Goal: Use online tool/utility: Use online tool/utility

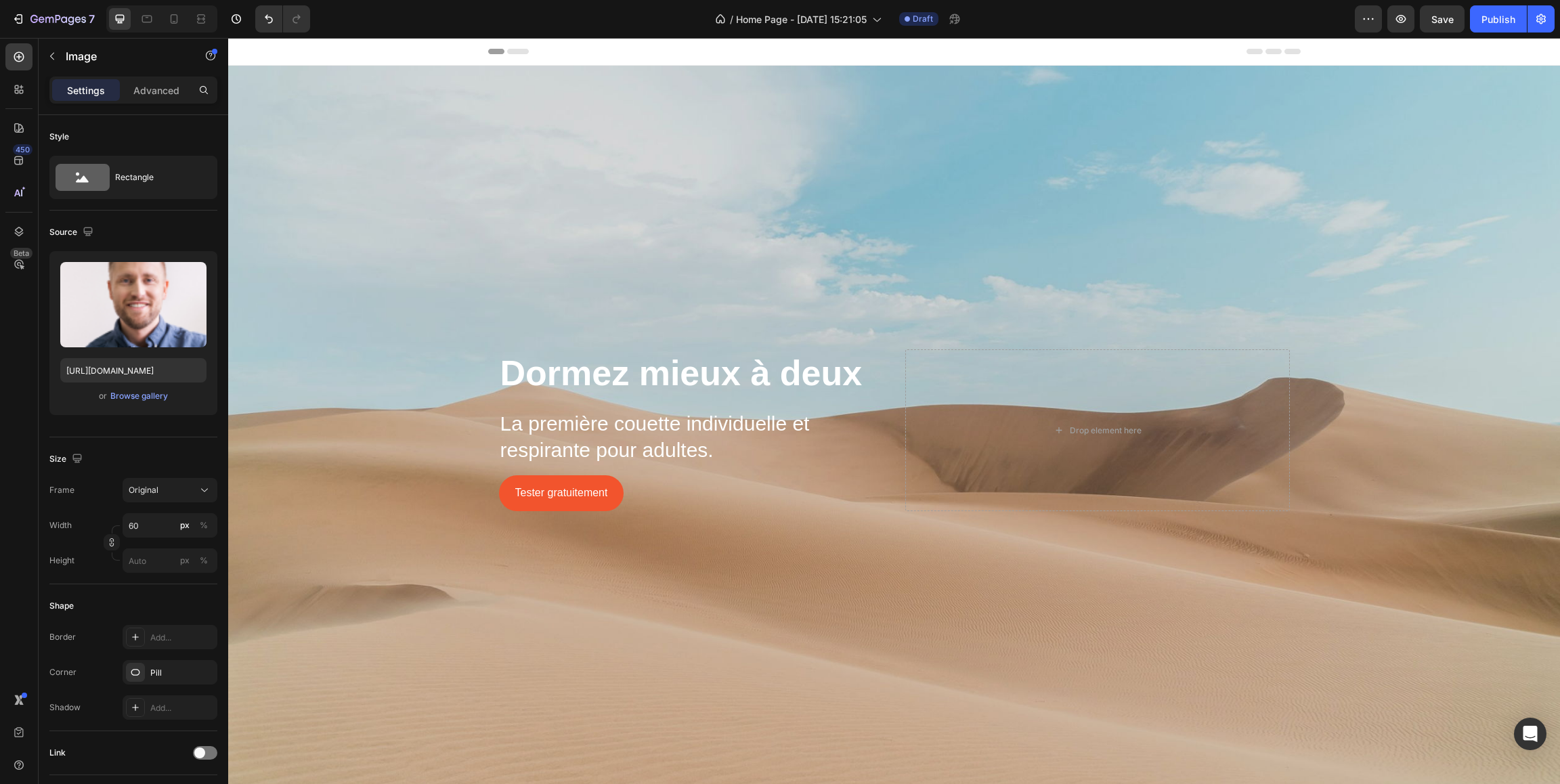
scroll to position [564, 0]
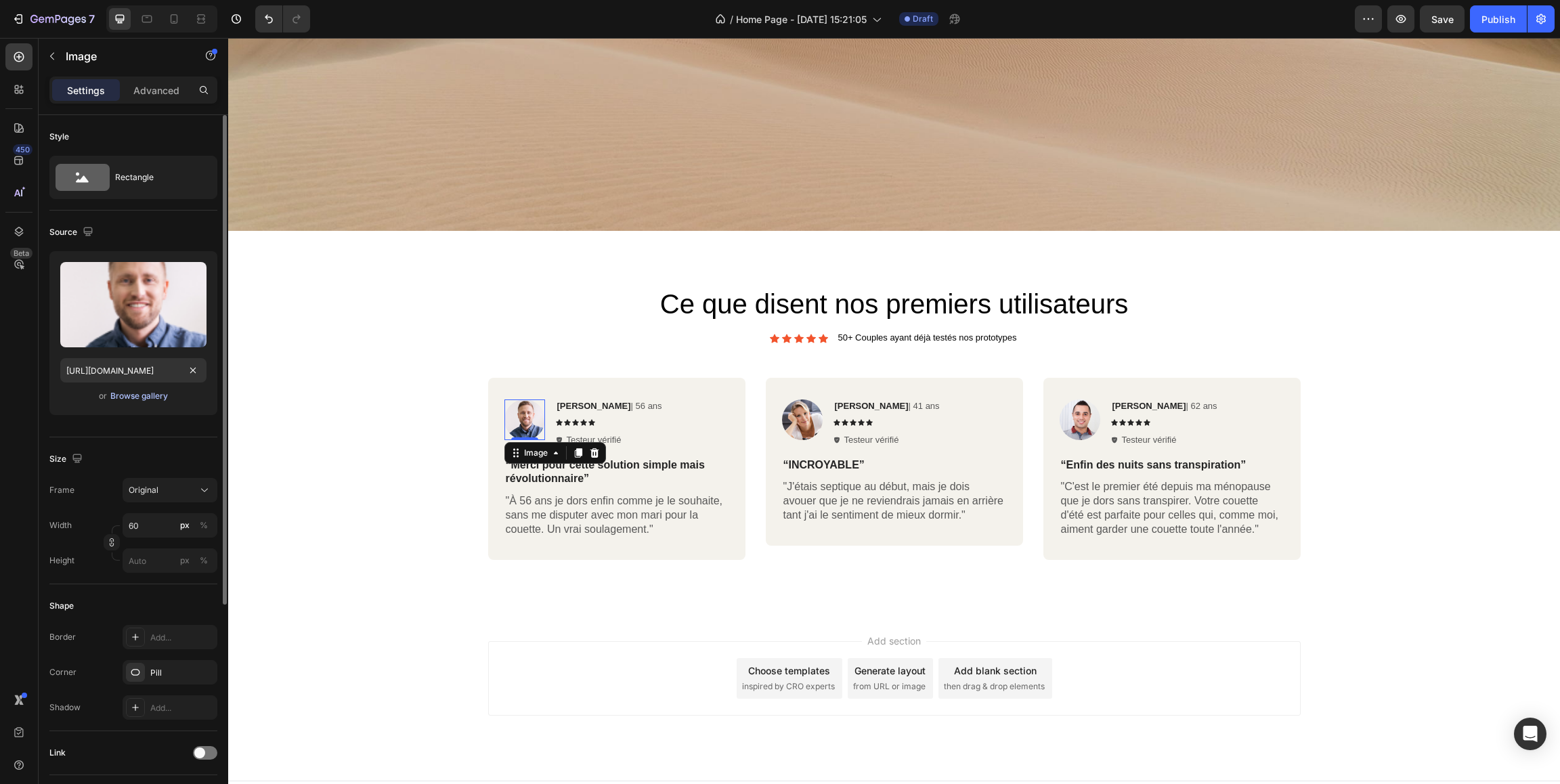
click at [150, 400] on div "Browse gallery" at bounding box center [138, 395] width 58 height 12
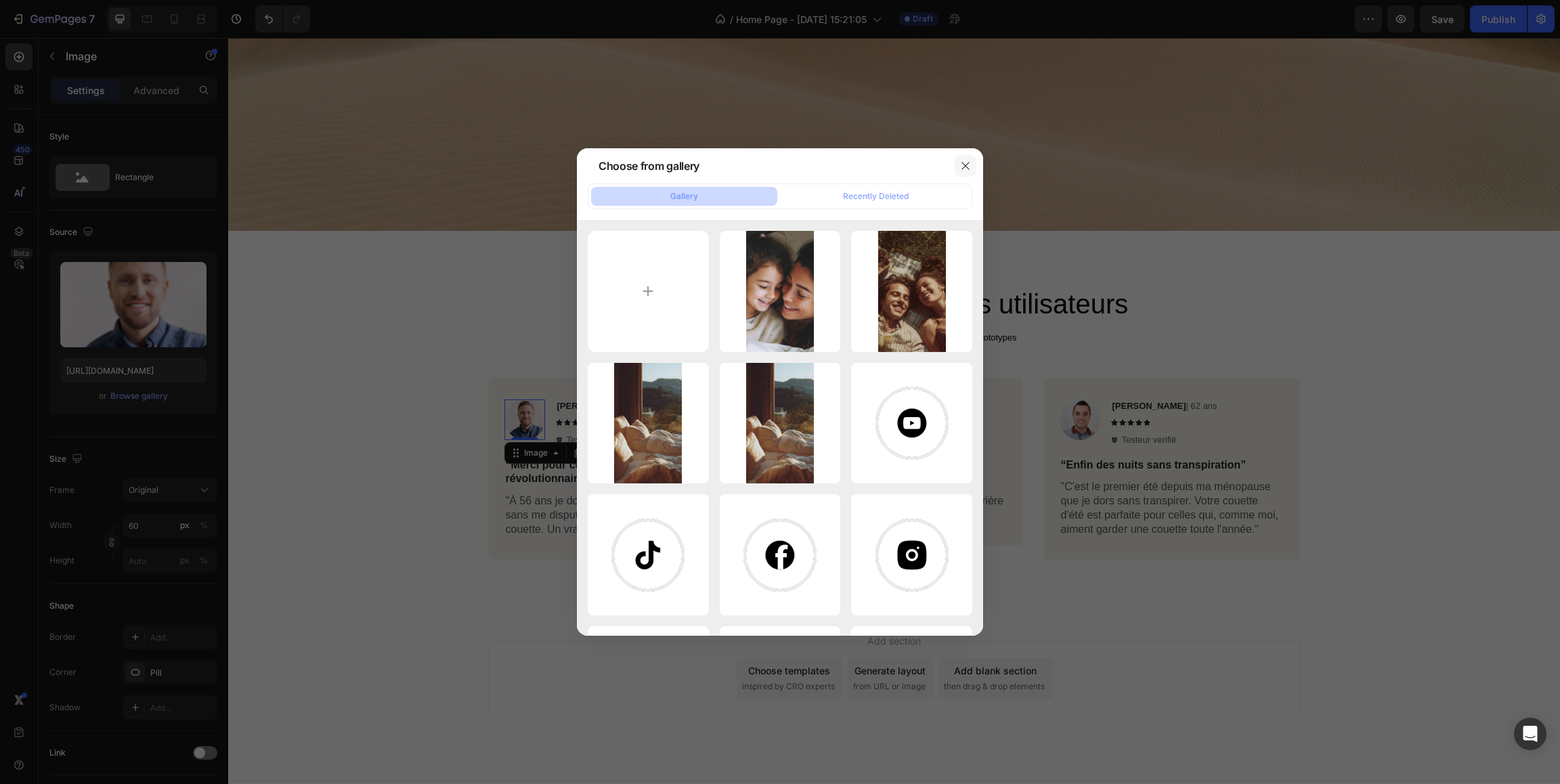
click at [964, 162] on icon "button" at bounding box center [966, 166] width 11 height 11
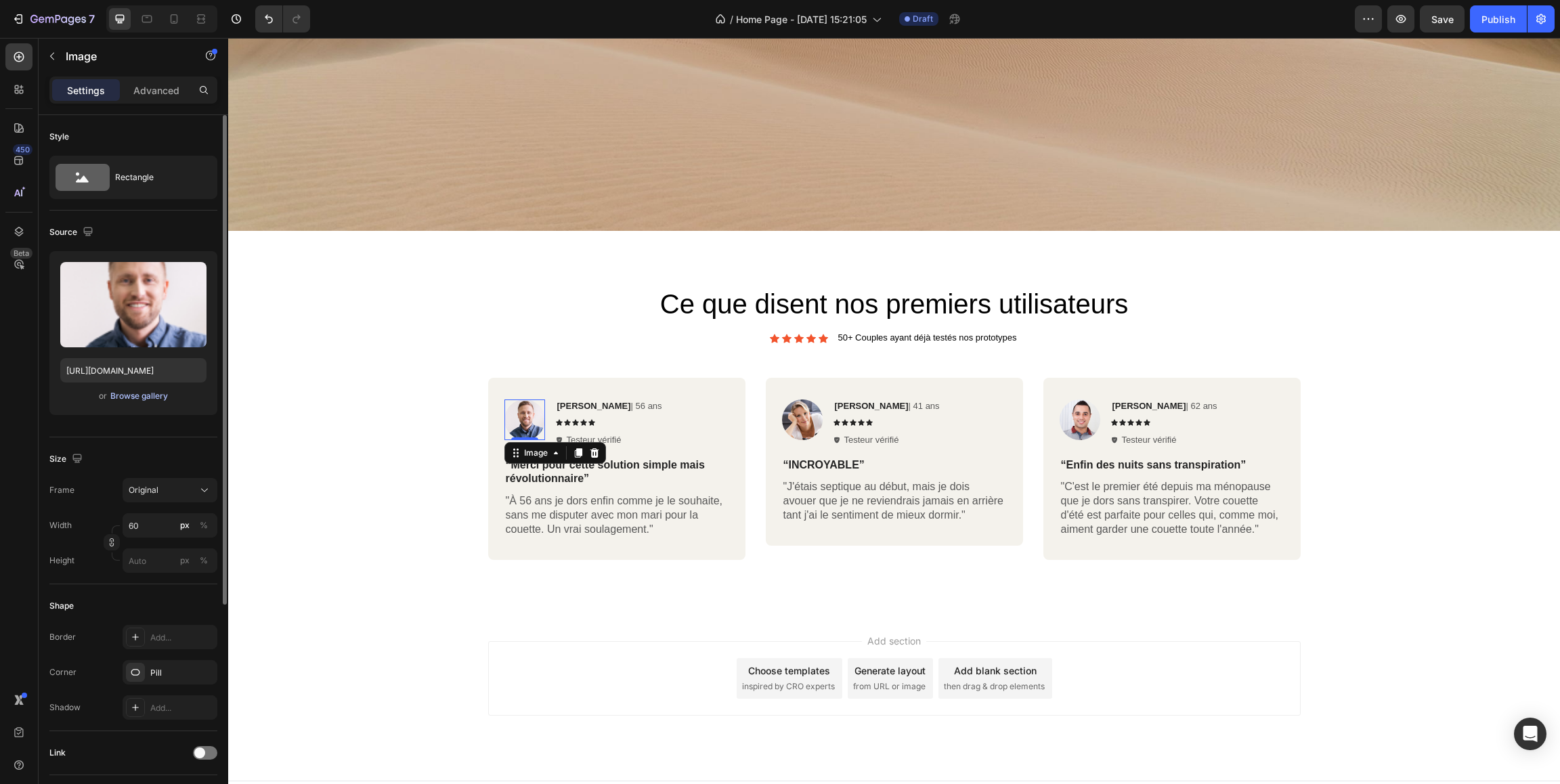
click at [128, 397] on div "Browse gallery" at bounding box center [138, 395] width 58 height 12
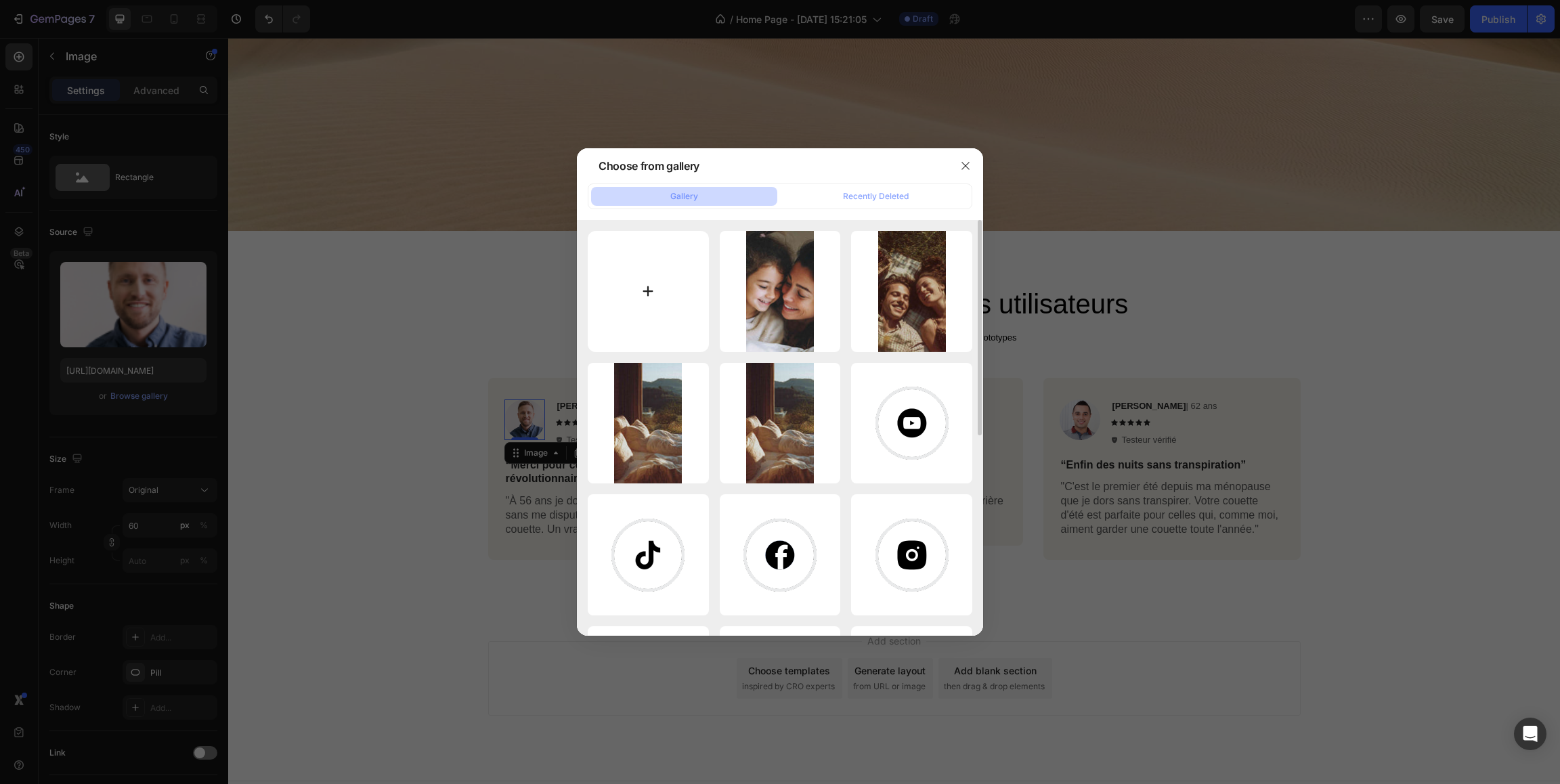
click at [667, 287] on input "file" at bounding box center [648, 292] width 121 height 121
type input "C:\fakepath\[PERSON_NAME] A 56 ans.jpg"
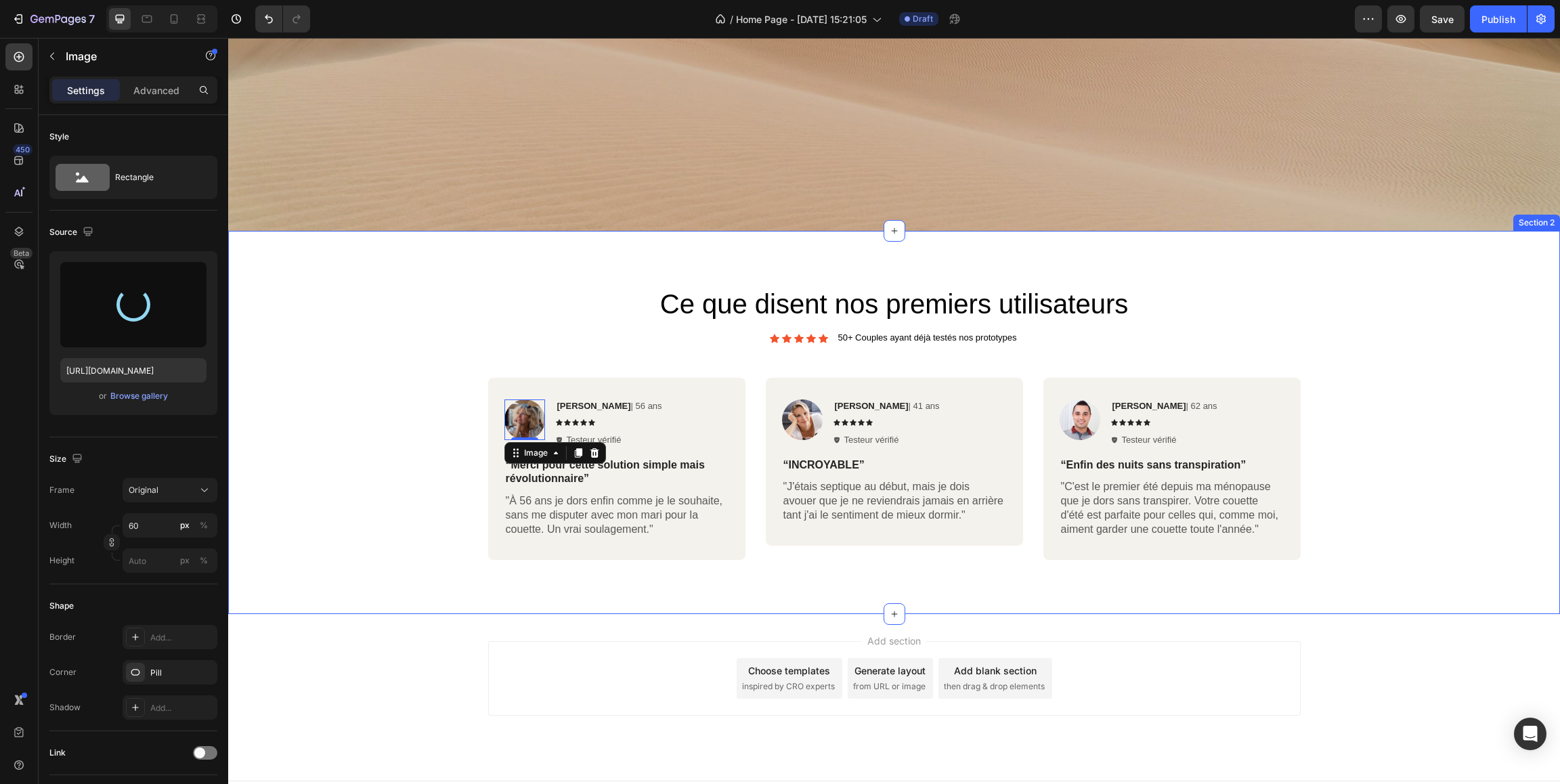
type input "[URL][DOMAIN_NAME]"
click at [393, 340] on div "Ce que disent nos premiers utilisateurs Heading Icon Icon Icon Icon Icon Icon L…" at bounding box center [894, 427] width 1311 height 285
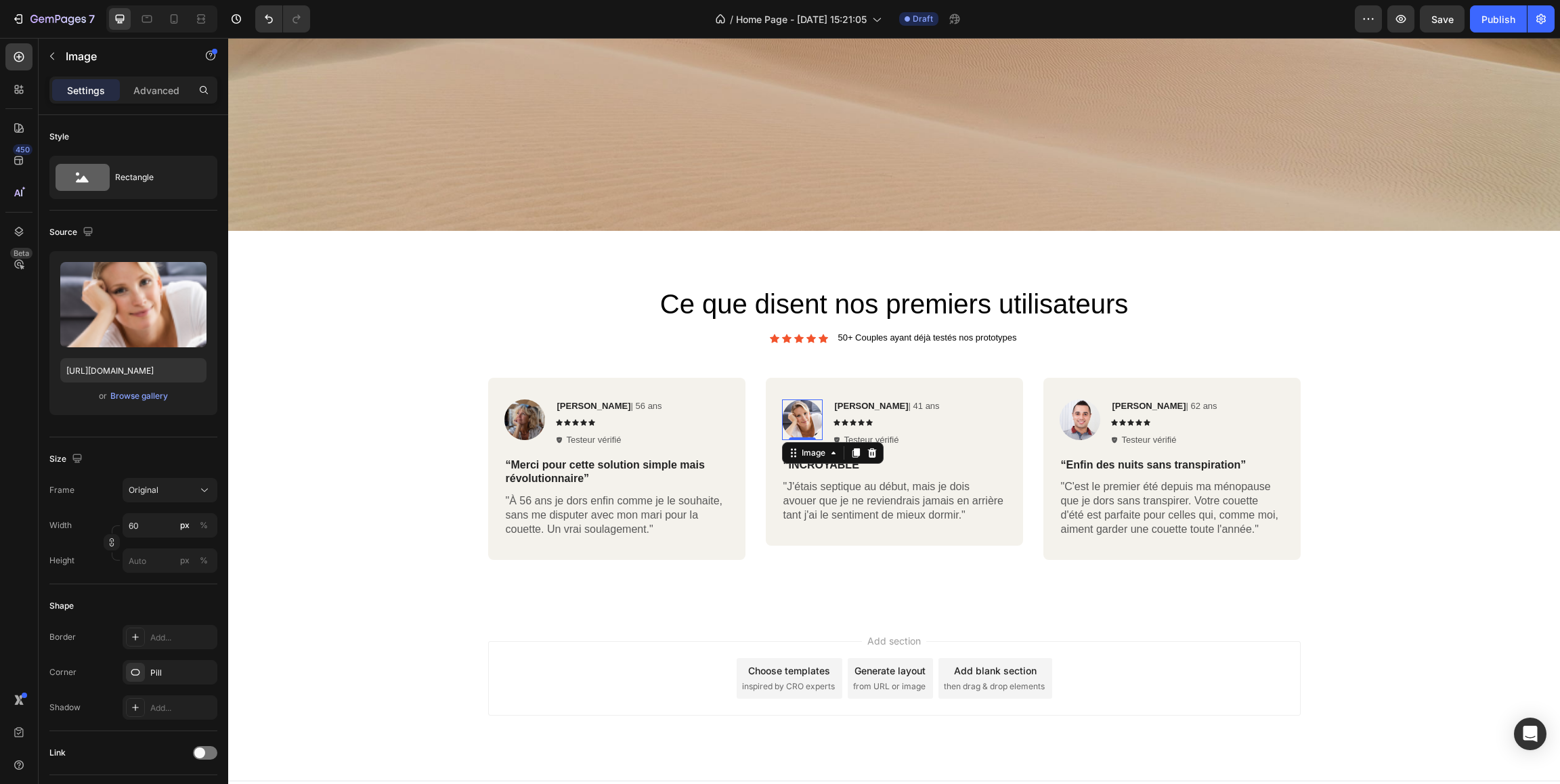
click at [807, 419] on img at bounding box center [802, 420] width 40 height 40
click at [143, 397] on div "Browse gallery" at bounding box center [138, 395] width 58 height 12
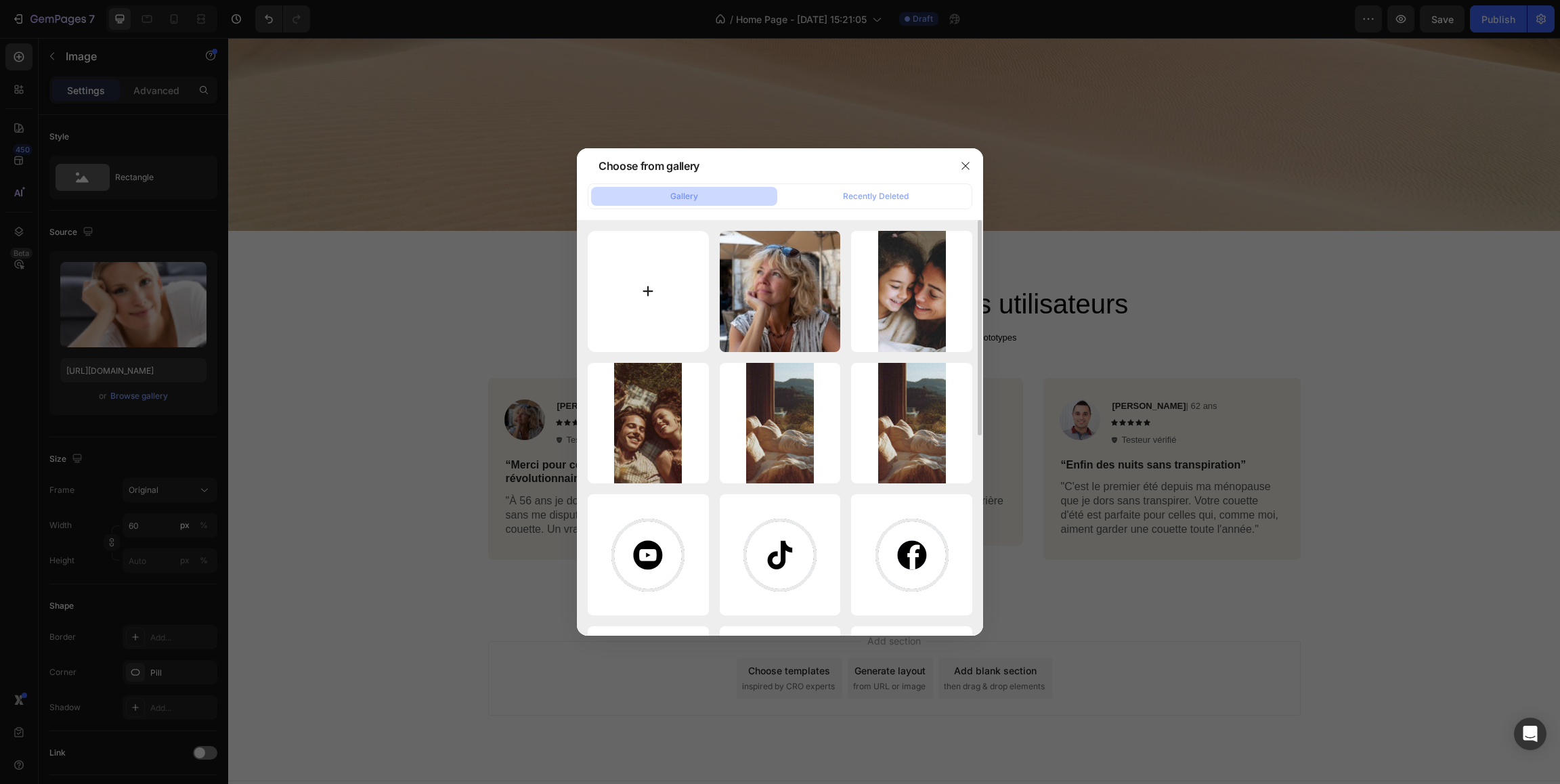
click at [649, 298] on input "file" at bounding box center [648, 292] width 121 height 121
type input "C:\fakepath\[PERSON_NAME] S 42 ans.jpg"
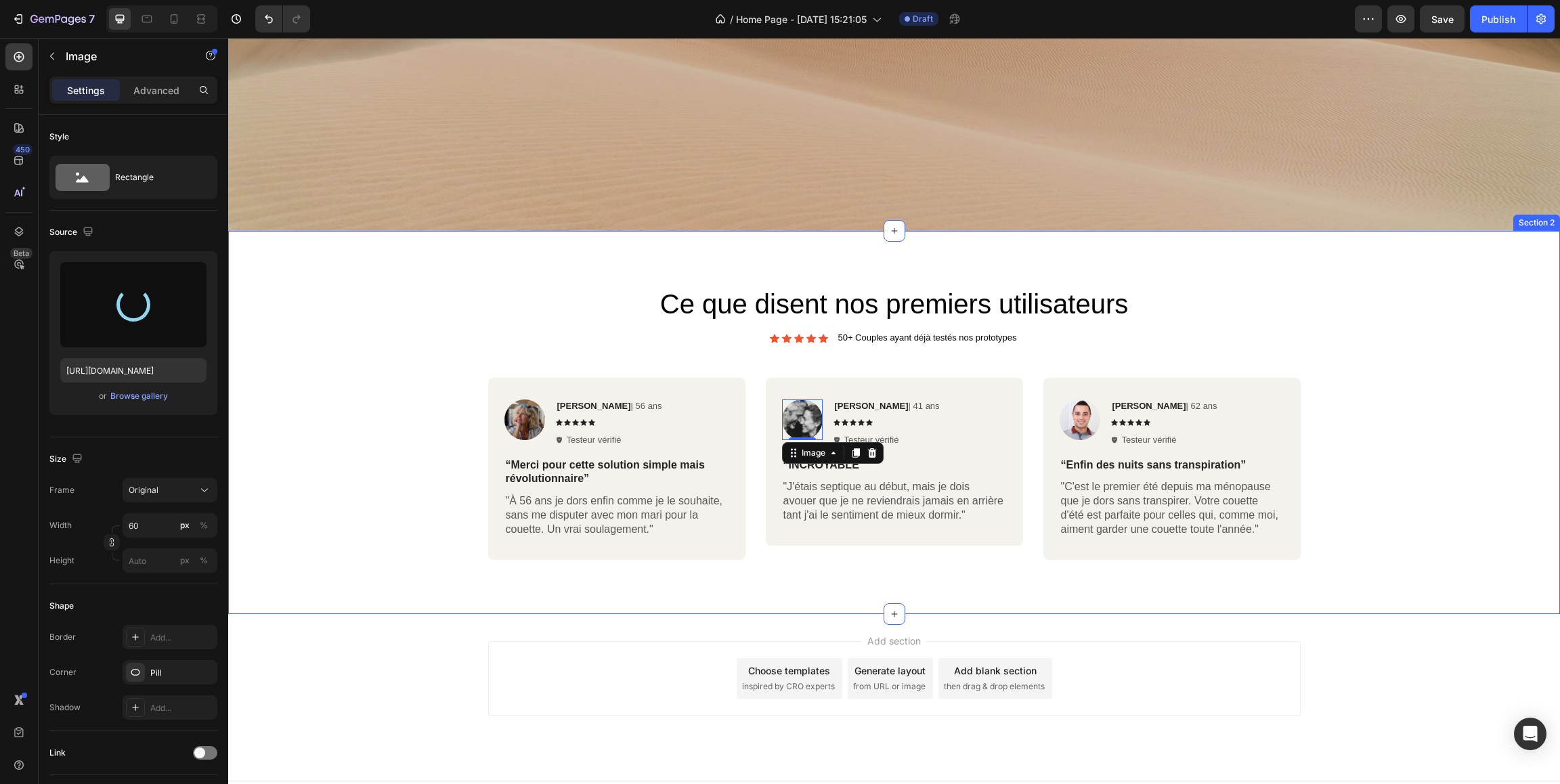
type input "[URL][DOMAIN_NAME]"
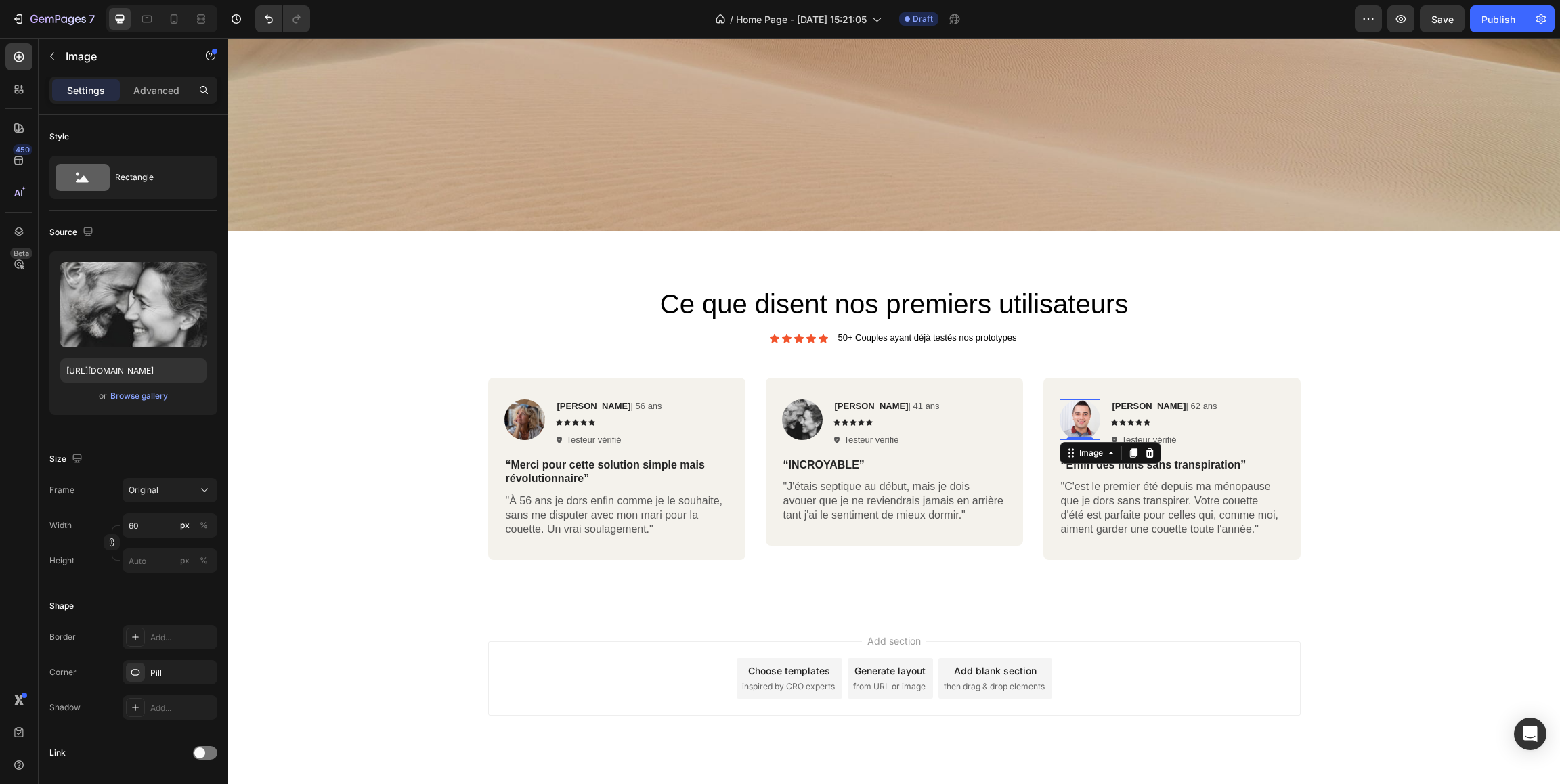
click at [1082, 414] on img at bounding box center [1079, 420] width 40 height 40
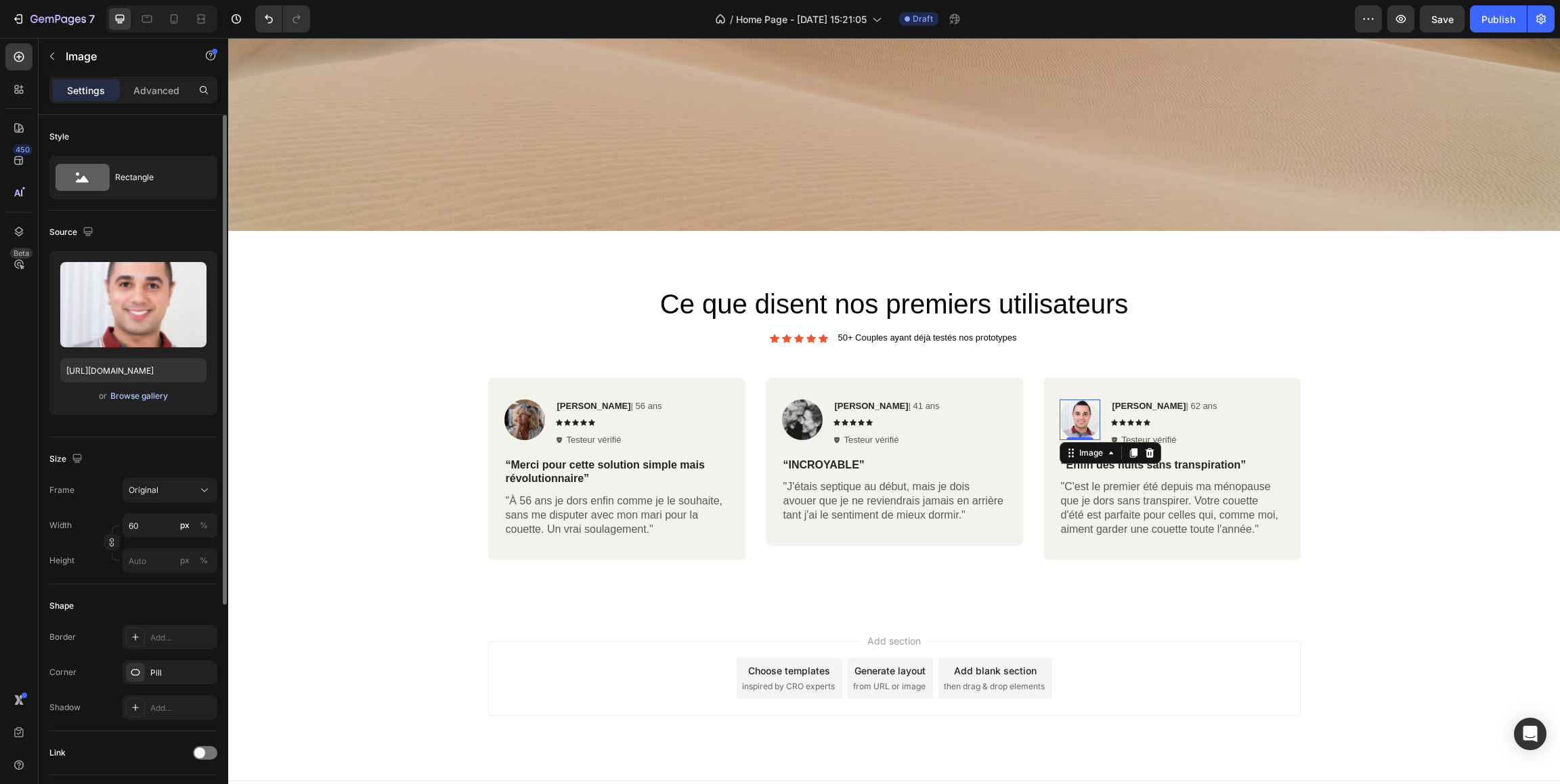
click at [161, 392] on div "Browse gallery" at bounding box center [138, 395] width 58 height 12
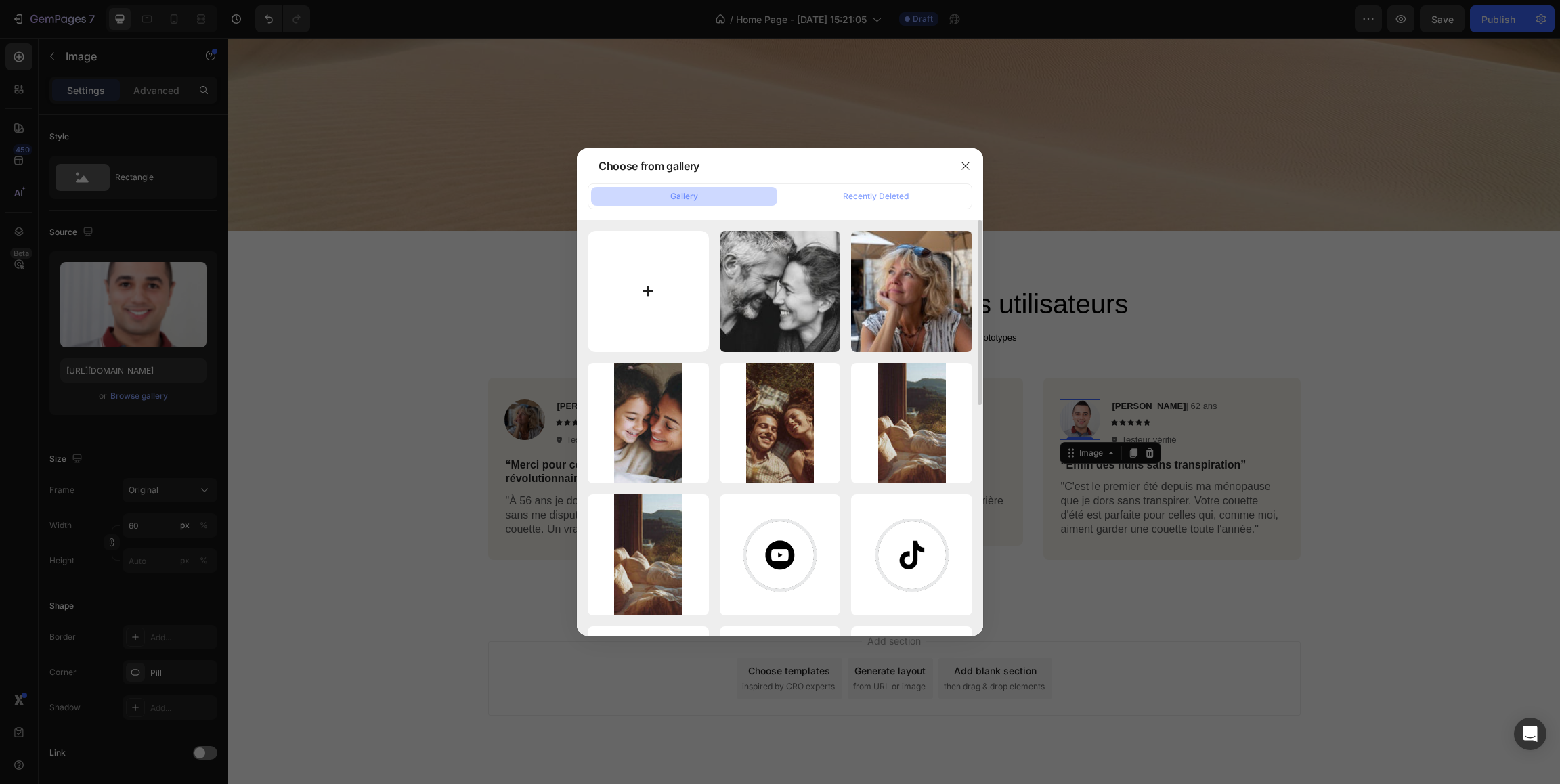
click at [647, 278] on input "file" at bounding box center [648, 292] width 121 height 121
type input "C:\fakepath\[PERSON_NAME] 63 ans.jpg"
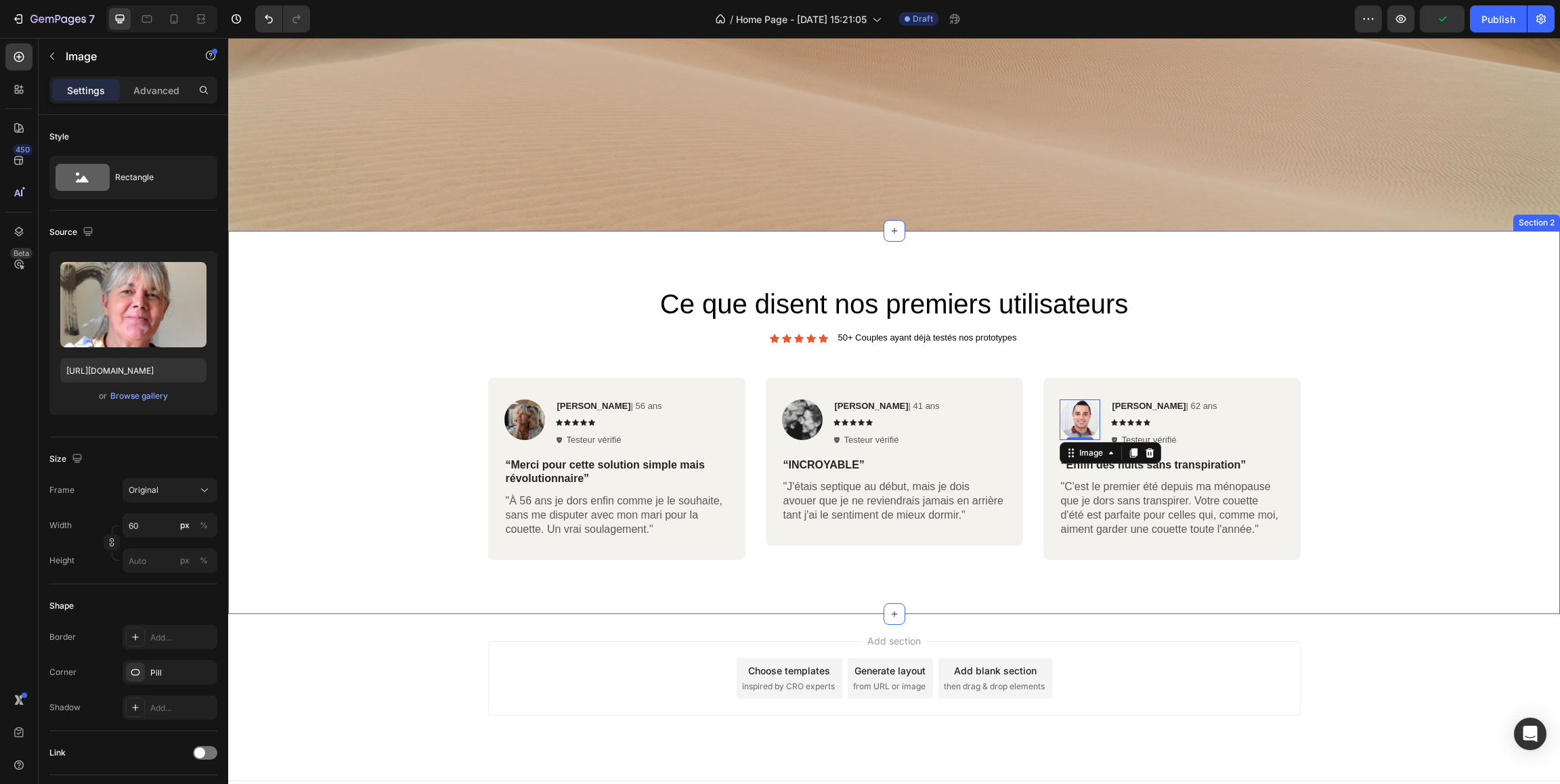
type input "[URL][DOMAIN_NAME]"
click at [448, 327] on div "Ce que disent nos premiers utilisateurs Heading Icon Icon Icon Icon Icon Icon L…" at bounding box center [894, 427] width 1311 height 285
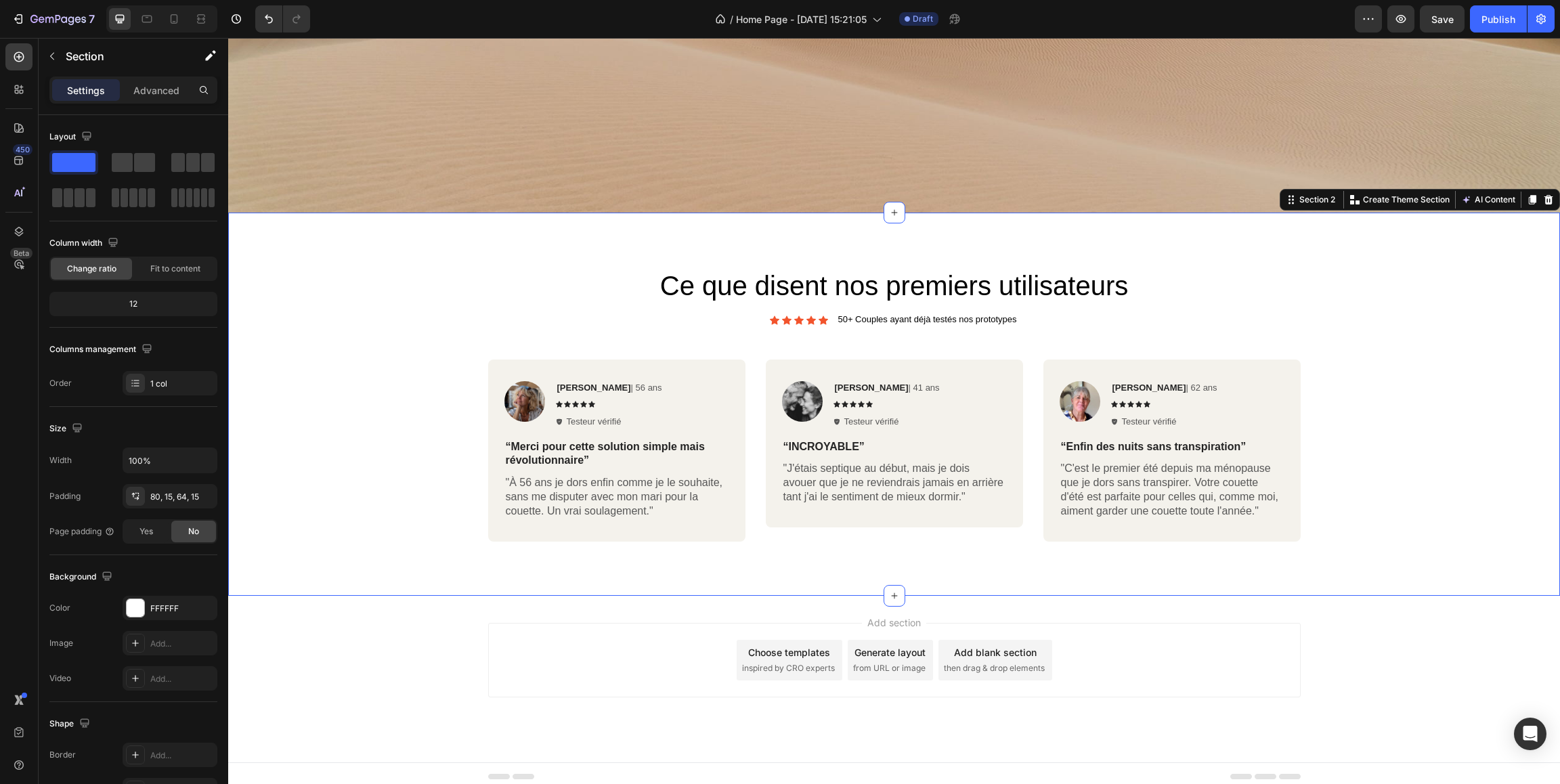
scroll to position [588, 0]
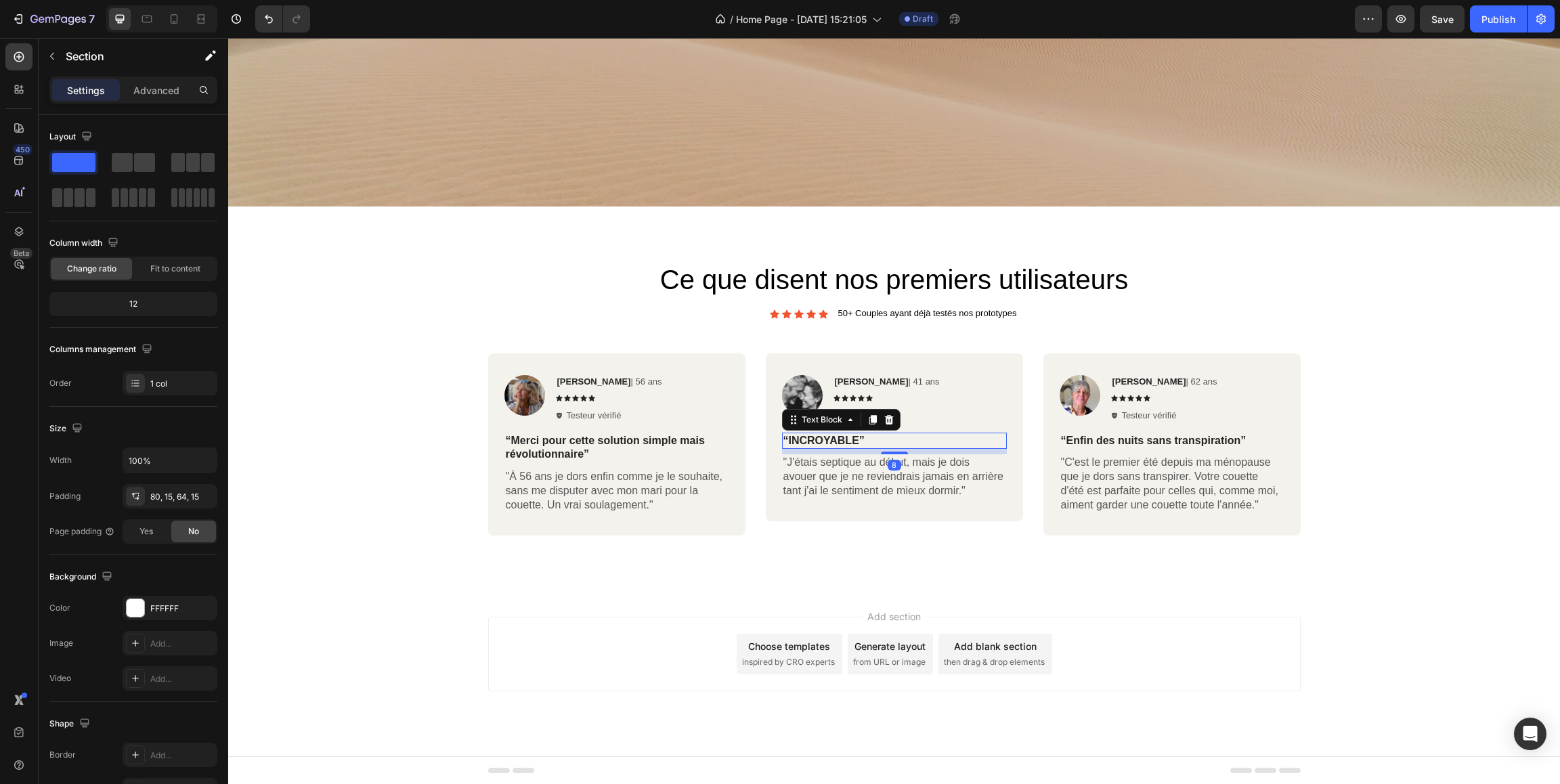
click at [842, 436] on p "“INCROYABLE”" at bounding box center [894, 441] width 222 height 15
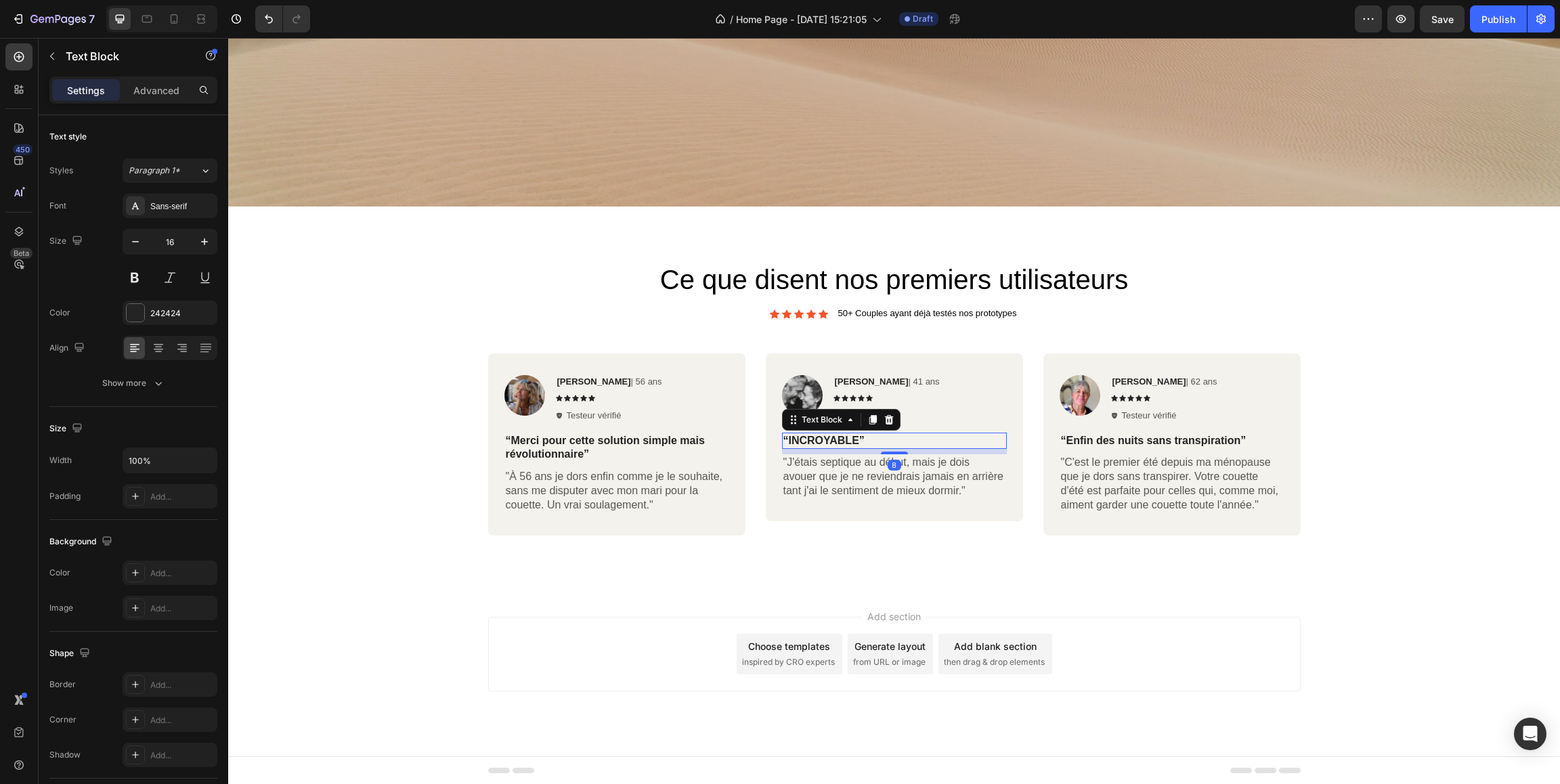
click at [842, 439] on p "“INCROYABLE”" at bounding box center [894, 441] width 222 height 15
click at [822, 547] on div "Ce que disent nos premiers utilisateurs Heading Icon Icon Icon Icon Icon Icon L…" at bounding box center [894, 397] width 1332 height 382
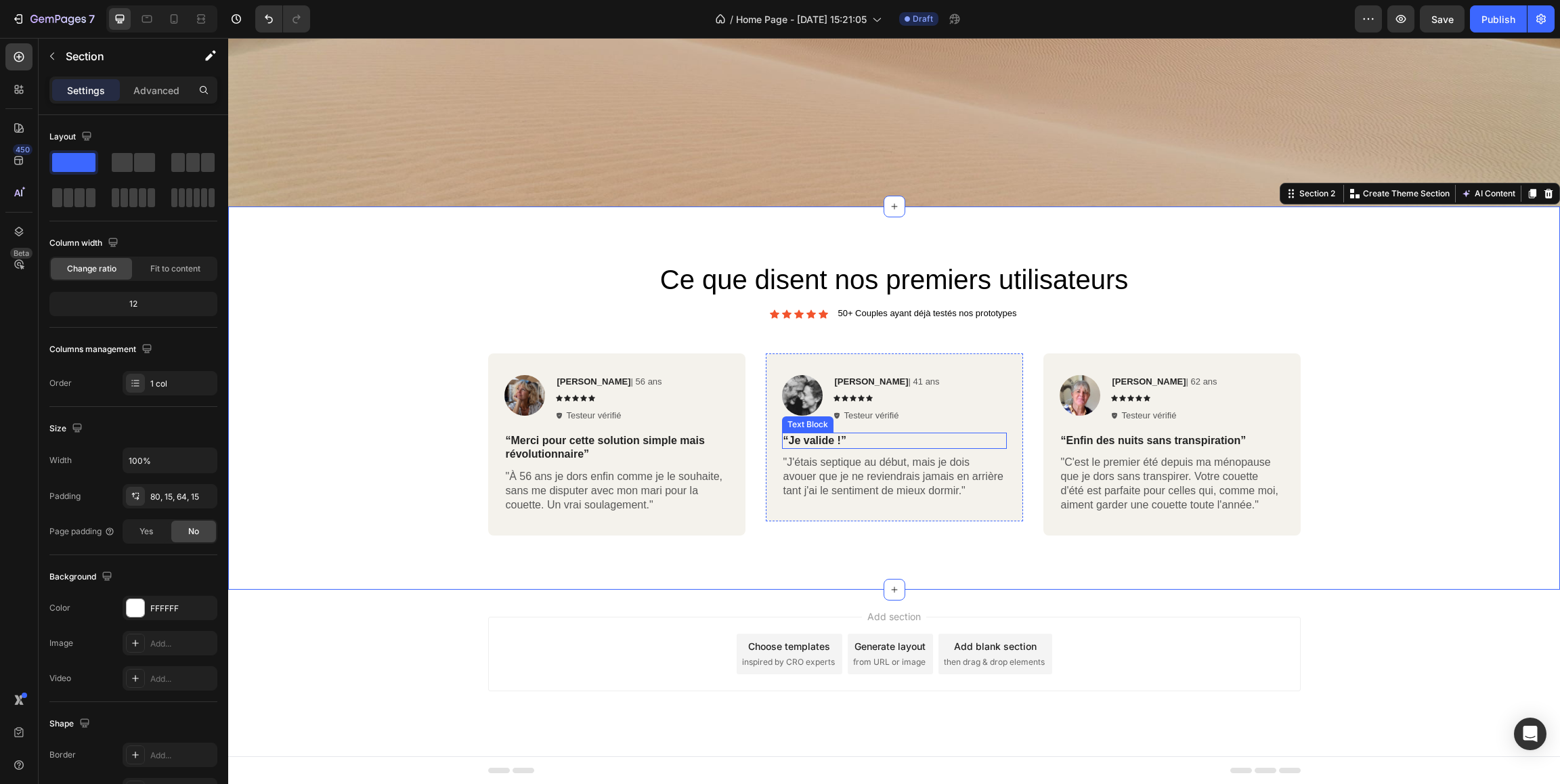
click at [836, 440] on p "“Je valide !”" at bounding box center [894, 441] width 222 height 15
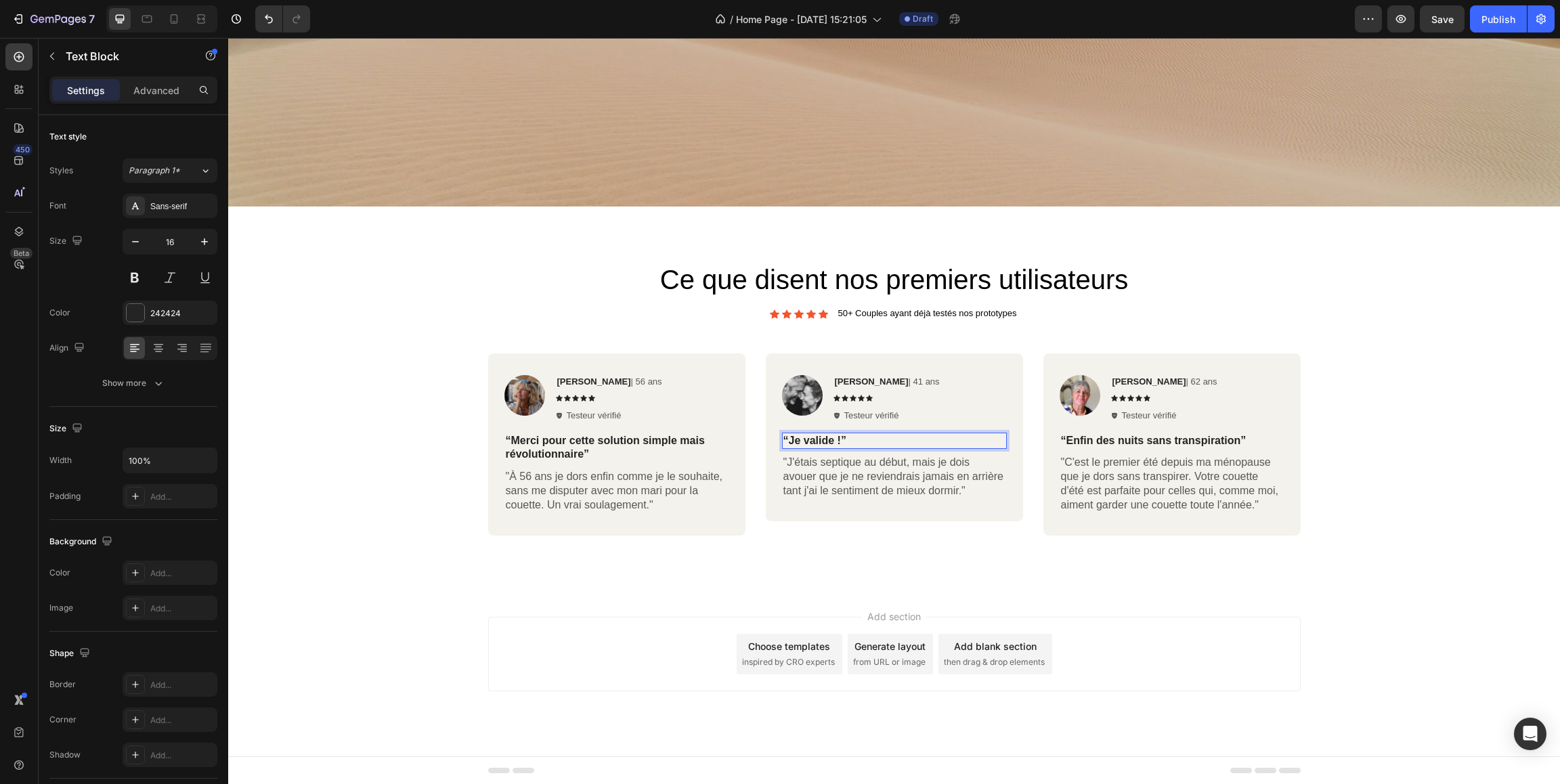
click at [841, 441] on p "“Je valide !”" at bounding box center [894, 441] width 222 height 15
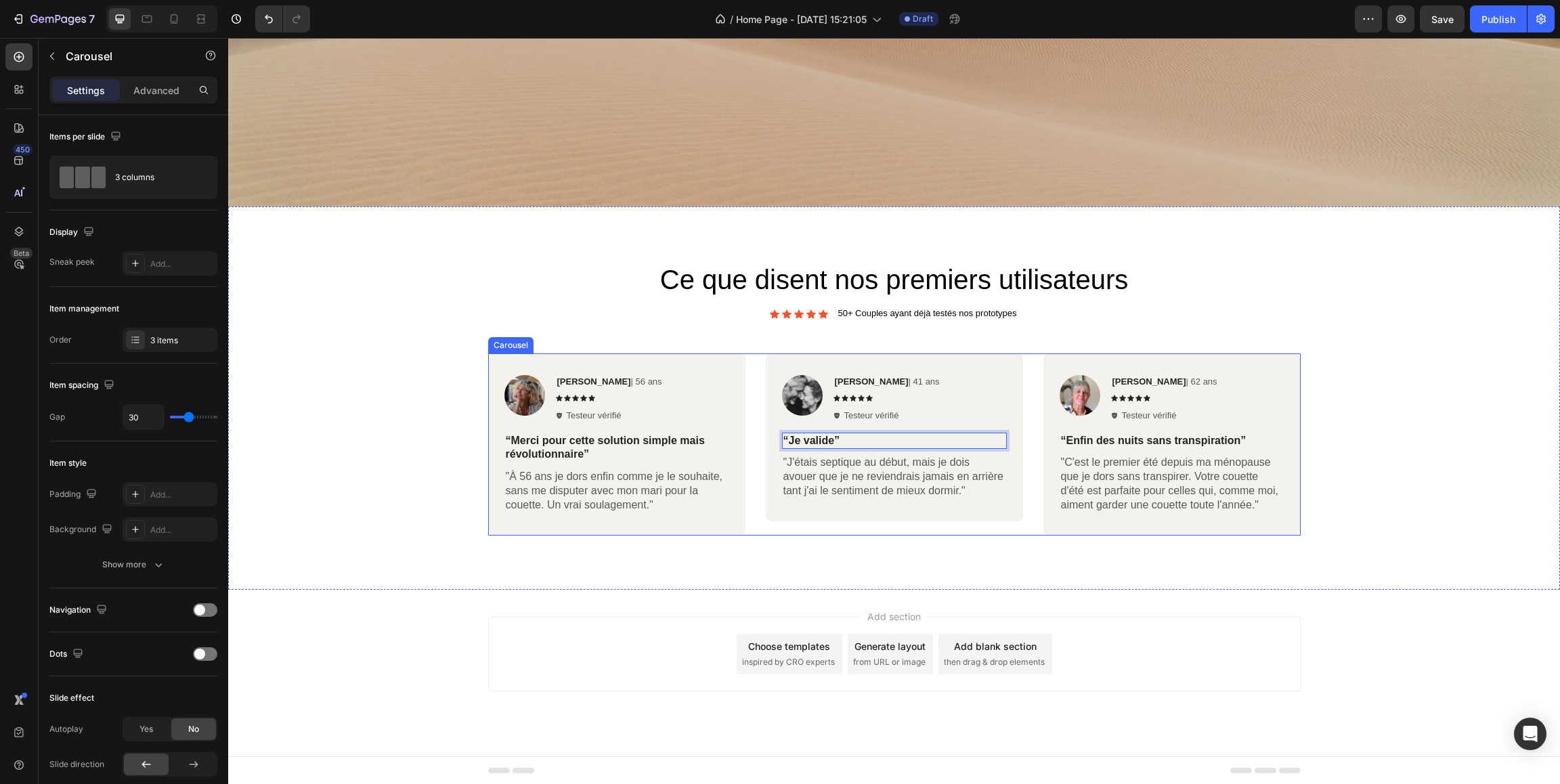
click at [807, 534] on div "Image [PERSON_NAME] | 41 ans Text Block Icon Icon Icon Icon Icon Icon List Test…" at bounding box center [894, 444] width 257 height 182
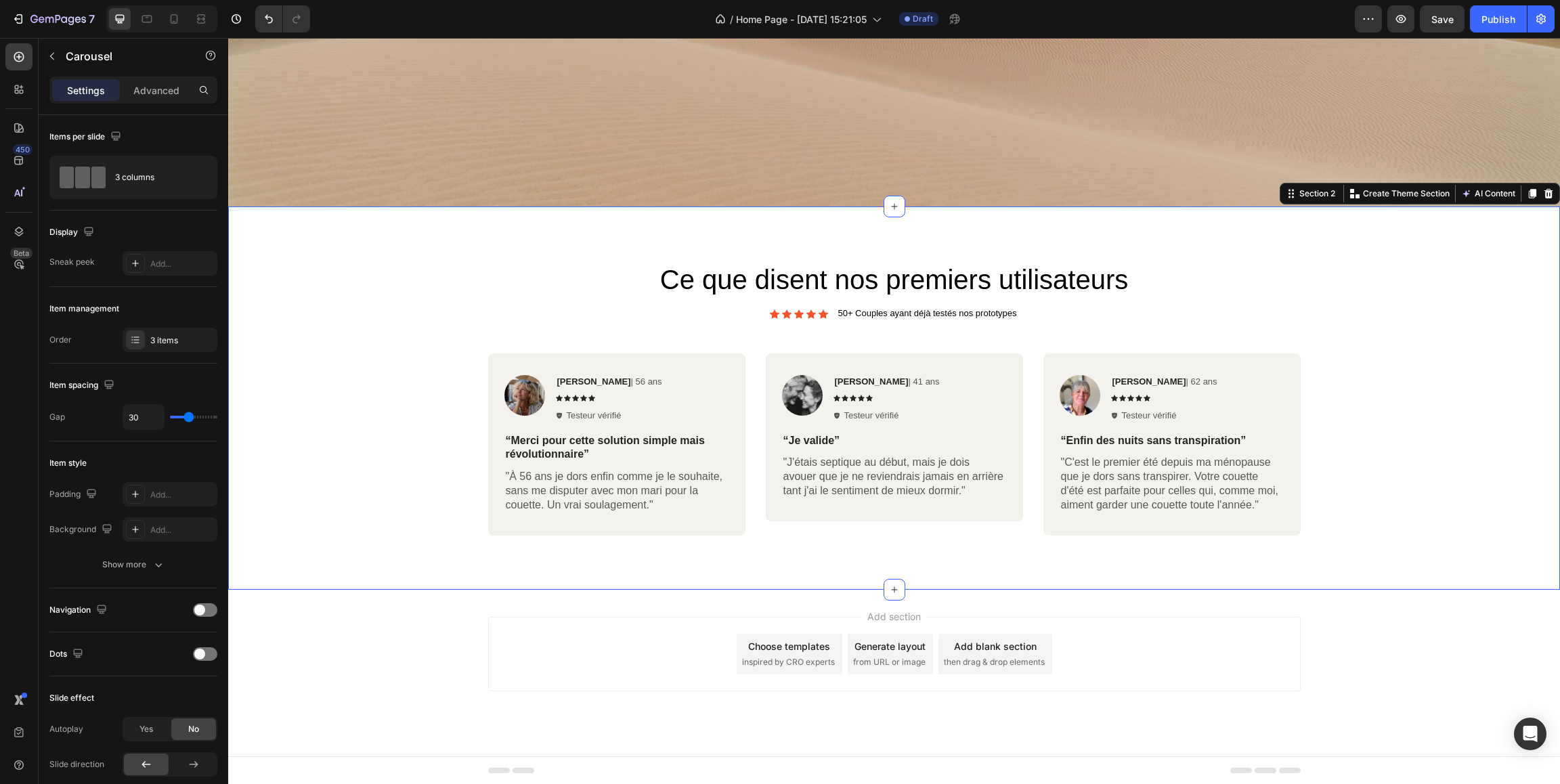
click at [792, 566] on div "Ce que disent nos premiers utilisateurs Heading Icon Icon Icon Icon Icon Icon L…" at bounding box center [894, 397] width 1332 height 382
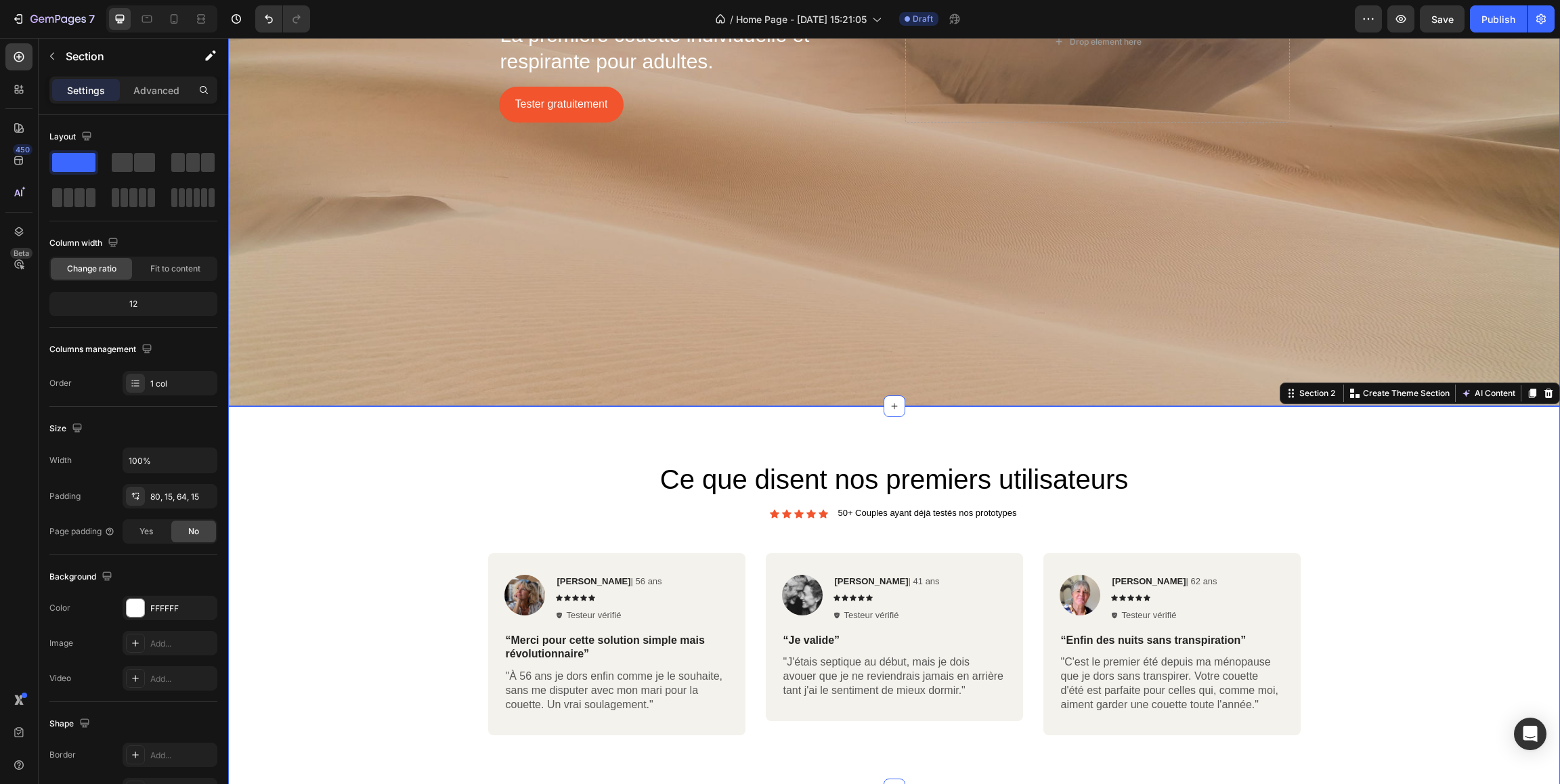
scroll to position [545, 0]
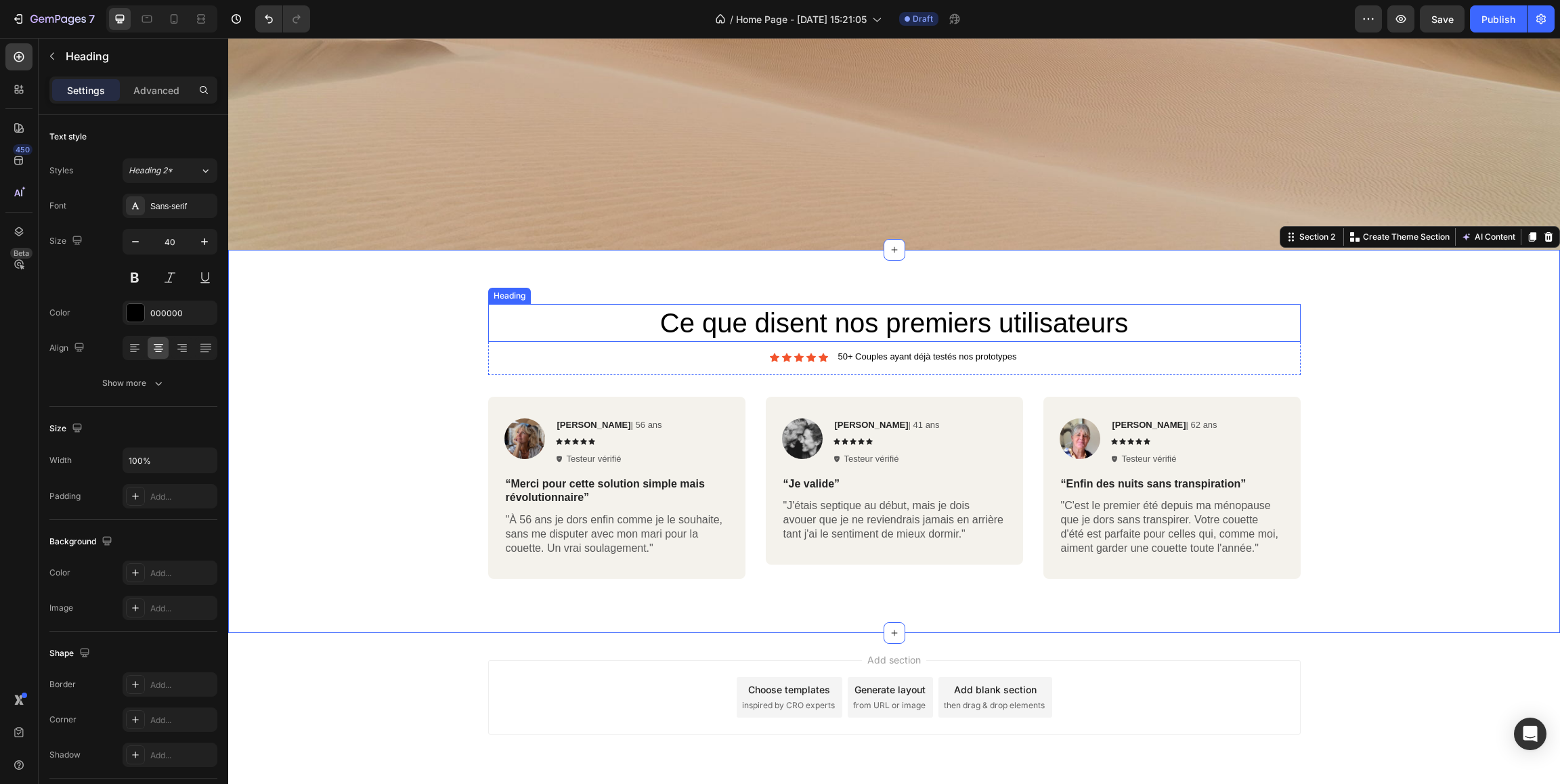
click at [808, 327] on h2 "Ce que disent nos premiers utilisateurs" at bounding box center [894, 322] width 813 height 38
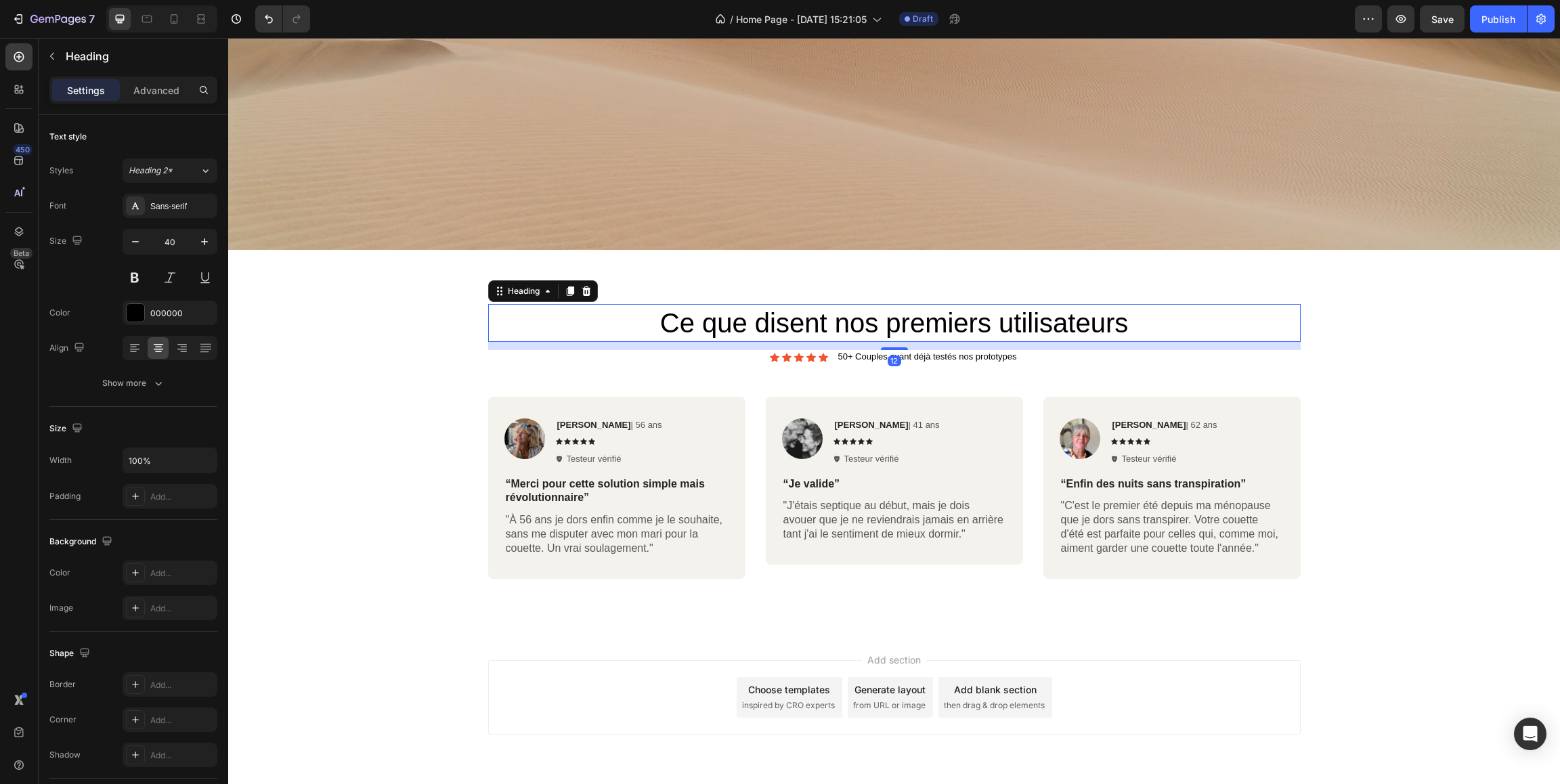
click at [832, 324] on h2 "Ce que disent nos premiers utilisateurs" at bounding box center [894, 322] width 813 height 38
drag, startPoint x: 829, startPoint y: 325, endPoint x: 738, endPoint y: 327, distance: 91.0
click at [738, 327] on p "Ce que disent nos premiers utilisateurs" at bounding box center [894, 323] width 810 height 35
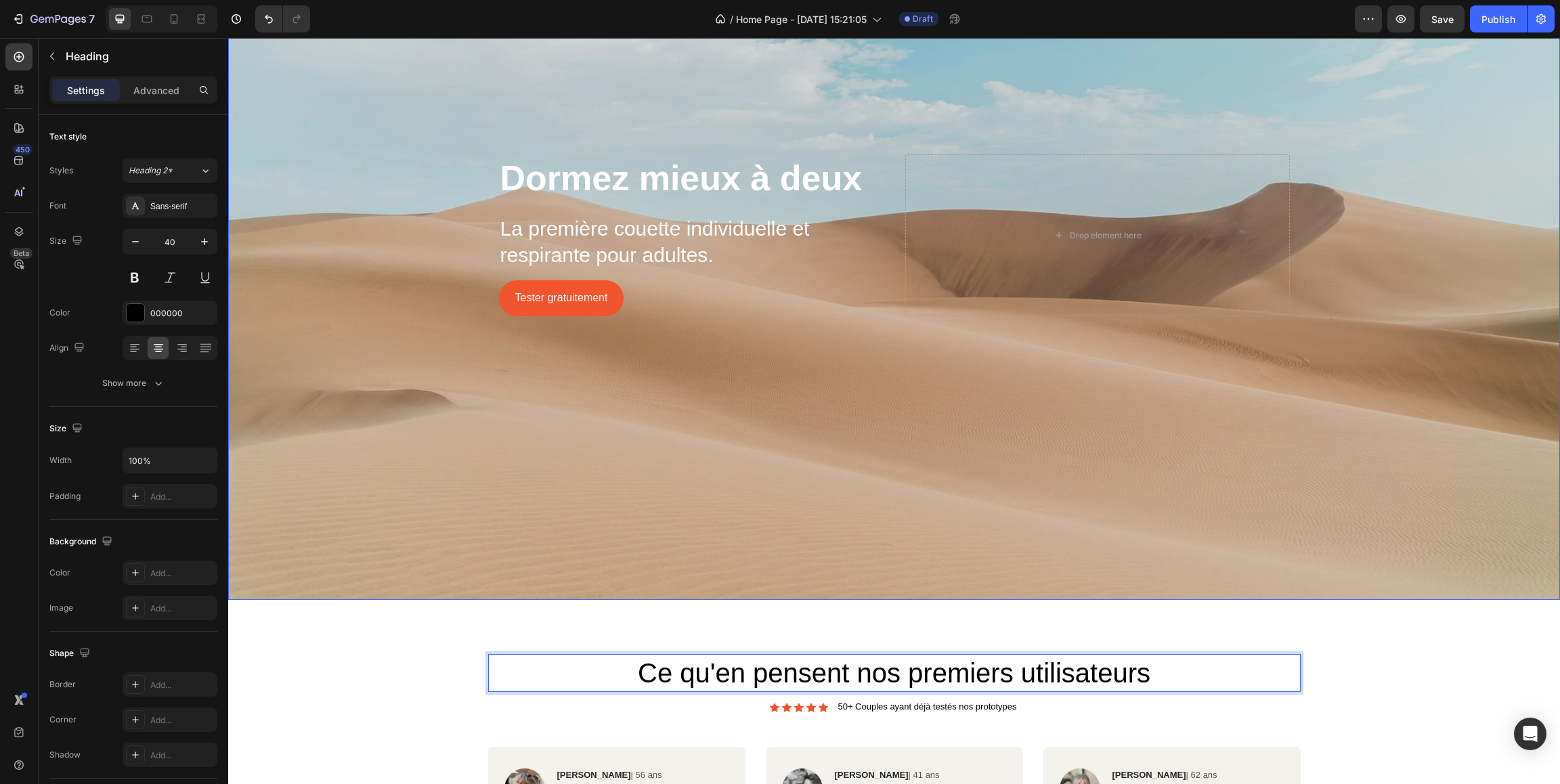
scroll to position [198, 0]
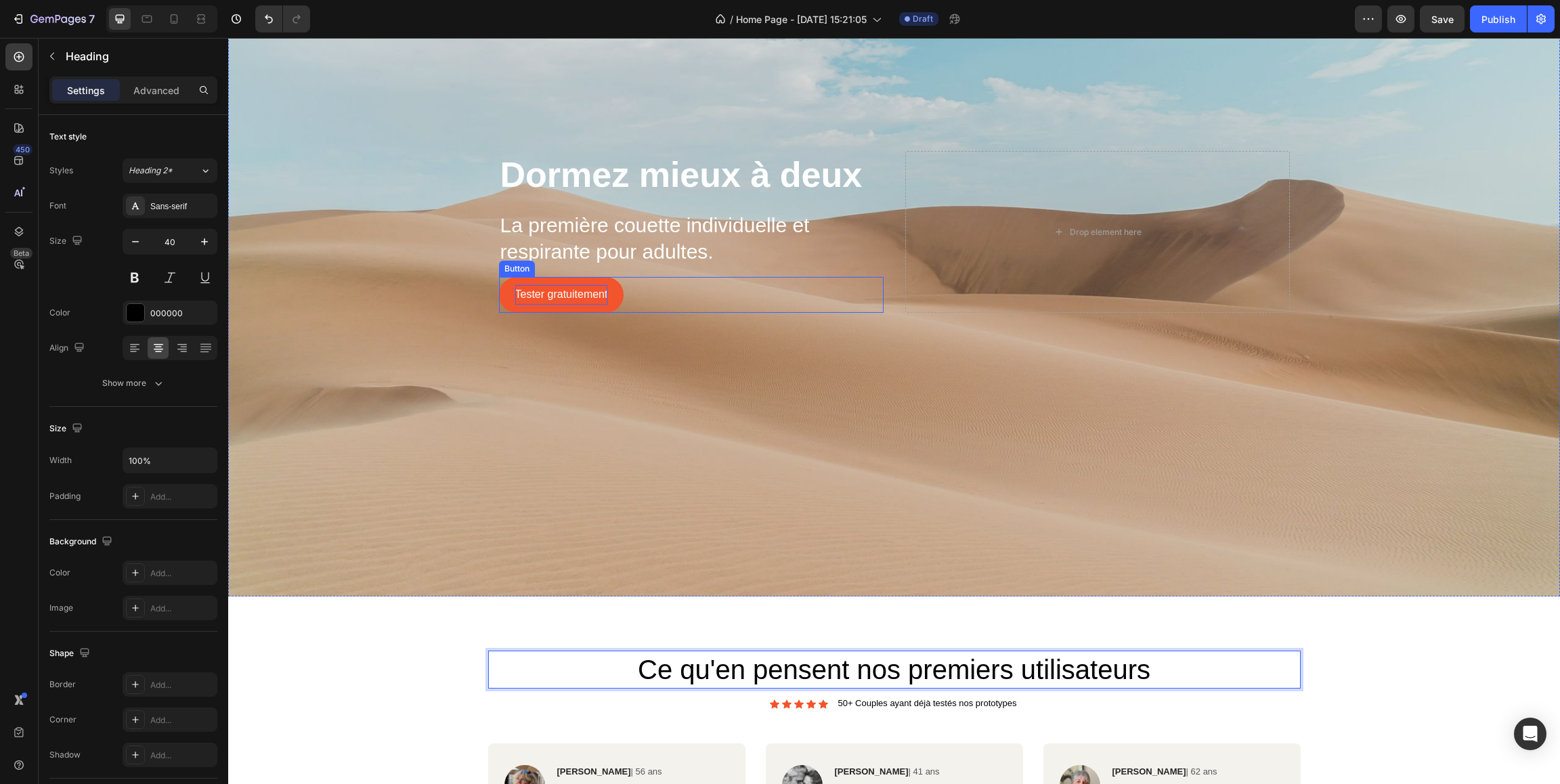
click at [584, 302] on p "Tester gratuitement" at bounding box center [561, 294] width 93 height 19
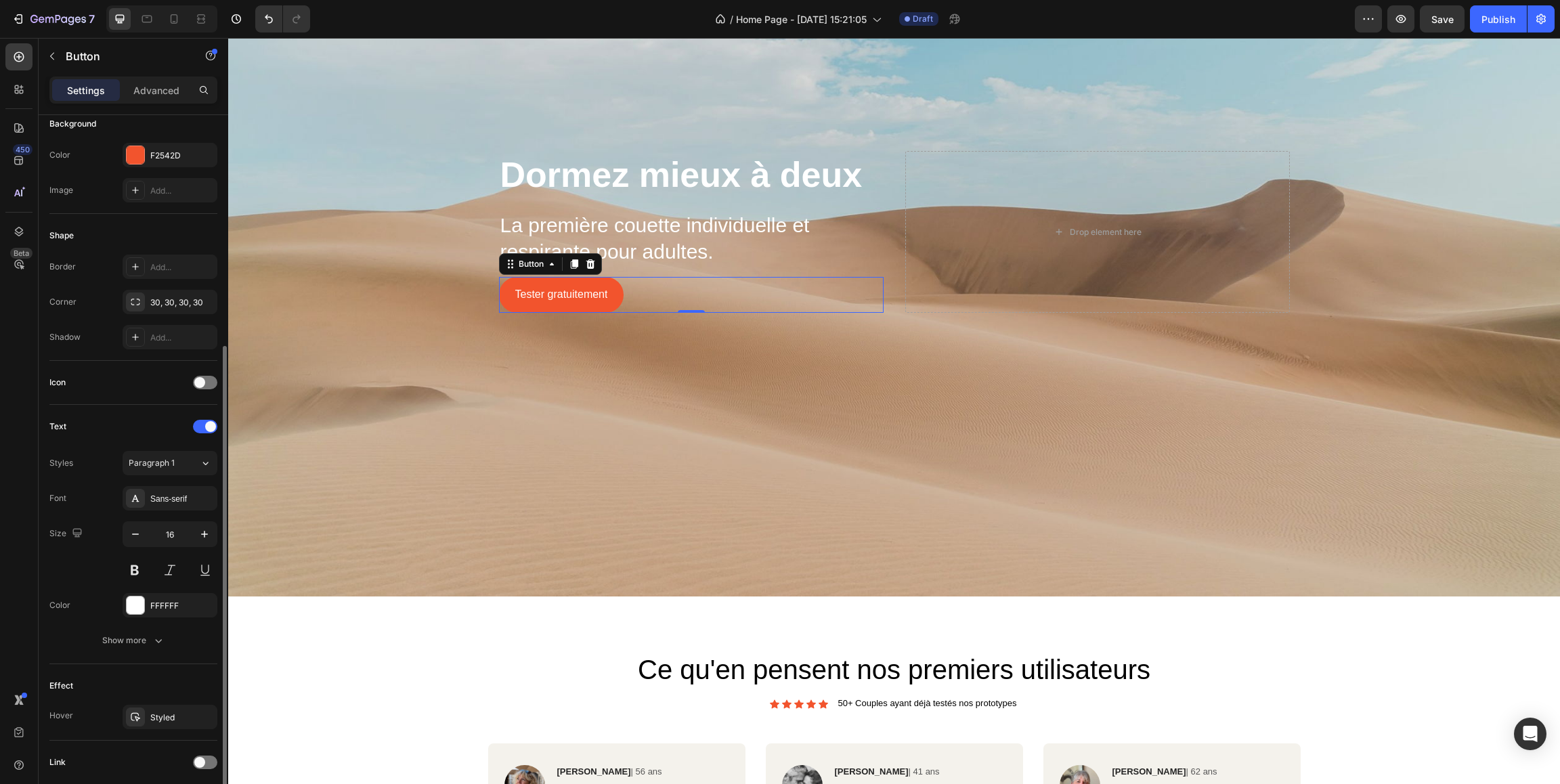
scroll to position [263, 0]
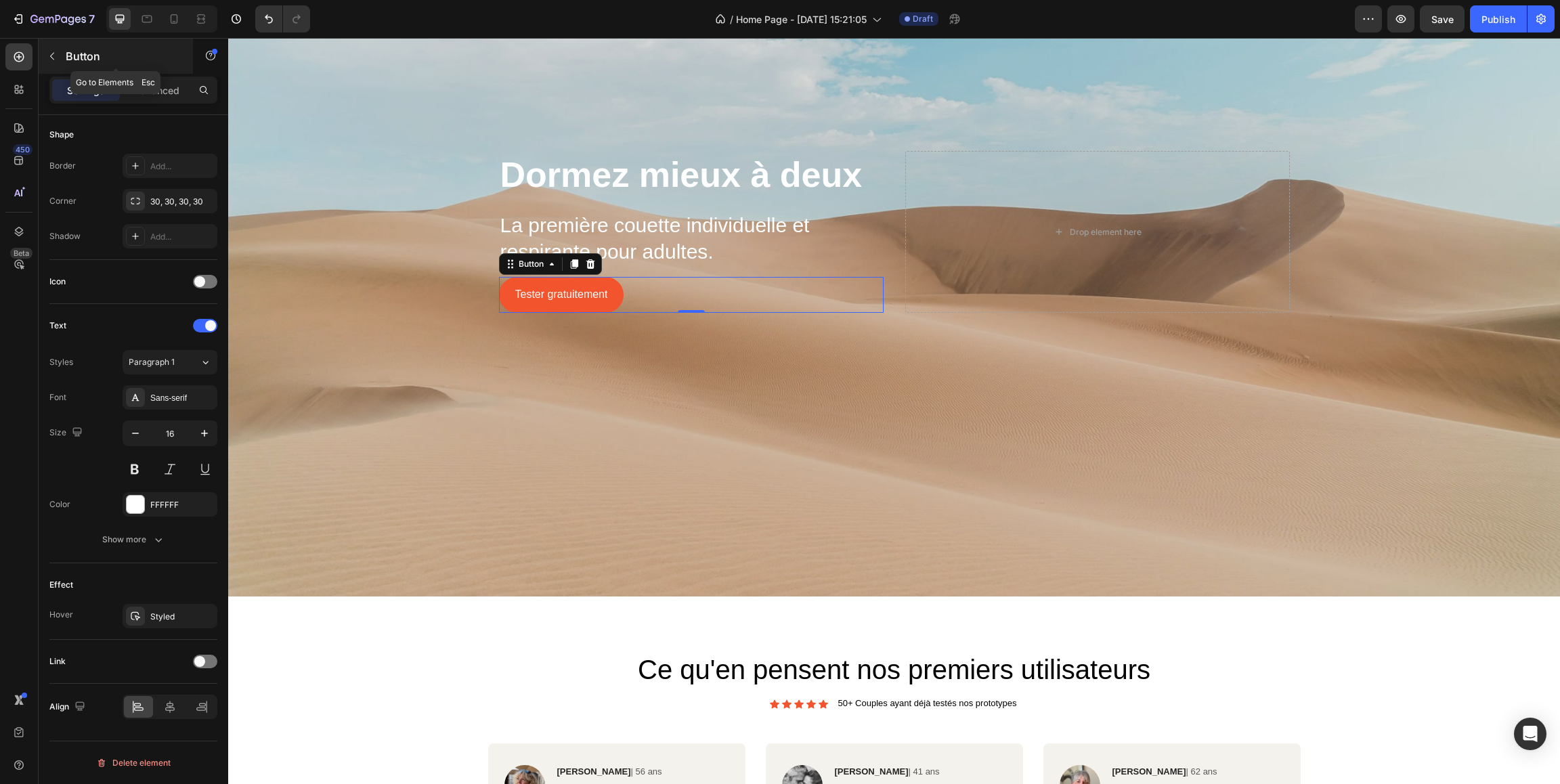
click at [53, 56] on icon "button" at bounding box center [52, 56] width 11 height 11
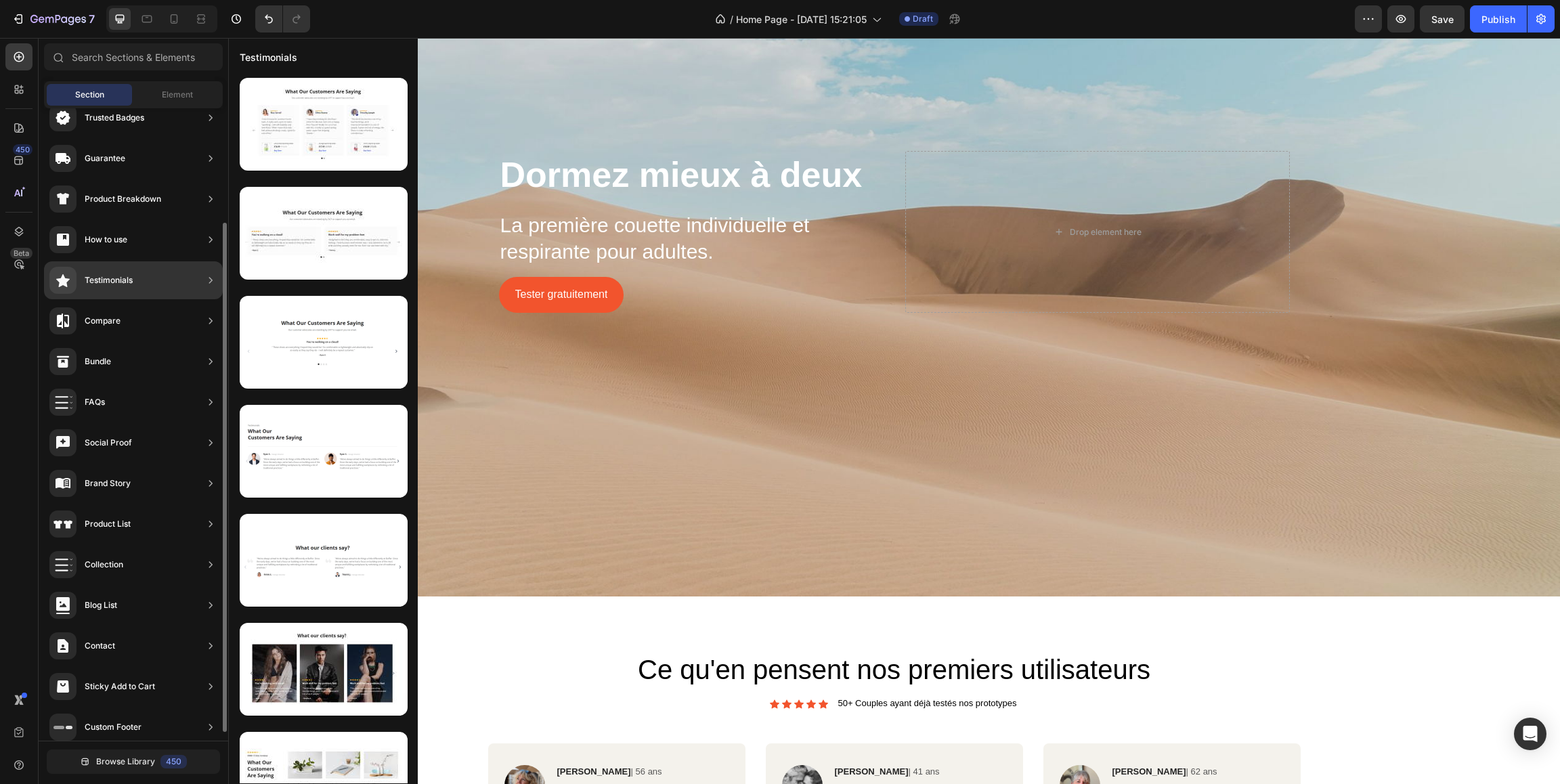
scroll to position [153, 0]
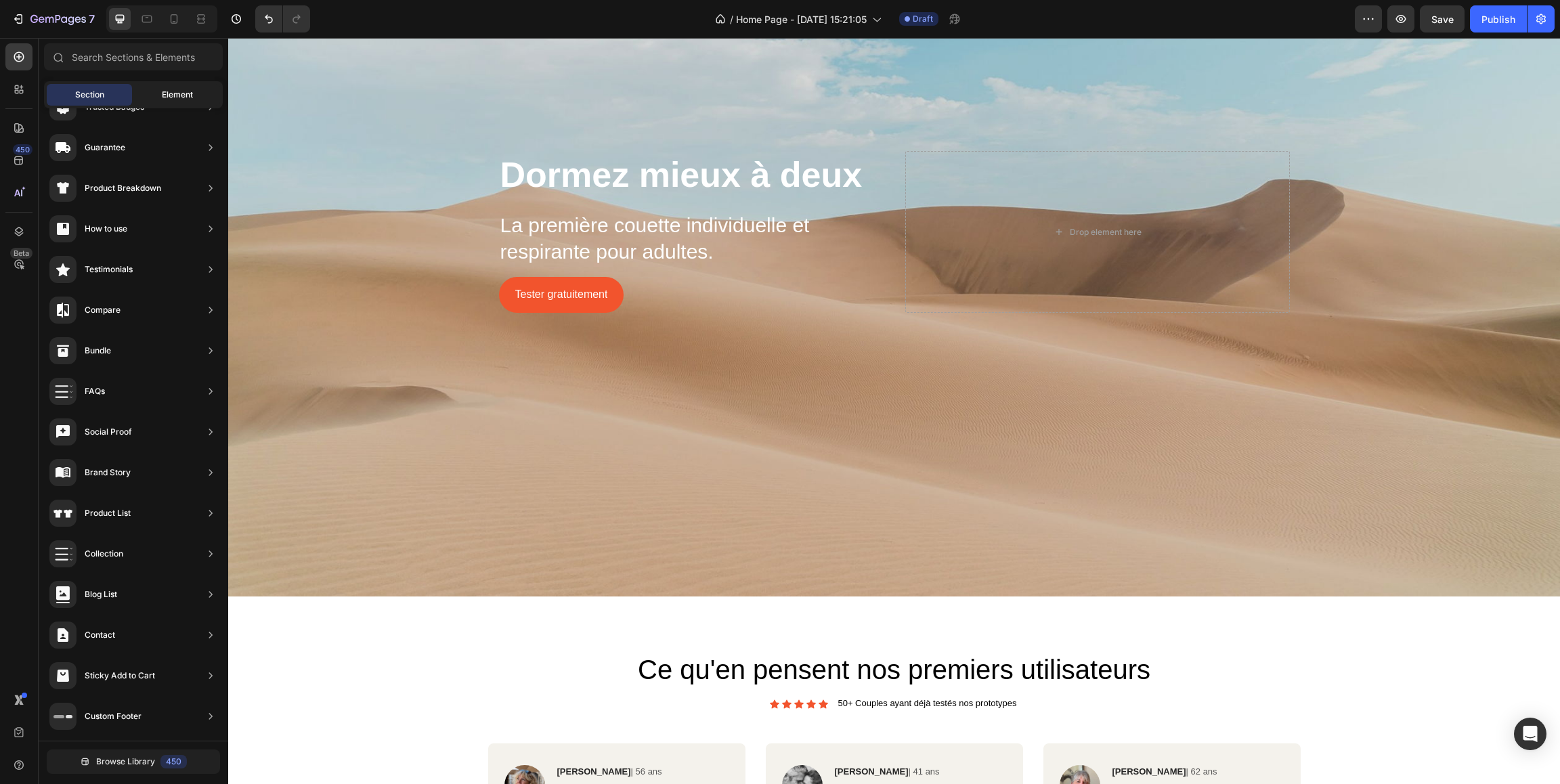
click at [179, 88] on div "Element" at bounding box center [177, 95] width 85 height 22
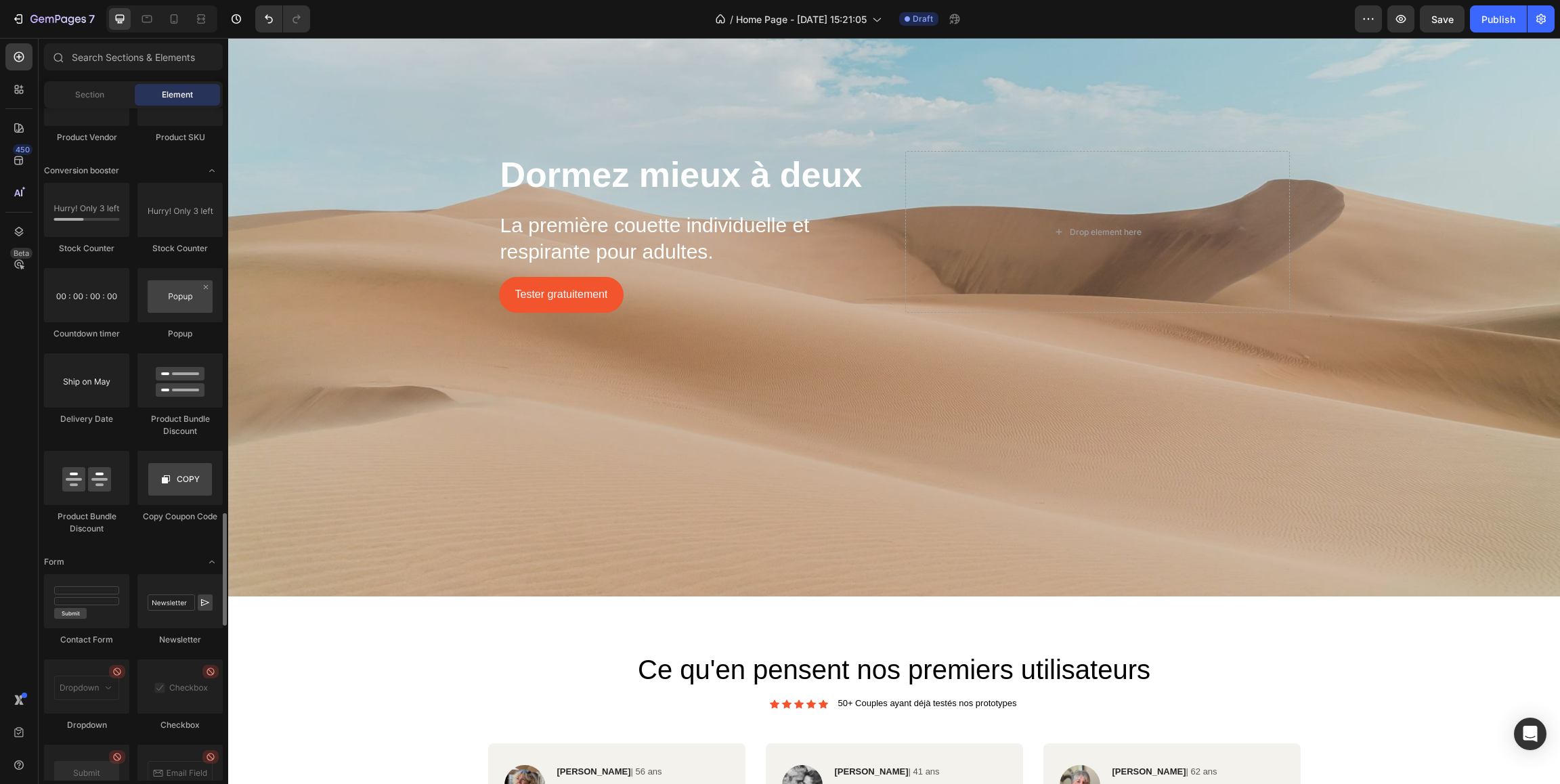
scroll to position [2675, 0]
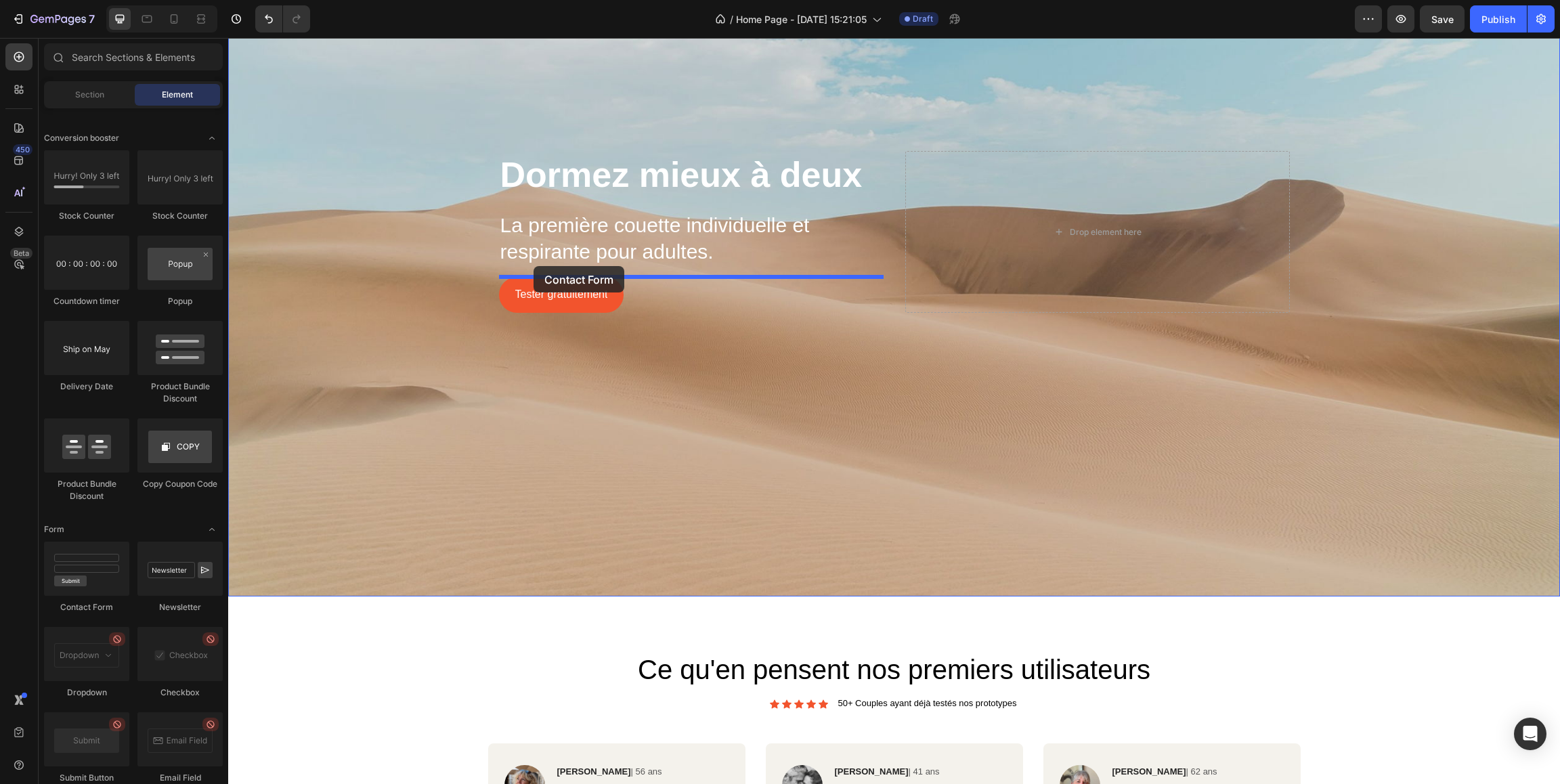
drag, startPoint x: 324, startPoint y: 607, endPoint x: 534, endPoint y: 266, distance: 400.5
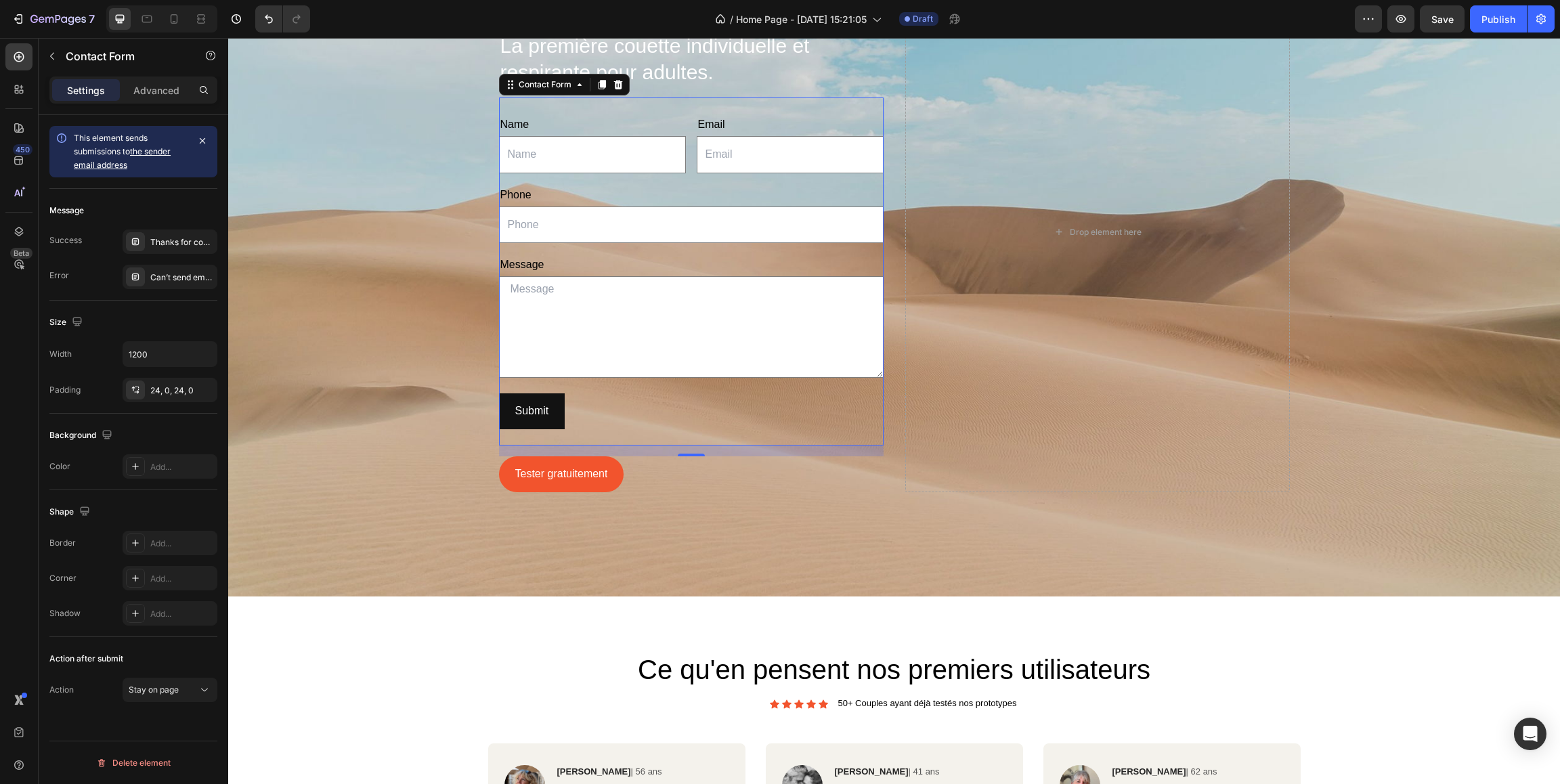
click at [643, 109] on div "Name Text Block Text Field Email Text Block Email Field Row Phone Text Block Te…" at bounding box center [691, 271] width 384 height 348
click at [203, 141] on icon "button" at bounding box center [203, 141] width 6 height 6
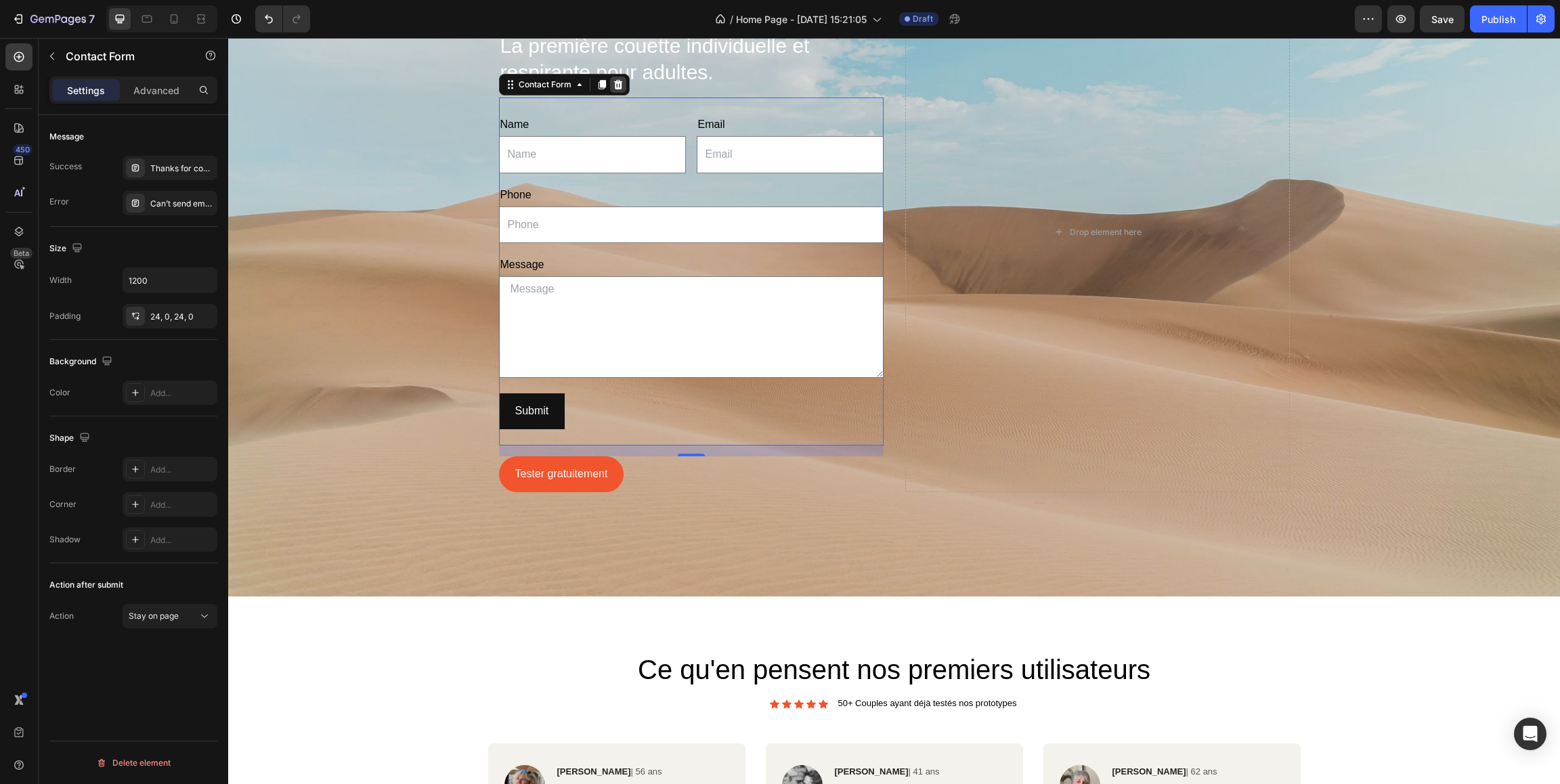
click at [616, 86] on icon at bounding box center [618, 84] width 11 height 11
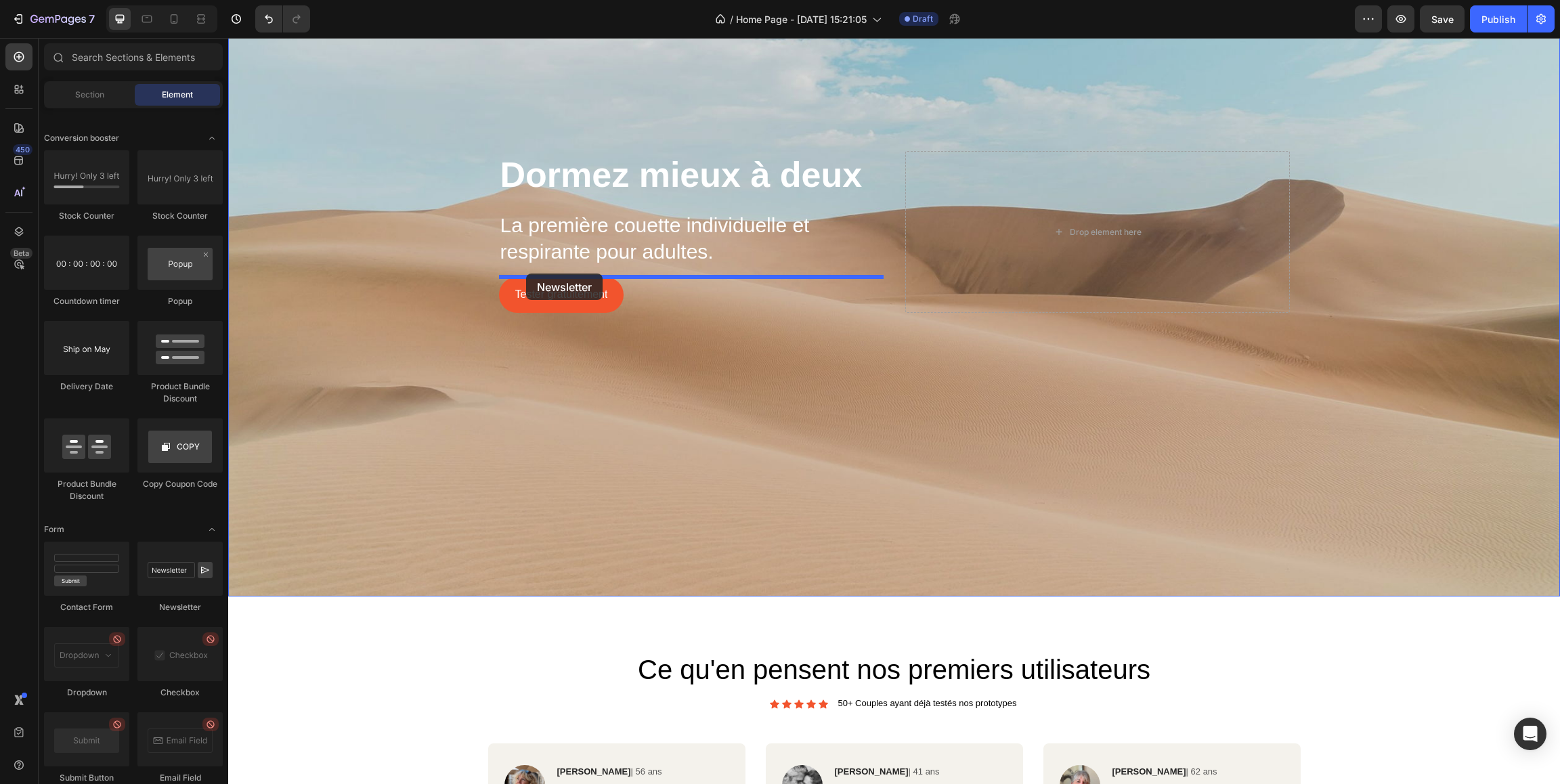
drag, startPoint x: 395, startPoint y: 598, endPoint x: 526, endPoint y: 273, distance: 350.4
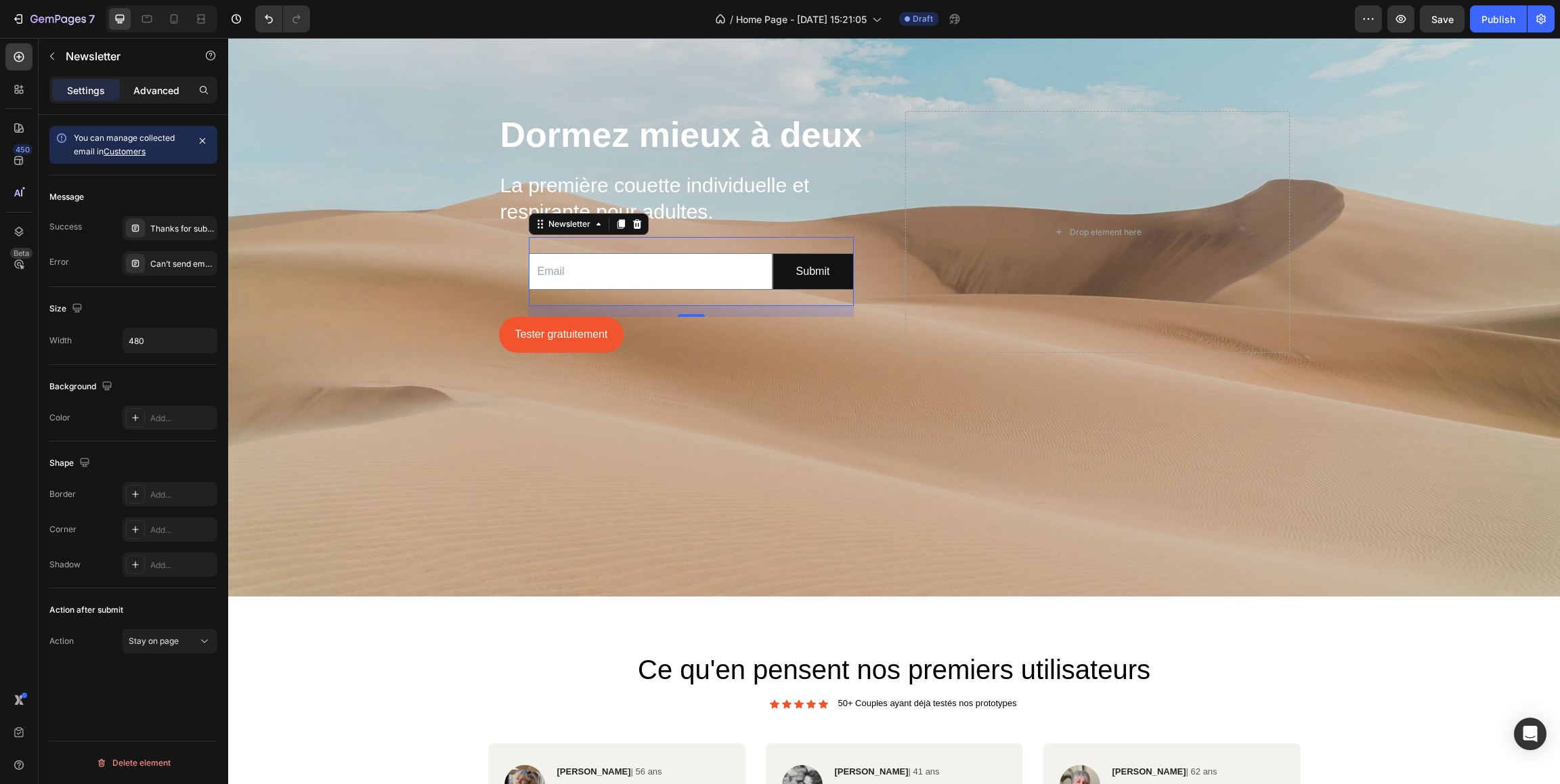
click at [161, 94] on p "Advanced" at bounding box center [156, 91] width 46 height 15
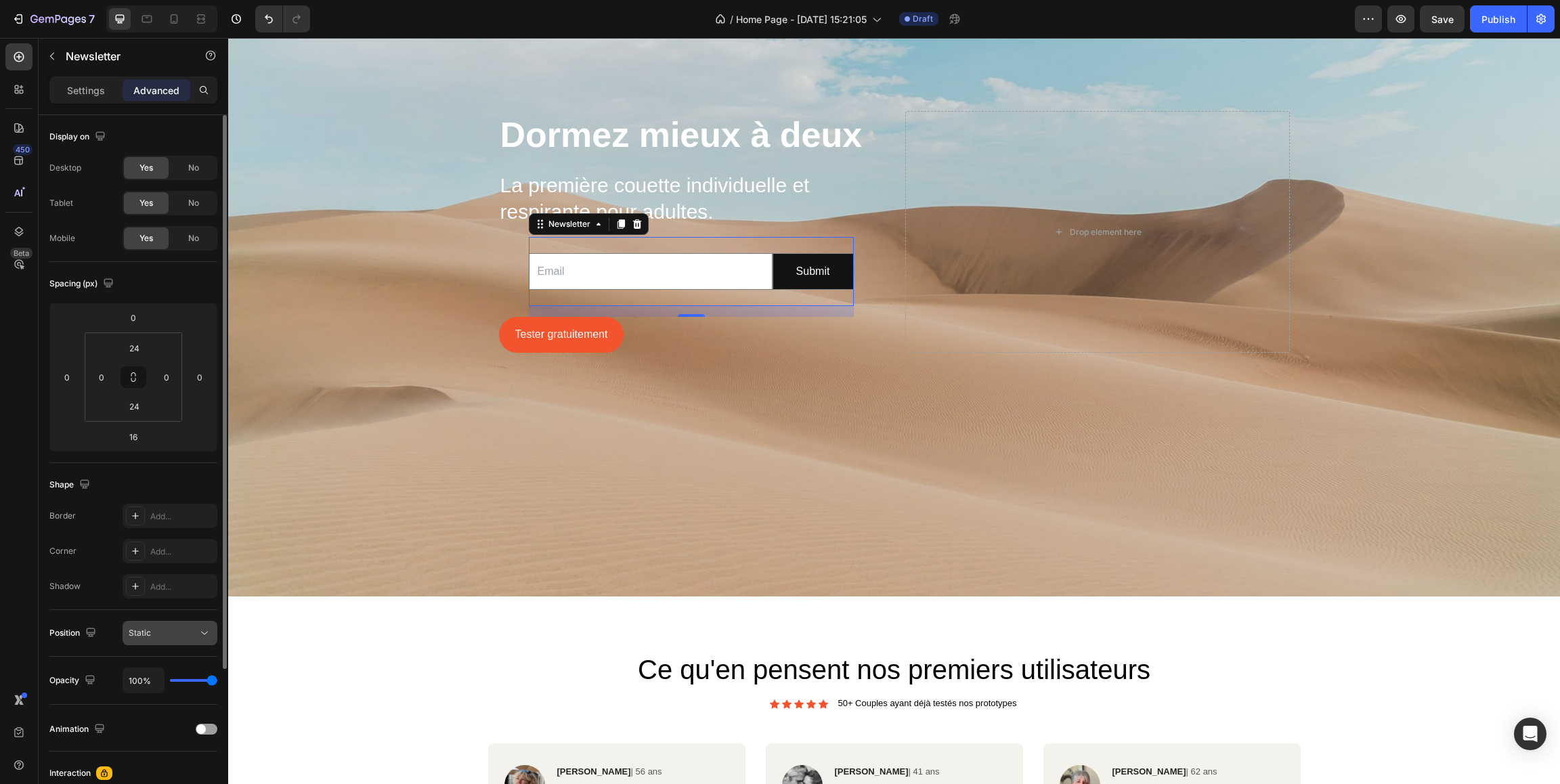
click at [158, 637] on div "Static" at bounding box center [162, 633] width 69 height 12
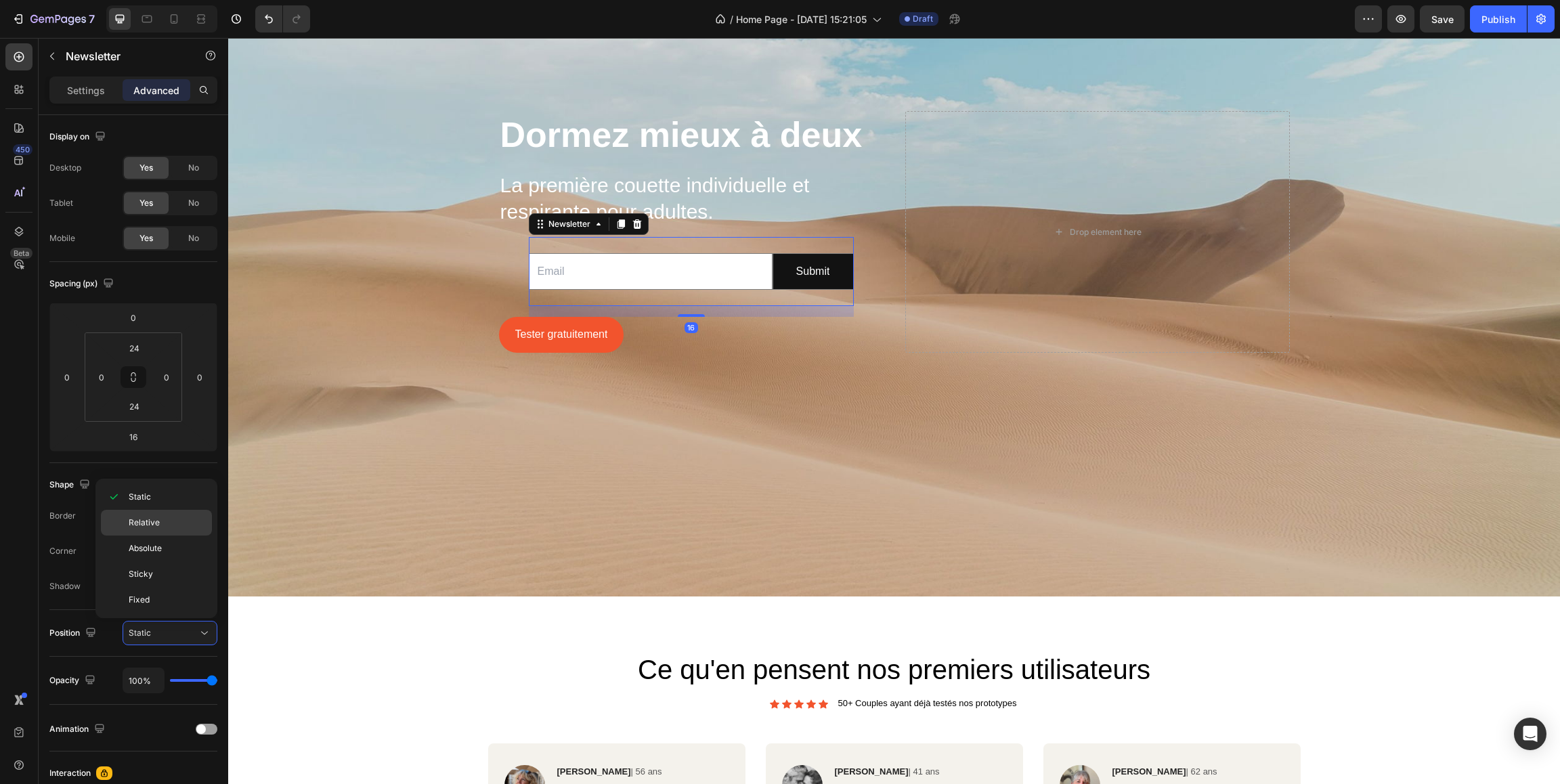
click at [157, 521] on span "Relative" at bounding box center [144, 522] width 31 height 12
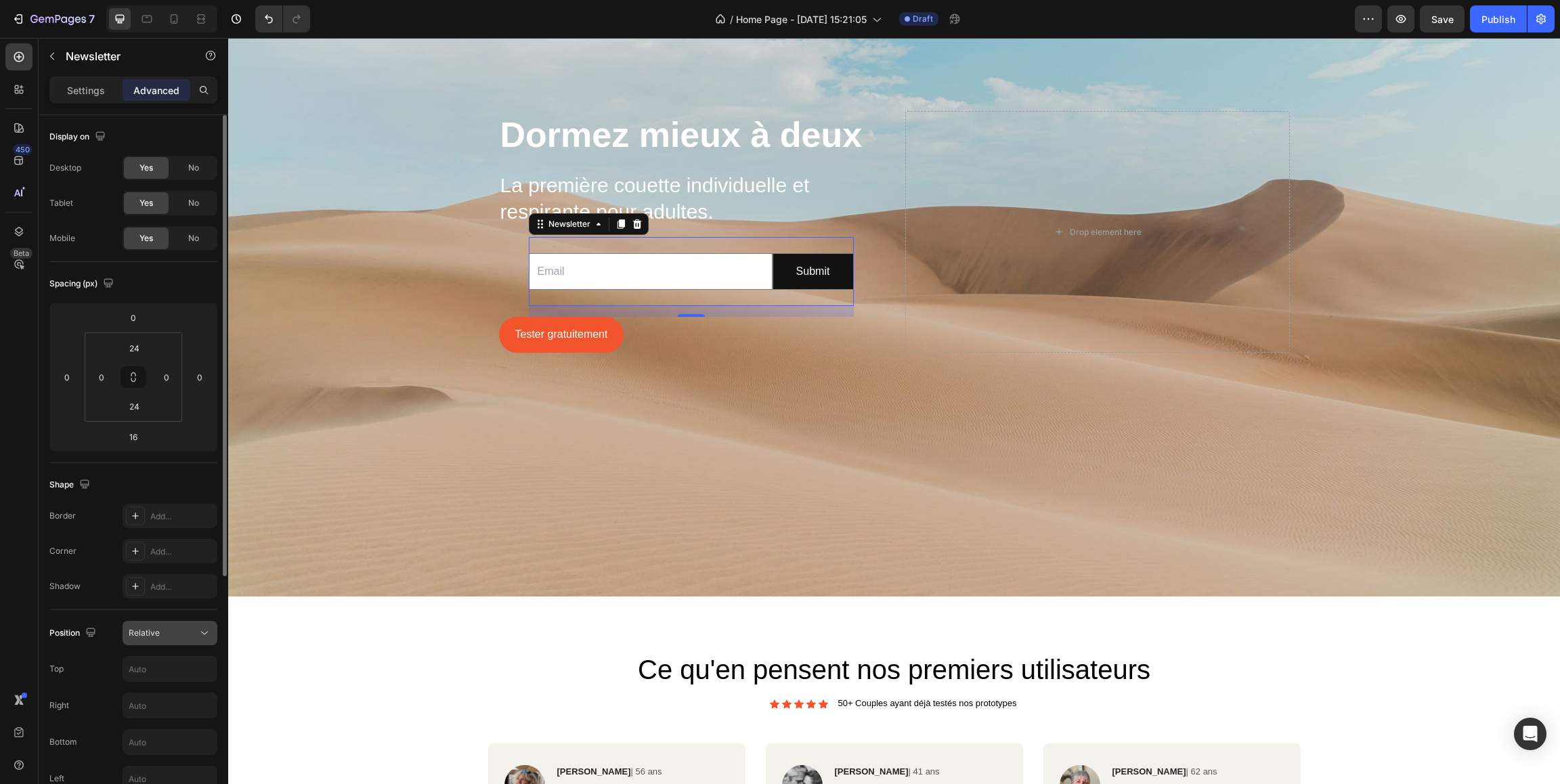
click at [184, 640] on div "Relative" at bounding box center [170, 633] width 83 height 14
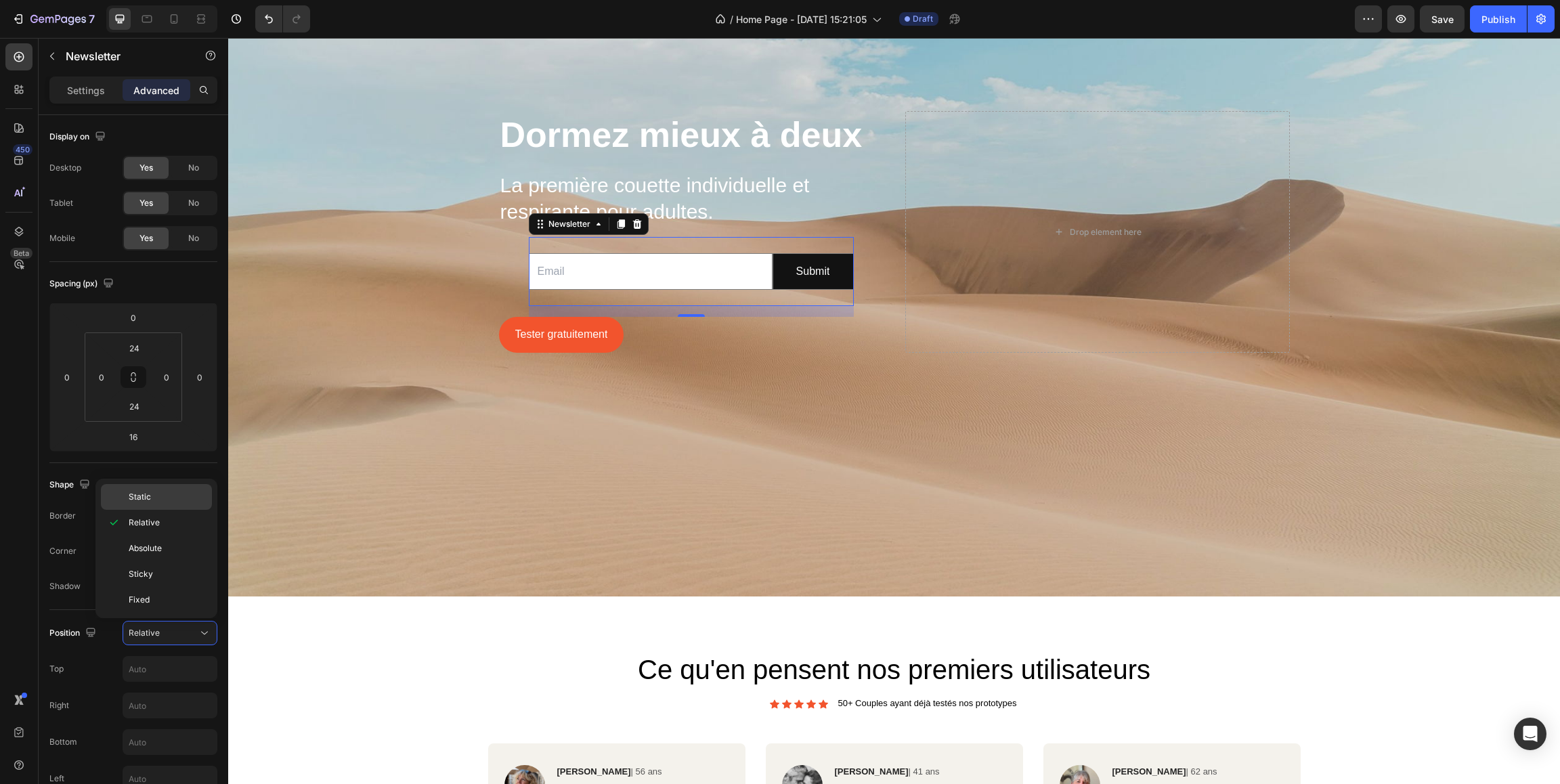
click at [176, 495] on p "Static" at bounding box center [167, 496] width 77 height 12
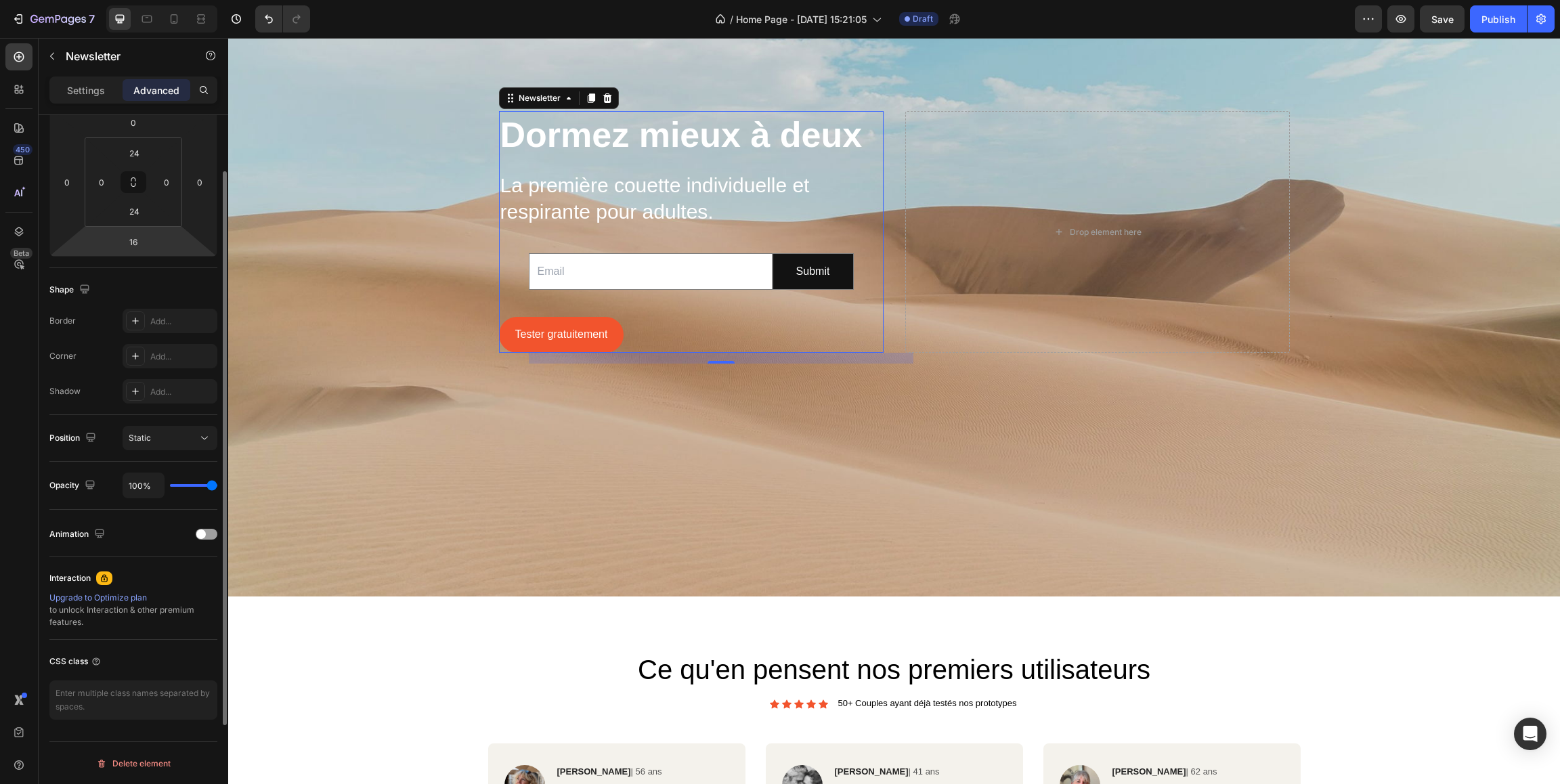
scroll to position [195, 0]
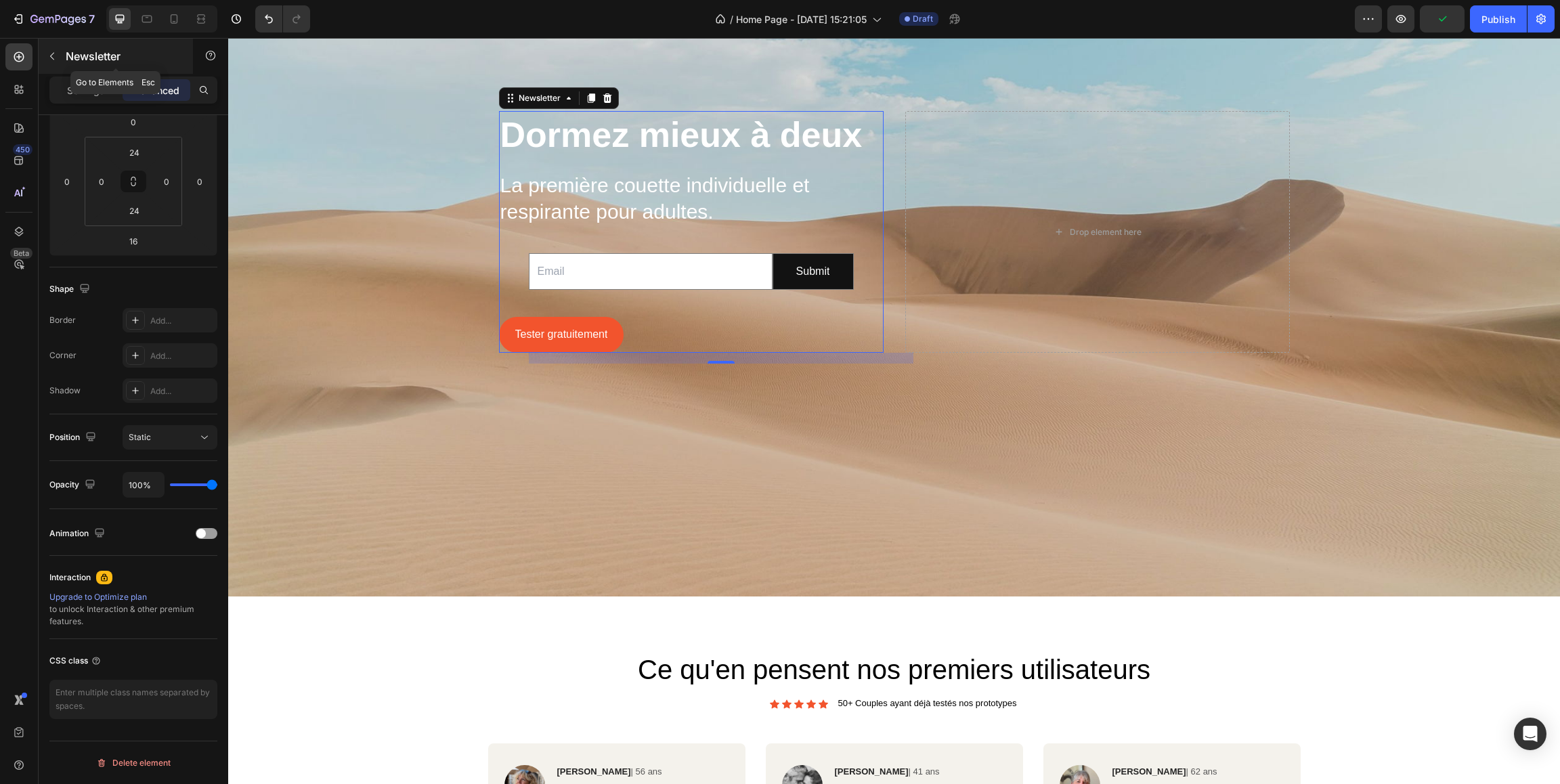
click at [55, 61] on icon "button" at bounding box center [52, 56] width 11 height 11
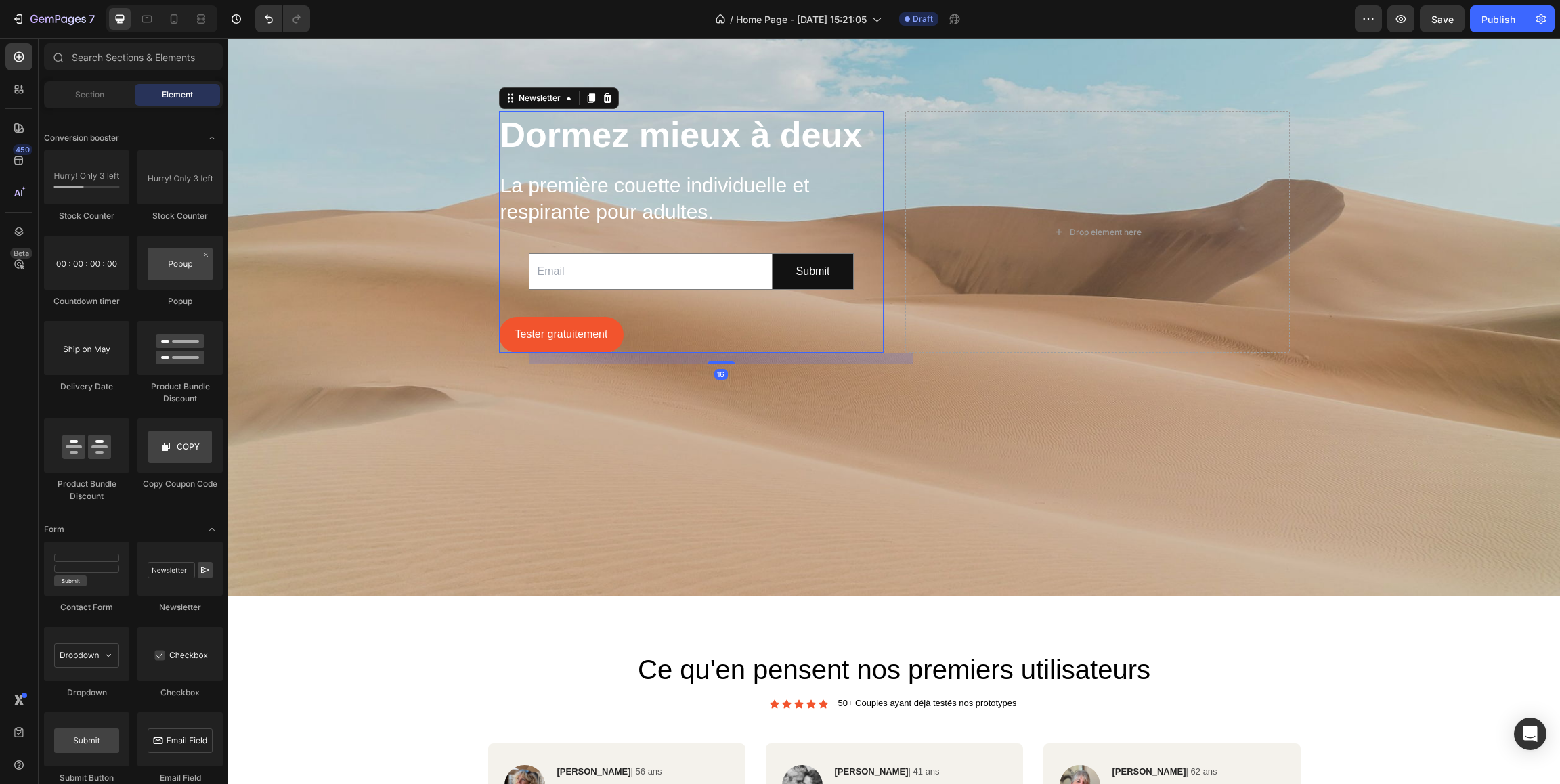
click at [653, 249] on div "Email Field Submit Submit Button Row Newsletter 16" at bounding box center [691, 271] width 325 height 70
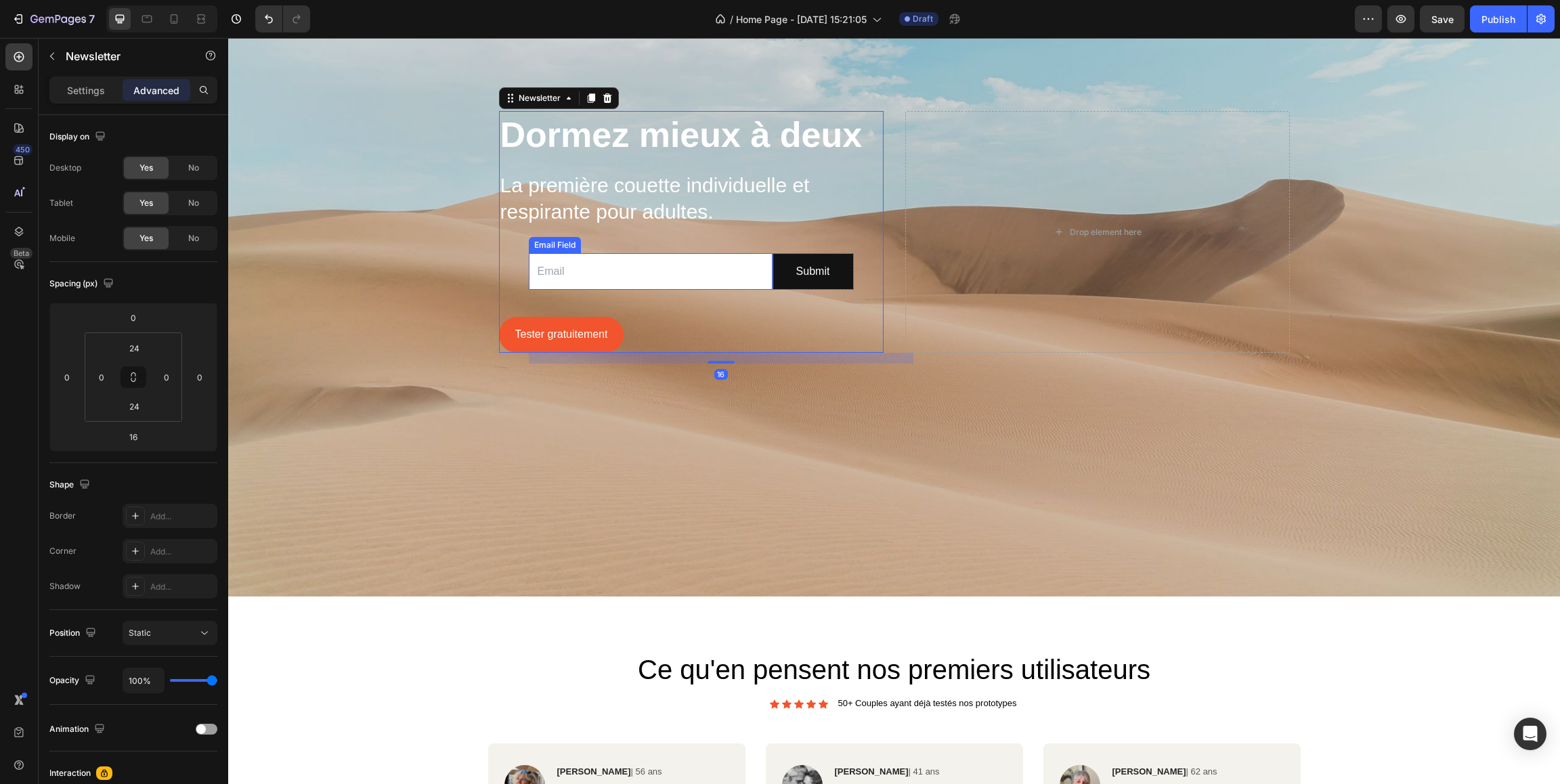
click at [625, 268] on input "email" at bounding box center [650, 271] width 244 height 38
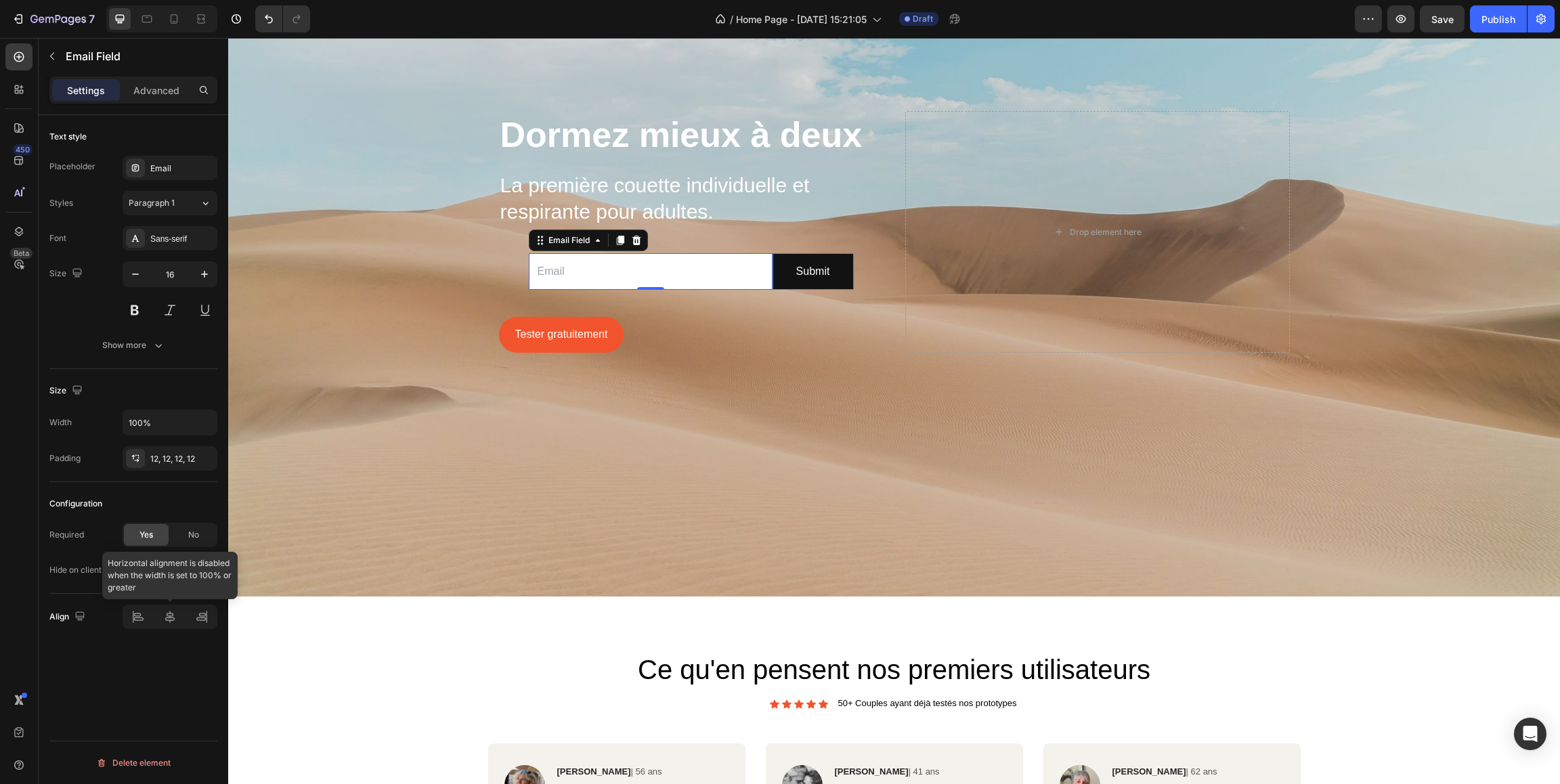
click at [138, 612] on div at bounding box center [170, 616] width 94 height 25
click at [134, 624] on div at bounding box center [170, 616] width 94 height 25
click at [834, 271] on button "Submit" at bounding box center [813, 271] width 80 height 36
click at [688, 275] on input "email" at bounding box center [650, 271] width 244 height 38
click at [531, 249] on div "Email Field" at bounding box center [588, 240] width 119 height 22
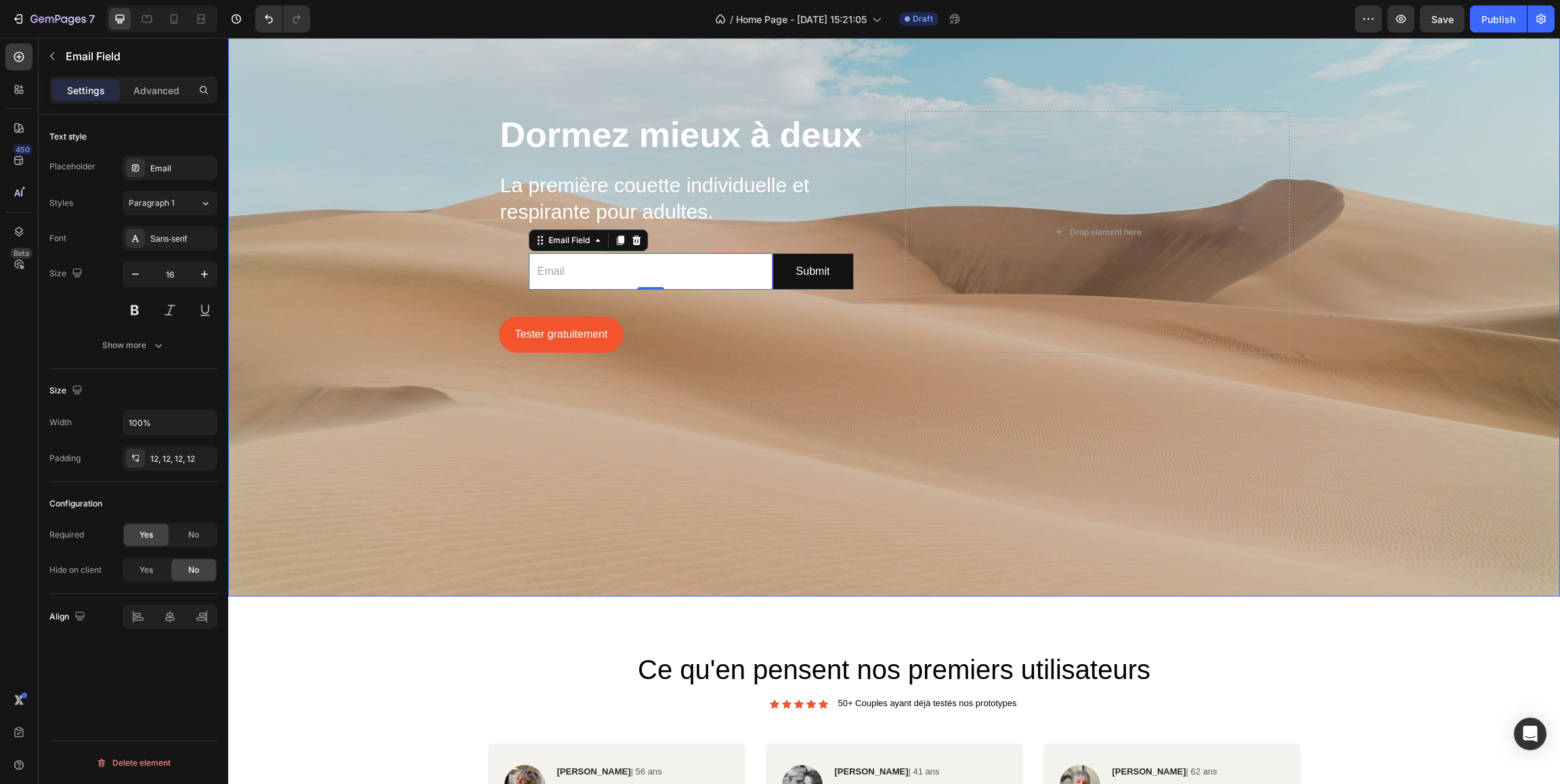
click at [515, 259] on div "Dormez mieux à deux Heading La première couette individuelle et respirante pour…" at bounding box center [691, 232] width 384 height 242
click at [541, 264] on input "email" at bounding box center [650, 271] width 244 height 38
click at [787, 264] on button "Submit" at bounding box center [813, 271] width 80 height 36
click at [687, 266] on input "email" at bounding box center [650, 271] width 244 height 38
click at [783, 258] on button "Submit" at bounding box center [813, 271] width 80 height 36
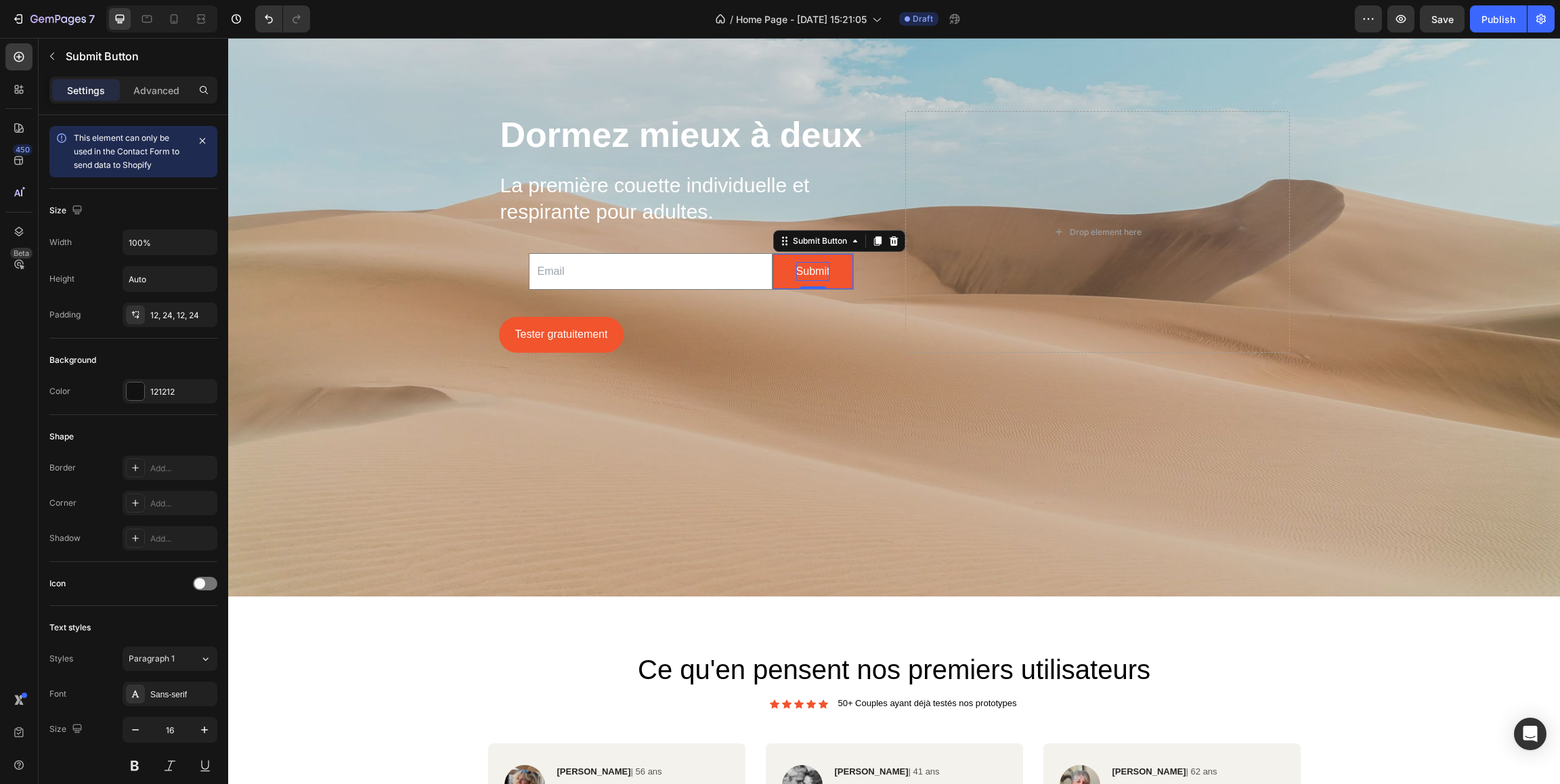
click at [813, 270] on div "Submit" at bounding box center [813, 271] width 34 height 19
click at [813, 270] on p "Submit" at bounding box center [813, 271] width 34 height 19
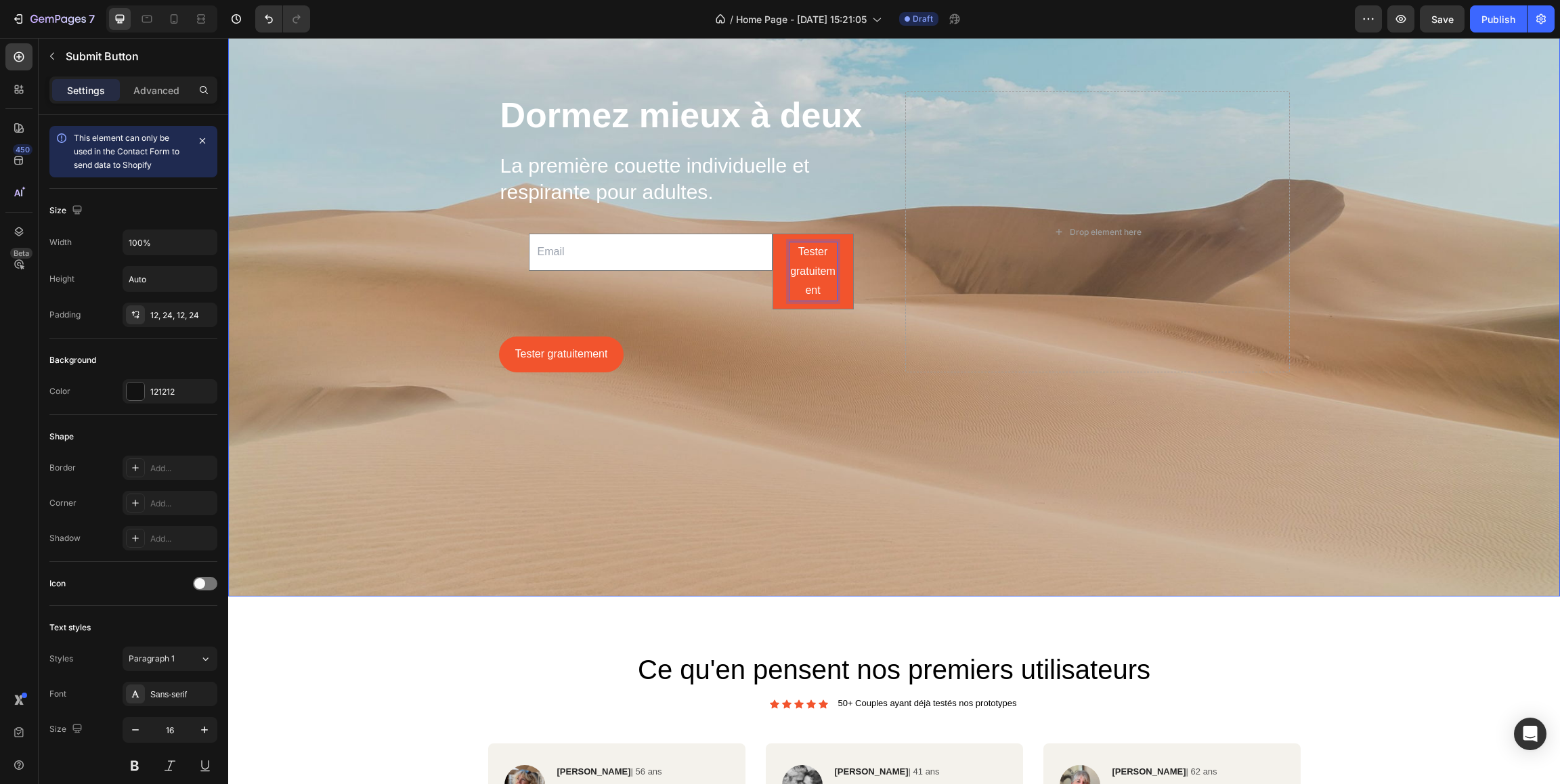
click at [876, 248] on div "Dormez mieux à deux Heading La première couette individuelle et respirante pour…" at bounding box center [691, 232] width 384 height 281
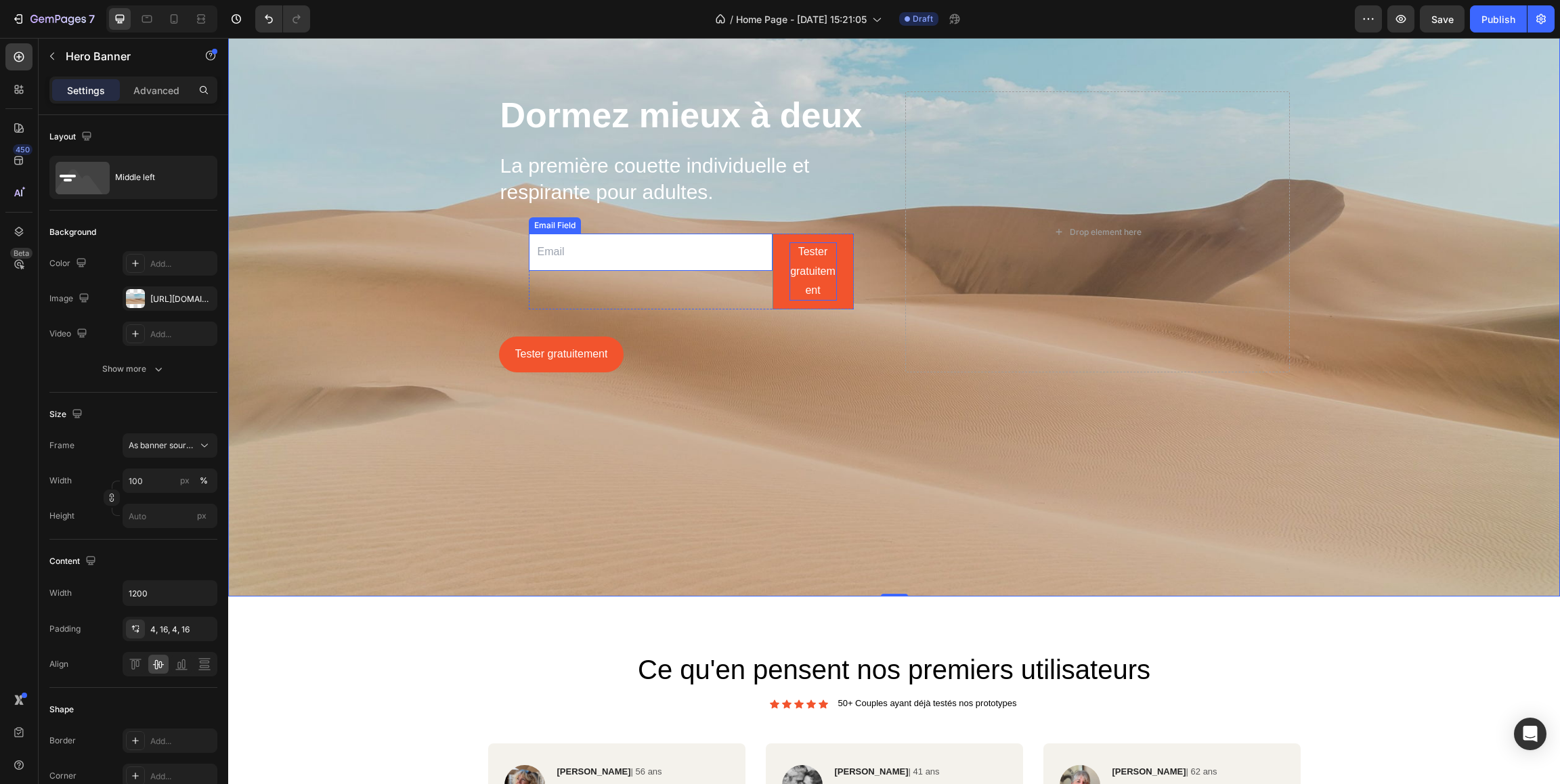
click at [678, 255] on input "email" at bounding box center [650, 252] width 244 height 38
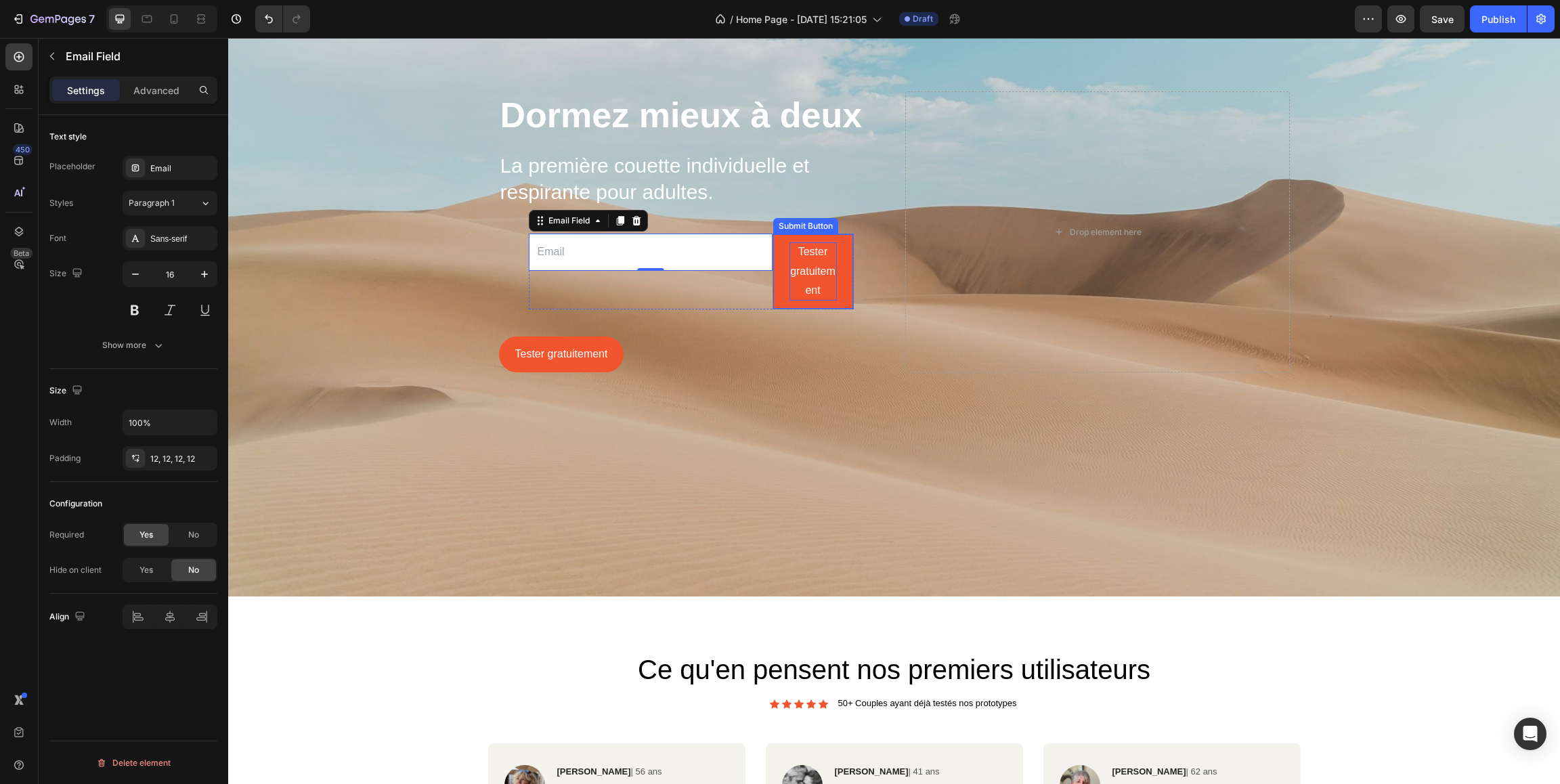
click at [800, 242] on p "Tester gratuitement" at bounding box center [813, 271] width 48 height 58
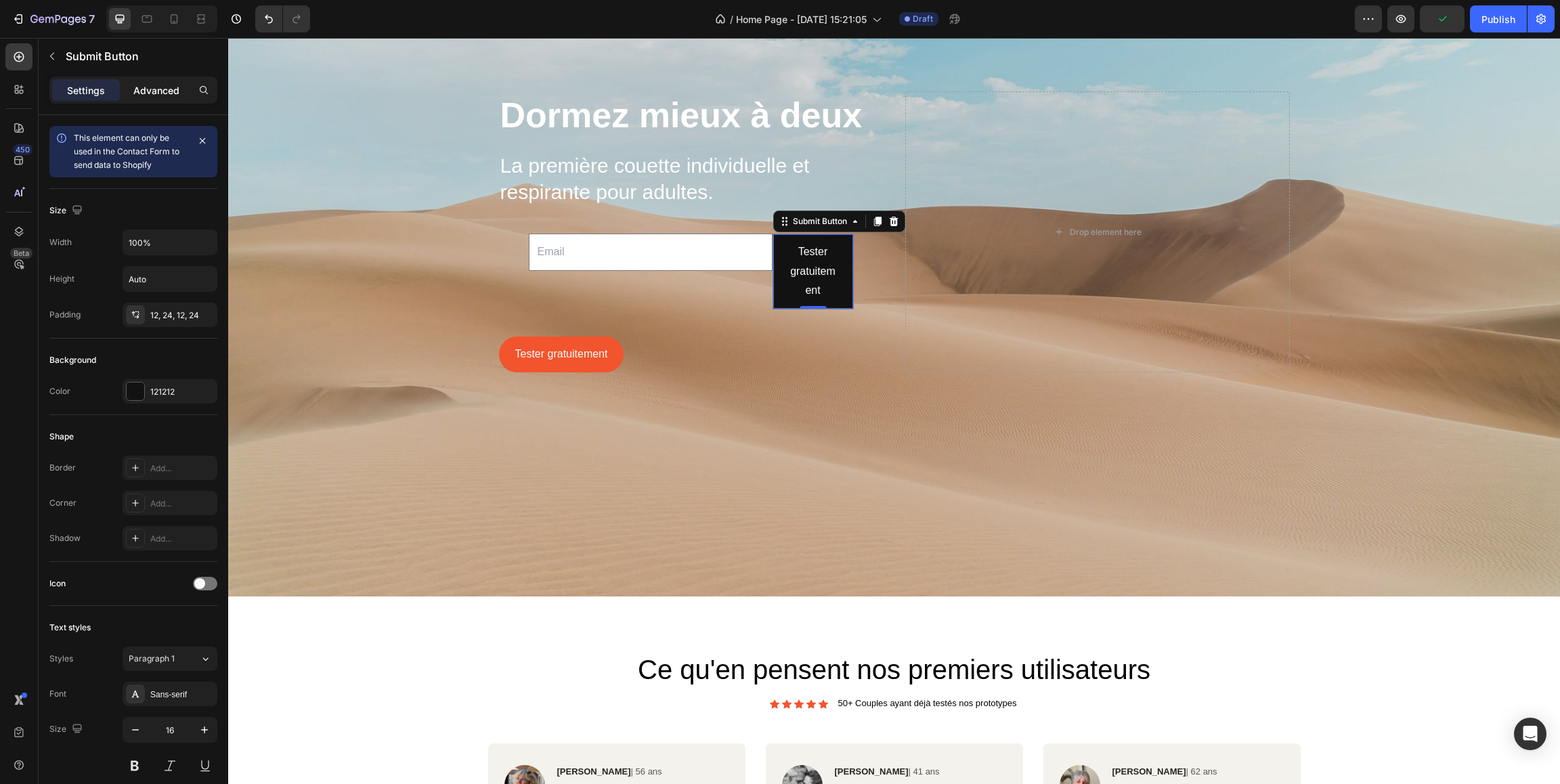
click at [155, 86] on p "Advanced" at bounding box center [156, 91] width 46 height 15
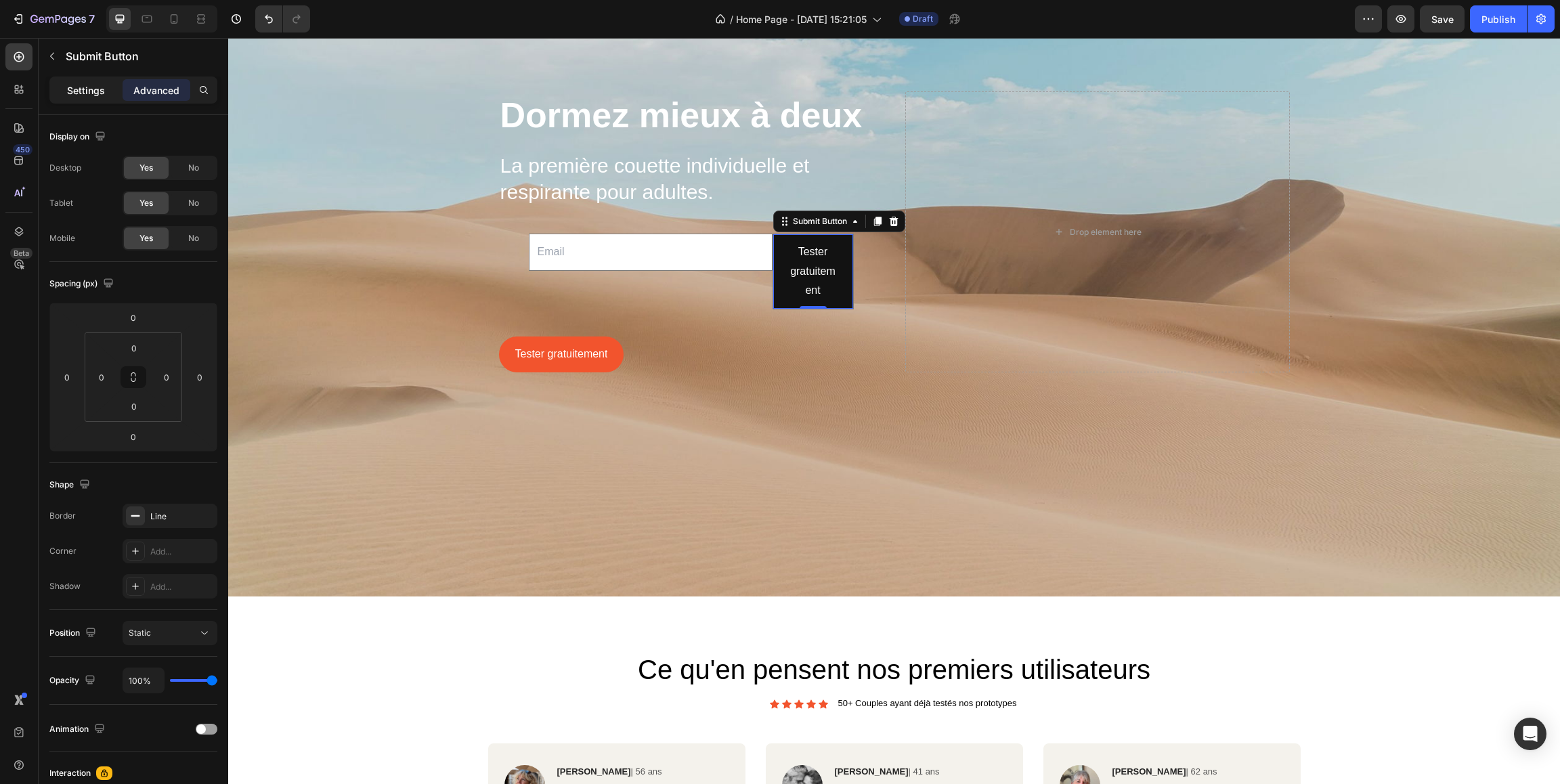
click at [105, 91] on p "Settings" at bounding box center [85, 91] width 38 height 15
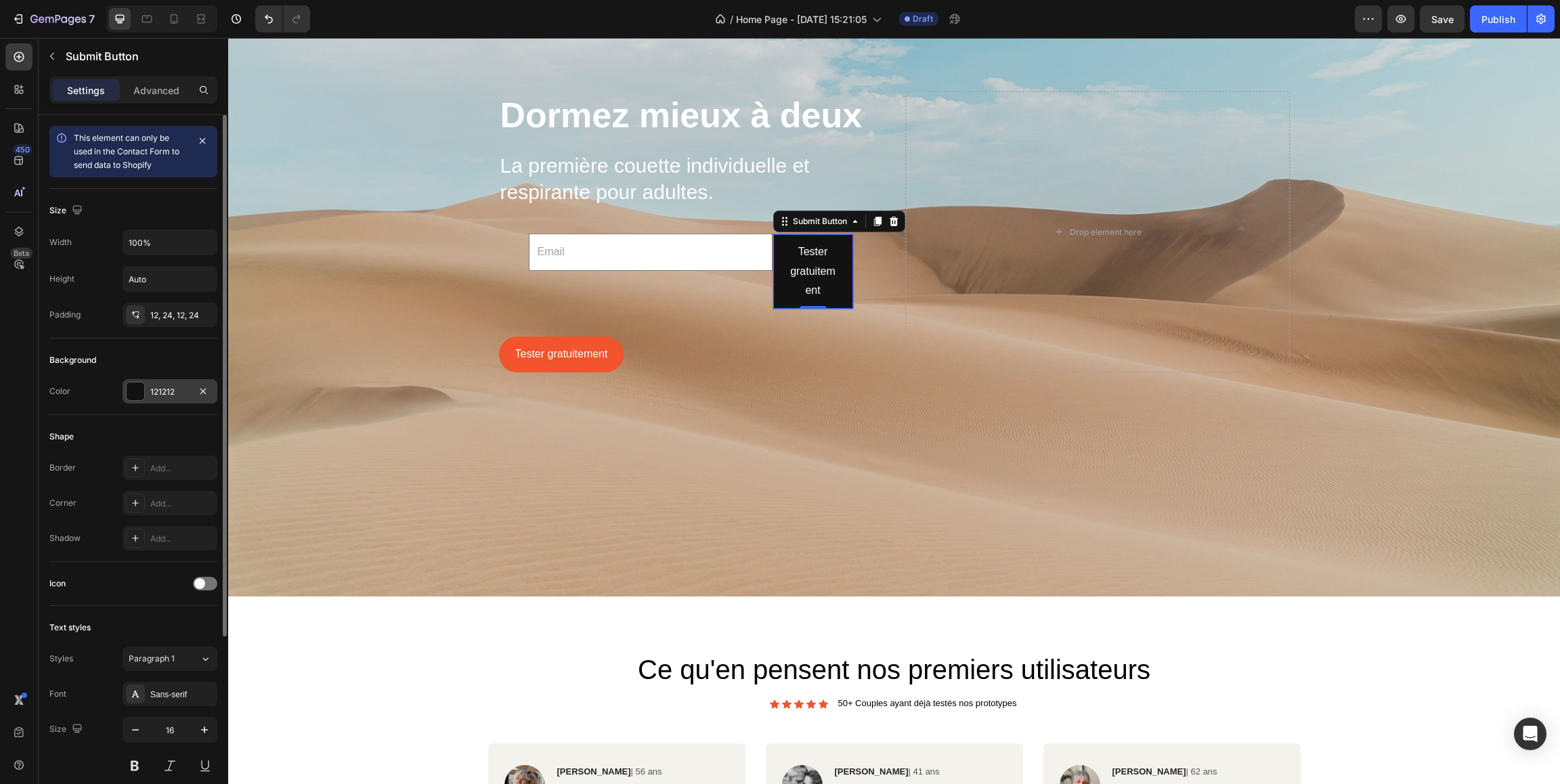
click at [153, 391] on div "121212" at bounding box center [170, 392] width 39 height 12
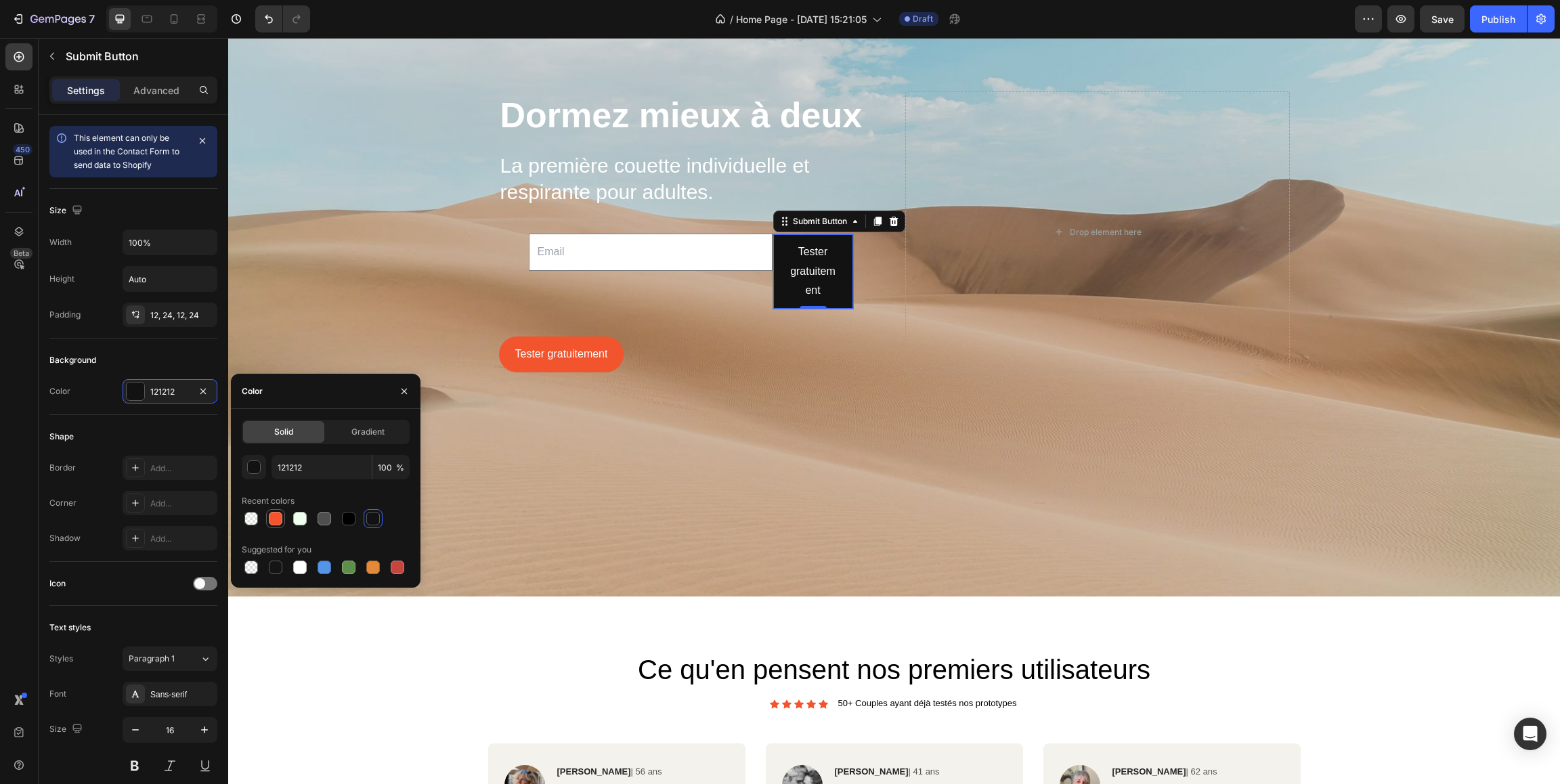
click at [273, 519] on div at bounding box center [275, 518] width 14 height 14
click at [376, 521] on div at bounding box center [372, 518] width 14 height 14
type input "121212"
click at [593, 259] on input "email" at bounding box center [650, 252] width 244 height 38
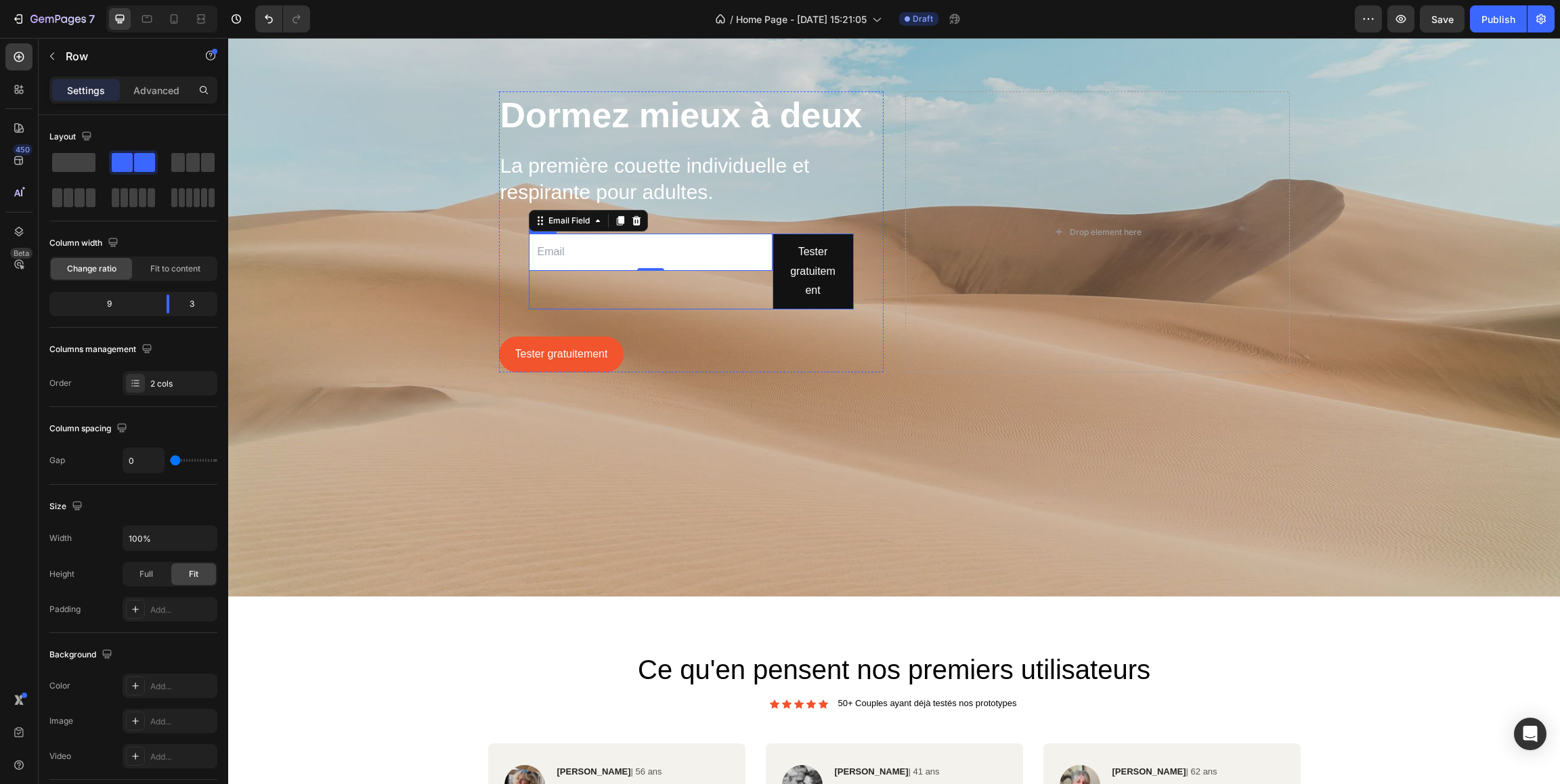
click at [536, 291] on div "Email Field 0" at bounding box center [650, 271] width 244 height 76
click at [603, 259] on input "email" at bounding box center [650, 252] width 244 height 38
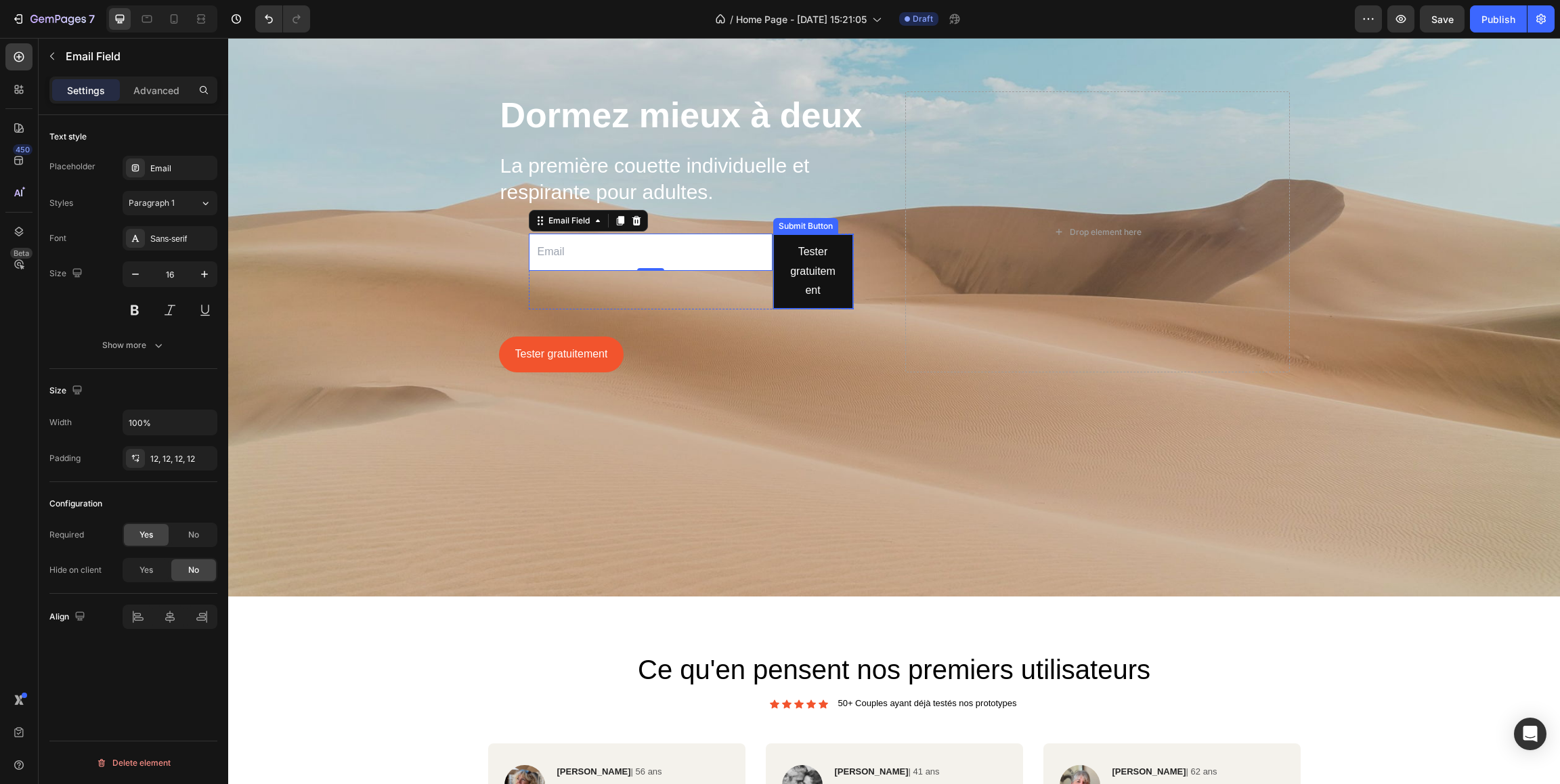
click at [770, 240] on input "email" at bounding box center [650, 252] width 244 height 38
click at [782, 239] on button "Tester gratuitement" at bounding box center [813, 271] width 80 height 74
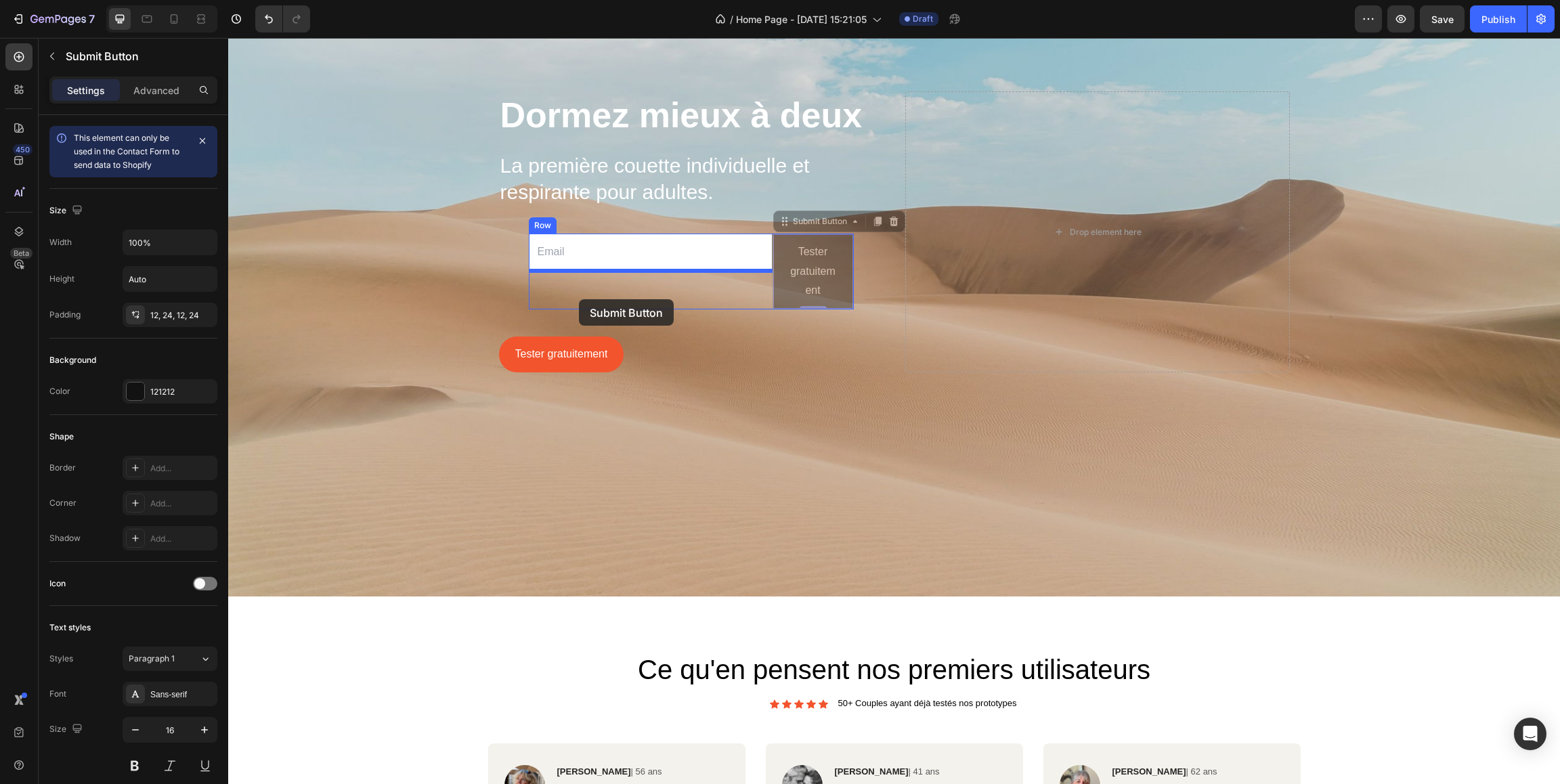
drag, startPoint x: 782, startPoint y: 239, endPoint x: 579, endPoint y: 299, distance: 211.7
click at [579, 299] on div "Header Dormez mieux à deux Heading La première couette individuelle et respiran…" at bounding box center [894, 507] width 1332 height 1335
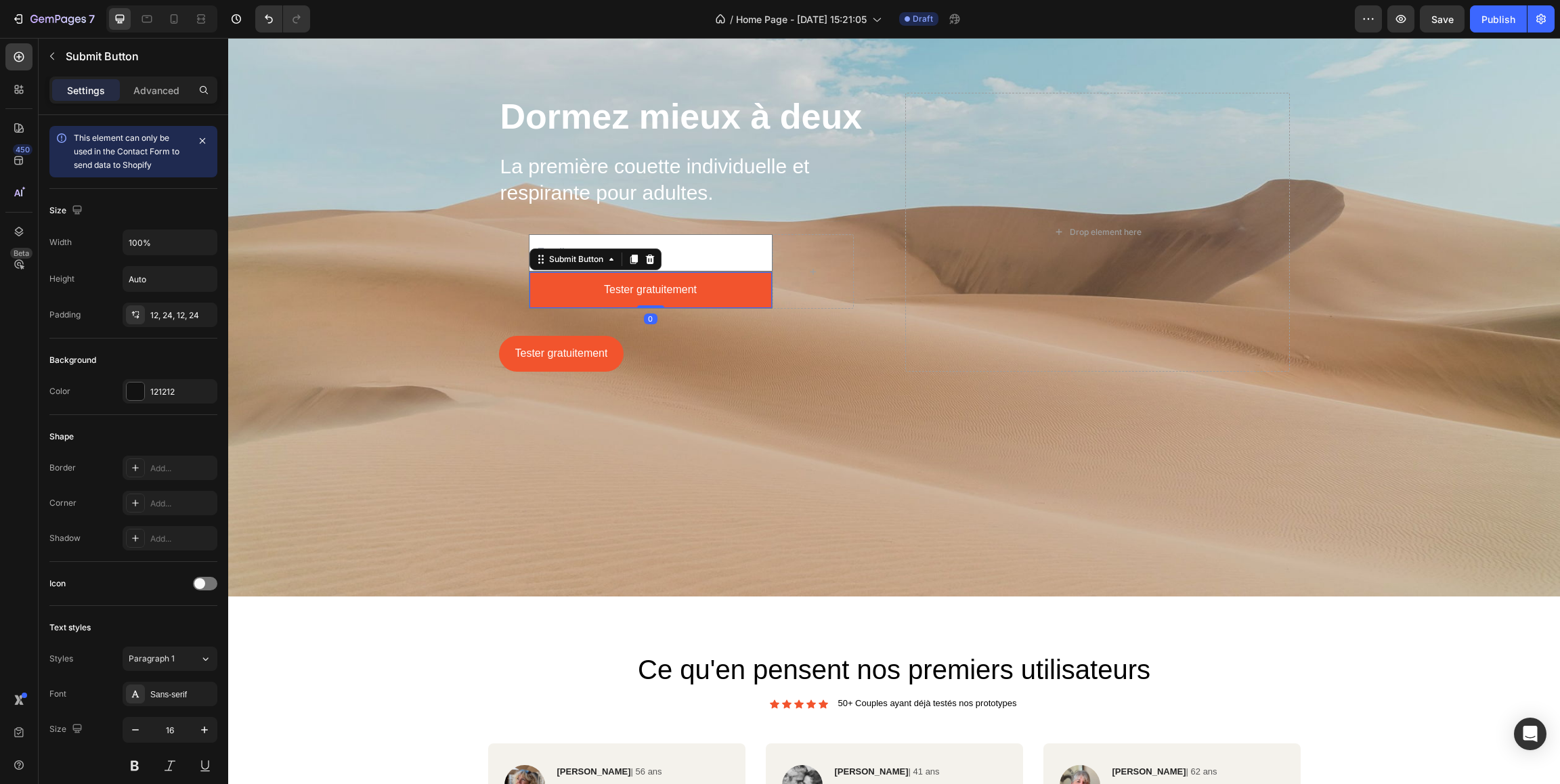
click at [557, 282] on button "Tester gratuitement" at bounding box center [650, 290] width 242 height 36
click at [830, 345] on div "Tester gratuitement Button" at bounding box center [691, 353] width 384 height 36
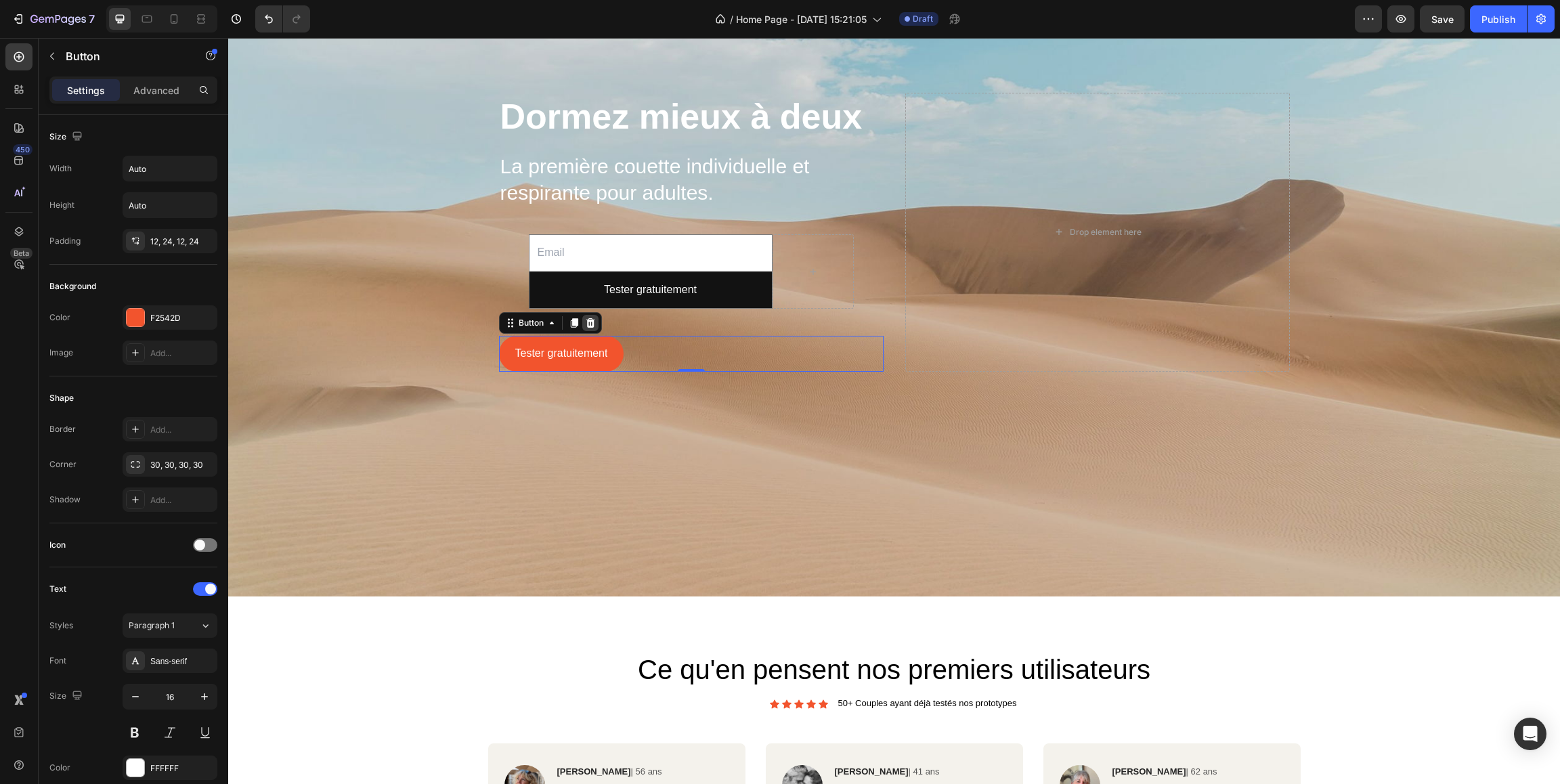
click at [591, 324] on icon at bounding box center [590, 323] width 9 height 9
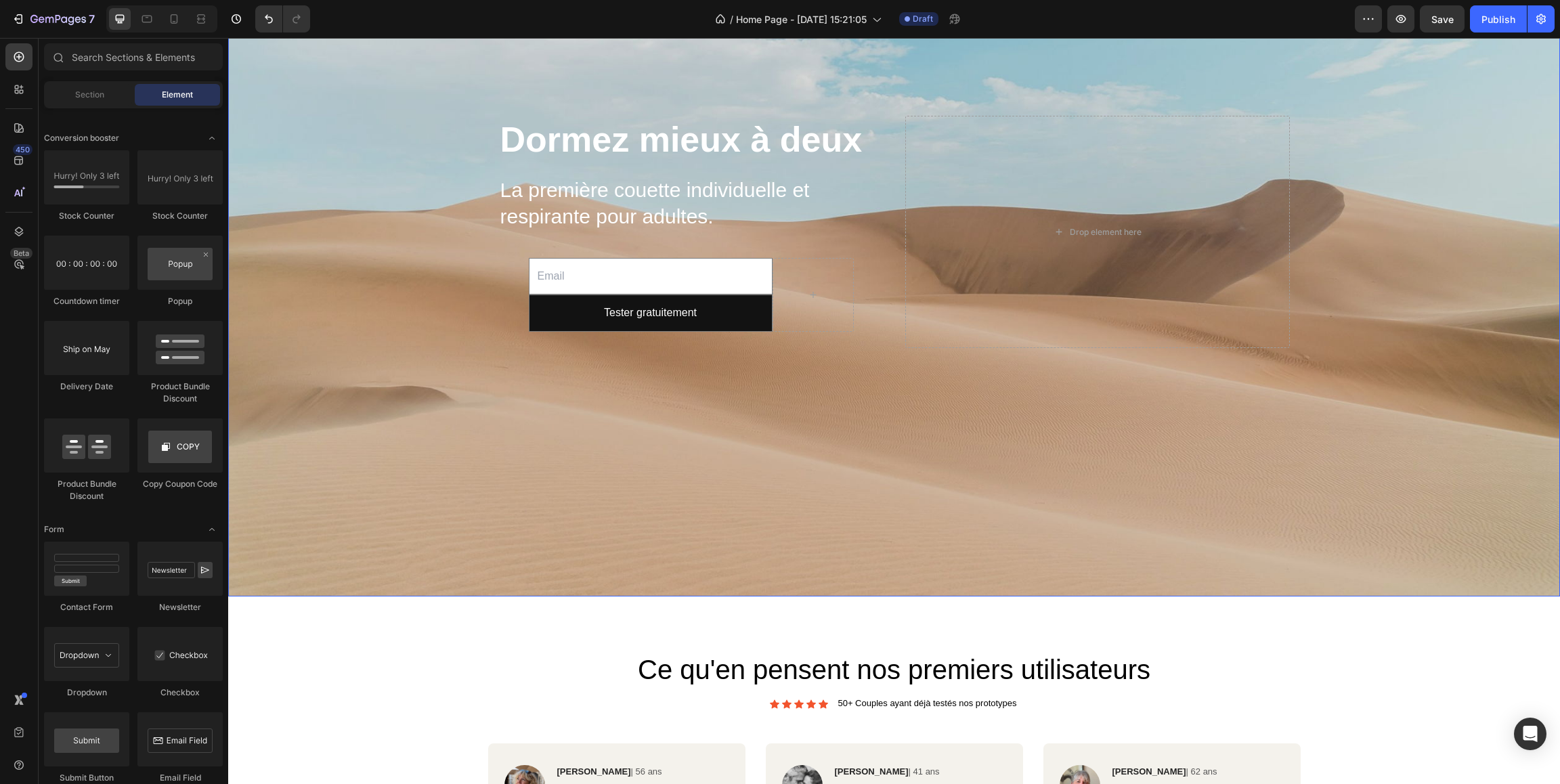
click at [509, 271] on div "Dormez mieux à deux Heading La première couette individuelle et respirante pour…" at bounding box center [691, 231] width 384 height 232
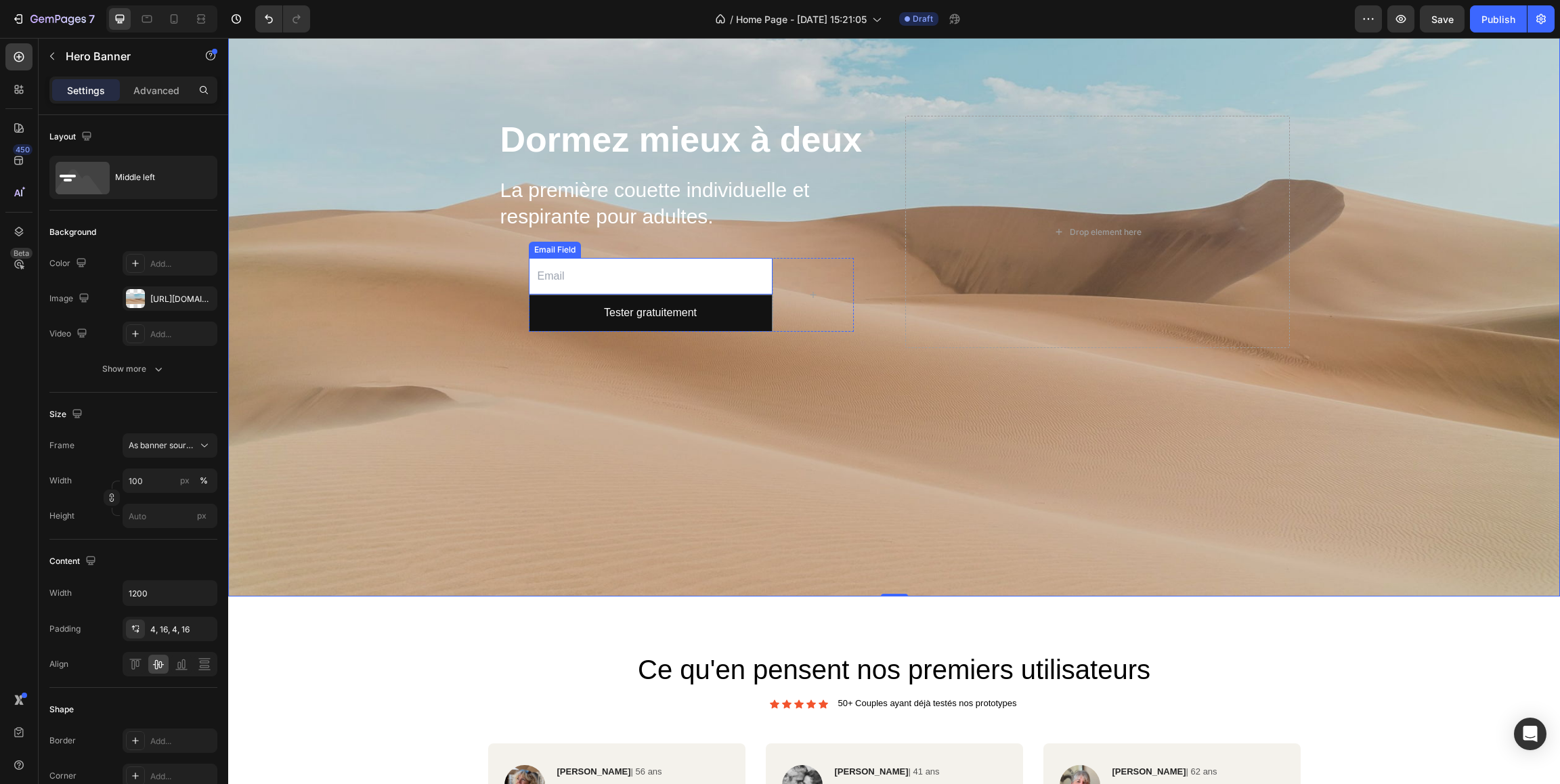
click at [597, 272] on input "email" at bounding box center [650, 276] width 244 height 38
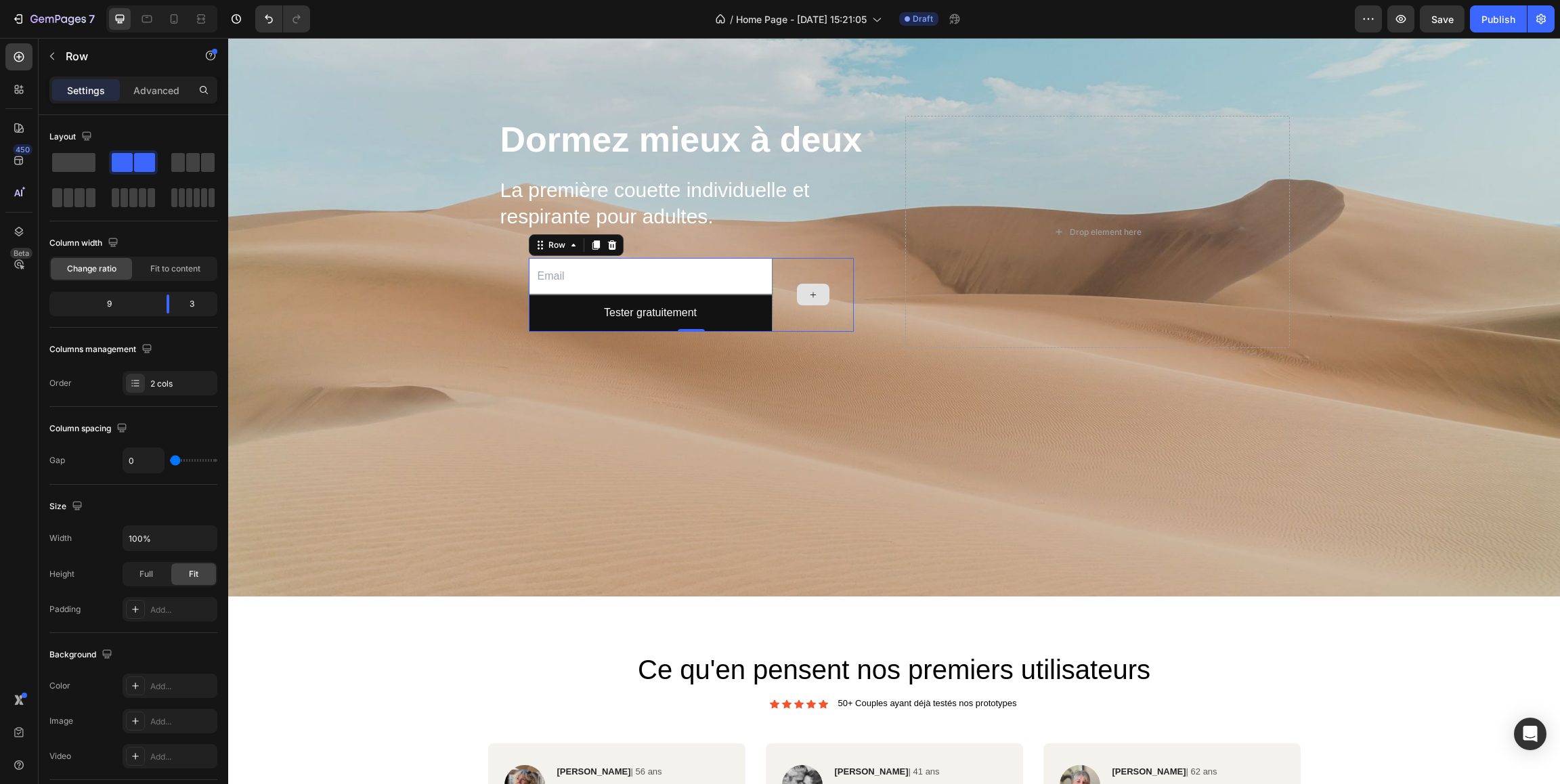
click at [835, 286] on div at bounding box center [813, 294] width 82 height 74
click at [73, 166] on span at bounding box center [73, 162] width 43 height 19
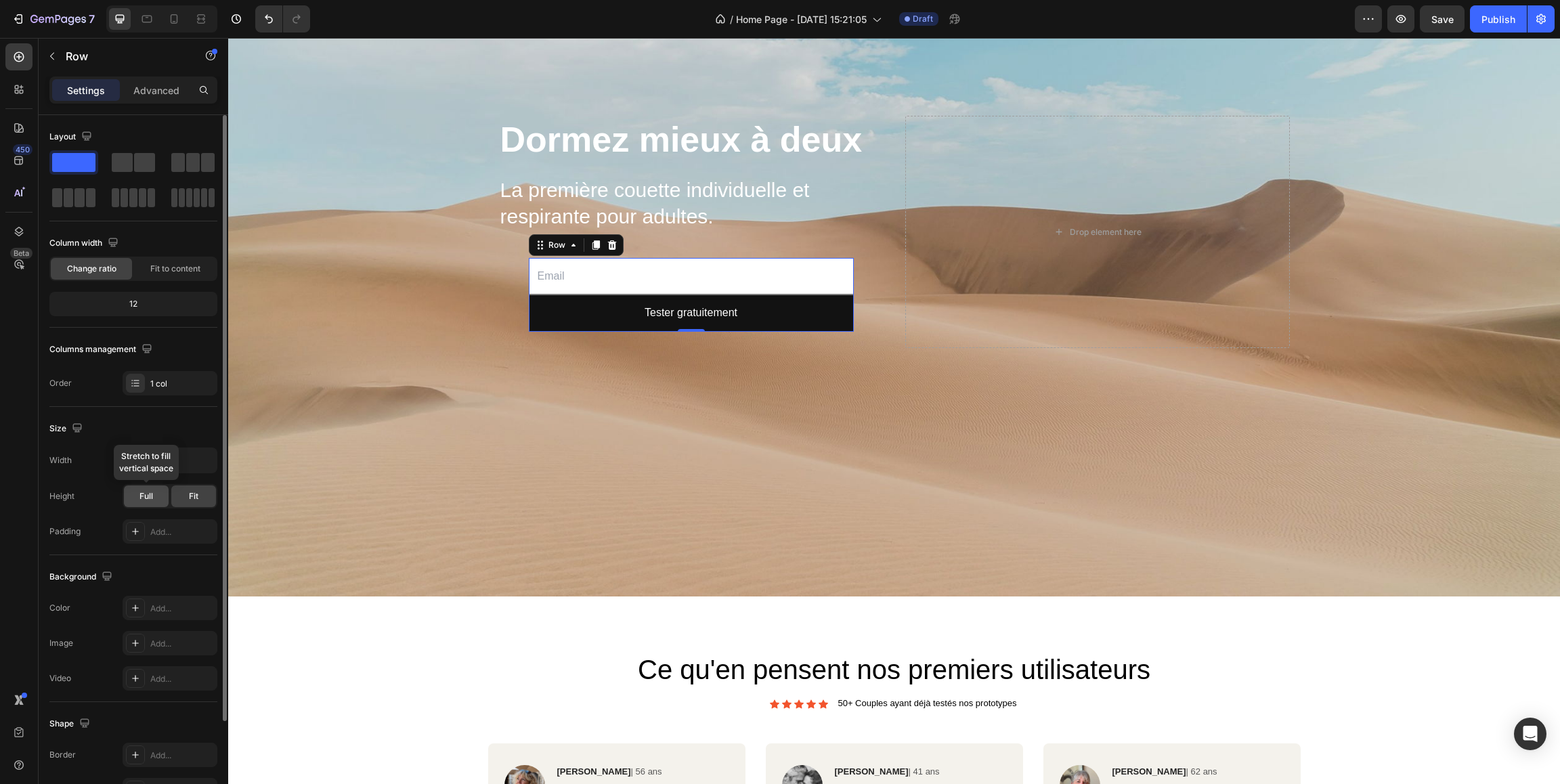
click at [150, 495] on span "Full" at bounding box center [146, 495] width 14 height 12
click at [190, 500] on span "Fit" at bounding box center [194, 495] width 9 height 12
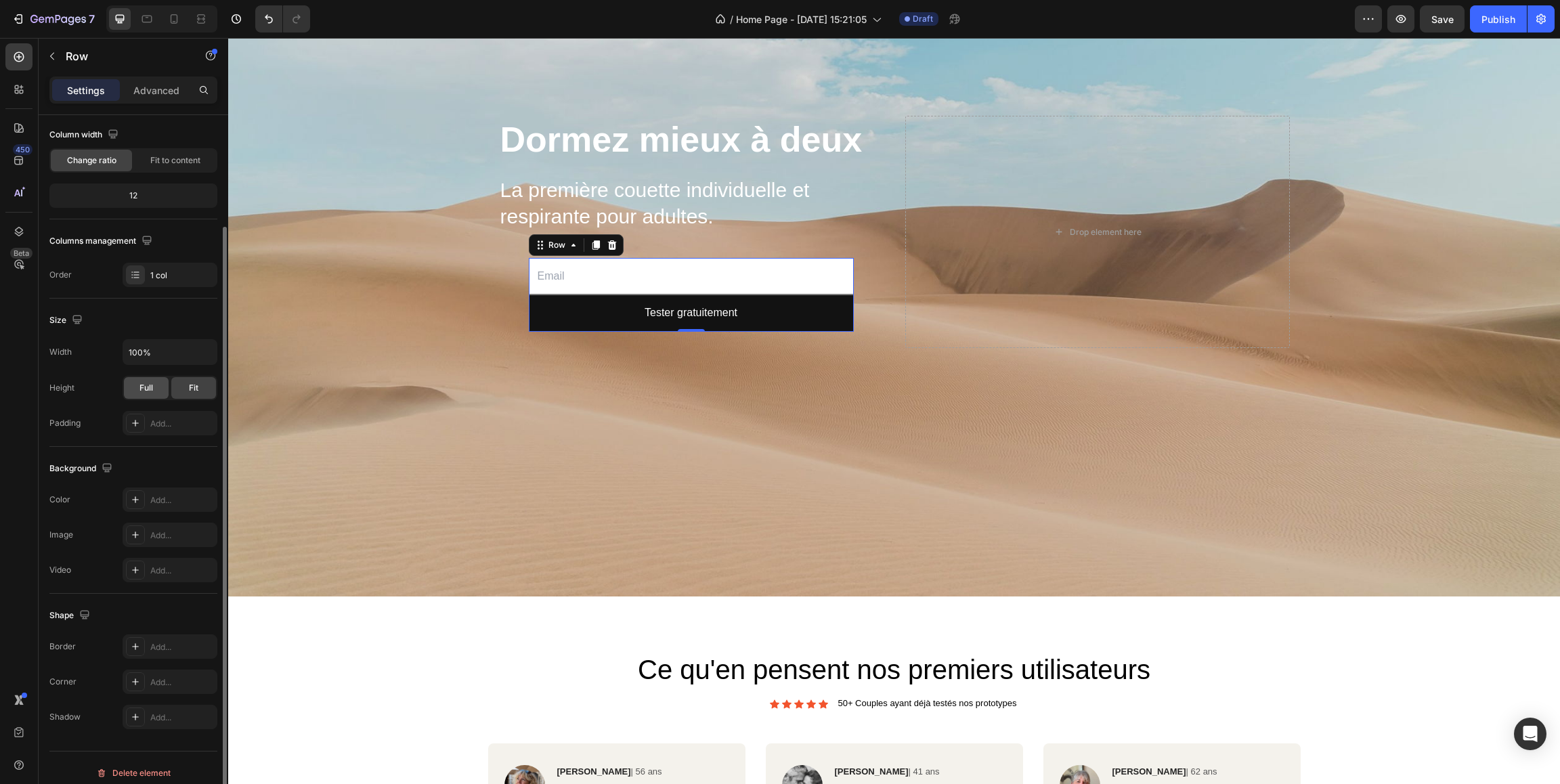
scroll to position [118, 0]
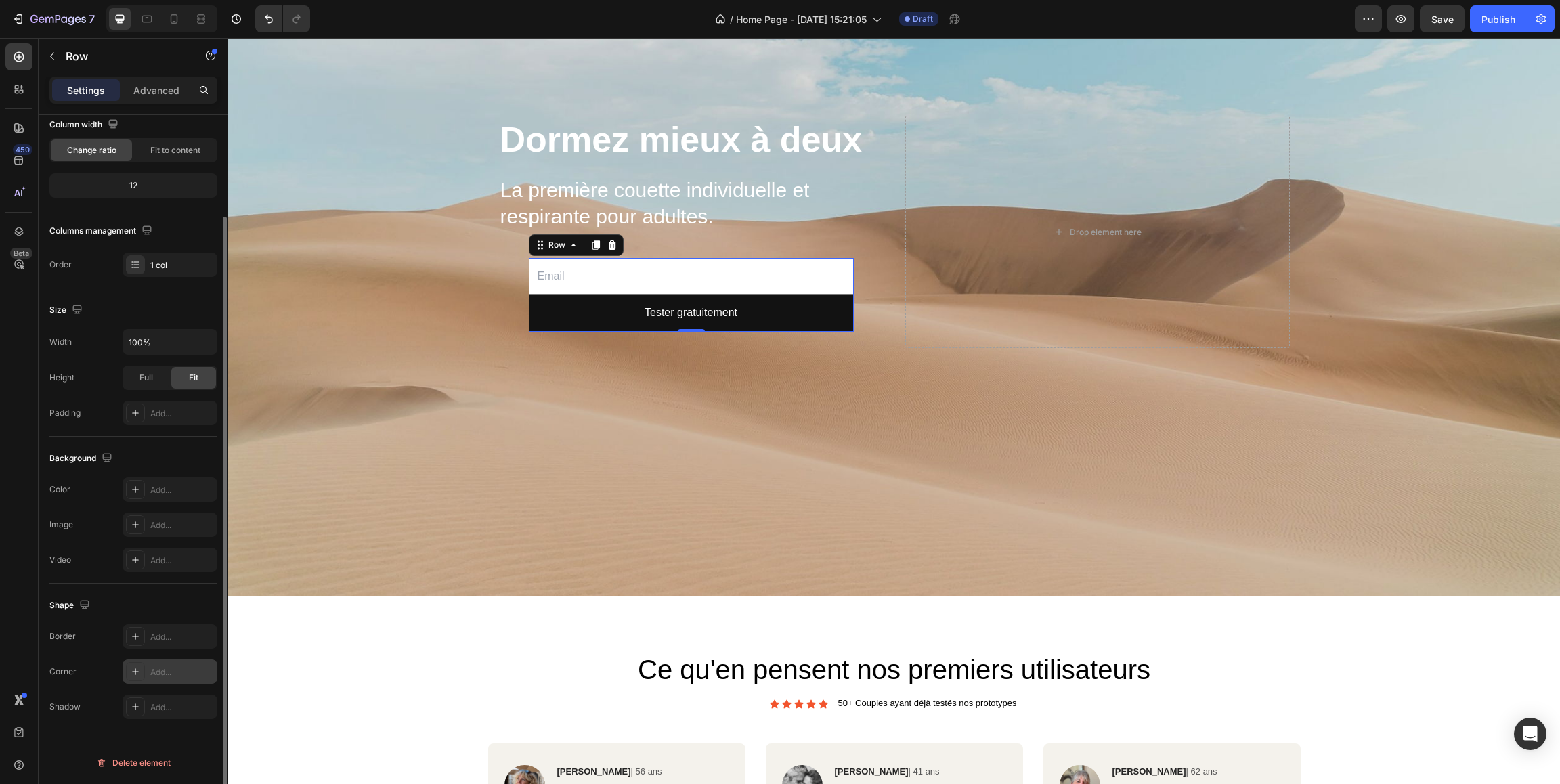
click at [136, 668] on icon at bounding box center [135, 671] width 6 height 6
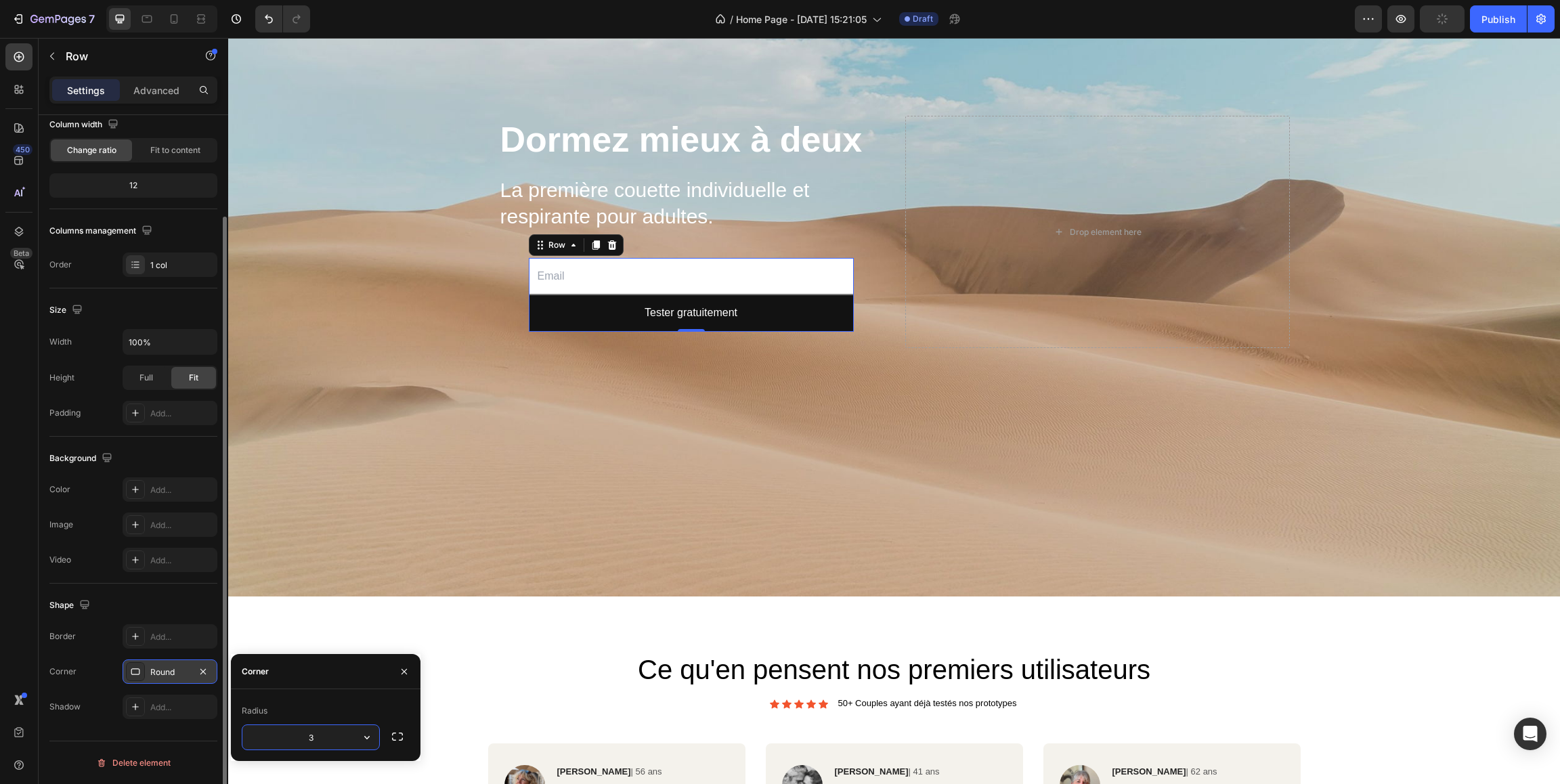
type input "30"
click at [346, 631] on div "Ce qu'en pensent nos premiers utilisateurs Heading Icon Icon Icon Icon Icon Ico…" at bounding box center [894, 787] width 1332 height 382
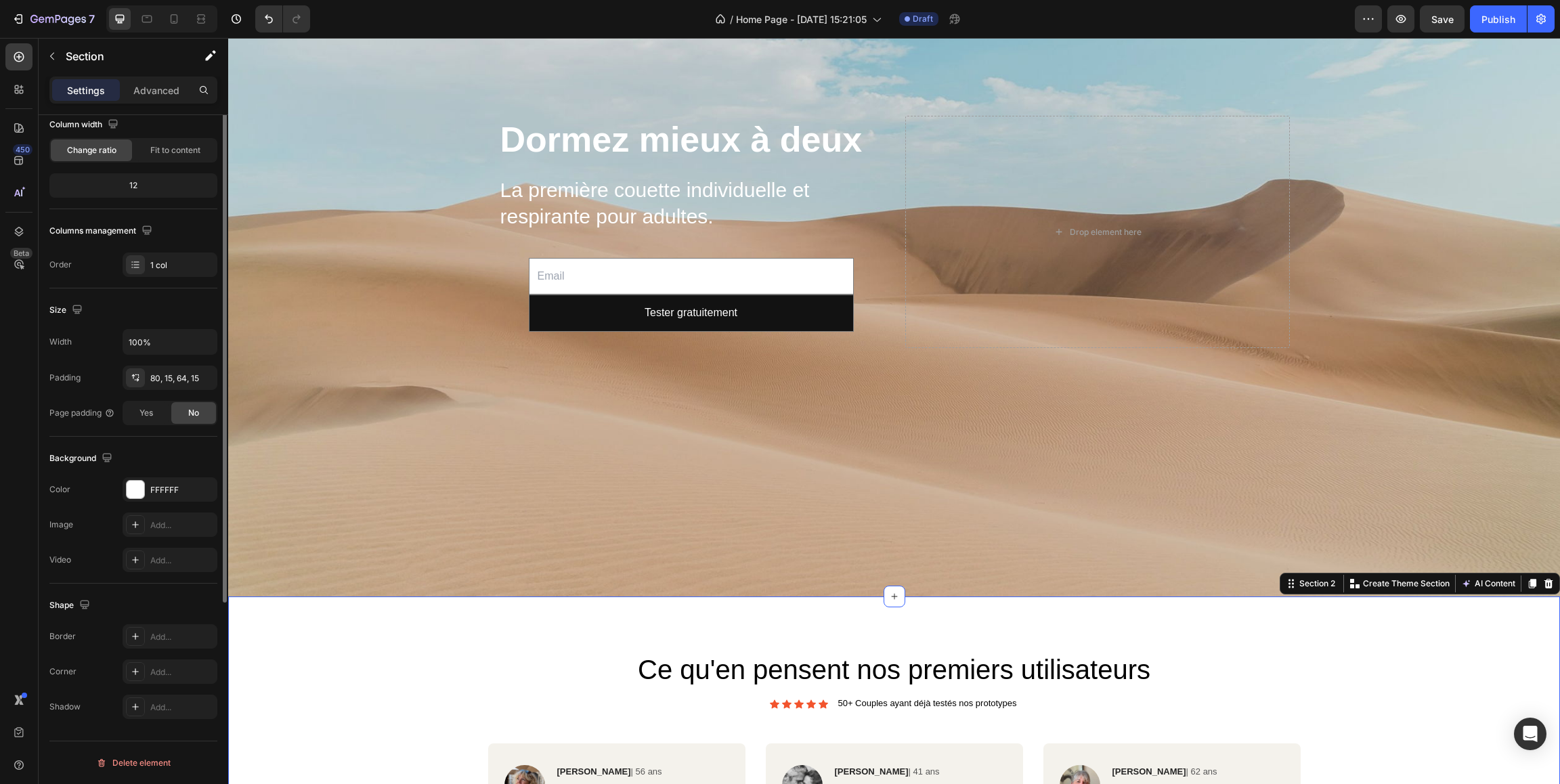
scroll to position [0, 0]
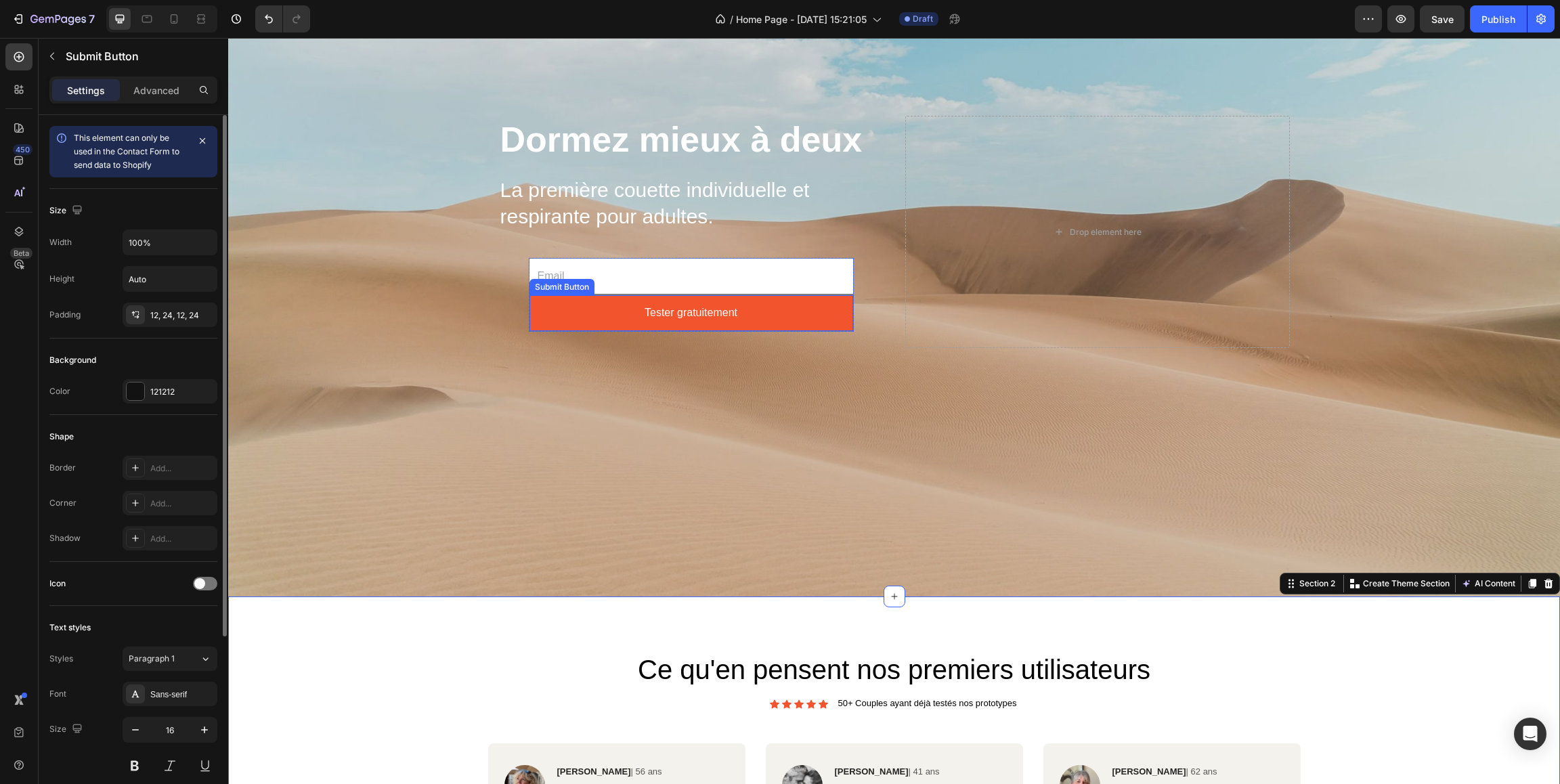
click at [570, 300] on button "Tester gratuitement" at bounding box center [691, 313] width 324 height 36
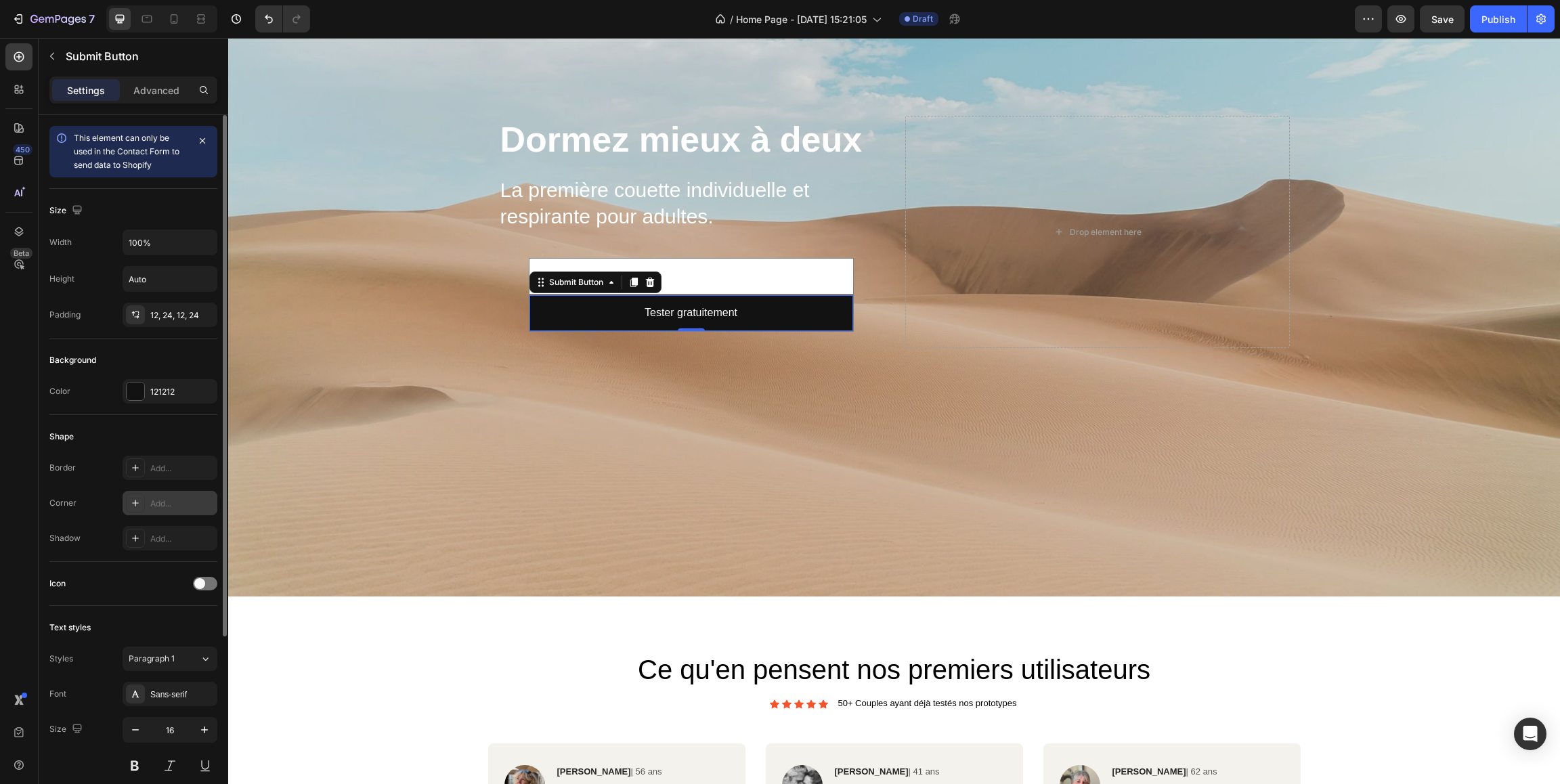
click at [138, 506] on icon at bounding box center [136, 503] width 11 height 11
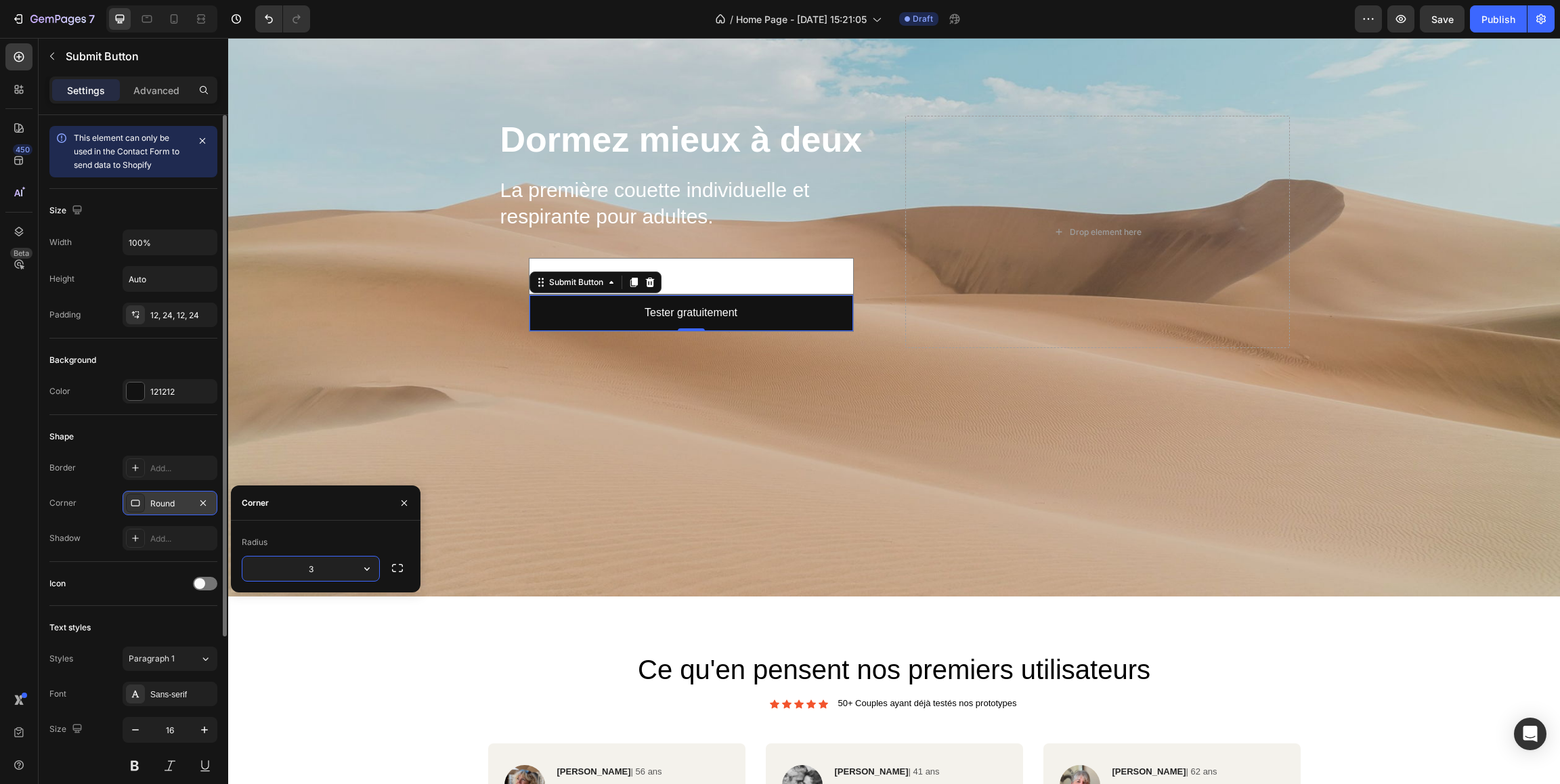
type input "30"
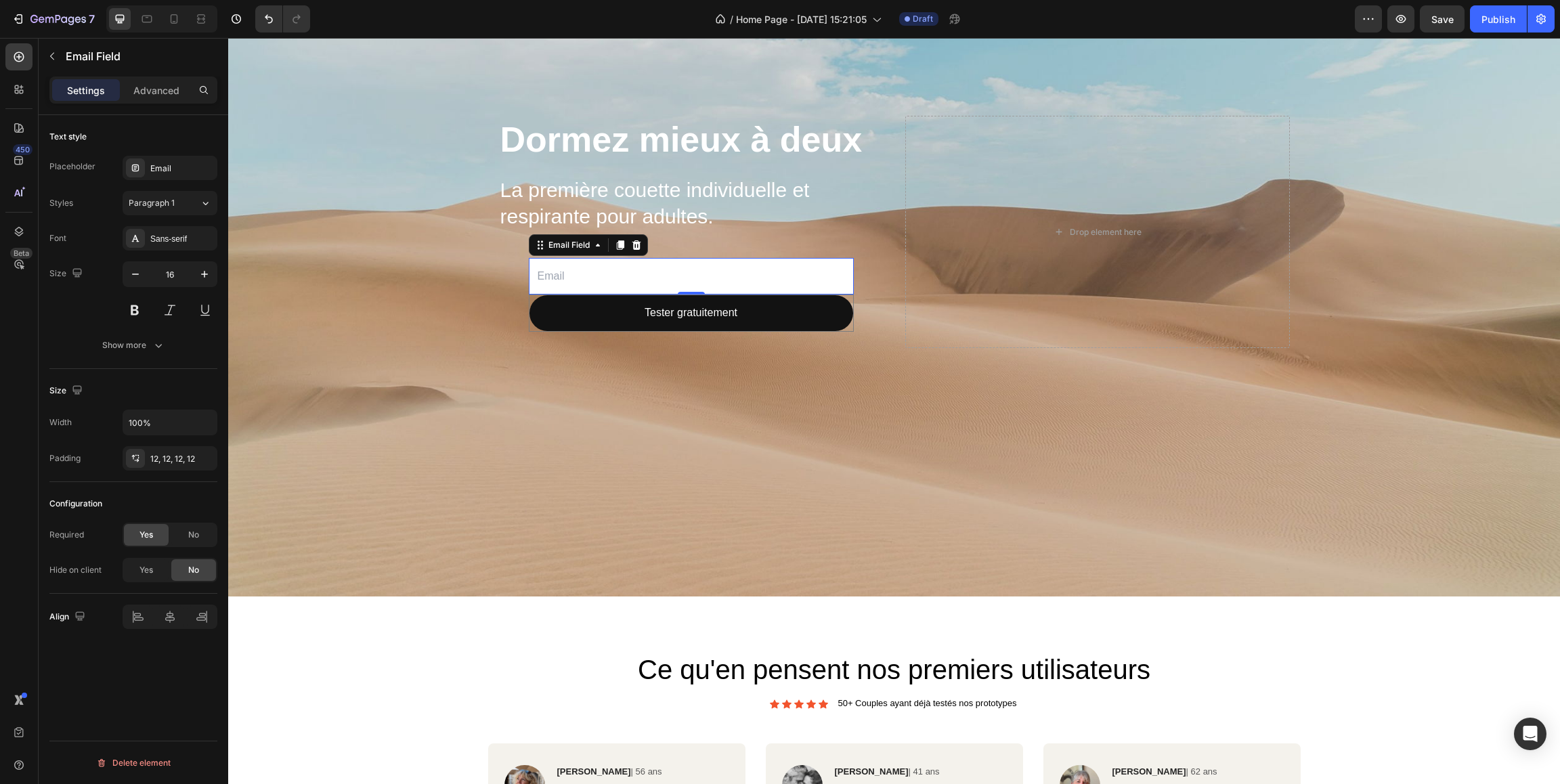
click at [714, 275] on input "email" at bounding box center [691, 276] width 325 height 38
click at [576, 274] on input "email" at bounding box center [691, 276] width 325 height 38
click at [134, 613] on div at bounding box center [170, 616] width 94 height 25
click at [495, 421] on div "Background Image" at bounding box center [894, 231] width 1332 height 729
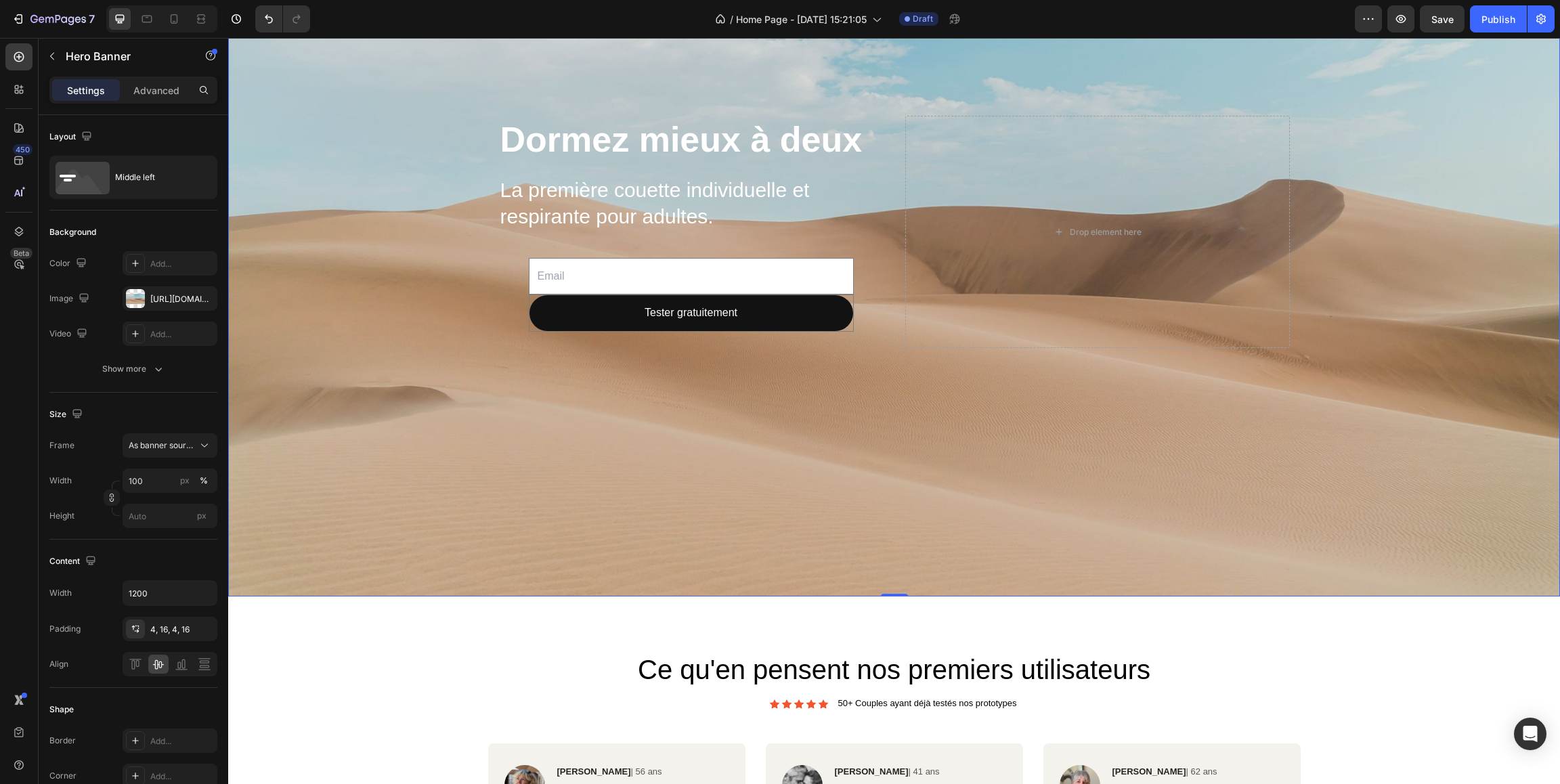
click at [520, 271] on div "Dormez mieux à deux Heading La première couette individuelle et respirante pour…" at bounding box center [691, 231] width 384 height 232
click at [629, 273] on input "email" at bounding box center [691, 276] width 325 height 38
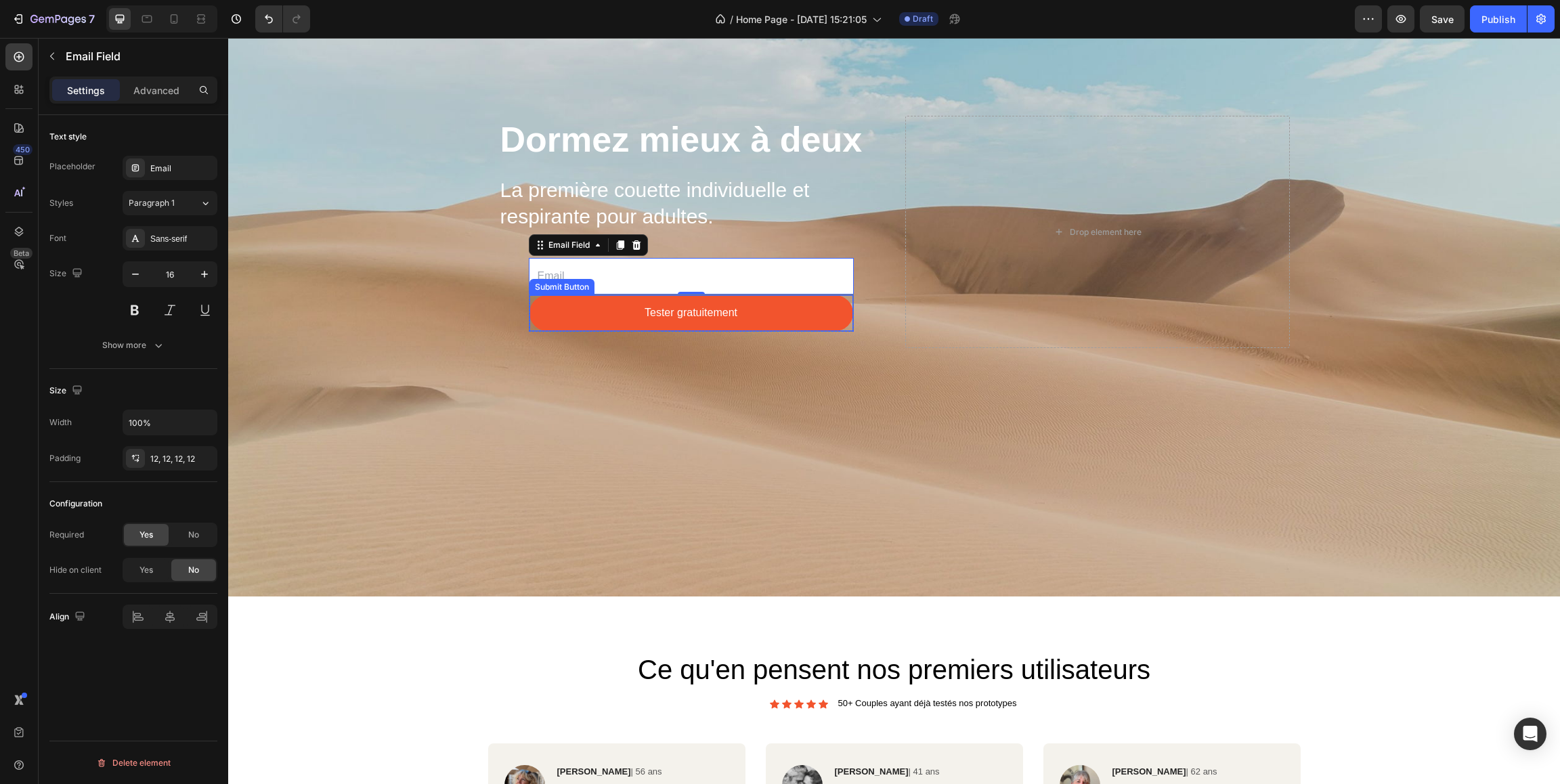
click at [571, 315] on button "Tester gratuitement" at bounding box center [691, 313] width 324 height 36
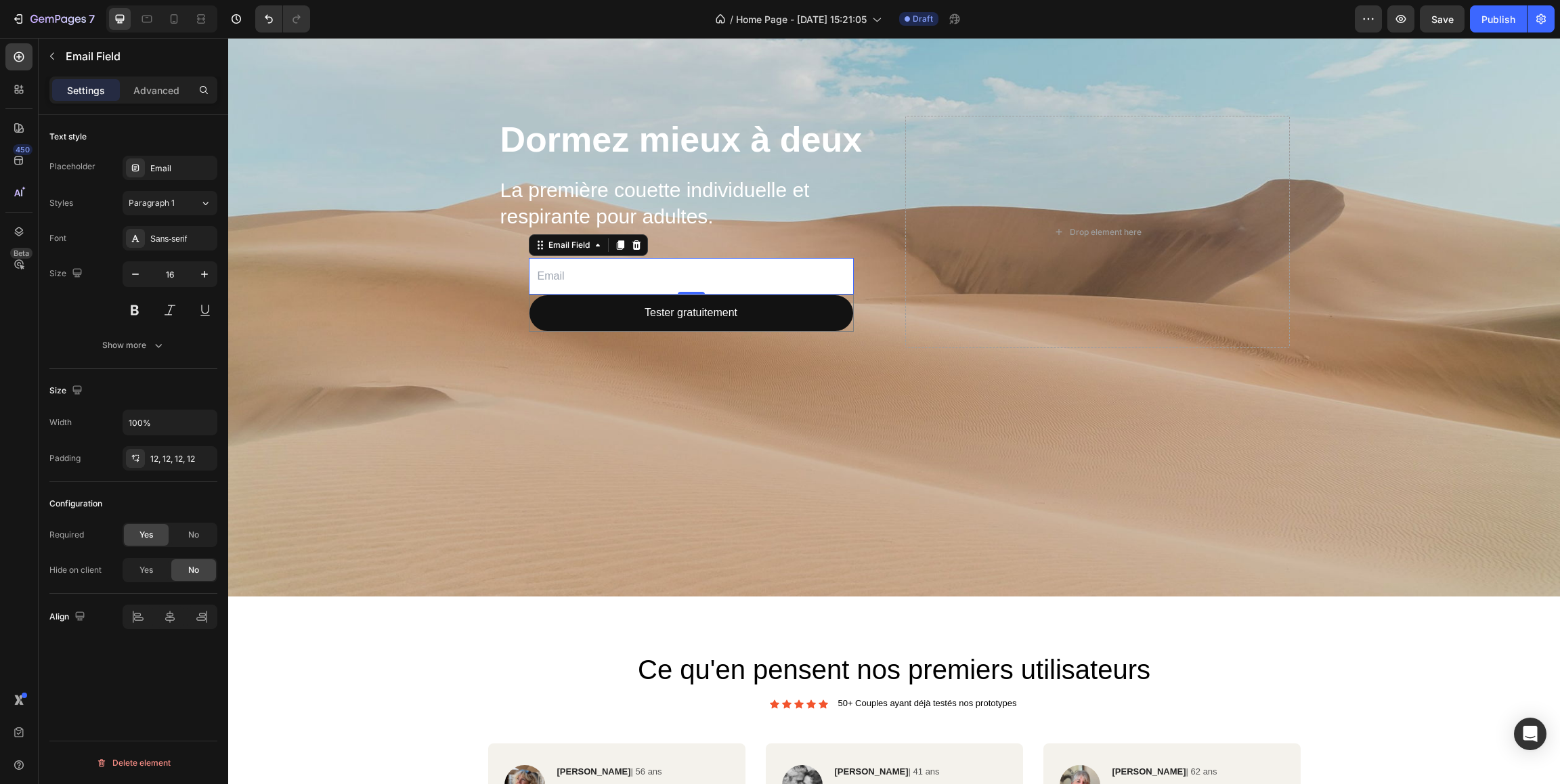
click at [647, 269] on input "email" at bounding box center [691, 276] width 325 height 38
click at [161, 342] on icon "button" at bounding box center [158, 345] width 14 height 14
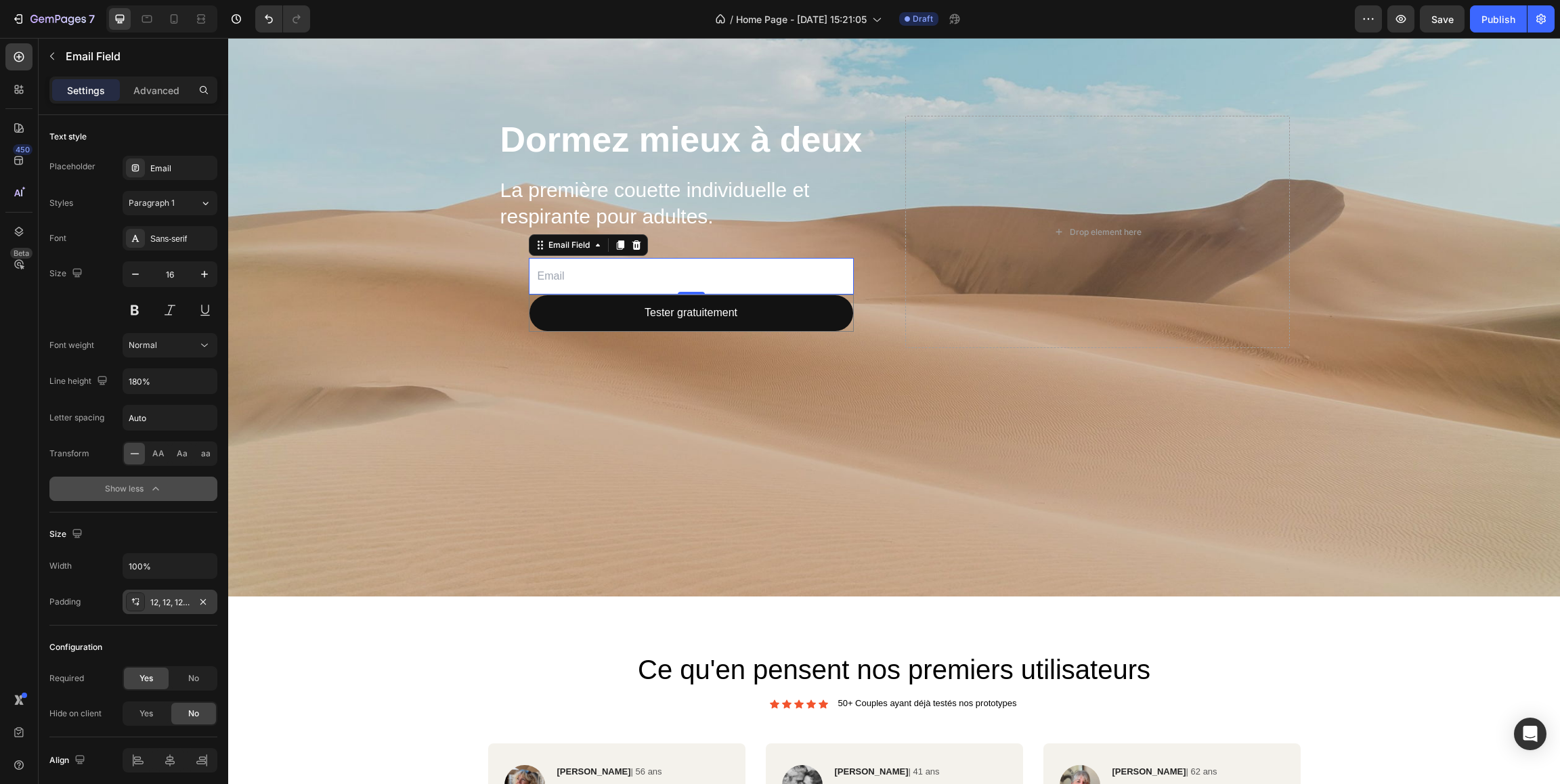
click at [135, 608] on div at bounding box center [135, 602] width 19 height 19
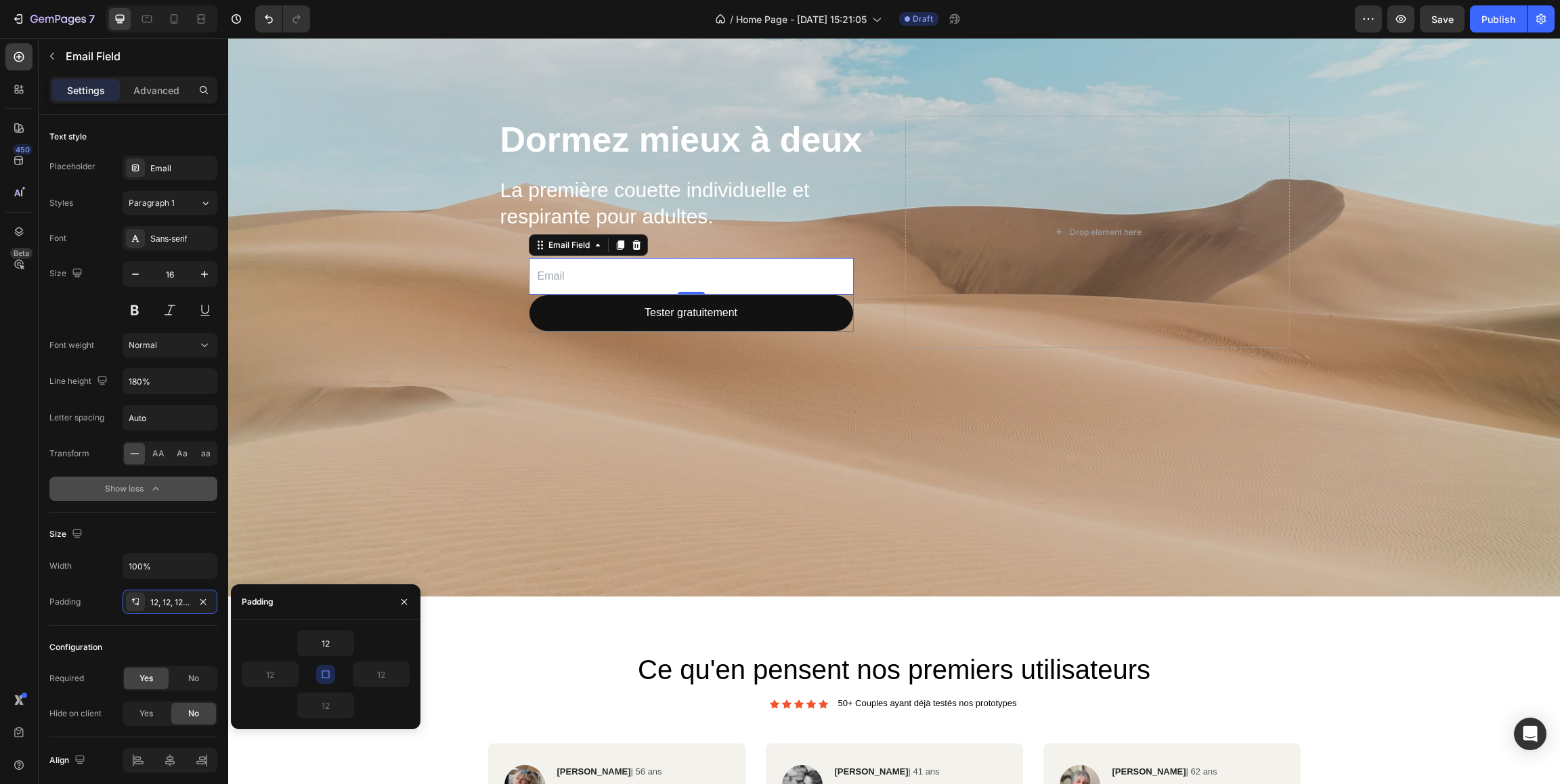
click at [329, 674] on icon "button" at bounding box center [326, 674] width 7 height 7
click at [283, 673] on input "12" at bounding box center [270, 674] width 56 height 25
type input "0"
type input "12"
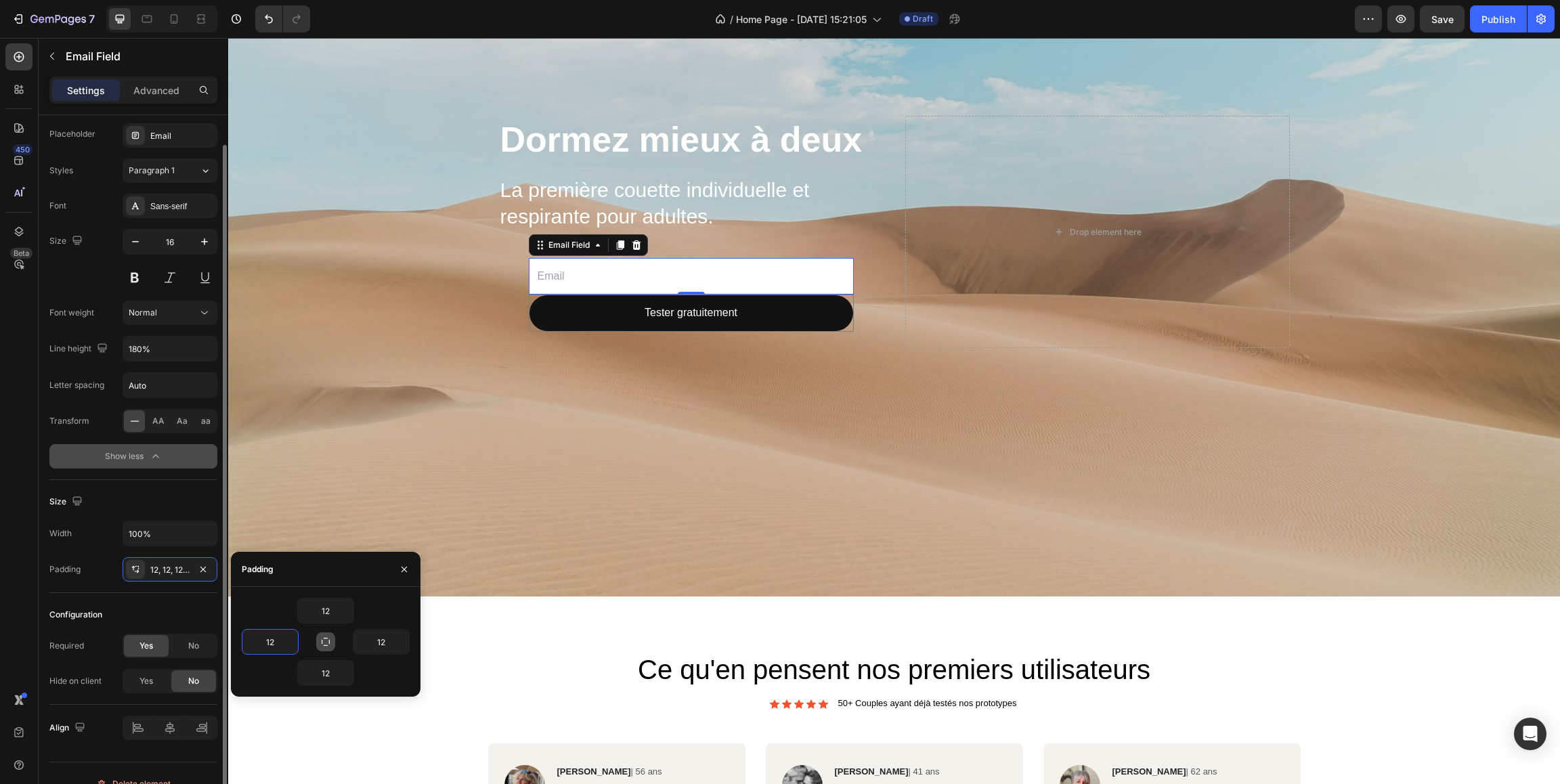
scroll to position [53, 0]
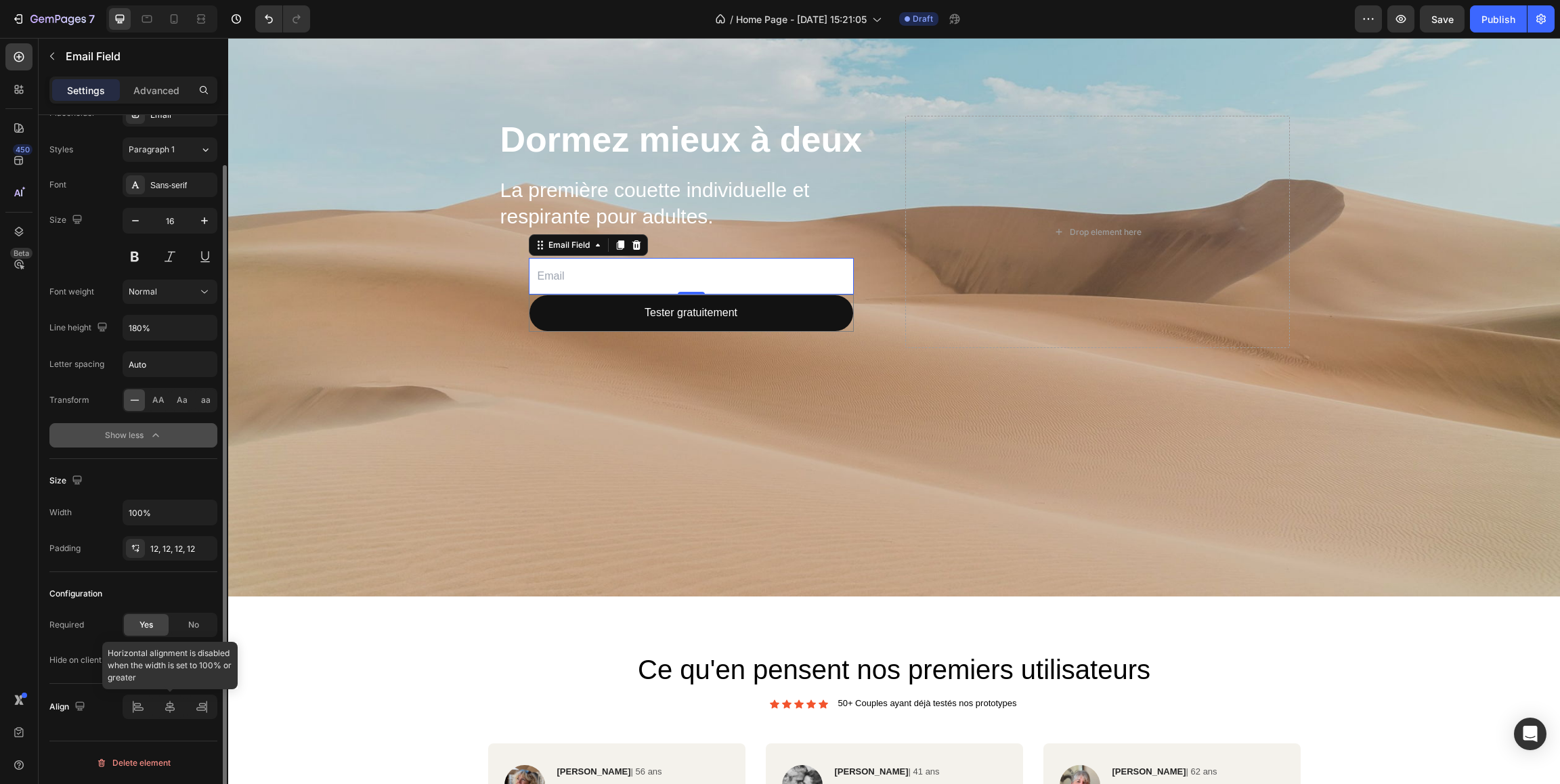
click at [144, 710] on div at bounding box center [170, 706] width 94 height 25
click at [140, 711] on div at bounding box center [170, 706] width 94 height 25
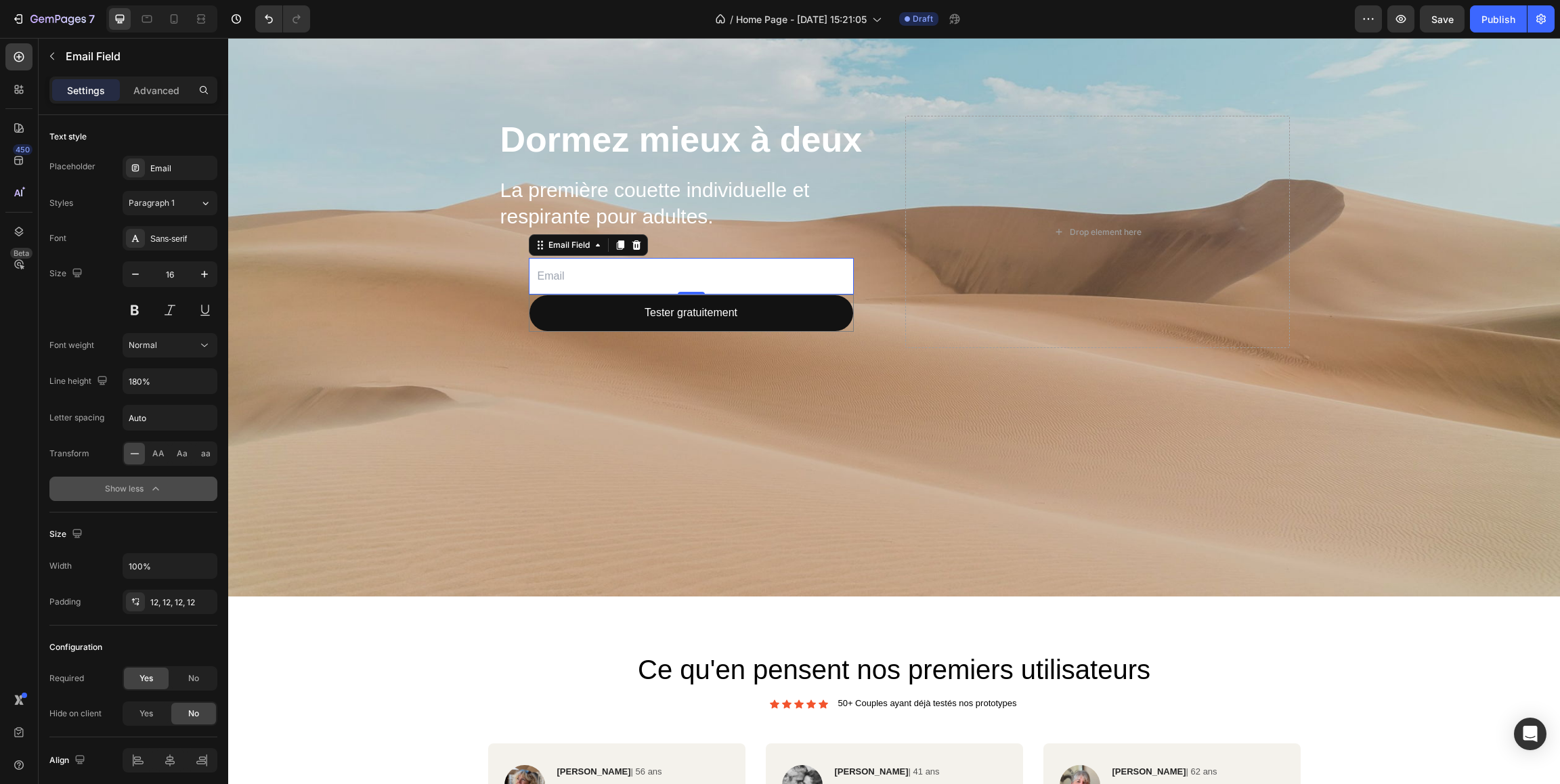
scroll to position [11, 0]
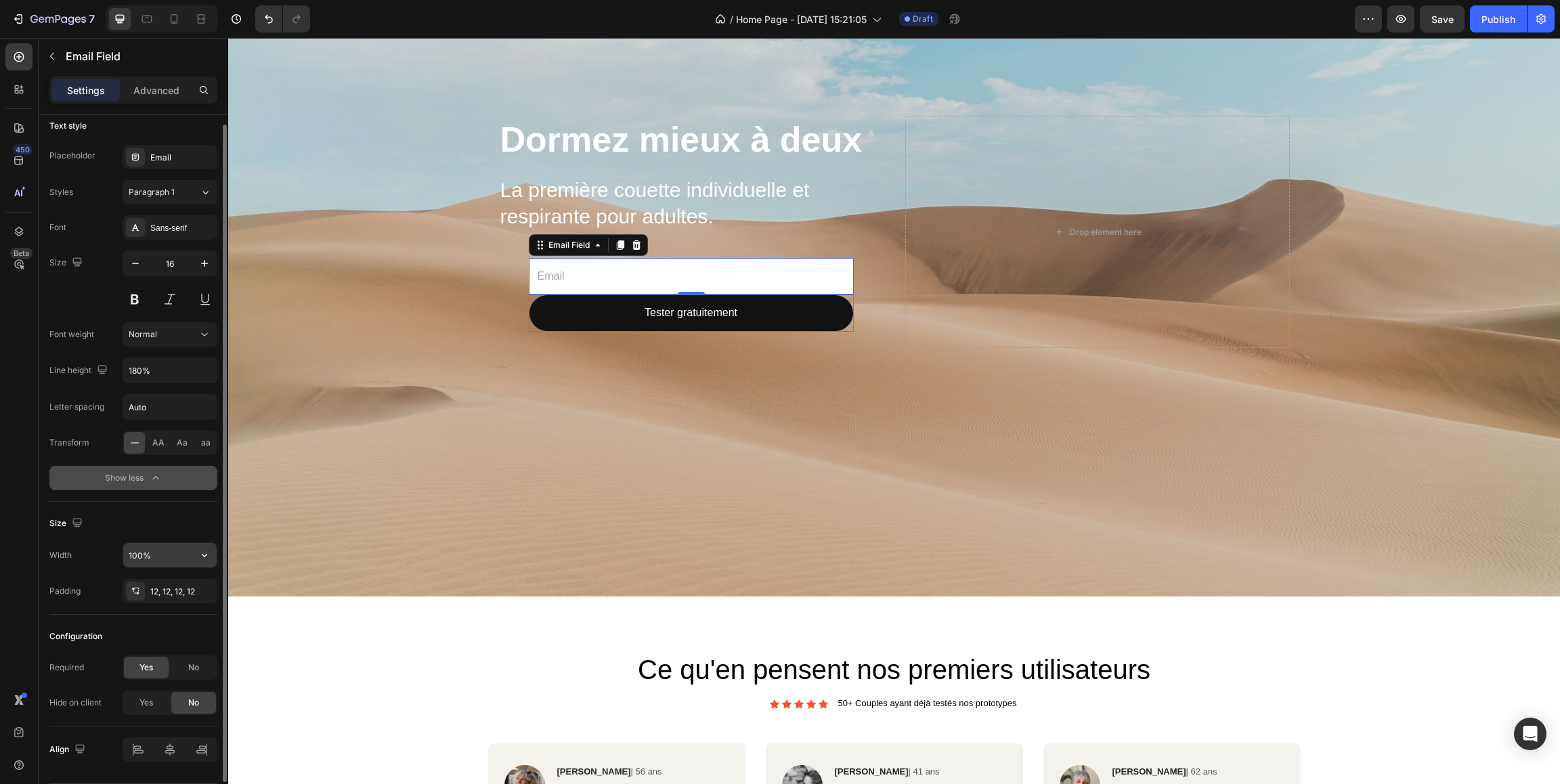
click at [156, 559] on input "100%" at bounding box center [170, 555] width 94 height 25
click at [208, 558] on icon "button" at bounding box center [205, 555] width 14 height 14
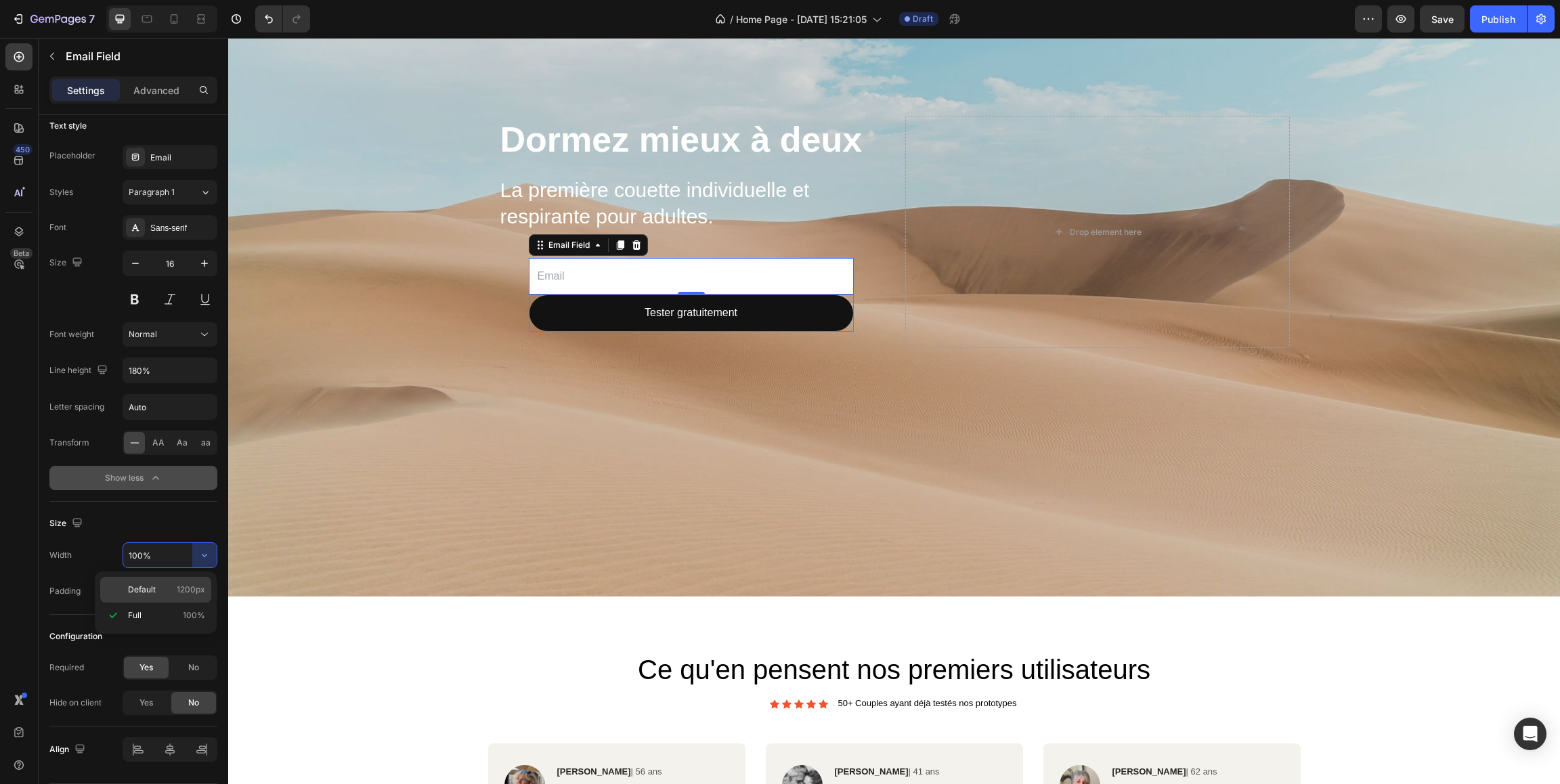
click at [178, 587] on span "1200px" at bounding box center [191, 589] width 28 height 12
type input "1200"
click at [616, 281] on input "email" at bounding box center [691, 276] width 325 height 38
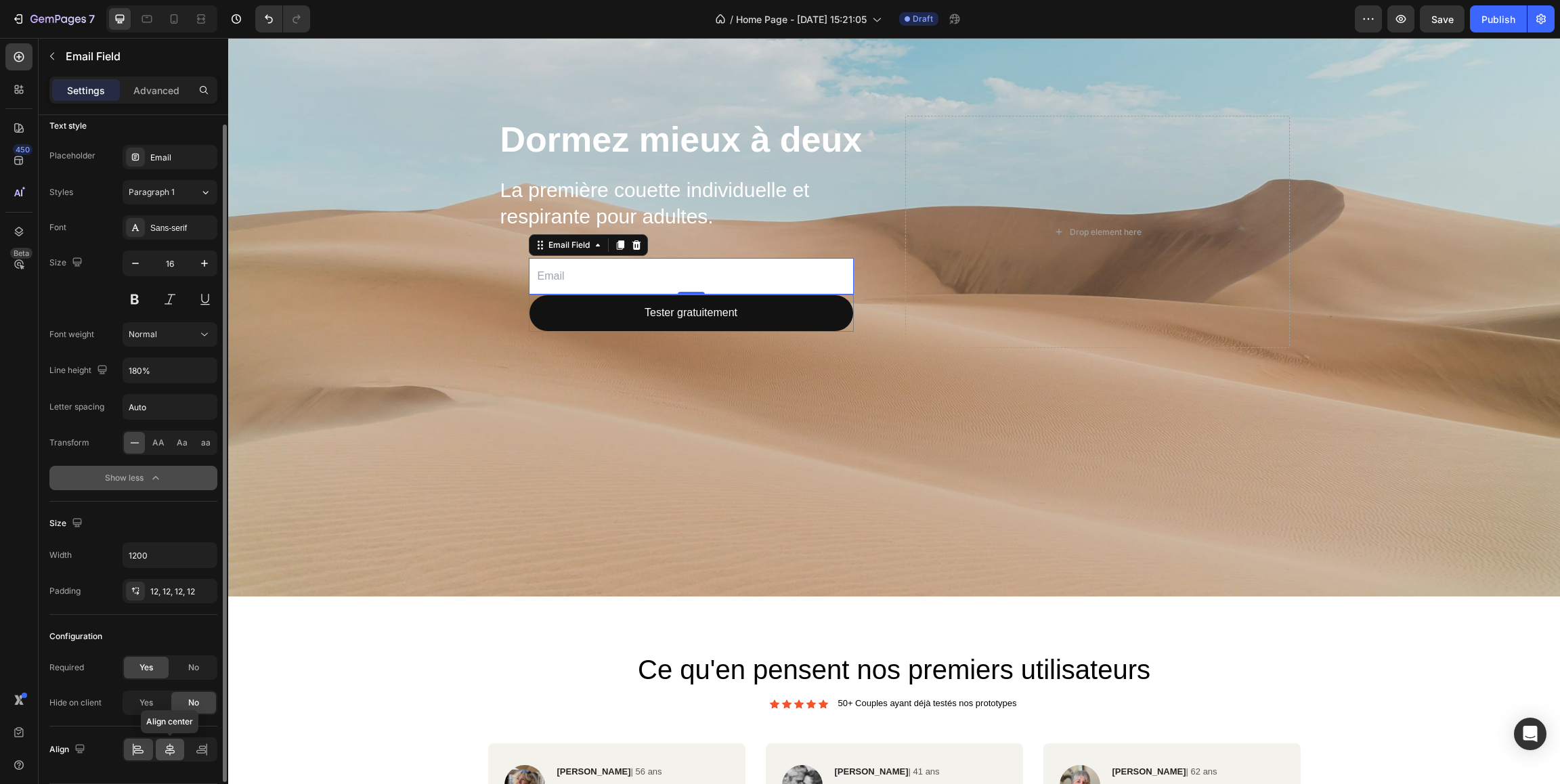
click at [170, 756] on icon at bounding box center [170, 749] width 14 height 14
click at [146, 756] on div at bounding box center [138, 749] width 29 height 22
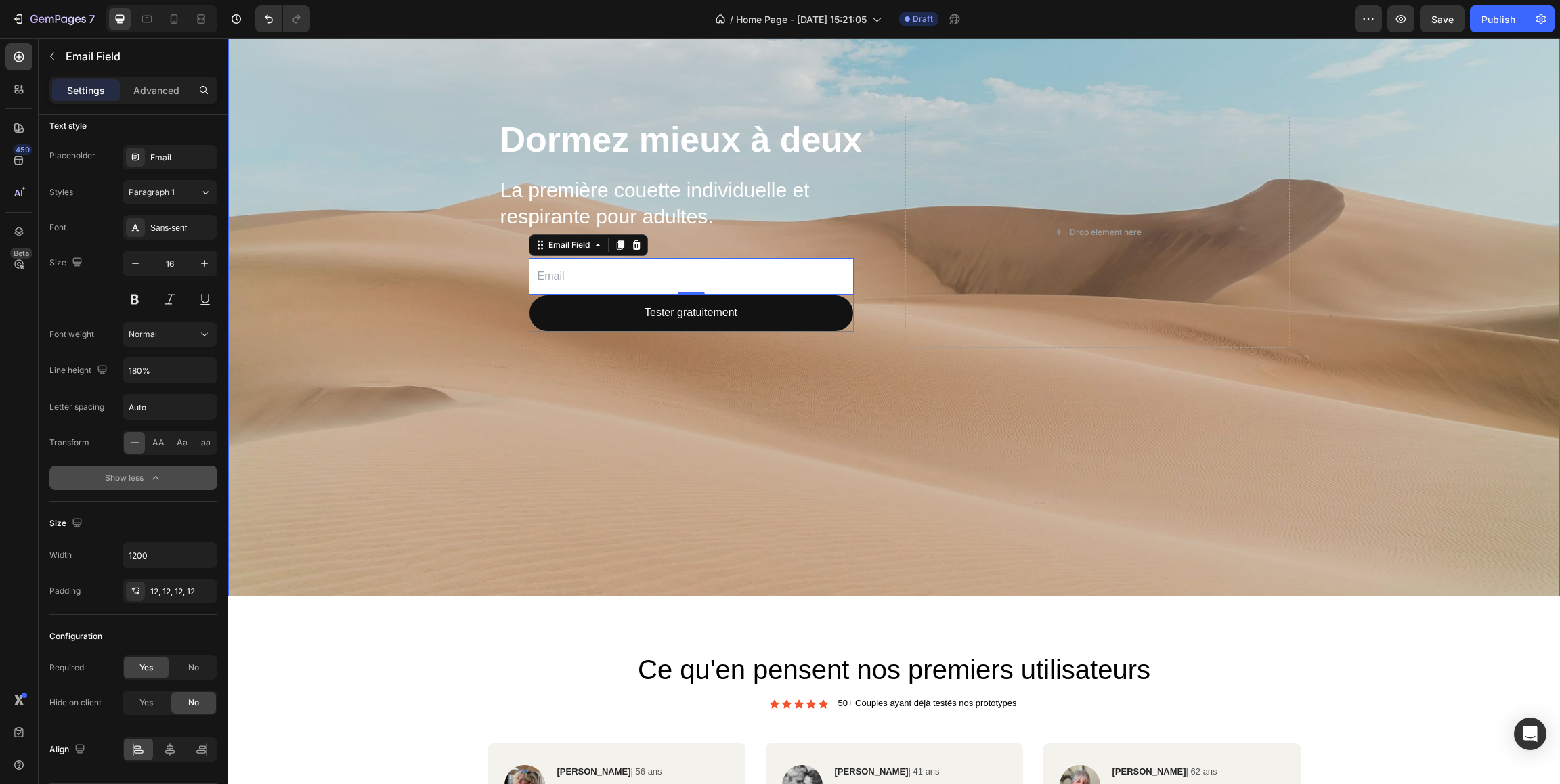
click at [481, 283] on div "Background Image" at bounding box center [894, 231] width 1332 height 729
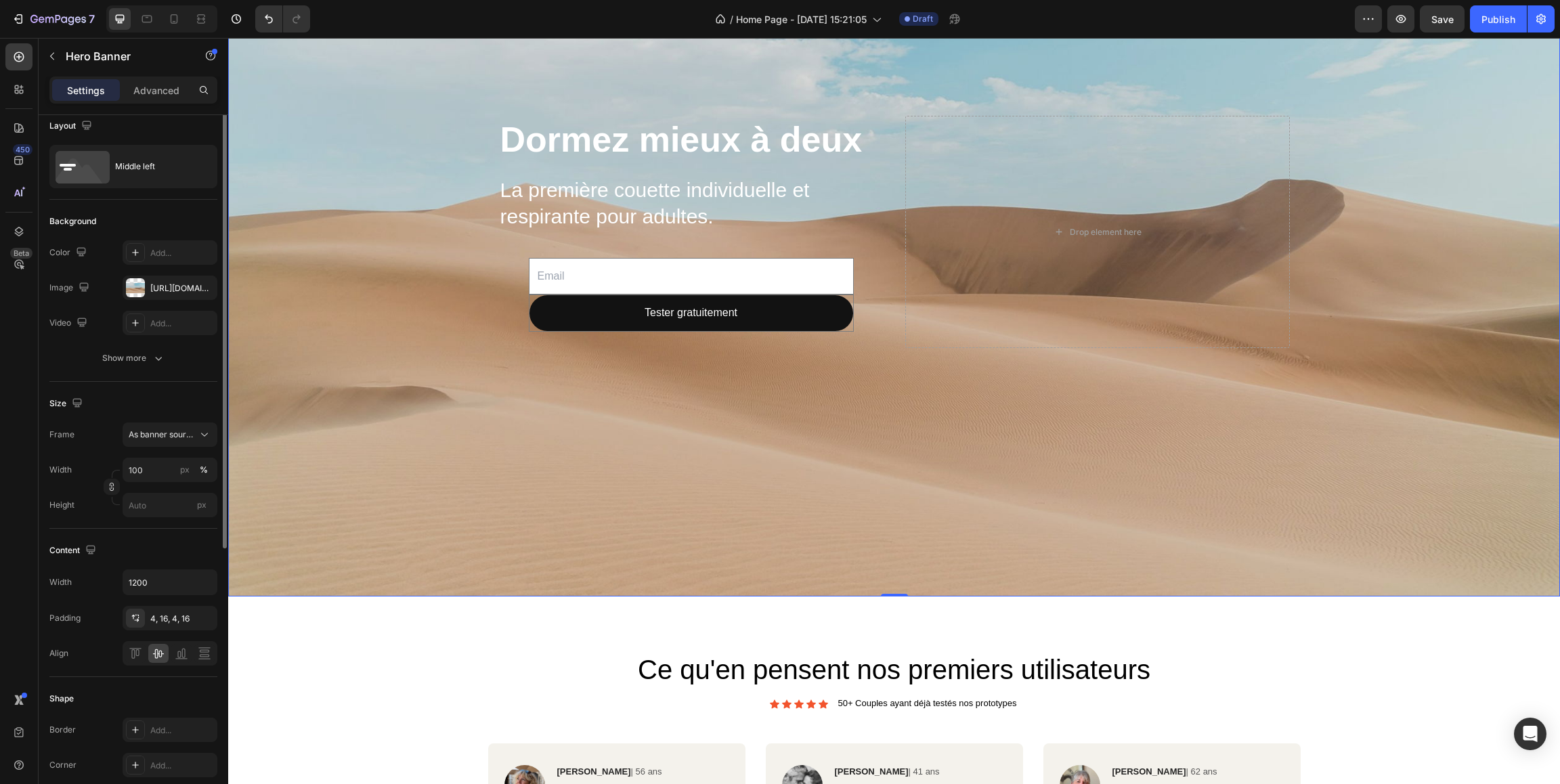
scroll to position [0, 0]
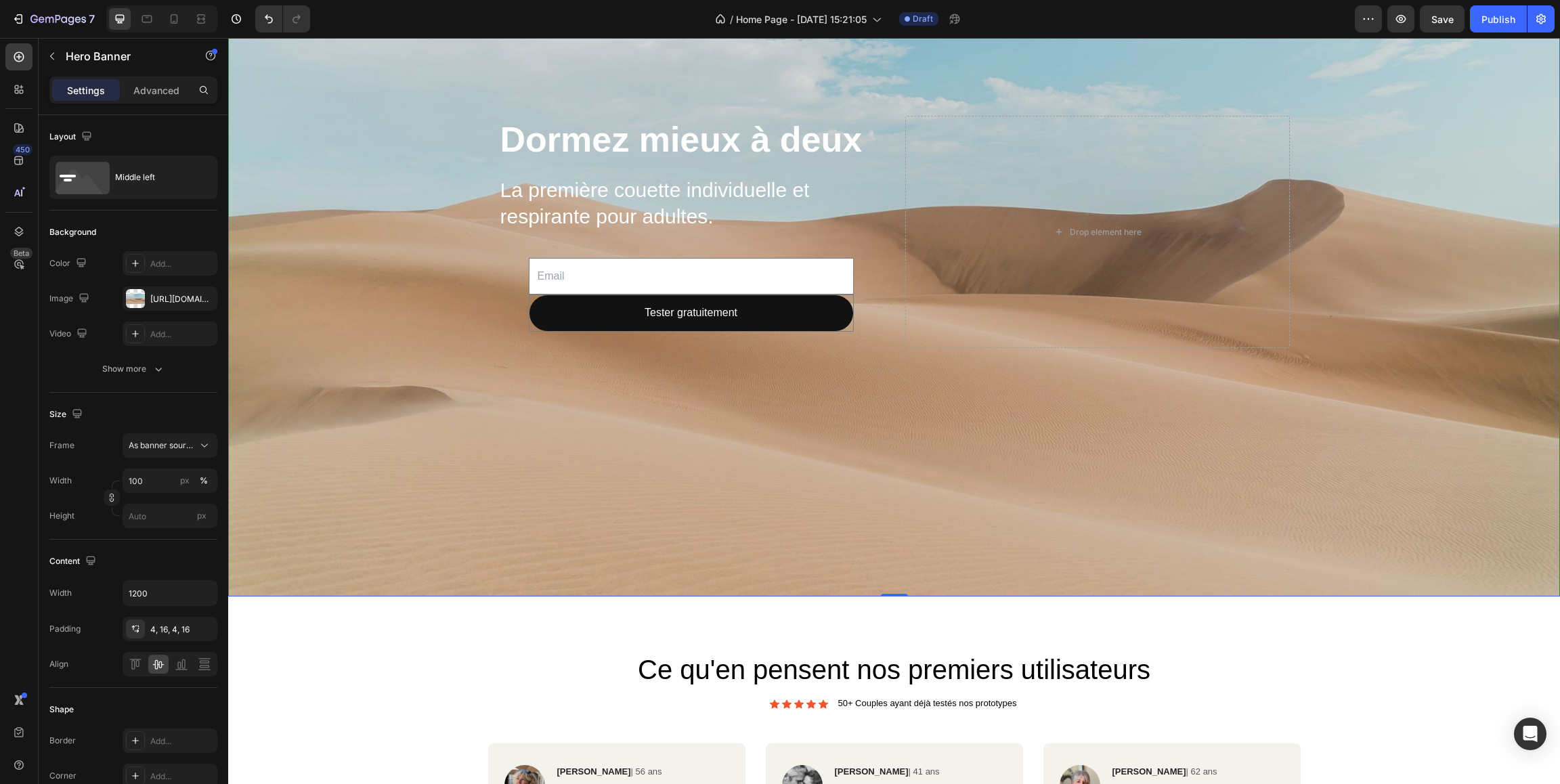
click at [447, 348] on div "Background Image" at bounding box center [894, 231] width 1332 height 729
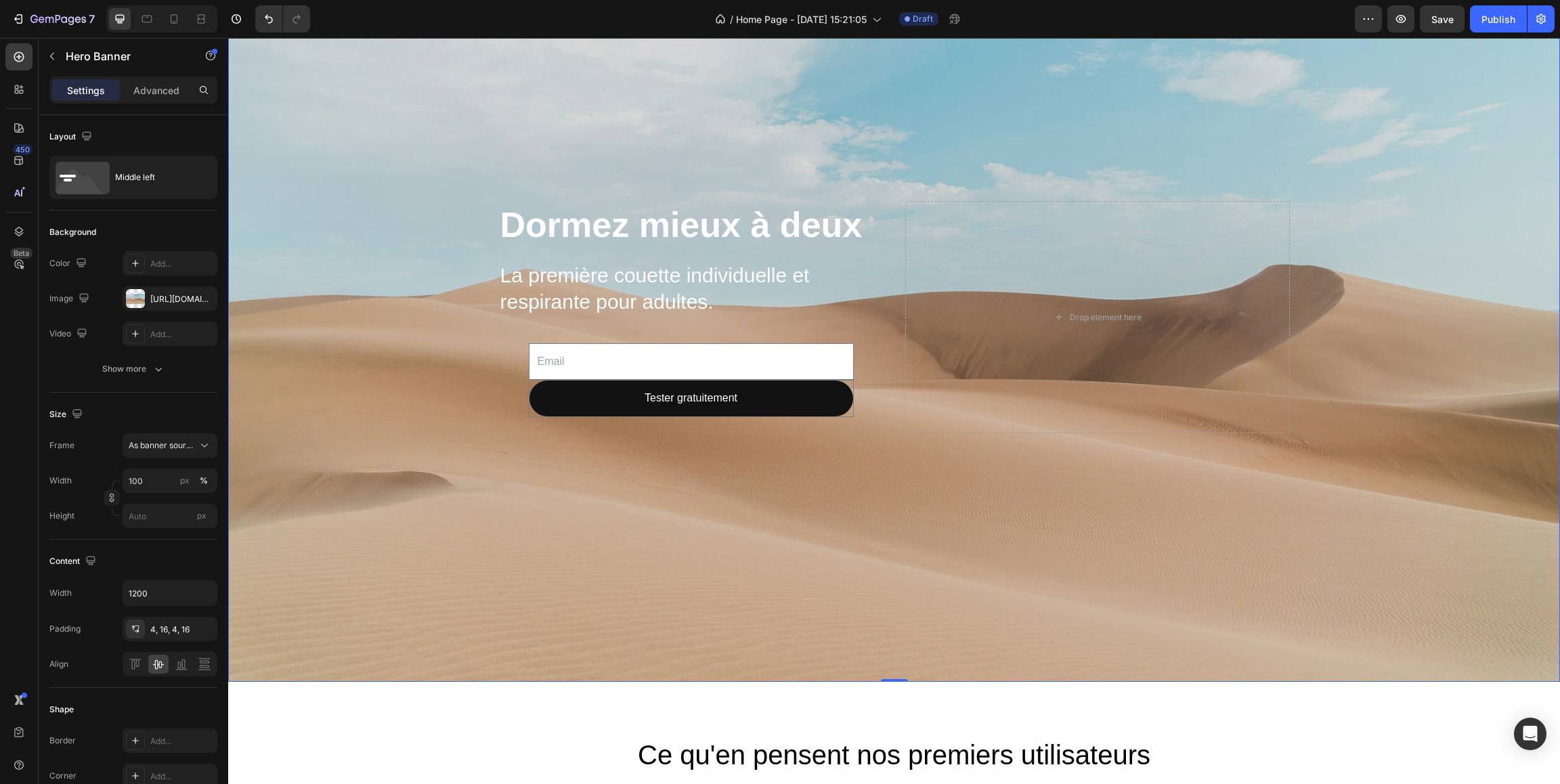
scroll to position [79, 0]
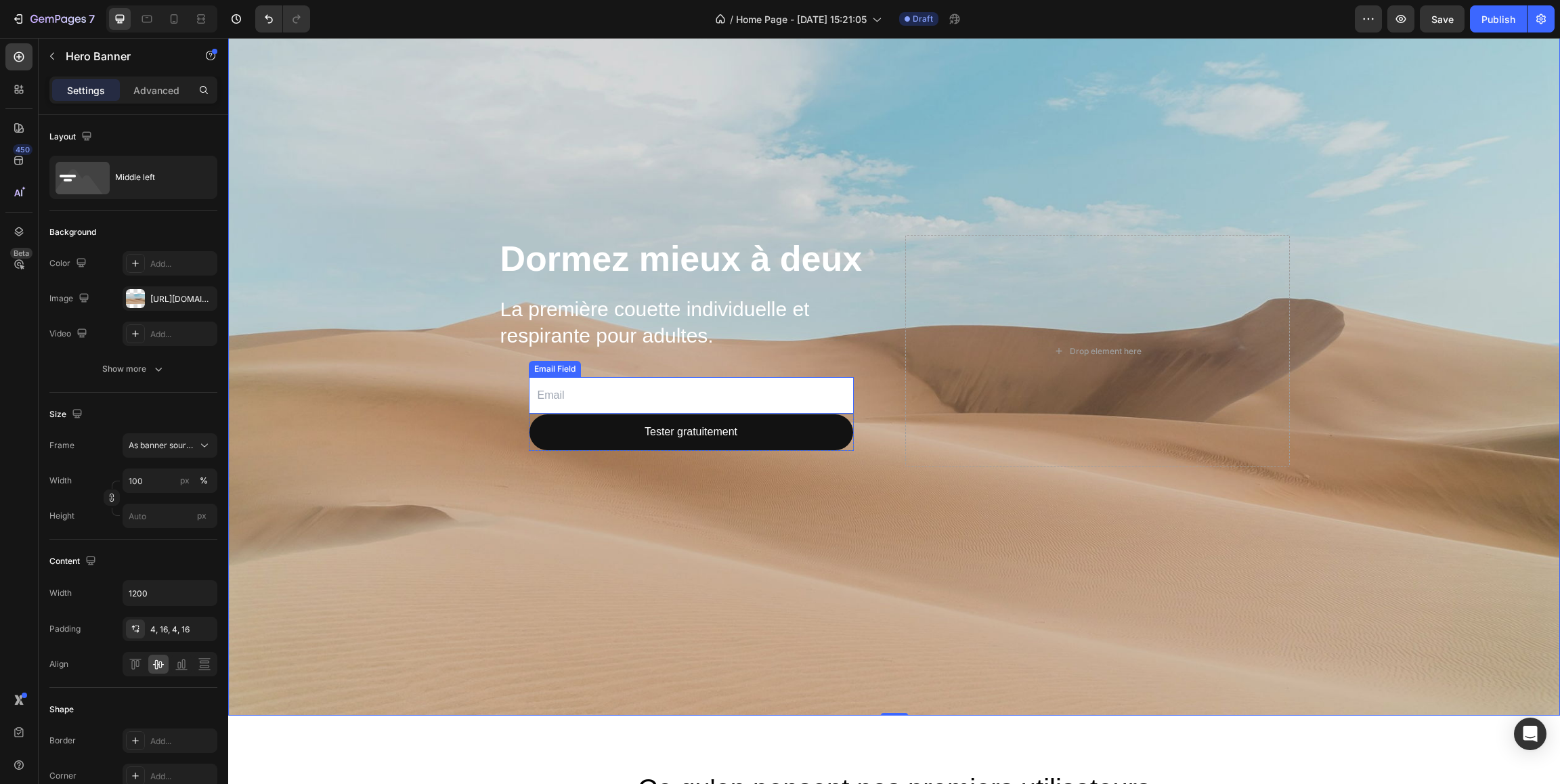
click at [634, 400] on input "email" at bounding box center [691, 395] width 325 height 38
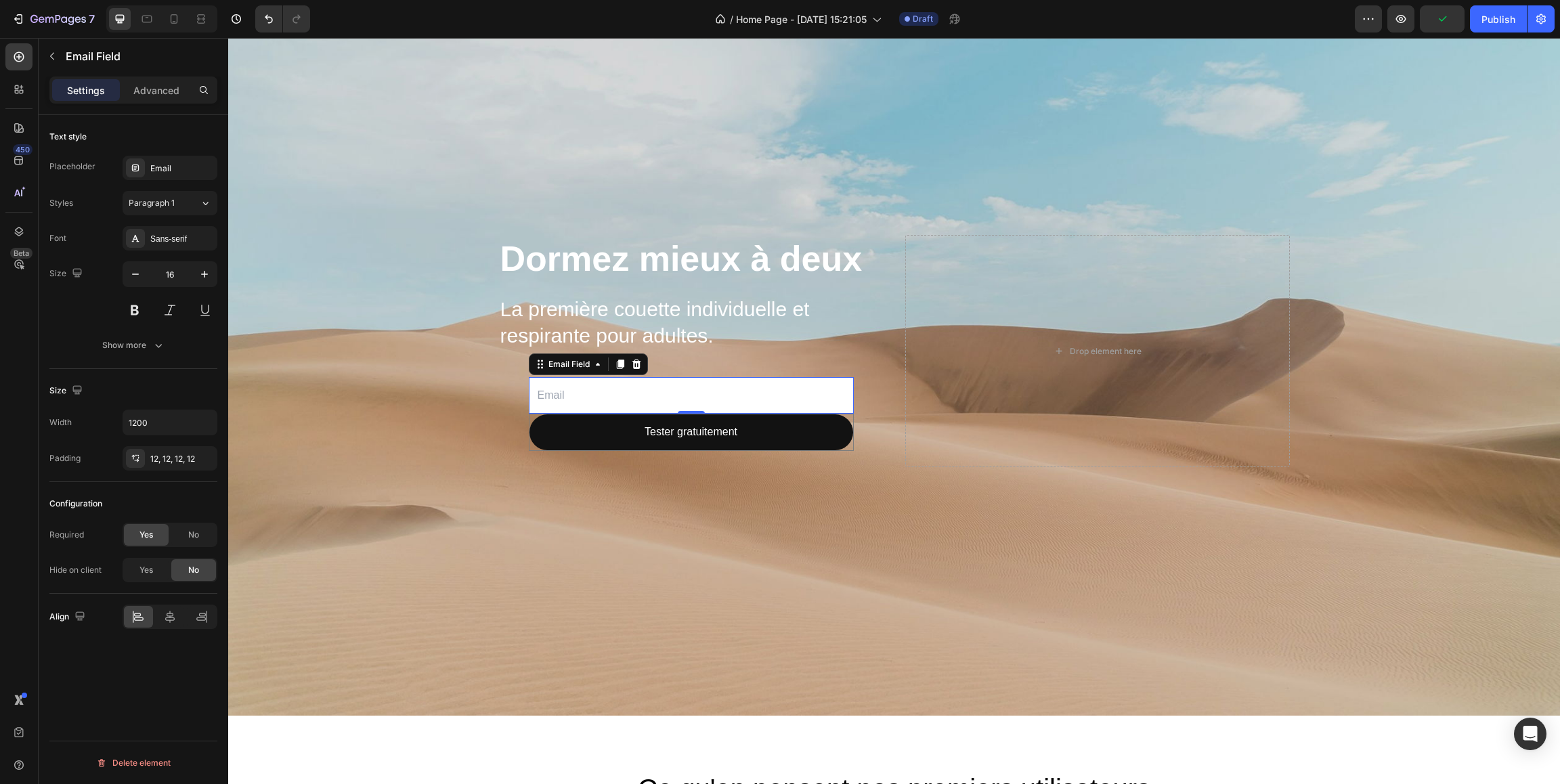
click at [654, 394] on input "email" at bounding box center [691, 395] width 325 height 38
click at [599, 369] on icon at bounding box center [598, 364] width 11 height 11
click at [599, 369] on div "Email Field" at bounding box center [569, 364] width 73 height 17
click at [171, 92] on p "Advanced" at bounding box center [156, 91] width 46 height 15
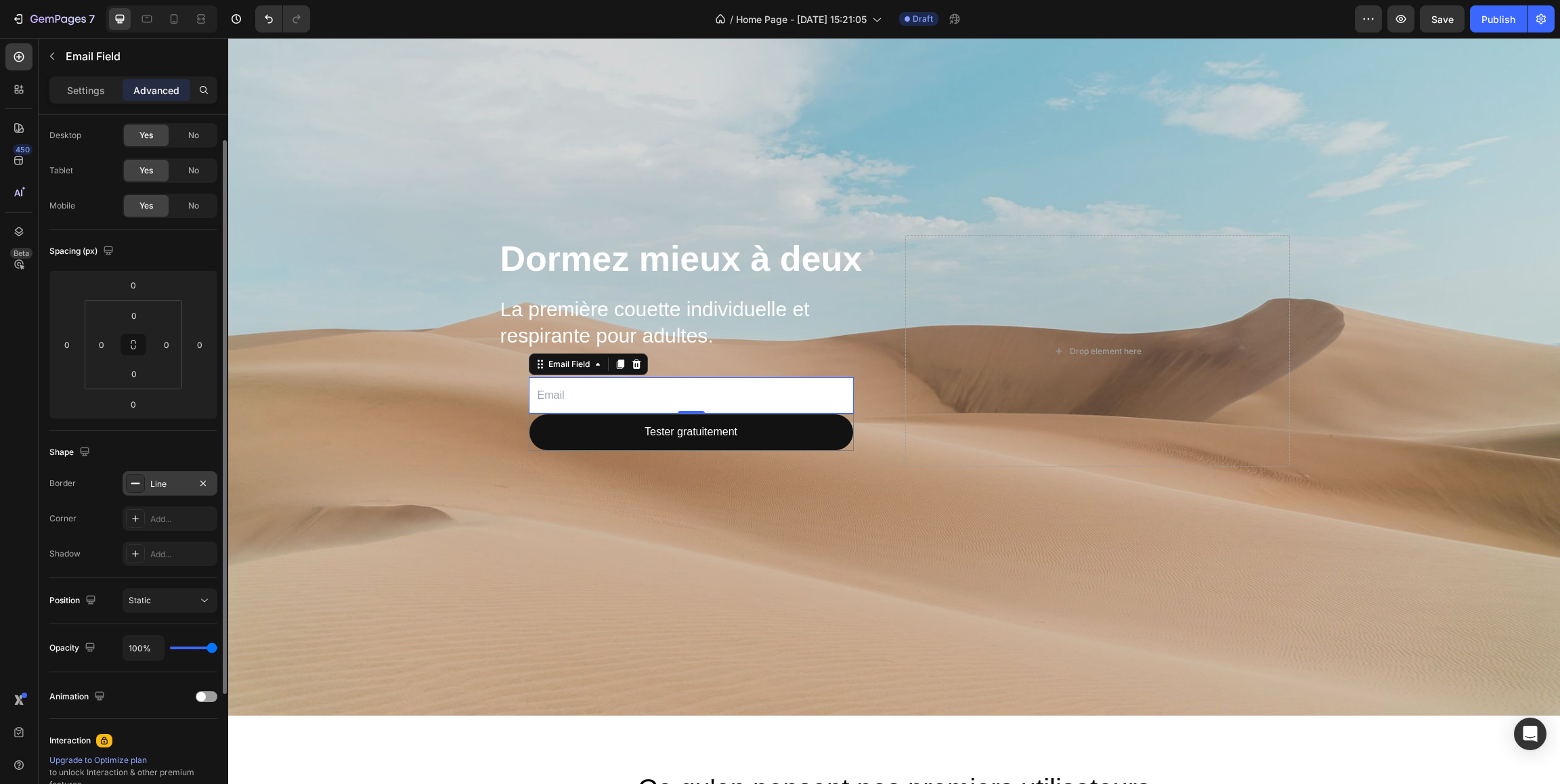
scroll to position [22, 0]
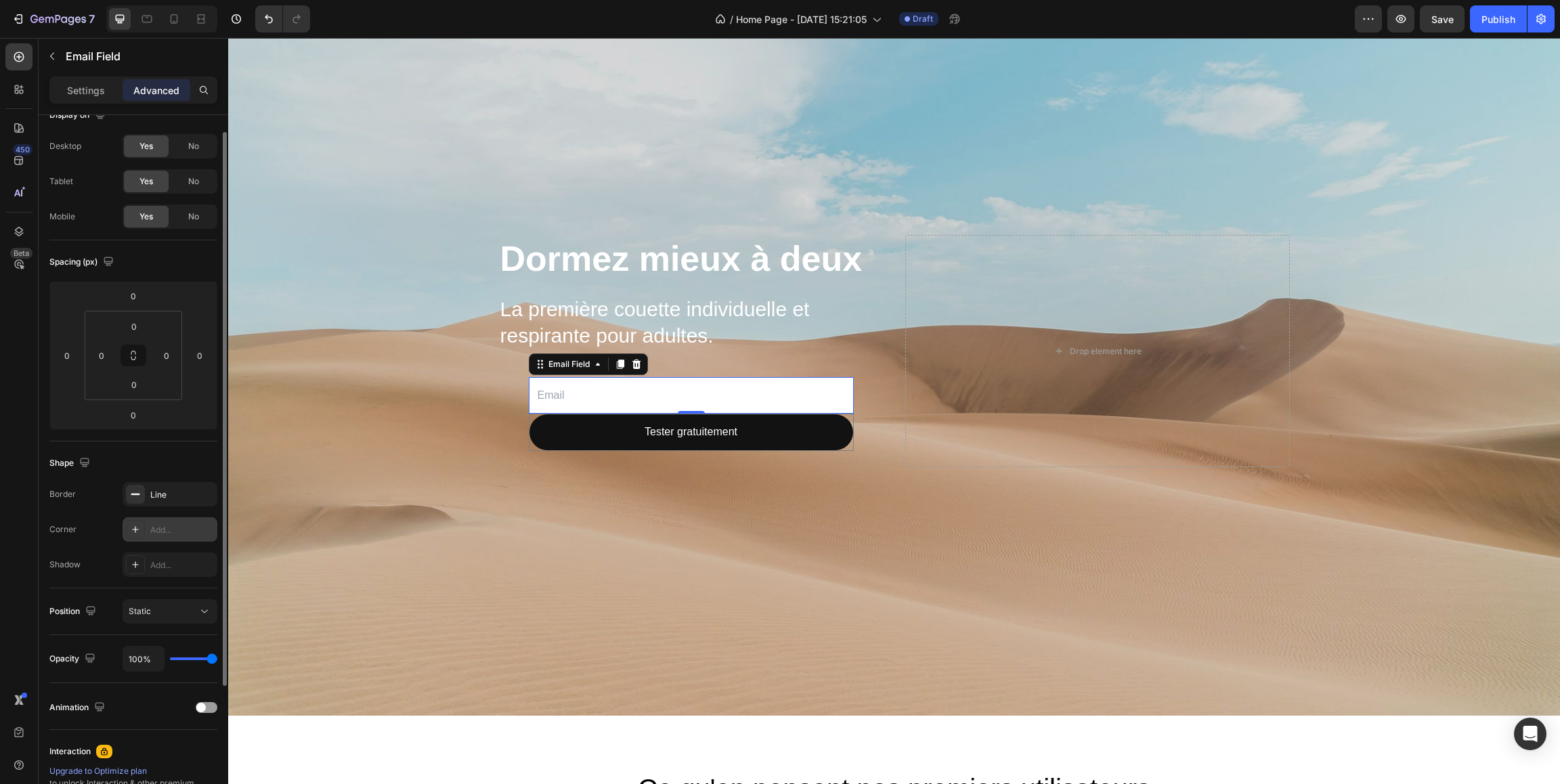
click at [160, 531] on div "Add..." at bounding box center [182, 529] width 63 height 12
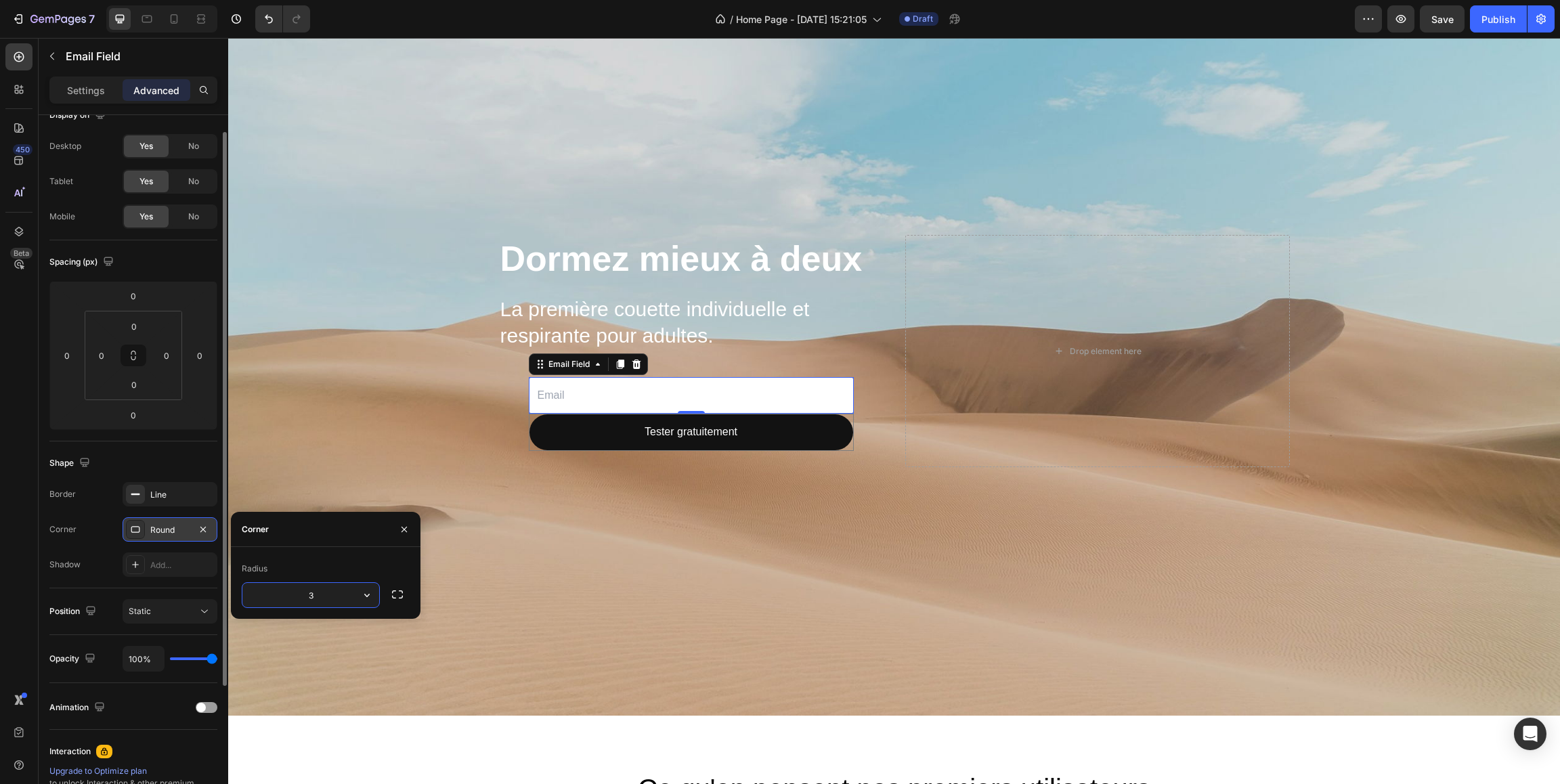
type input "30"
click at [136, 414] on input "0" at bounding box center [134, 414] width 28 height 20
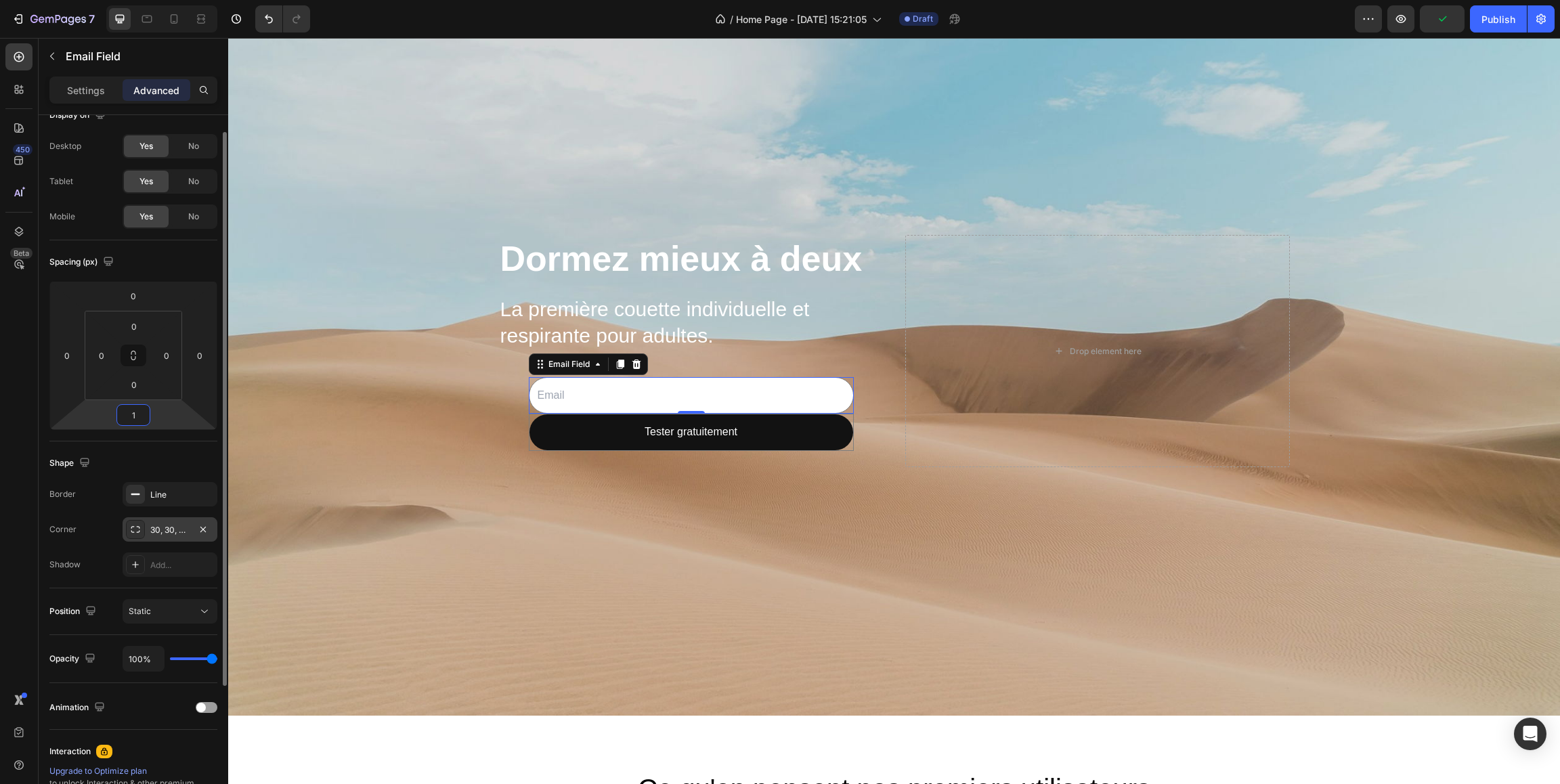
type input "15"
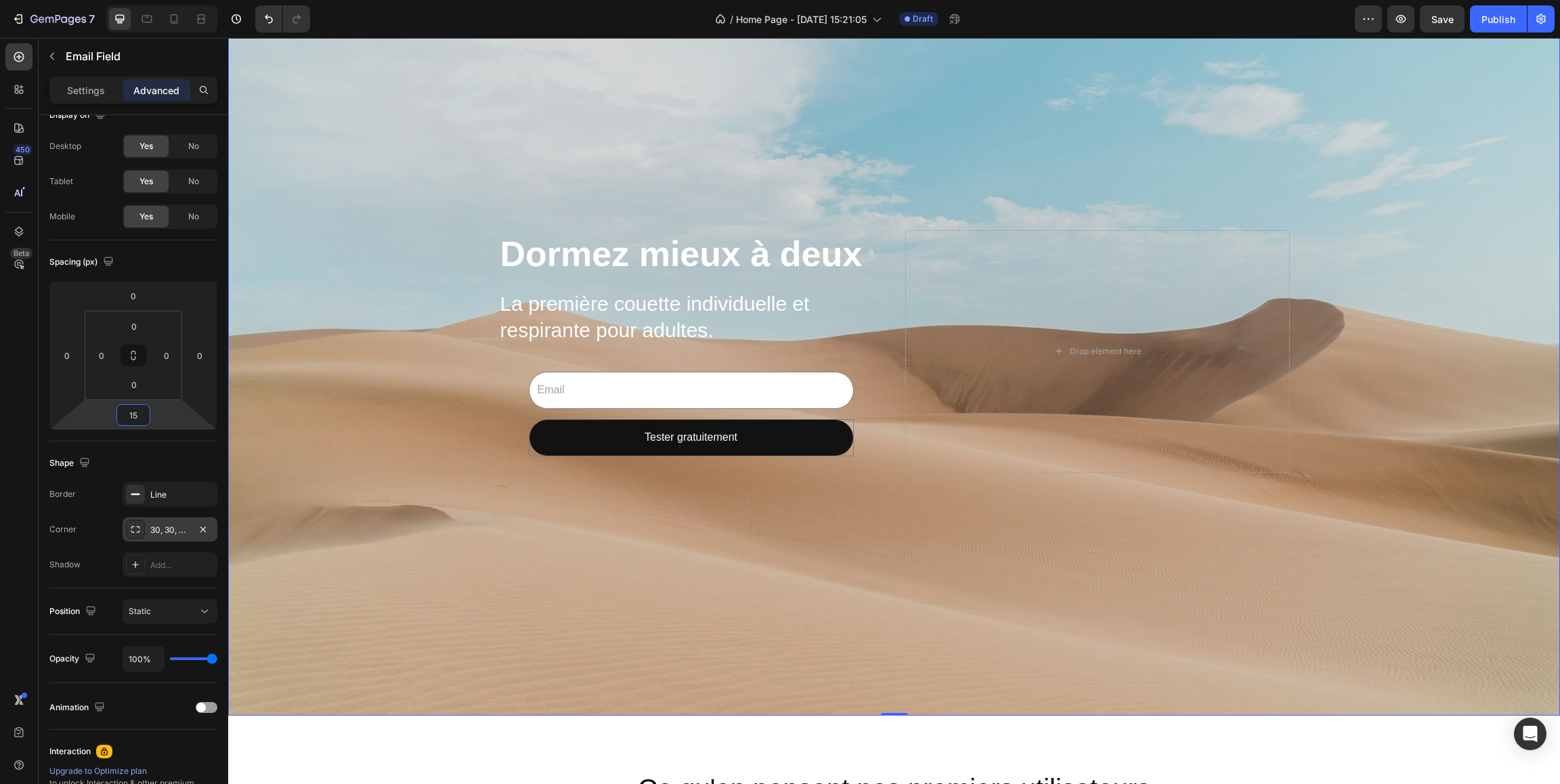
click at [389, 464] on div "Background Image" at bounding box center [894, 350] width 1332 height 729
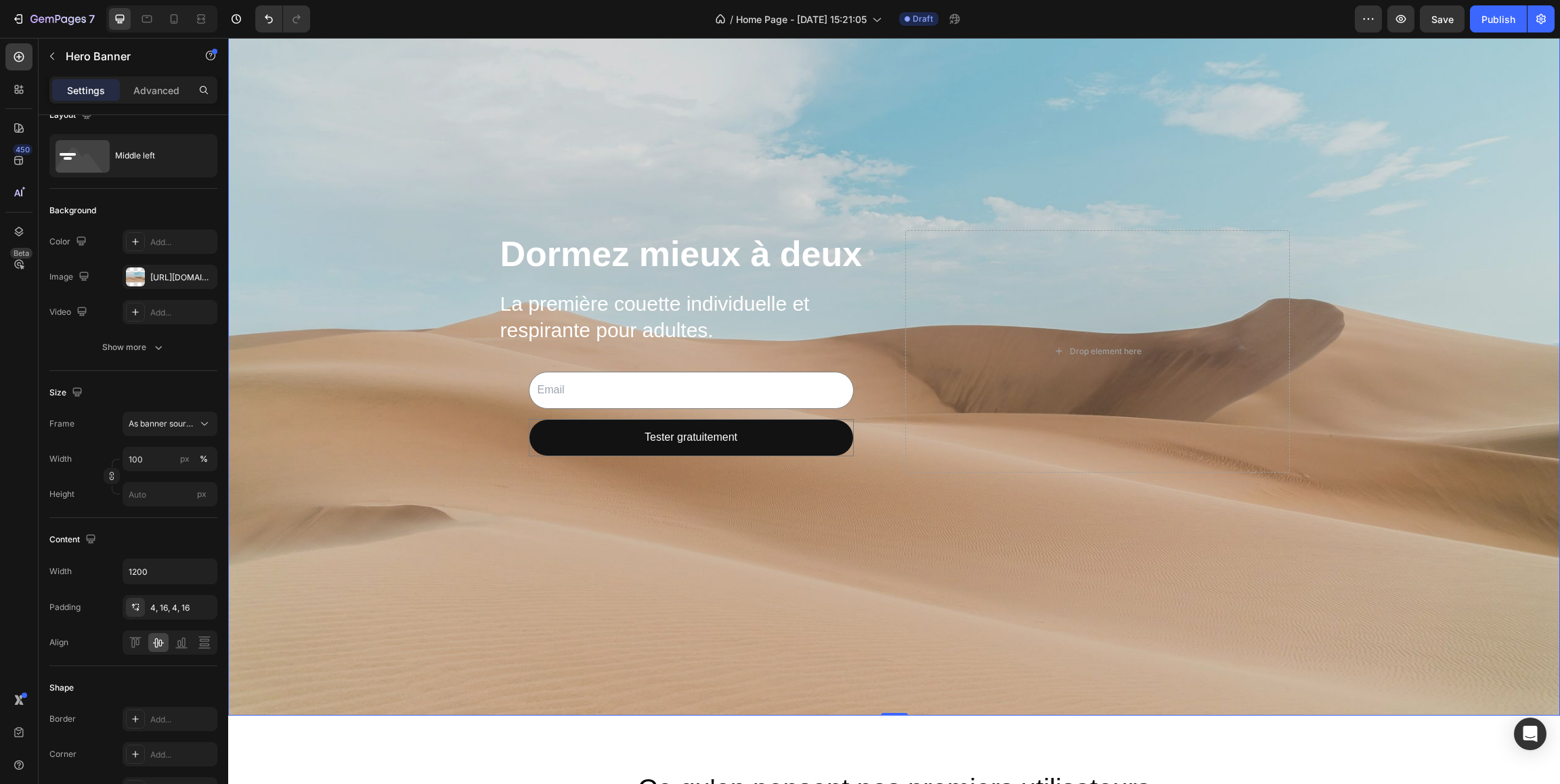
scroll to position [0, 0]
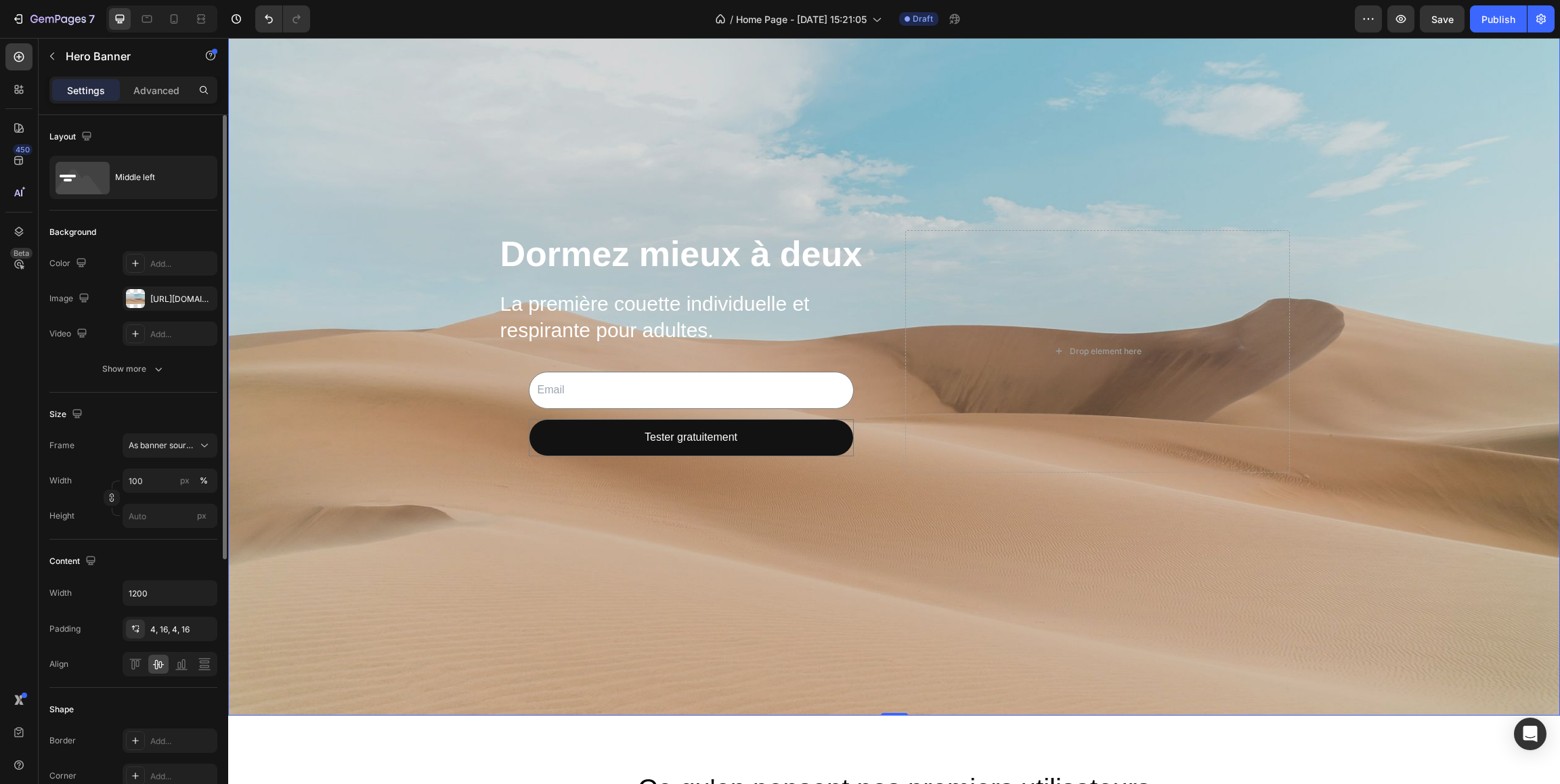
click at [410, 469] on div "Background Image" at bounding box center [894, 350] width 1332 height 729
click at [50, 60] on icon "button" at bounding box center [52, 56] width 11 height 11
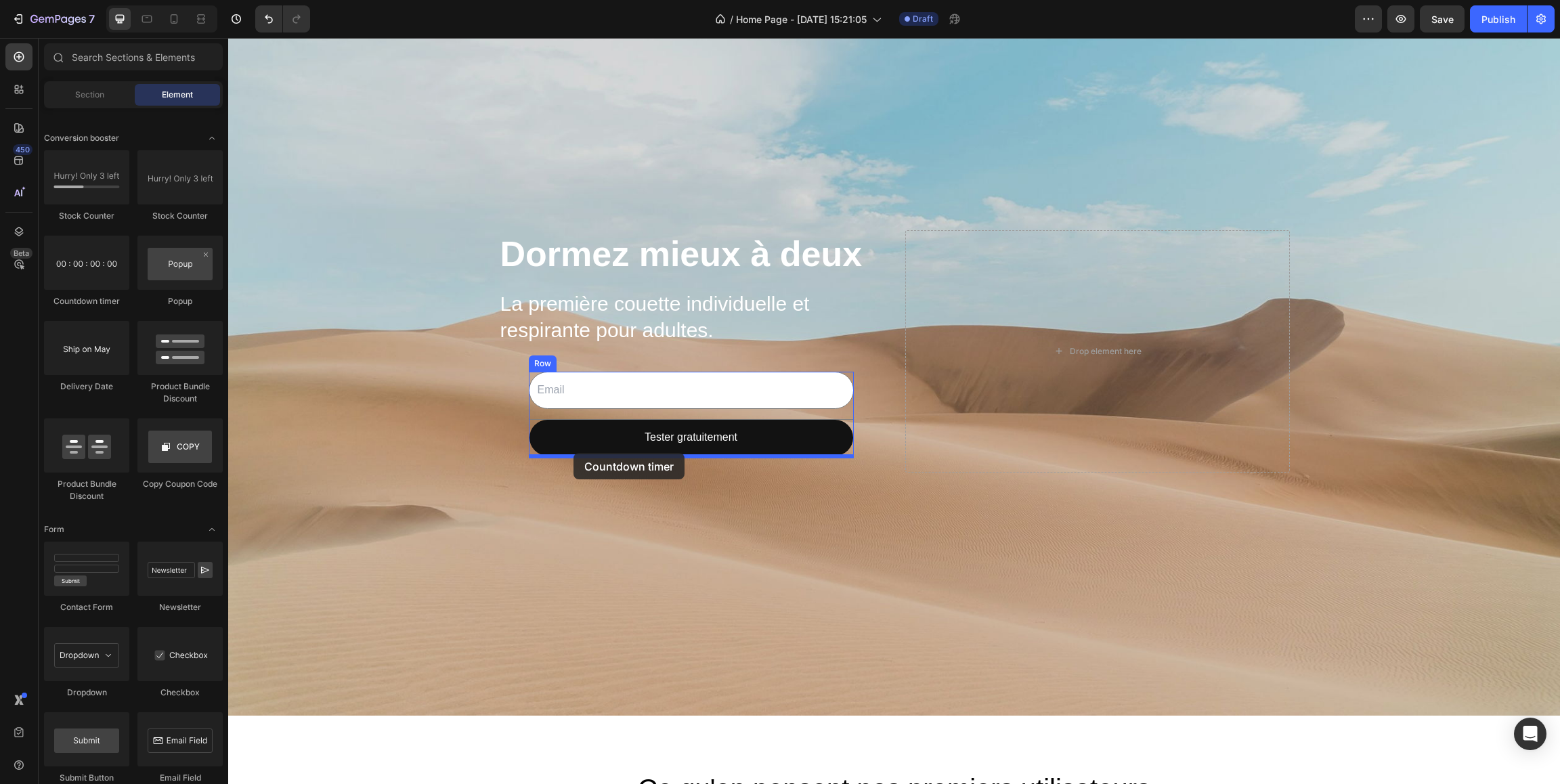
drag, startPoint x: 314, startPoint y: 315, endPoint x: 573, endPoint y: 453, distance: 293.5
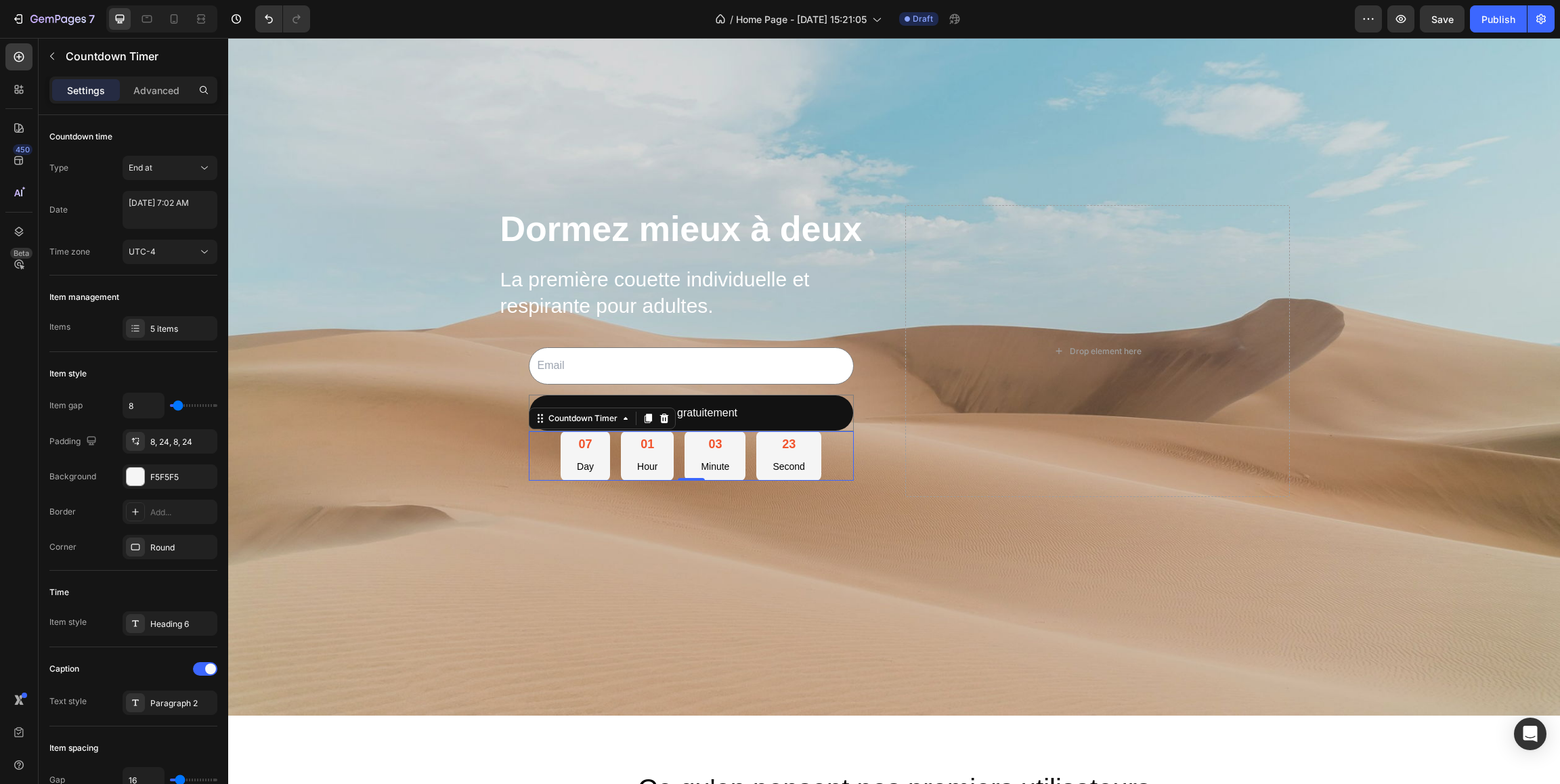
click at [557, 444] on div "07 Day 01 Hour 03 Minute 23 Second" at bounding box center [691, 456] width 325 height 50
click at [667, 420] on icon at bounding box center [664, 418] width 9 height 9
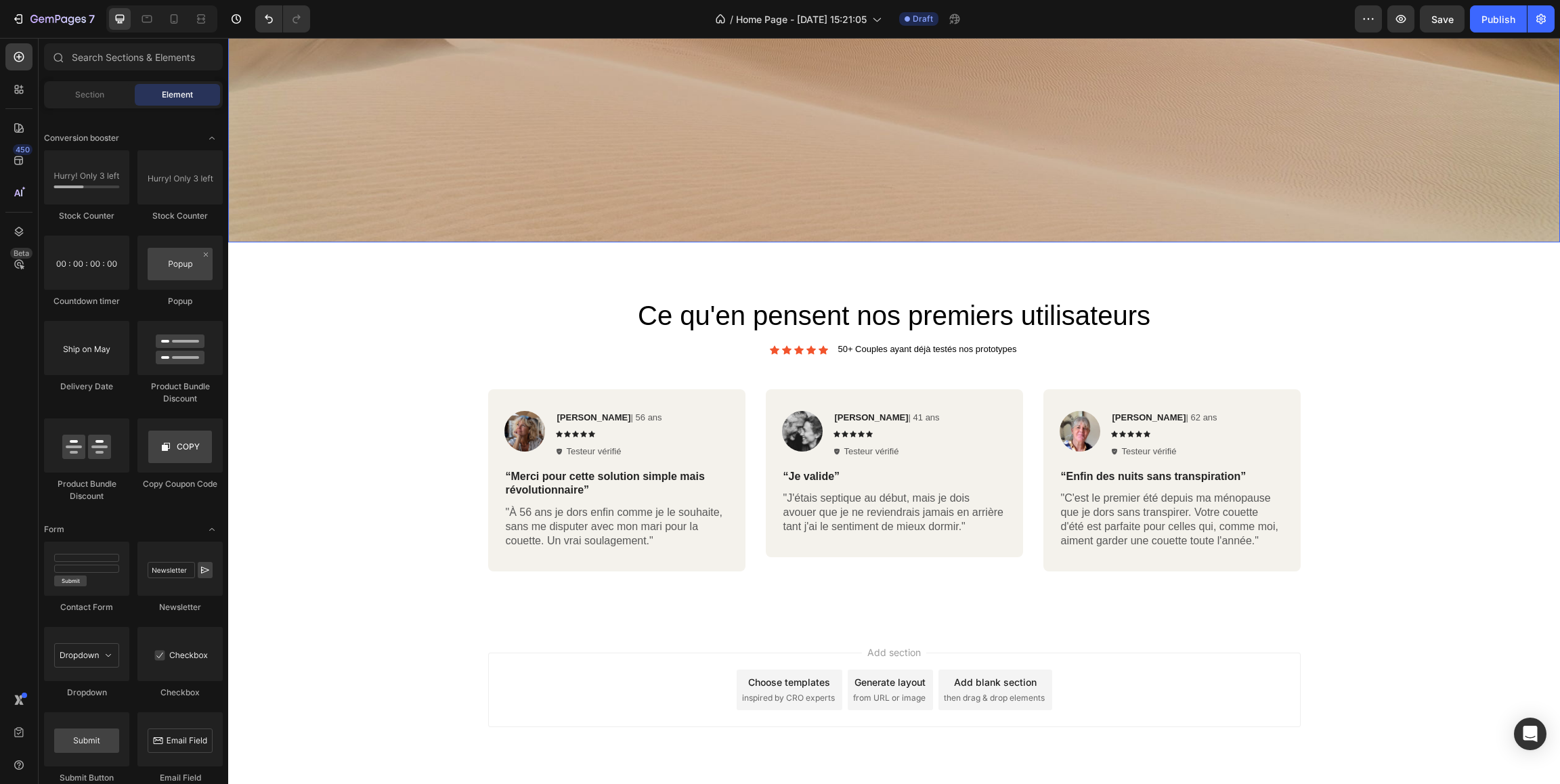
scroll to position [588, 0]
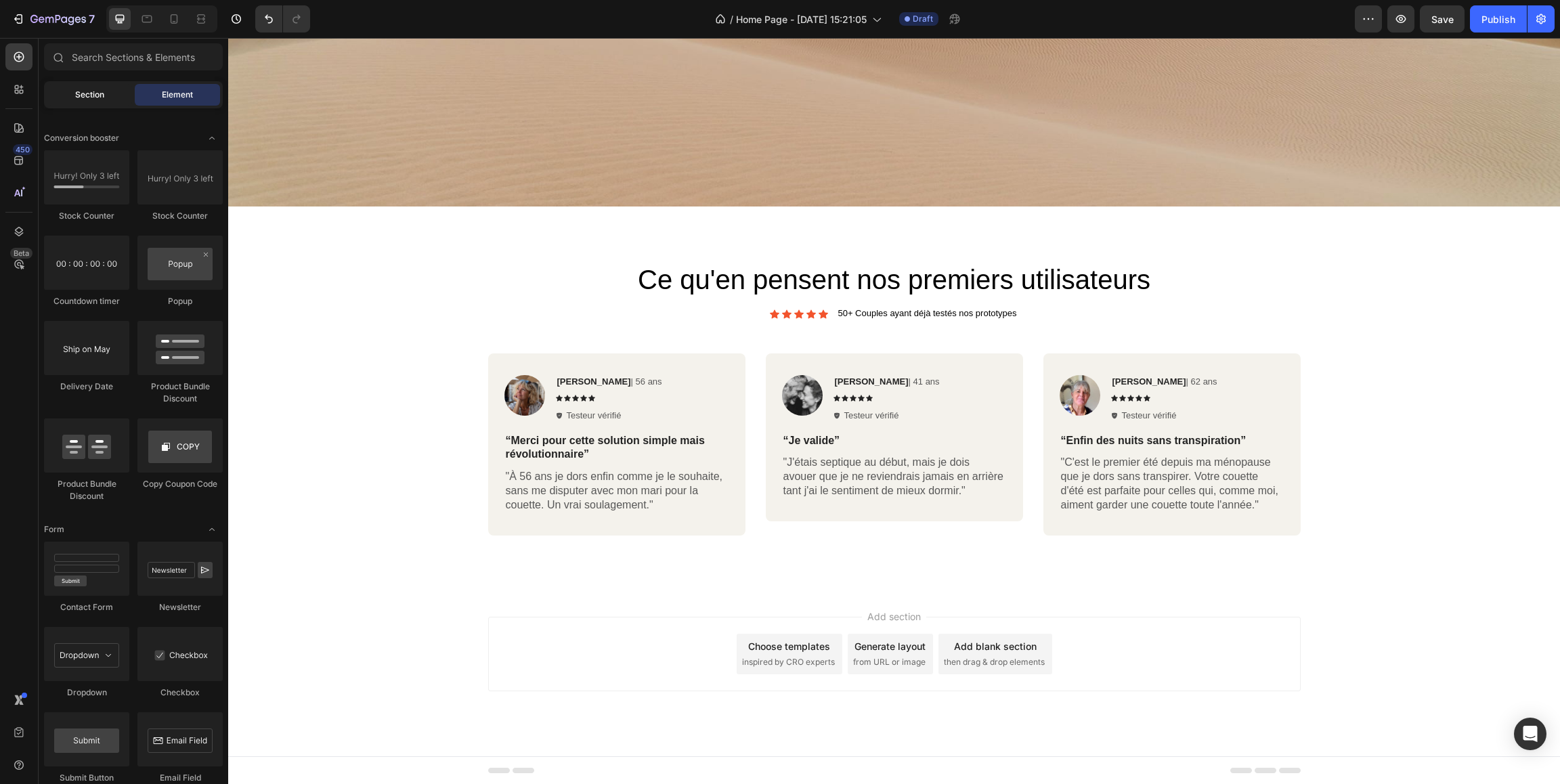
click at [102, 95] on span "Section" at bounding box center [90, 94] width 29 height 12
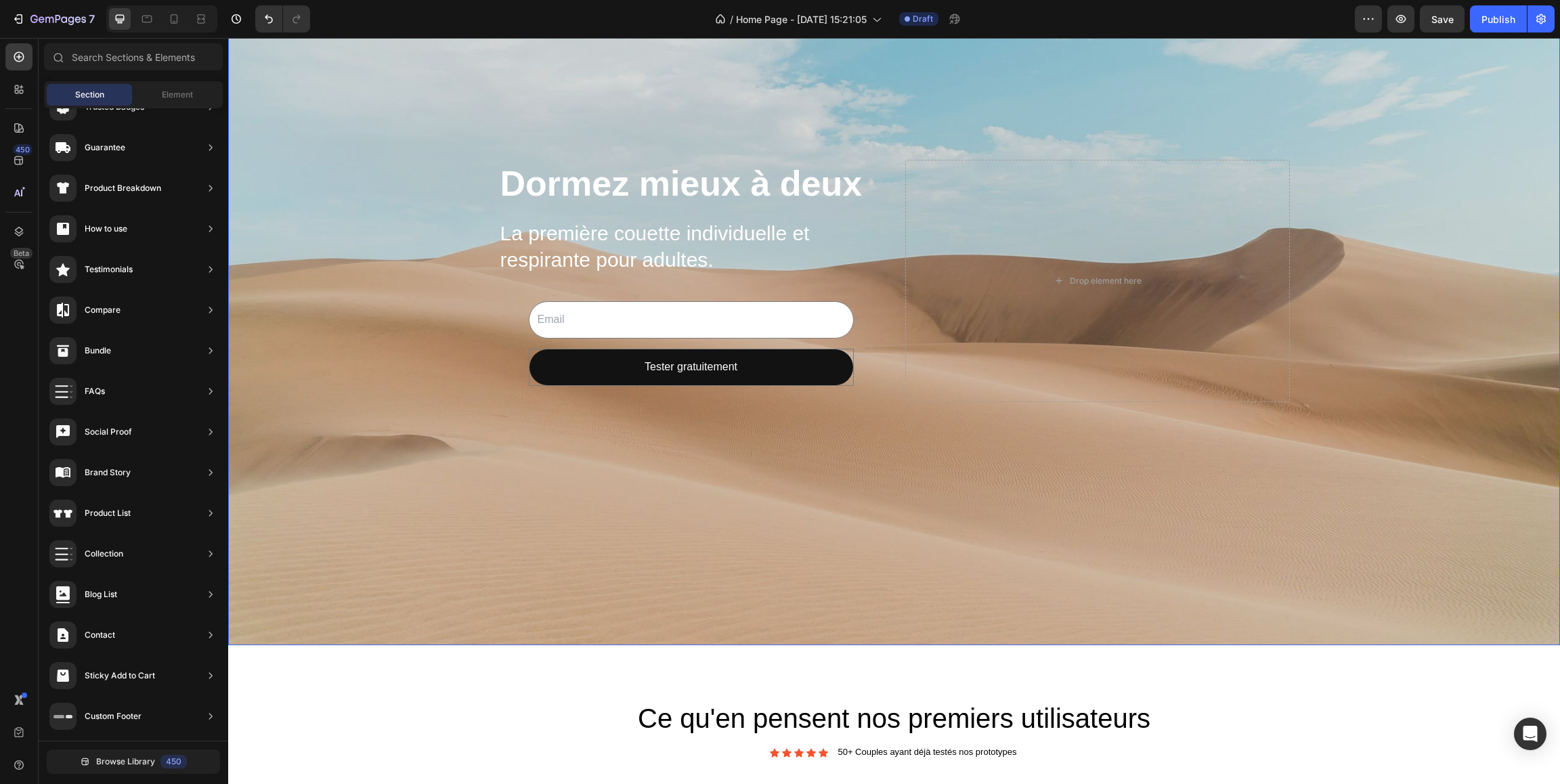
scroll to position [151, 0]
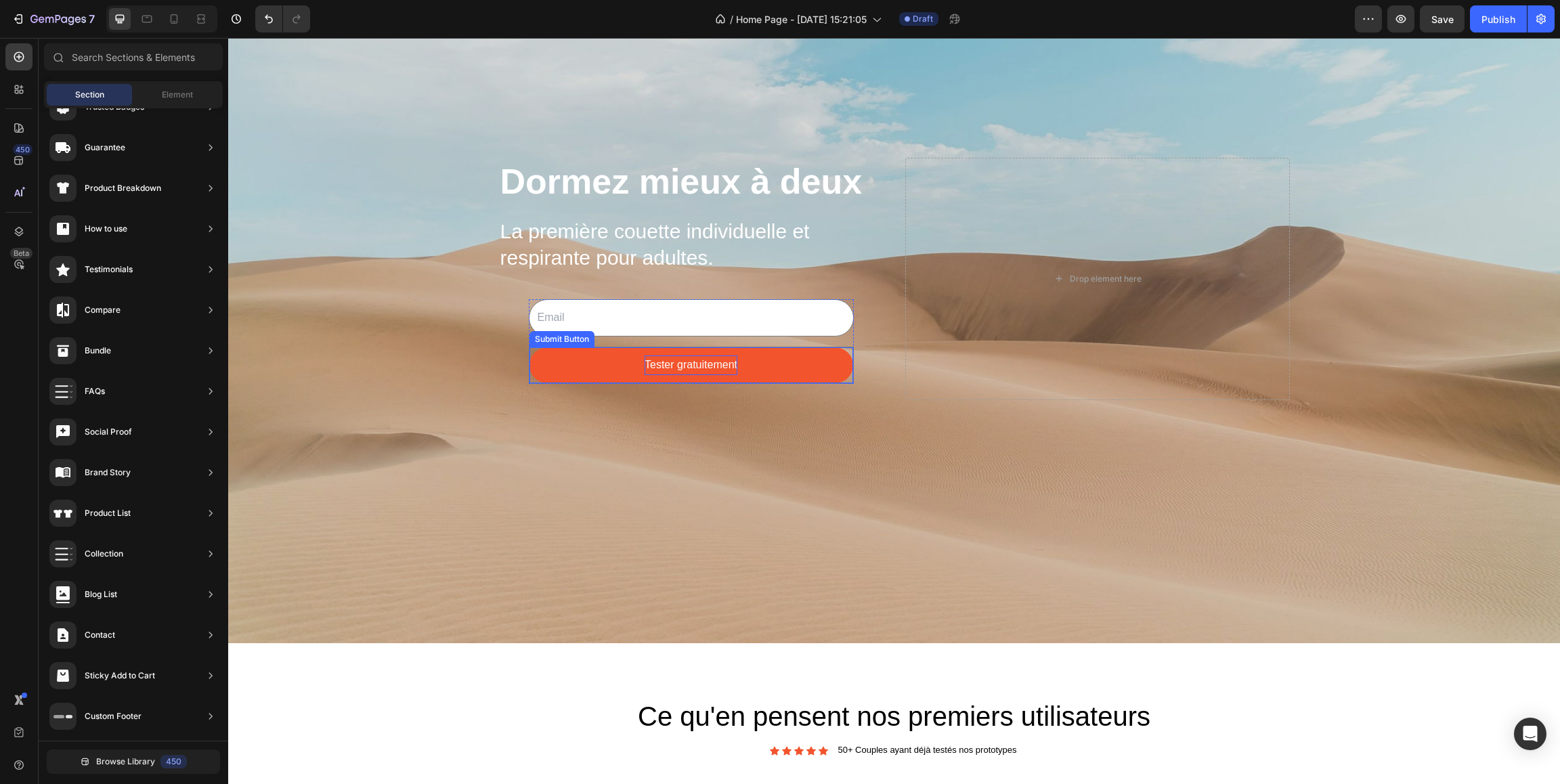
click at [690, 363] on div "Tester gratuitement" at bounding box center [691, 365] width 93 height 19
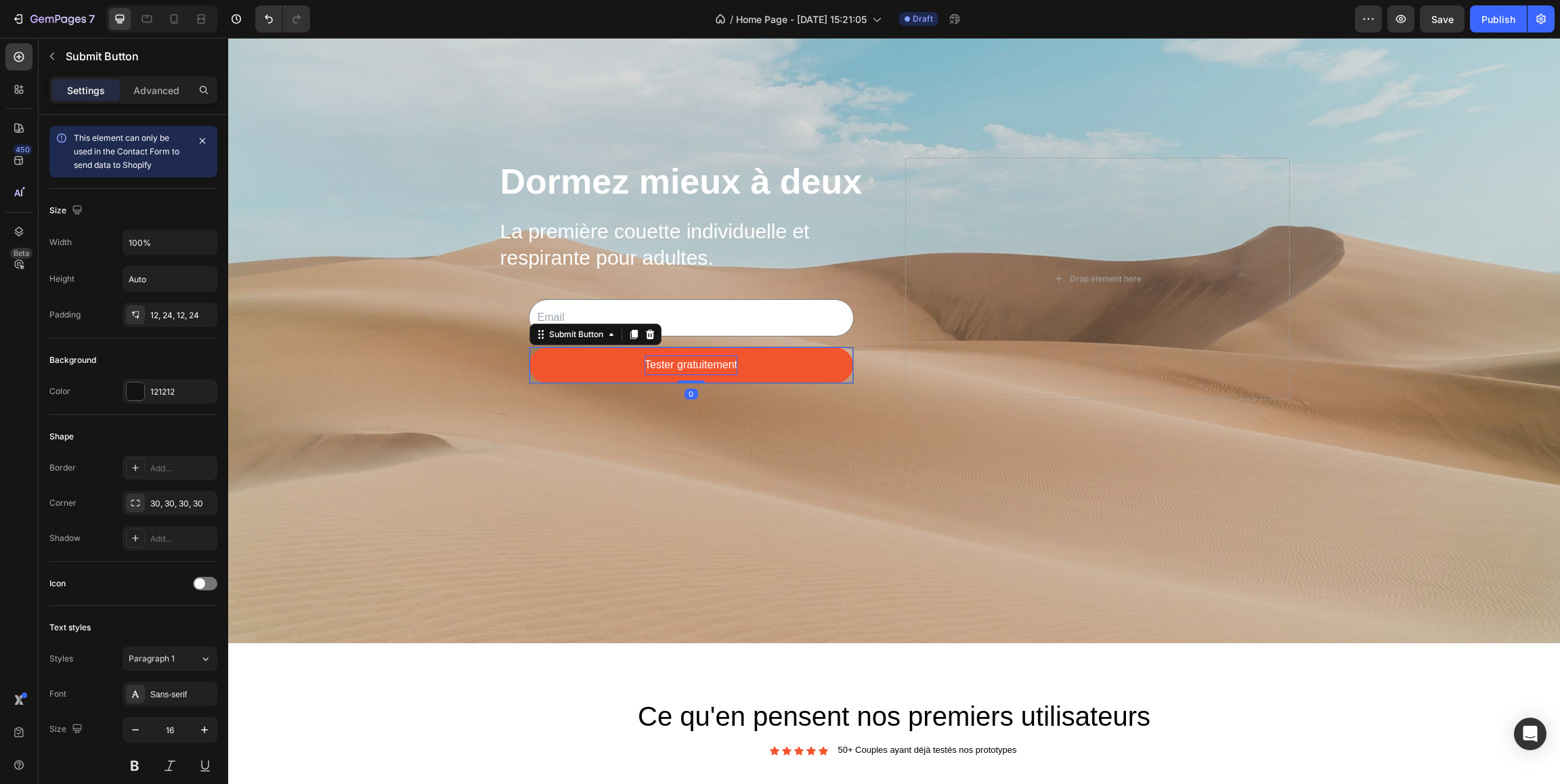
click at [691, 364] on div "Tester gratuitement" at bounding box center [691, 365] width 93 height 19
click at [691, 364] on p "Tester gratuitement" at bounding box center [691, 365] width 93 height 19
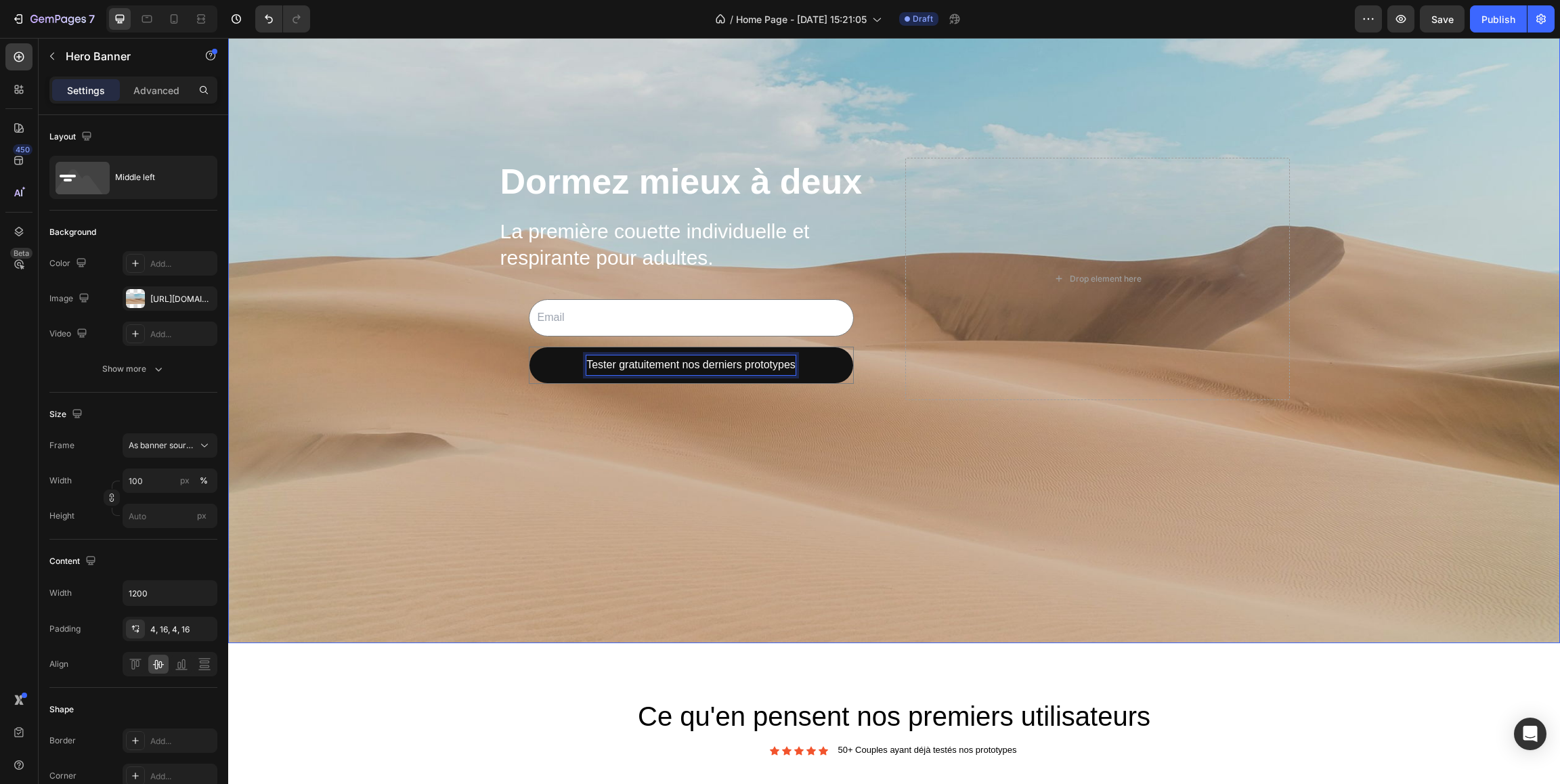
click at [679, 492] on div "Background Image" at bounding box center [894, 278] width 1332 height 729
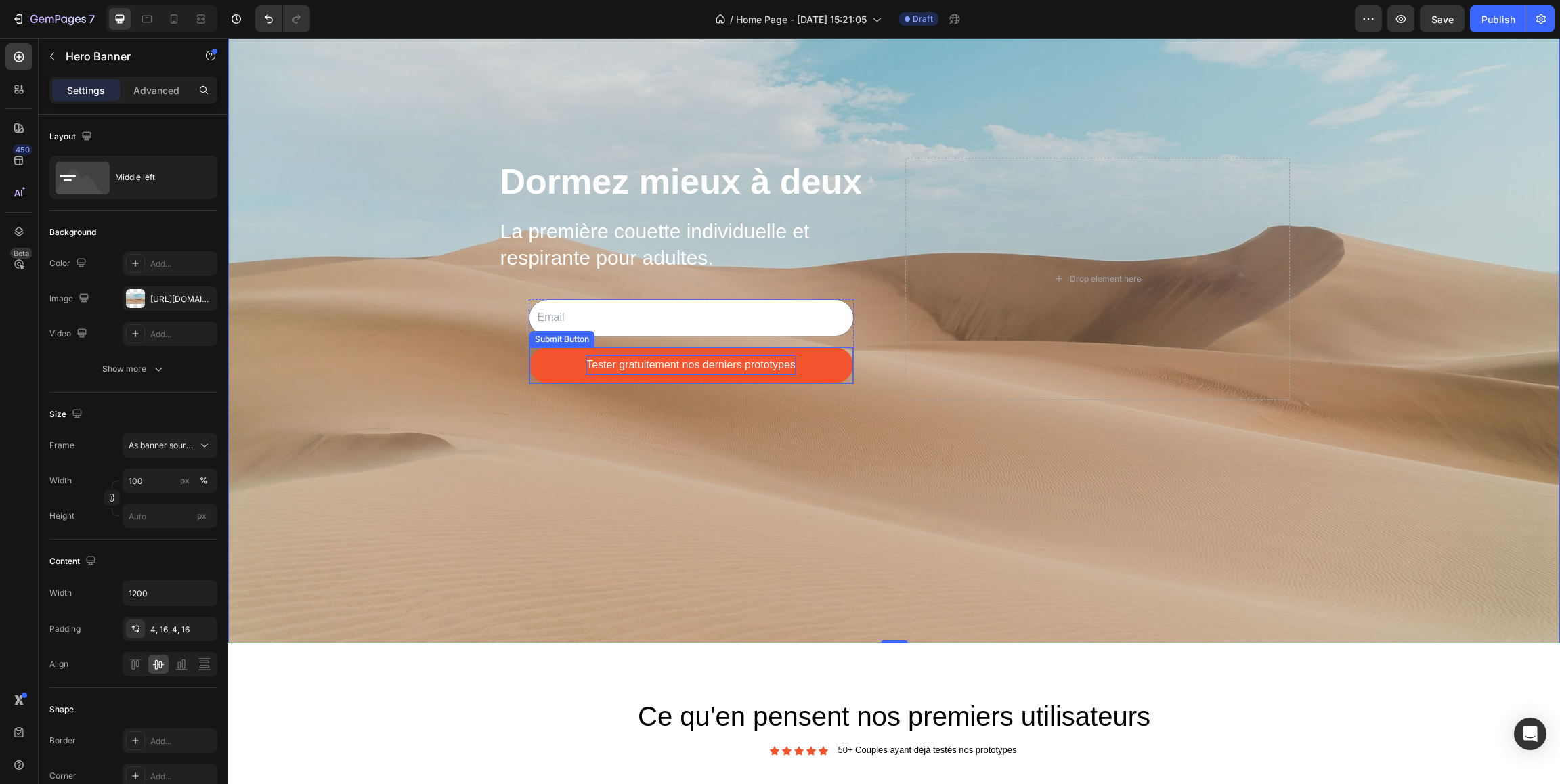
click at [605, 367] on p "Tester gratuitement nos derniers prototypes" at bounding box center [691, 365] width 209 height 19
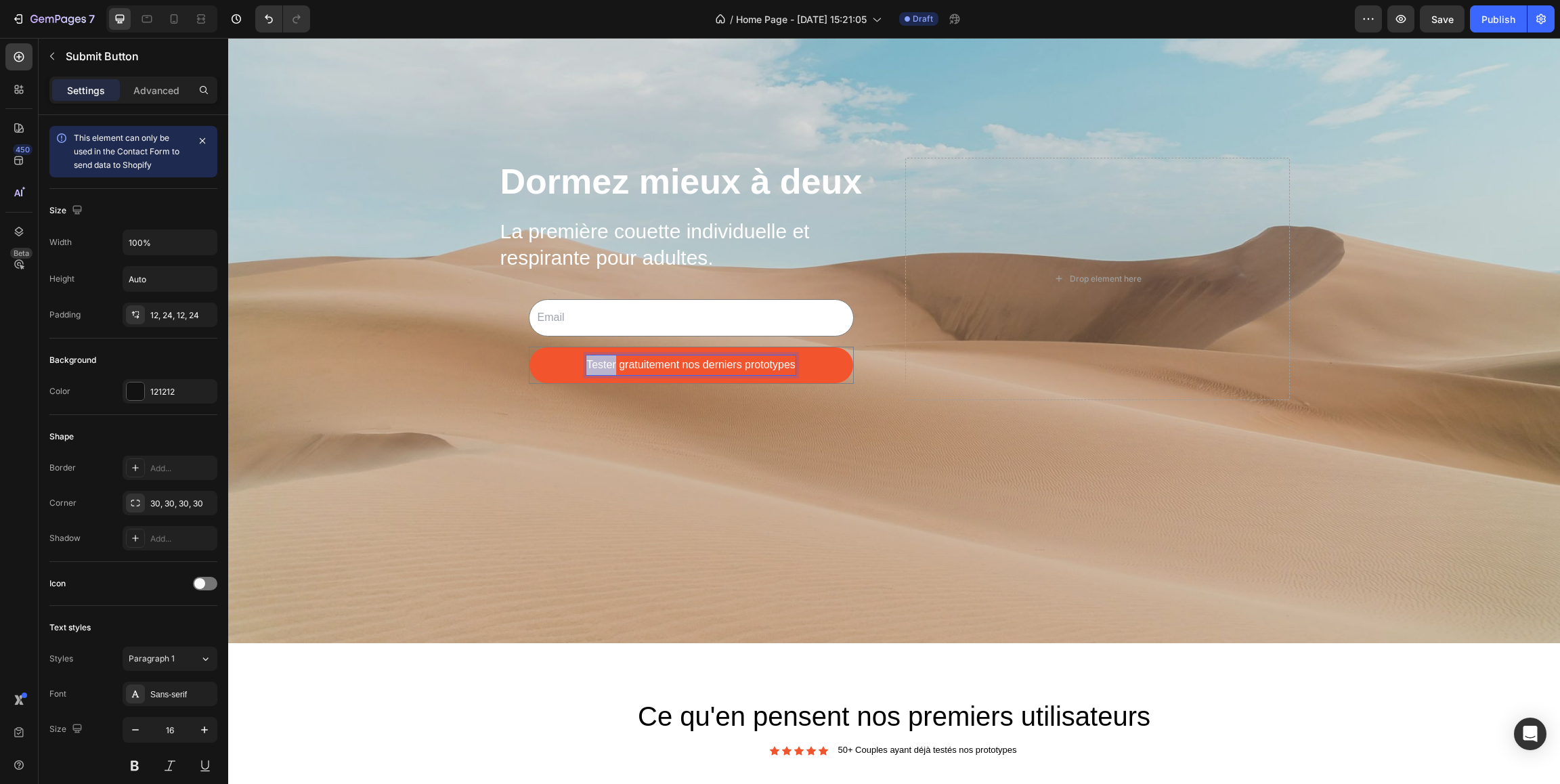
drag, startPoint x: 616, startPoint y: 367, endPoint x: 572, endPoint y: 366, distance: 44.0
click at [586, 366] on div "Tester gratuitement nos derniers prototypes" at bounding box center [691, 365] width 209 height 19
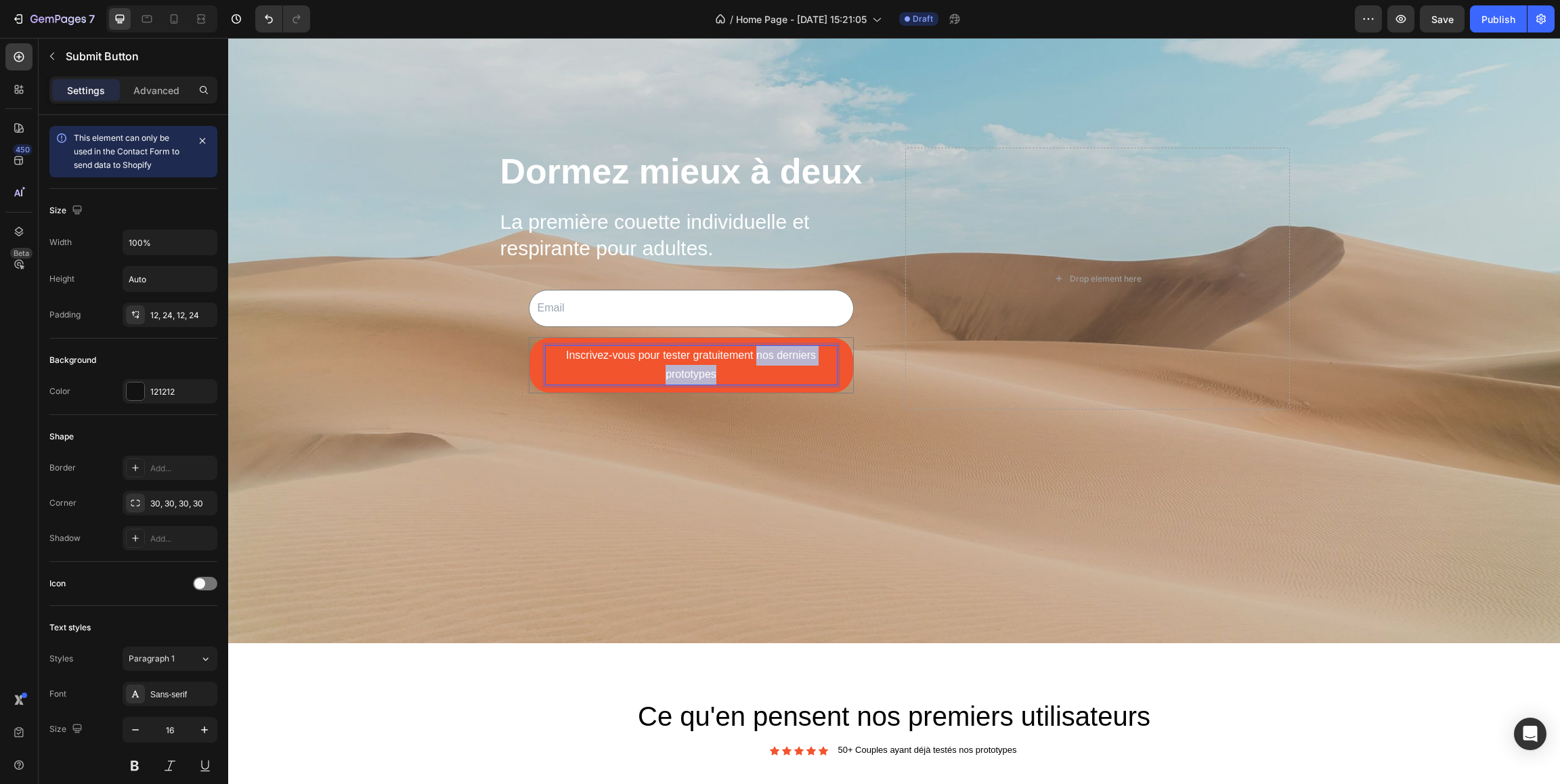
drag, startPoint x: 775, startPoint y: 379, endPoint x: 756, endPoint y: 359, distance: 27.6
click at [756, 359] on p "Inscrivez-vous pour tester gratuitement nos derniers prototypes" at bounding box center [691, 365] width 291 height 39
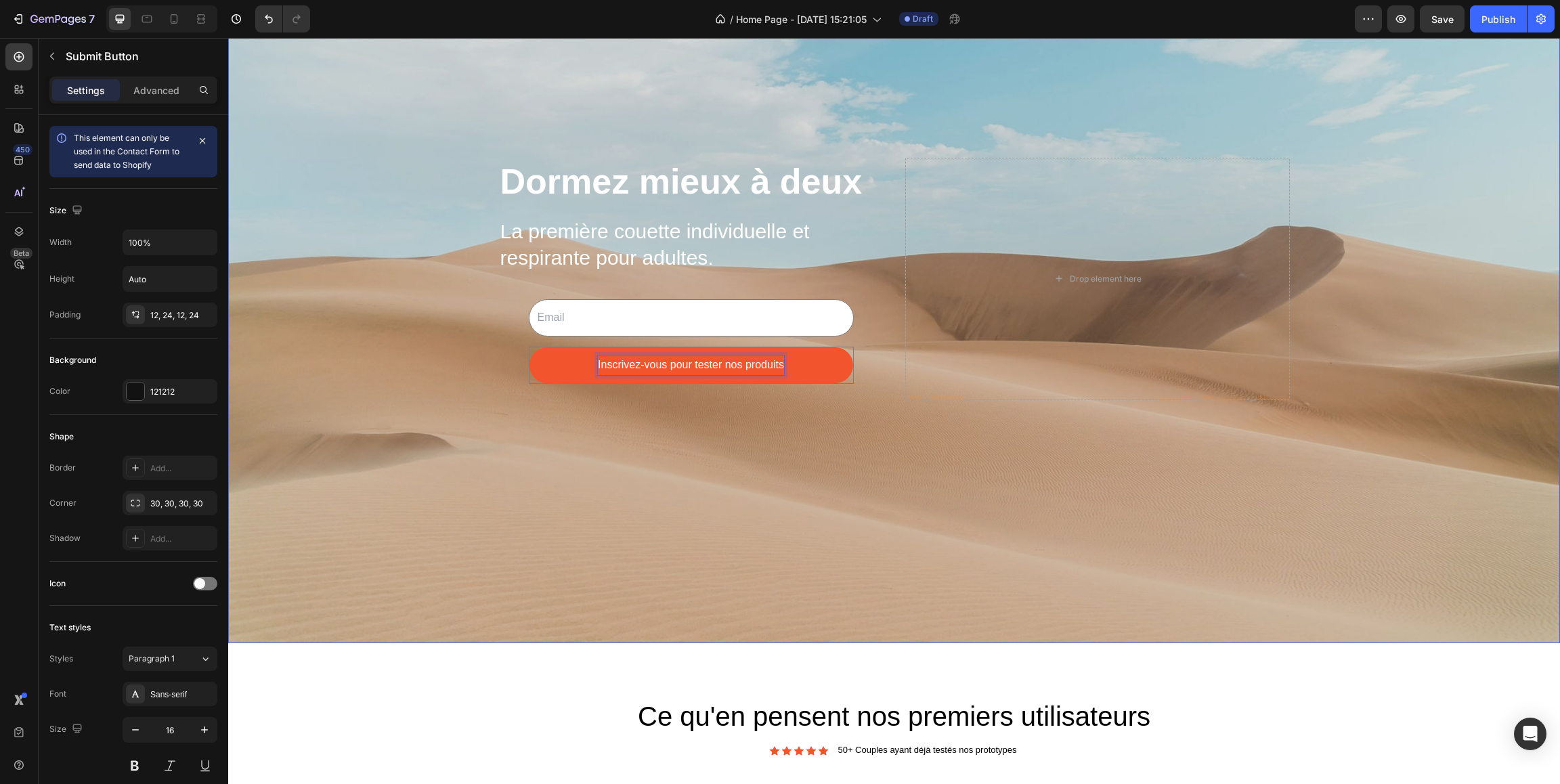
click at [754, 472] on div "Background Image" at bounding box center [894, 278] width 1332 height 729
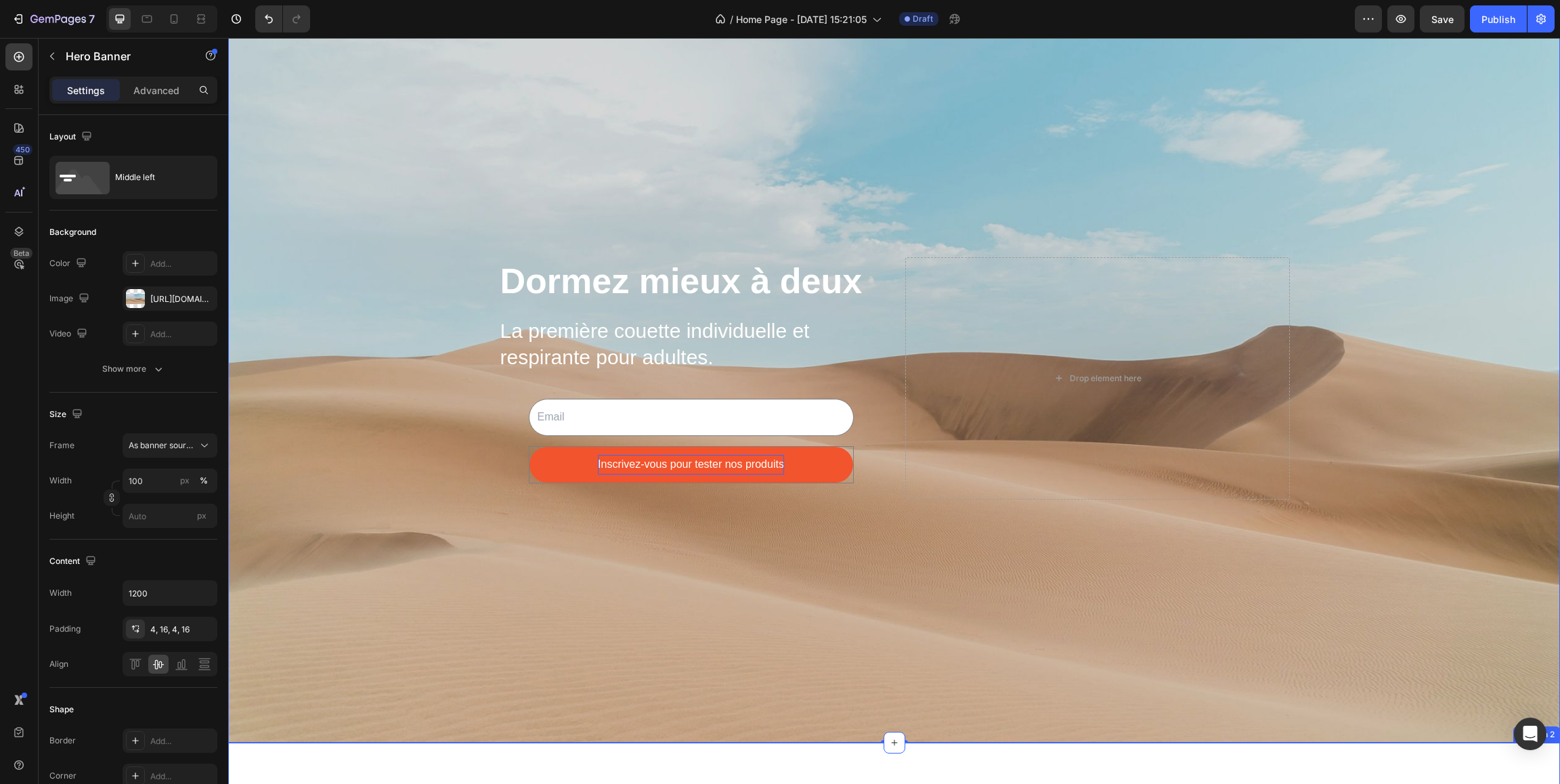
scroll to position [43, 0]
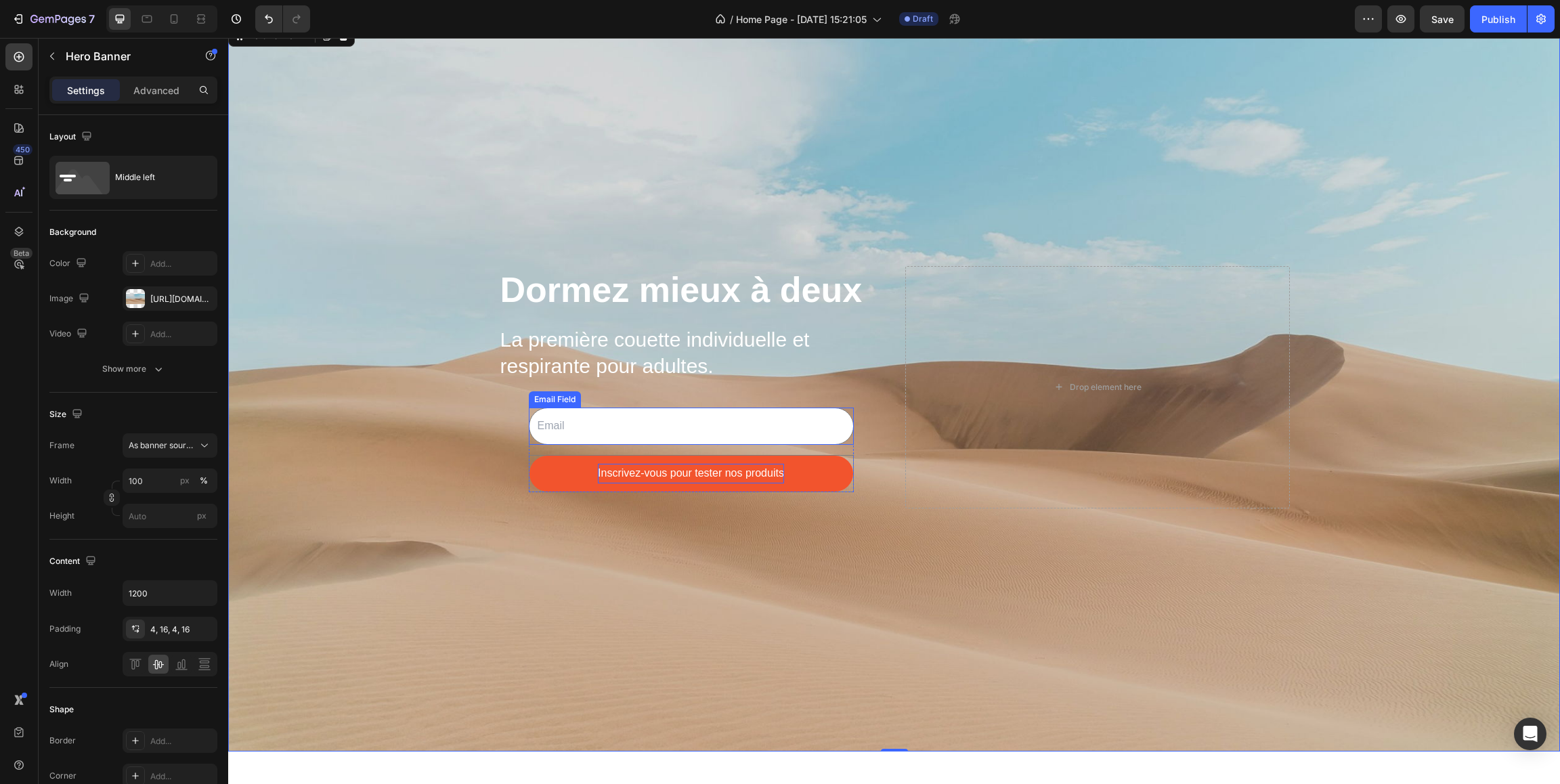
click at [637, 414] on input "email" at bounding box center [691, 425] width 325 height 38
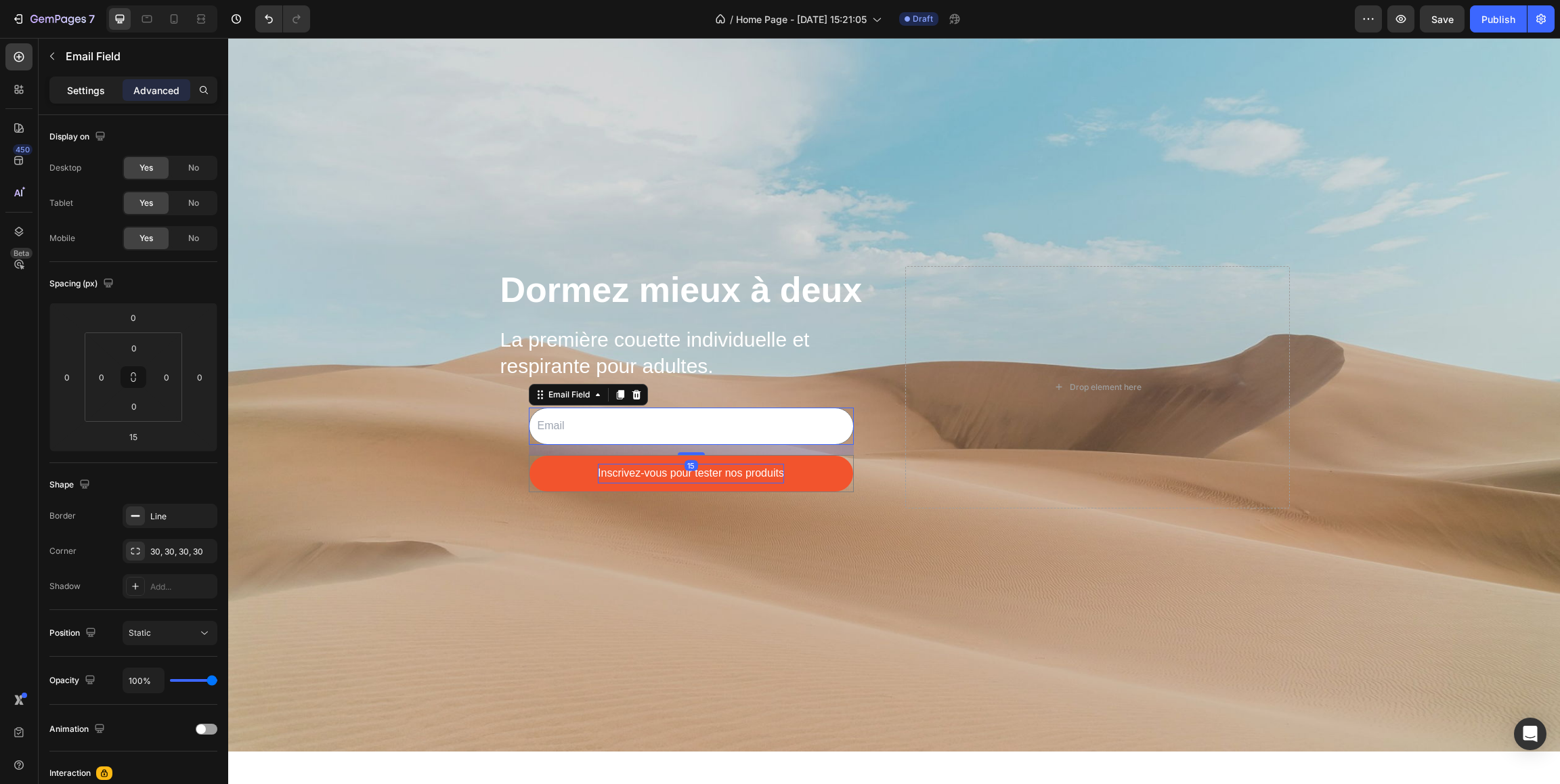
click at [92, 94] on p "Settings" at bounding box center [85, 91] width 38 height 15
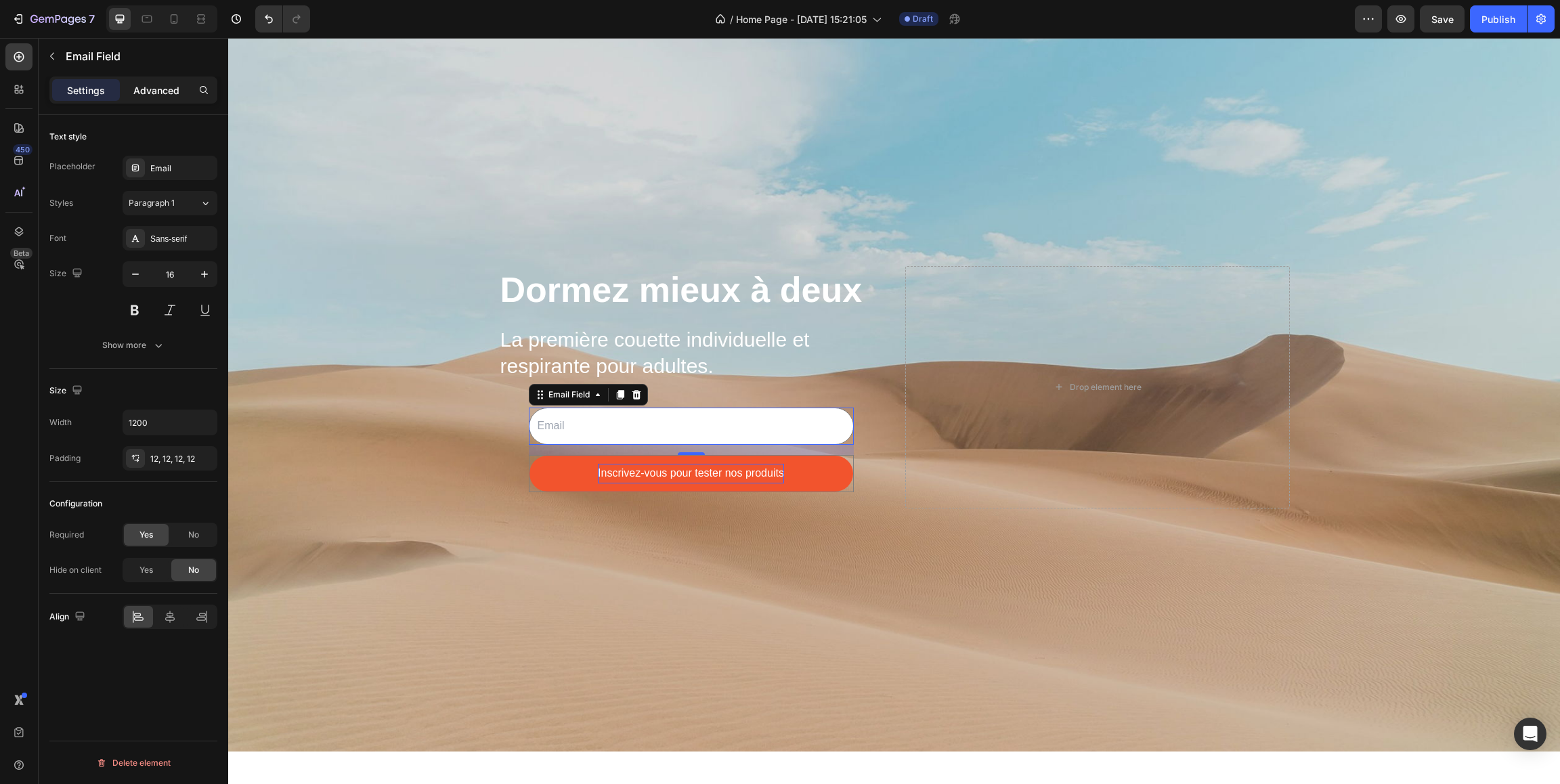
click at [163, 93] on p "Advanced" at bounding box center [156, 91] width 46 height 15
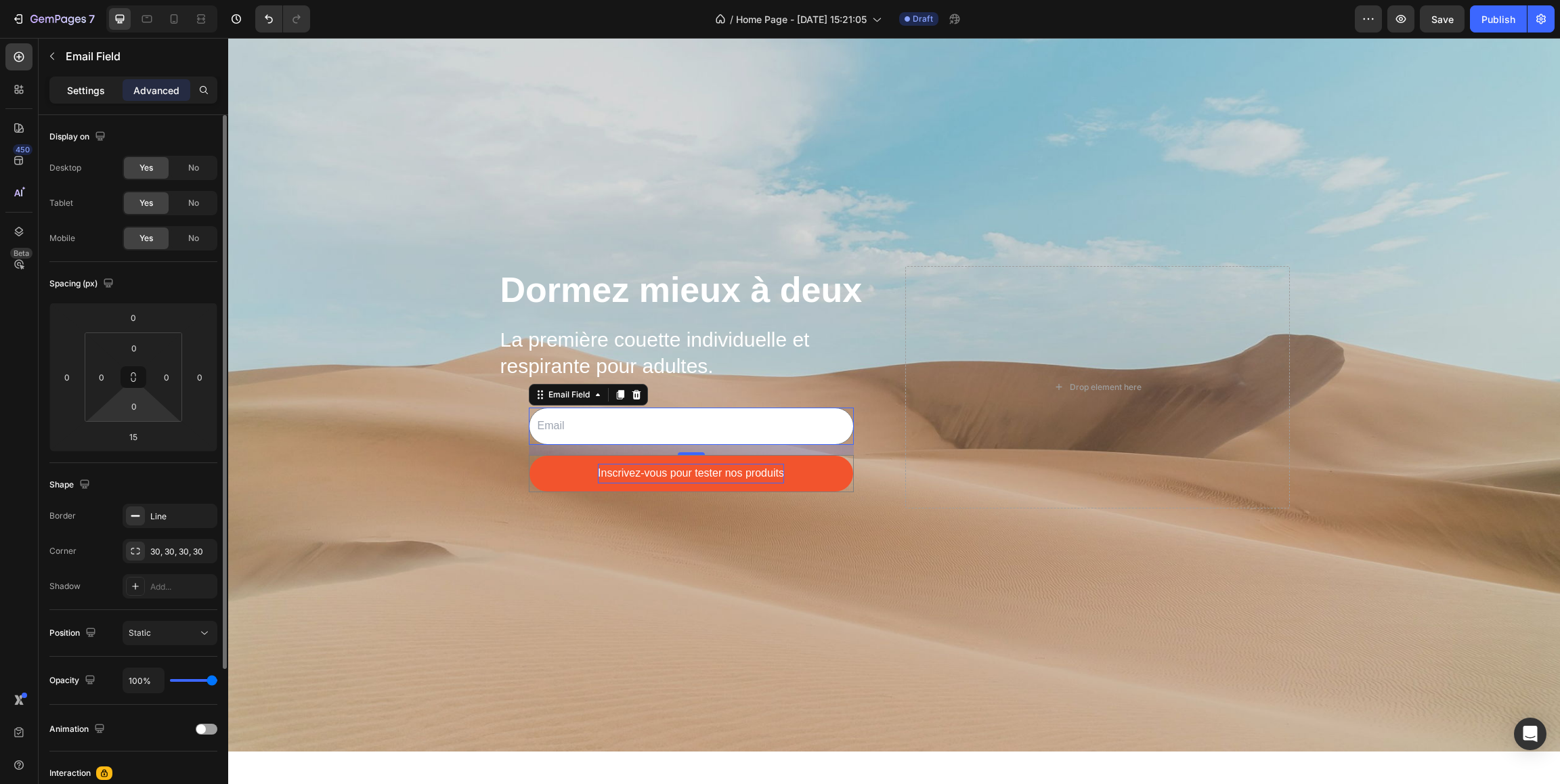
scroll to position [22, 0]
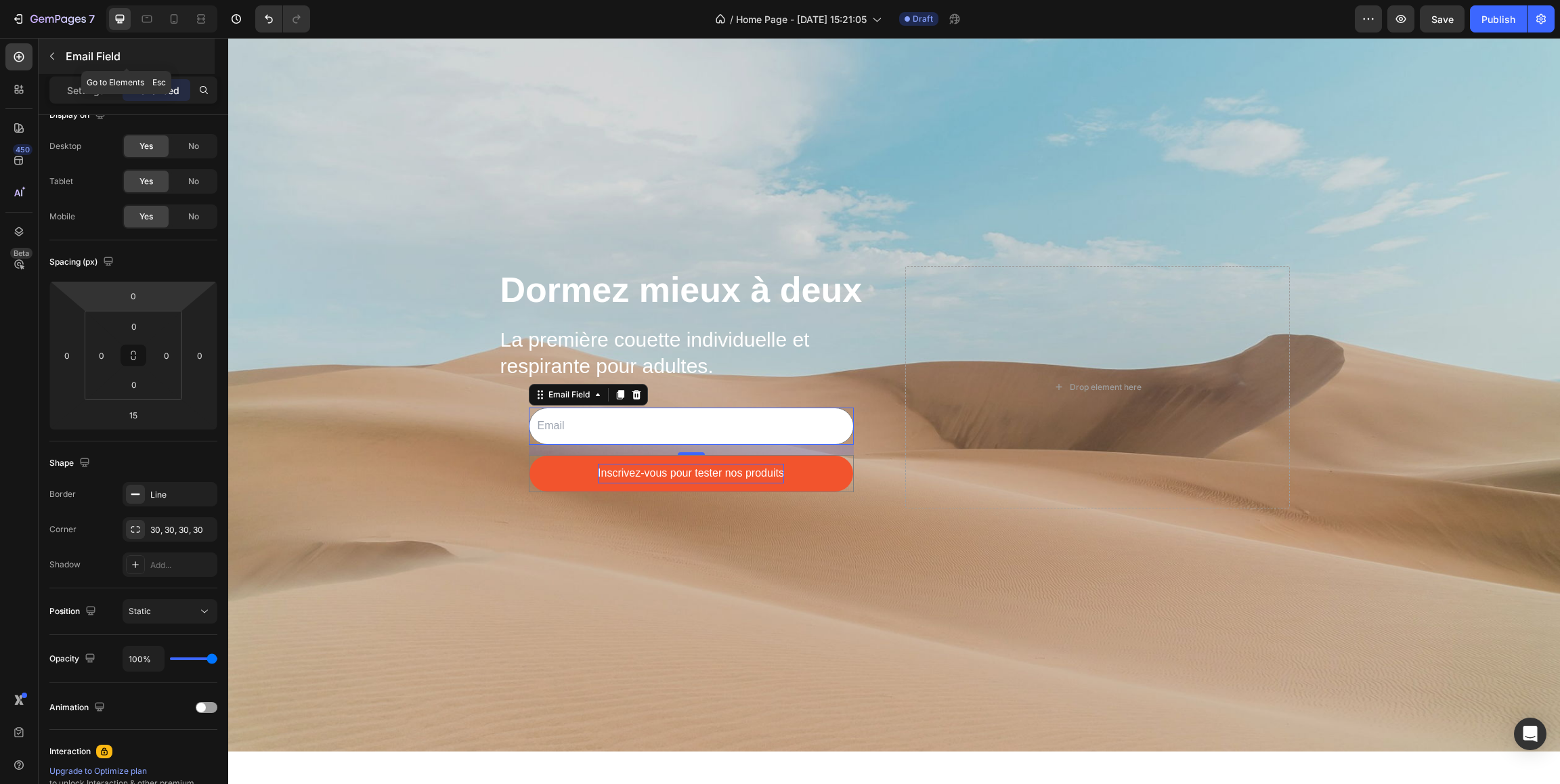
click at [58, 61] on button "button" at bounding box center [52, 56] width 22 height 22
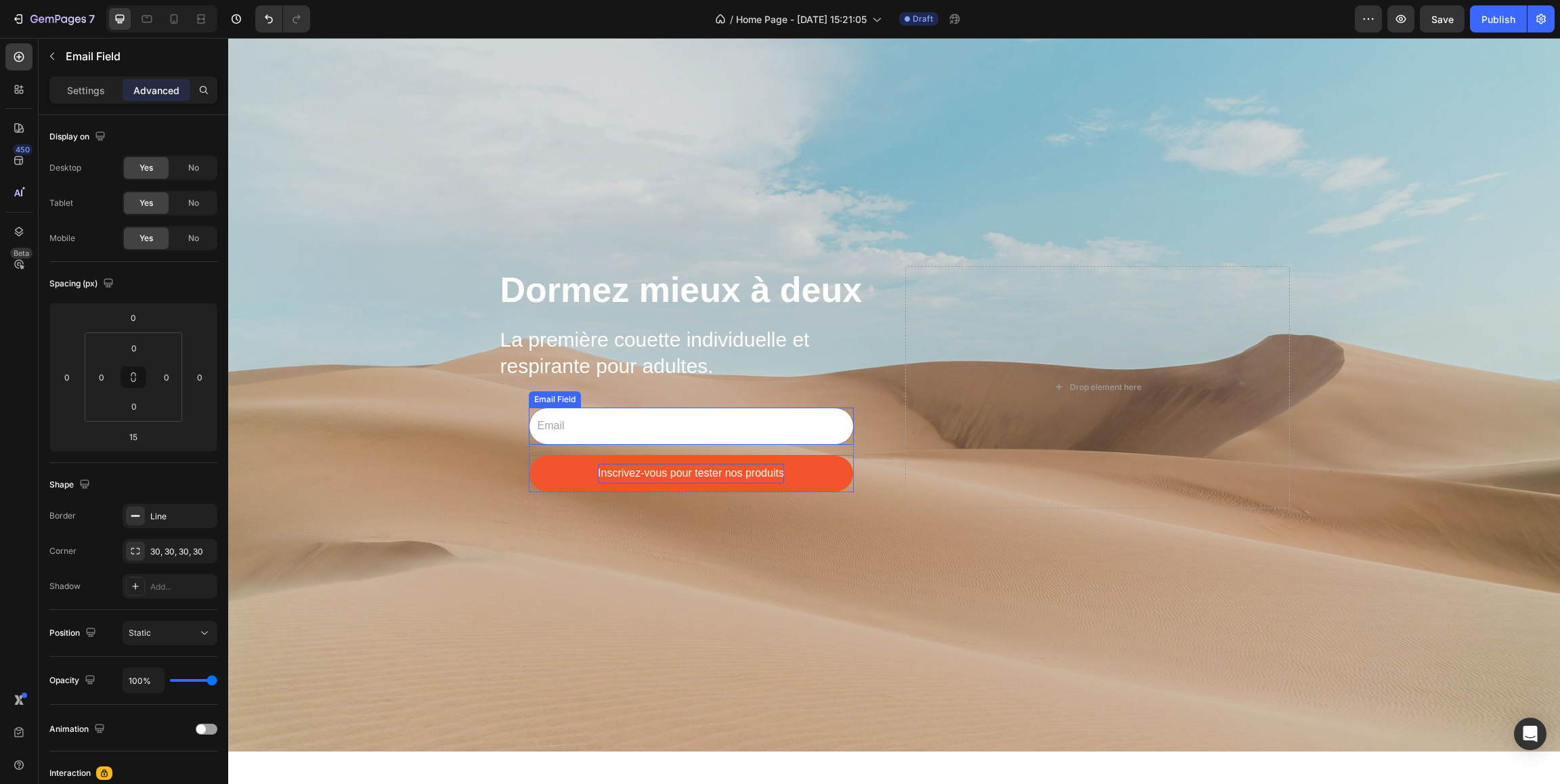
click at [662, 426] on input "email" at bounding box center [691, 425] width 325 height 38
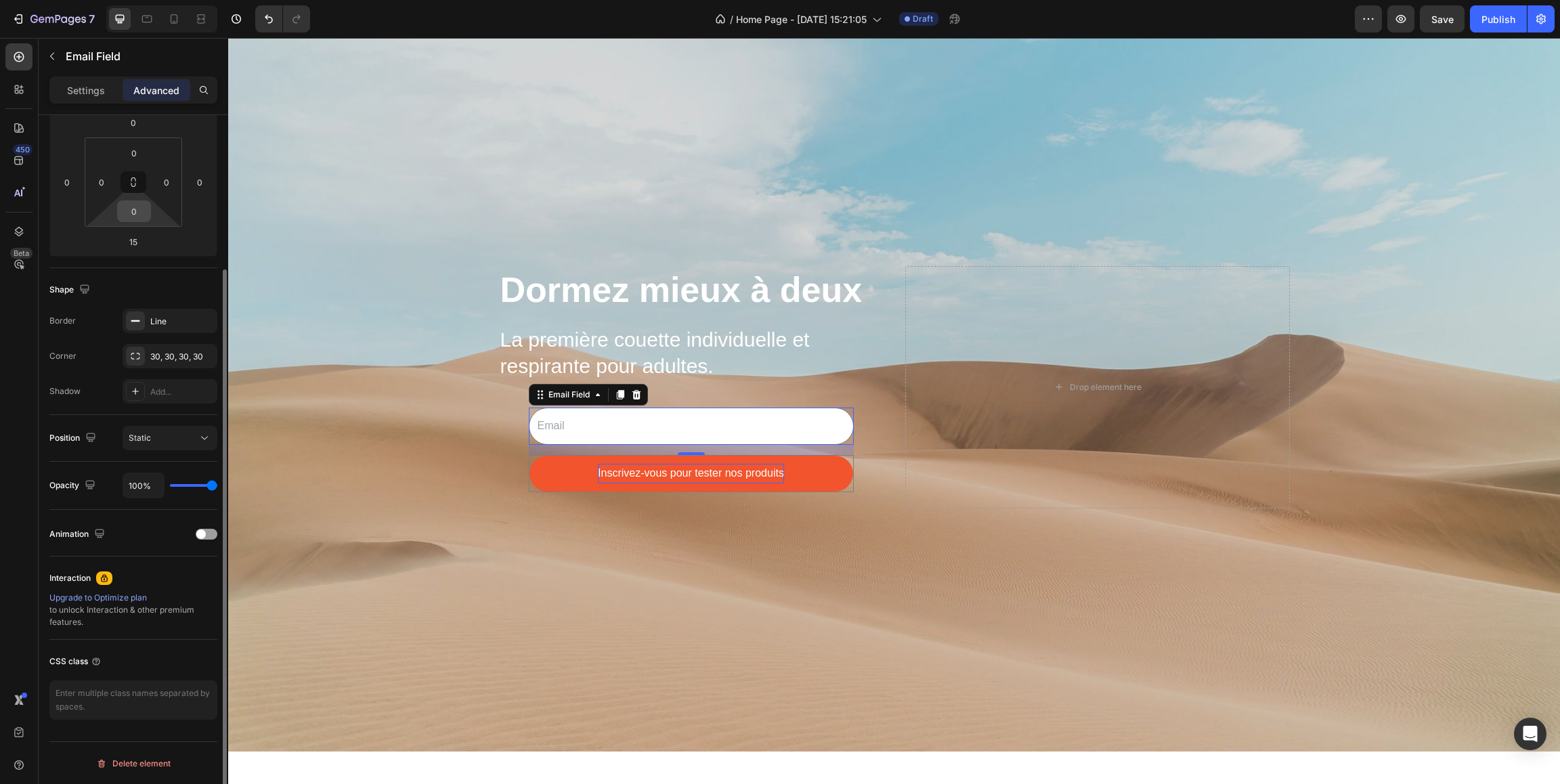
scroll to position [195, 0]
click at [76, 83] on div "Settings" at bounding box center [86, 90] width 68 height 22
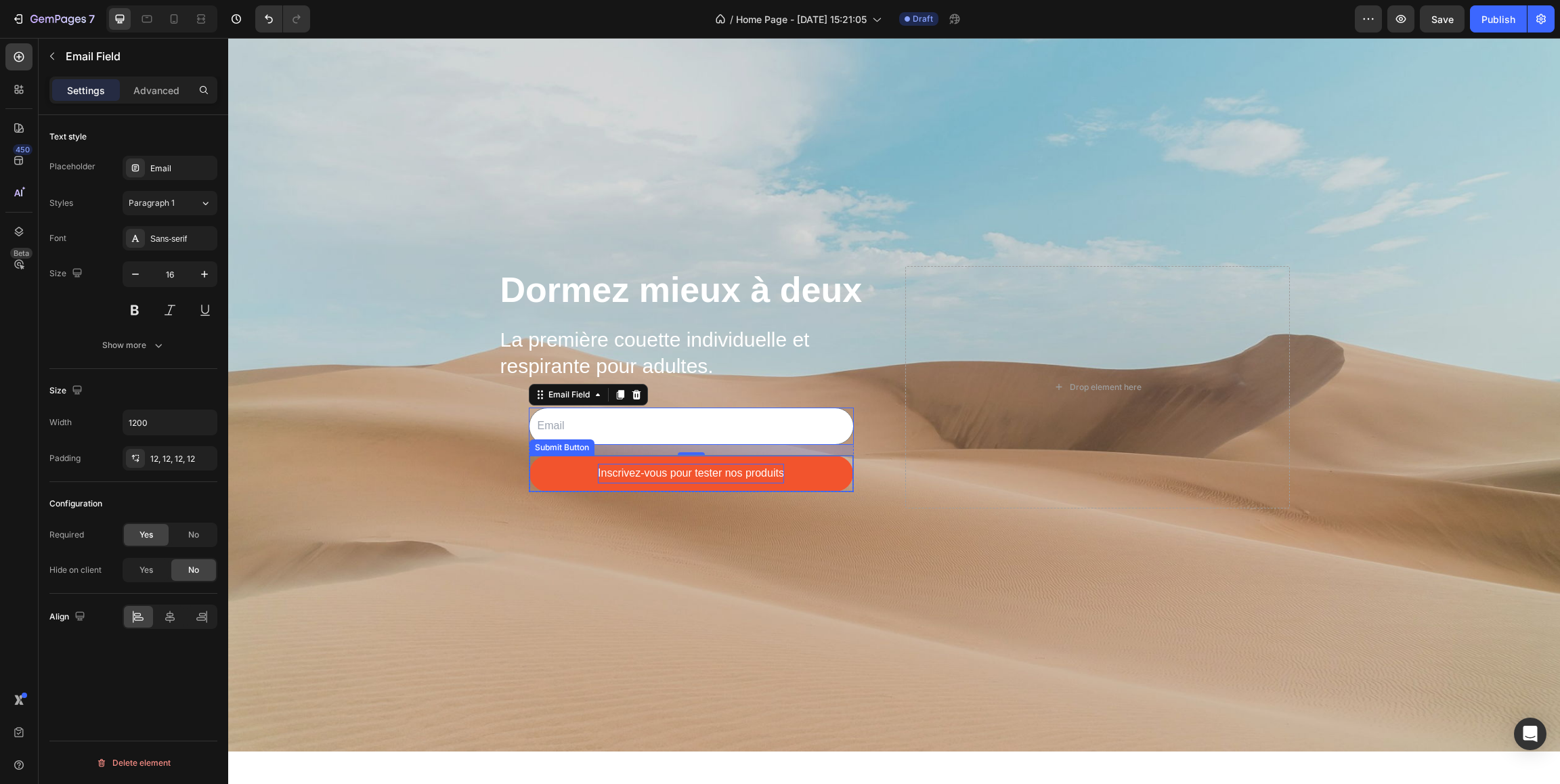
click at [564, 471] on button "Inscrivez-vous pour tester nos produits" at bounding box center [691, 473] width 324 height 36
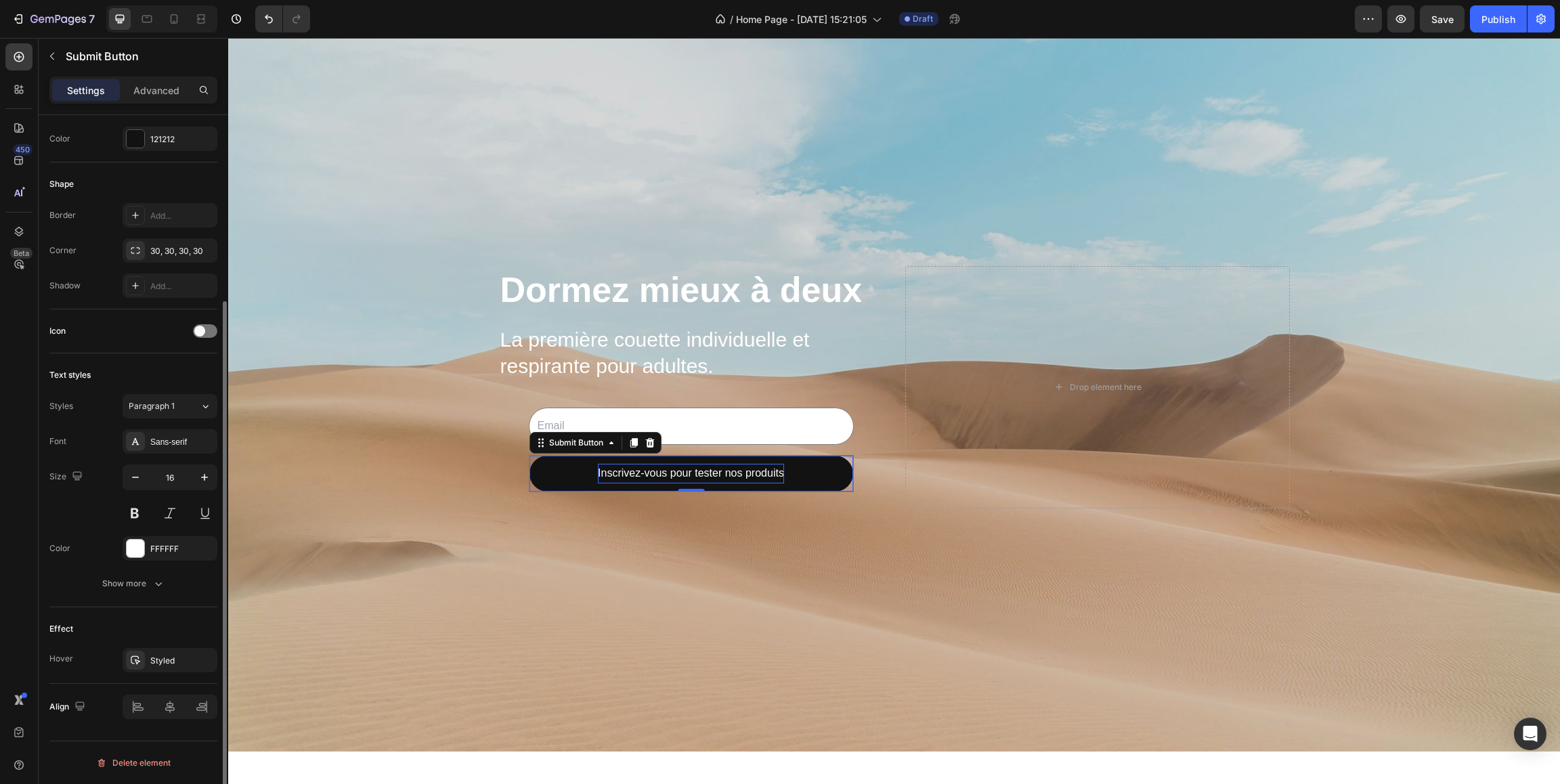
scroll to position [242, 0]
click at [157, 94] on p "Advanced" at bounding box center [156, 91] width 46 height 15
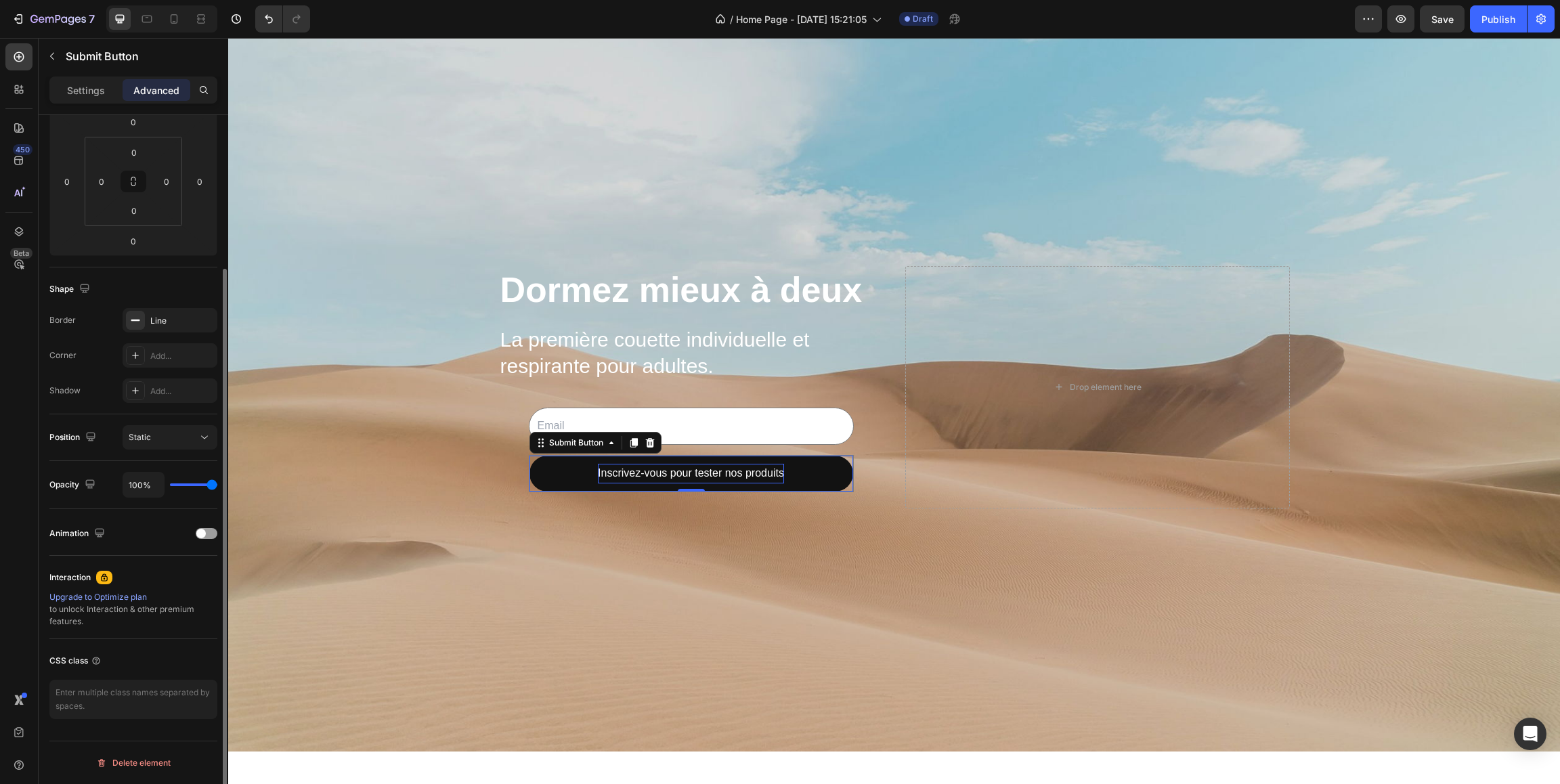
scroll to position [195, 0]
click at [92, 93] on p "Settings" at bounding box center [85, 91] width 38 height 15
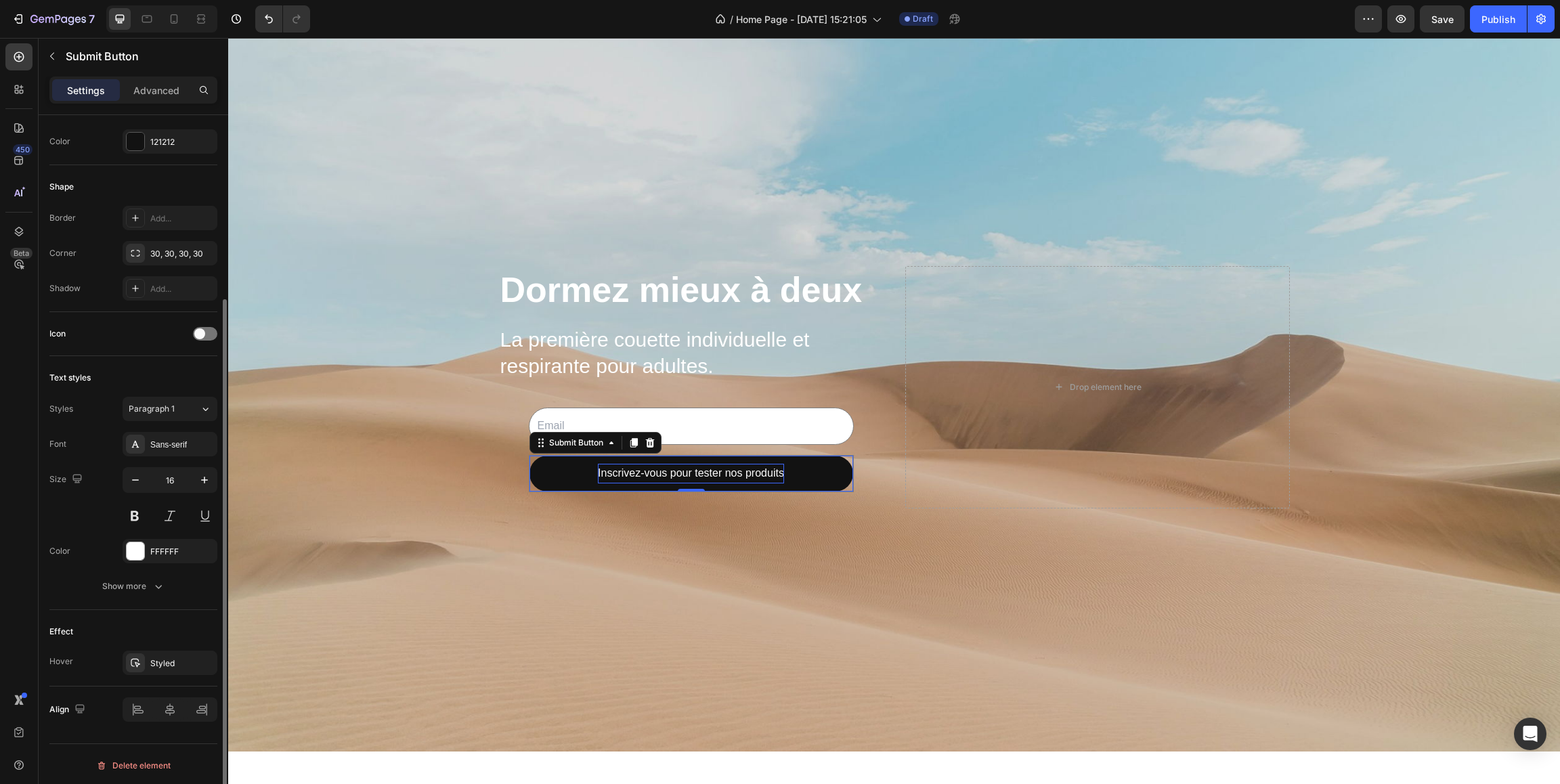
scroll to position [252, 0]
click at [167, 663] on div "Styled" at bounding box center [170, 660] width 39 height 12
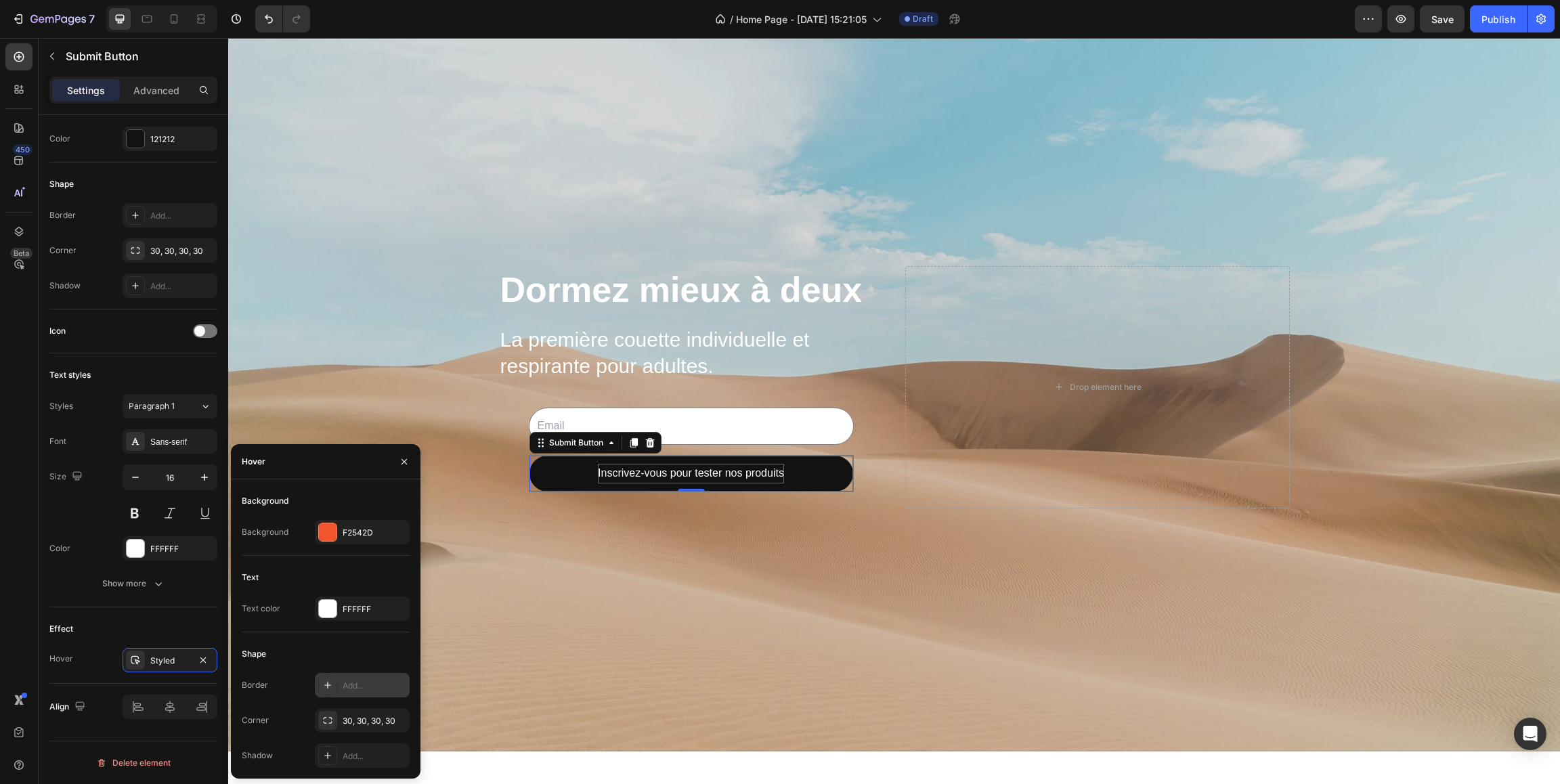
click at [327, 689] on icon at bounding box center [327, 685] width 11 height 11
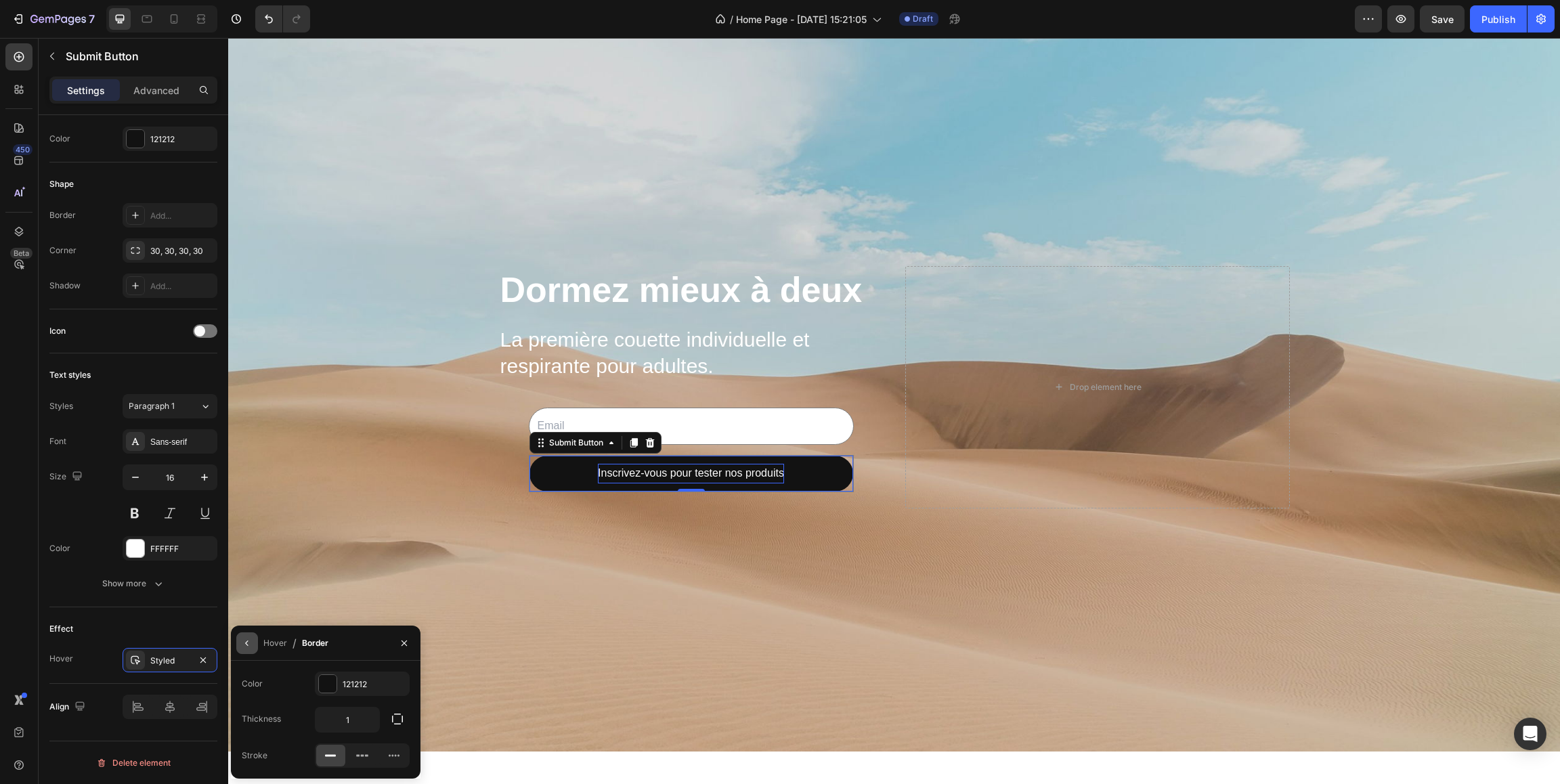
click at [249, 644] on icon "button" at bounding box center [248, 643] width 11 height 11
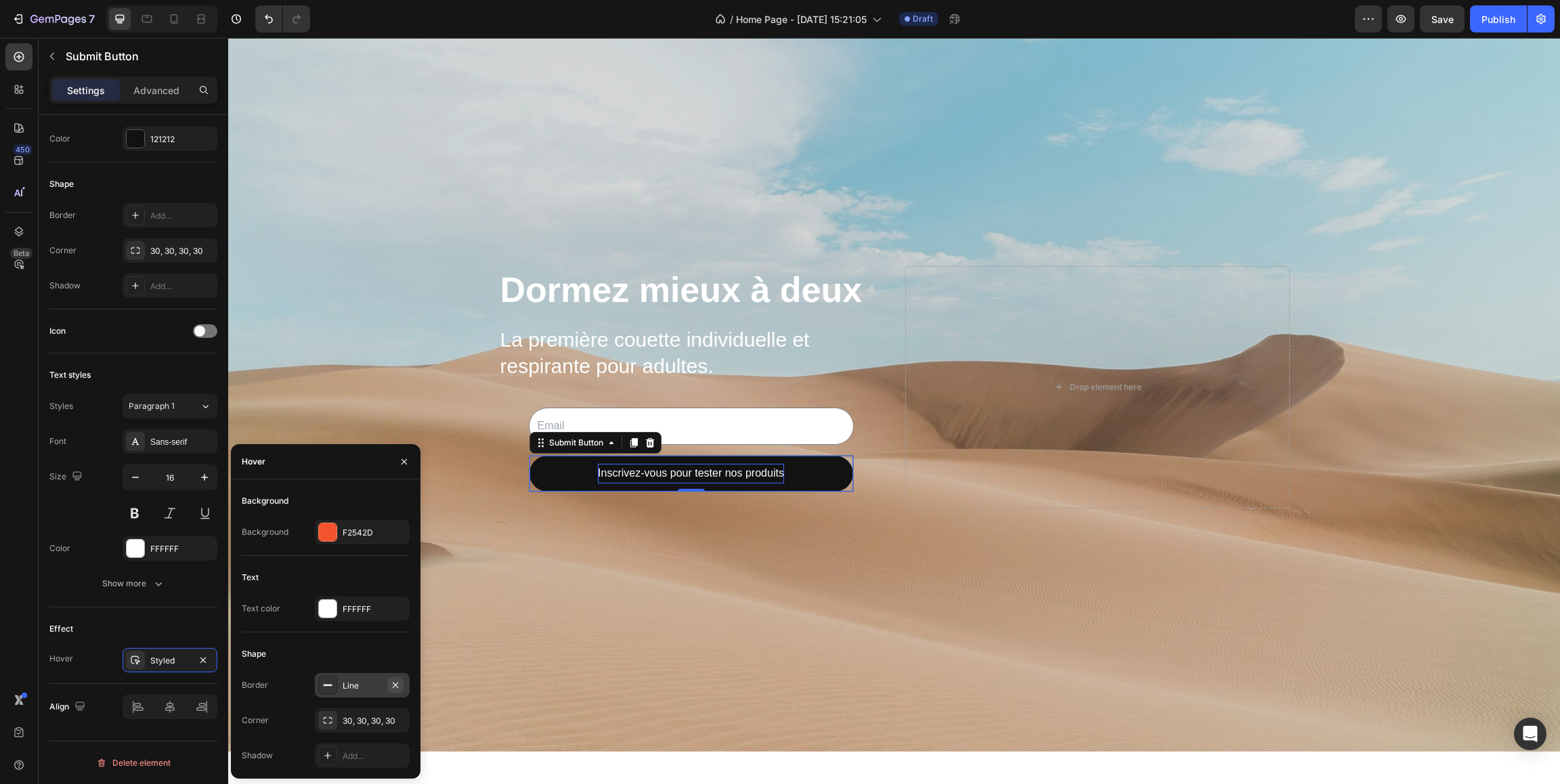
click at [402, 684] on button "button" at bounding box center [395, 685] width 17 height 17
click at [326, 757] on icon at bounding box center [327, 756] width 11 height 11
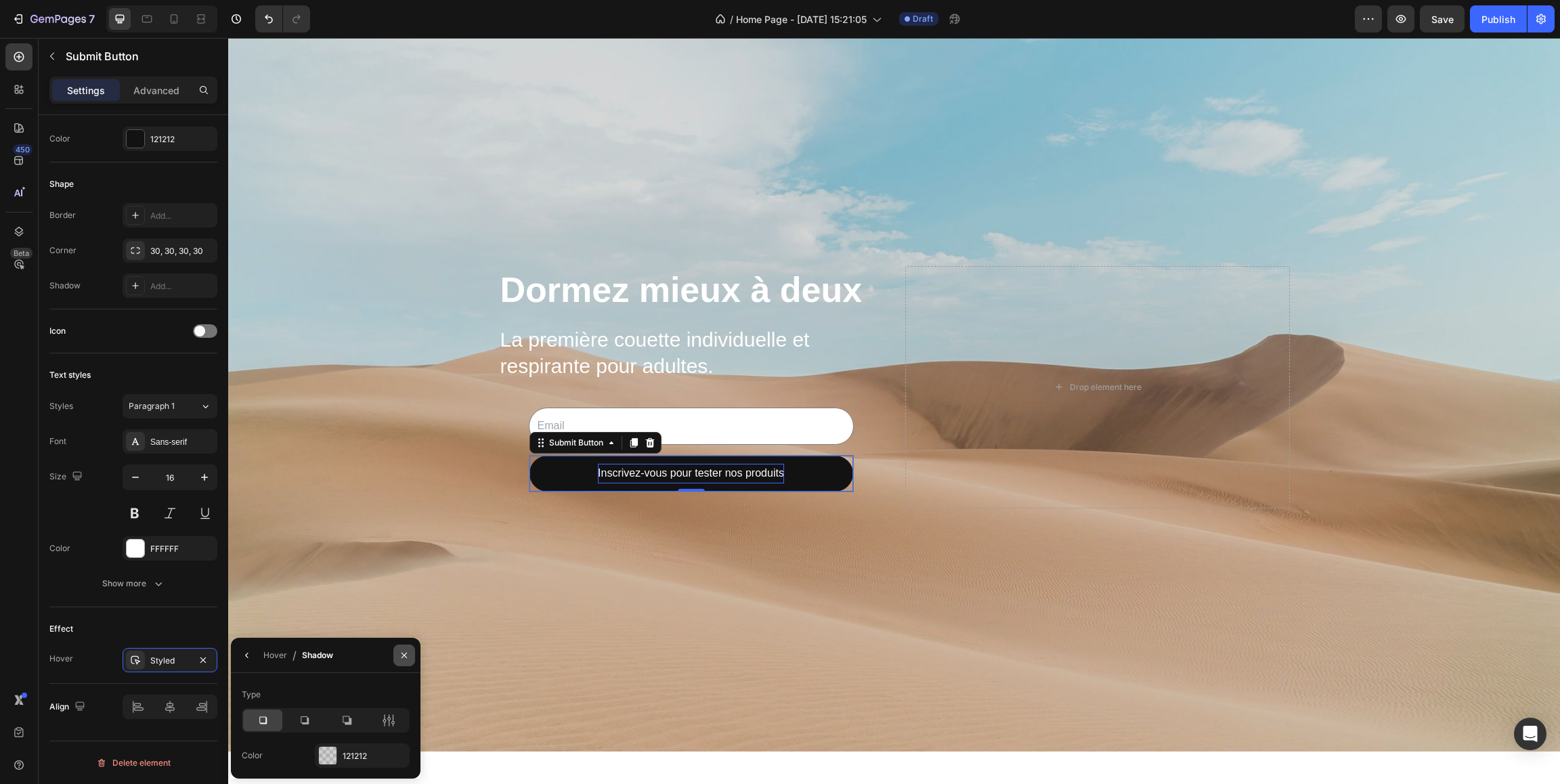
click at [406, 656] on icon "button" at bounding box center [404, 656] width 11 height 11
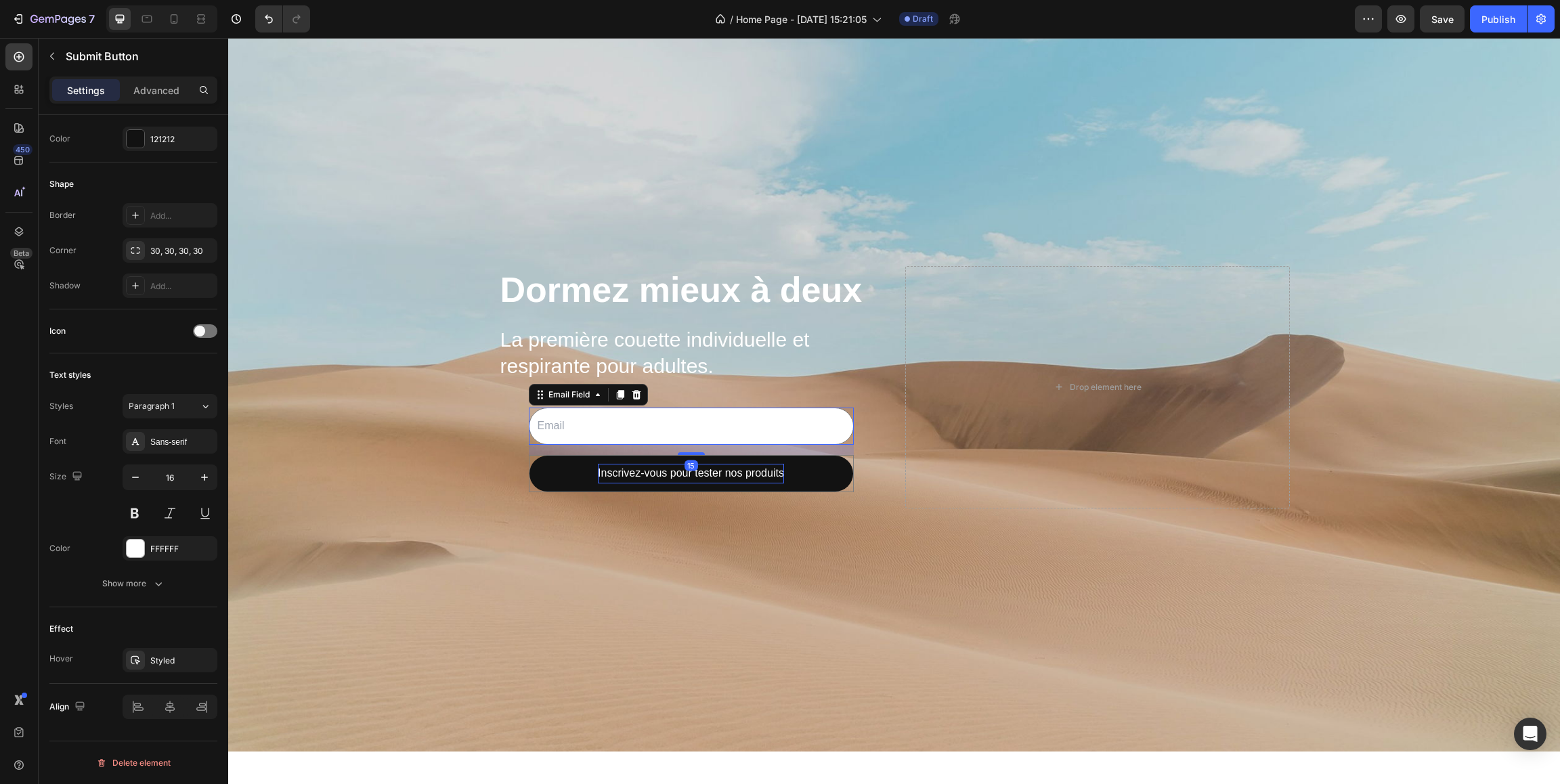
click at [589, 422] on input "email" at bounding box center [691, 425] width 325 height 38
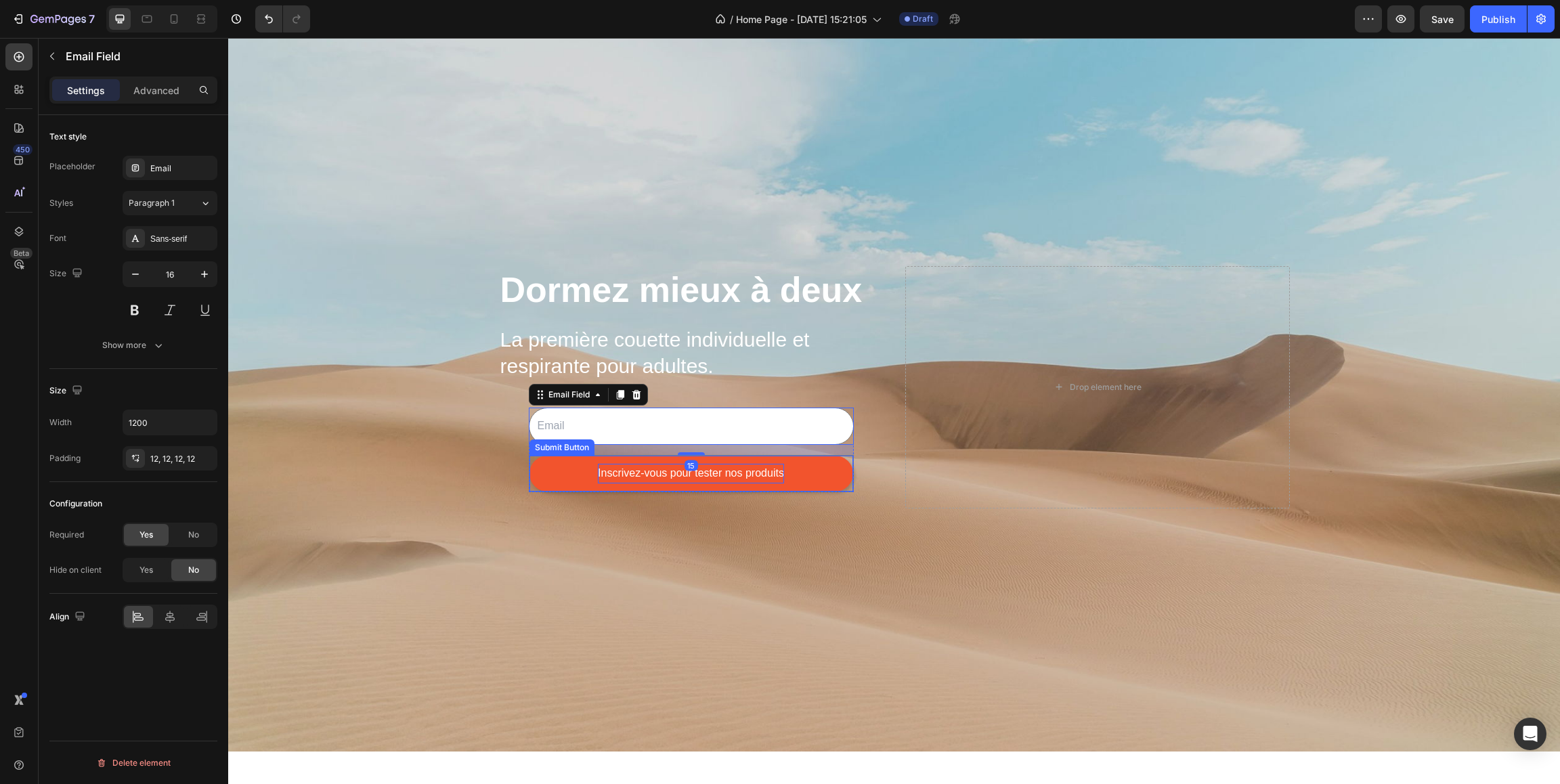
click at [592, 473] on button "Inscrivez-vous pour tester nos produits" at bounding box center [691, 473] width 324 height 36
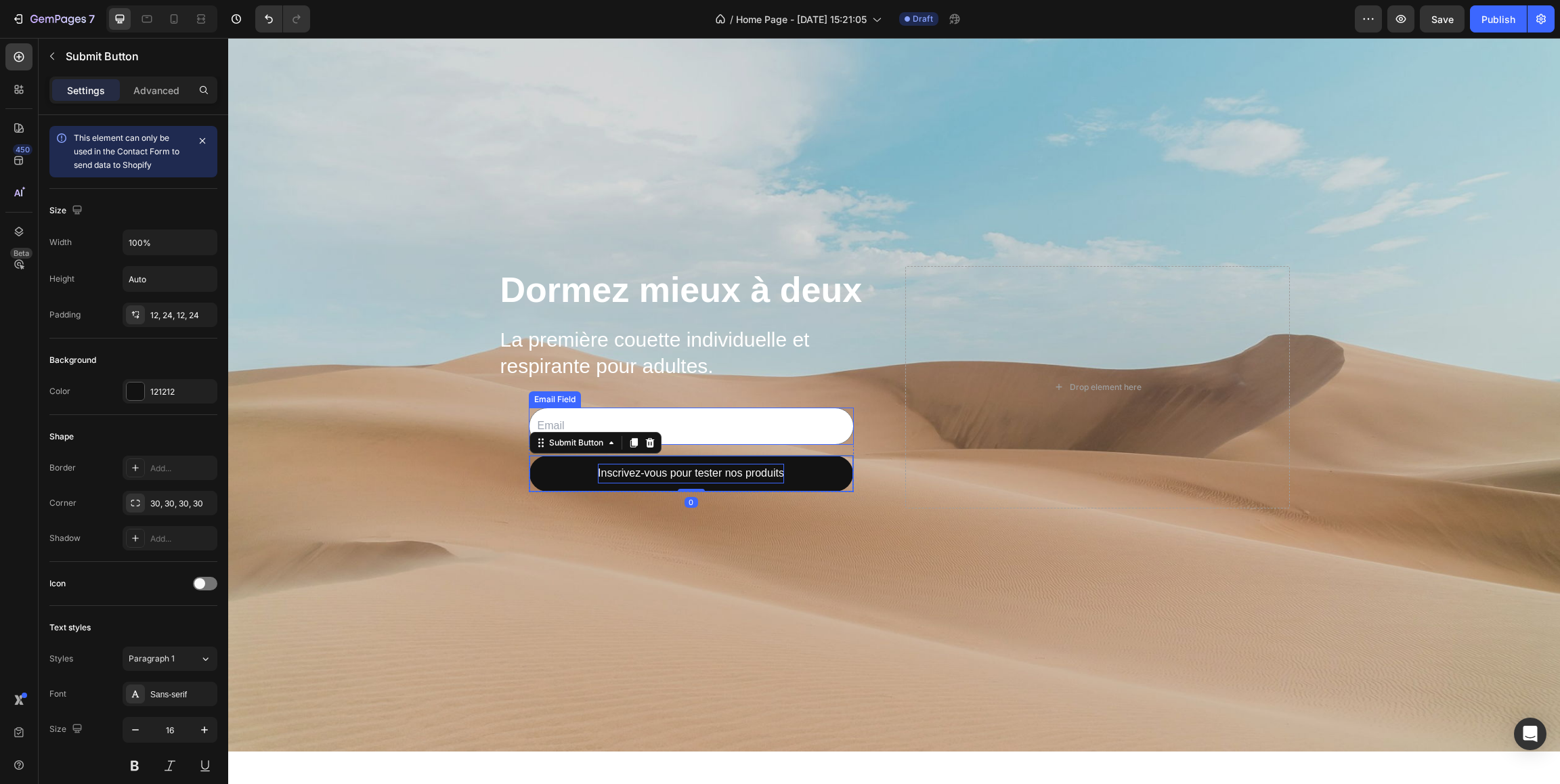
click at [583, 420] on input "email" at bounding box center [691, 425] width 325 height 38
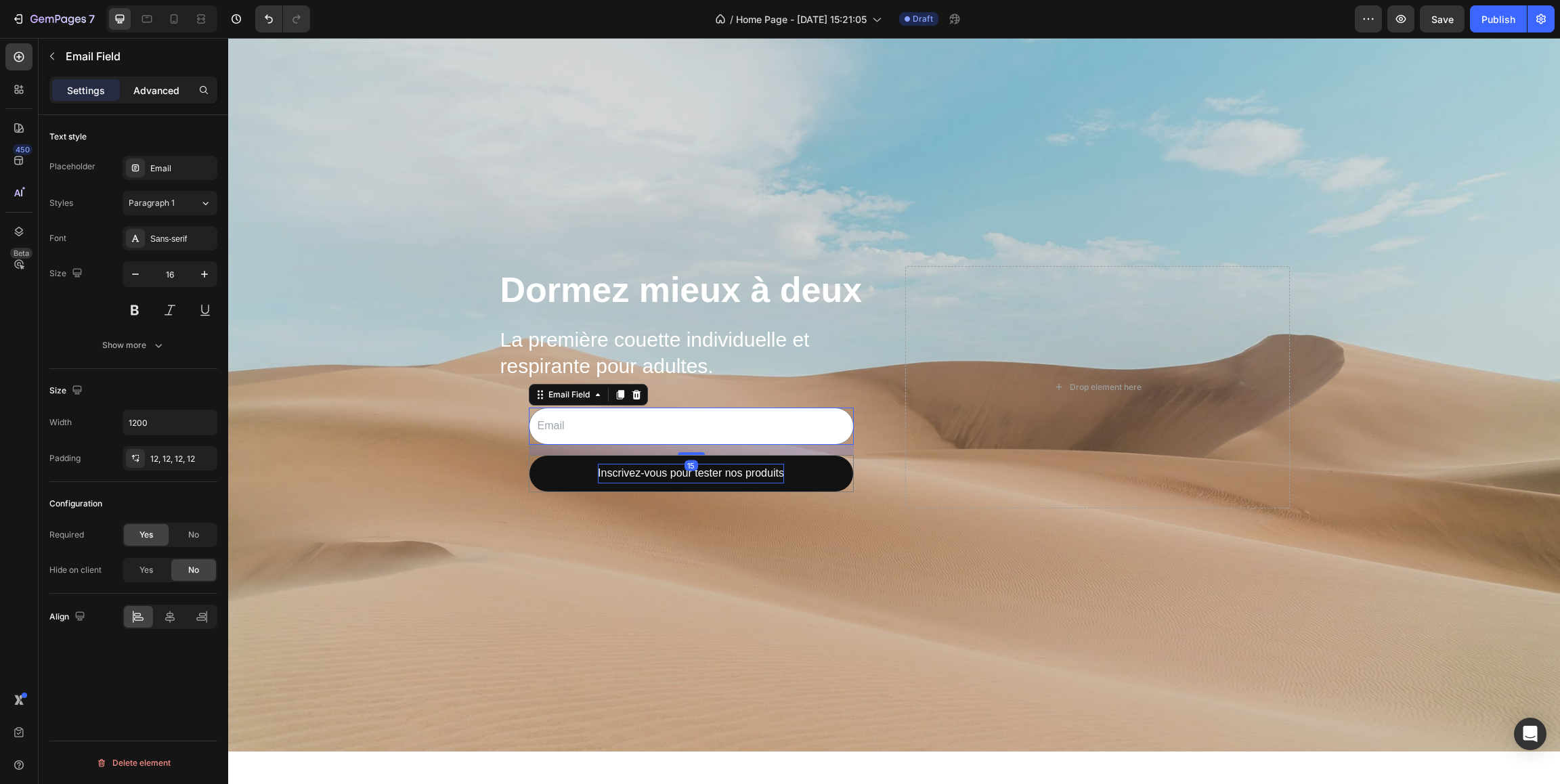
click at [155, 96] on p "Advanced" at bounding box center [156, 91] width 46 height 15
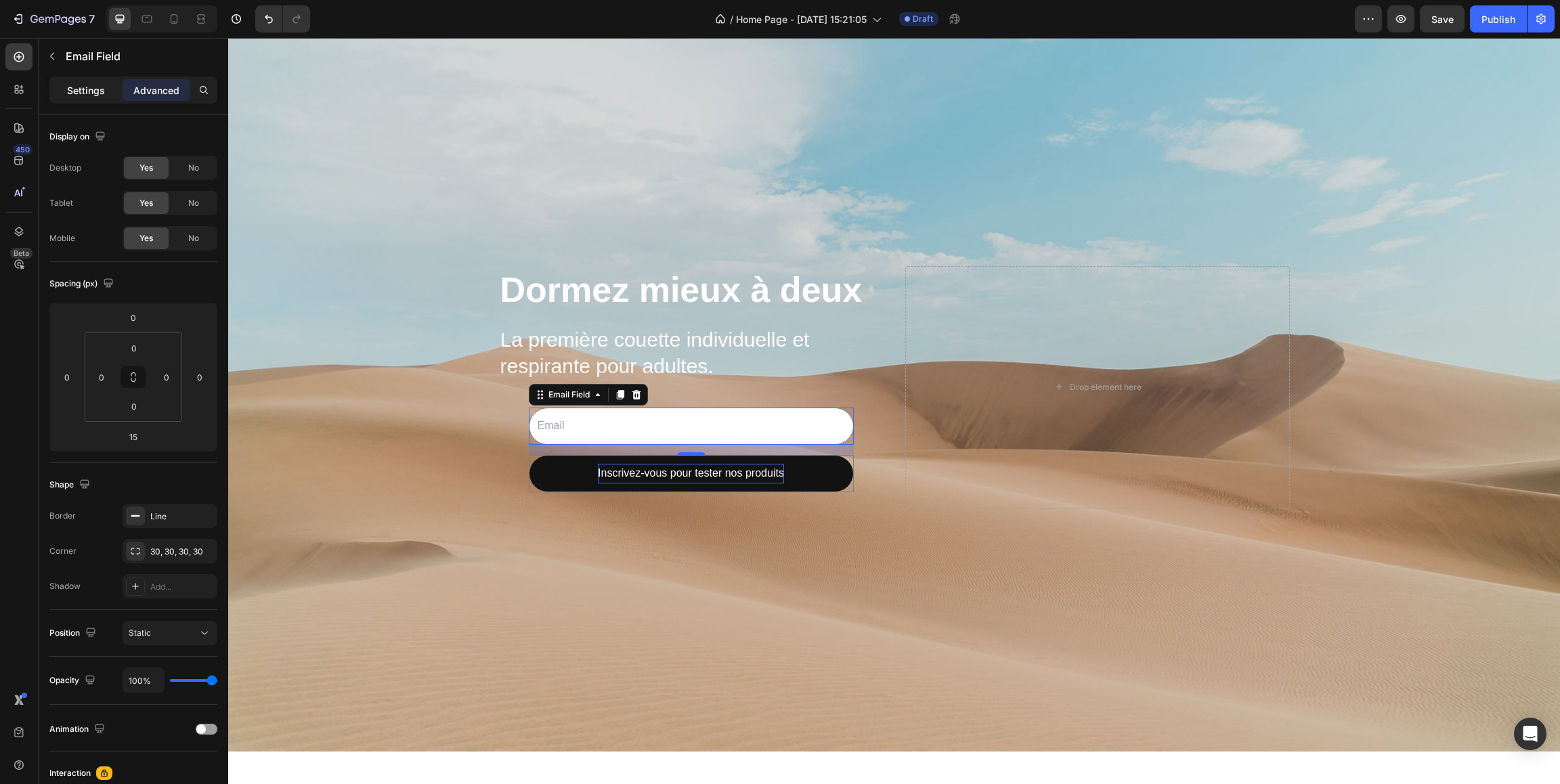
click at [79, 83] on p "Settings" at bounding box center [85, 91] width 38 height 15
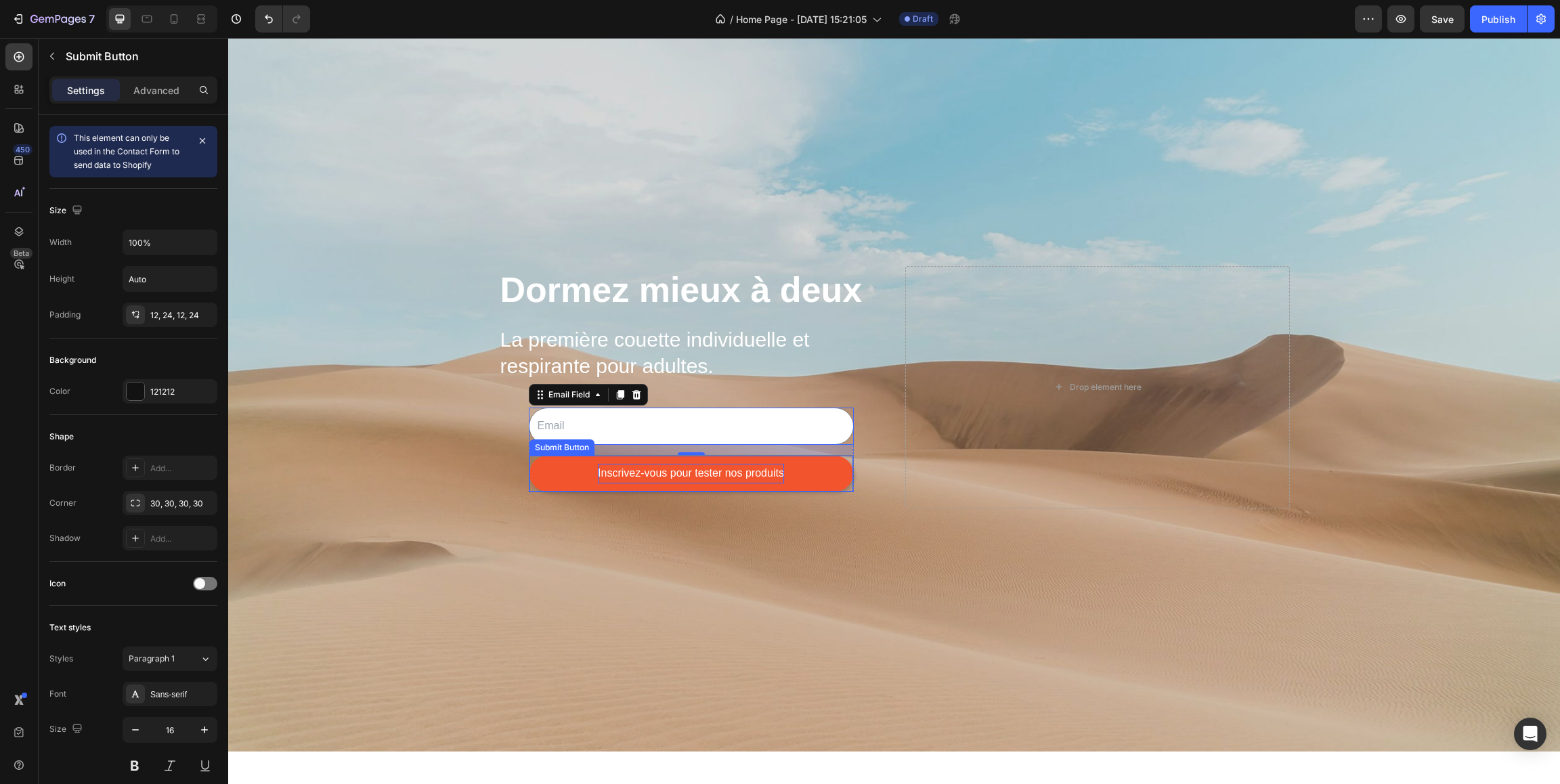
click at [583, 483] on button "Inscrivez-vous pour tester nos produits" at bounding box center [691, 473] width 324 height 36
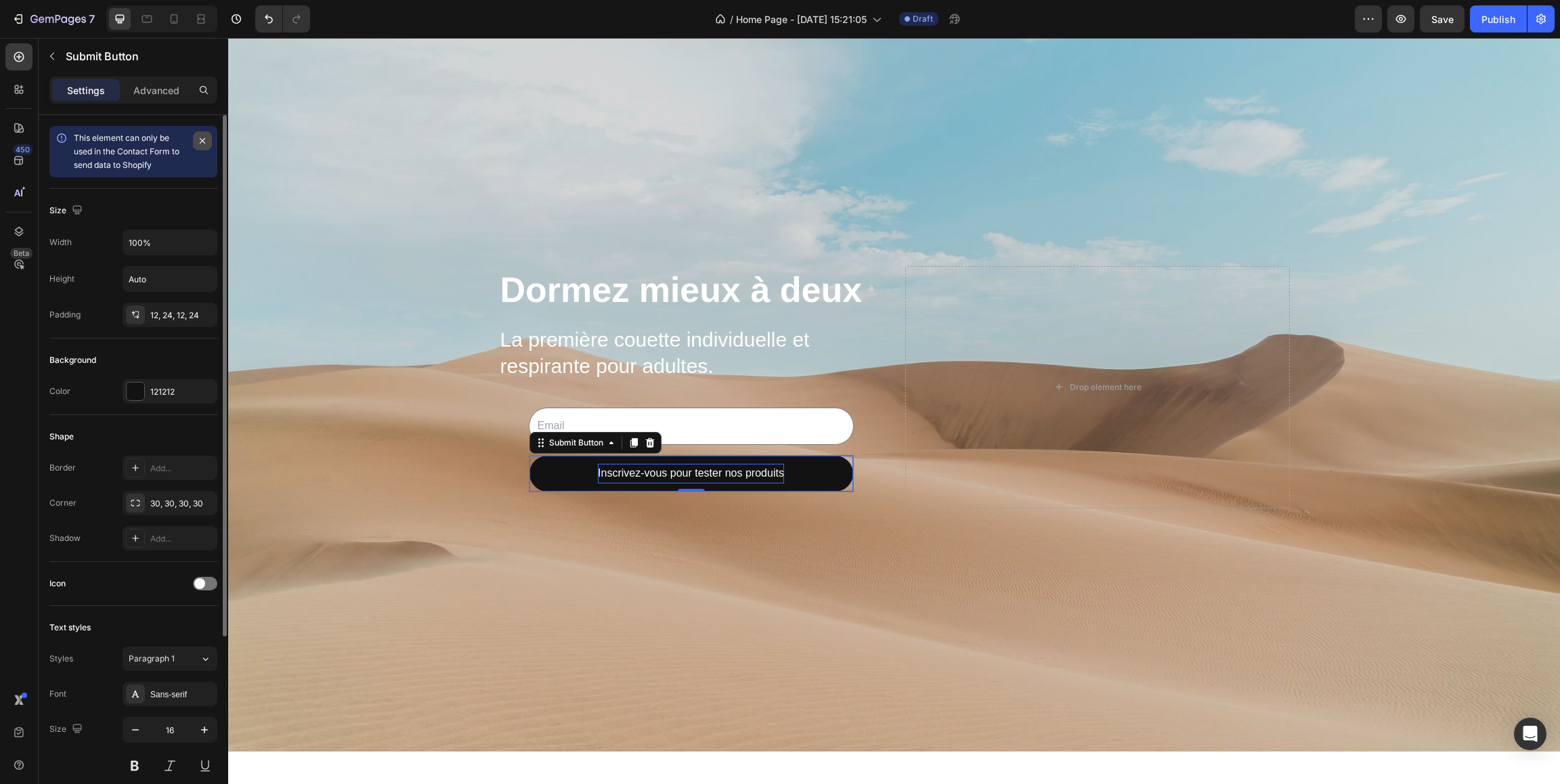
click at [198, 141] on icon "button" at bounding box center [203, 141] width 11 height 11
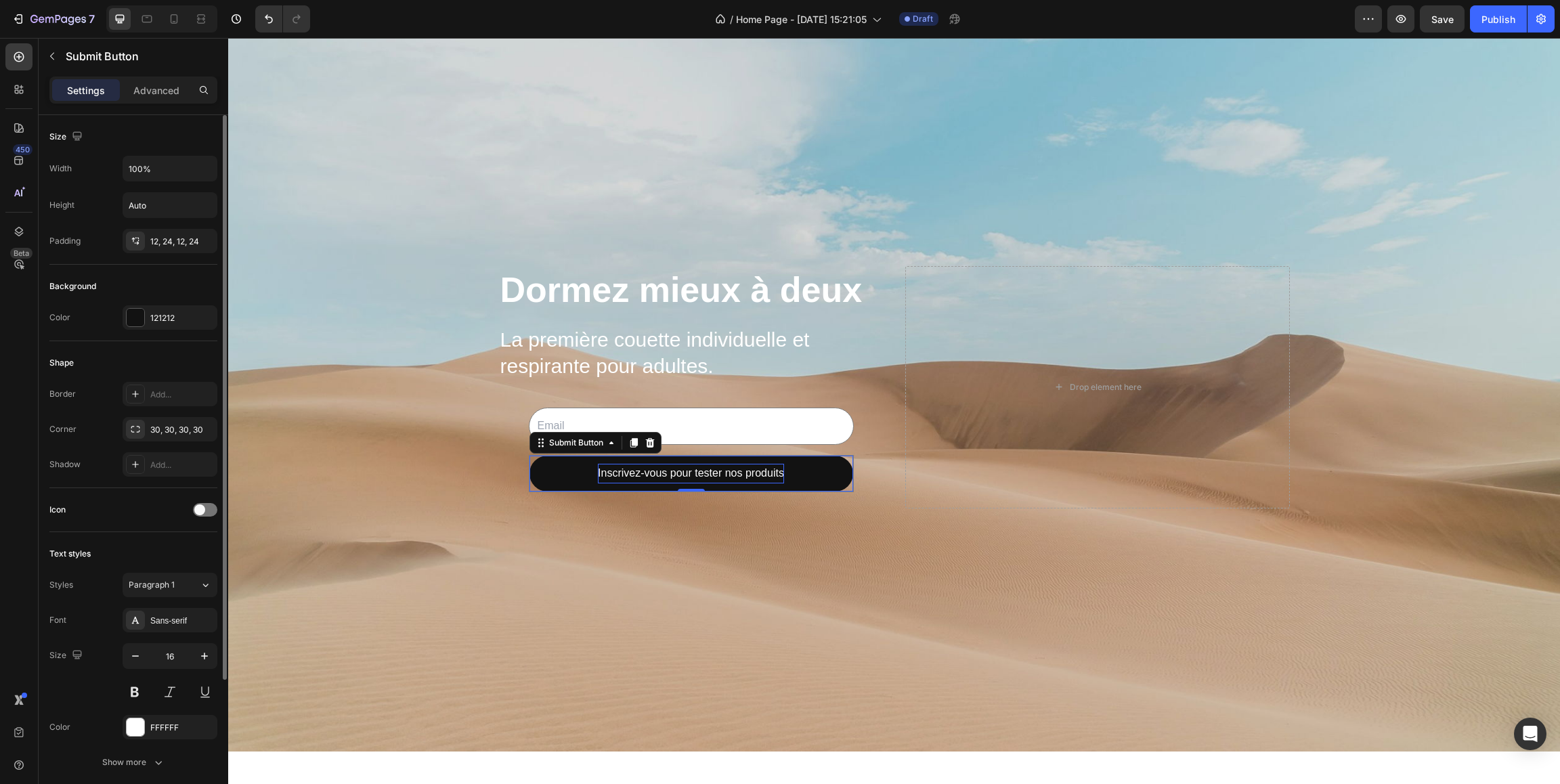
click at [82, 92] on p "Settings" at bounding box center [85, 91] width 38 height 15
click at [171, 92] on p "Advanced" at bounding box center [156, 91] width 46 height 15
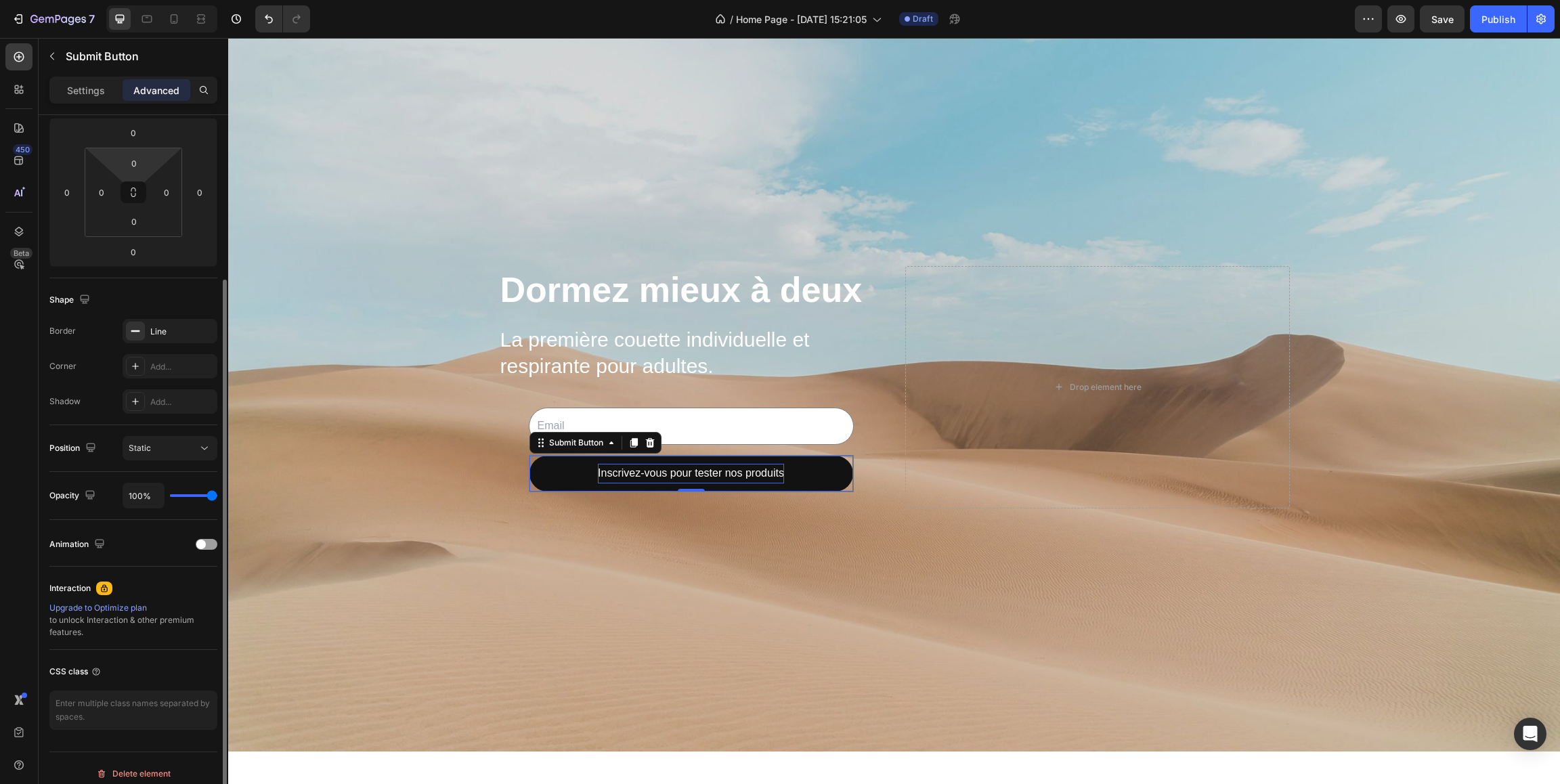
scroll to position [195, 0]
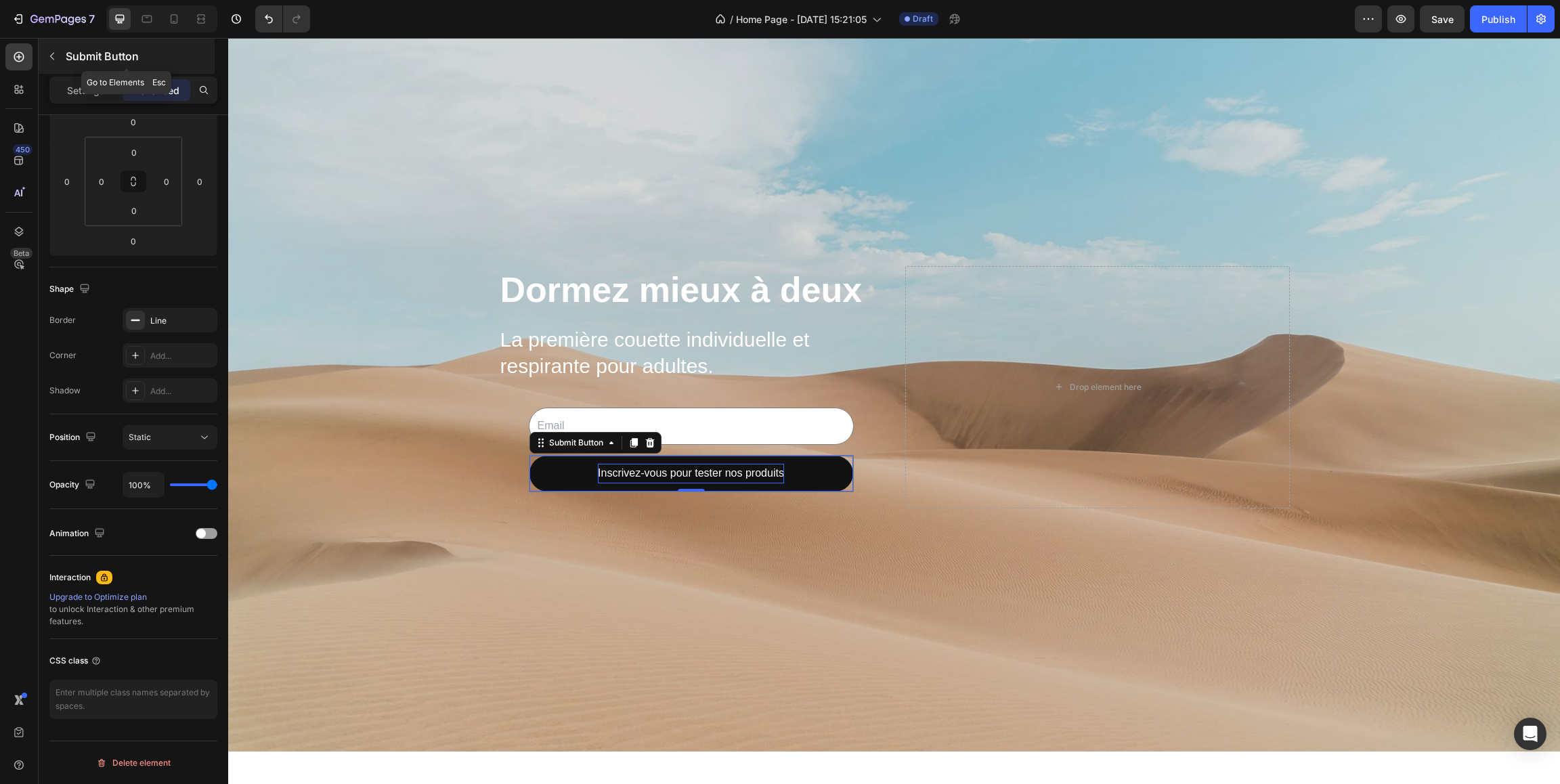
click at [57, 57] on icon "button" at bounding box center [52, 56] width 11 height 11
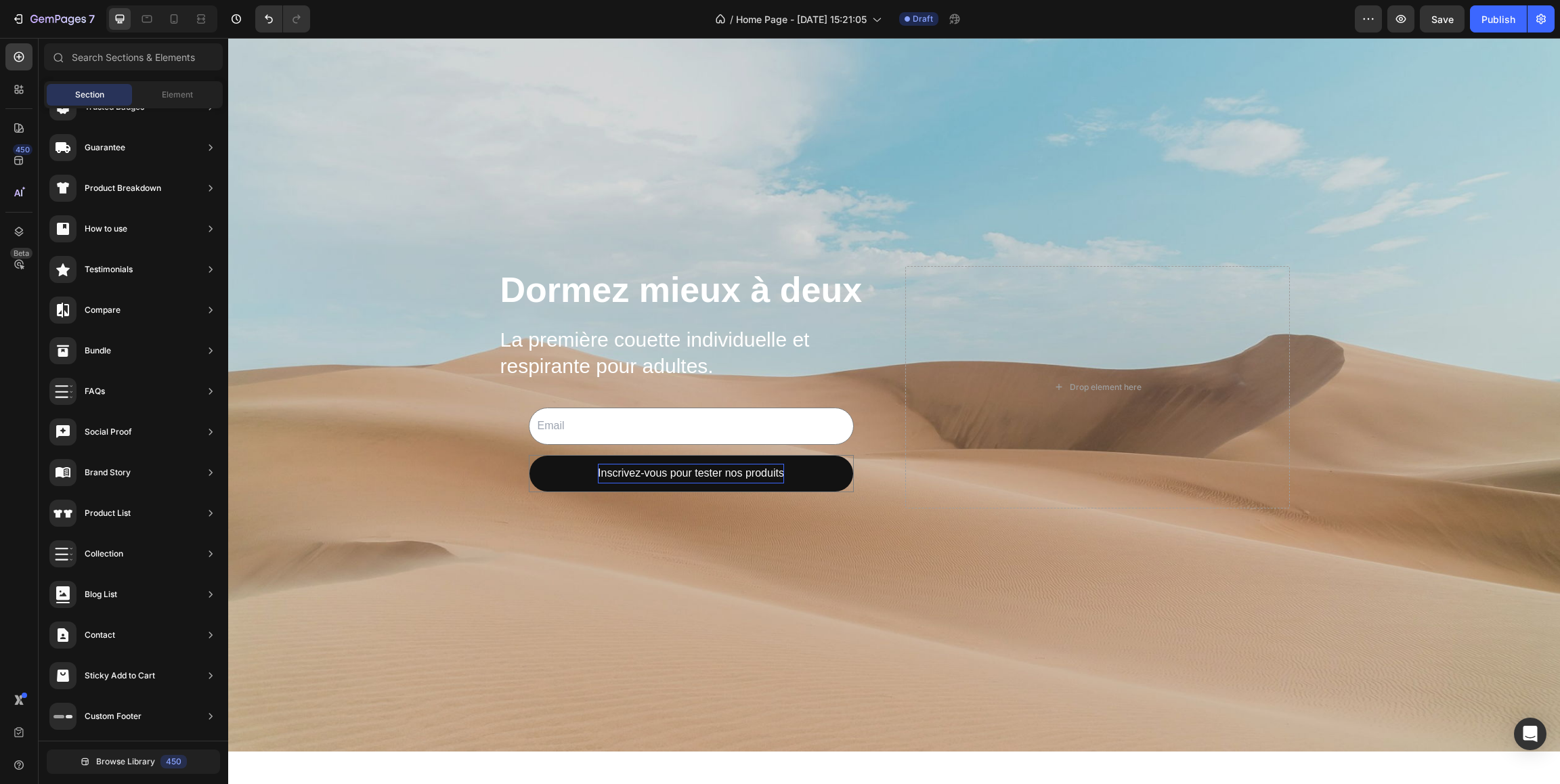
scroll to position [153, 0]
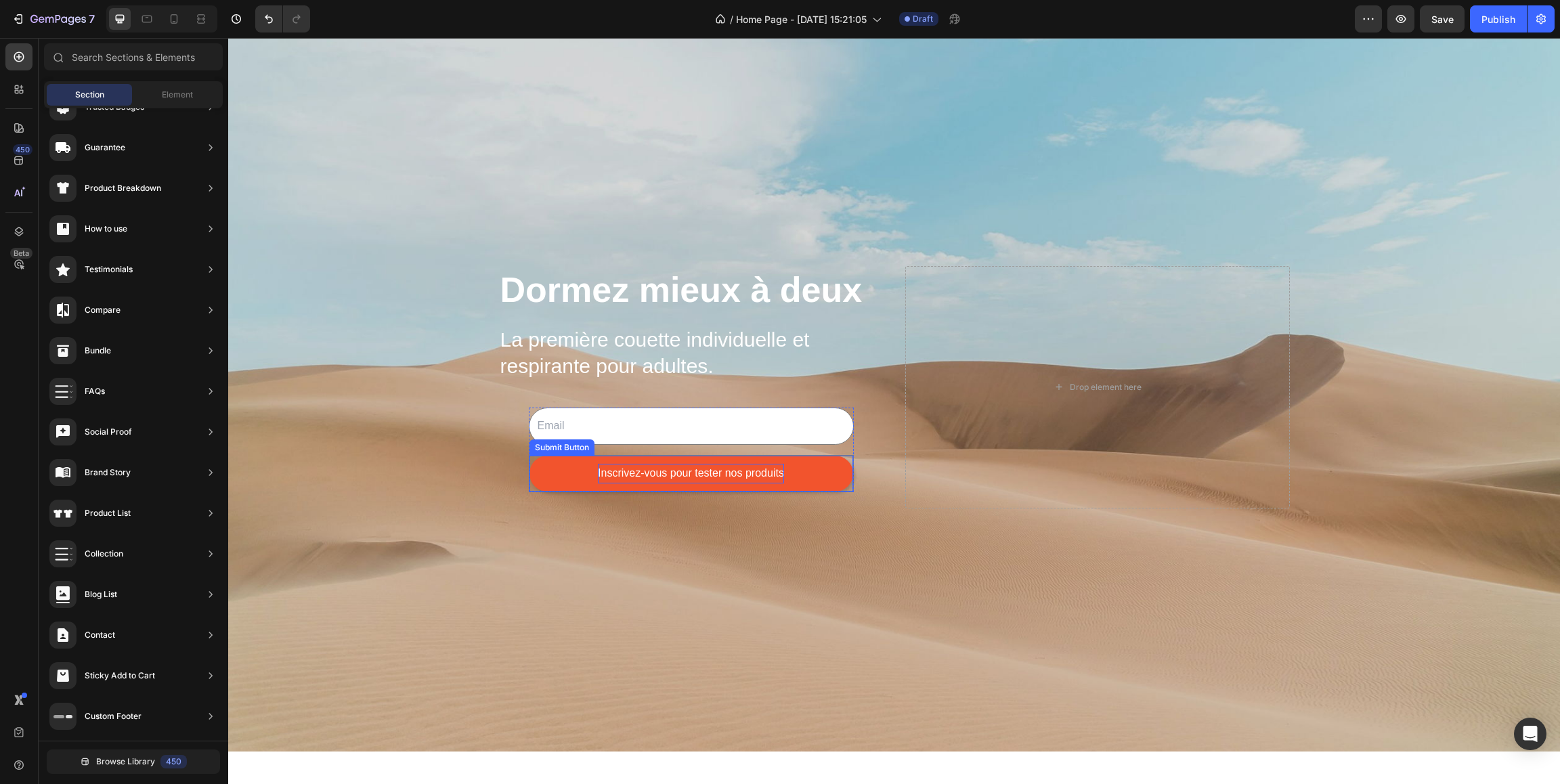
click at [584, 477] on button "Inscrivez-vous pour tester nos produits" at bounding box center [691, 473] width 324 height 36
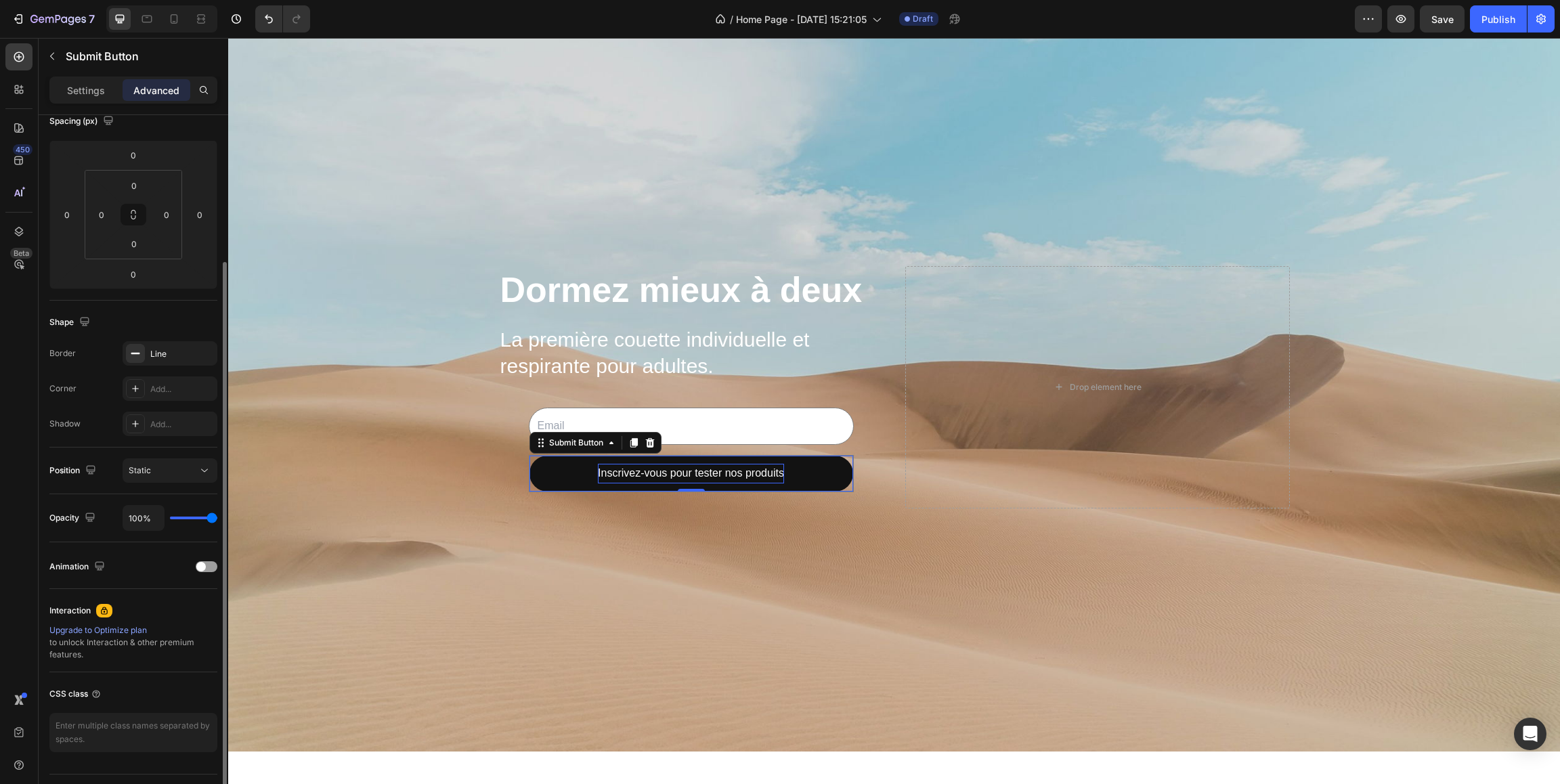
scroll to position [195, 0]
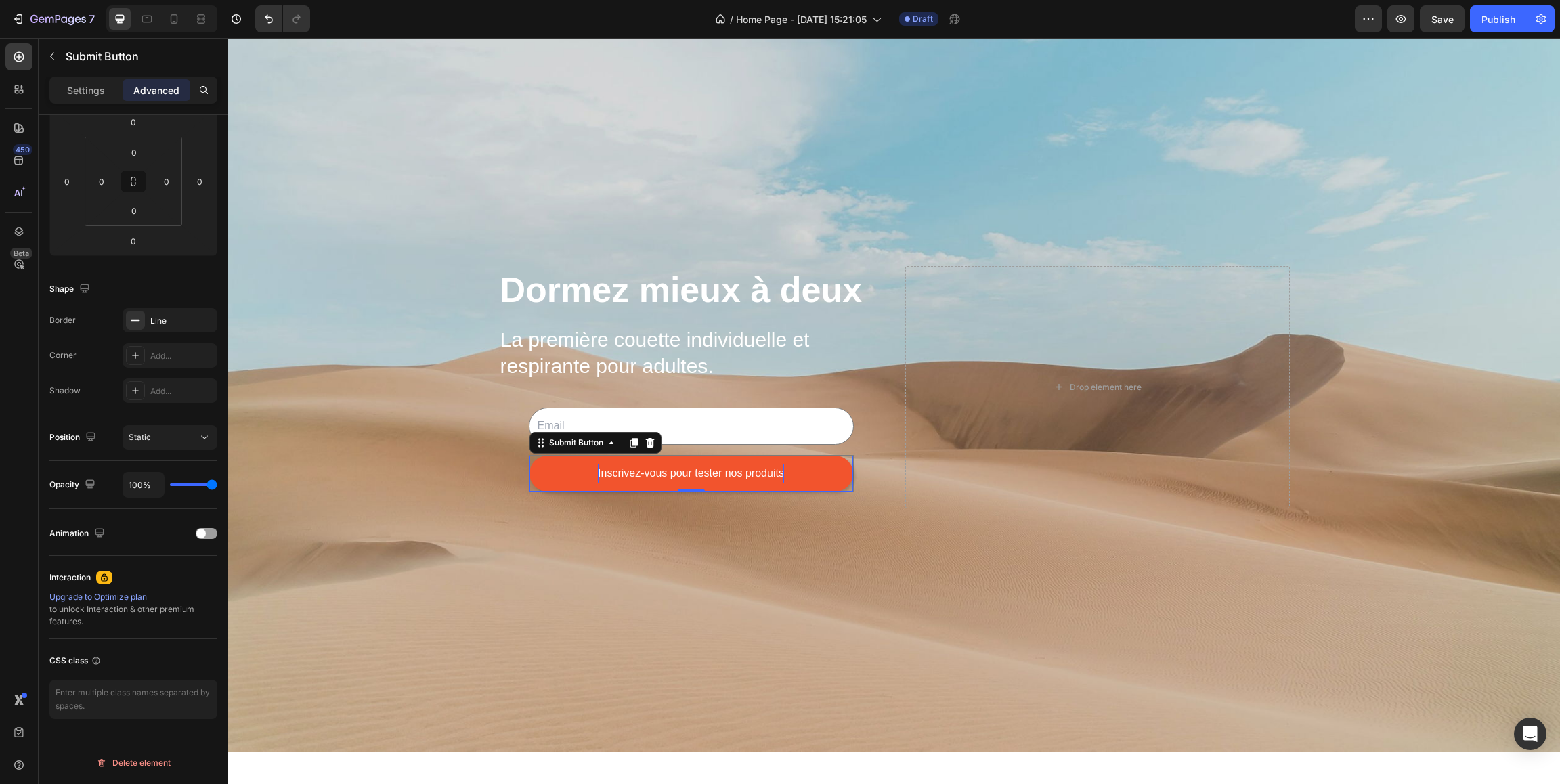
click at [572, 472] on button "Inscrivez-vous pour tester nos produits" at bounding box center [691, 473] width 324 height 36
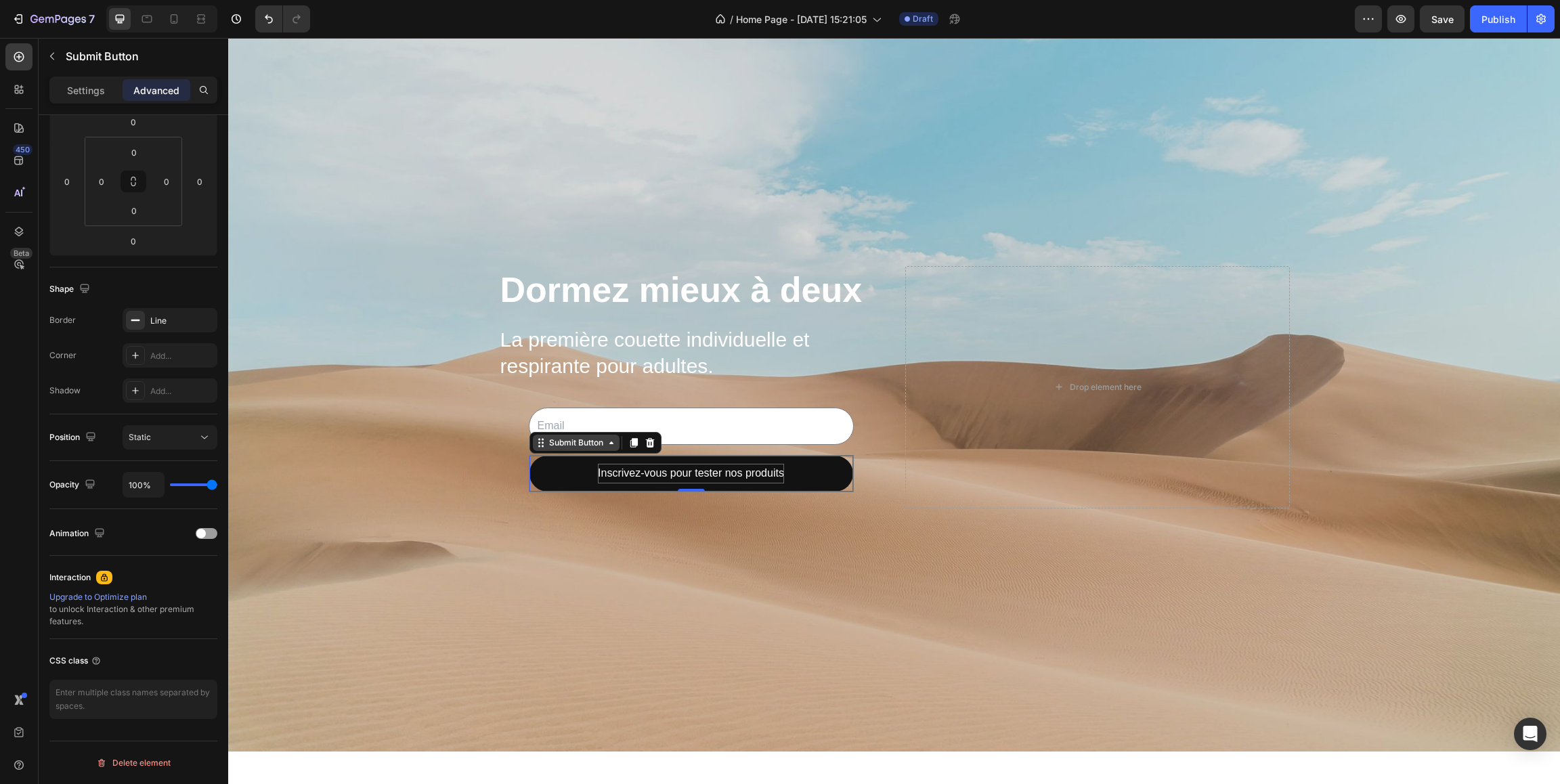
click at [606, 446] on icon at bounding box center [612, 443] width 11 height 11
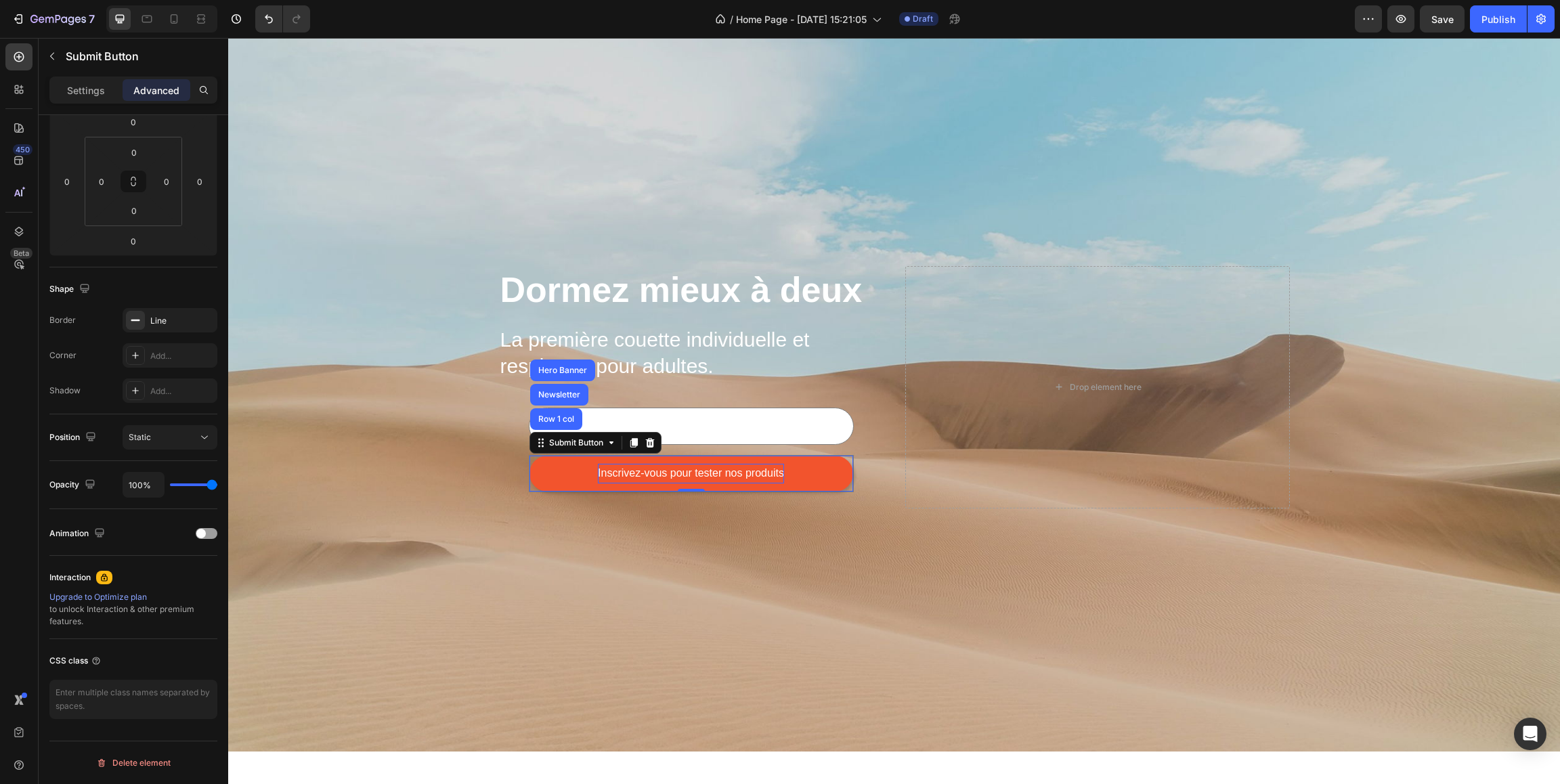
click at [577, 477] on button "Inscrivez-vous pour tester nos produits" at bounding box center [691, 473] width 324 height 36
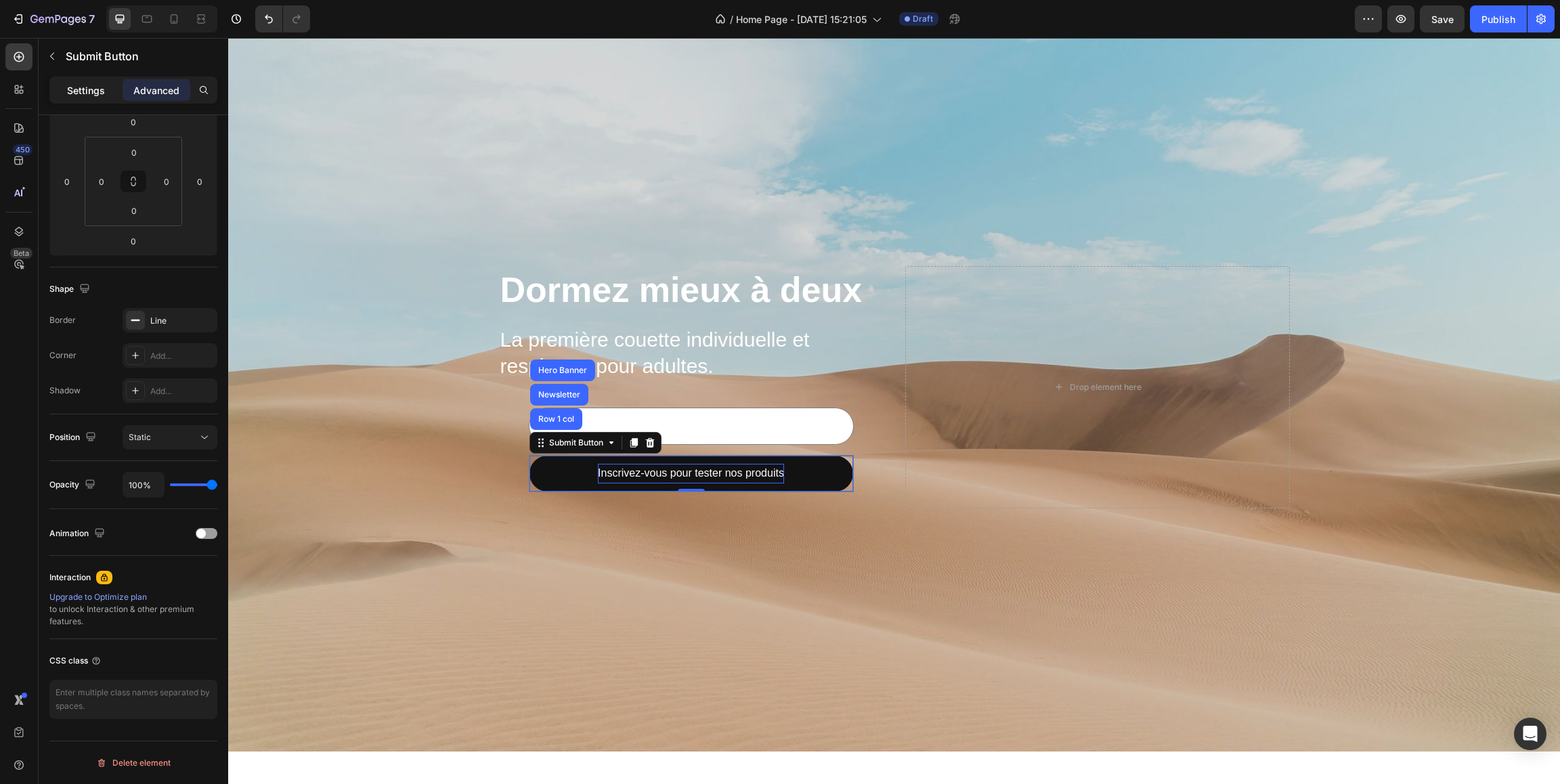
click at [97, 98] on div "Settings" at bounding box center [86, 90] width 68 height 22
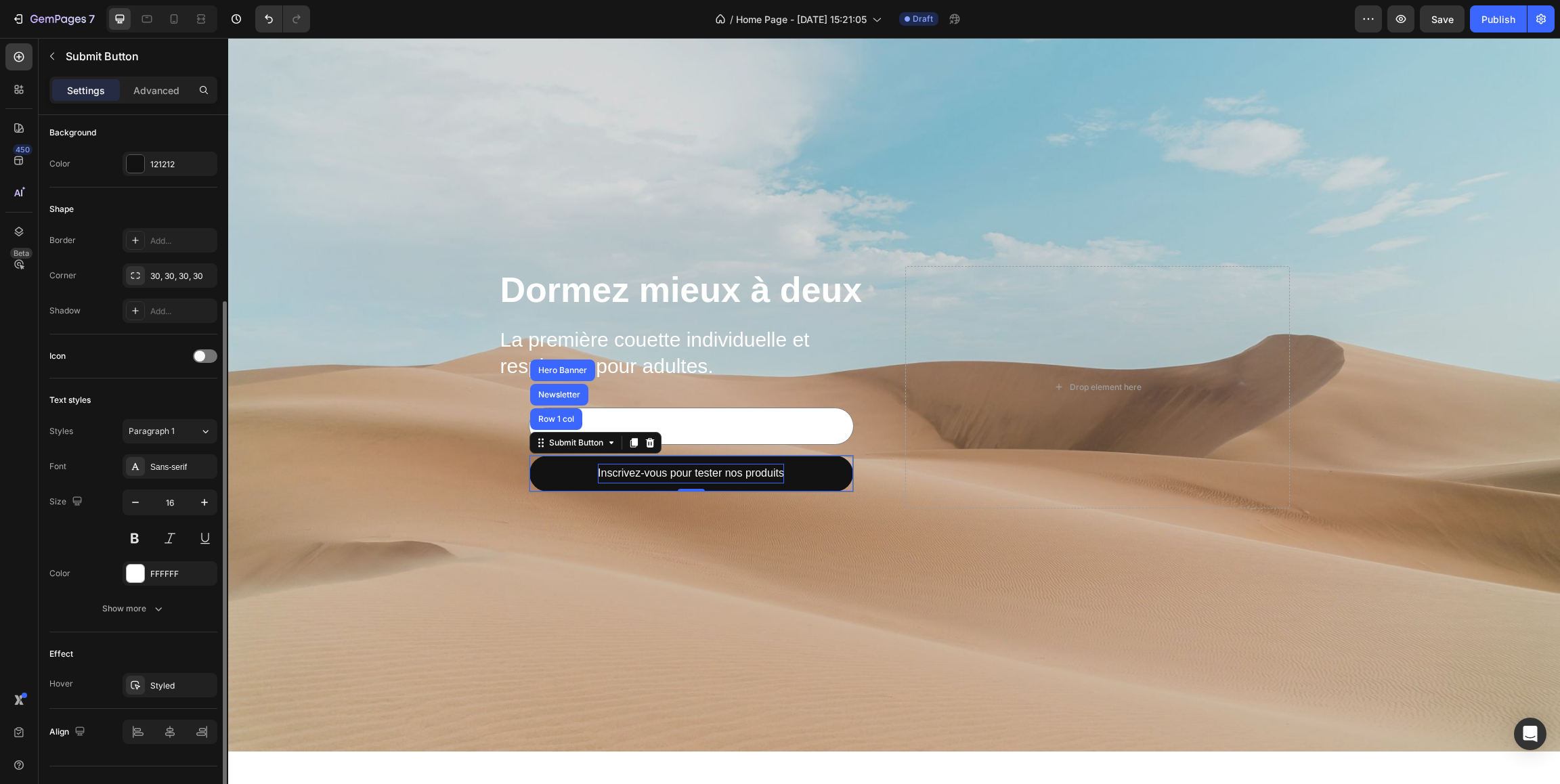
scroll to position [252, 0]
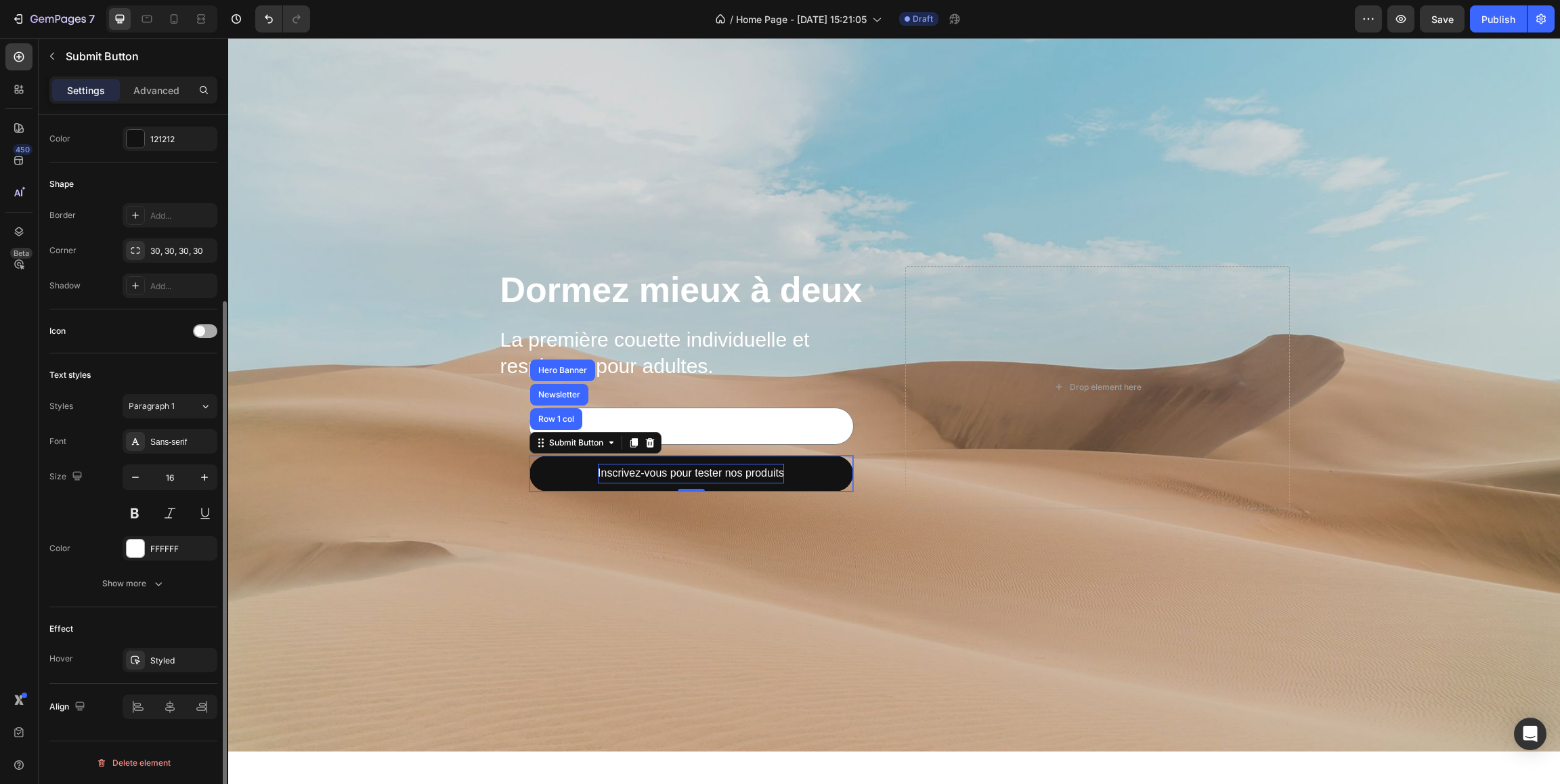
click at [201, 332] on span at bounding box center [200, 331] width 11 height 11
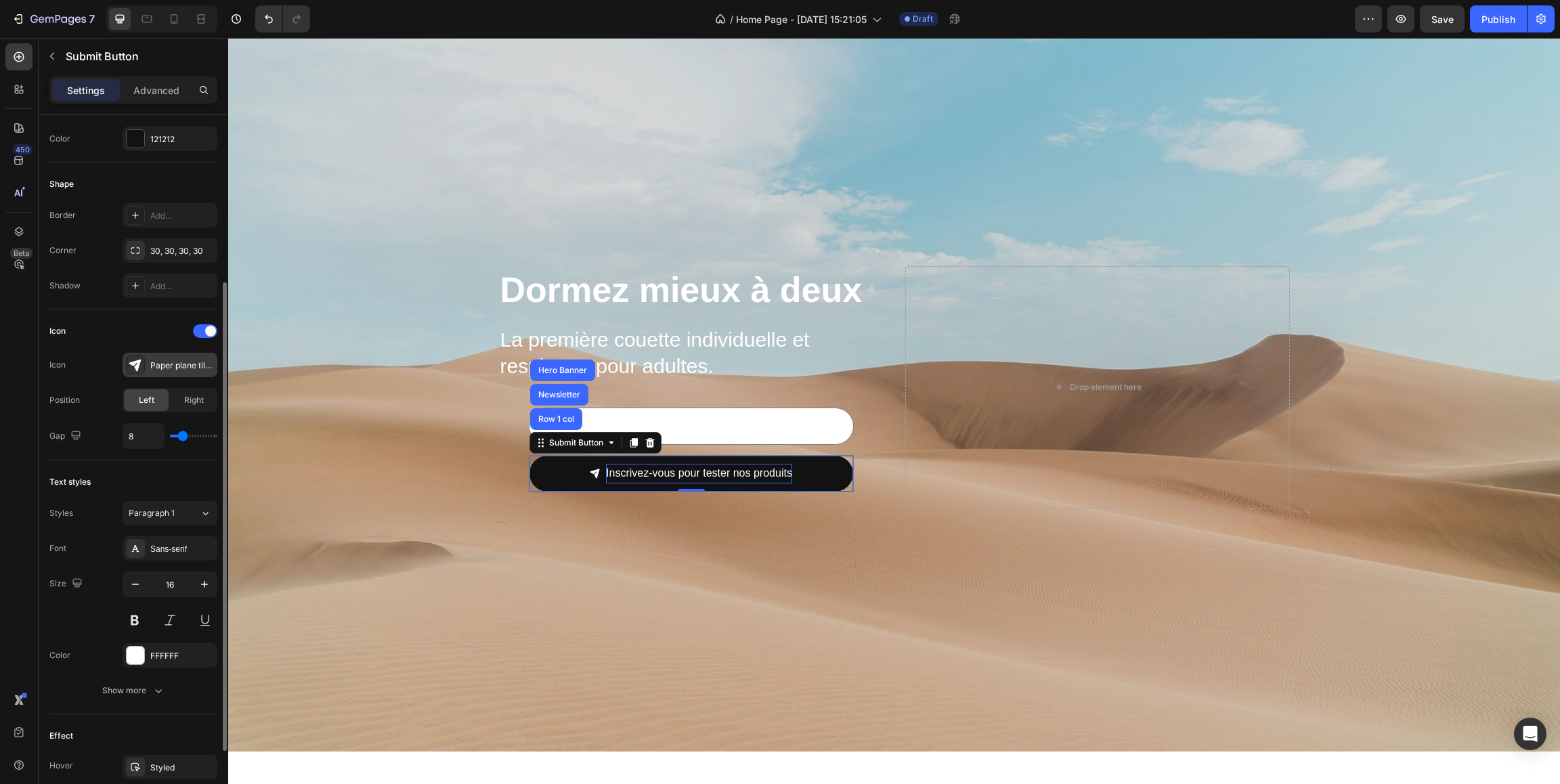
click at [133, 365] on icon at bounding box center [135, 365] width 12 height 12
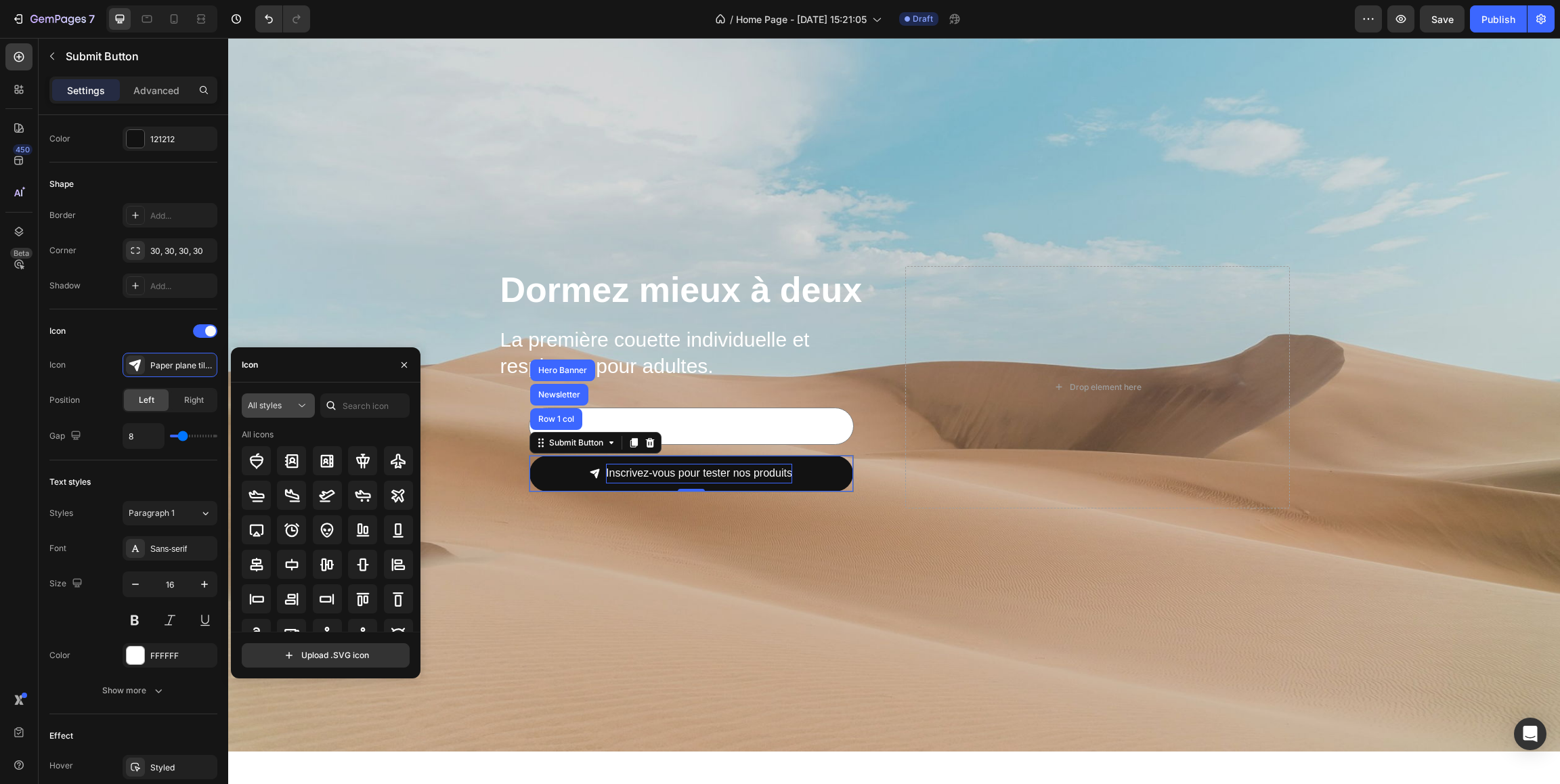
click at [296, 407] on icon at bounding box center [302, 405] width 14 height 14
click at [271, 484] on p "Regular" at bounding box center [265, 490] width 77 height 14
click at [296, 404] on icon at bounding box center [302, 405] width 14 height 14
click at [265, 469] on p "Light" at bounding box center [265, 464] width 77 height 14
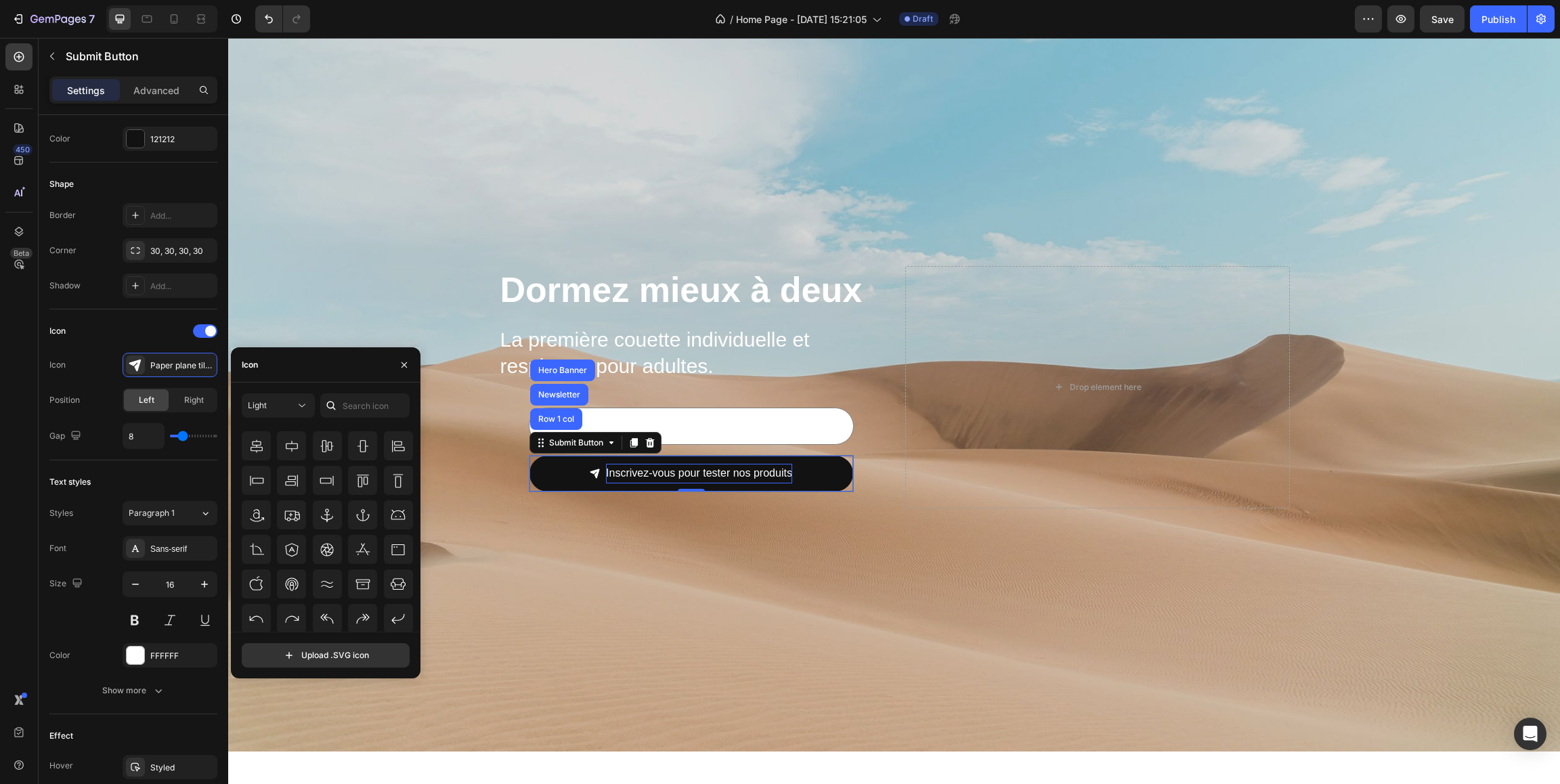
scroll to position [0, 0]
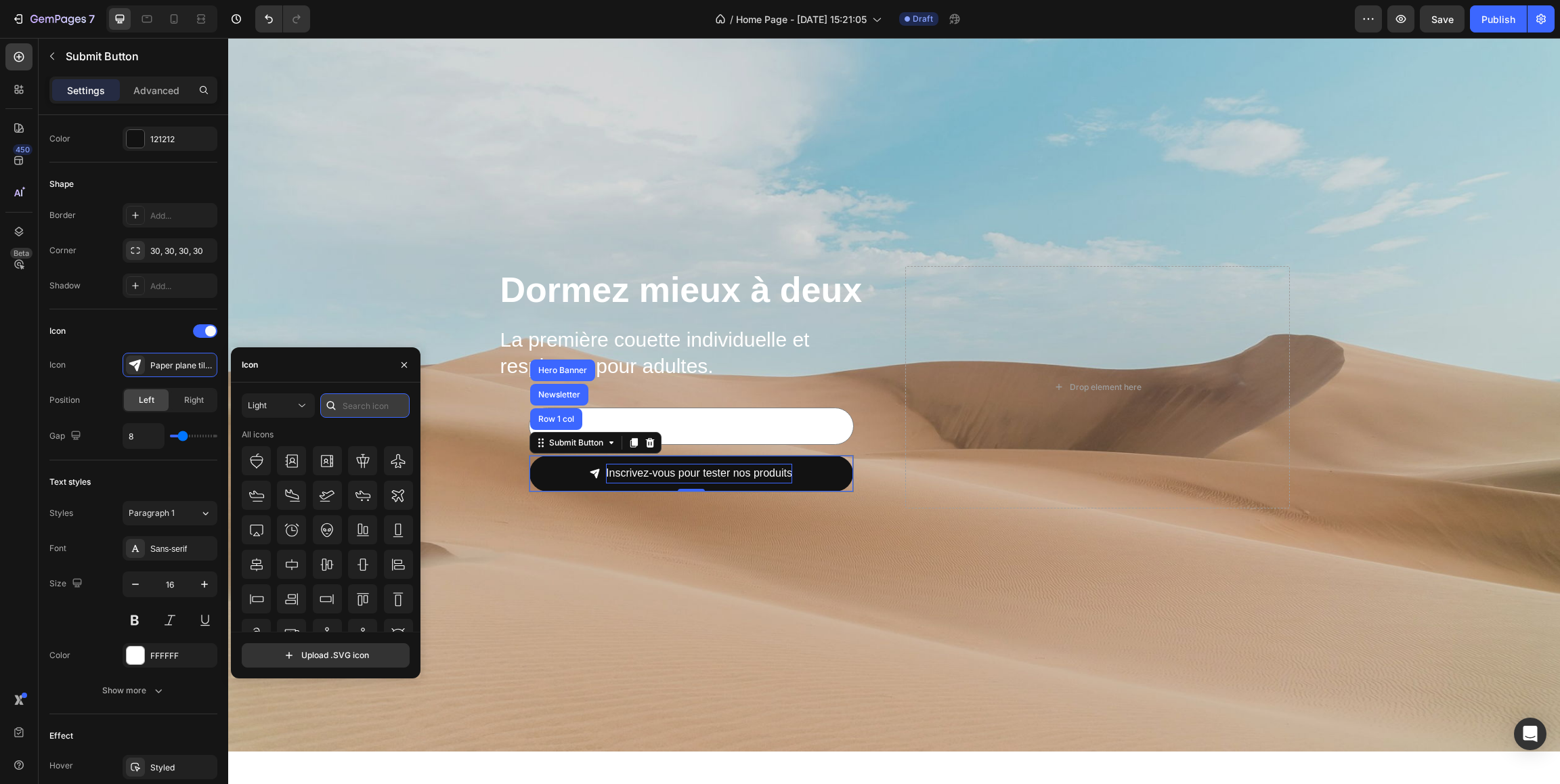
click at [369, 410] on input "text" at bounding box center [364, 405] width 89 height 25
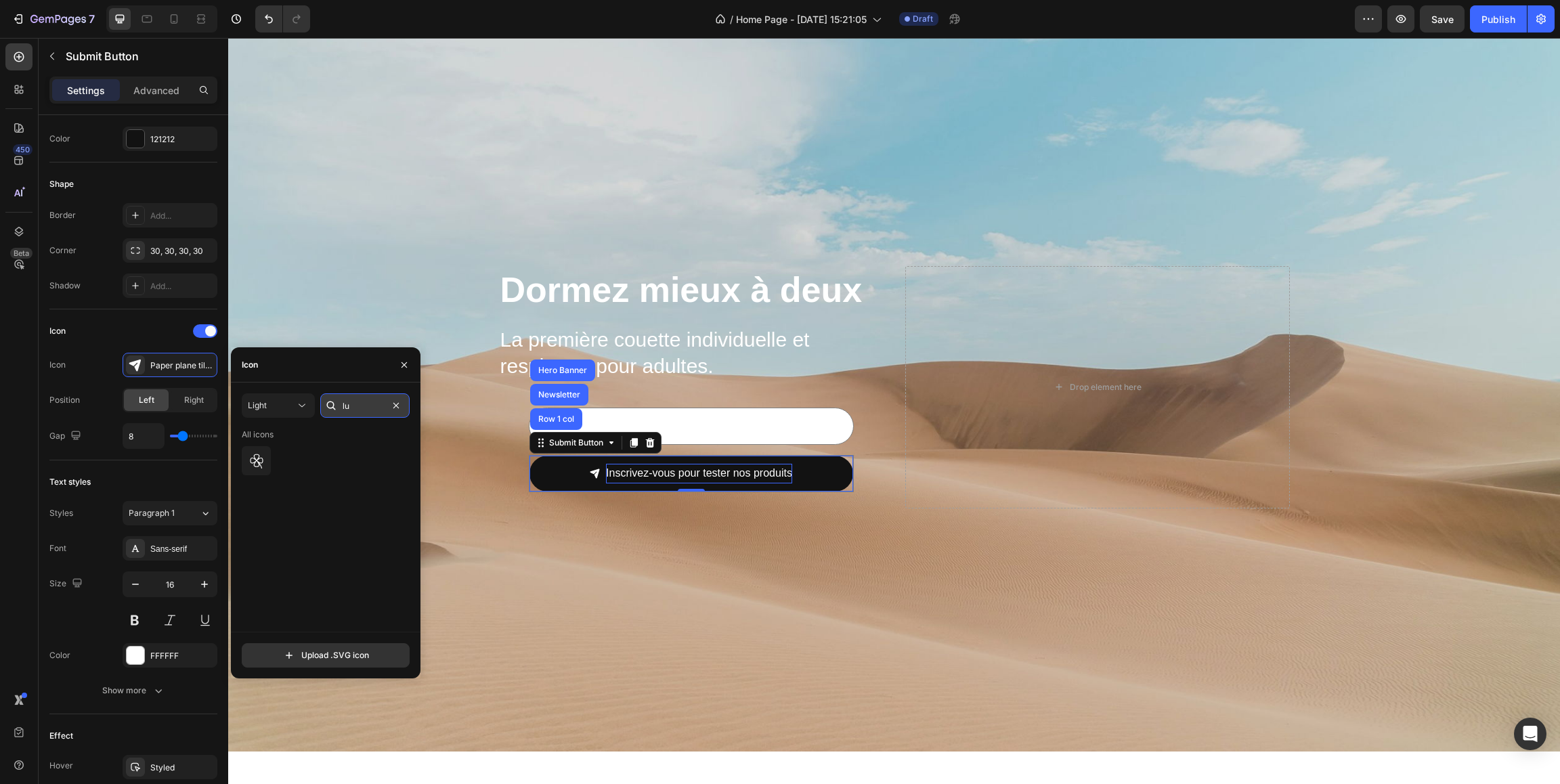
type input "l"
type input "t"
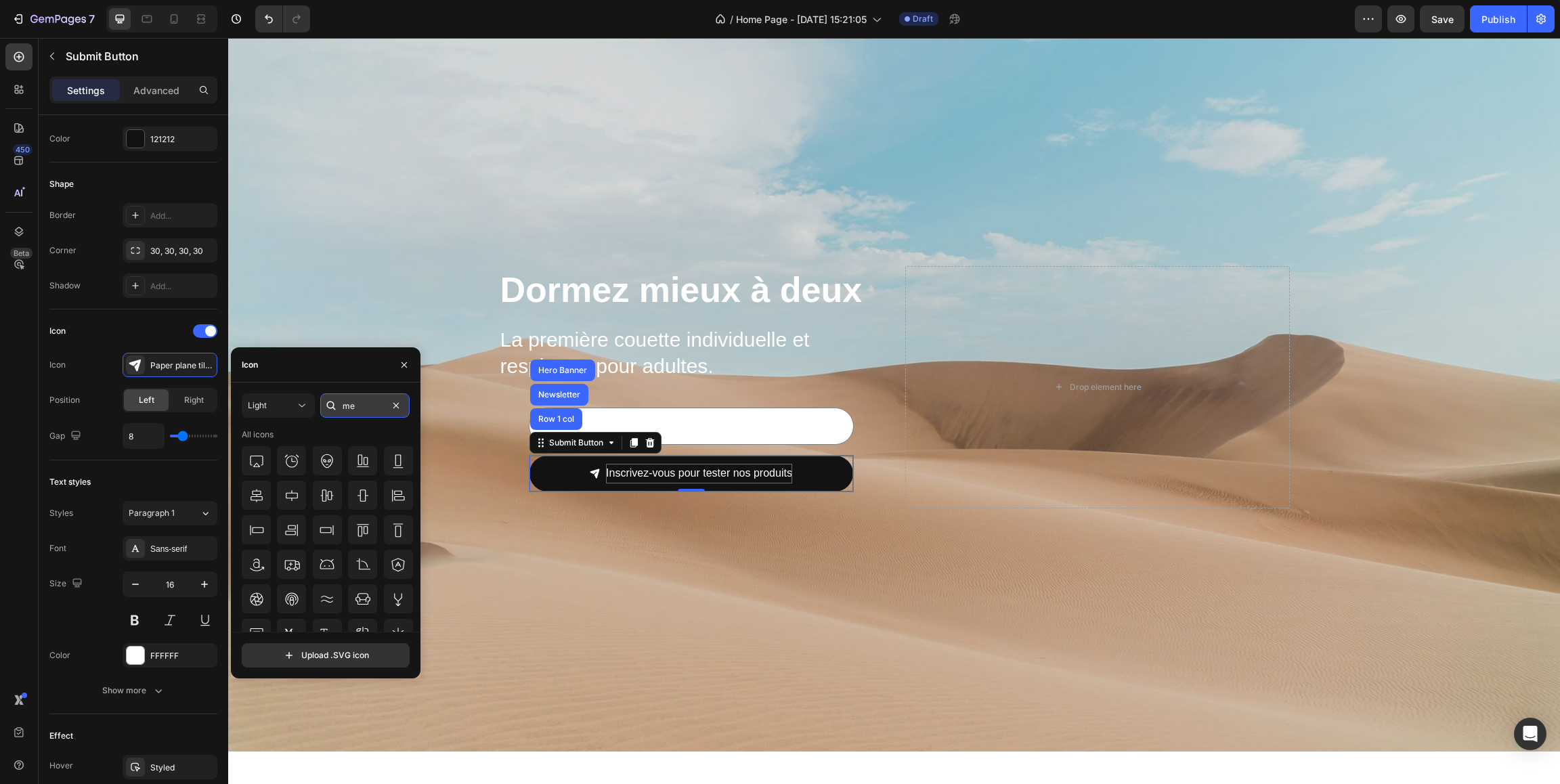
type input "m"
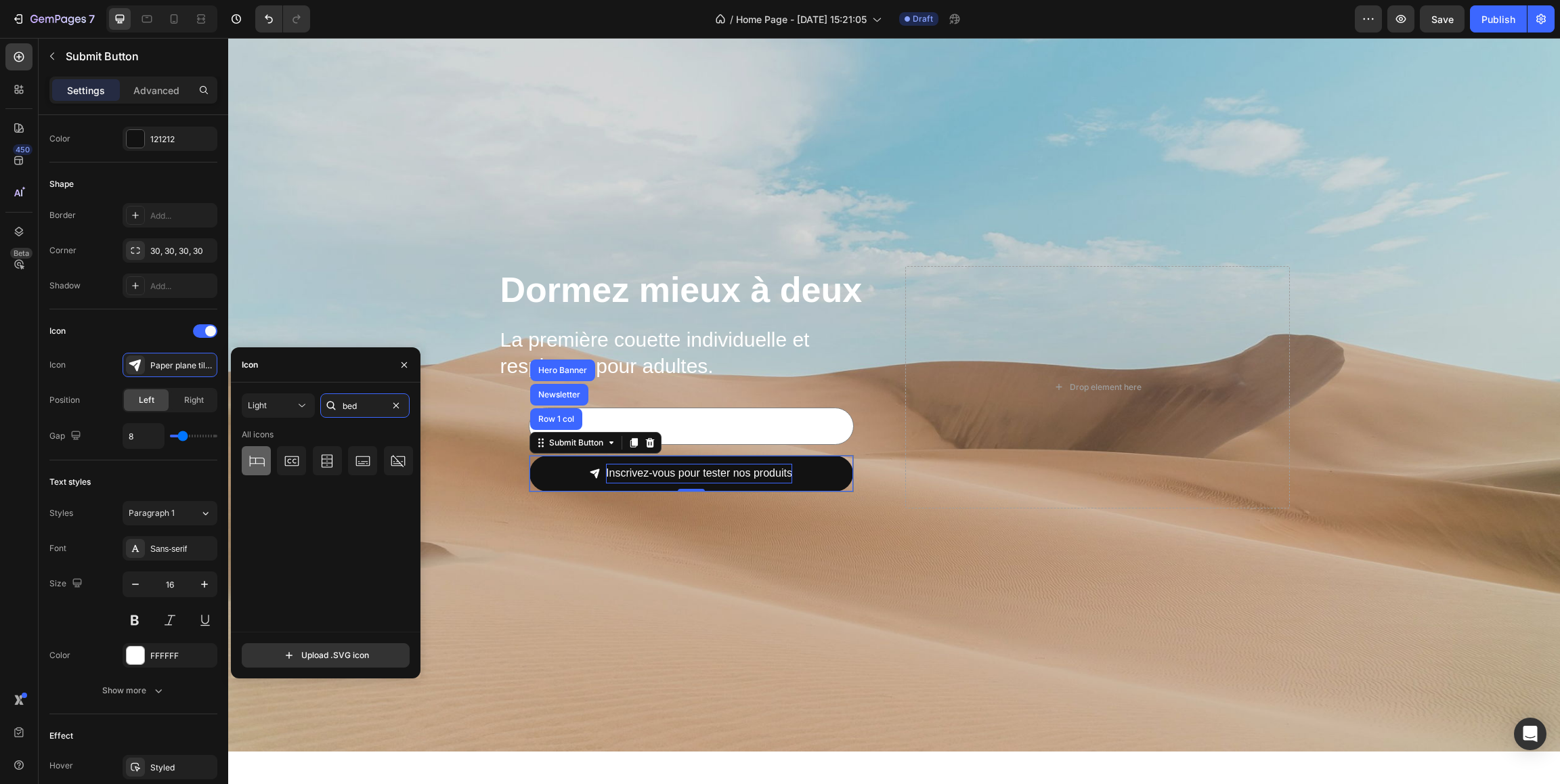
type input "bed"
click at [252, 462] on icon at bounding box center [257, 461] width 17 height 17
click at [285, 403] on div "Light" at bounding box center [271, 405] width 48 height 12
click at [252, 495] on span "Regular" at bounding box center [241, 490] width 29 height 12
click at [260, 463] on icon at bounding box center [257, 460] width 16 height 12
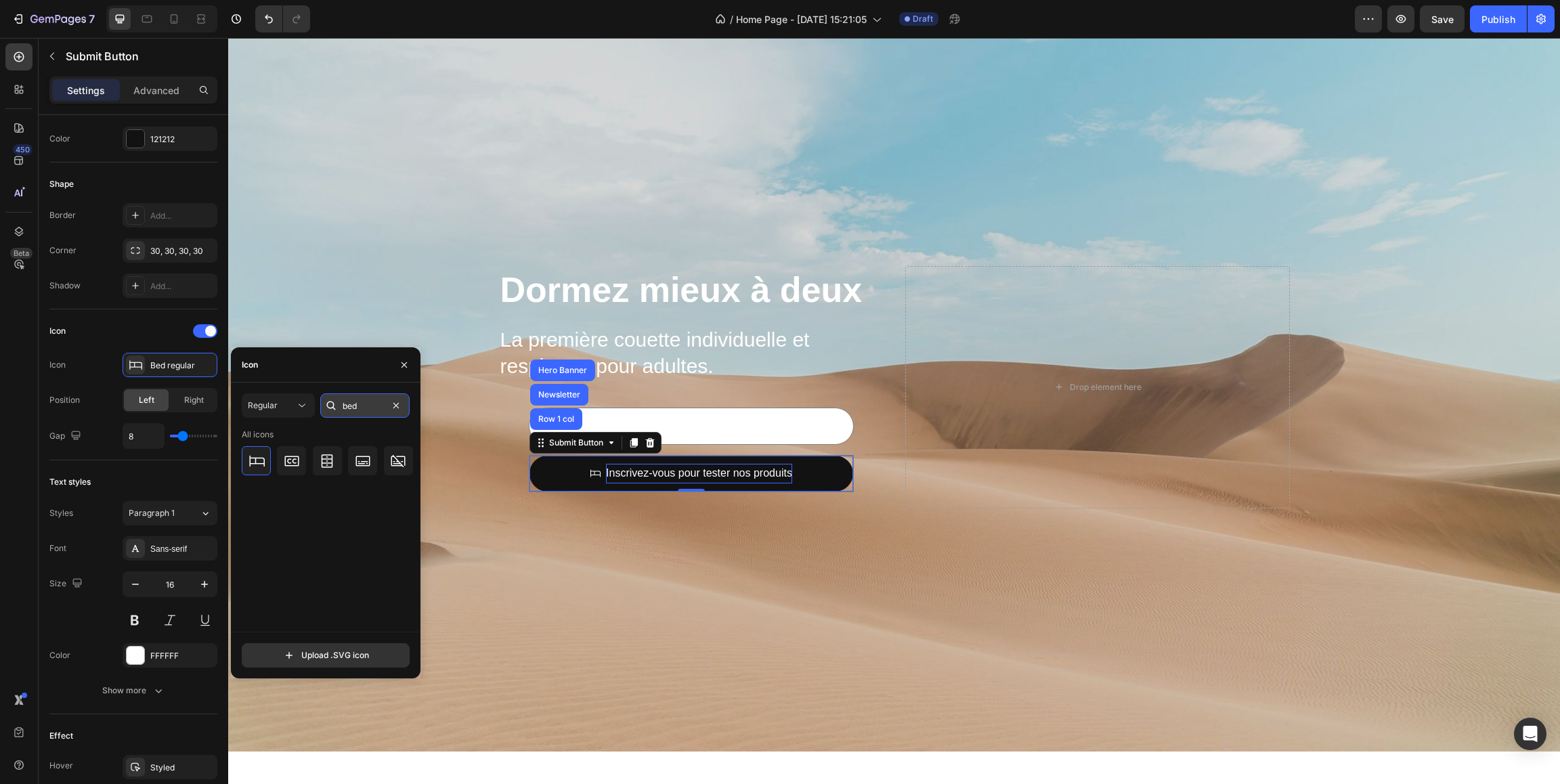
click at [377, 406] on input "bed" at bounding box center [364, 405] width 89 height 25
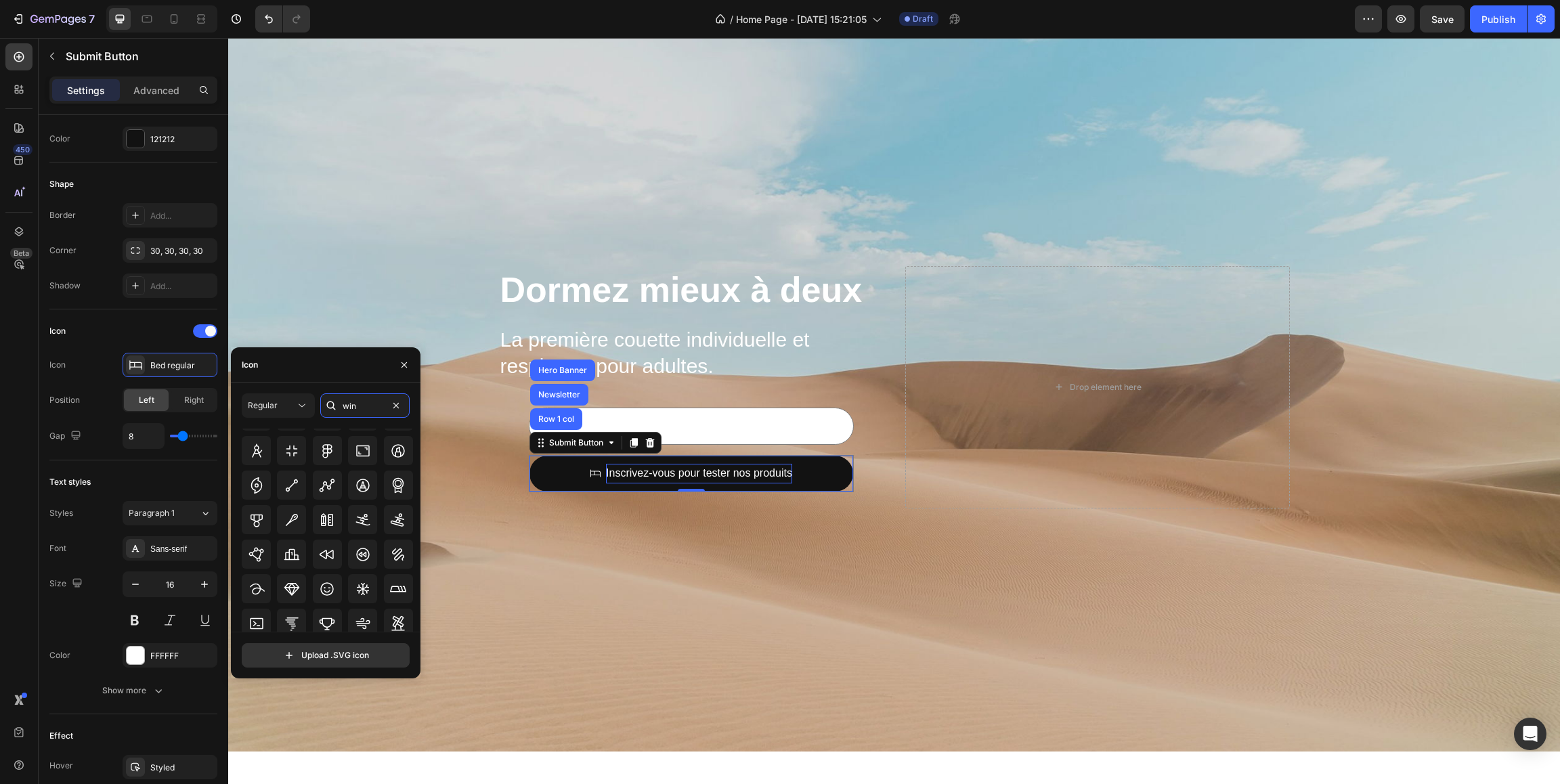
scroll to position [92, 0]
click at [403, 471] on icon at bounding box center [398, 471] width 12 height 16
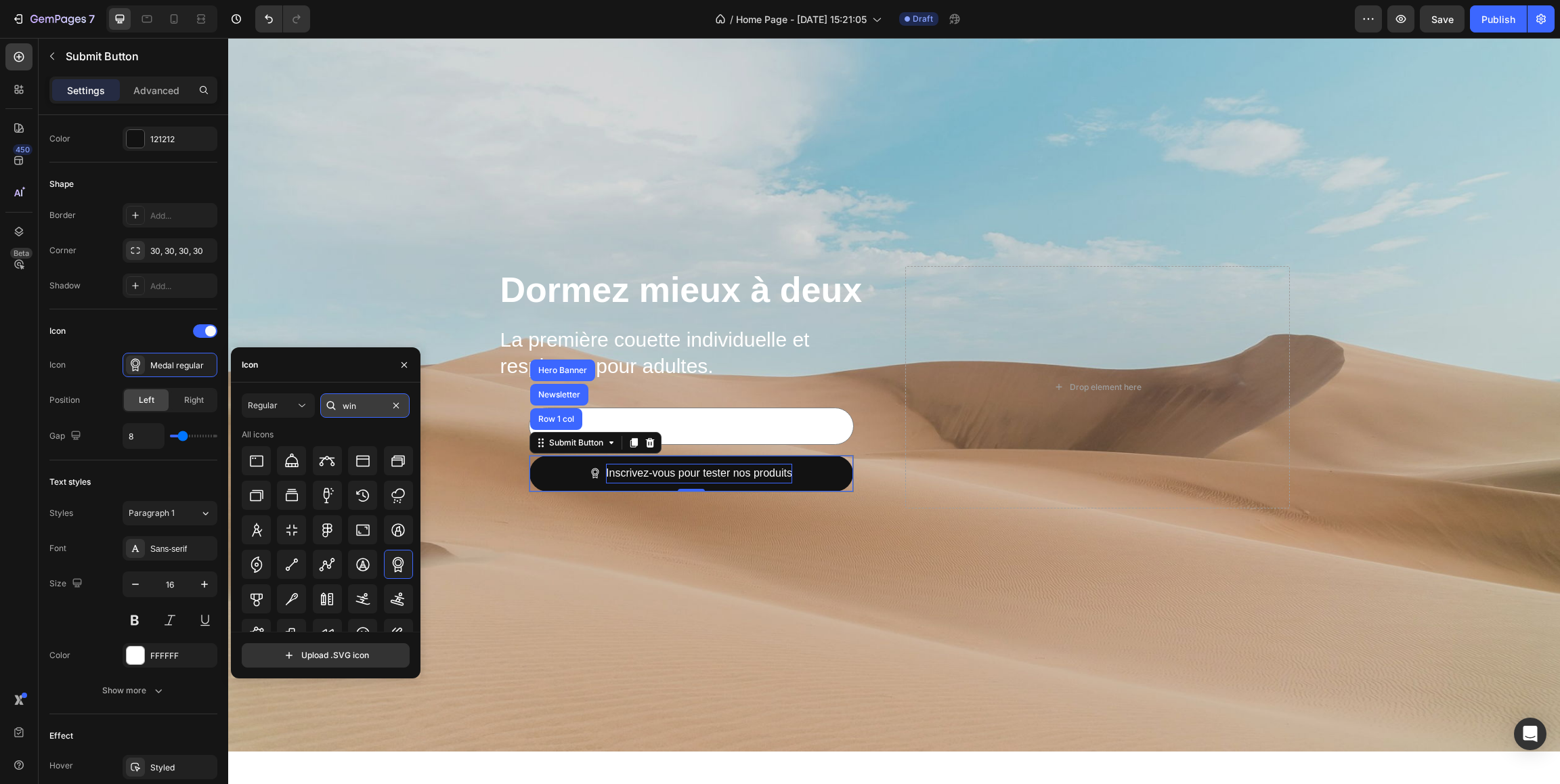
click at [366, 407] on input "win" at bounding box center [364, 405] width 89 height 25
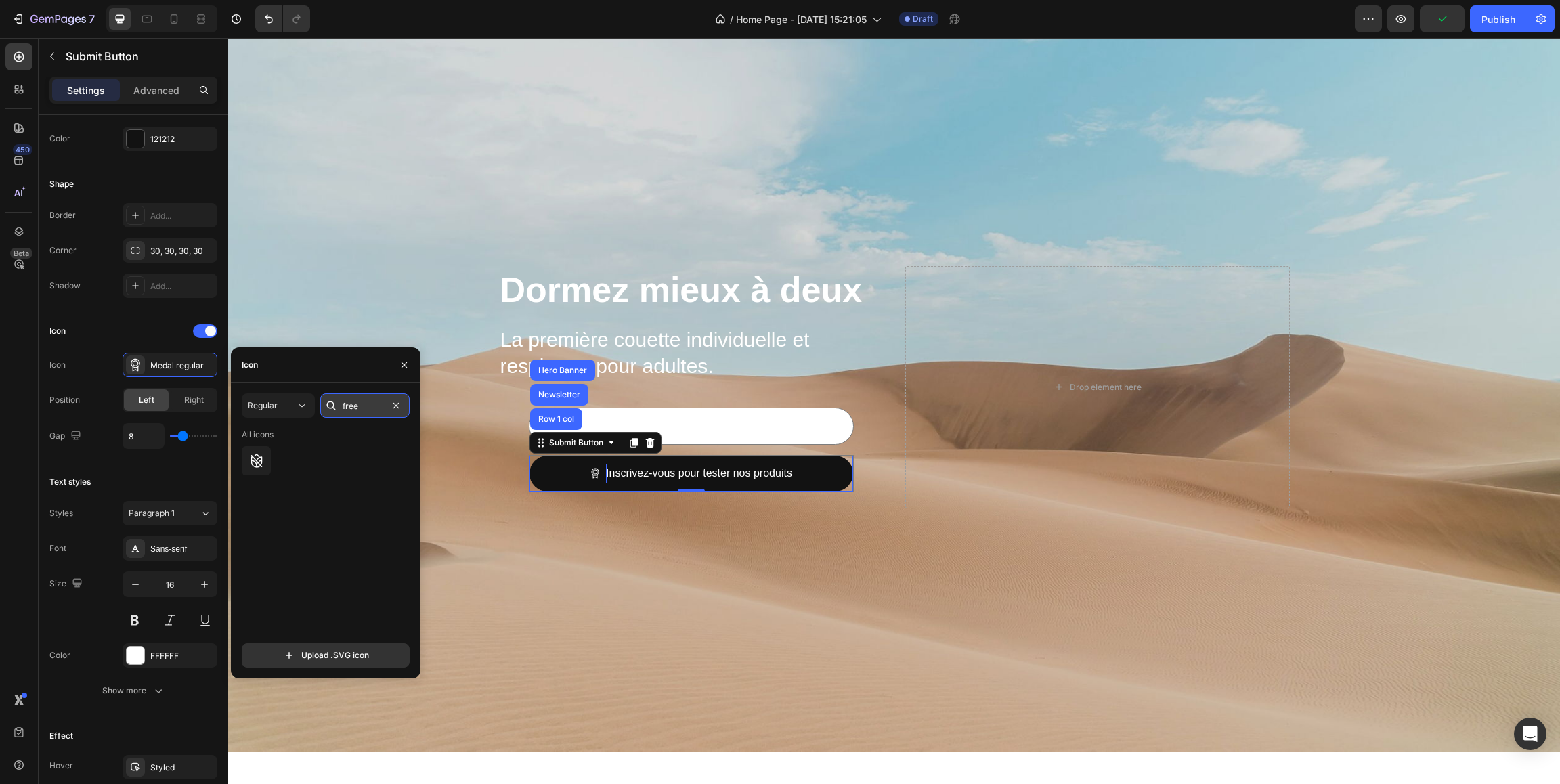
drag, startPoint x: 371, startPoint y: 407, endPoint x: 322, endPoint y: 406, distance: 49.0
click at [322, 406] on input "free" at bounding box center [364, 405] width 89 height 25
type input "free"
drag, startPoint x: 404, startPoint y: 366, endPoint x: 174, endPoint y: 329, distance: 233.0
click at [404, 366] on icon "button" at bounding box center [404, 365] width 11 height 11
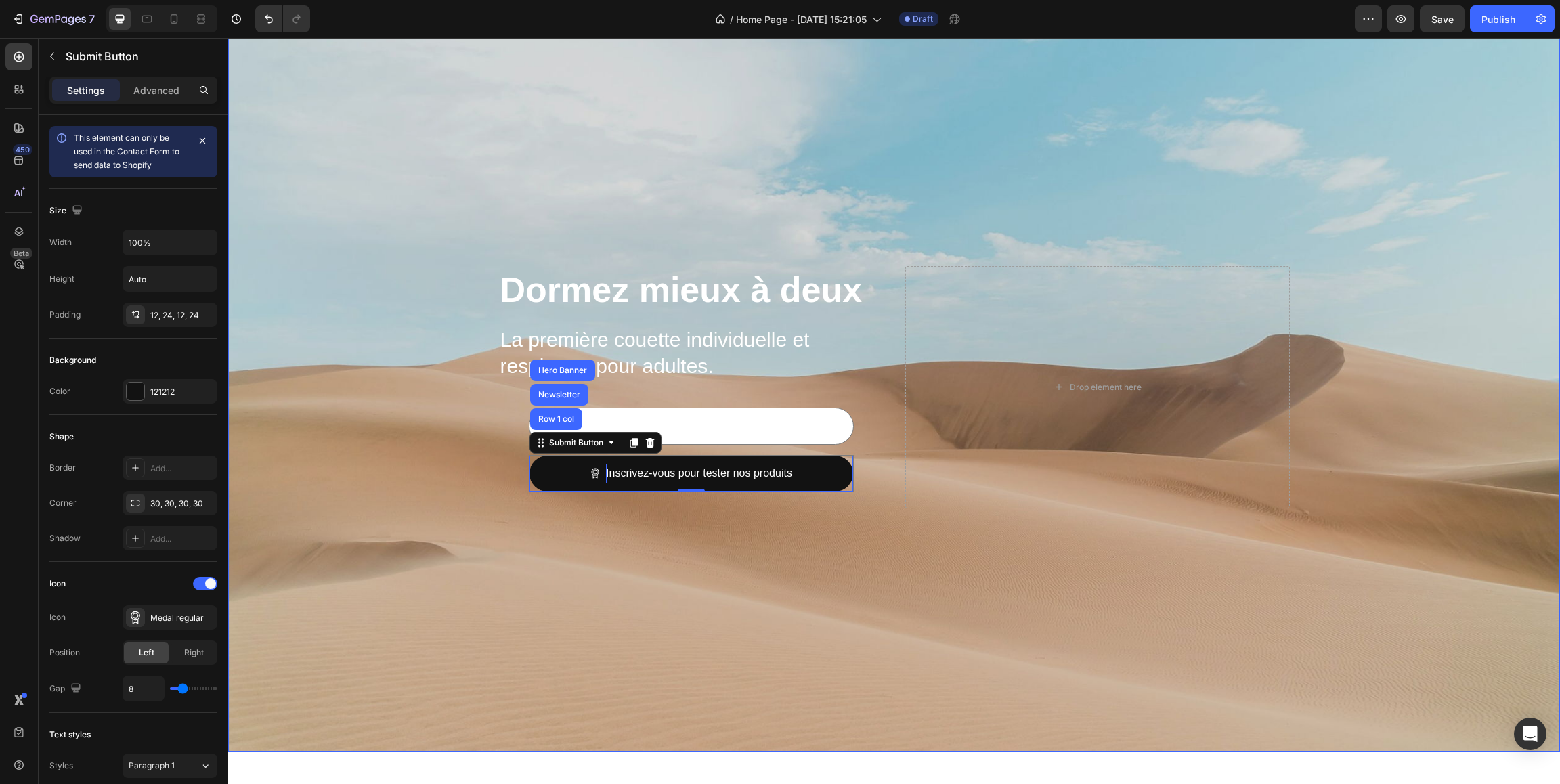
click at [530, 543] on div "Background Image" at bounding box center [894, 386] width 1332 height 729
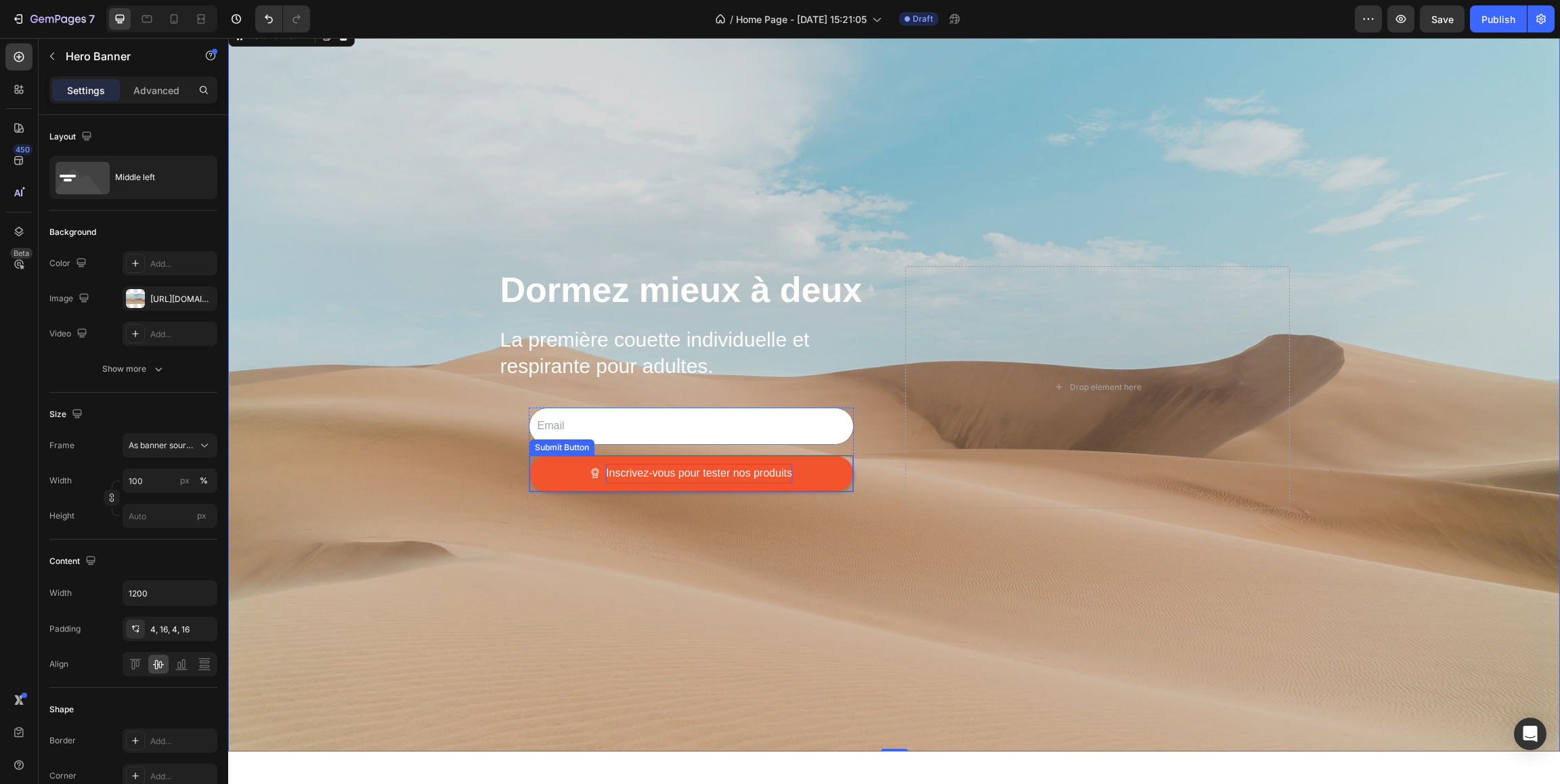
click at [565, 474] on button "Inscrivez-vous pour tester nos produits" at bounding box center [691, 473] width 324 height 36
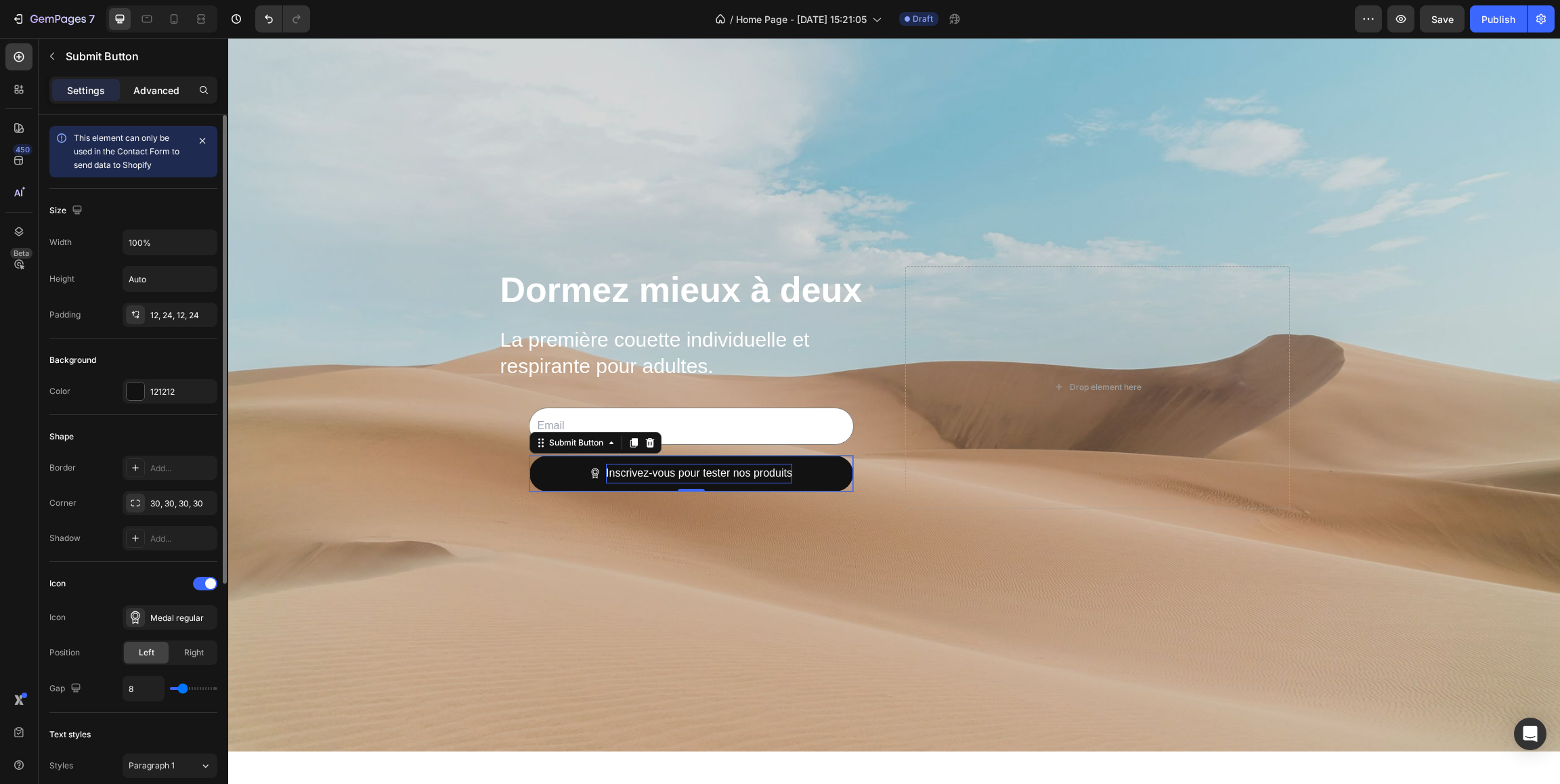
click at [144, 83] on div "Advanced" at bounding box center [157, 90] width 68 height 22
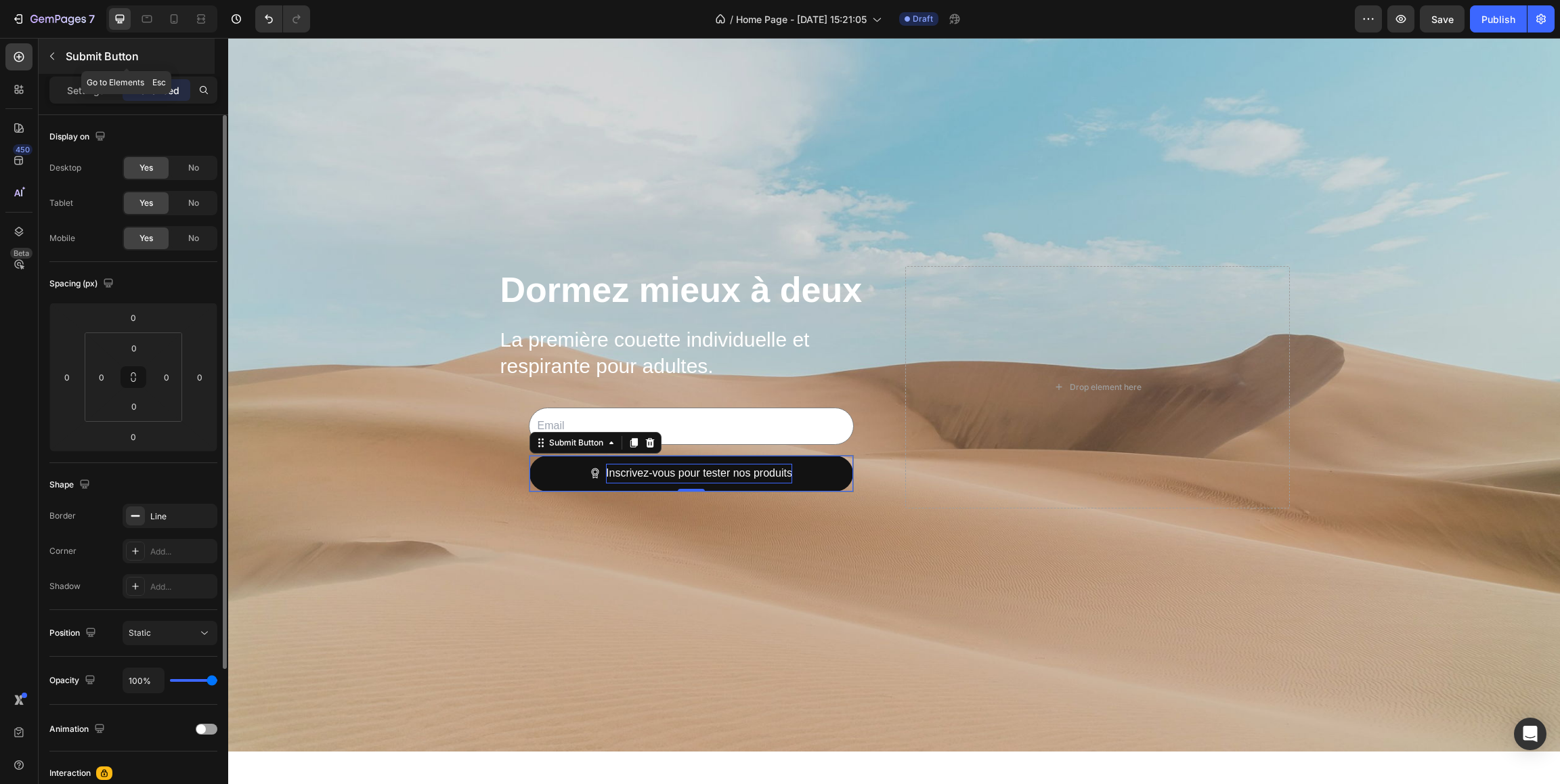
click at [51, 53] on icon "button" at bounding box center [52, 56] width 11 height 11
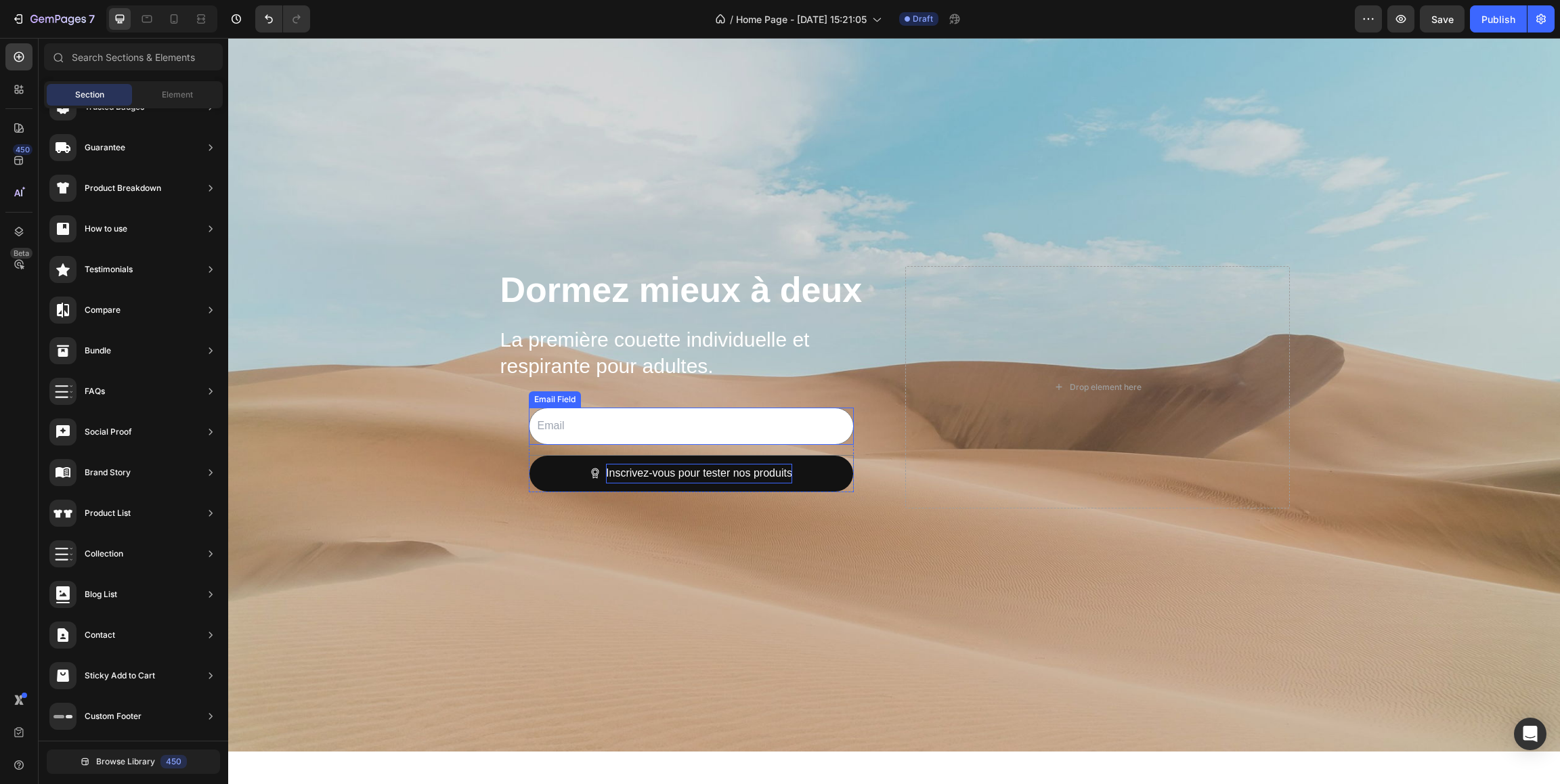
click at [496, 414] on div "Dormez mieux à deux Heading La première couette individuelle et respirante pour…" at bounding box center [894, 387] width 813 height 248
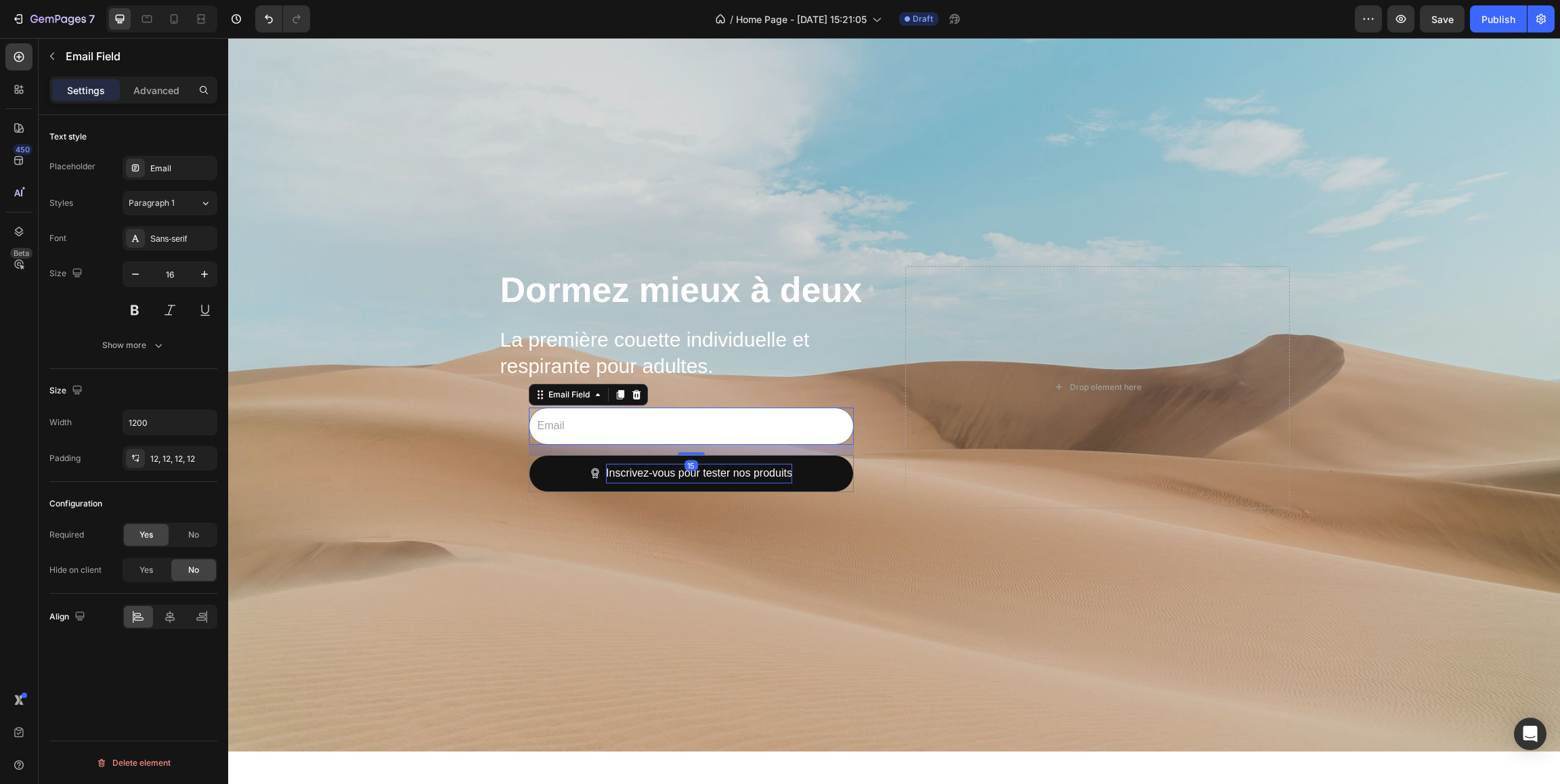
click at [531, 436] on input "email" at bounding box center [691, 425] width 325 height 38
click at [138, 169] on icon at bounding box center [136, 168] width 11 height 11
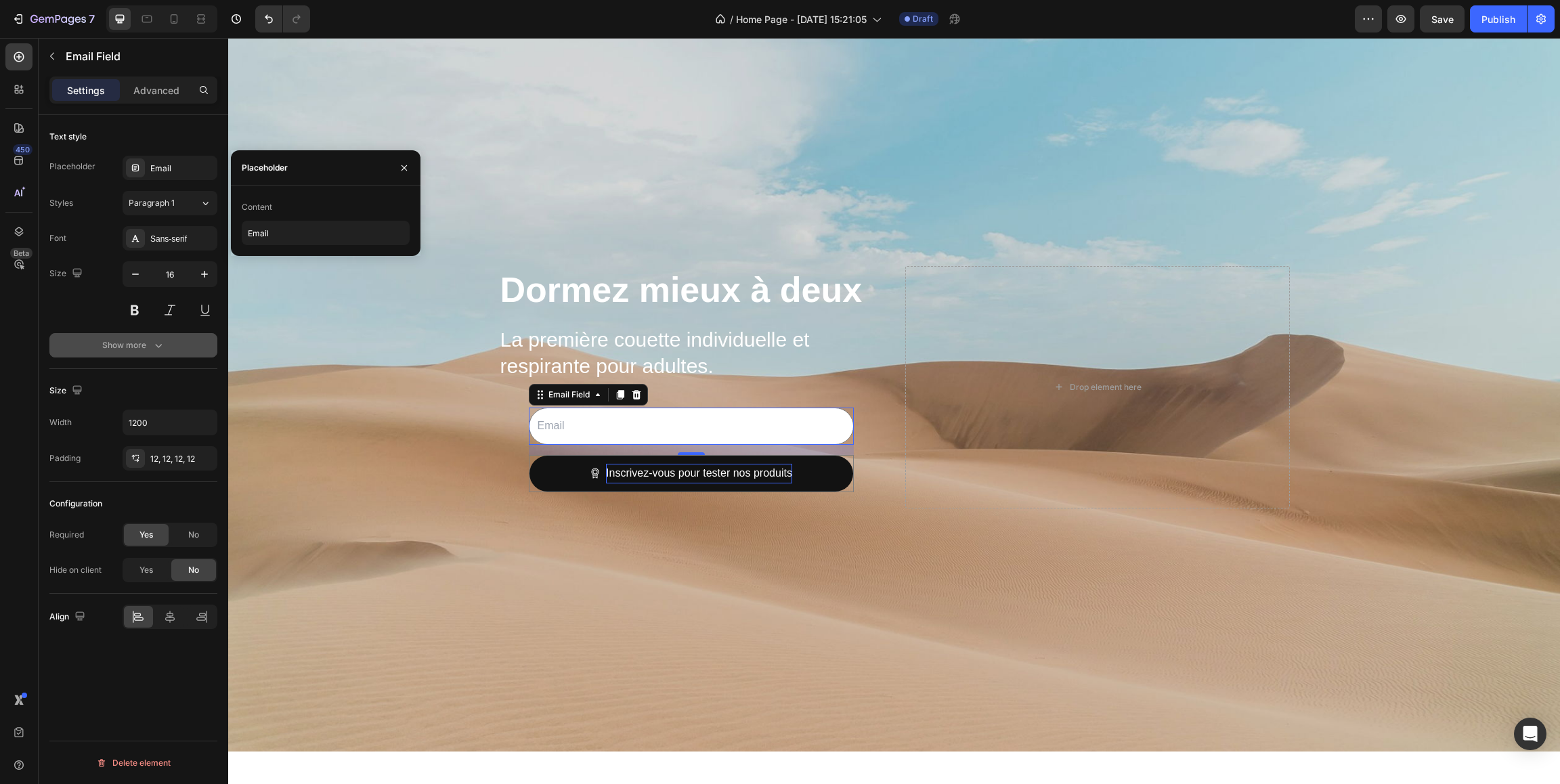
click at [153, 344] on icon "button" at bounding box center [158, 345] width 14 height 14
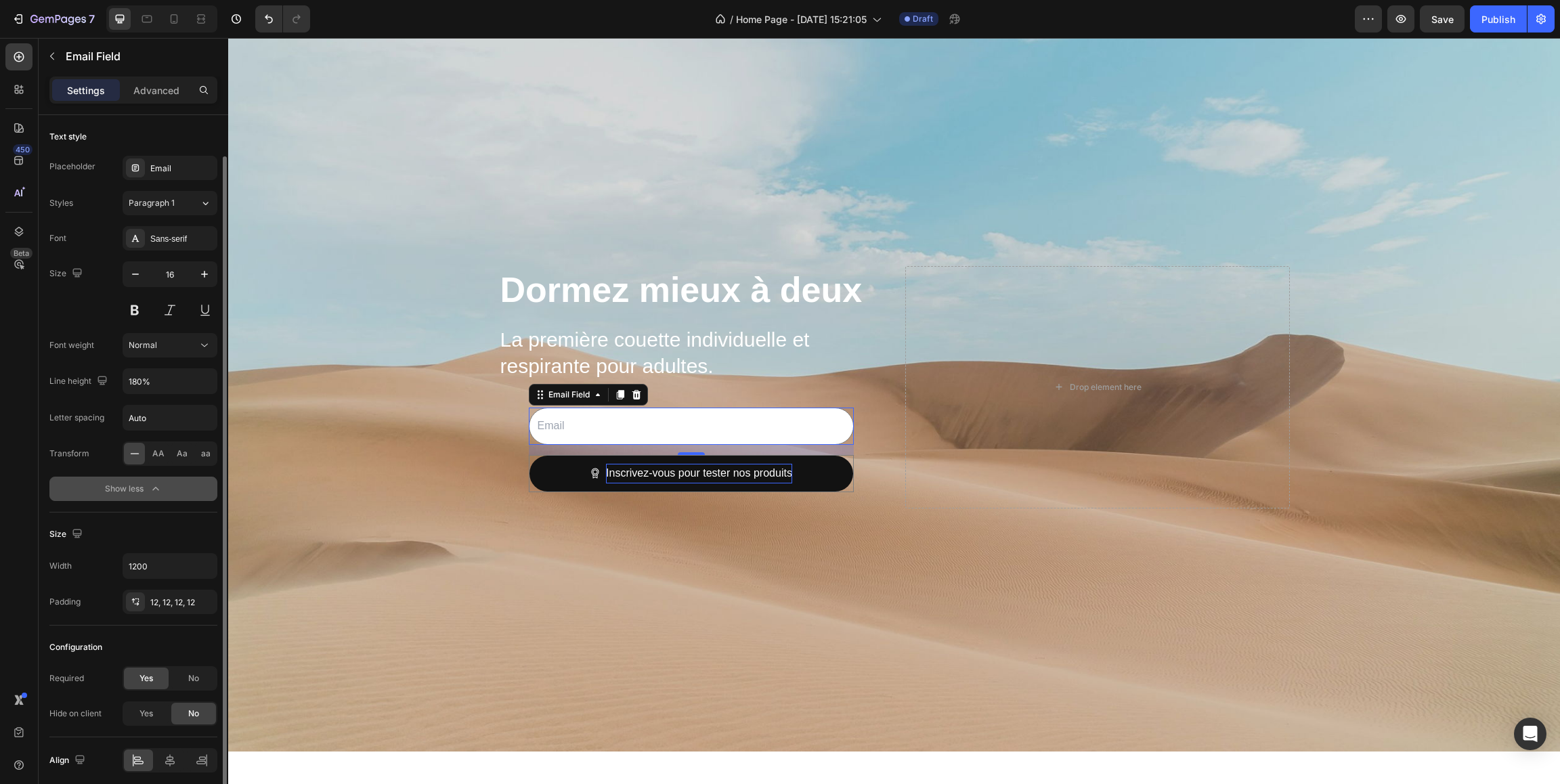
scroll to position [53, 0]
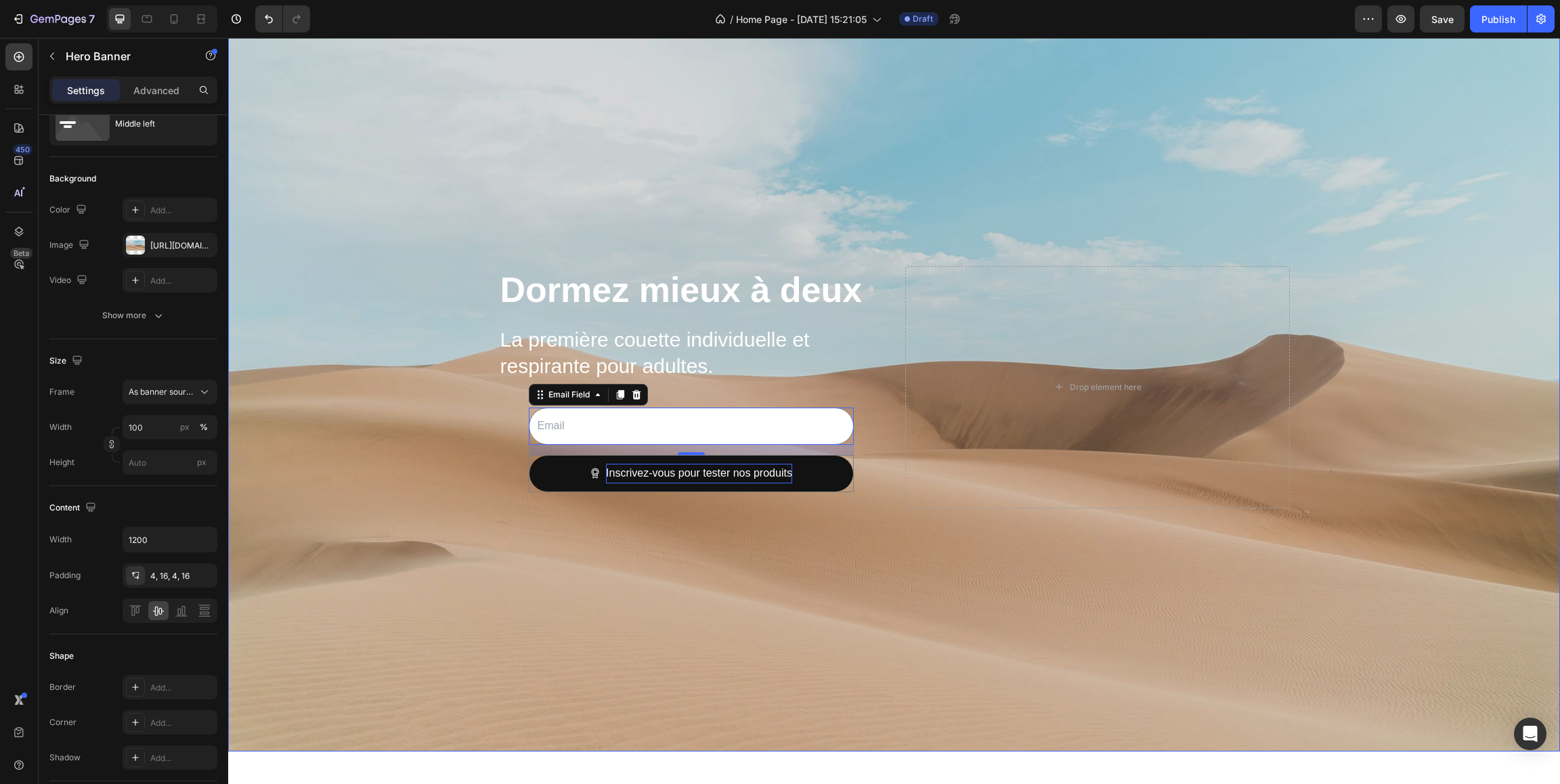
click at [509, 459] on div "Dormez mieux à deux Heading La première couette individuelle et respirante pour…" at bounding box center [691, 387] width 384 height 242
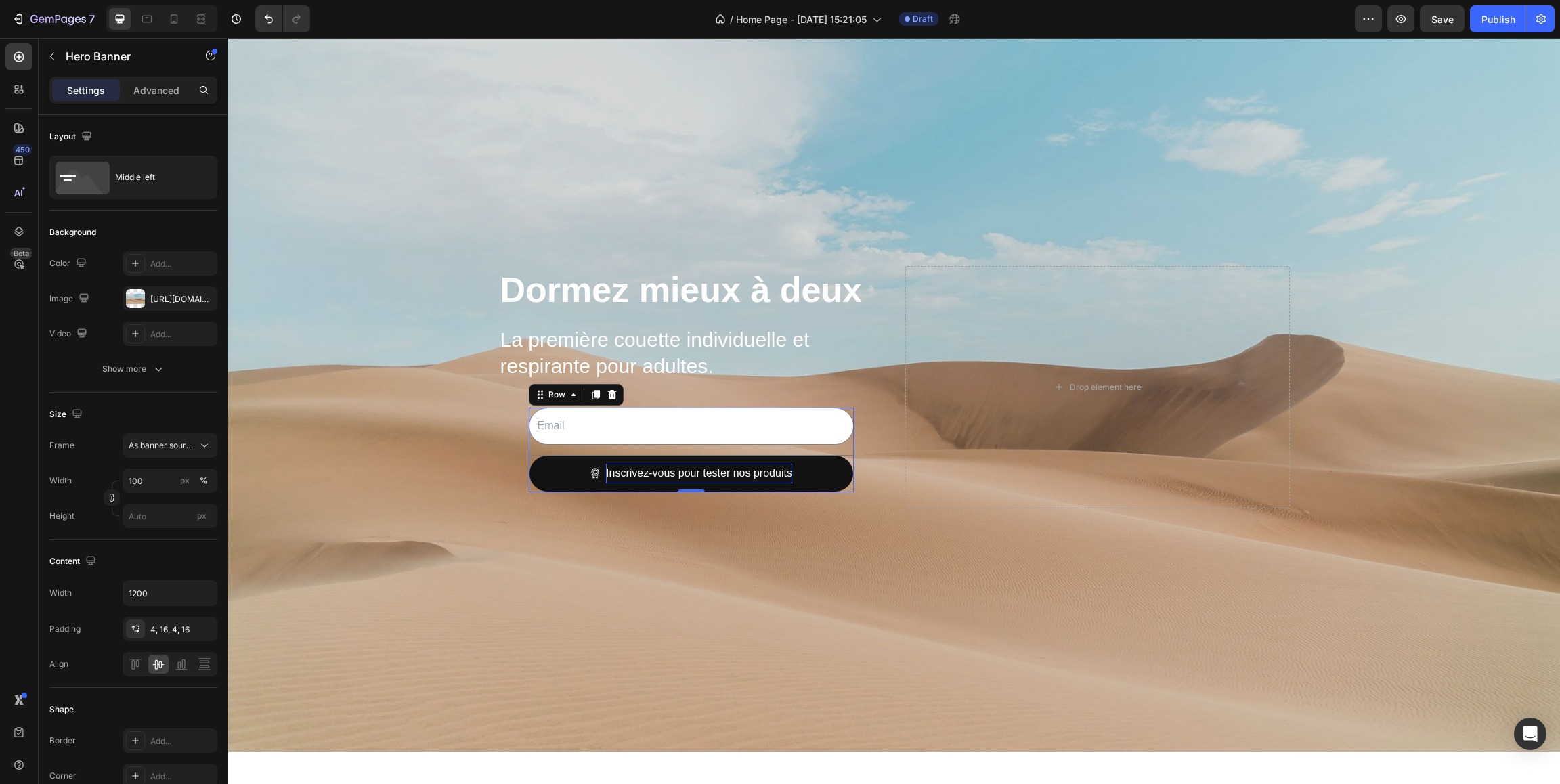
click at [531, 446] on div "Email Field Inscrivez-vous pour tester nos produits Submit Button" at bounding box center [691, 449] width 325 height 84
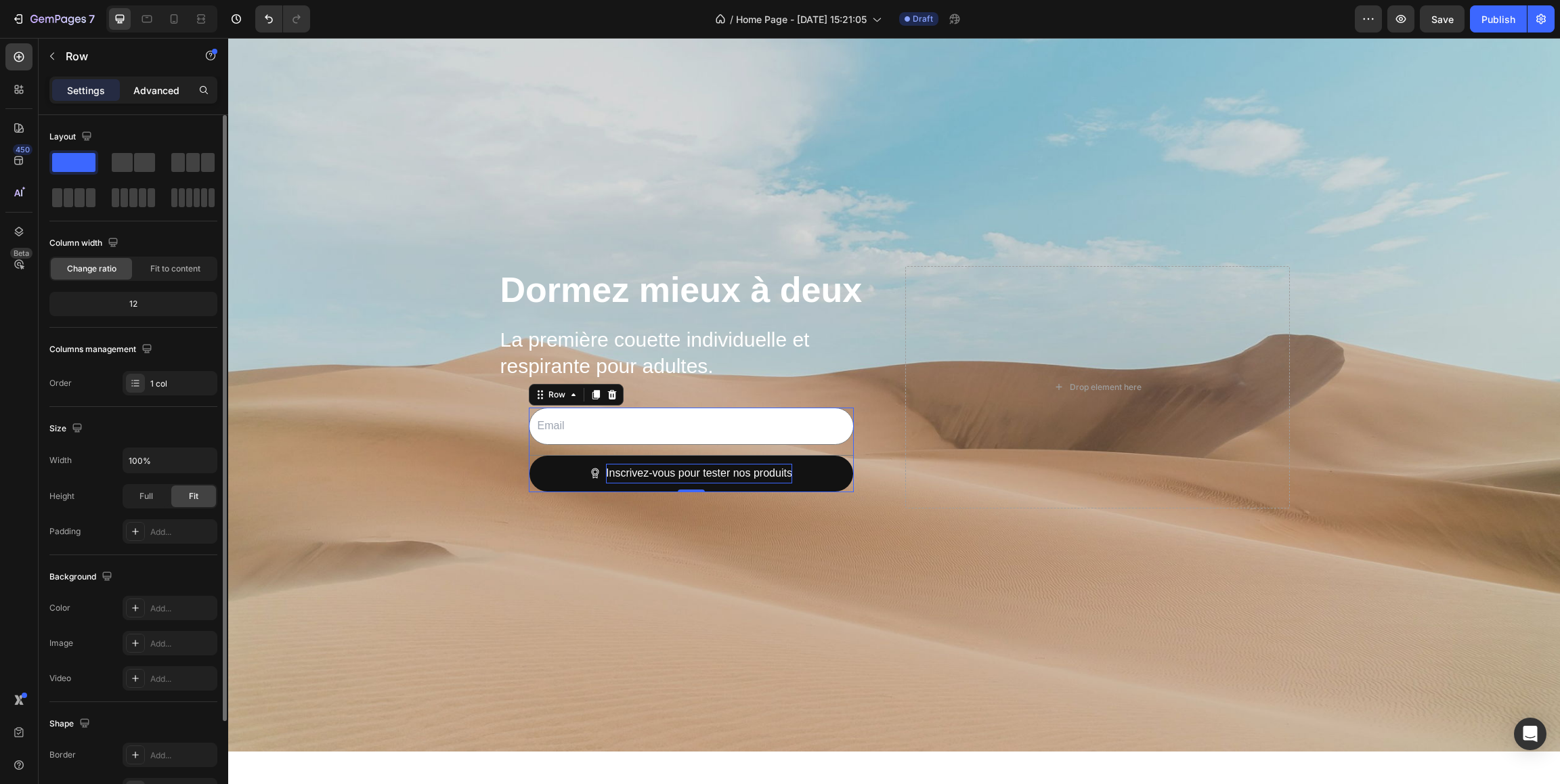
click at [159, 93] on p "Advanced" at bounding box center [156, 91] width 46 height 15
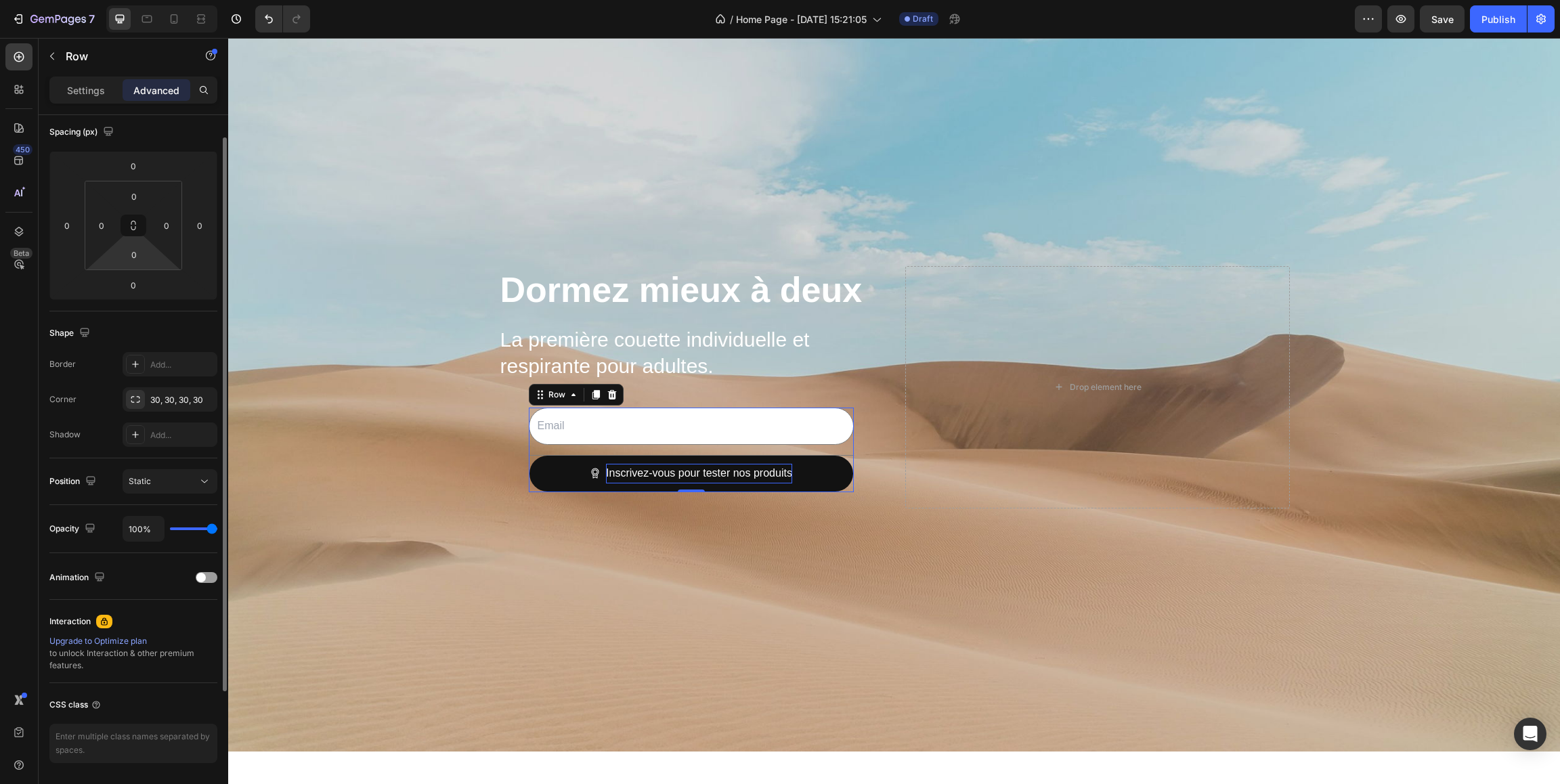
scroll to position [195, 0]
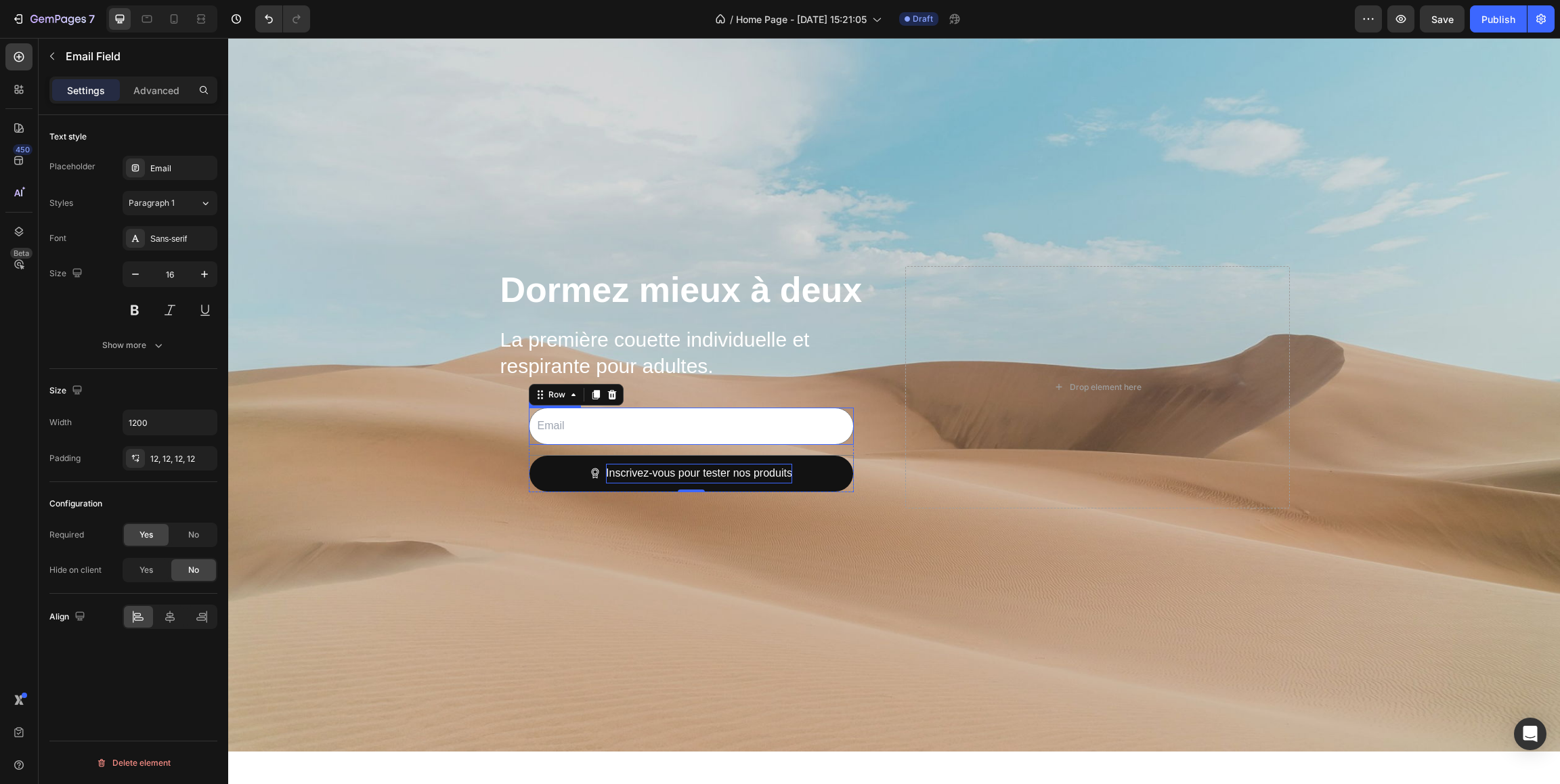
click at [583, 423] on input "email" at bounding box center [691, 425] width 325 height 38
click at [684, 428] on input "email" at bounding box center [691, 425] width 325 height 38
click at [815, 453] on div "15" at bounding box center [691, 449] width 325 height 10
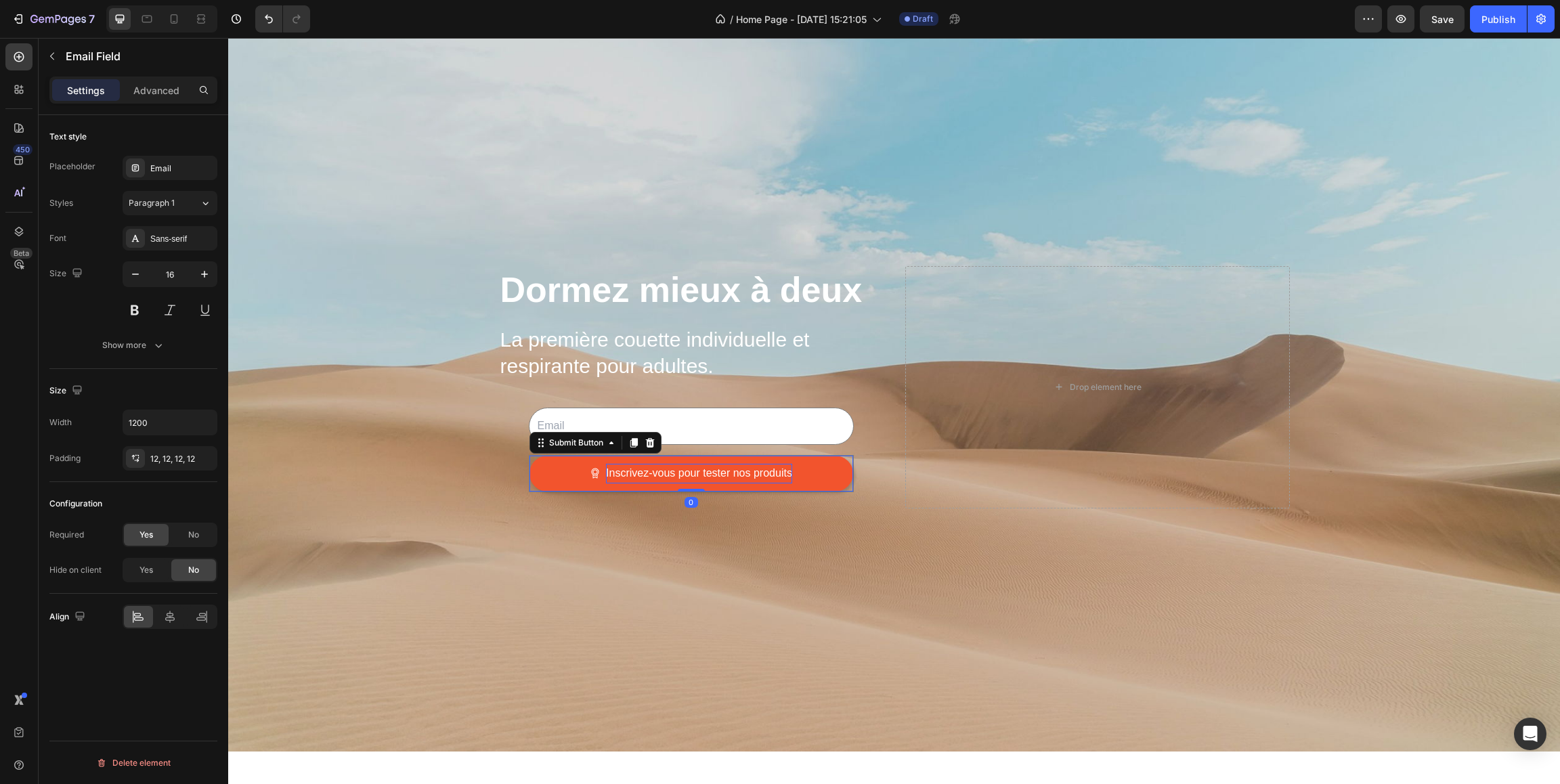
click at [804, 469] on button "Inscrivez-vous pour tester nos produits" at bounding box center [691, 473] width 324 height 36
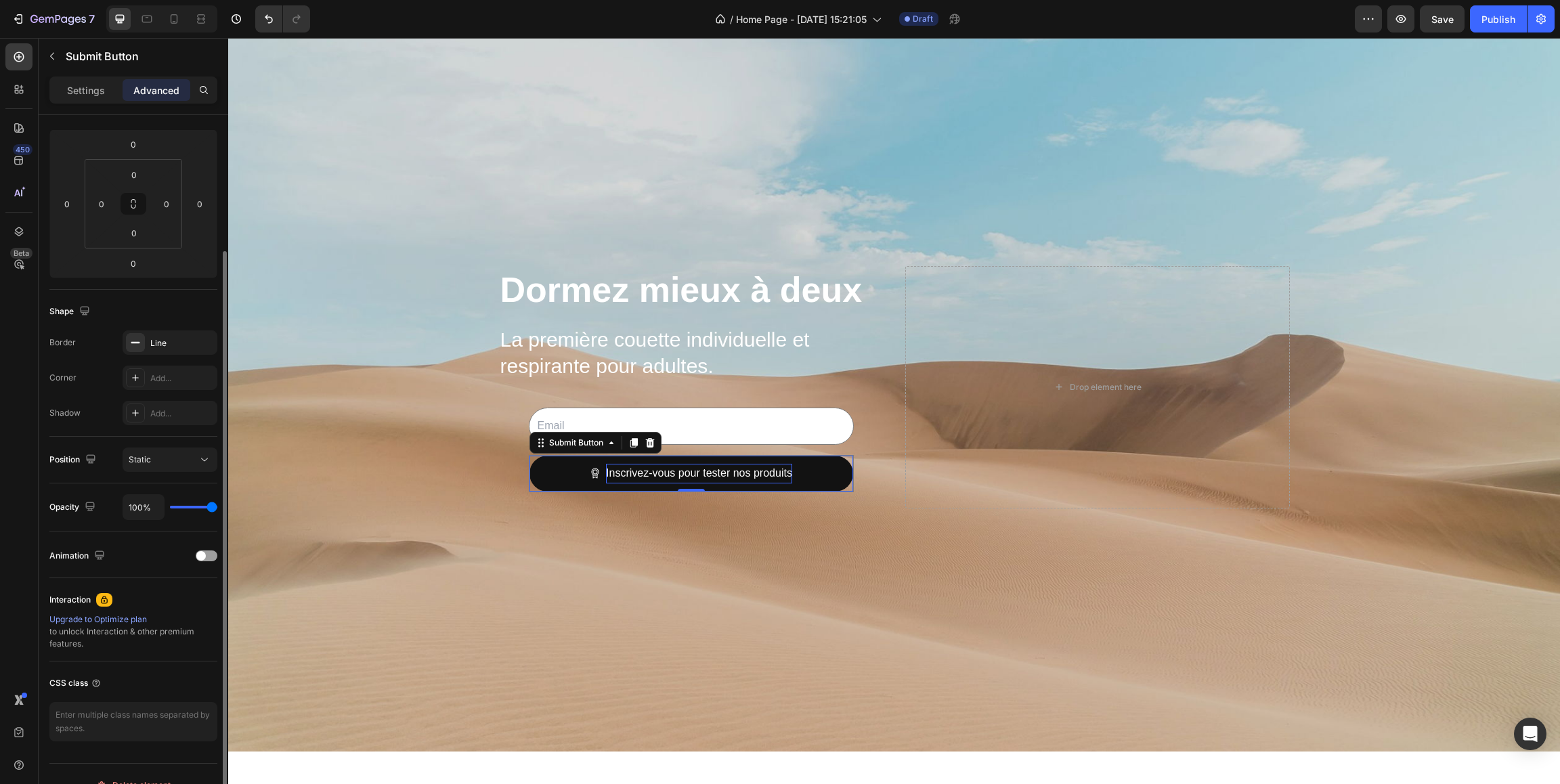
scroll to position [195, 0]
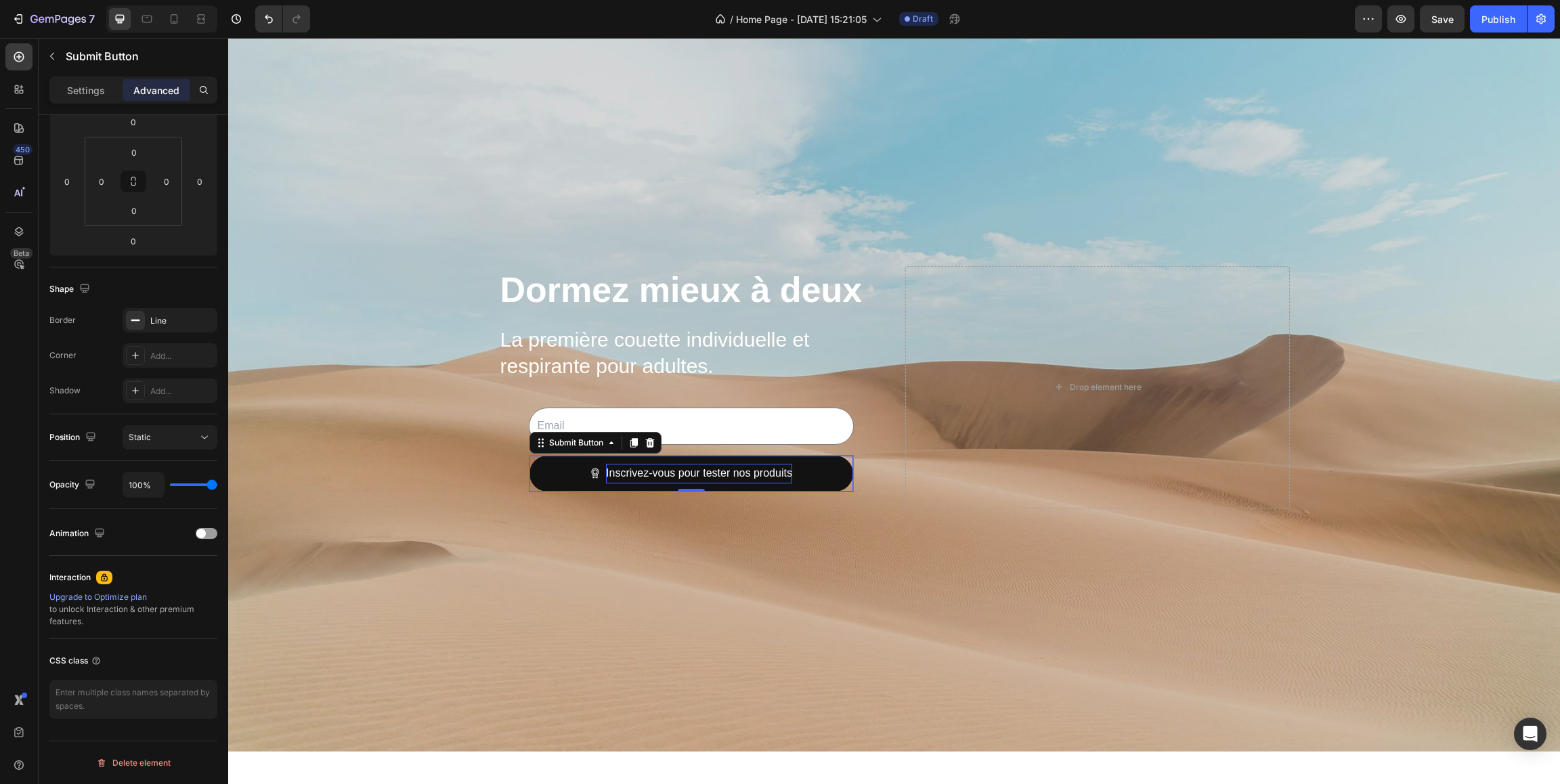
click at [532, 458] on div "Inscrivez-vous pour tester nos produits Submit Button 0" at bounding box center [691, 473] width 325 height 38
click at [524, 495] on div "Dormez mieux à deux Heading La première couette individuelle et respirante pour…" at bounding box center [691, 387] width 384 height 242
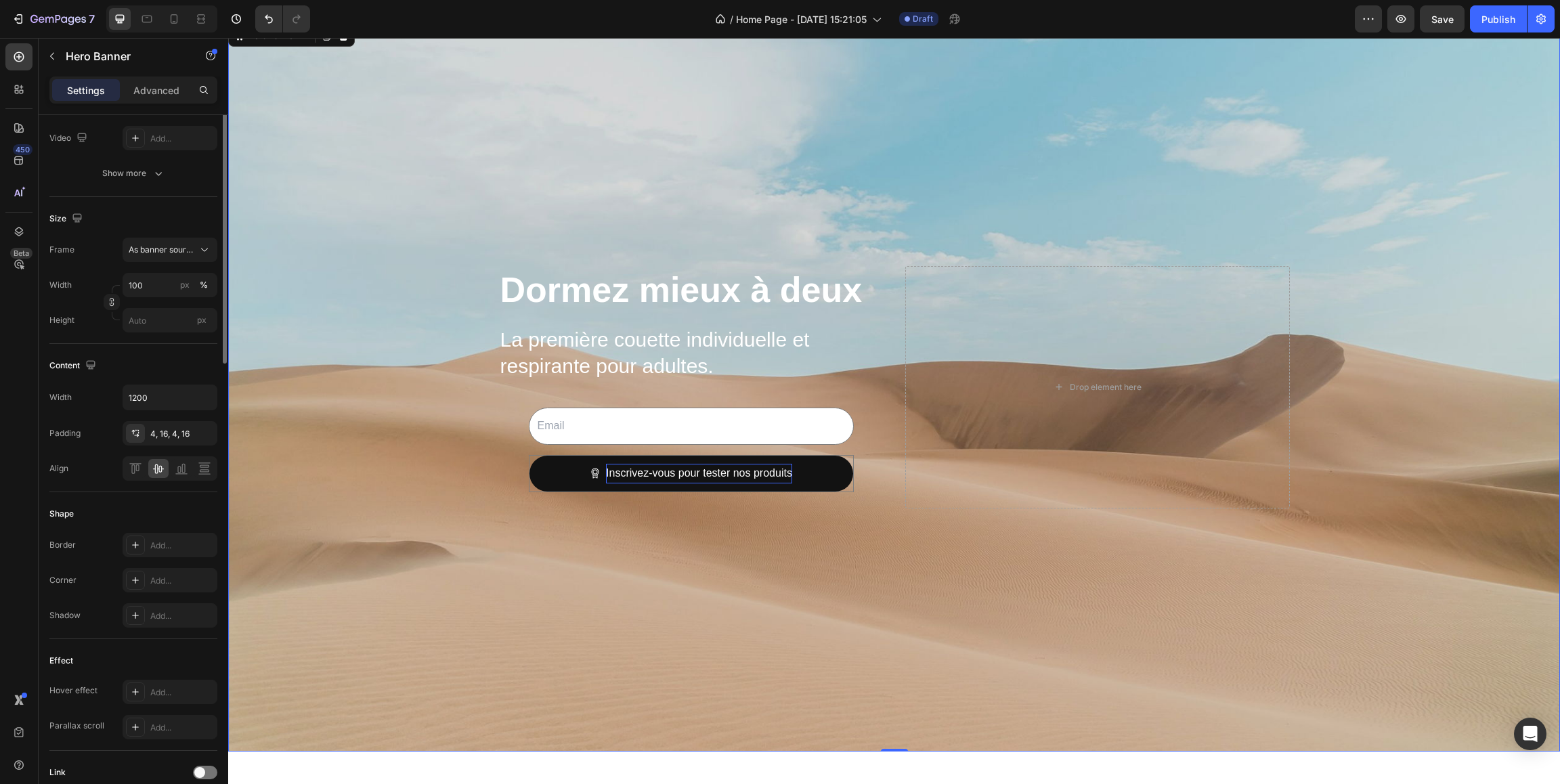
scroll to position [0, 0]
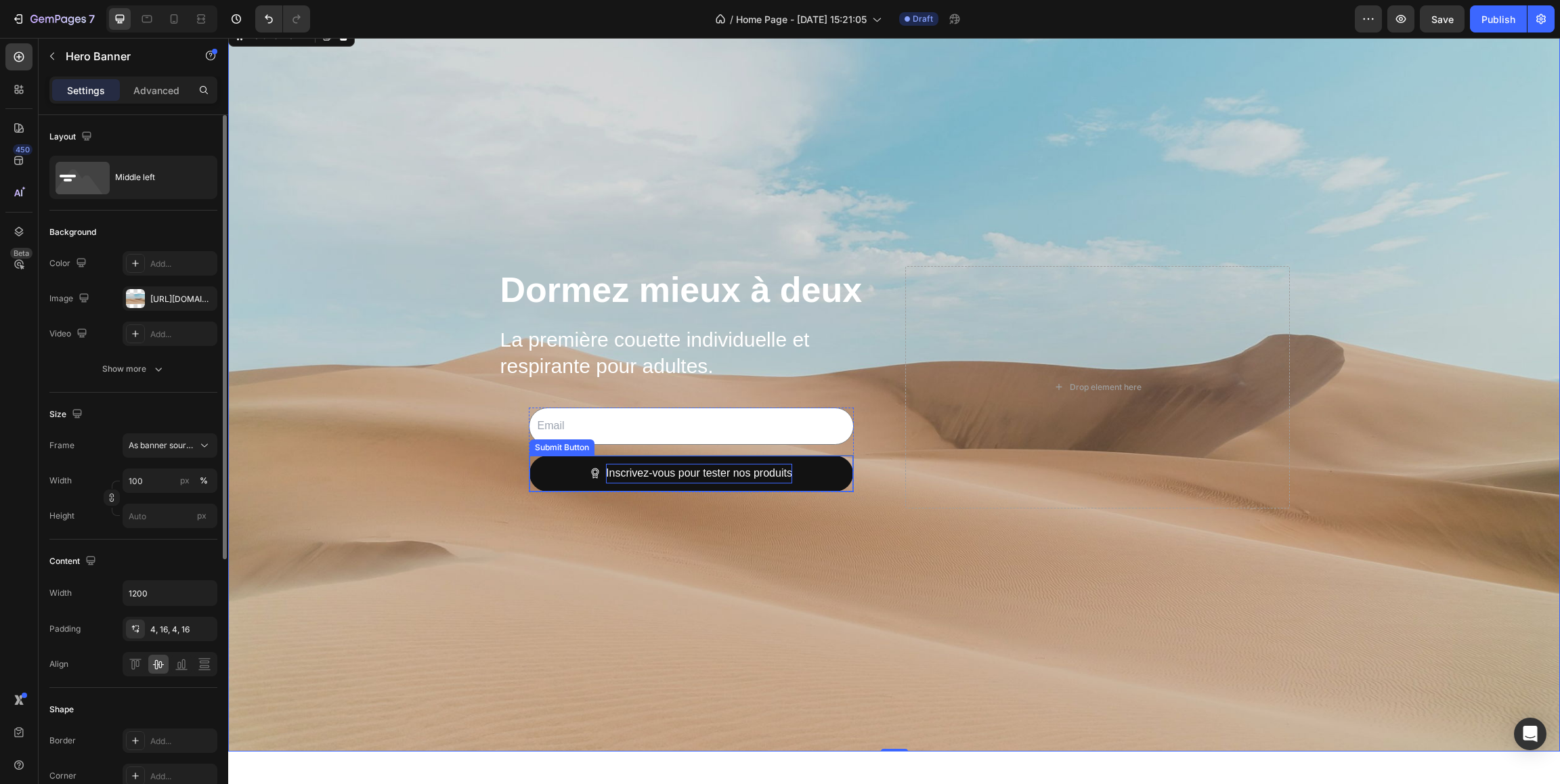
click at [531, 489] on div "Inscrivez-vous pour tester nos produits Submit Button" at bounding box center [691, 473] width 325 height 38
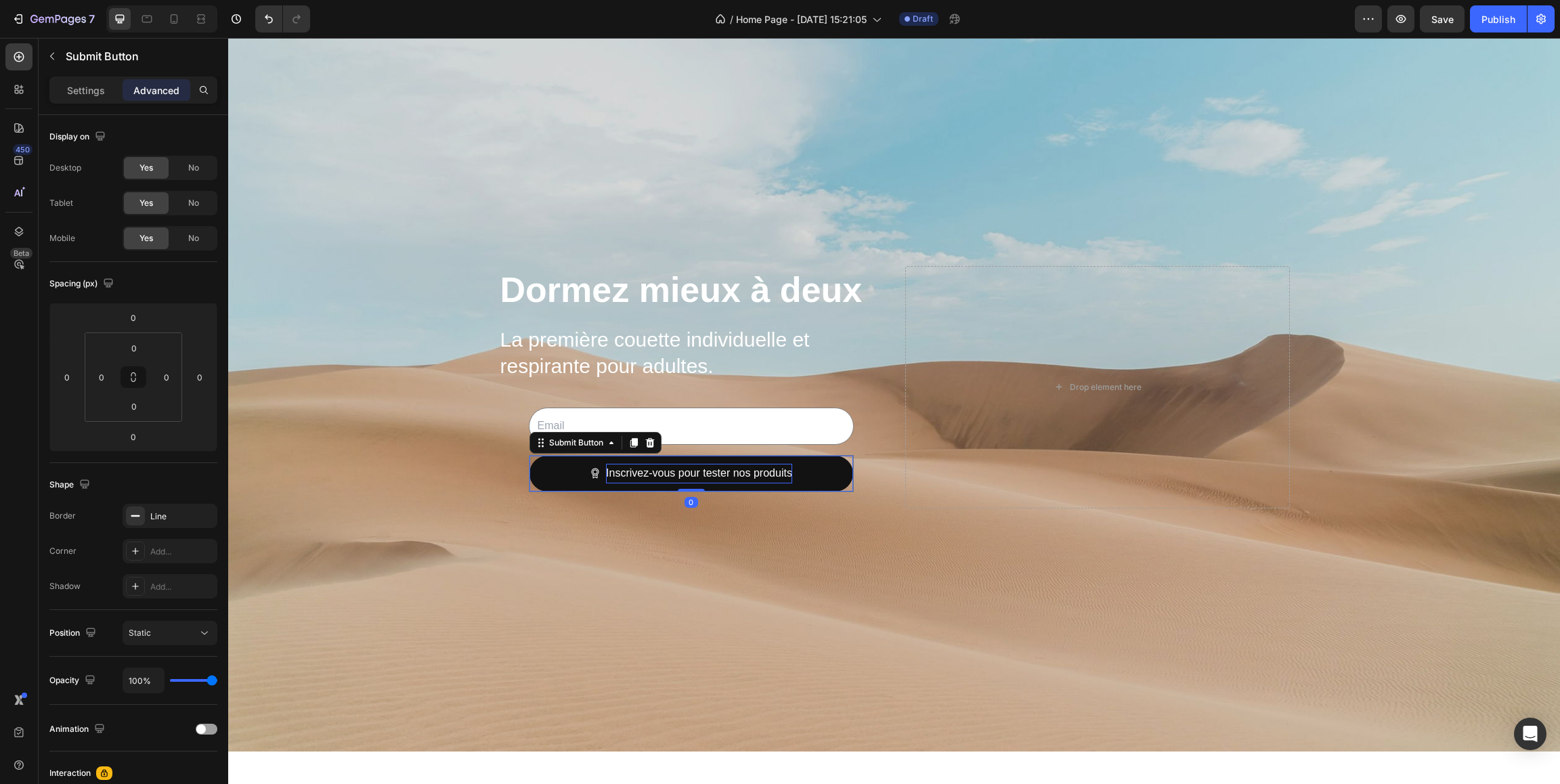
click at [90, 103] on div "Settings Advanced" at bounding box center [133, 90] width 168 height 28
click at [93, 94] on p "Settings" at bounding box center [85, 91] width 38 height 15
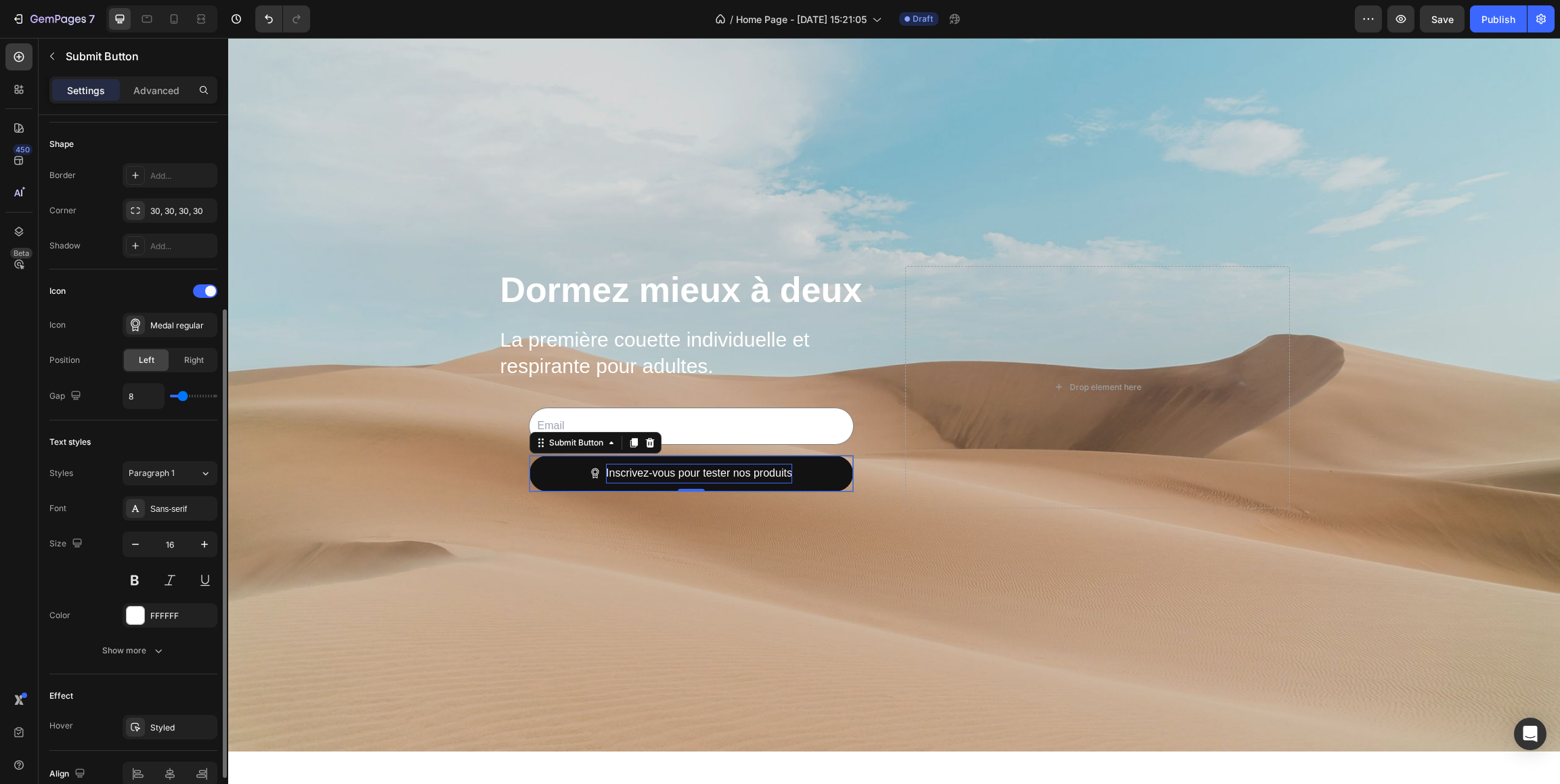
scroll to position [359, 0]
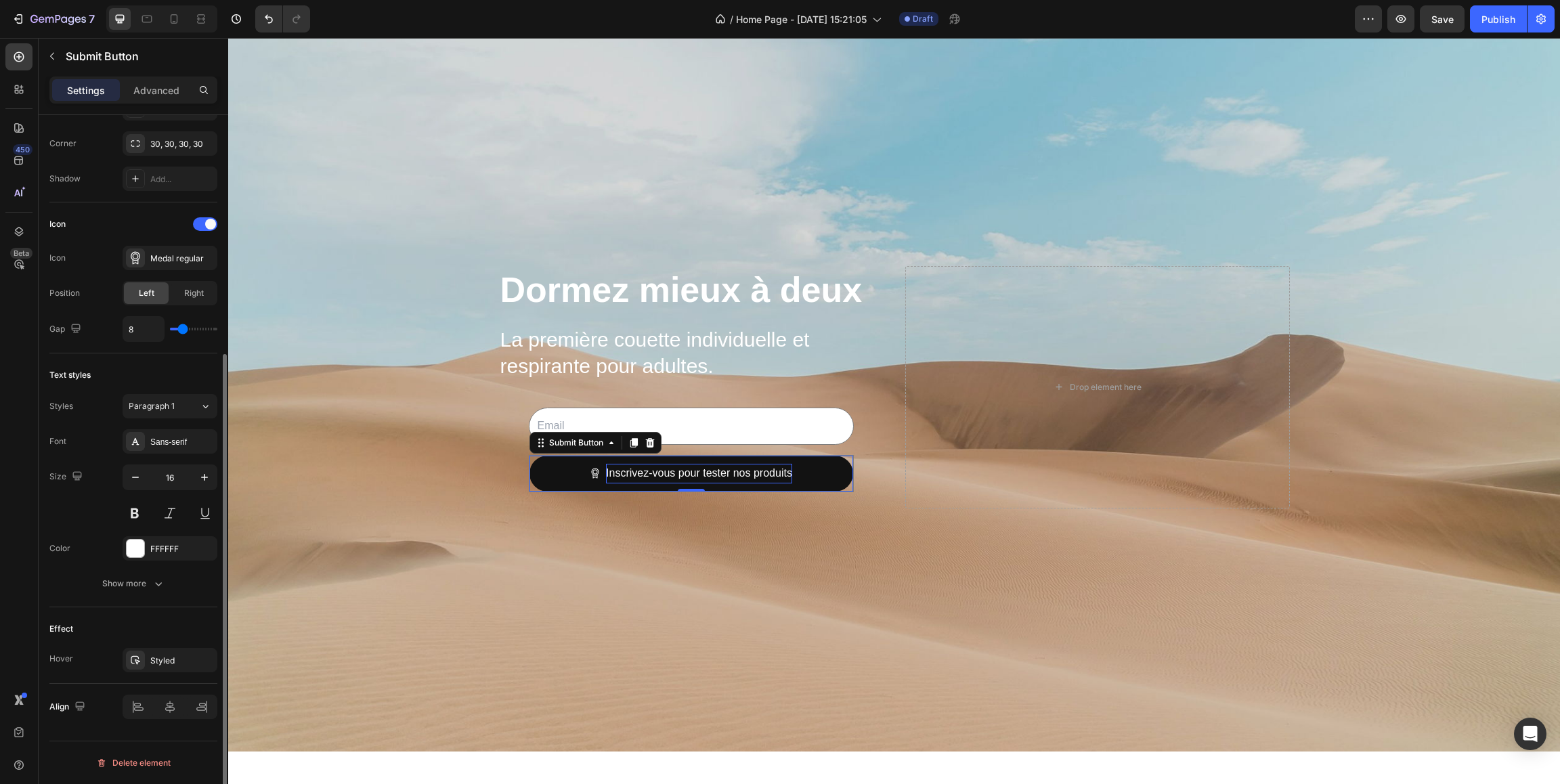
type input "7"
type input "8"
type input "9"
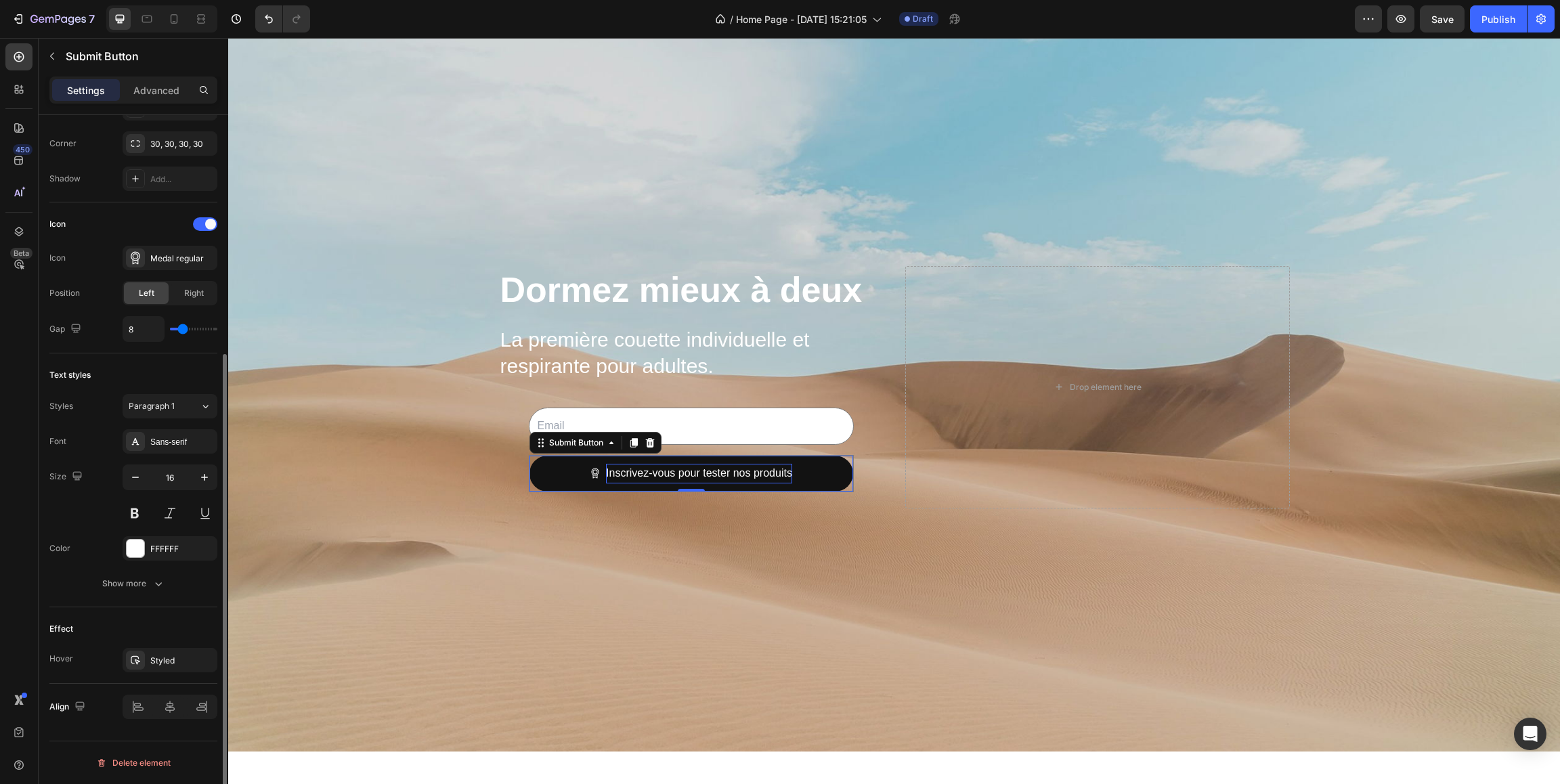
type input "9"
type input "10"
type input "11"
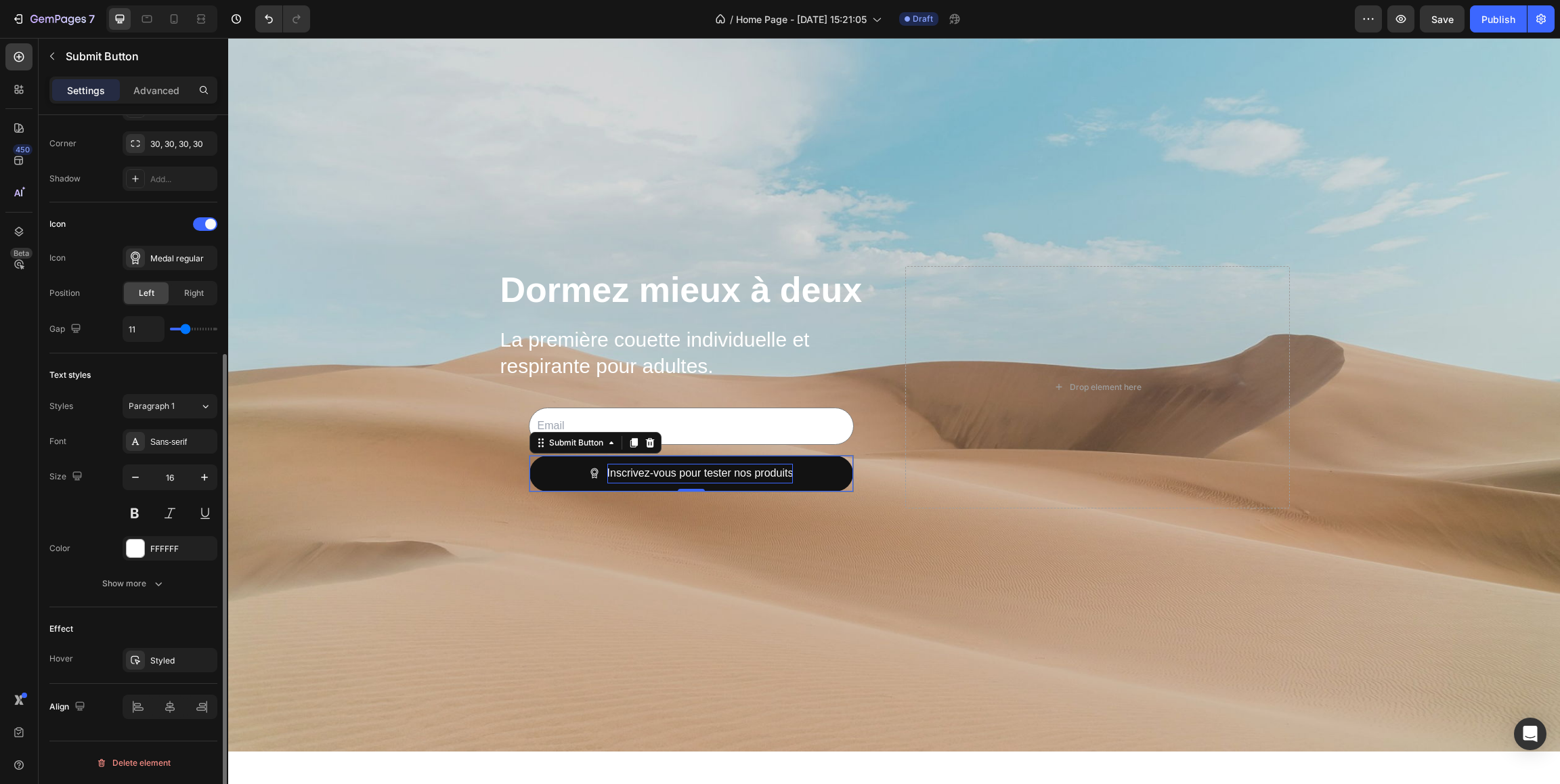
type input "12"
type input "13"
type input "14"
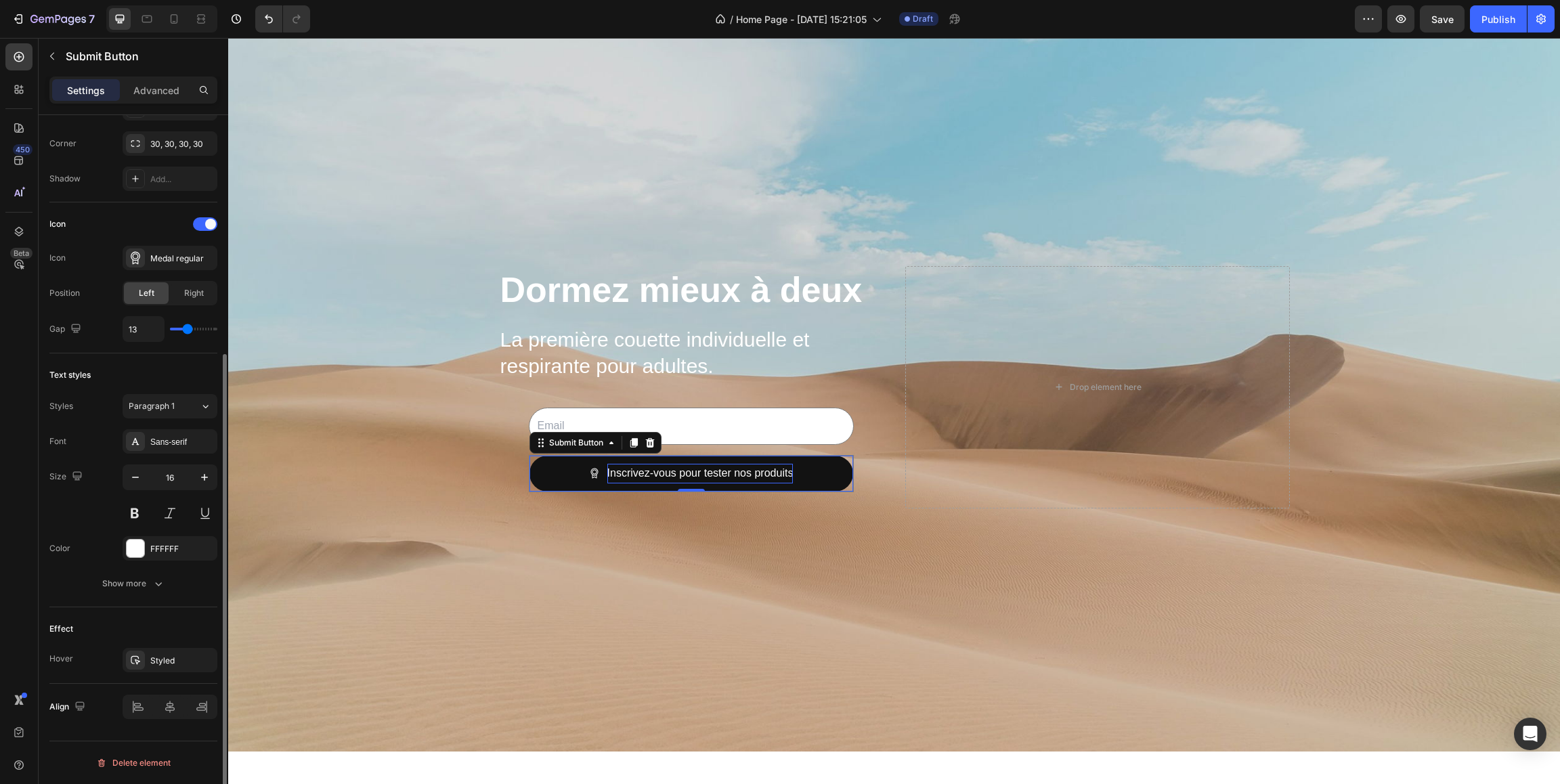
type input "14"
type input "13"
type input "12"
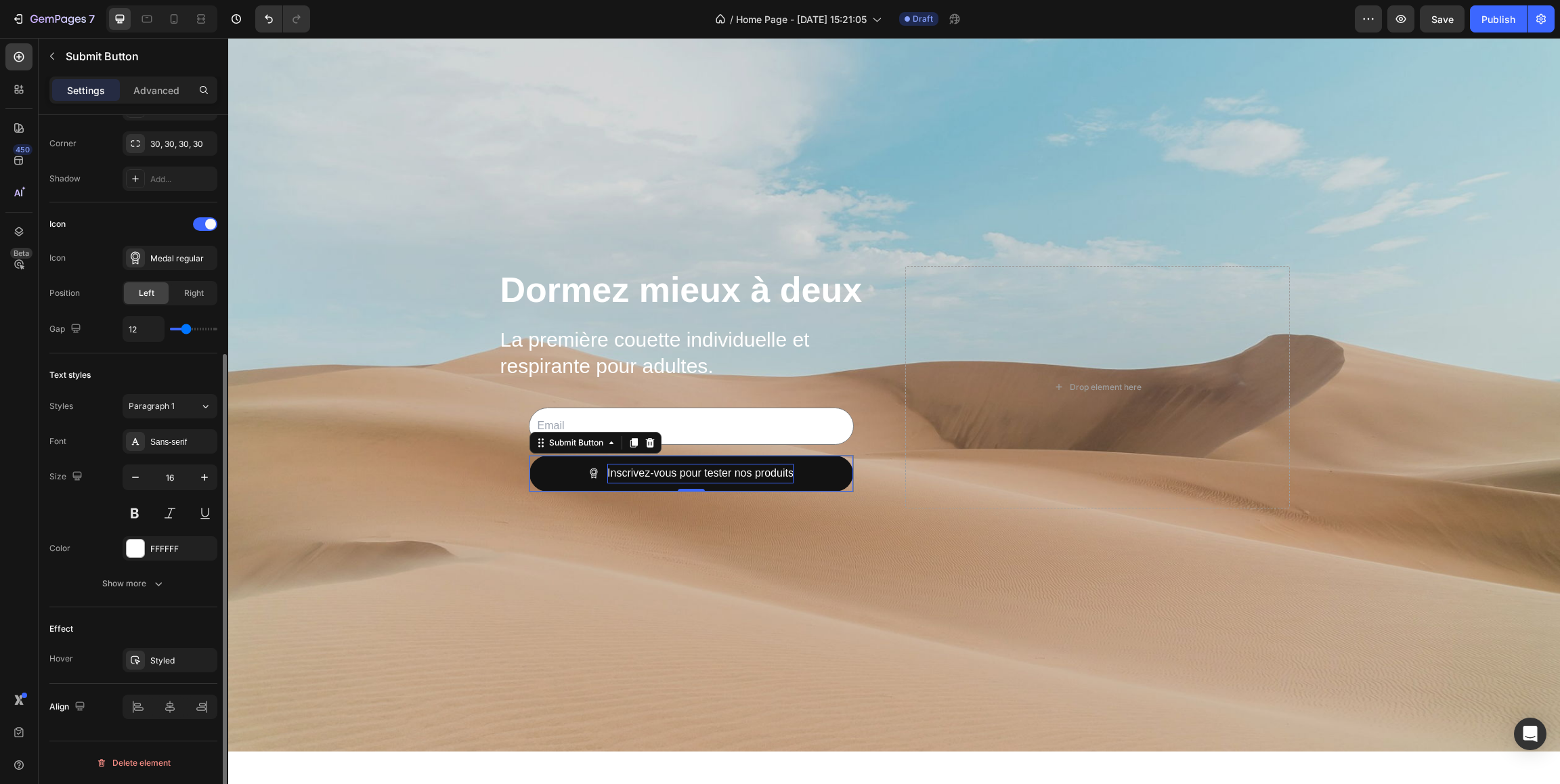
type input "11"
type input "10"
type input "9"
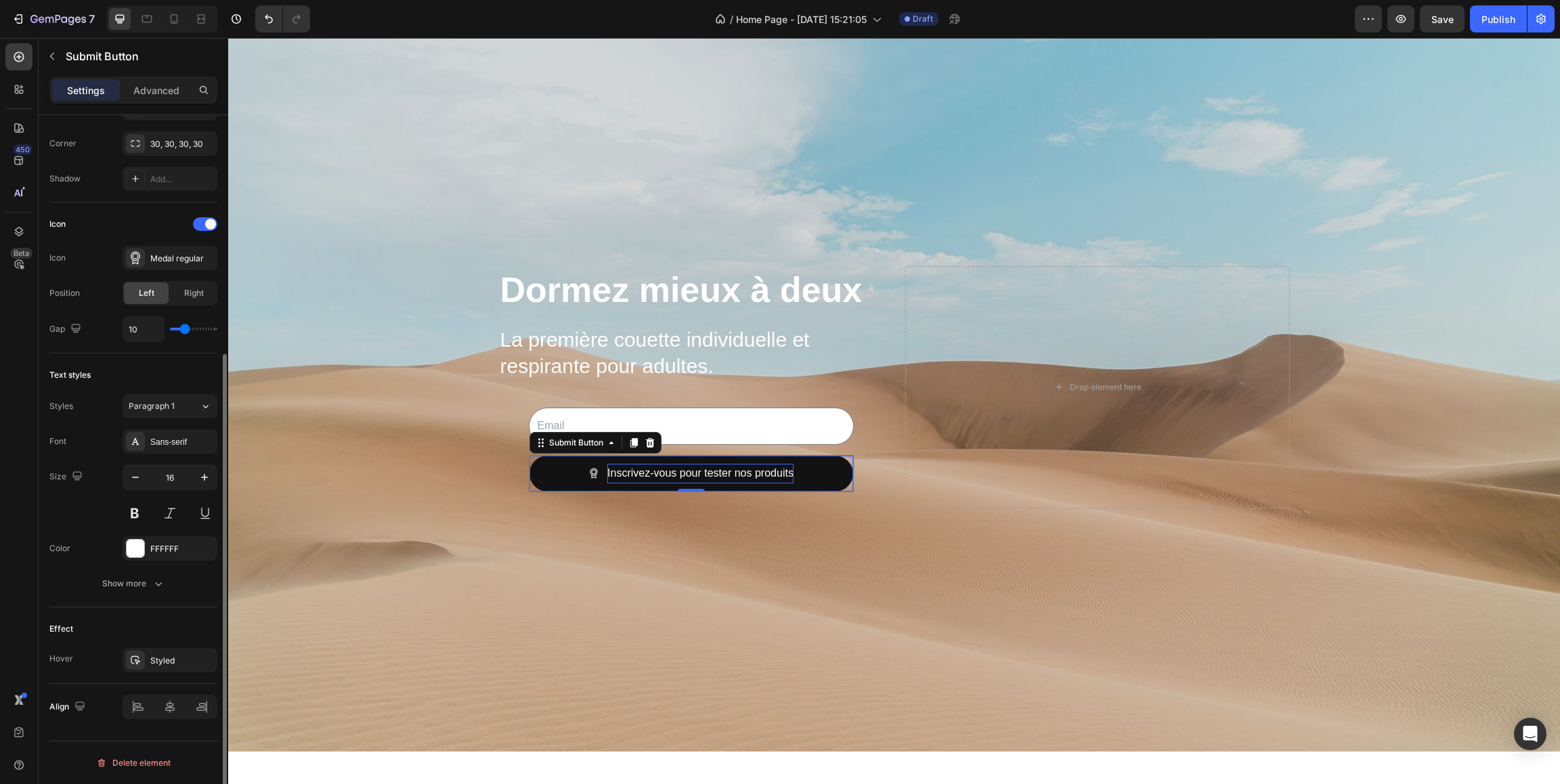
type input "9"
type input "8"
type input "9"
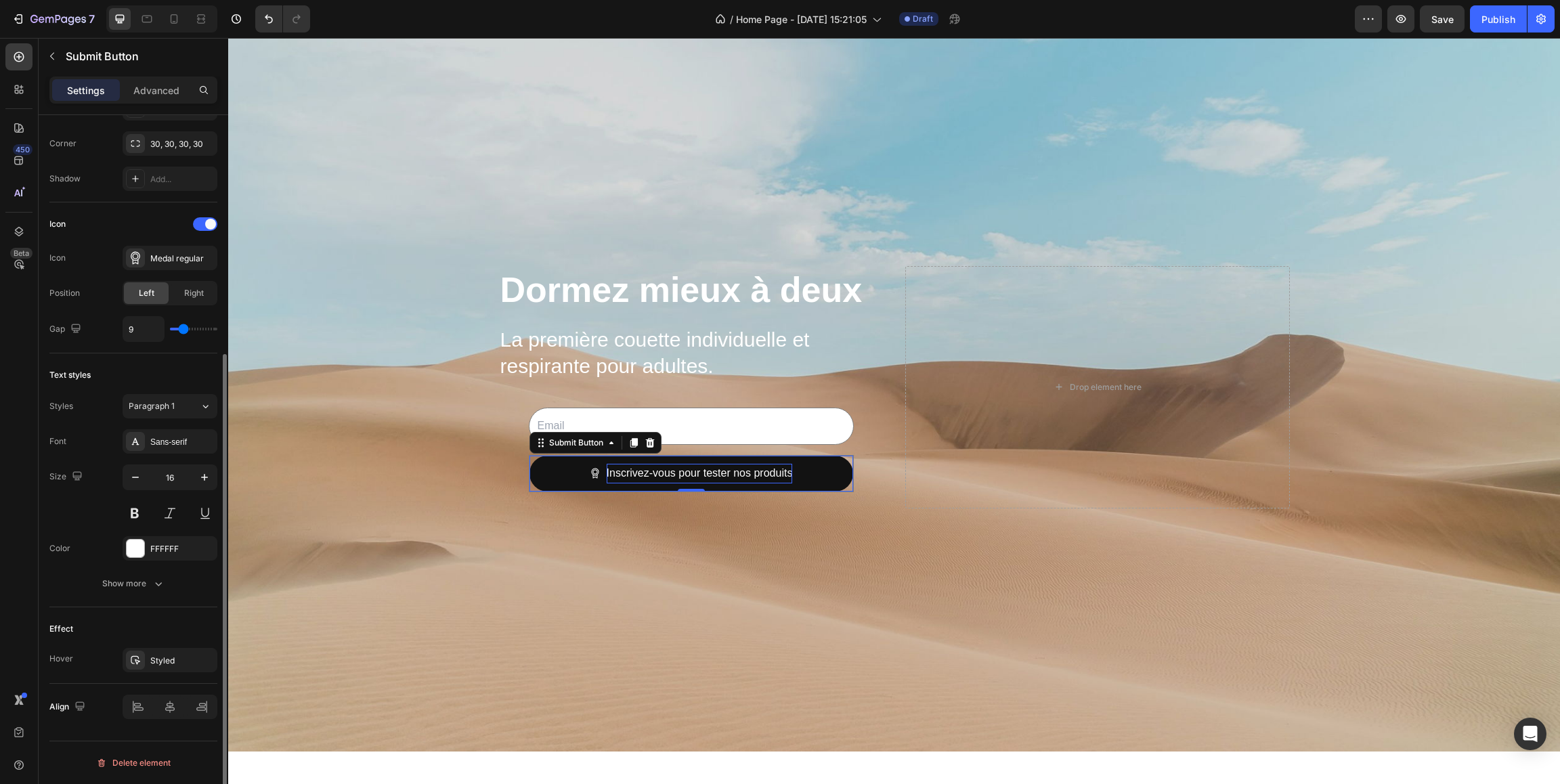
type input "10"
click at [185, 330] on input "range" at bounding box center [194, 328] width 48 height 3
click at [192, 287] on span "Right" at bounding box center [194, 293] width 19 height 12
click at [163, 289] on div "Left" at bounding box center [146, 293] width 45 height 22
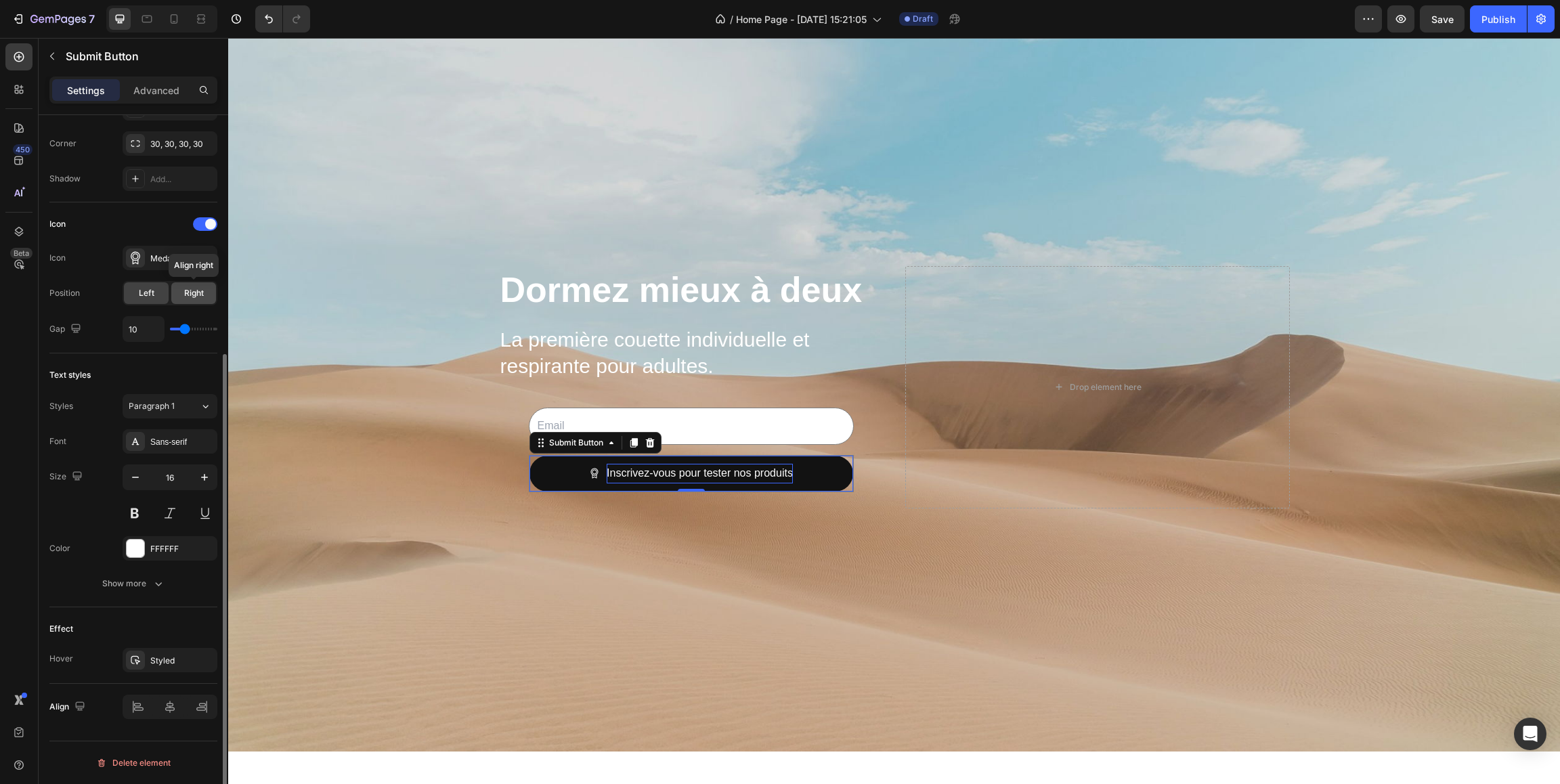
click at [200, 289] on span "Right" at bounding box center [194, 293] width 19 height 12
click at [139, 254] on icon at bounding box center [135, 258] width 14 height 14
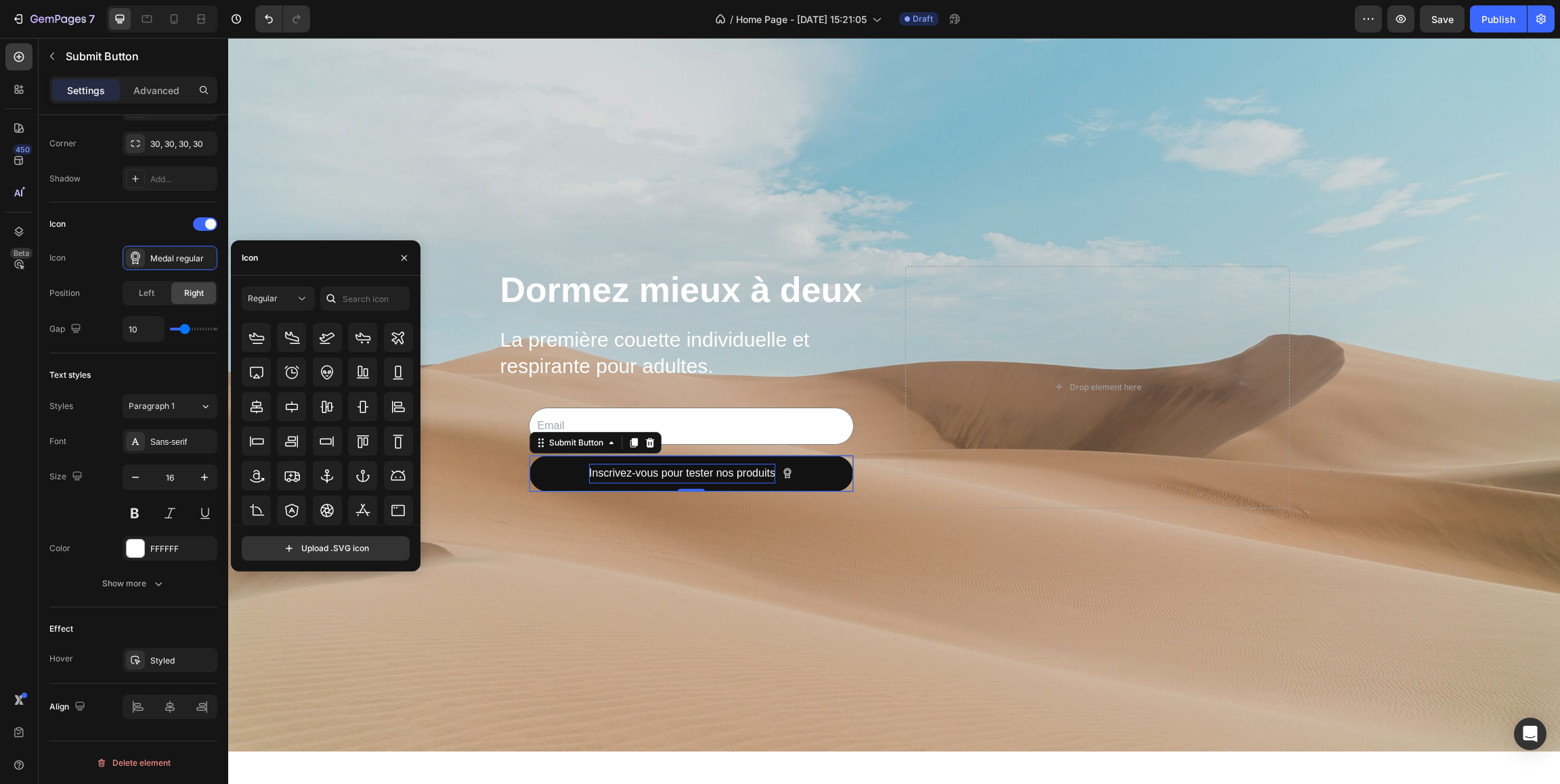
scroll to position [66, 0]
click at [303, 301] on icon at bounding box center [302, 298] width 14 height 14
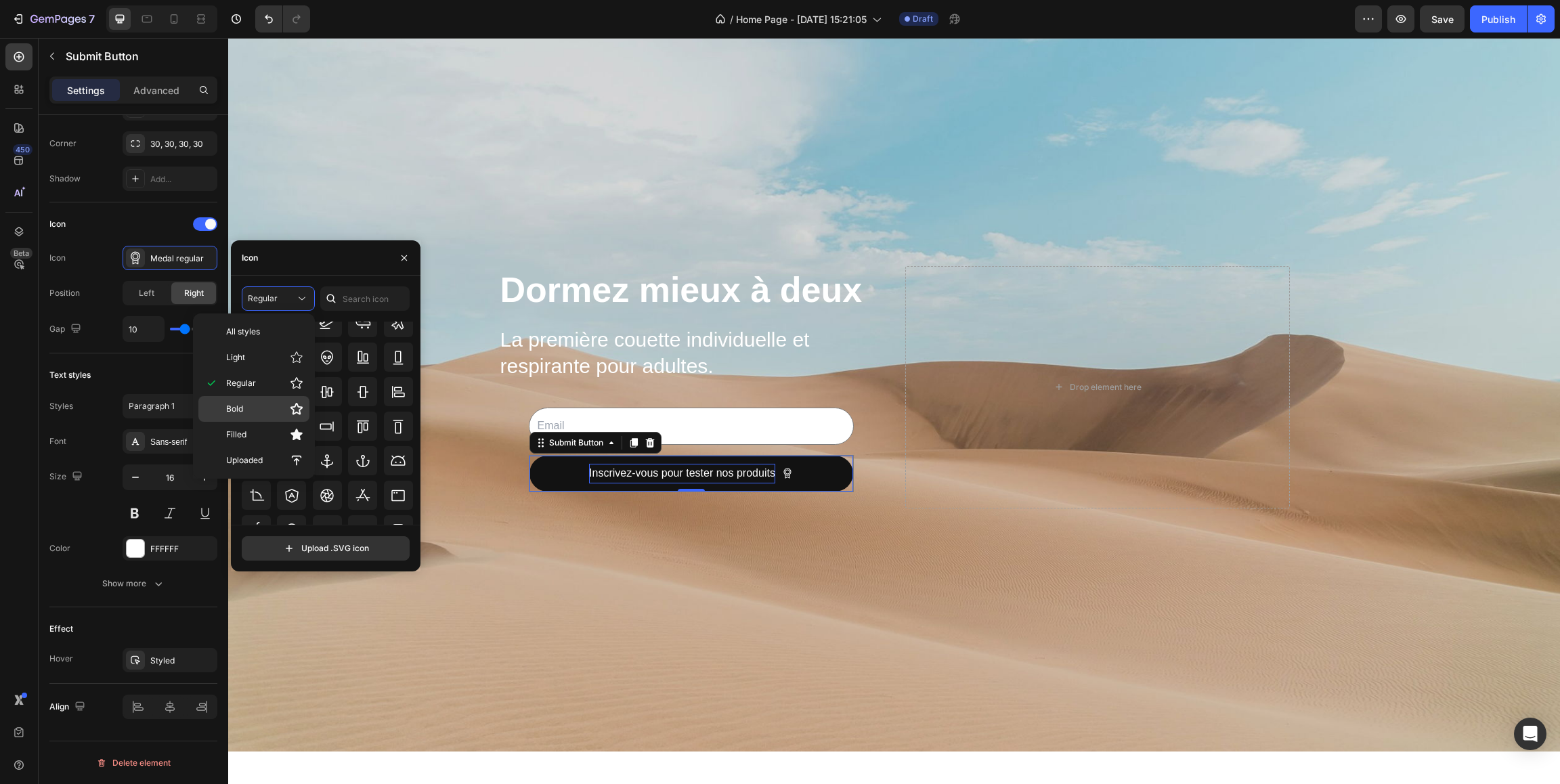
click at [268, 402] on div "Bold" at bounding box center [253, 409] width 111 height 26
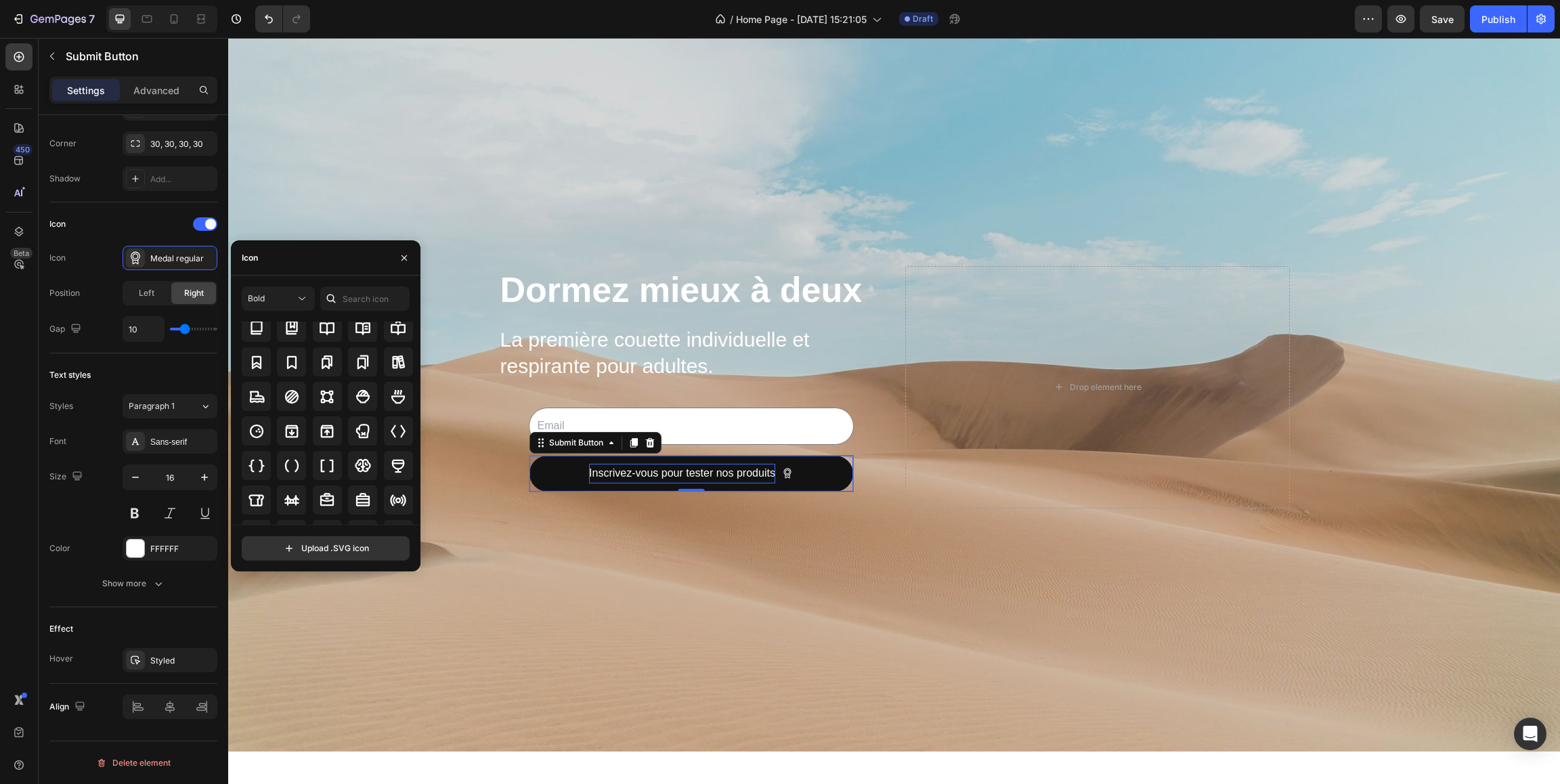
scroll to position [1313, 0]
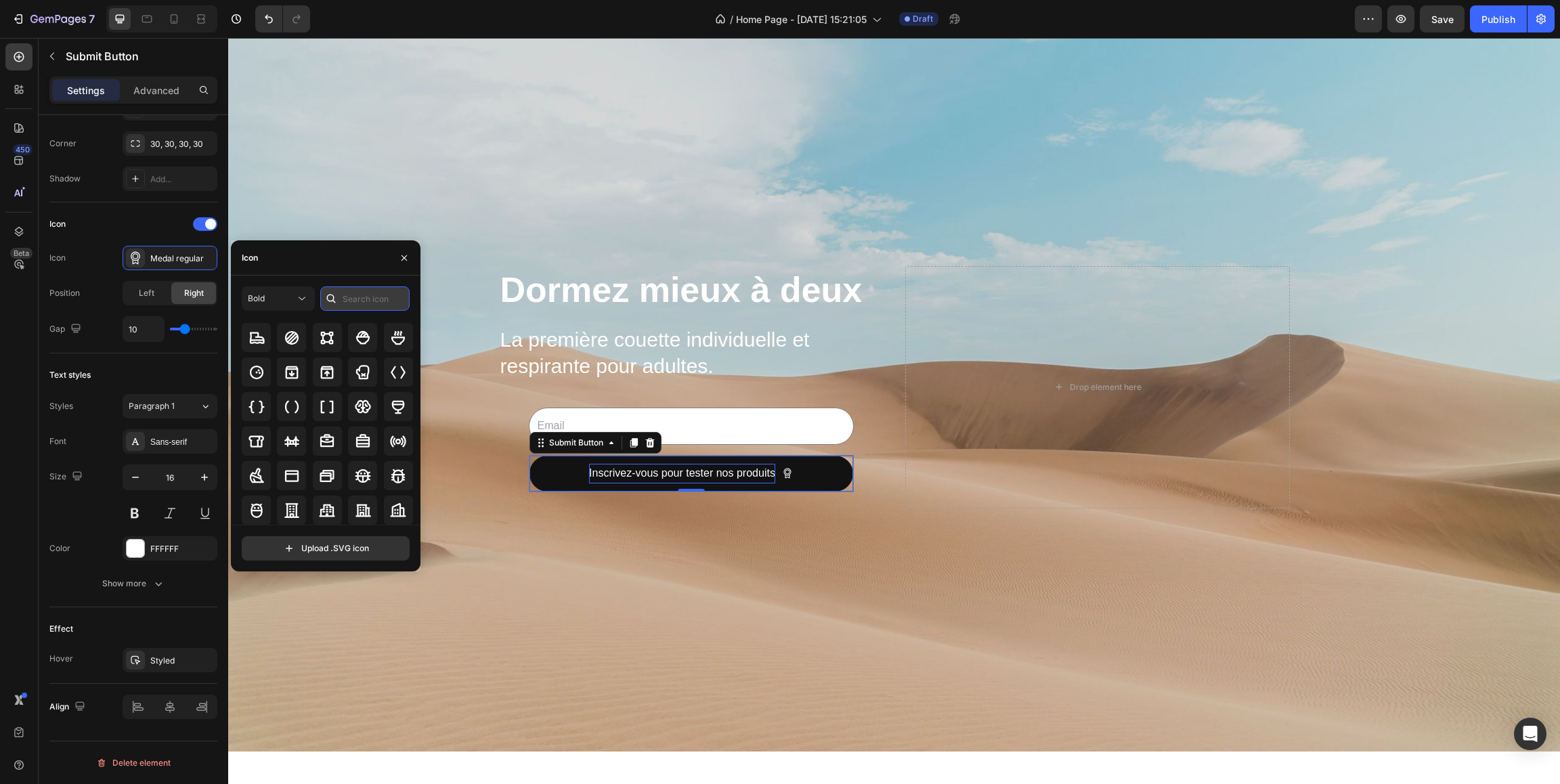
click at [353, 296] on input "text" at bounding box center [364, 298] width 89 height 25
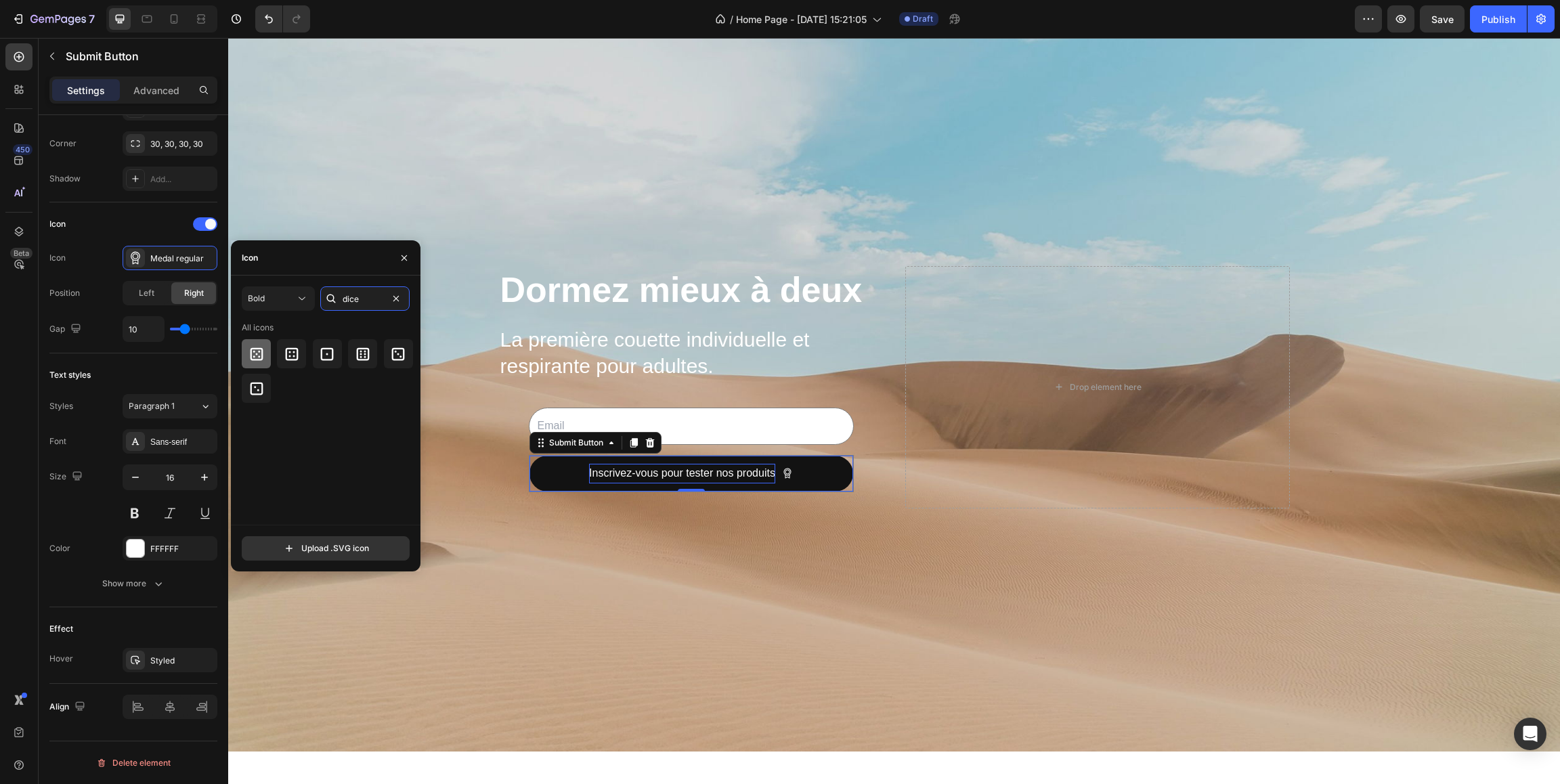
type input "dice"
click at [263, 356] on icon at bounding box center [257, 354] width 17 height 17
click at [260, 351] on icon at bounding box center [256, 354] width 14 height 16
click at [376, 298] on input "luck" at bounding box center [364, 298] width 89 height 25
type input "t"
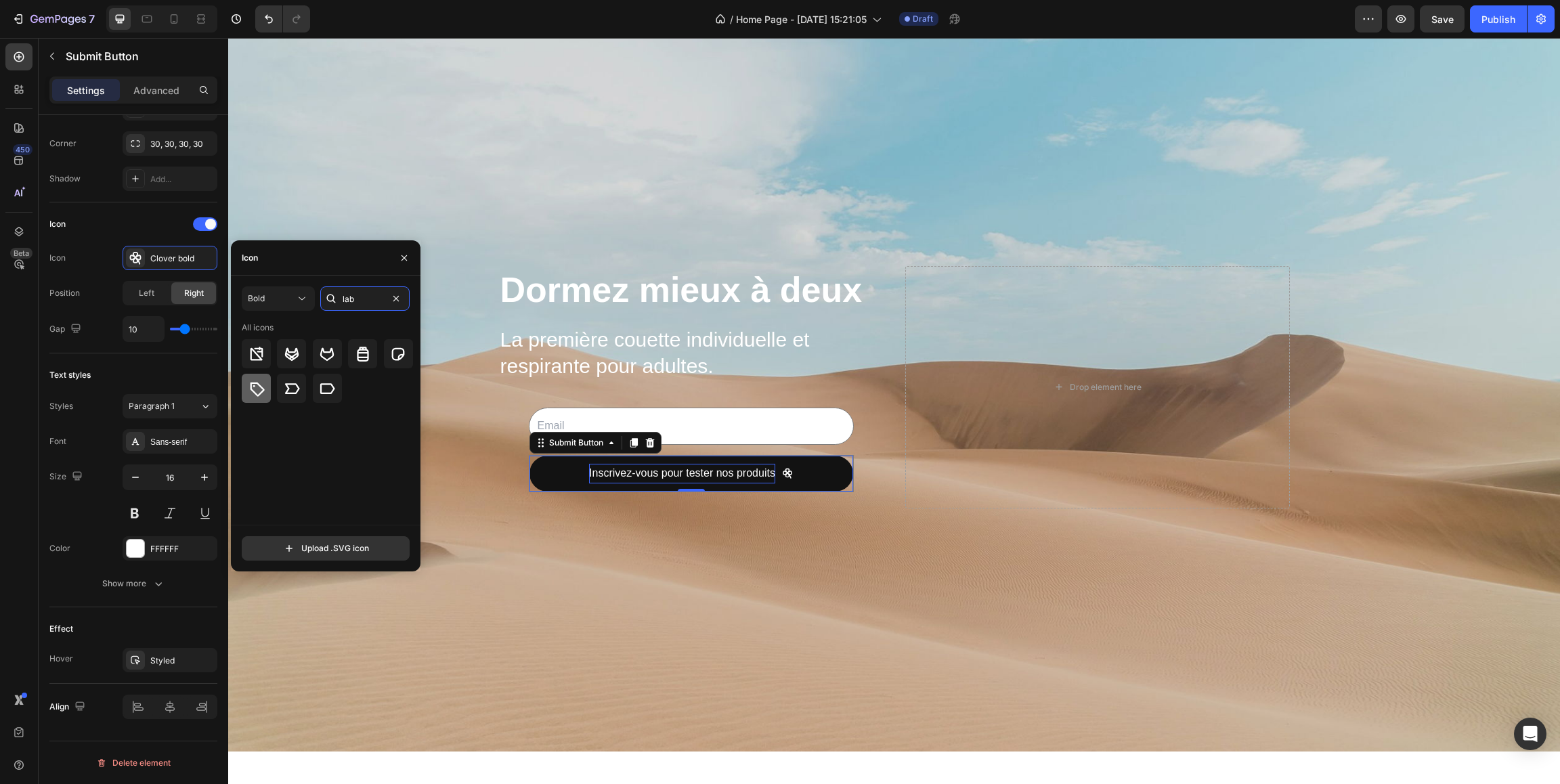
type input "lab"
click at [252, 389] on icon at bounding box center [257, 389] width 15 height 15
click at [386, 301] on input "lab" at bounding box center [364, 298] width 89 height 25
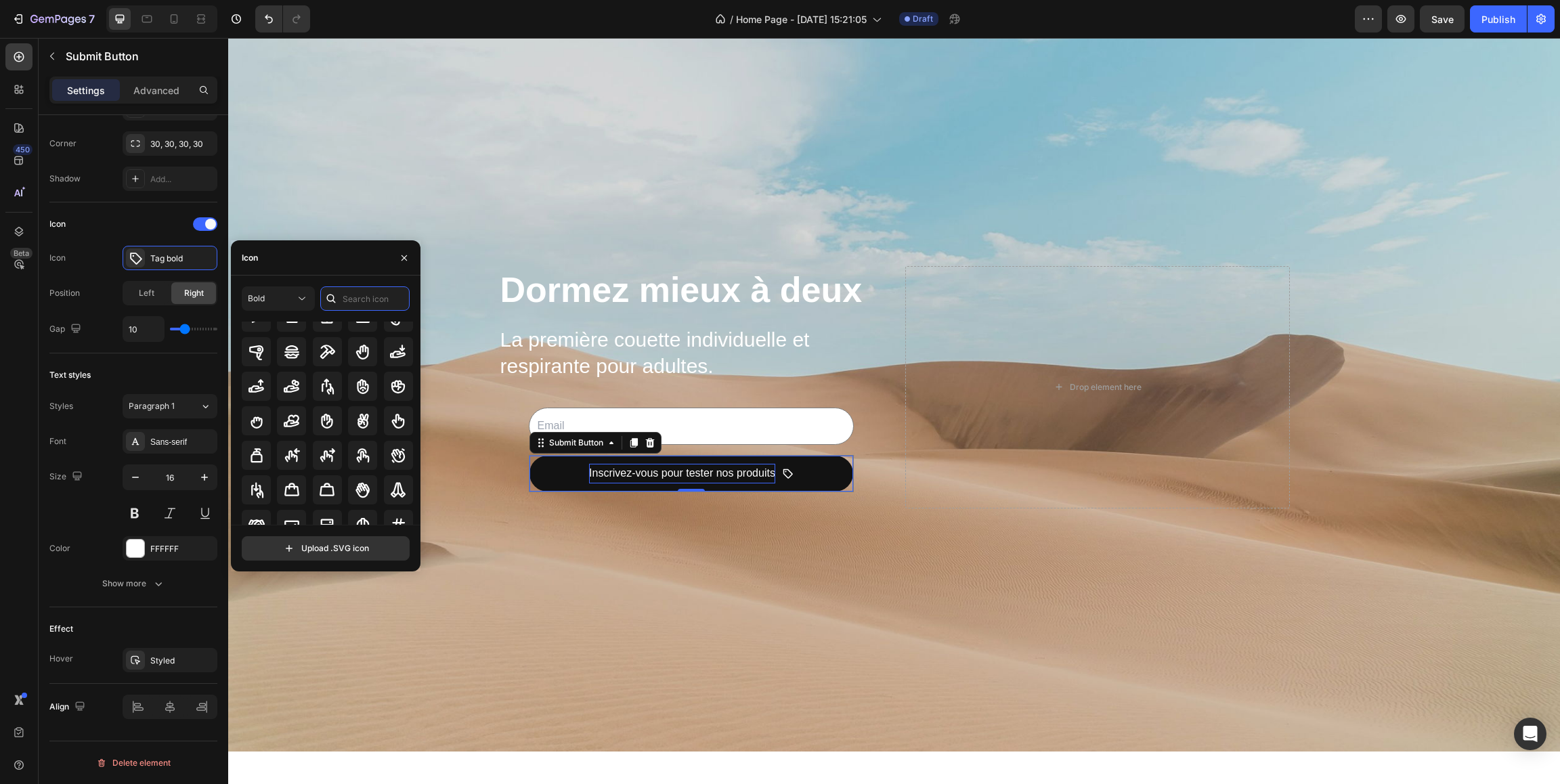
scroll to position [4250, 0]
click at [394, 410] on icon at bounding box center [398, 410] width 17 height 17
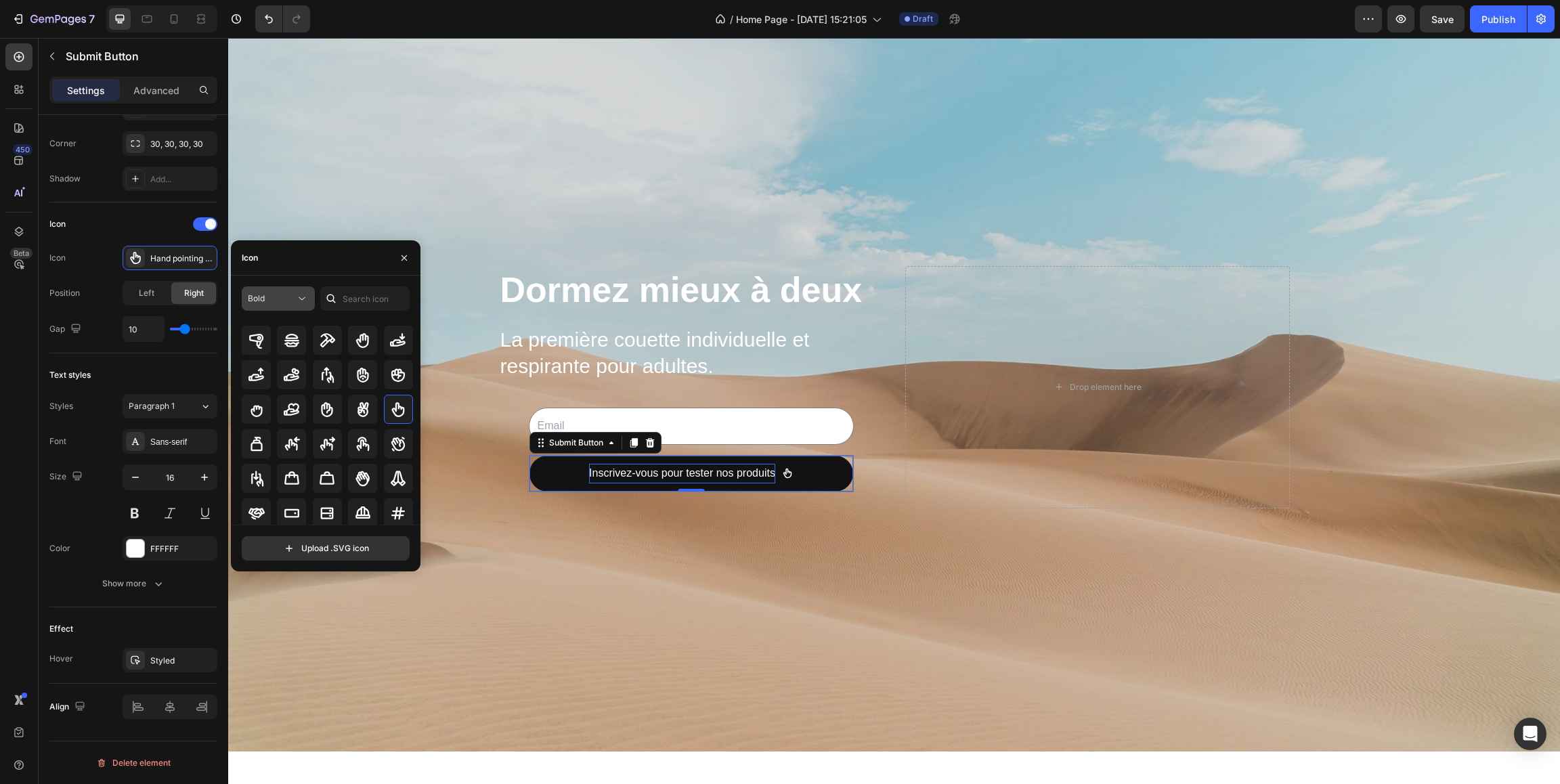
click at [299, 302] on icon at bounding box center [302, 298] width 14 height 14
click at [261, 390] on p "Regular" at bounding box center [265, 382] width 77 height 14
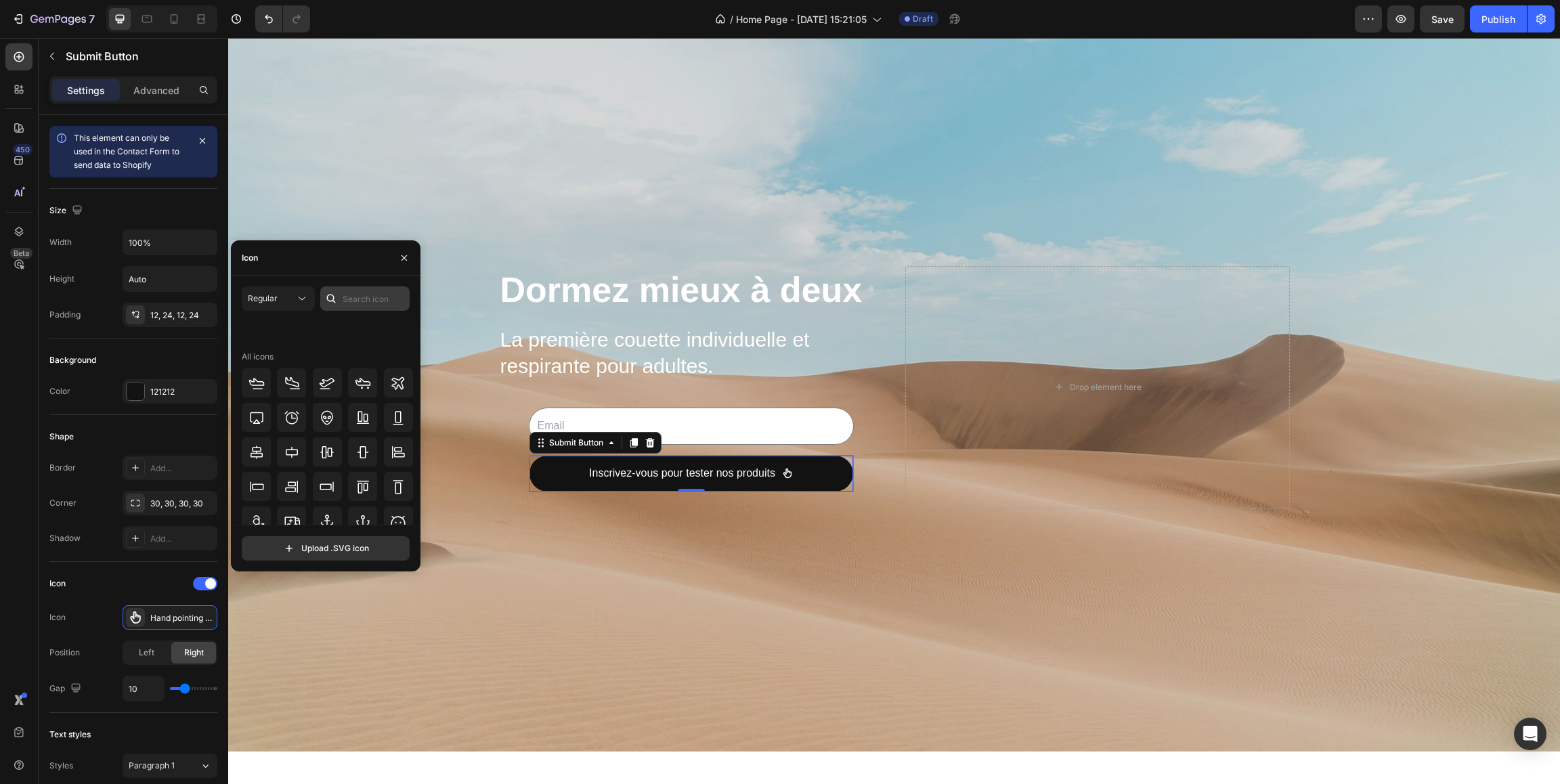
scroll to position [149, 0]
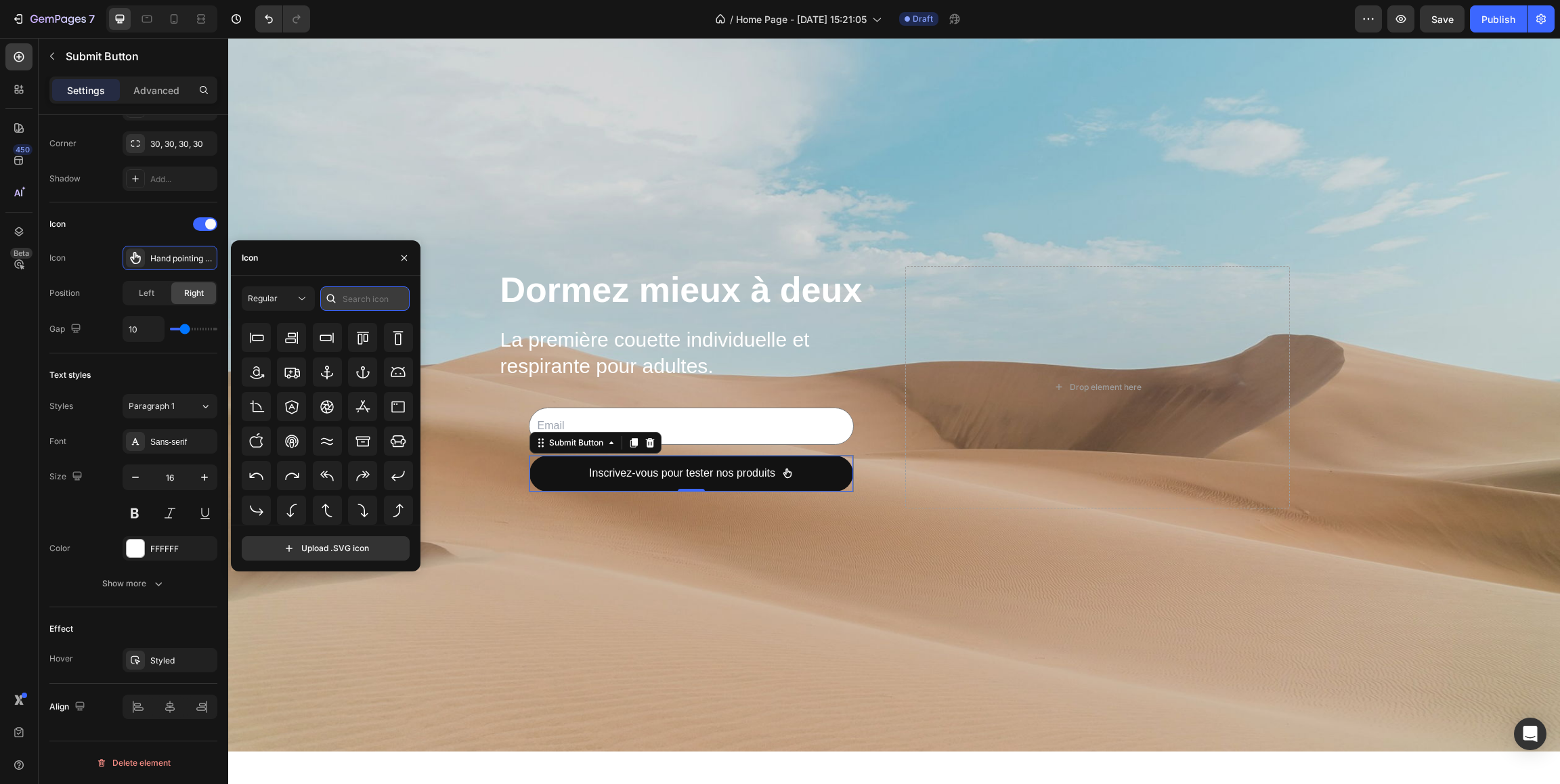
click at [370, 295] on input "text" at bounding box center [364, 298] width 89 height 25
type input "hand"
click at [258, 424] on icon at bounding box center [257, 423] width 17 height 17
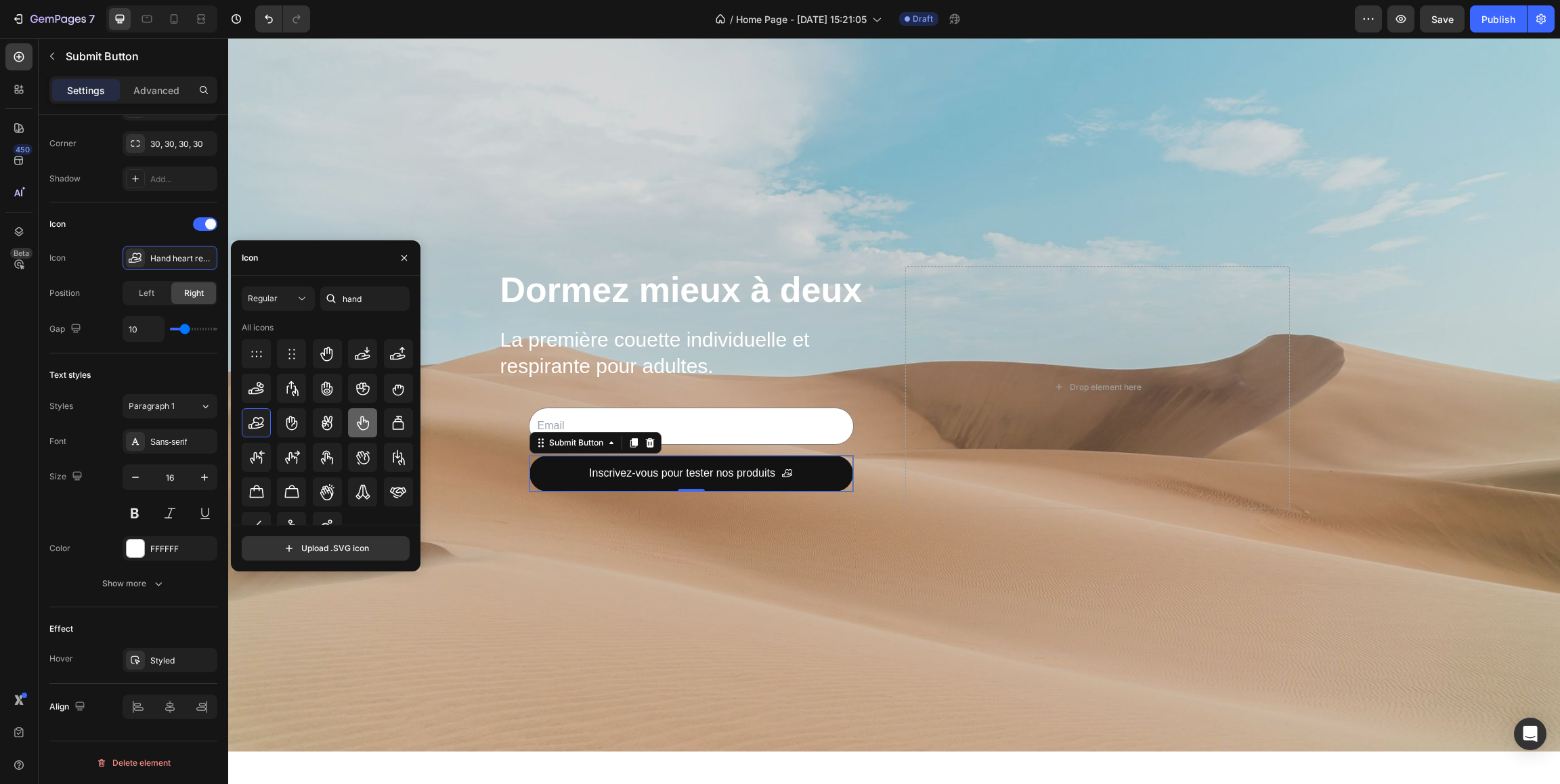
click at [360, 425] on icon at bounding box center [363, 423] width 17 height 17
click at [256, 422] on icon at bounding box center [256, 422] width 16 height 12
click at [323, 454] on icon at bounding box center [326, 457] width 12 height 14
click at [366, 416] on icon at bounding box center [363, 423] width 17 height 17
click at [260, 421] on icon at bounding box center [257, 423] width 17 height 17
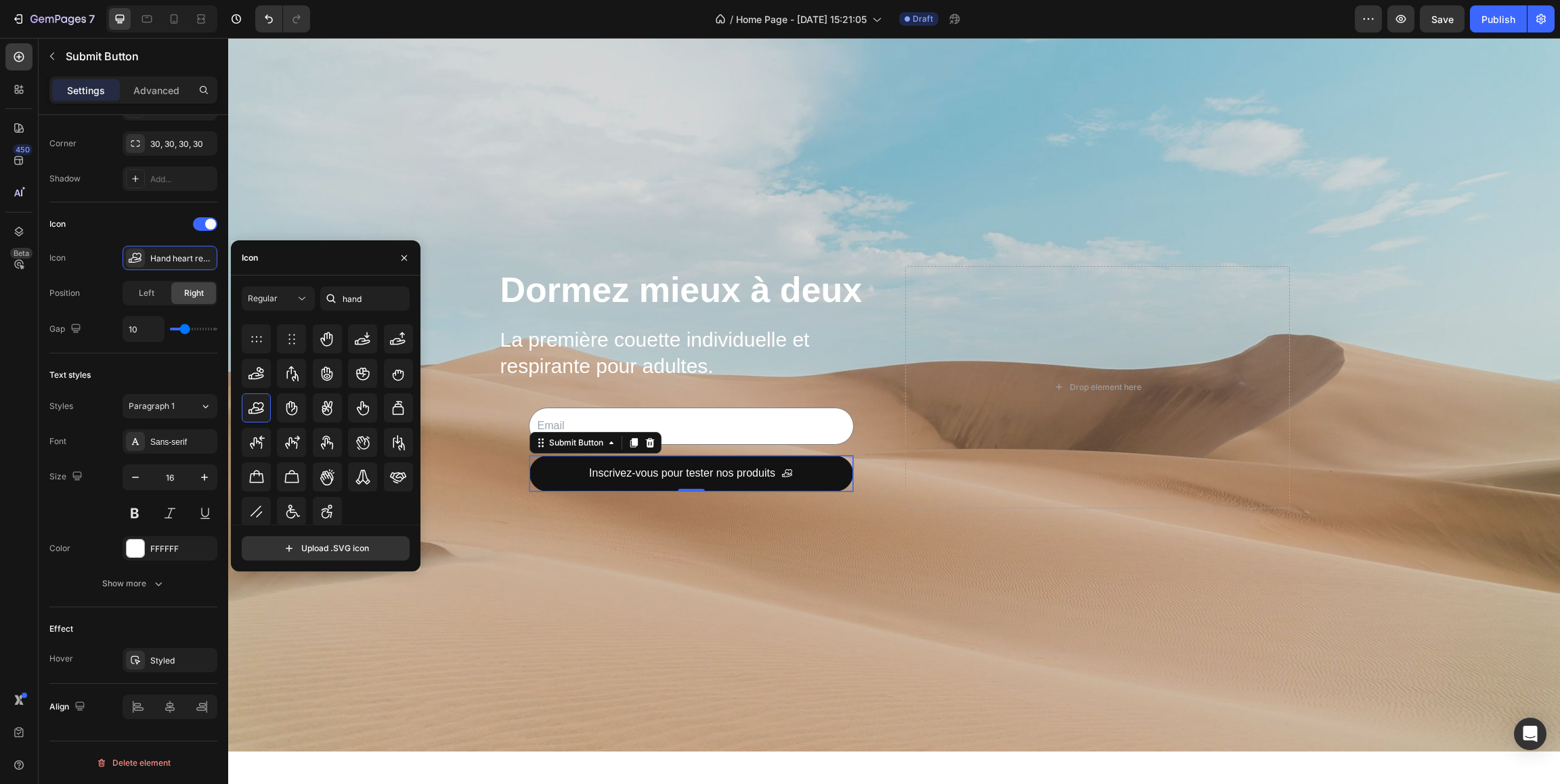
scroll to position [17, 0]
click at [365, 476] on icon at bounding box center [363, 476] width 17 height 17
click at [260, 403] on icon at bounding box center [257, 407] width 17 height 17
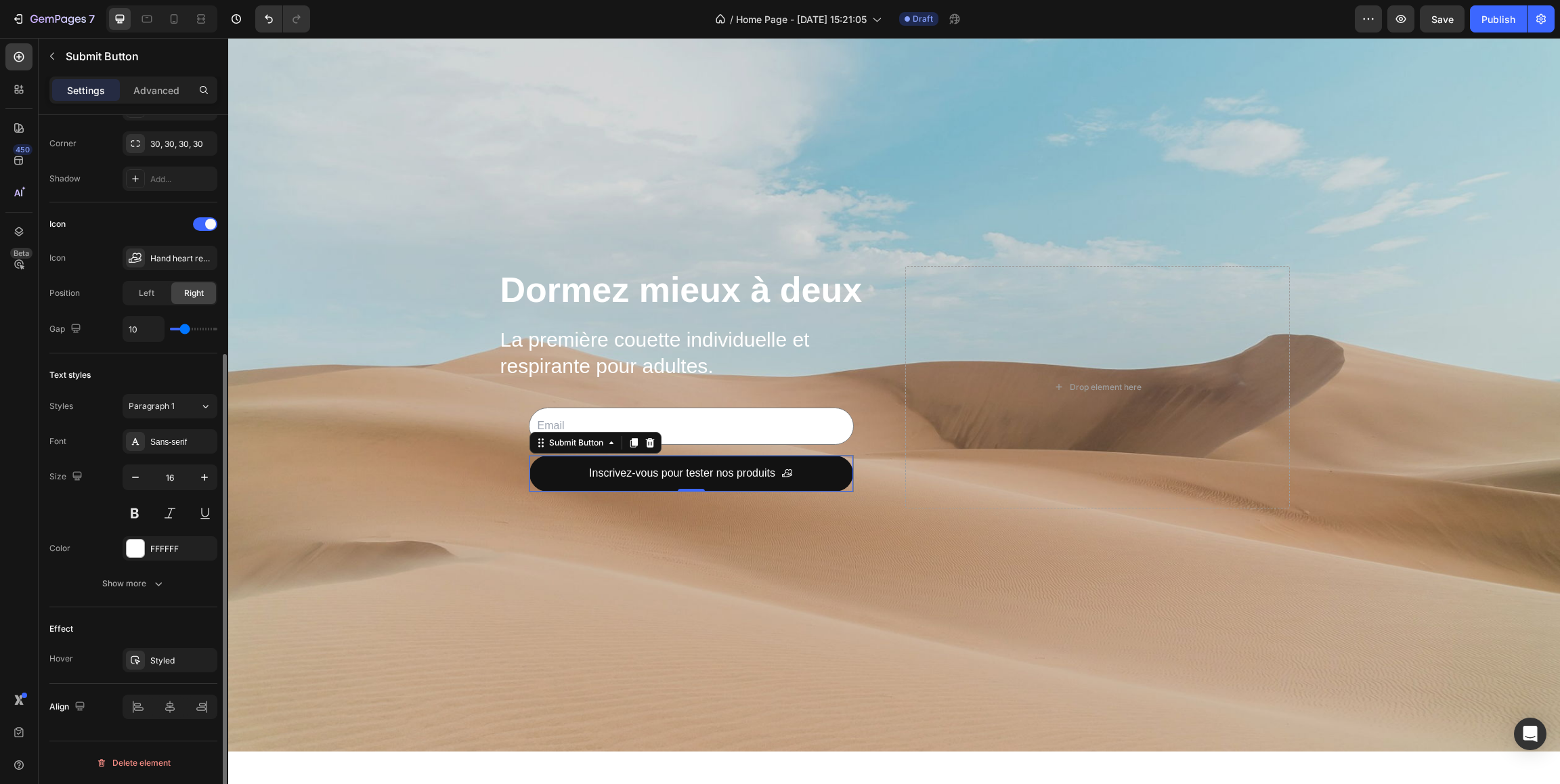
type input "9"
type input "8"
type input "7"
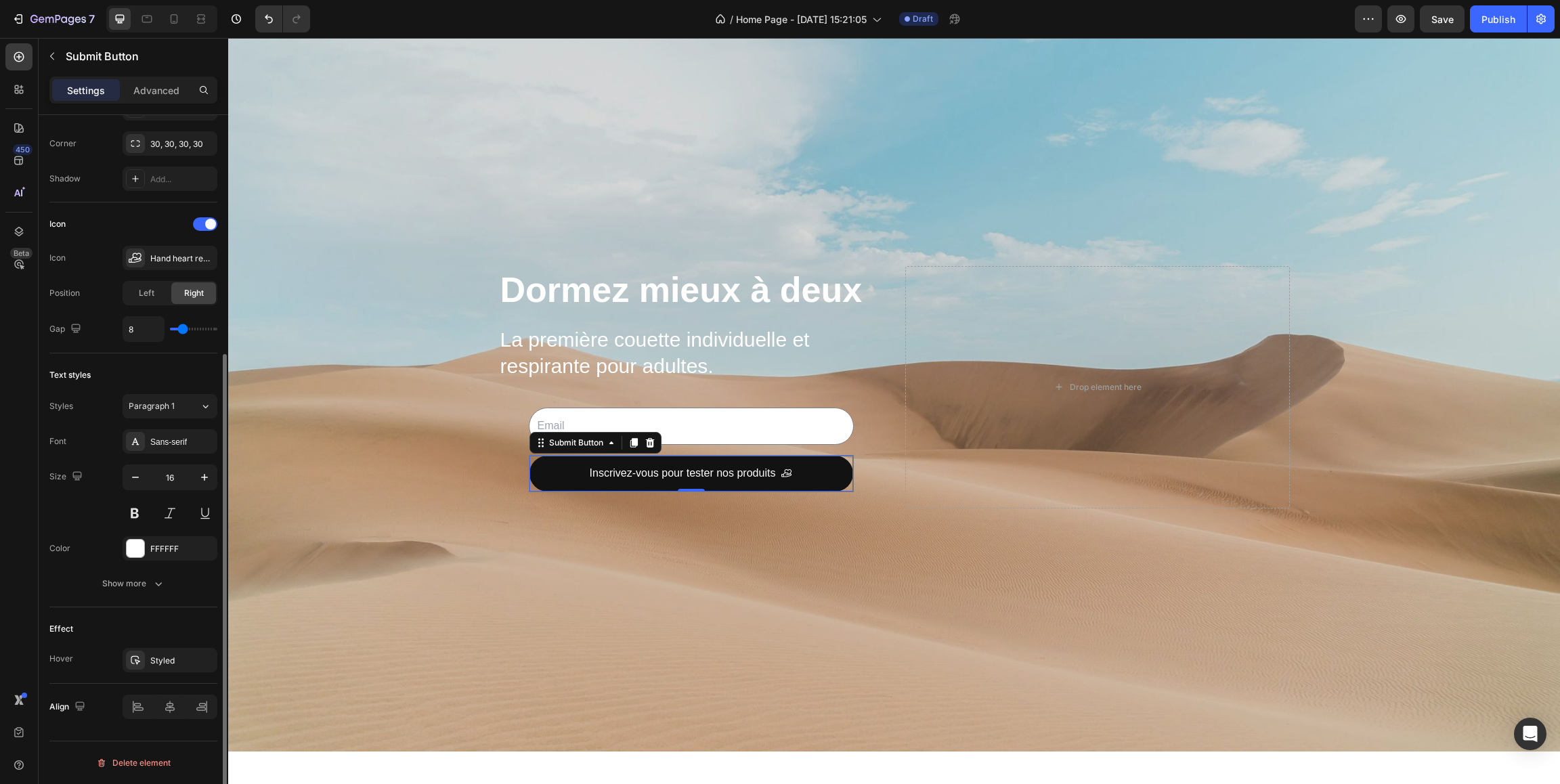
type input "7"
type input "6"
type input "7"
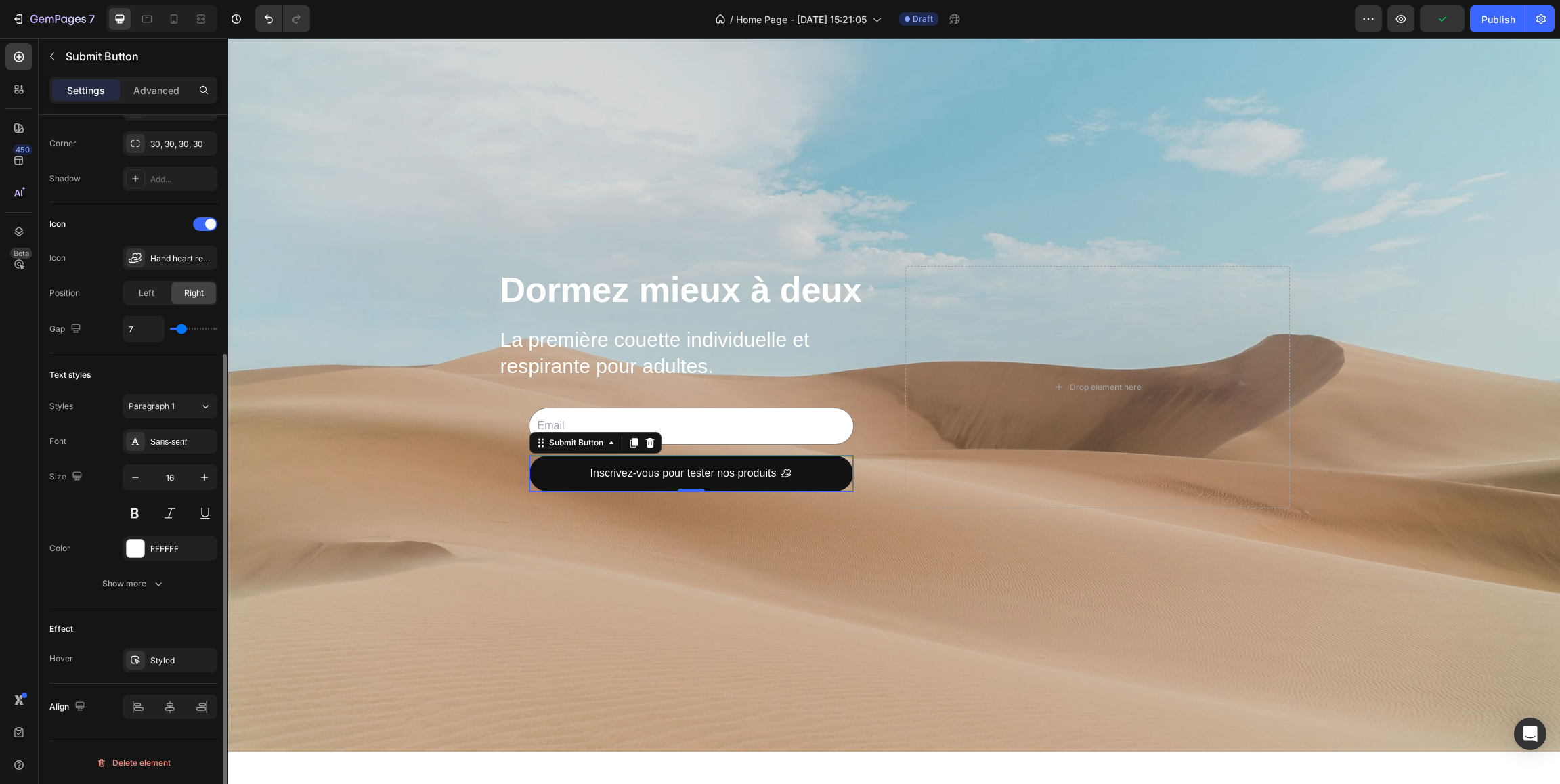
click at [183, 330] on input "range" at bounding box center [194, 328] width 48 height 3
click at [452, 503] on div "Background Image" at bounding box center [894, 386] width 1332 height 729
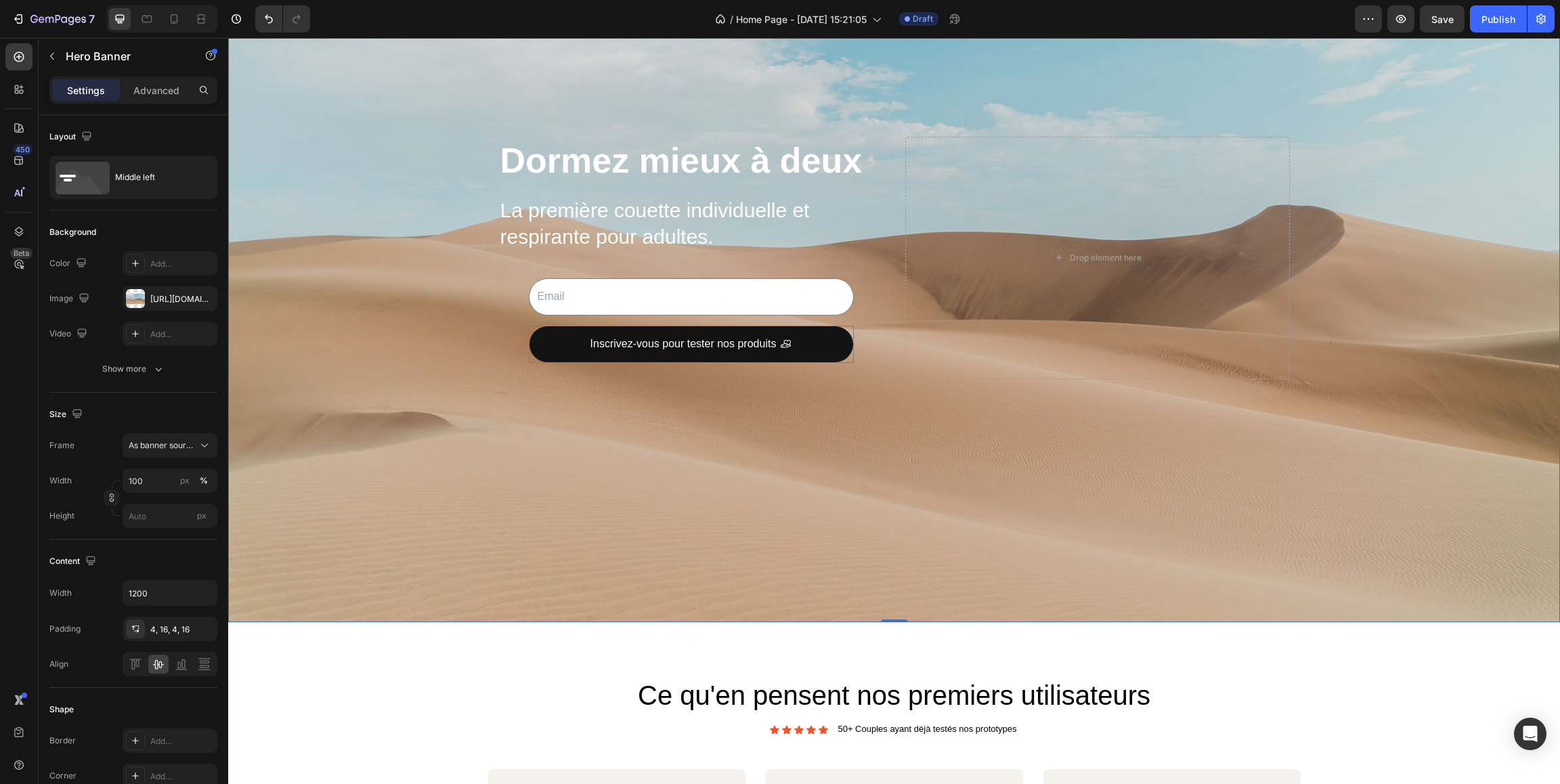
scroll to position [216, 0]
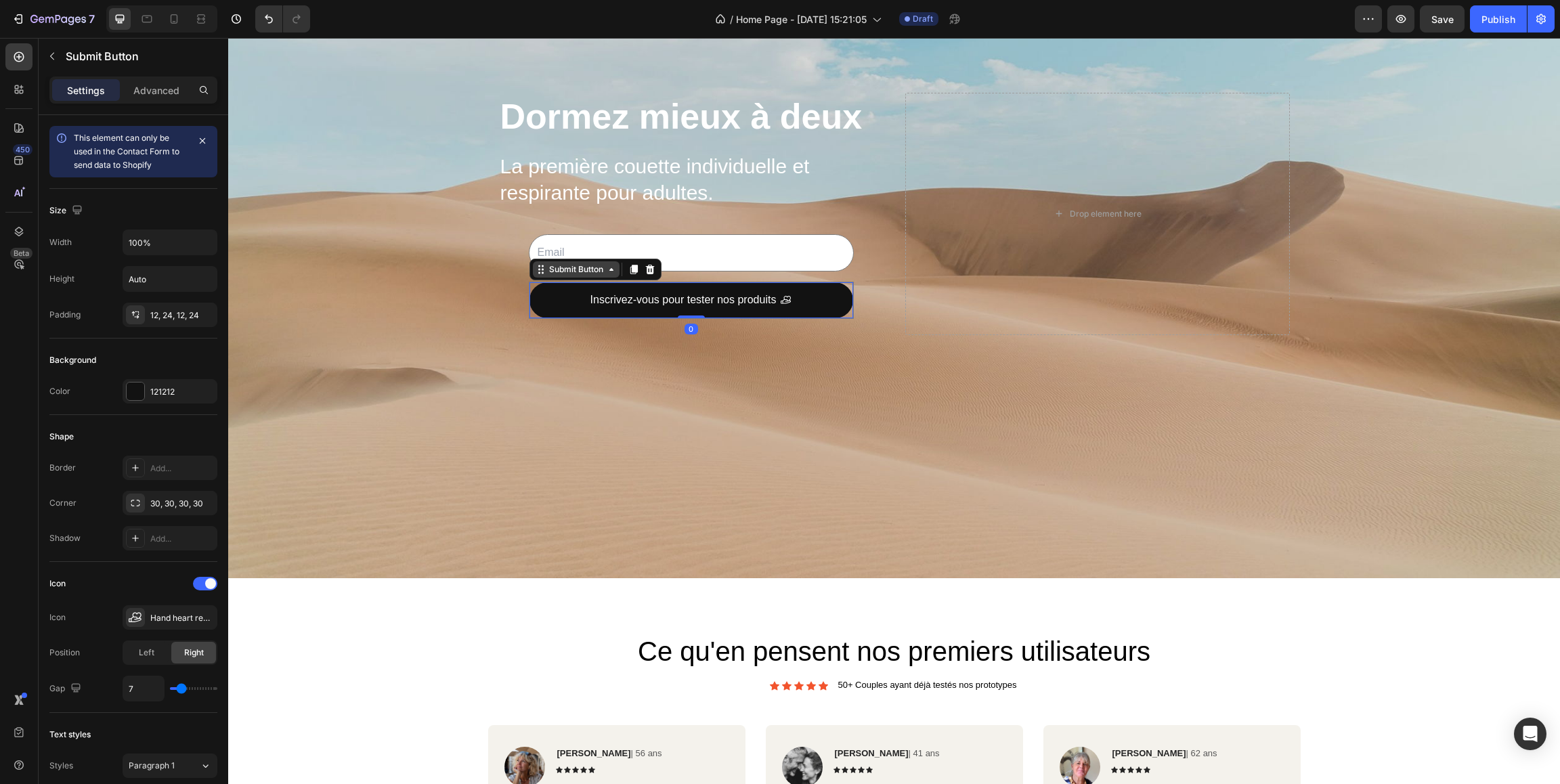
click at [535, 272] on div "Submit Button" at bounding box center [576, 270] width 86 height 17
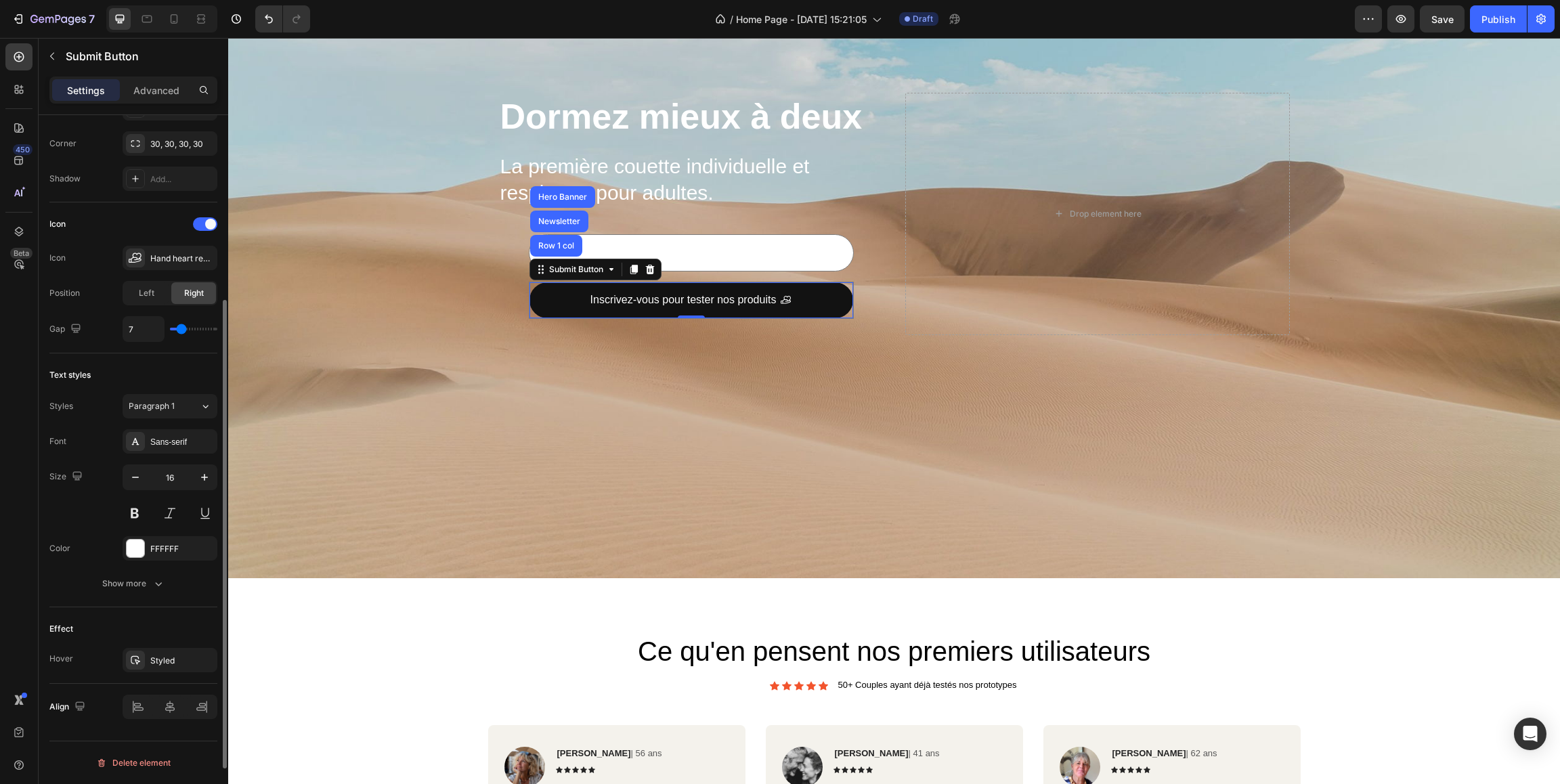
scroll to position [0, 0]
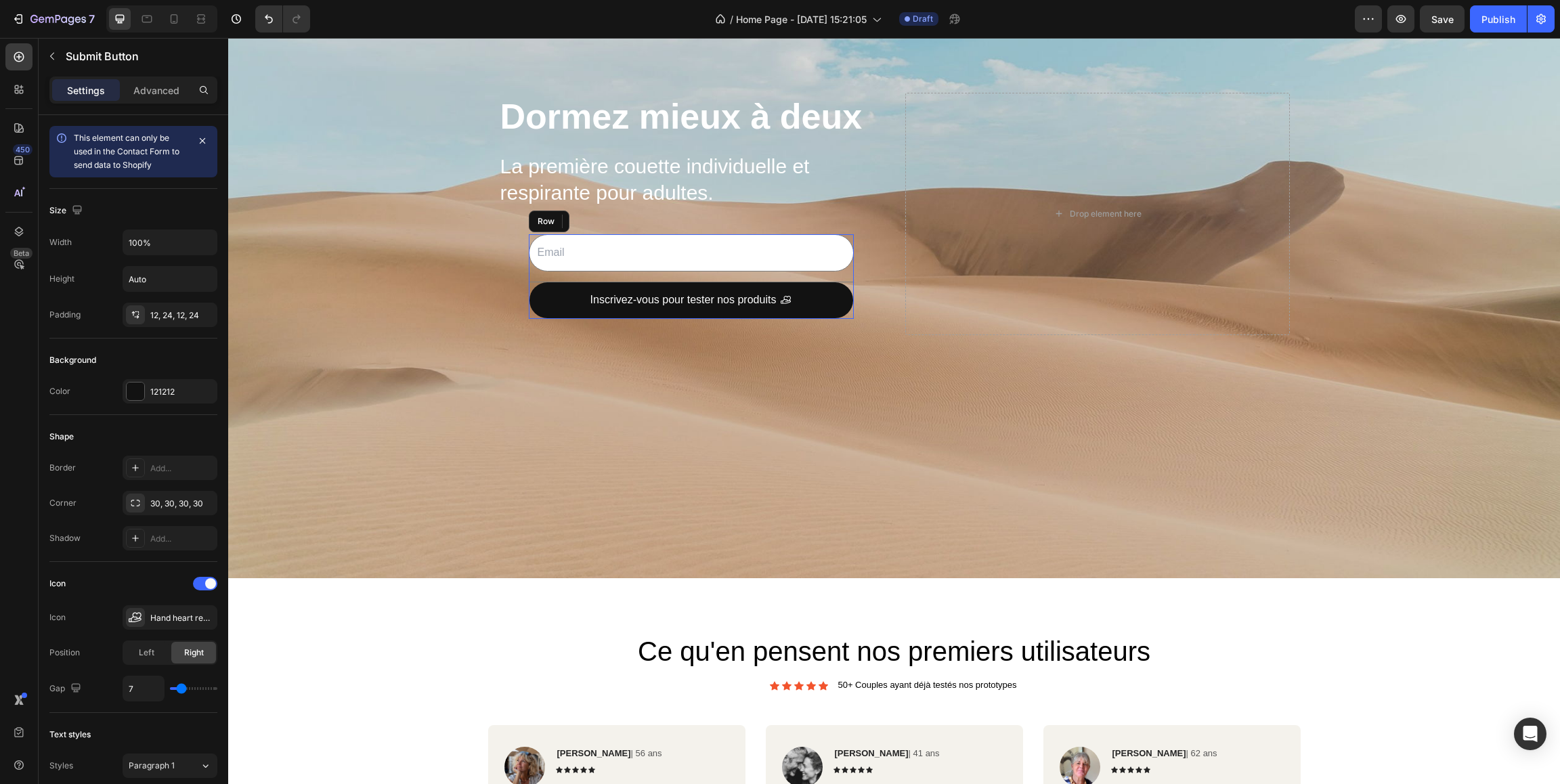
click at [843, 275] on div "Email Field Inscrivez-vous pour tester nos produits Submit Button Row 1 col New…" at bounding box center [691, 276] width 325 height 84
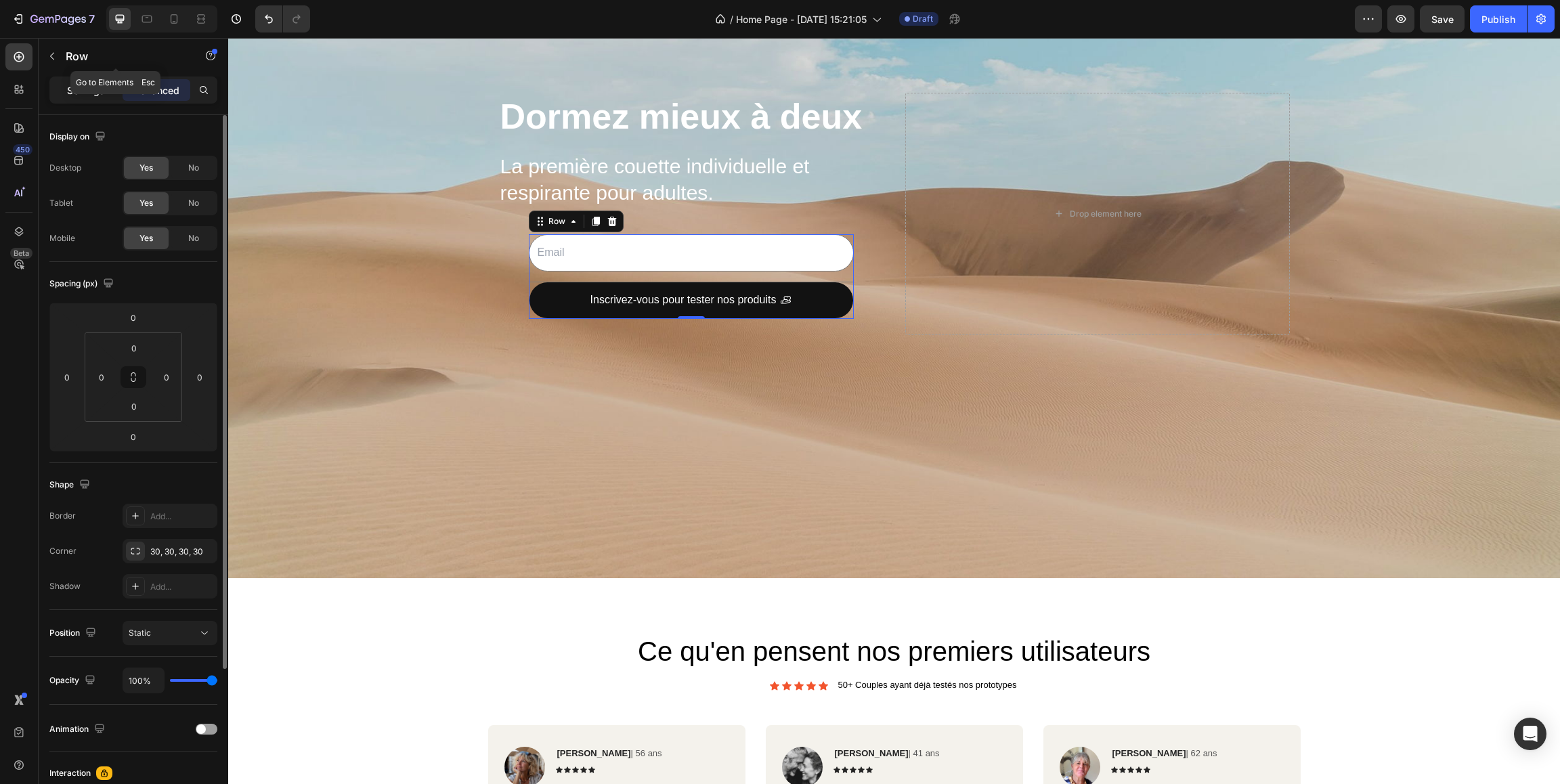
click at [84, 86] on p "Settings" at bounding box center [85, 91] width 38 height 15
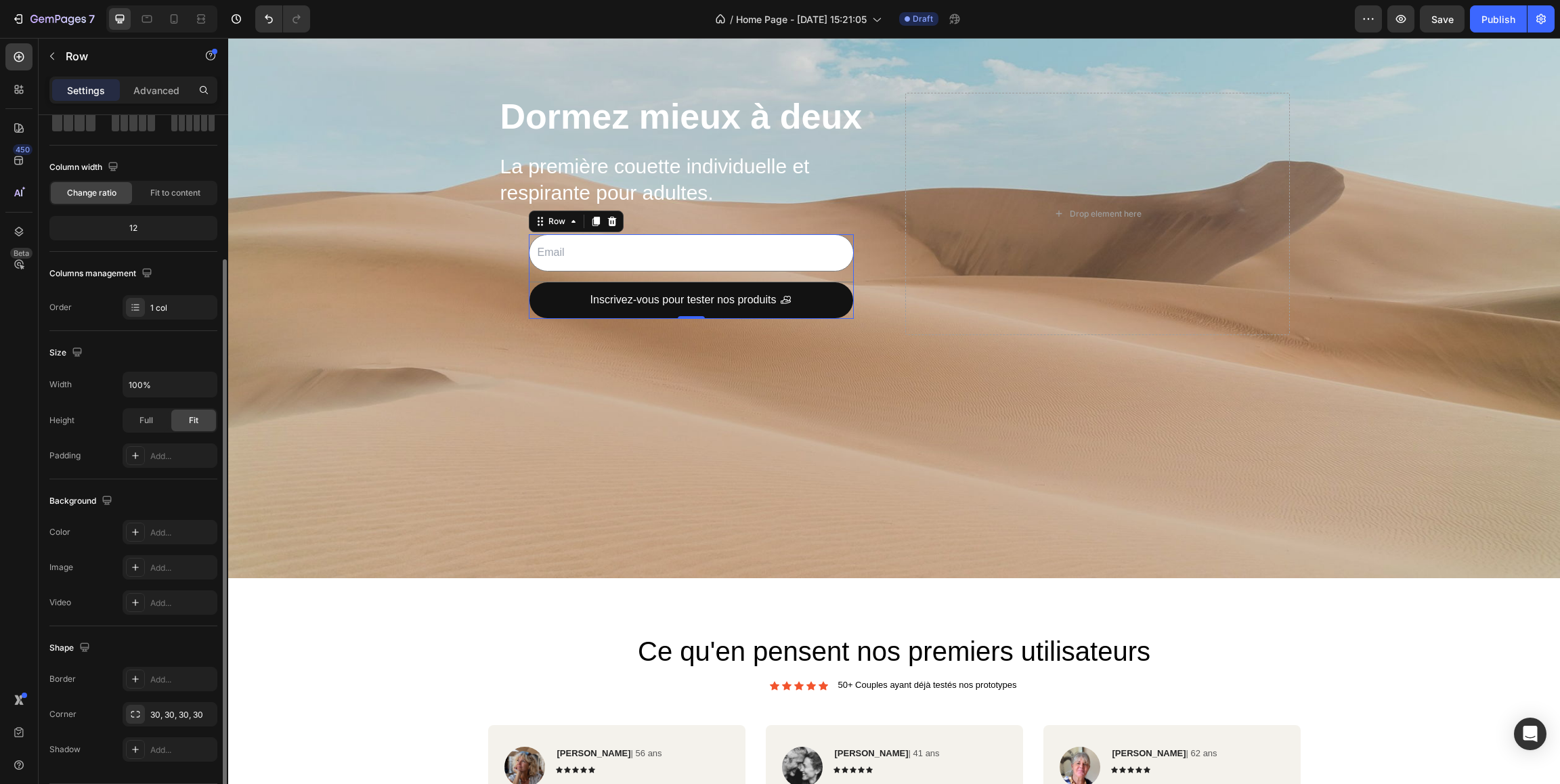
scroll to position [118, 0]
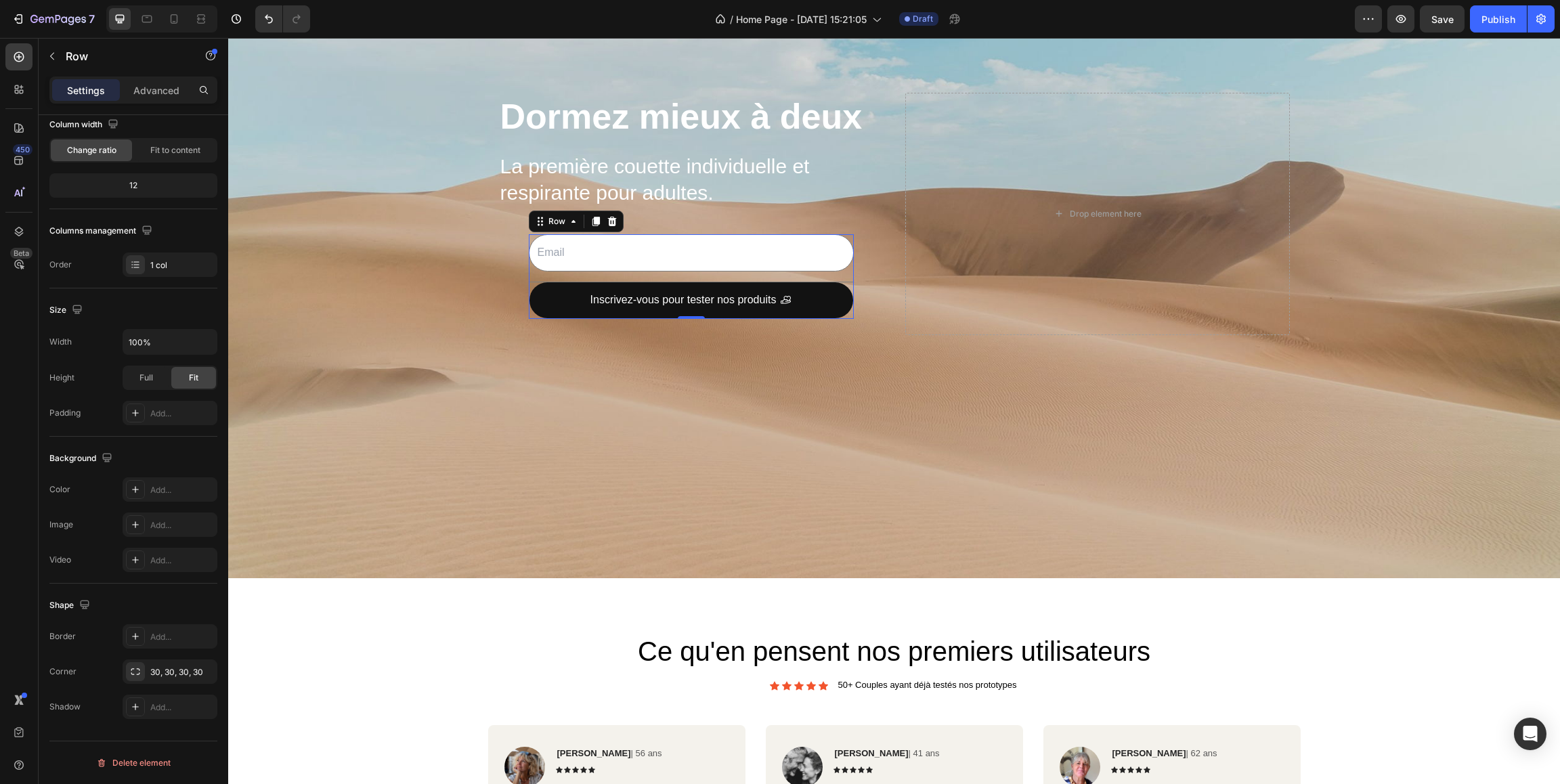
click at [540, 272] on div "Email Field Inscrivez-vous pour tester nos produits Submit Button" at bounding box center [691, 276] width 325 height 84
click at [537, 292] on button "Inscrivez-vous pour tester nos produits" at bounding box center [691, 300] width 324 height 36
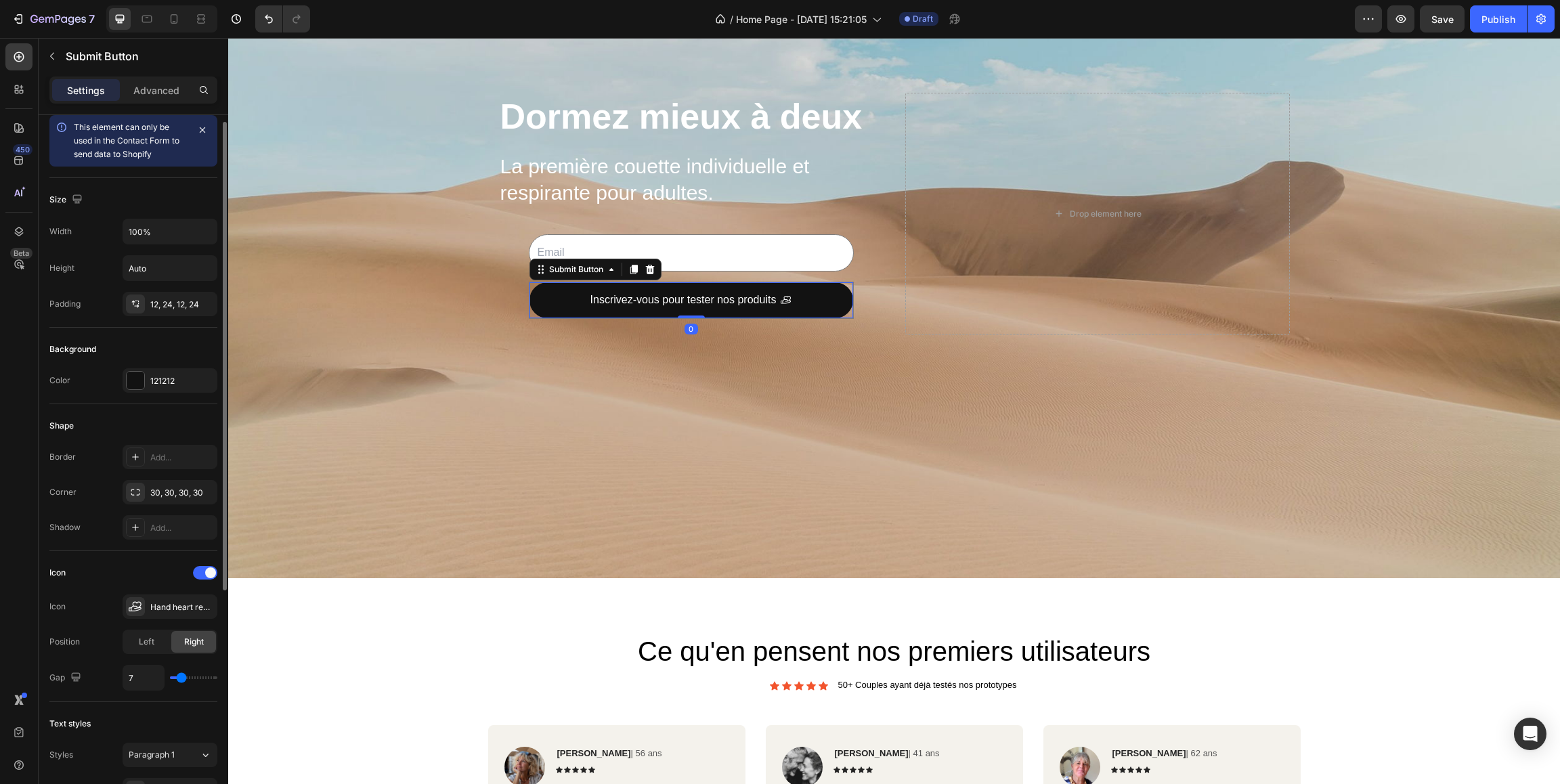
scroll to position [22, 0]
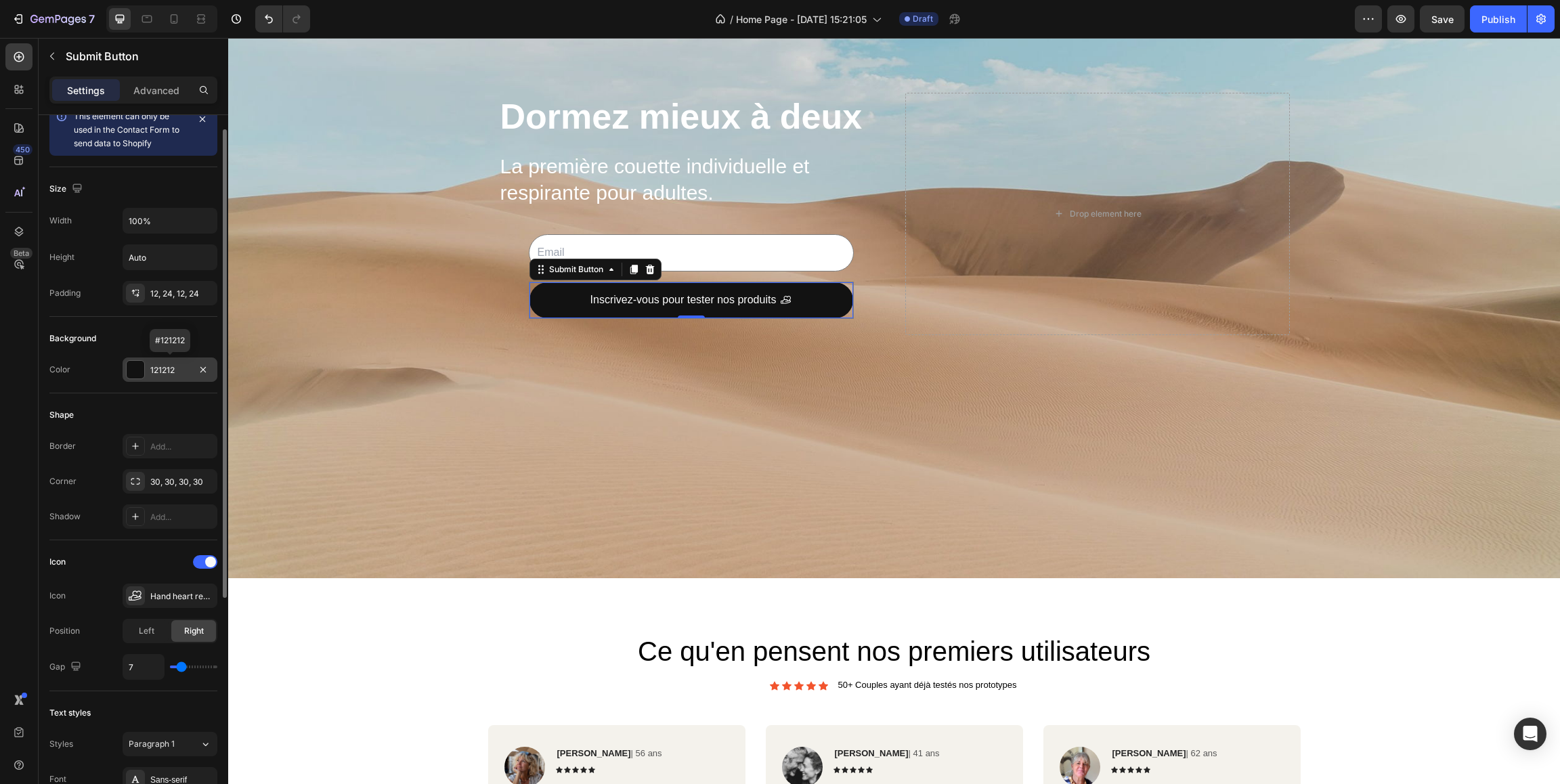
click at [162, 372] on div "121212" at bounding box center [170, 370] width 39 height 12
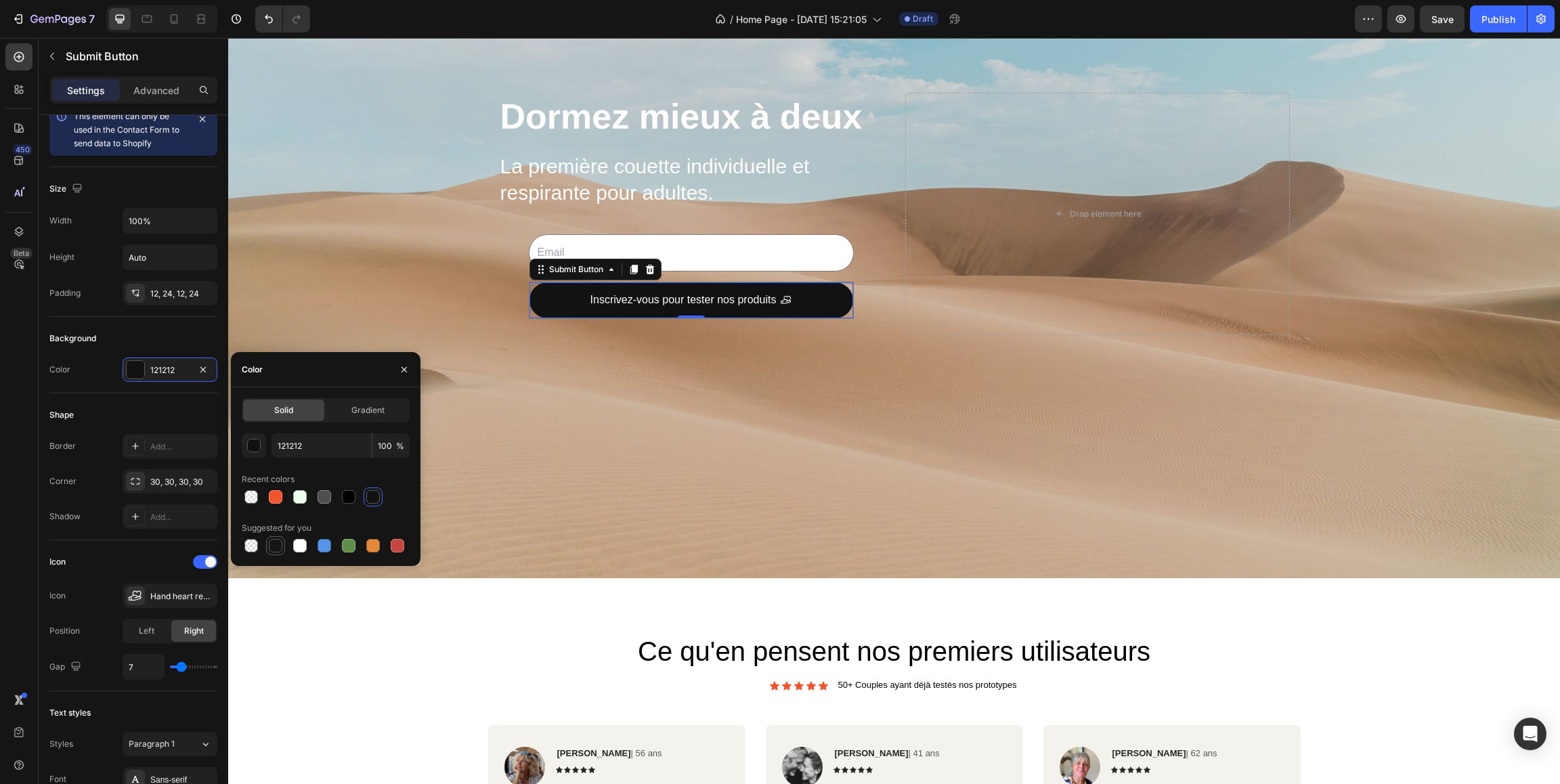
click at [278, 542] on div at bounding box center [275, 546] width 14 height 14
click at [348, 496] on div at bounding box center [349, 496] width 14 height 14
type input "000000"
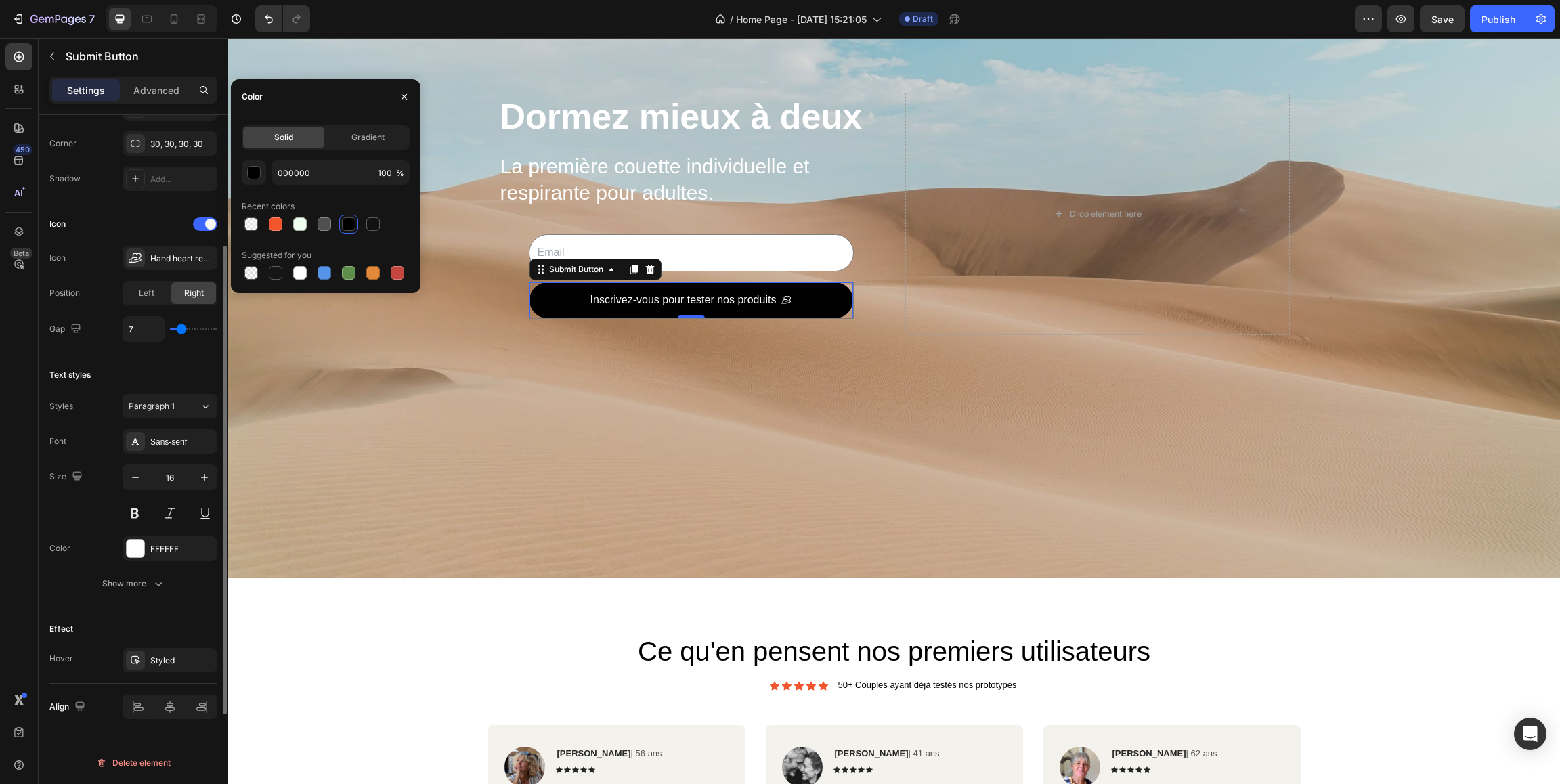
scroll to position [0, 0]
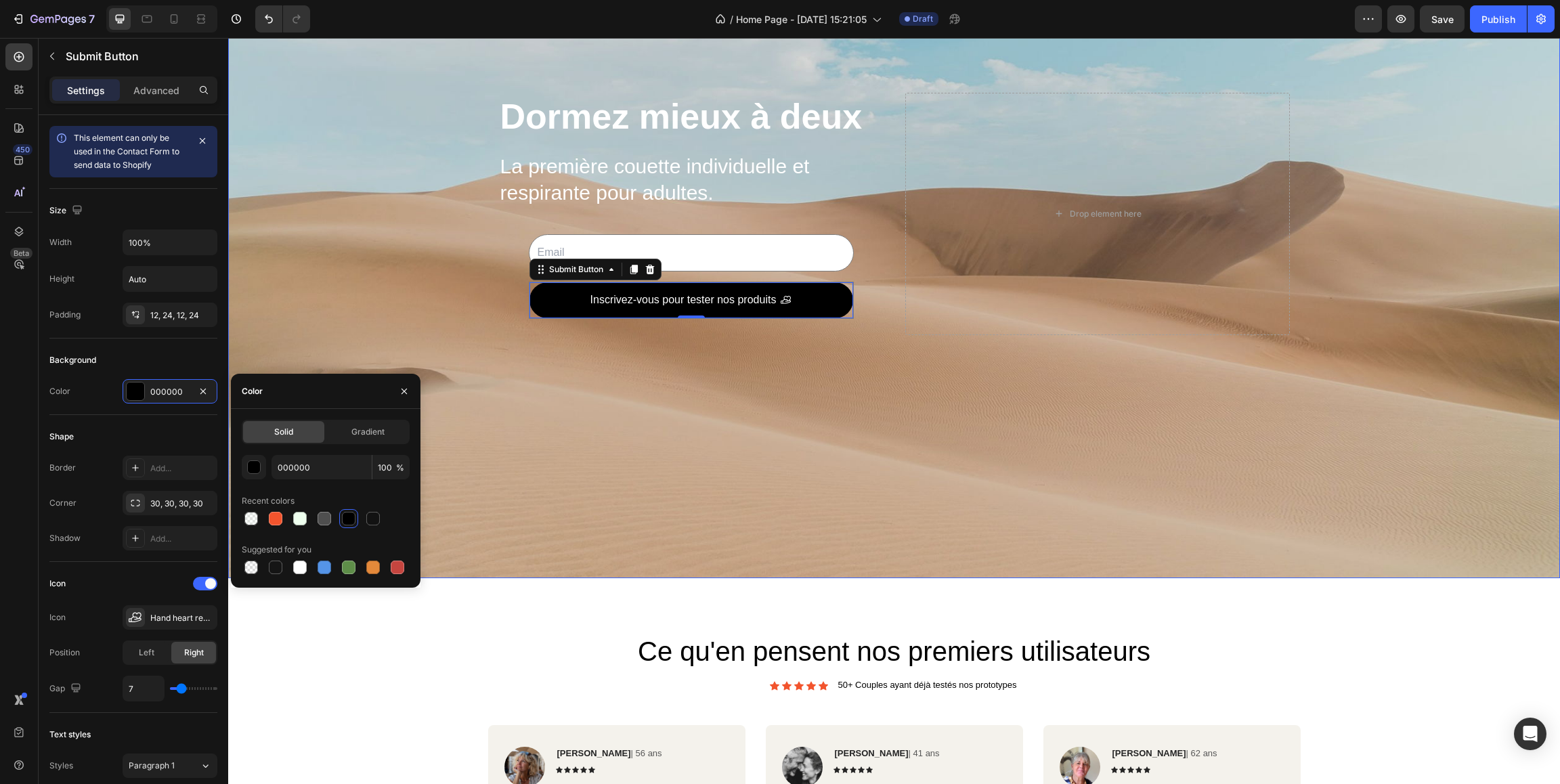
click at [504, 262] on div "Dormez mieux à deux Heading La première couette individuelle et respirante pour…" at bounding box center [691, 214] width 384 height 242
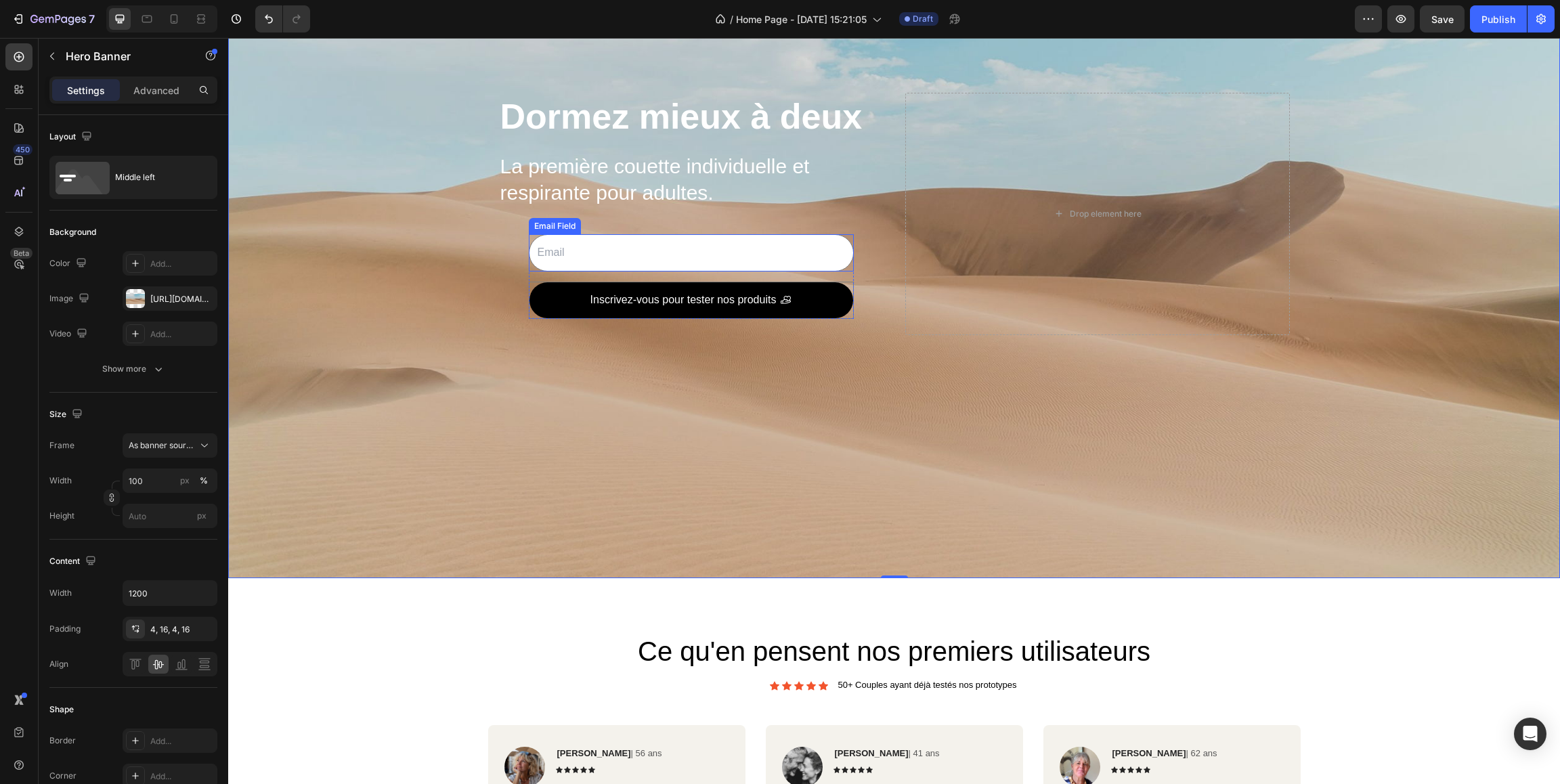
click at [544, 252] on input "email" at bounding box center [691, 252] width 325 height 38
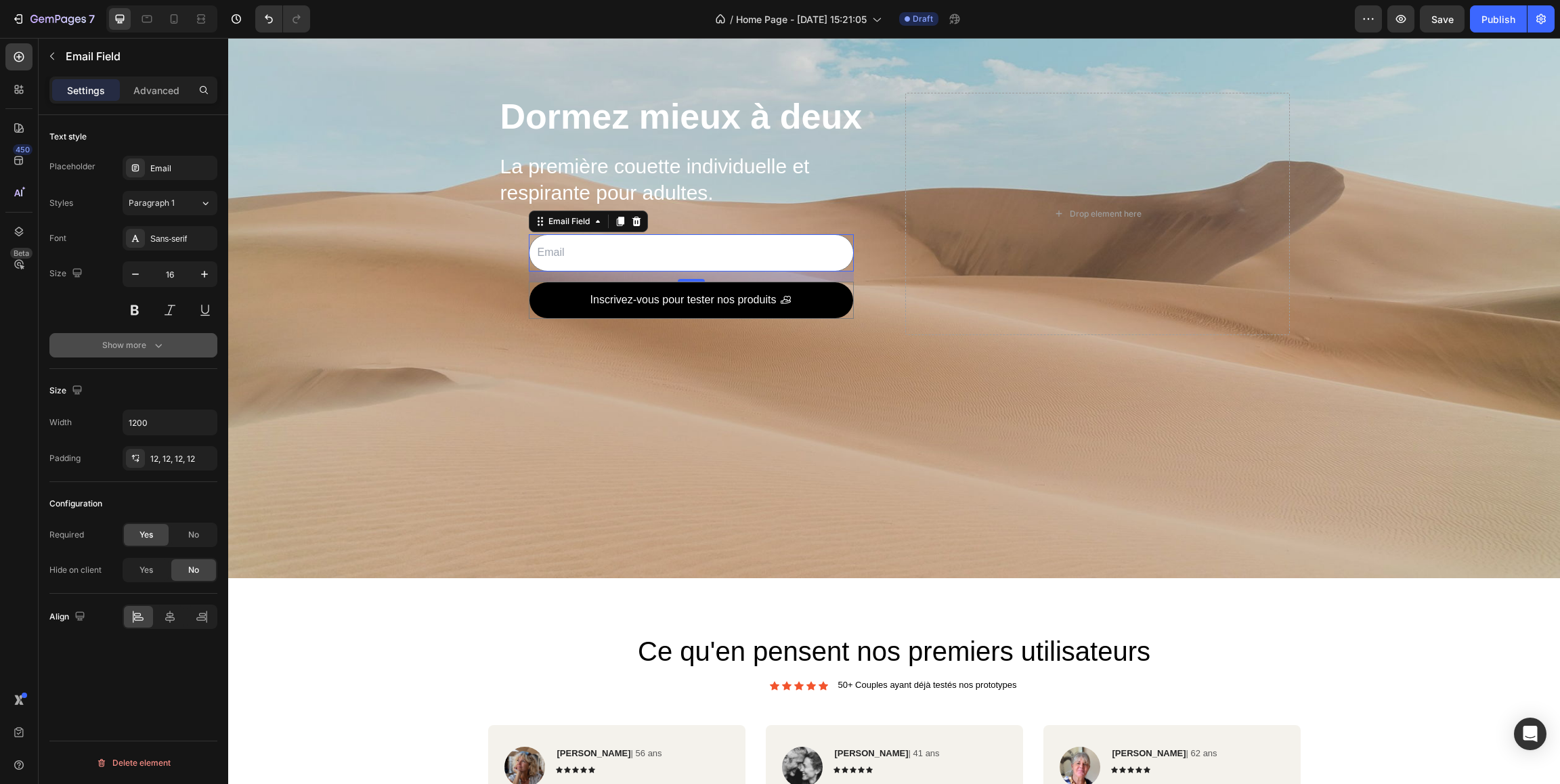
click at [146, 341] on div "Show more" at bounding box center [133, 345] width 63 height 14
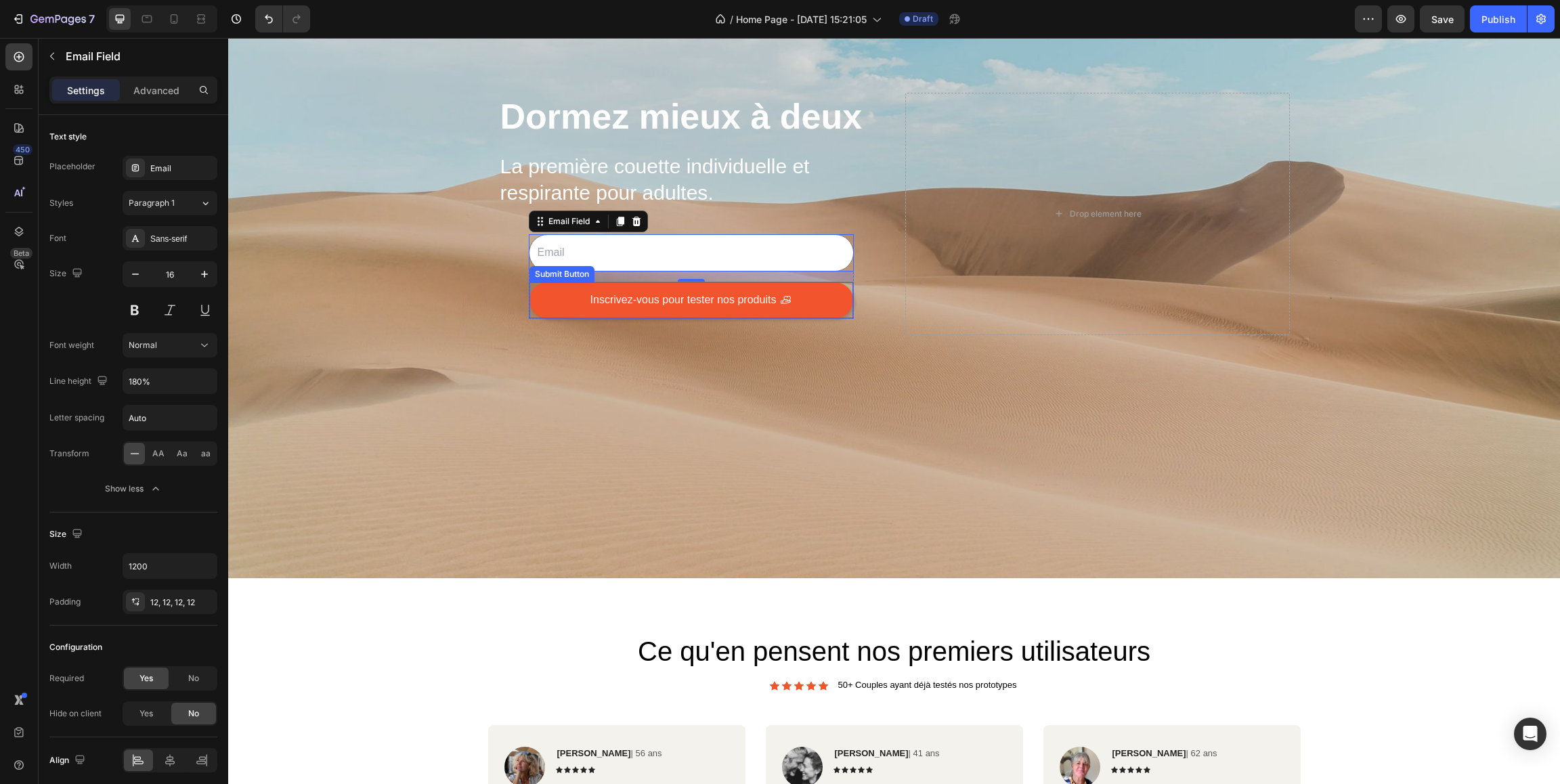
click at [557, 293] on button "Inscrivez-vous pour tester nos produits" at bounding box center [691, 300] width 324 height 36
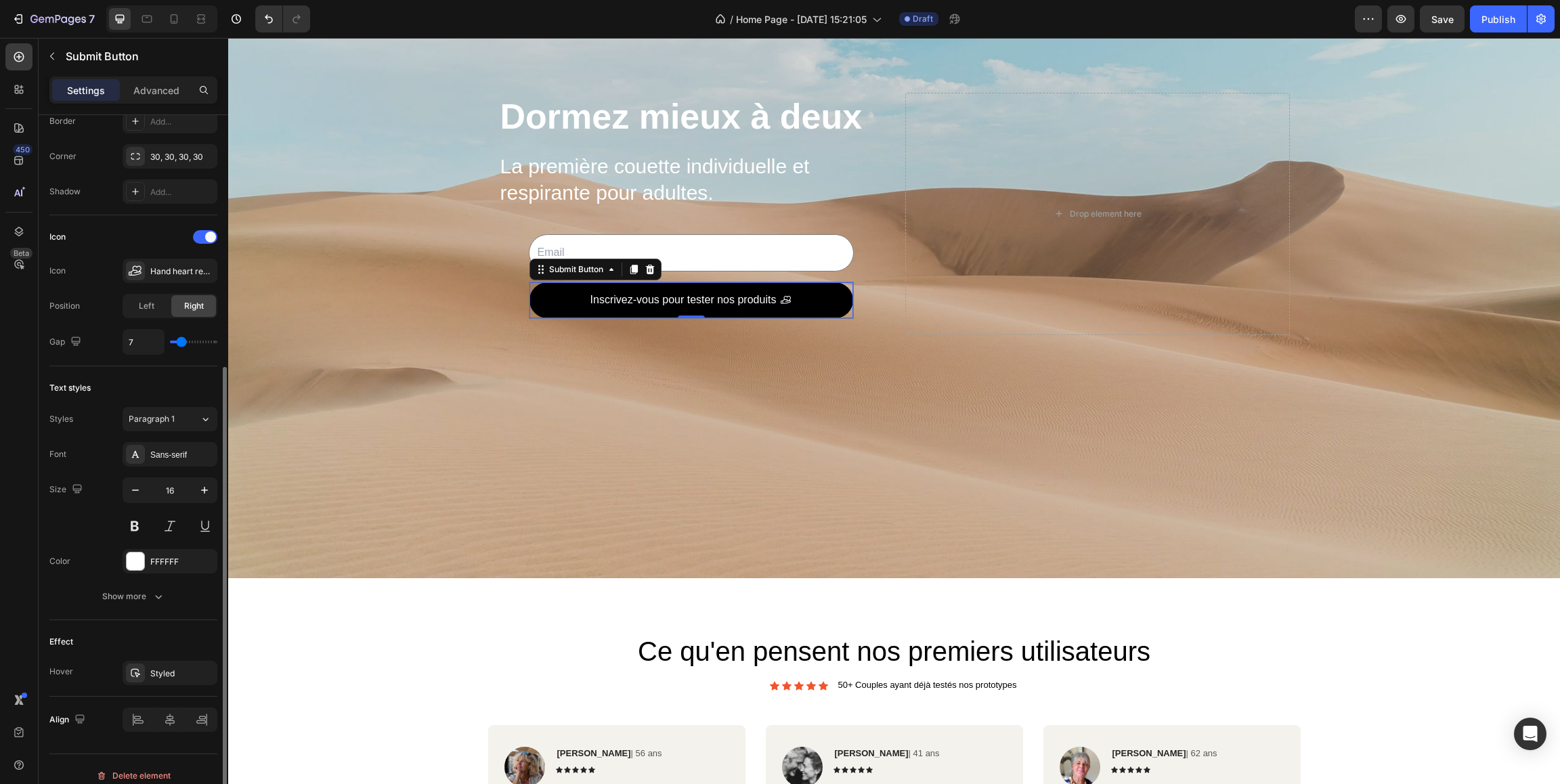
scroll to position [359, 0]
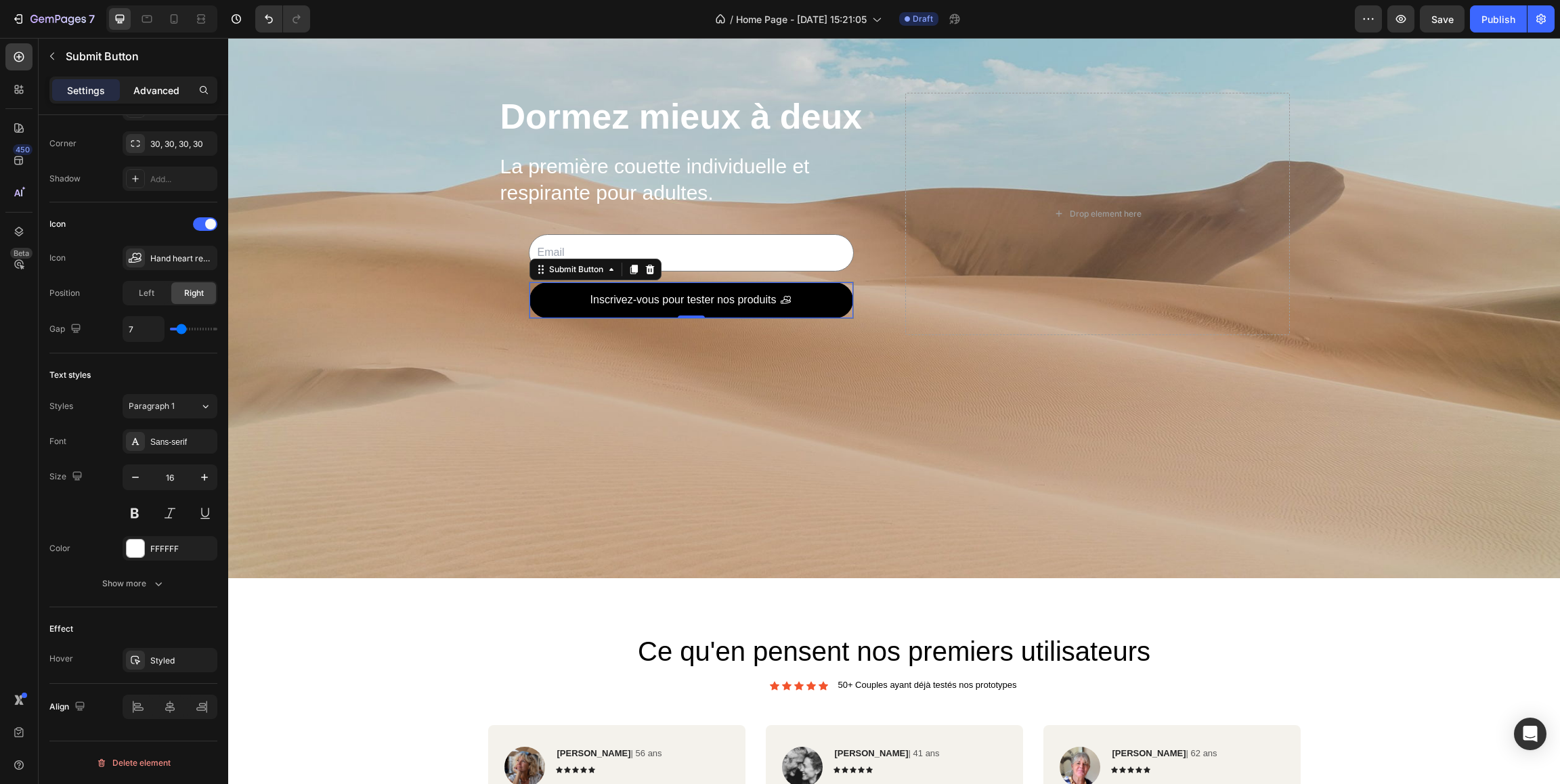
click at [161, 92] on p "Advanced" at bounding box center [156, 91] width 46 height 15
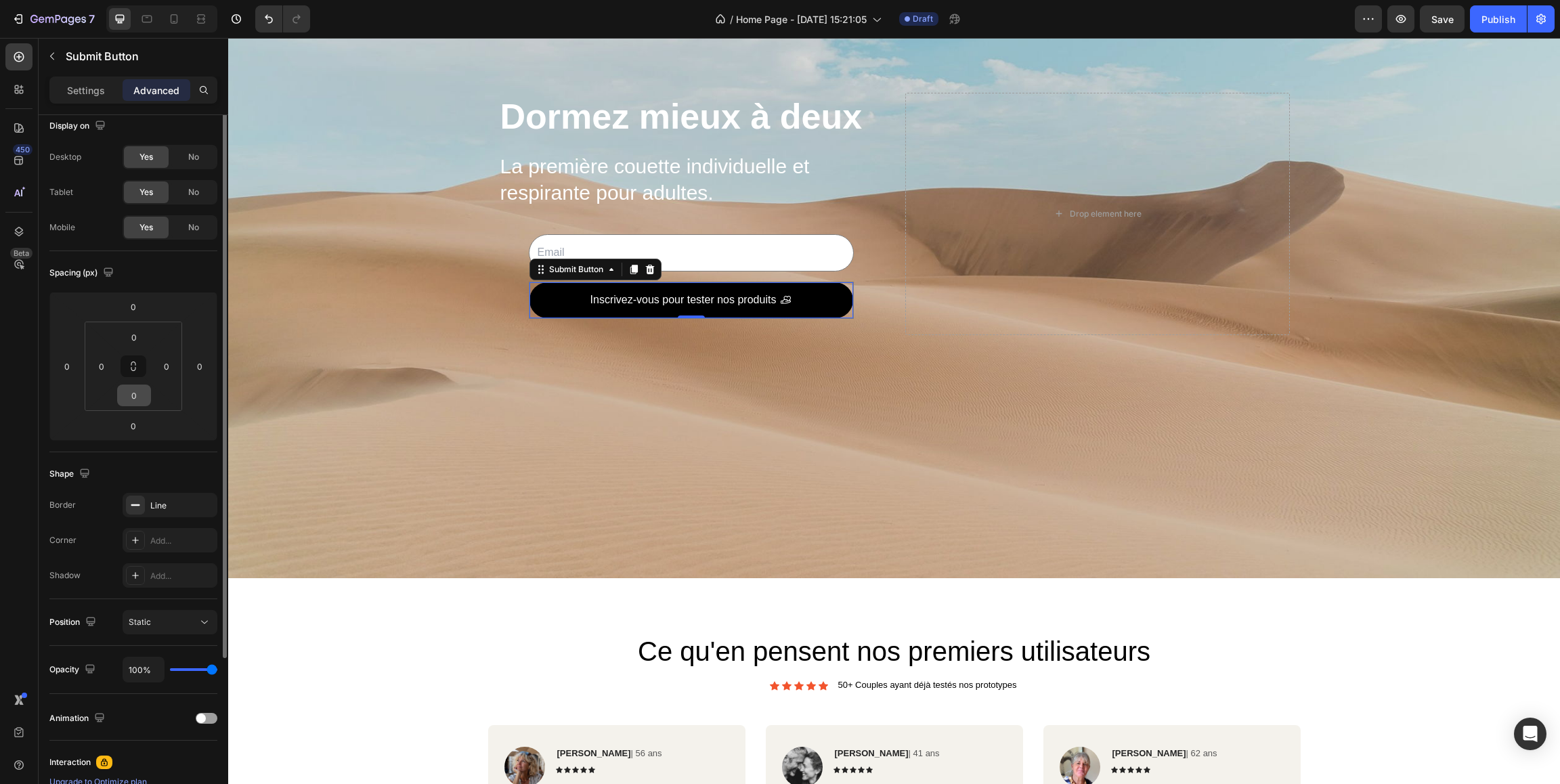
scroll to position [0, 0]
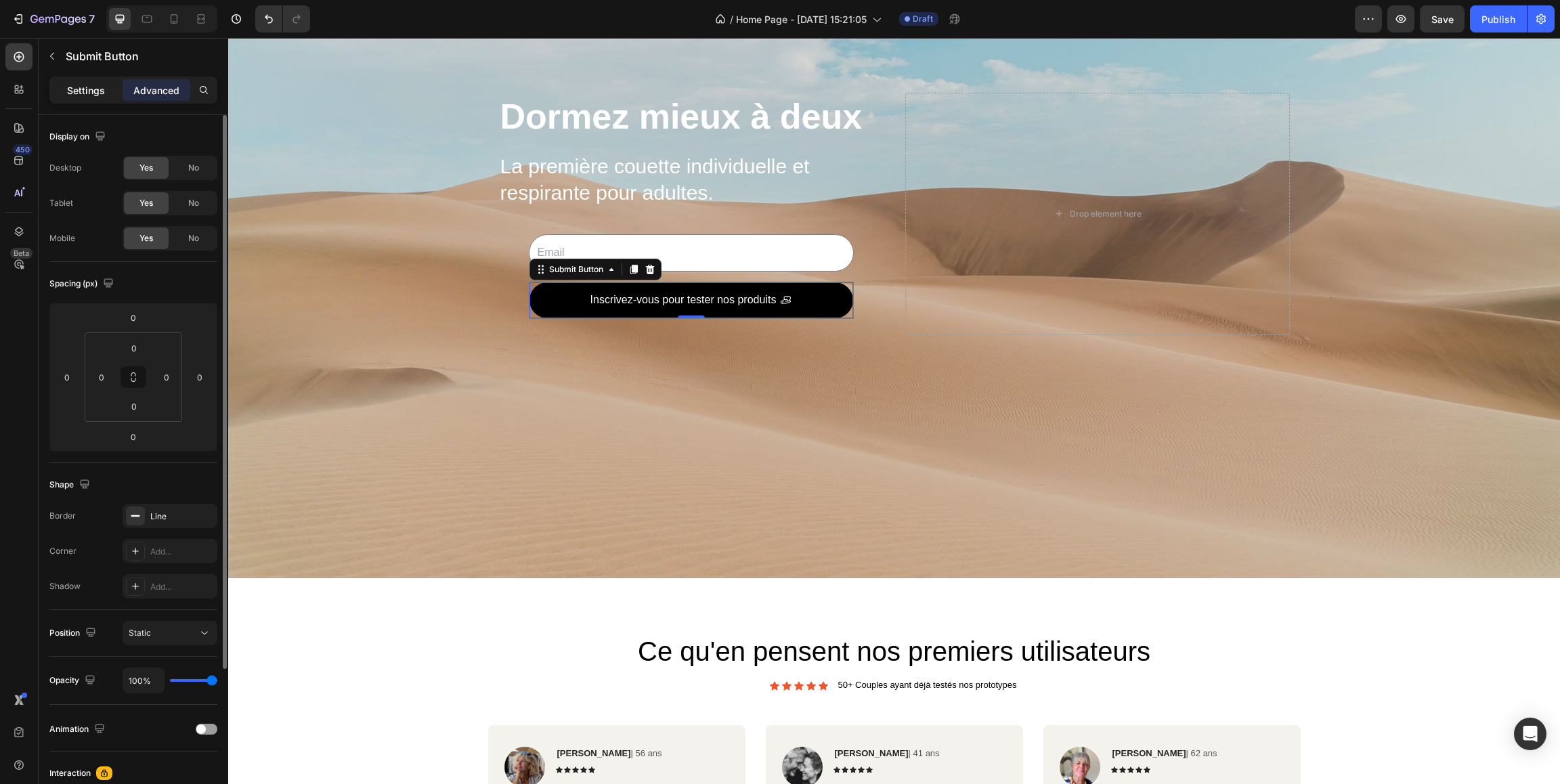
click at [89, 92] on p "Settings" at bounding box center [85, 91] width 38 height 15
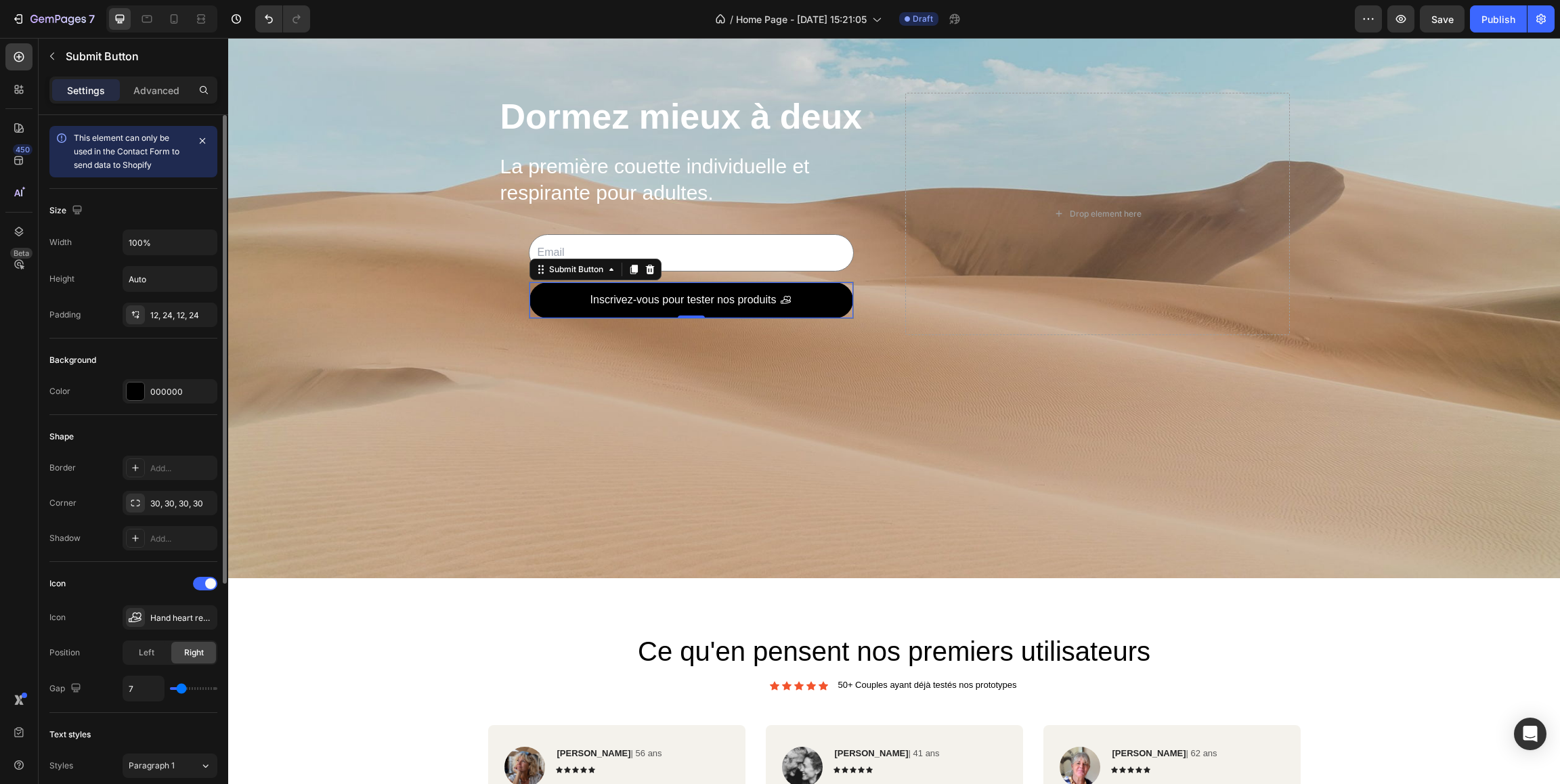
click at [135, 156] on span "This element can only be used in the Contact Form to send data to Shopify" at bounding box center [126, 151] width 105 height 38
click at [60, 138] on icon at bounding box center [61, 138] width 14 height 14
click at [205, 142] on icon "button" at bounding box center [203, 141] width 11 height 11
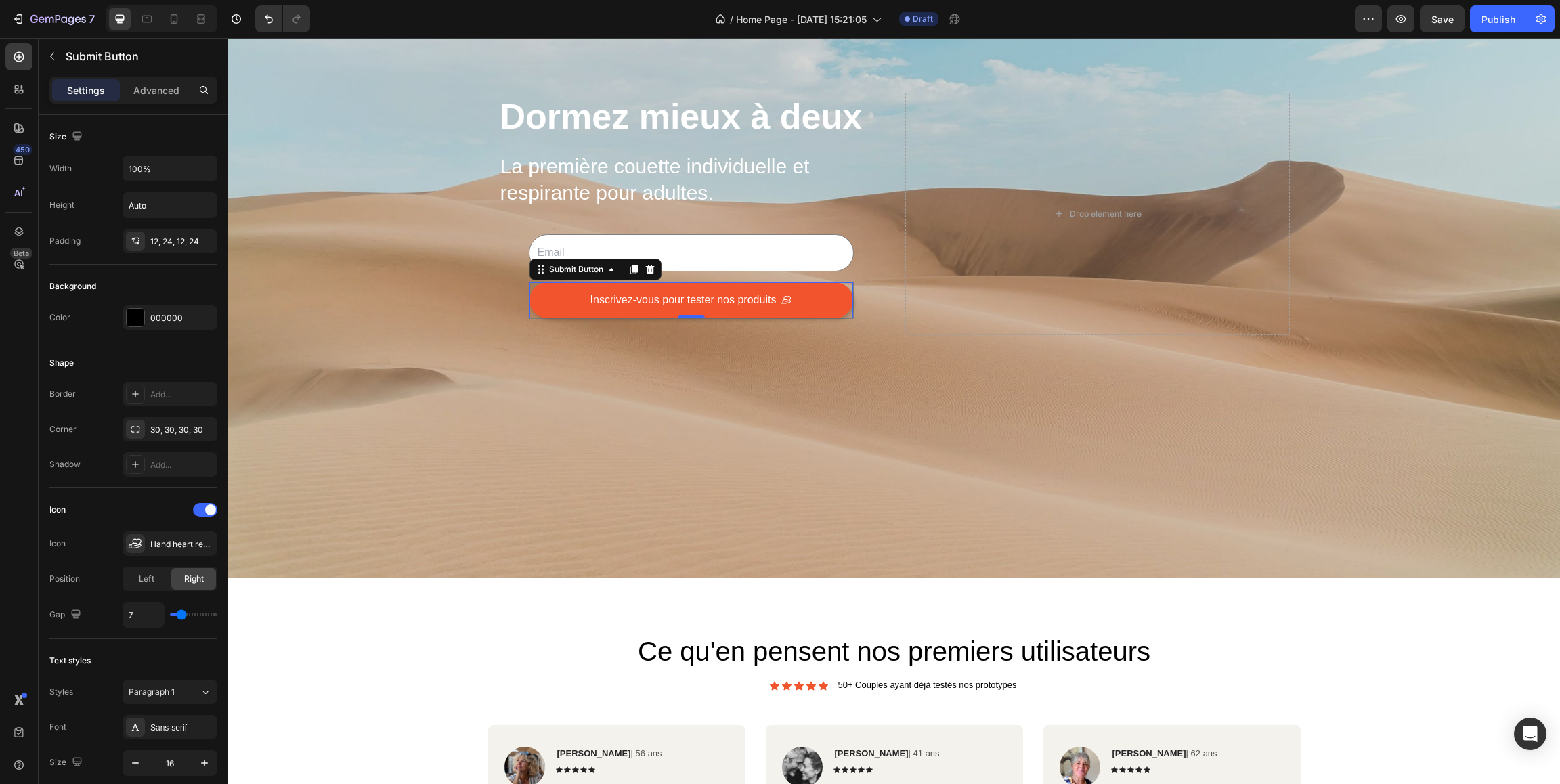
click at [551, 293] on button "Inscrivez-vous pour tester nos produits" at bounding box center [691, 300] width 324 height 36
click at [599, 269] on div "Submit Button" at bounding box center [576, 269] width 60 height 12
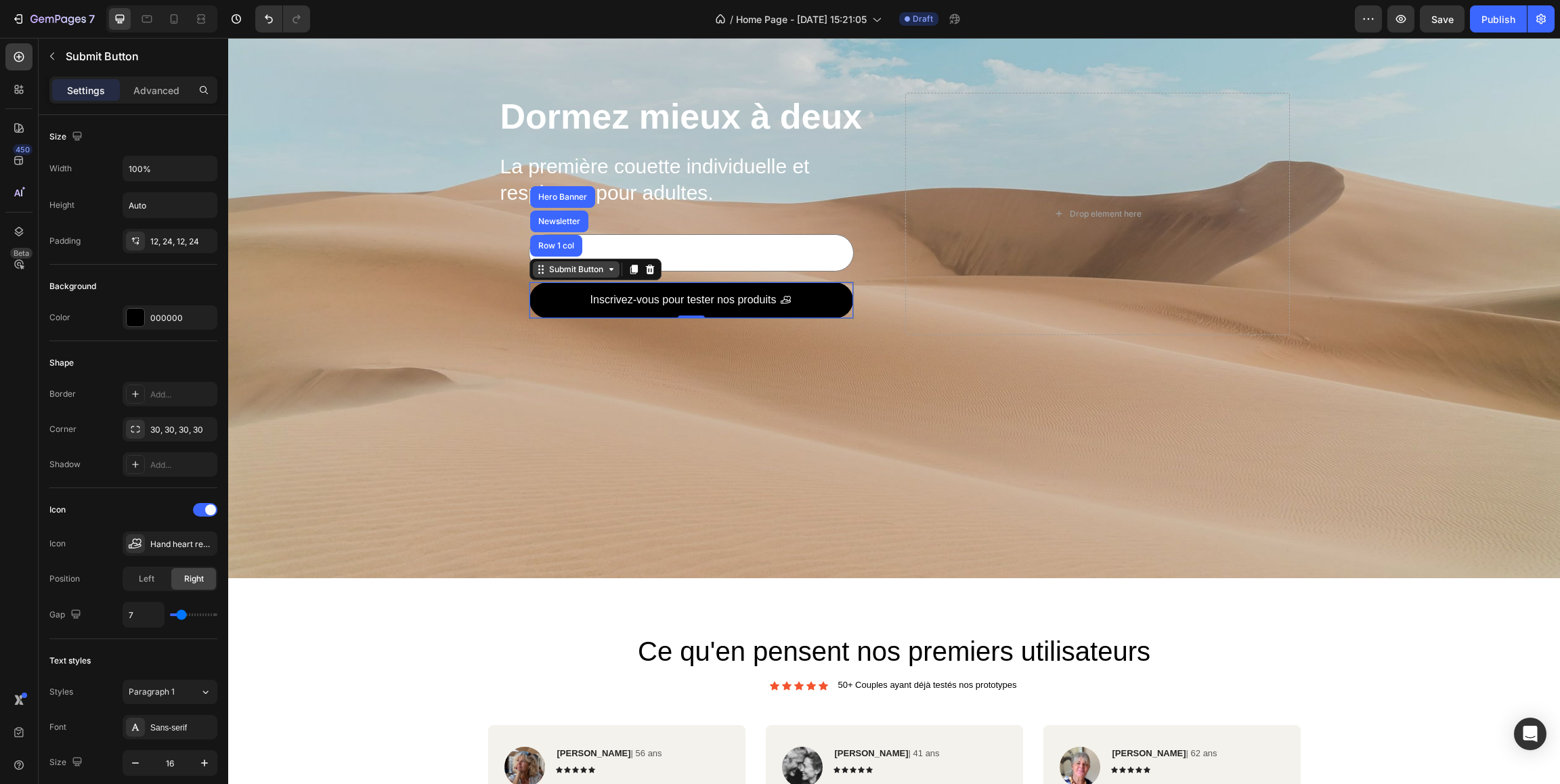
click at [613, 278] on div "Submit Button" at bounding box center [576, 270] width 86 height 17
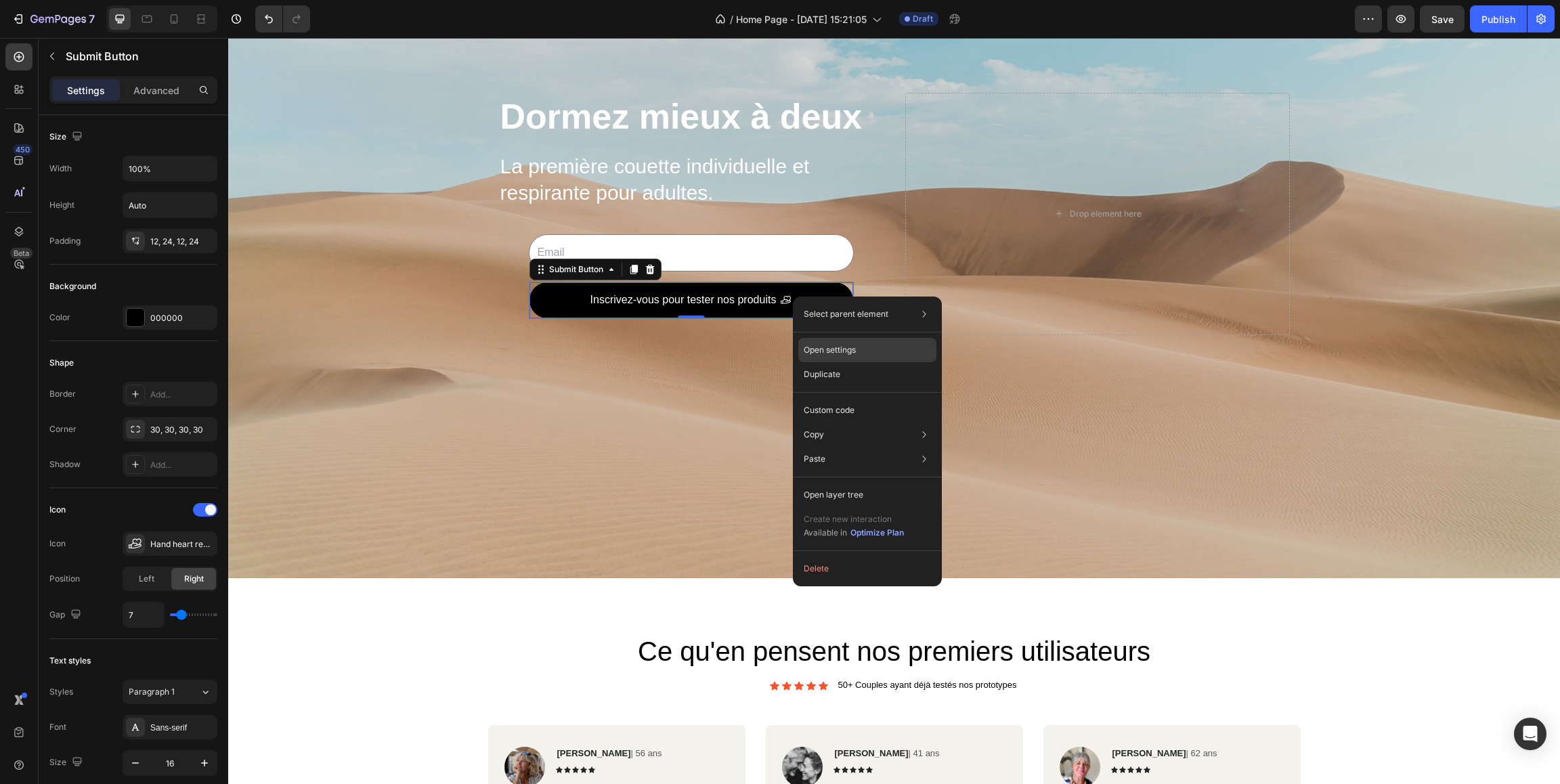
click at [831, 353] on p "Open settings" at bounding box center [829, 349] width 52 height 12
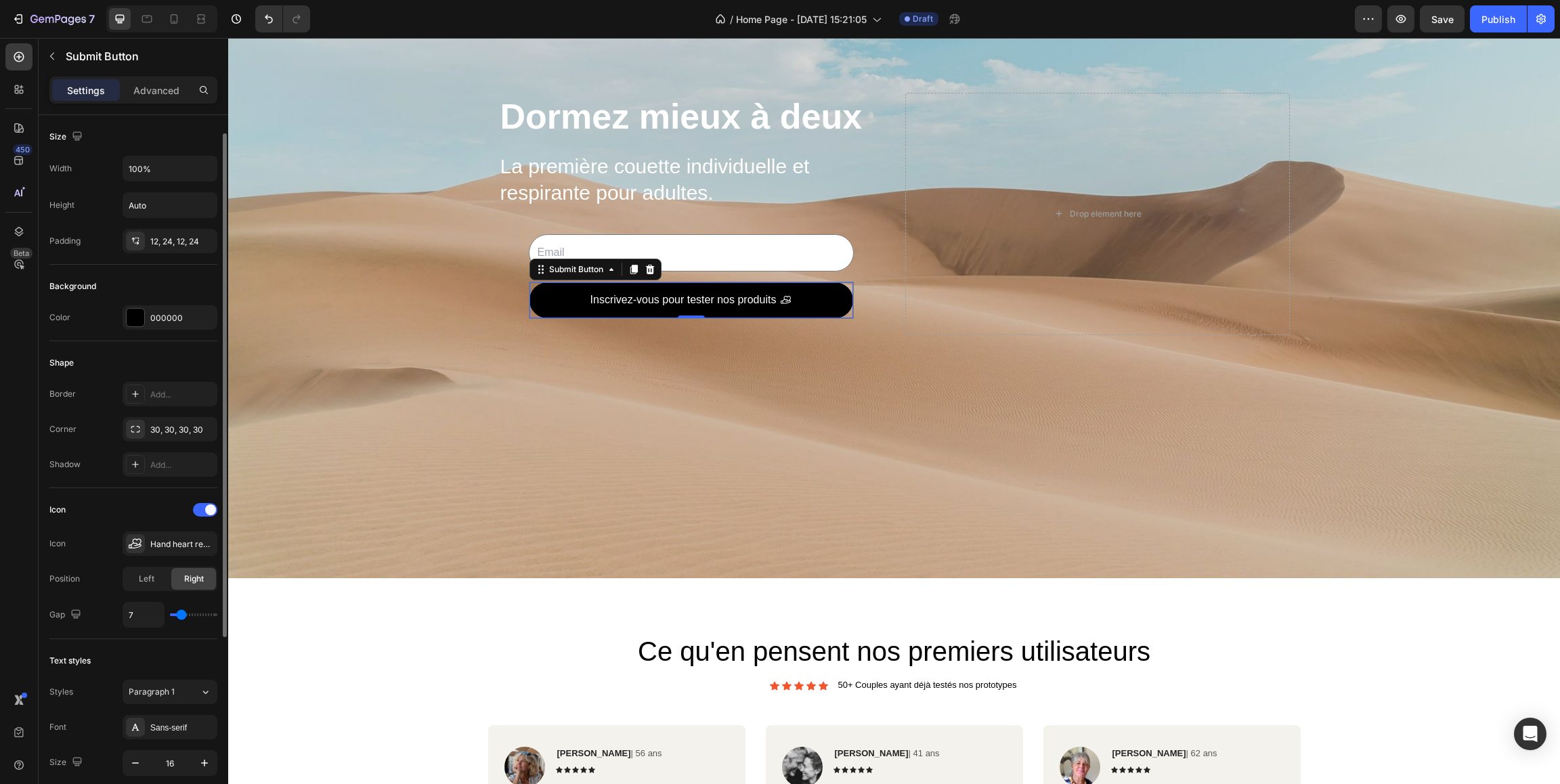
scroll to position [173, 0]
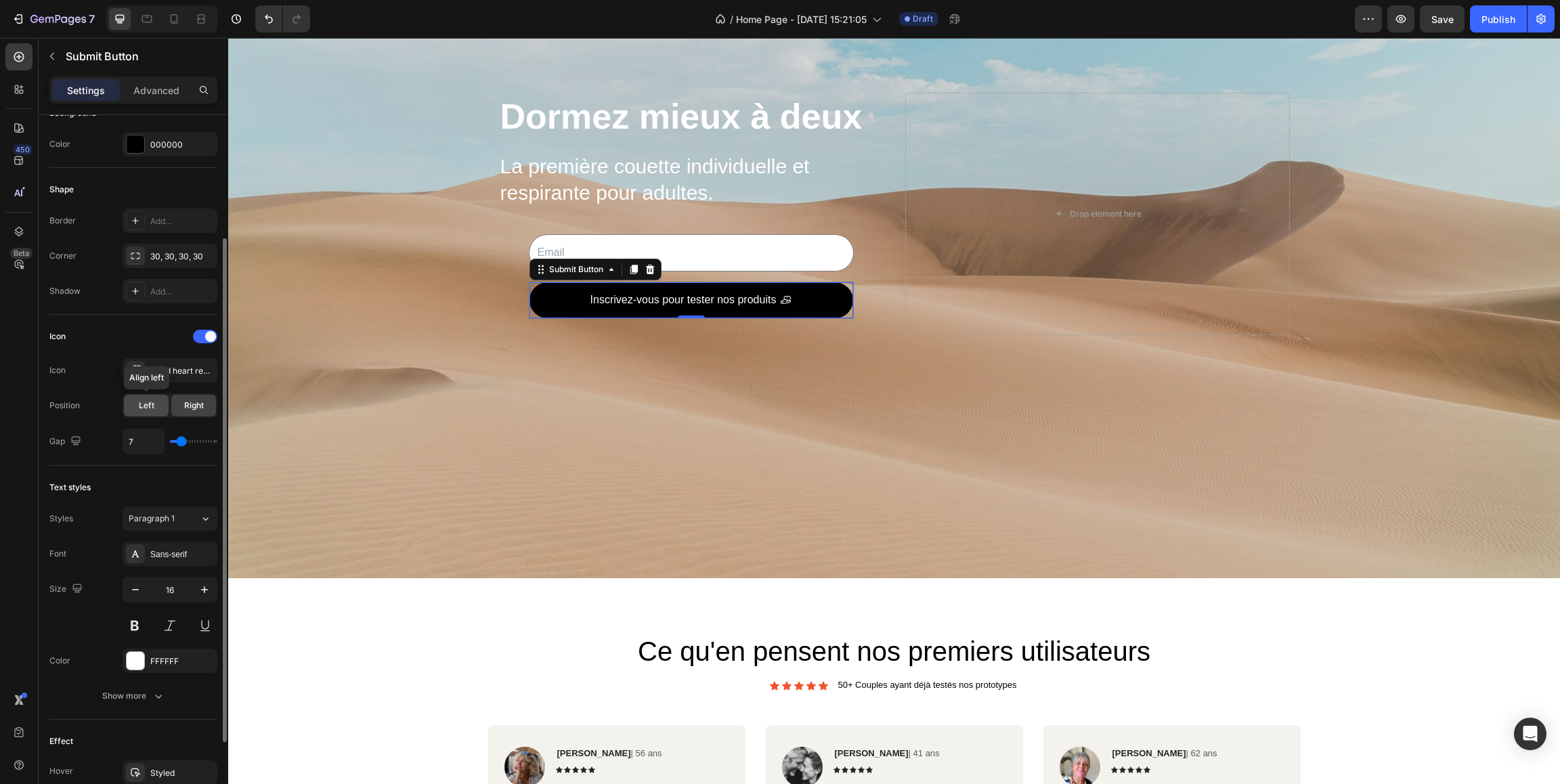
click at [159, 404] on div "Left" at bounding box center [146, 405] width 45 height 22
click at [194, 403] on span "Right" at bounding box center [194, 405] width 19 height 12
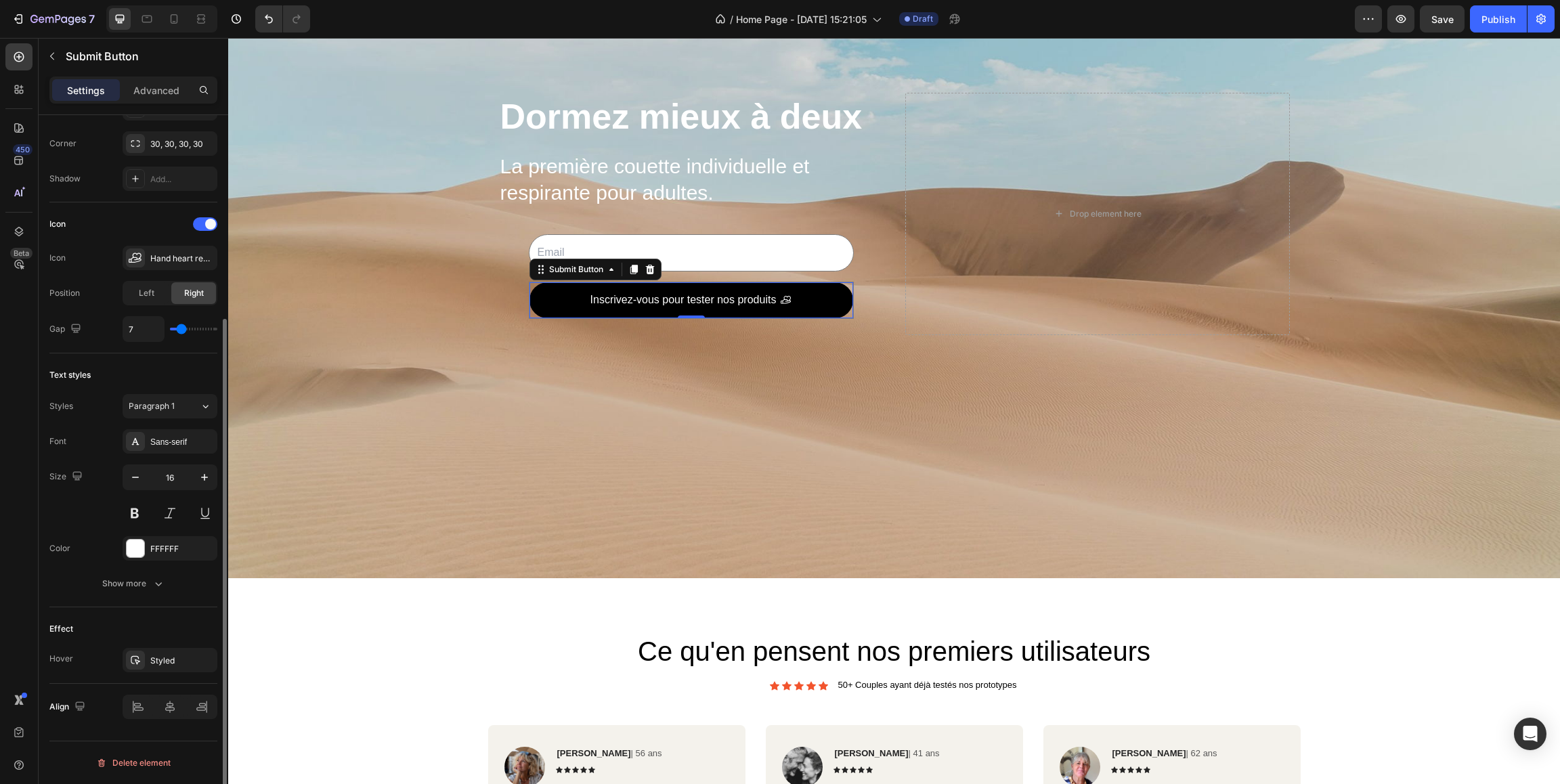
scroll to position [0, 0]
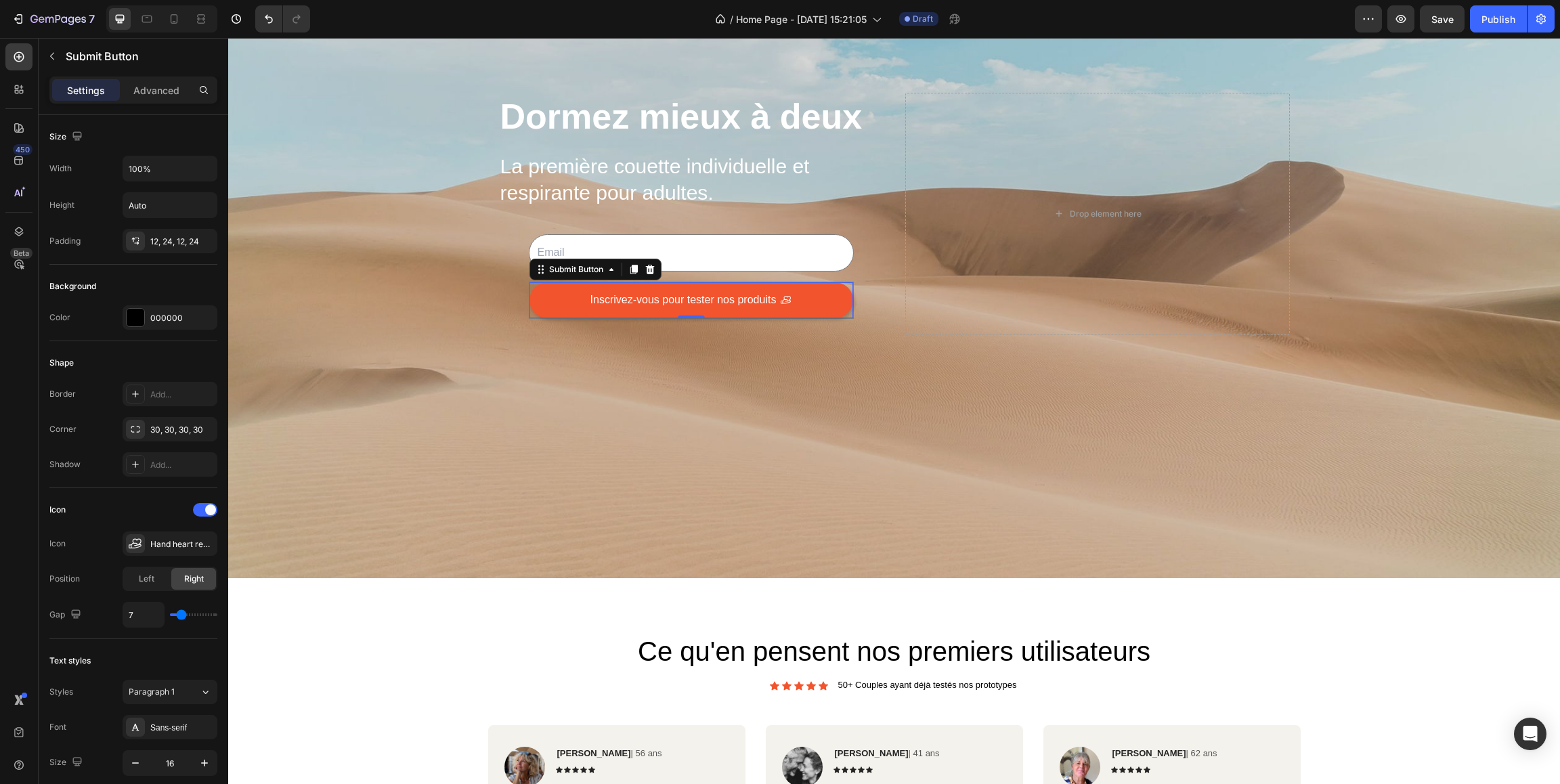
click at [548, 287] on button "Inscrivez-vous pour tester nos produits" at bounding box center [691, 300] width 324 height 36
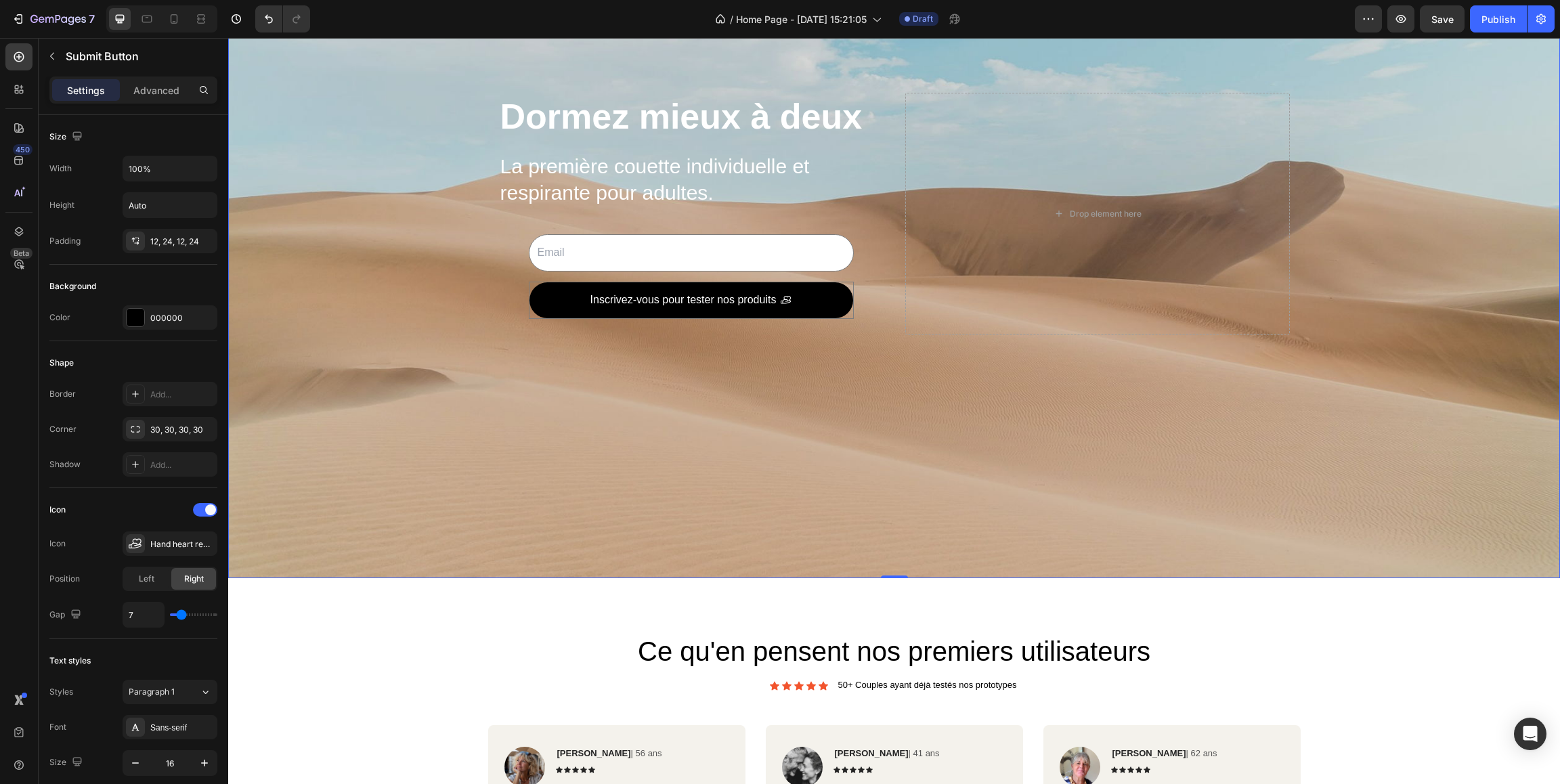
click at [447, 301] on div "Background Image" at bounding box center [894, 213] width 1332 height 729
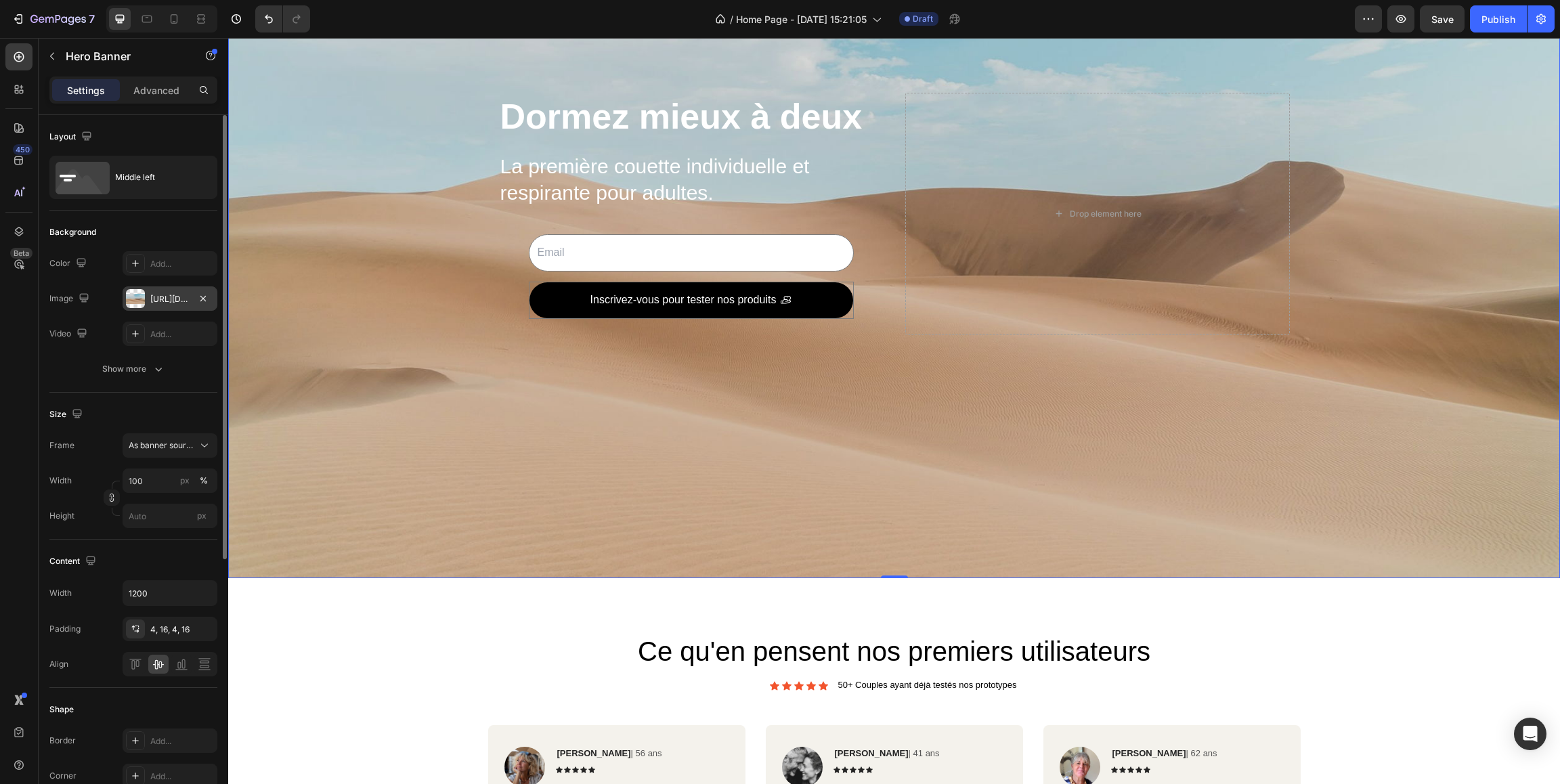
click at [182, 299] on div "[URL][DOMAIN_NAME]" at bounding box center [170, 299] width 39 height 12
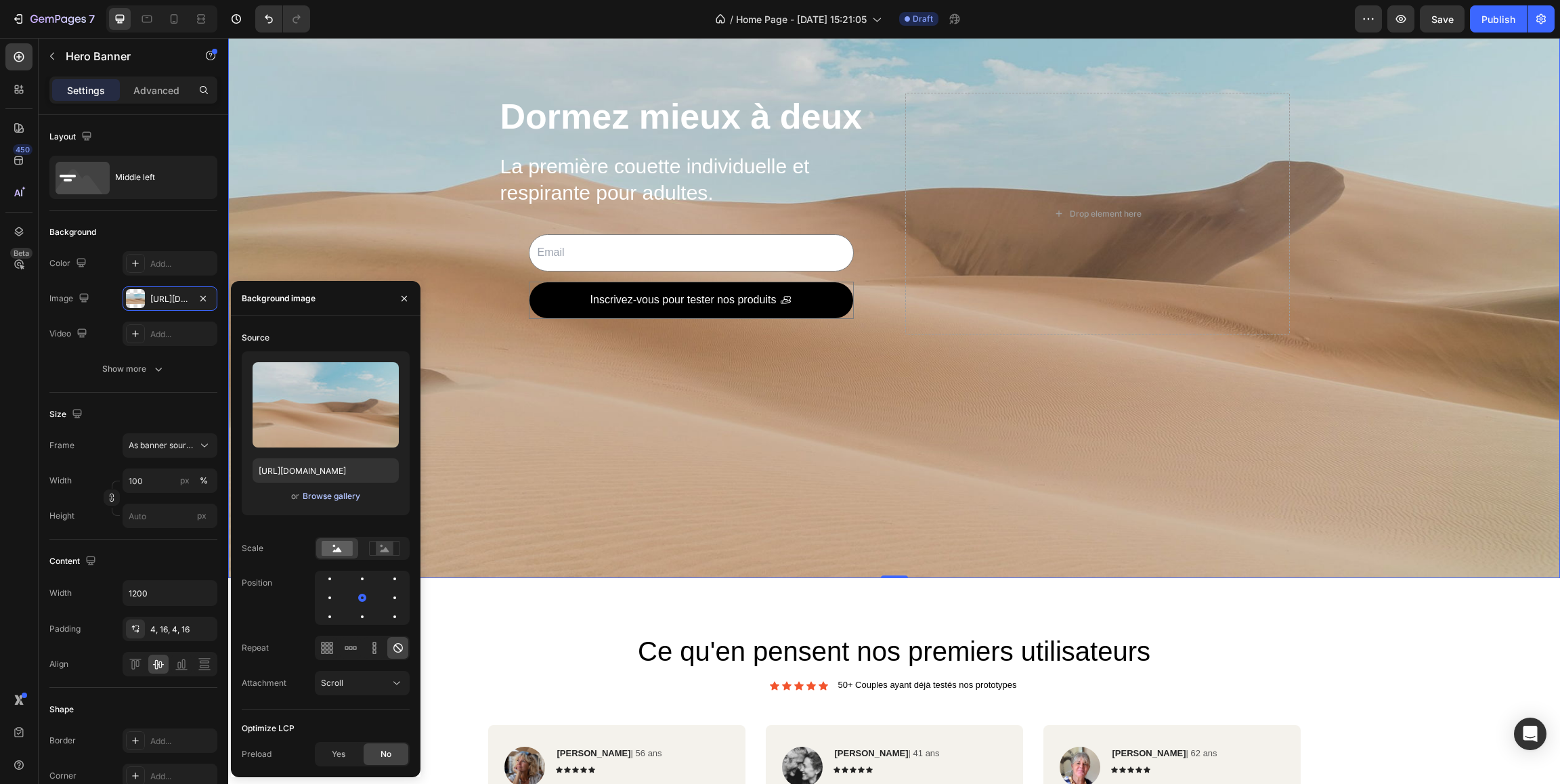
click at [319, 493] on div "Browse gallery" at bounding box center [331, 495] width 58 height 12
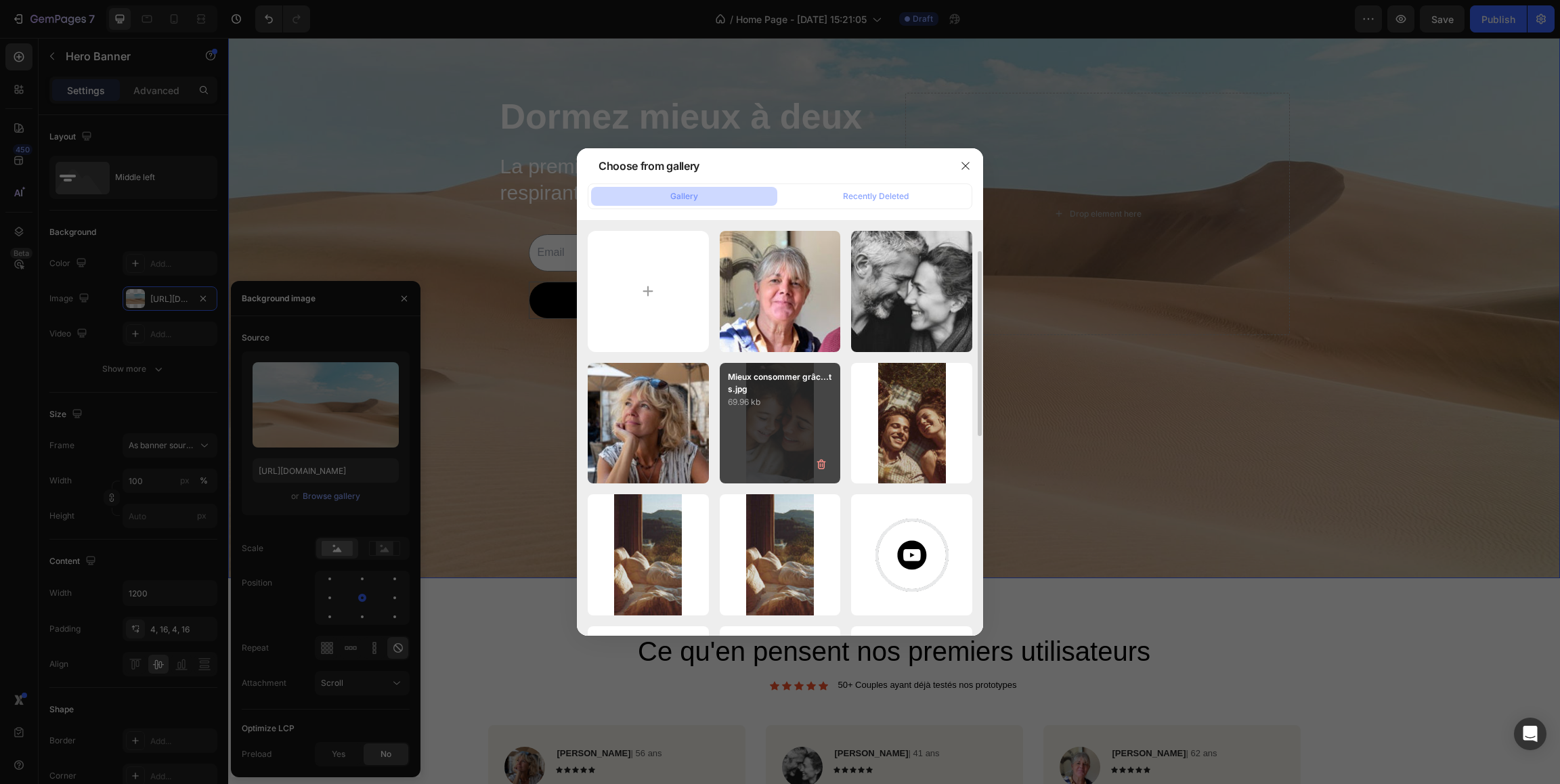
scroll to position [22, 0]
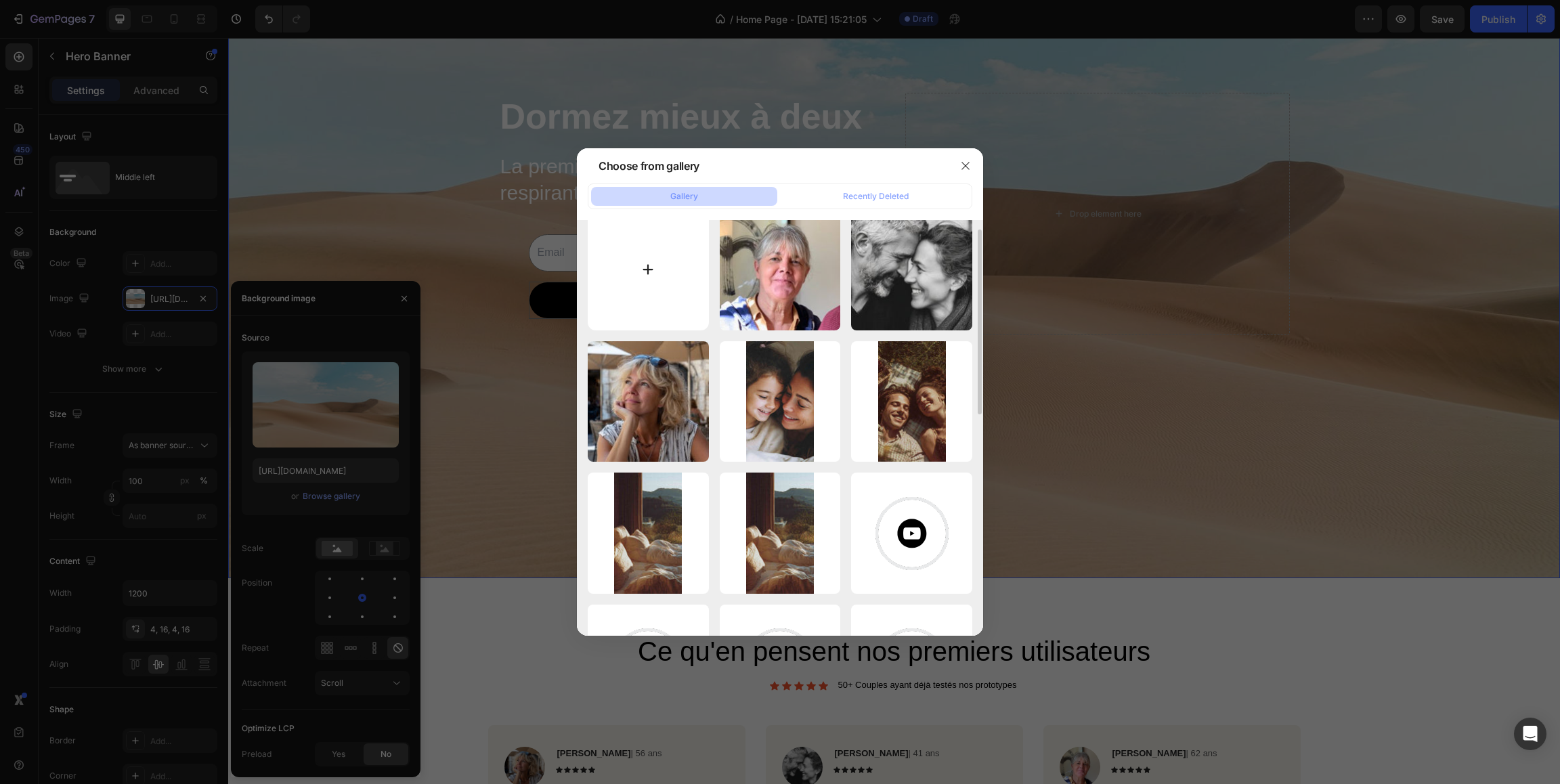
click at [651, 274] on input "file" at bounding box center [648, 270] width 121 height 121
type input "C:\fakepath\couple-en-pleine-nature-après-une-bonne-nuit-de-sommeil.jpg"
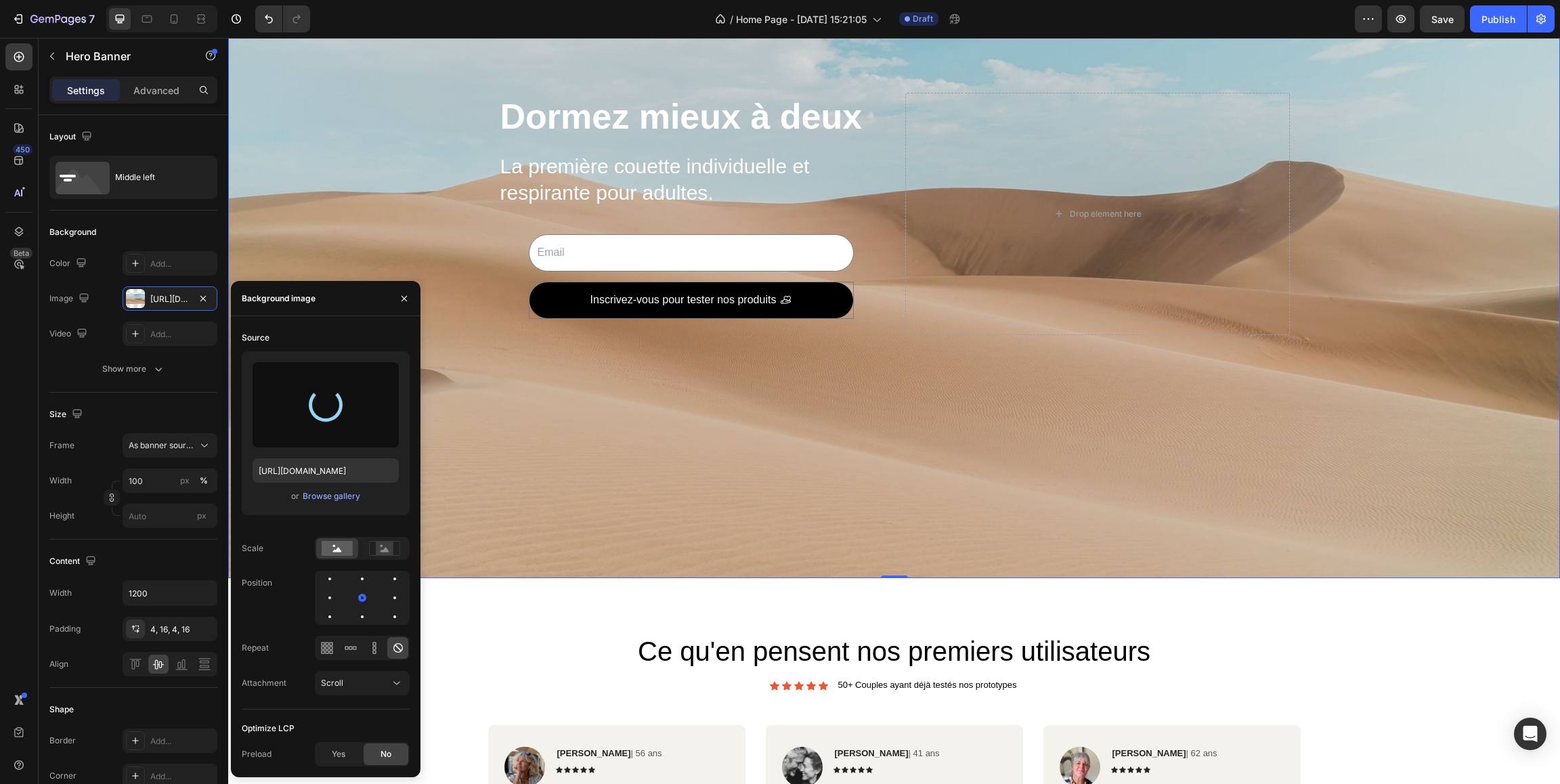
type input "https://cdn.shopify.com/s/files/1/0880/9444/1797/files/gempages_578179559359250…"
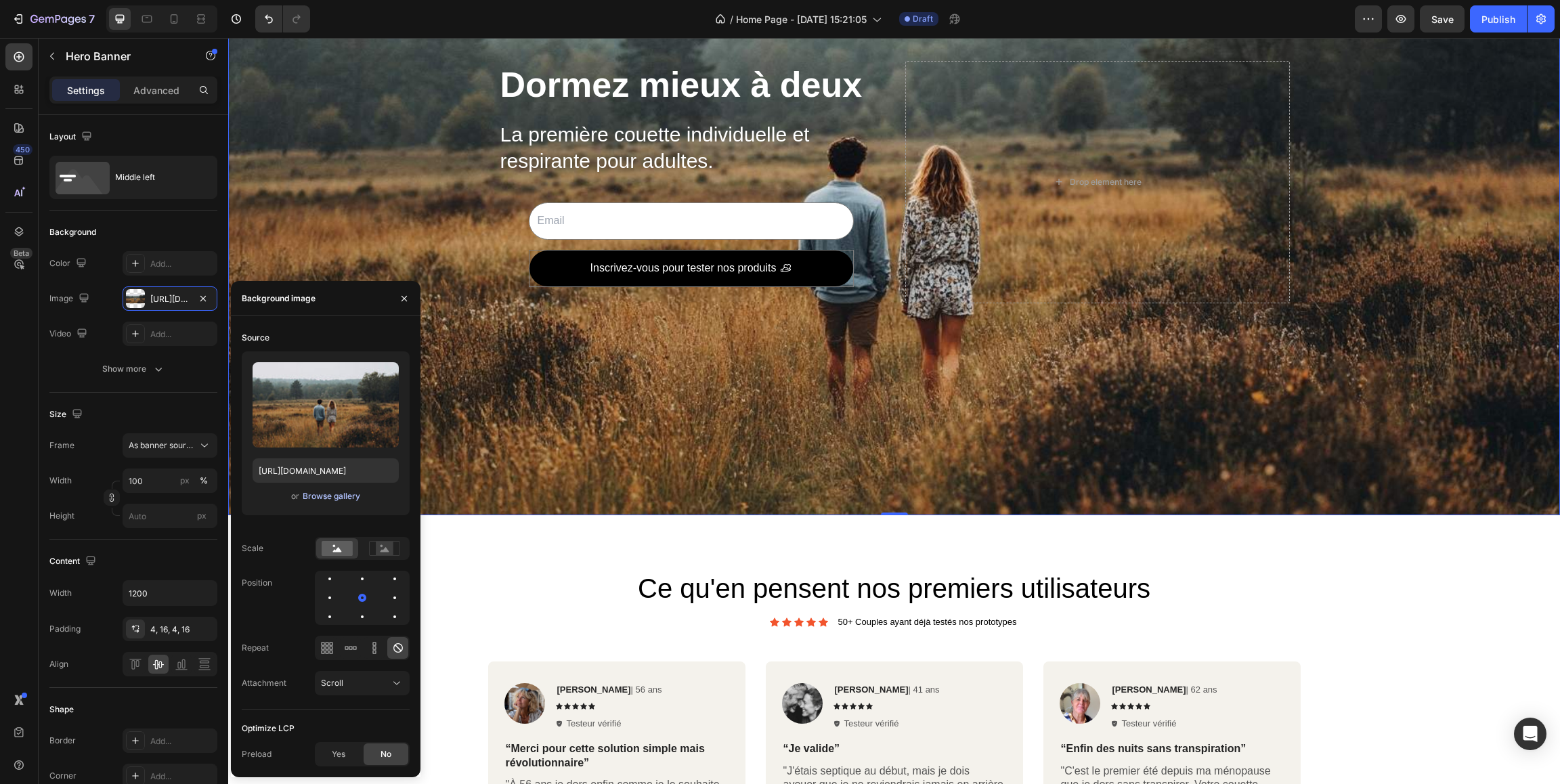
click at [348, 495] on div "Browse gallery" at bounding box center [331, 495] width 58 height 12
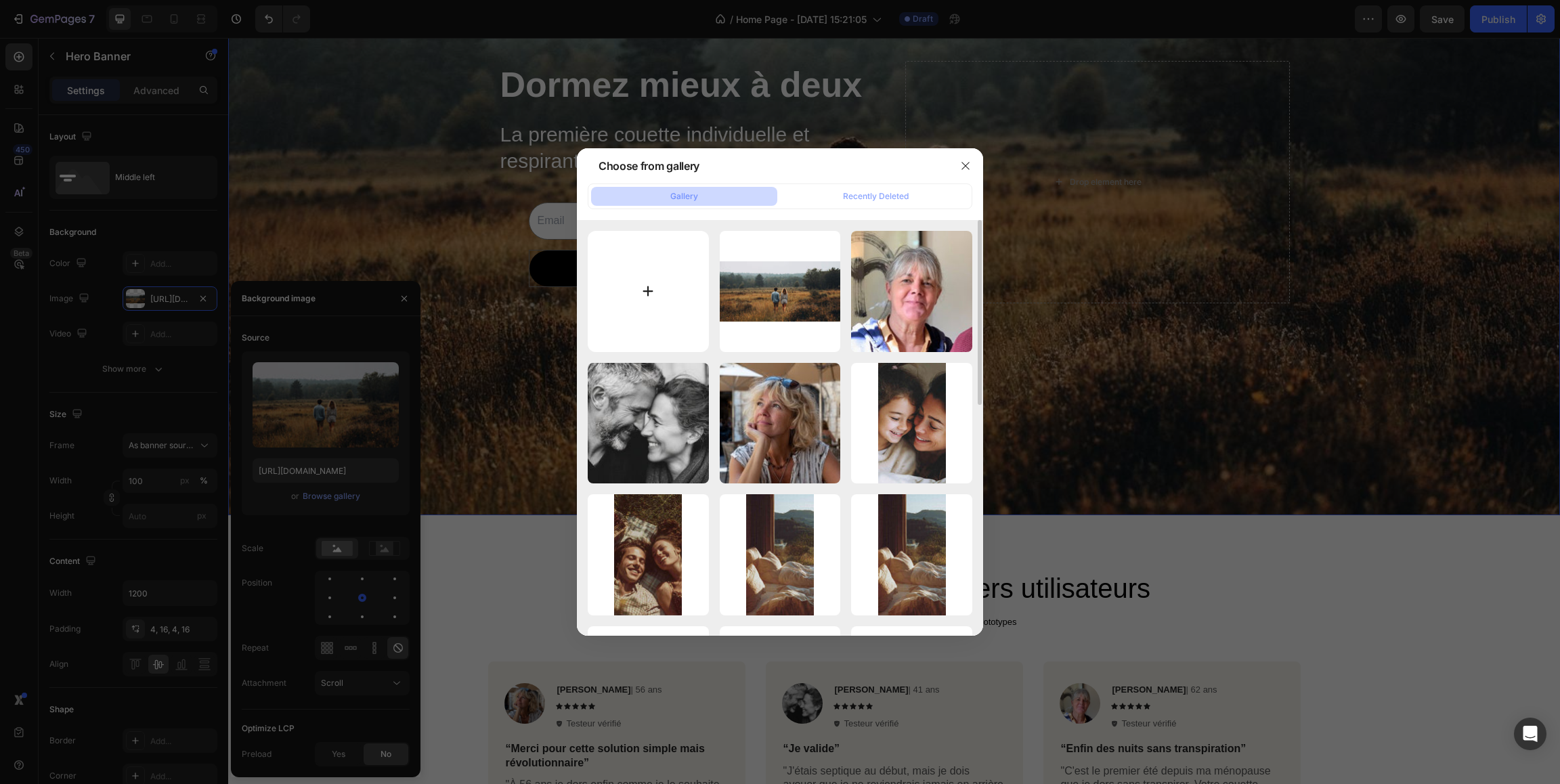
click at [673, 282] on input "file" at bounding box center [648, 292] width 121 height 121
click at [971, 168] on button "button" at bounding box center [966, 166] width 22 height 22
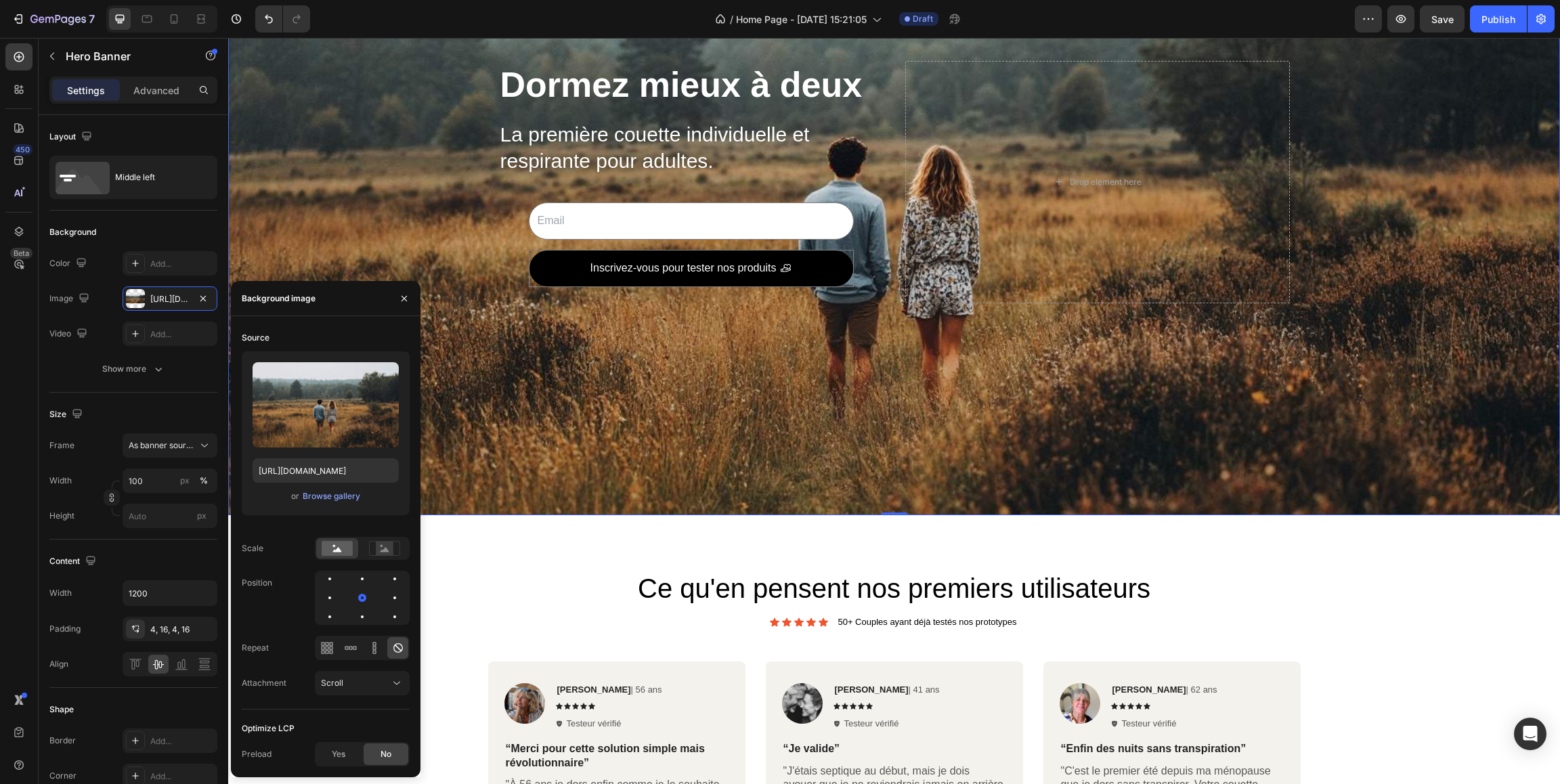
scroll to position [0, 0]
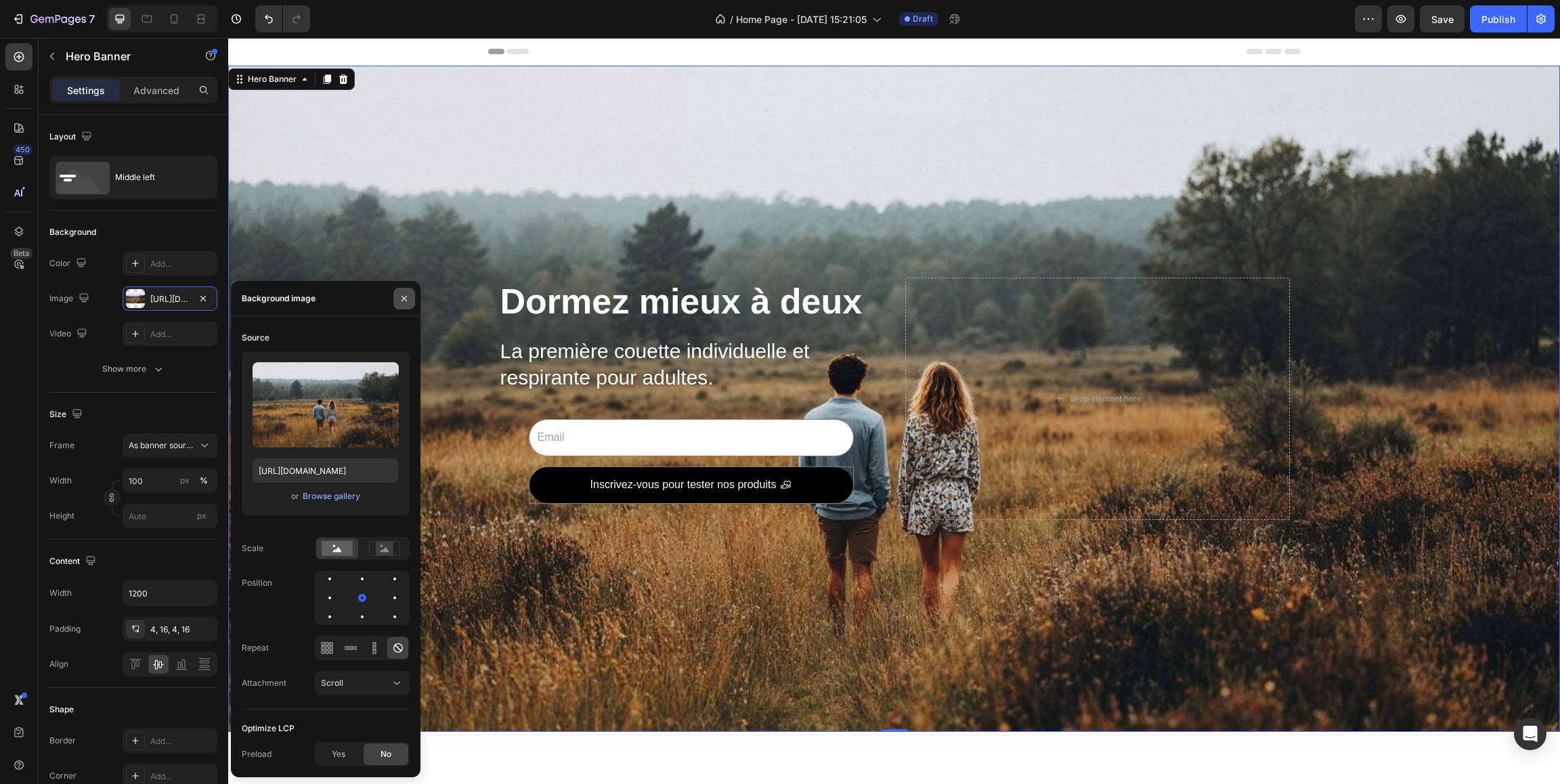
click at [407, 299] on icon "button" at bounding box center [404, 299] width 11 height 11
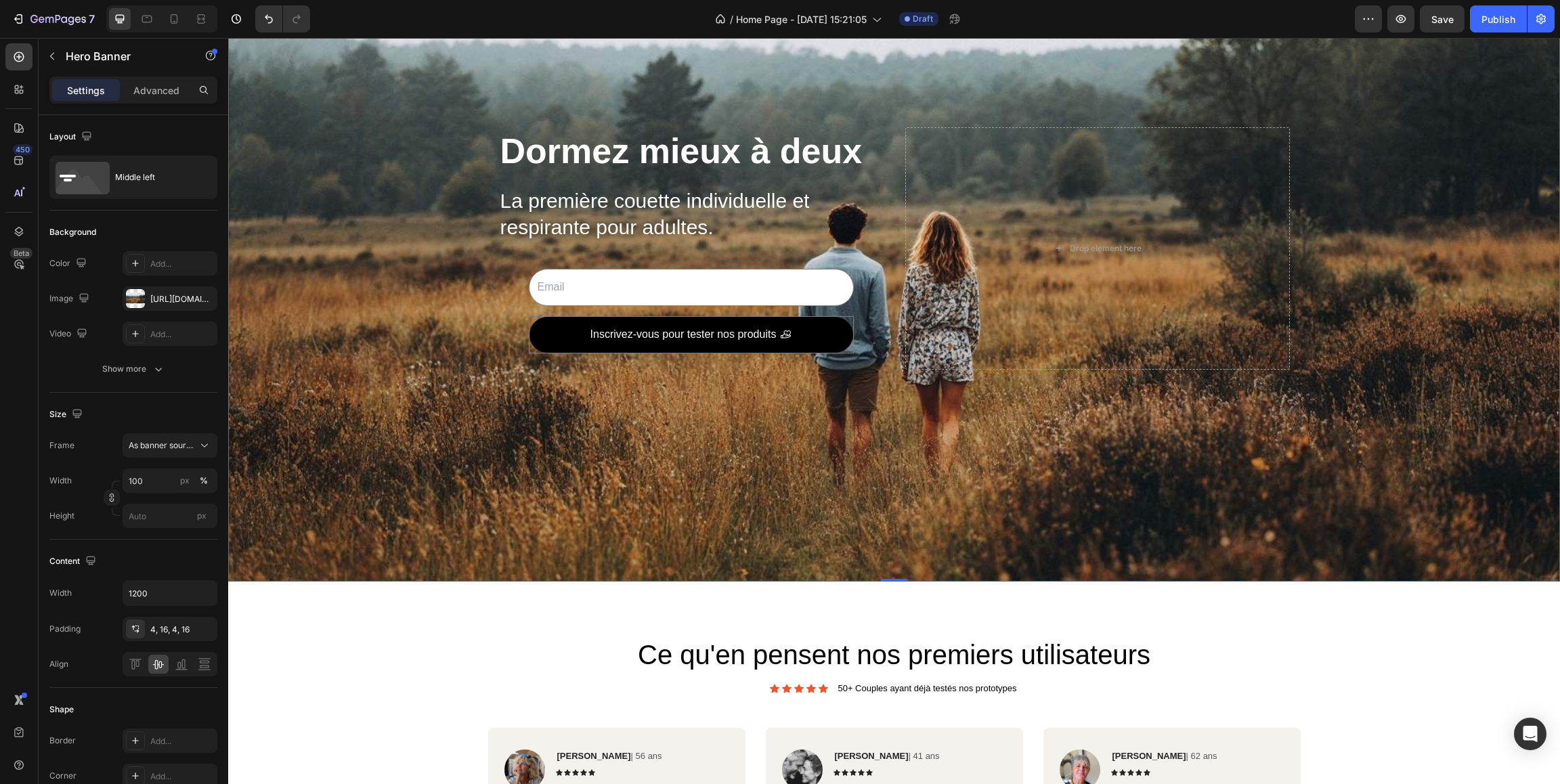
scroll to position [97, 0]
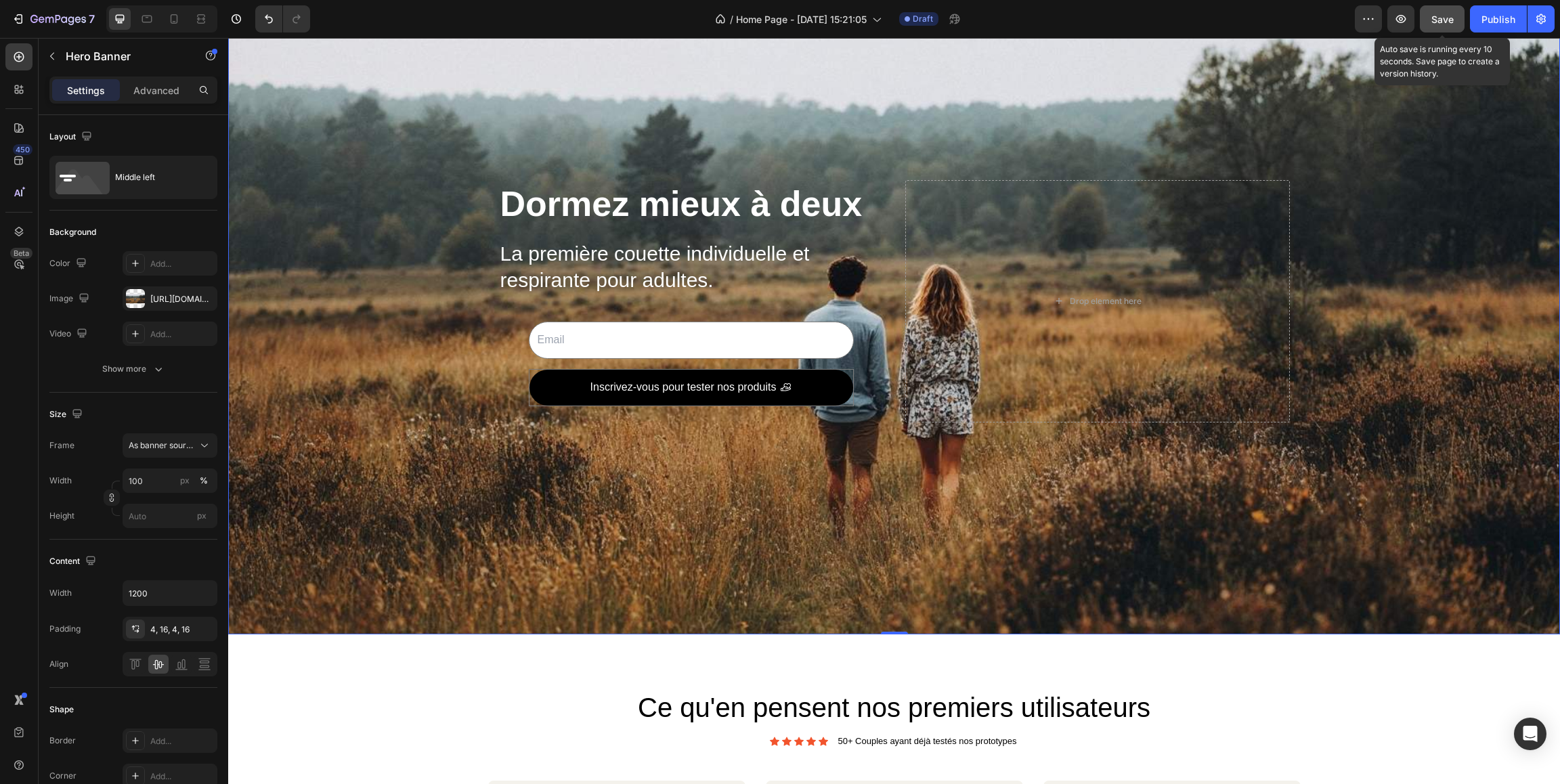
click at [1442, 19] on span "Save" at bounding box center [1442, 19] width 22 height 12
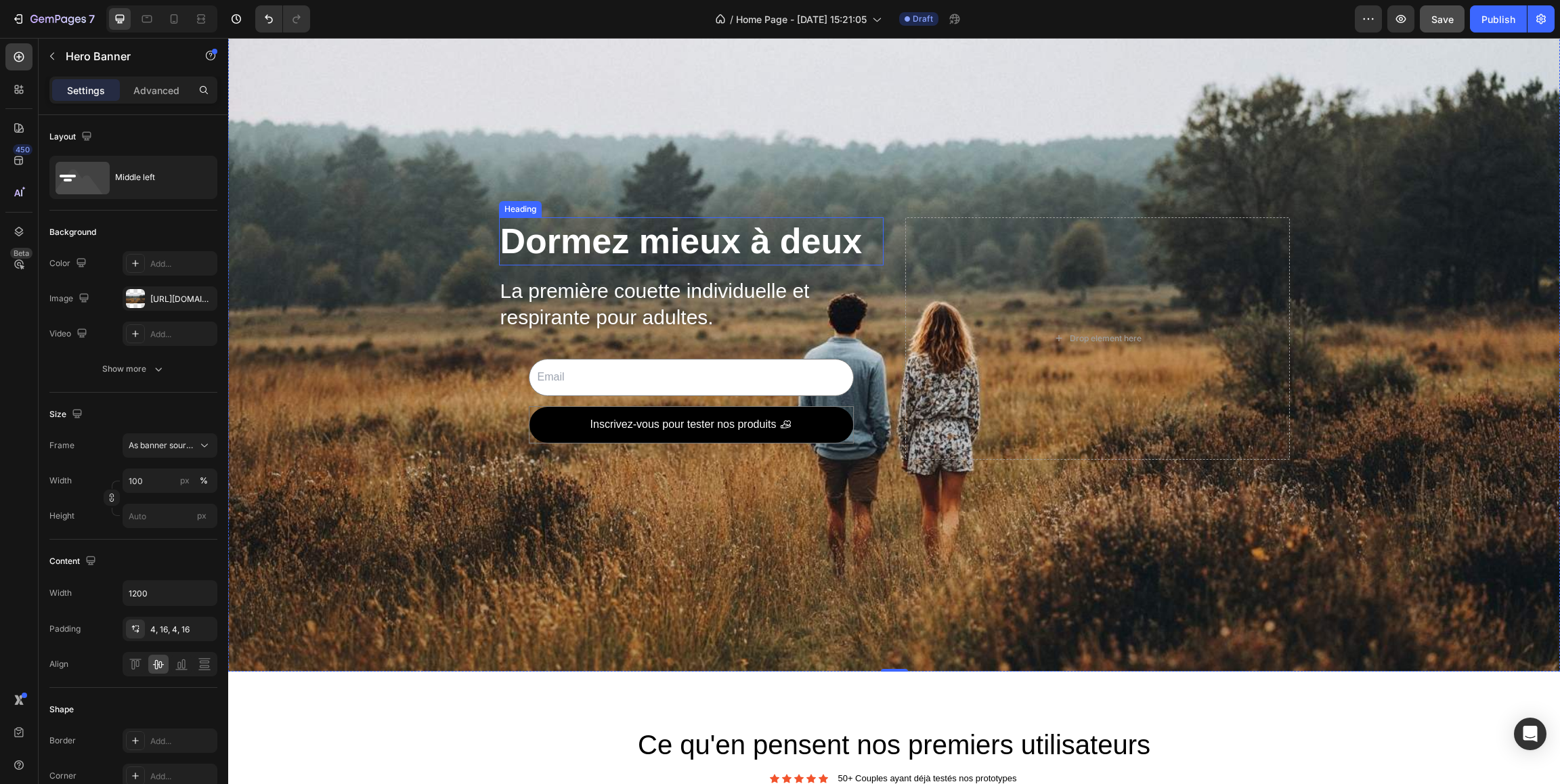
scroll to position [32, 0]
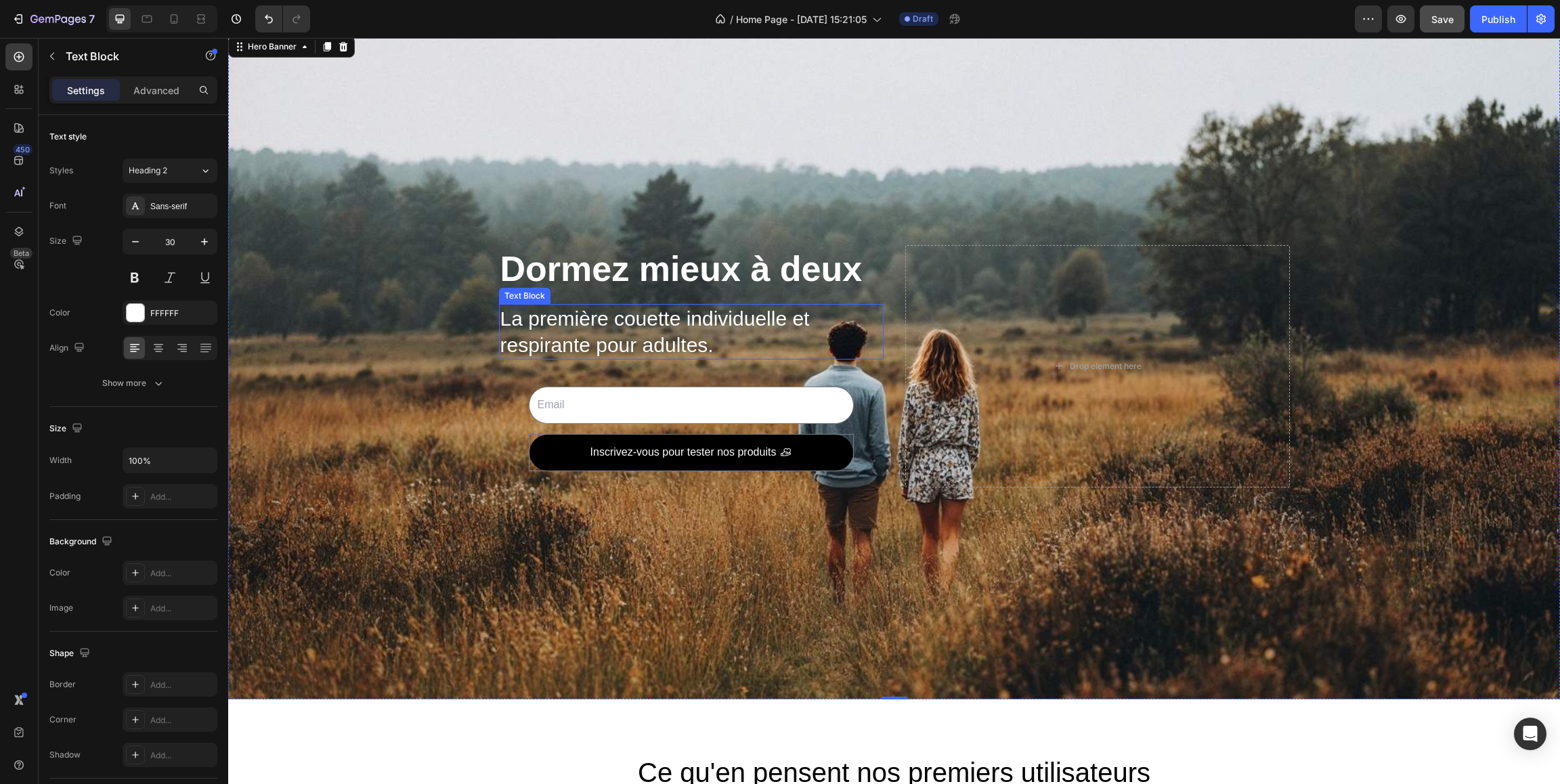
click at [537, 322] on p "La première couette individuelle et respirante pour adultes." at bounding box center [691, 332] width 382 height 53
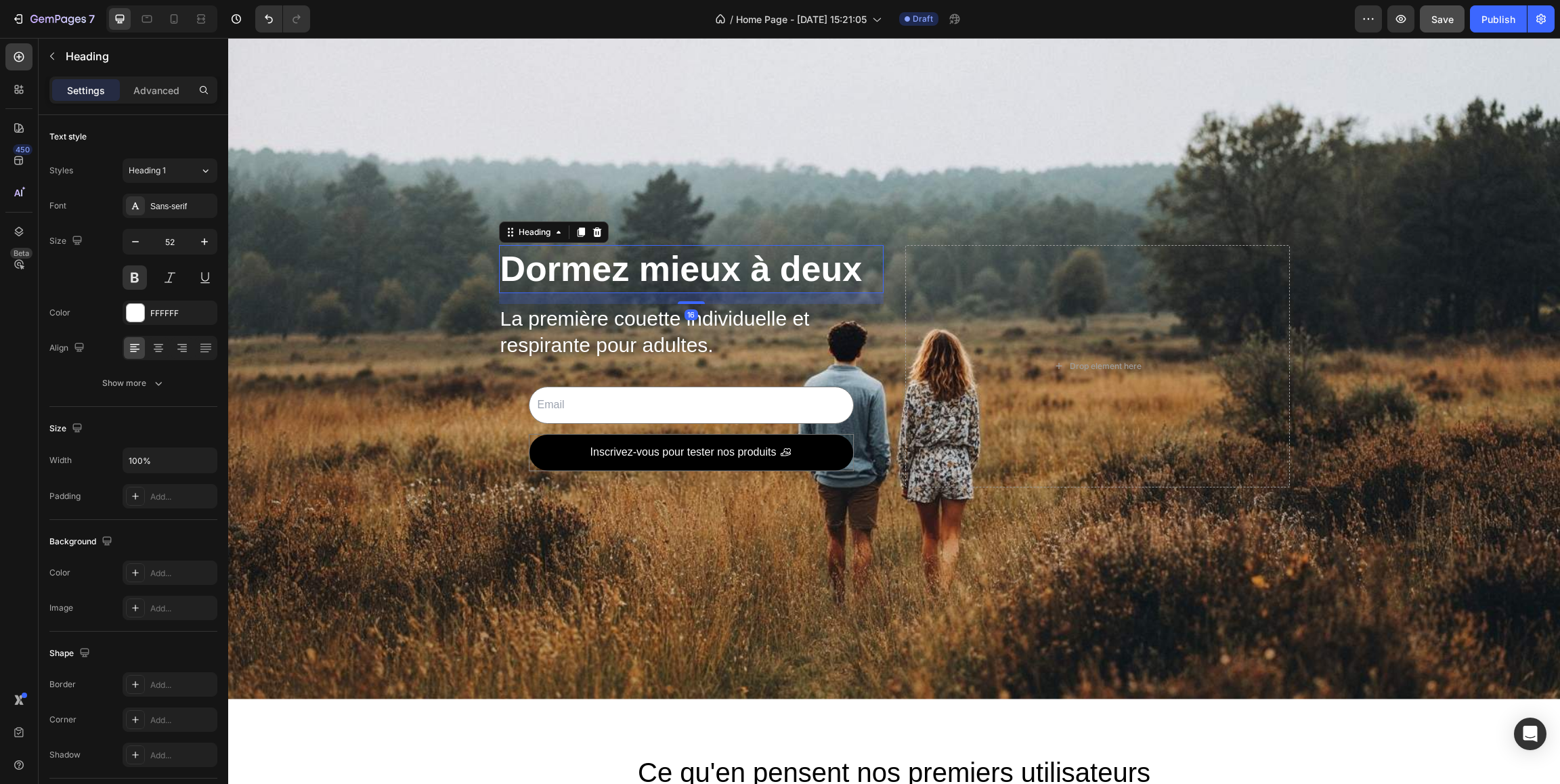
click at [648, 272] on p "Dormez mieux à deux" at bounding box center [691, 270] width 382 height 46
click at [537, 390] on input "email" at bounding box center [691, 404] width 325 height 38
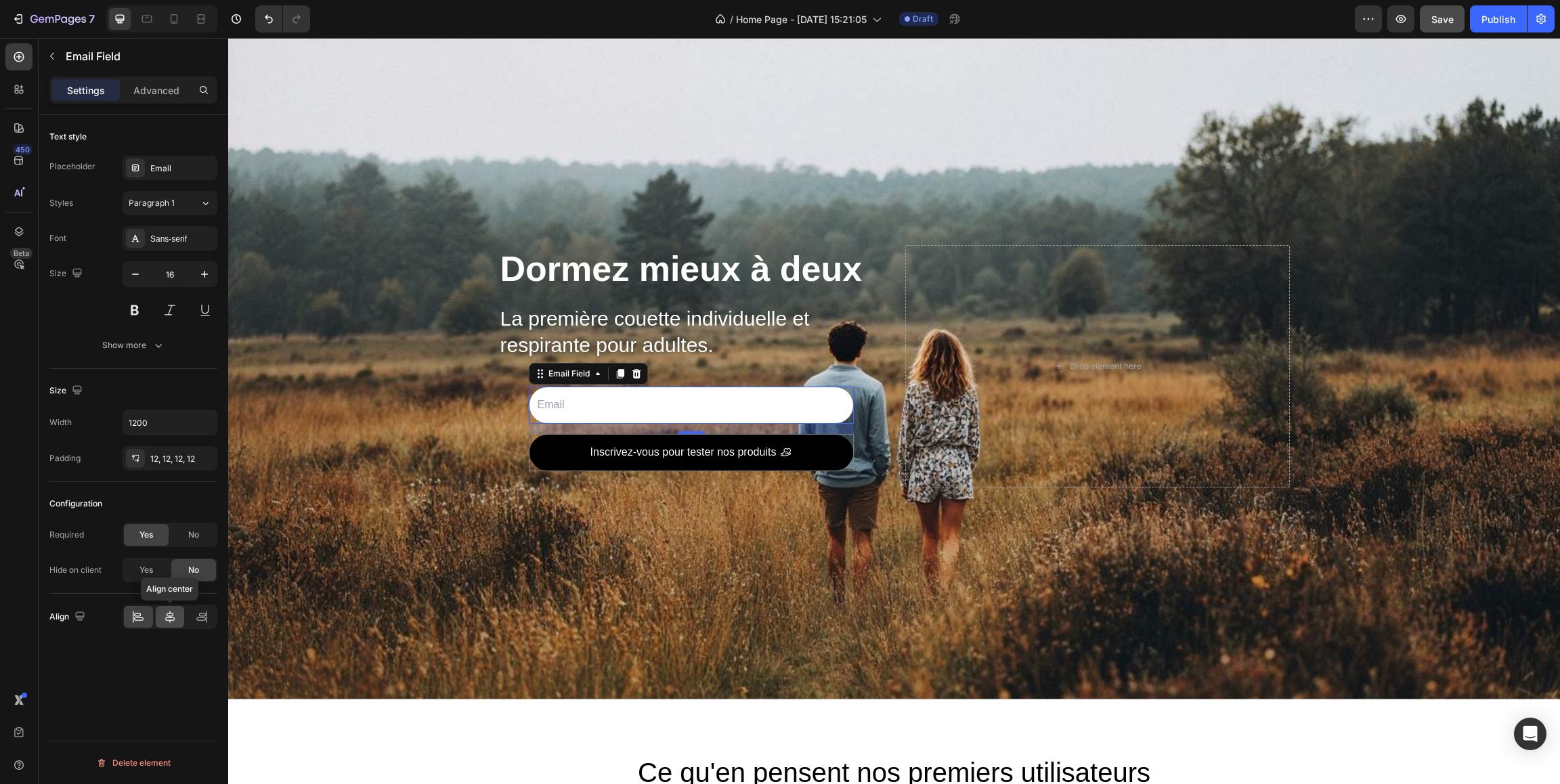
click at [168, 619] on icon at bounding box center [170, 616] width 14 height 14
click at [197, 619] on icon at bounding box center [201, 619] width 9 height 4
click at [161, 619] on div at bounding box center [171, 617] width 29 height 22
click at [148, 617] on div at bounding box center [138, 617] width 29 height 22
click at [165, 171] on div "Email" at bounding box center [182, 168] width 63 height 12
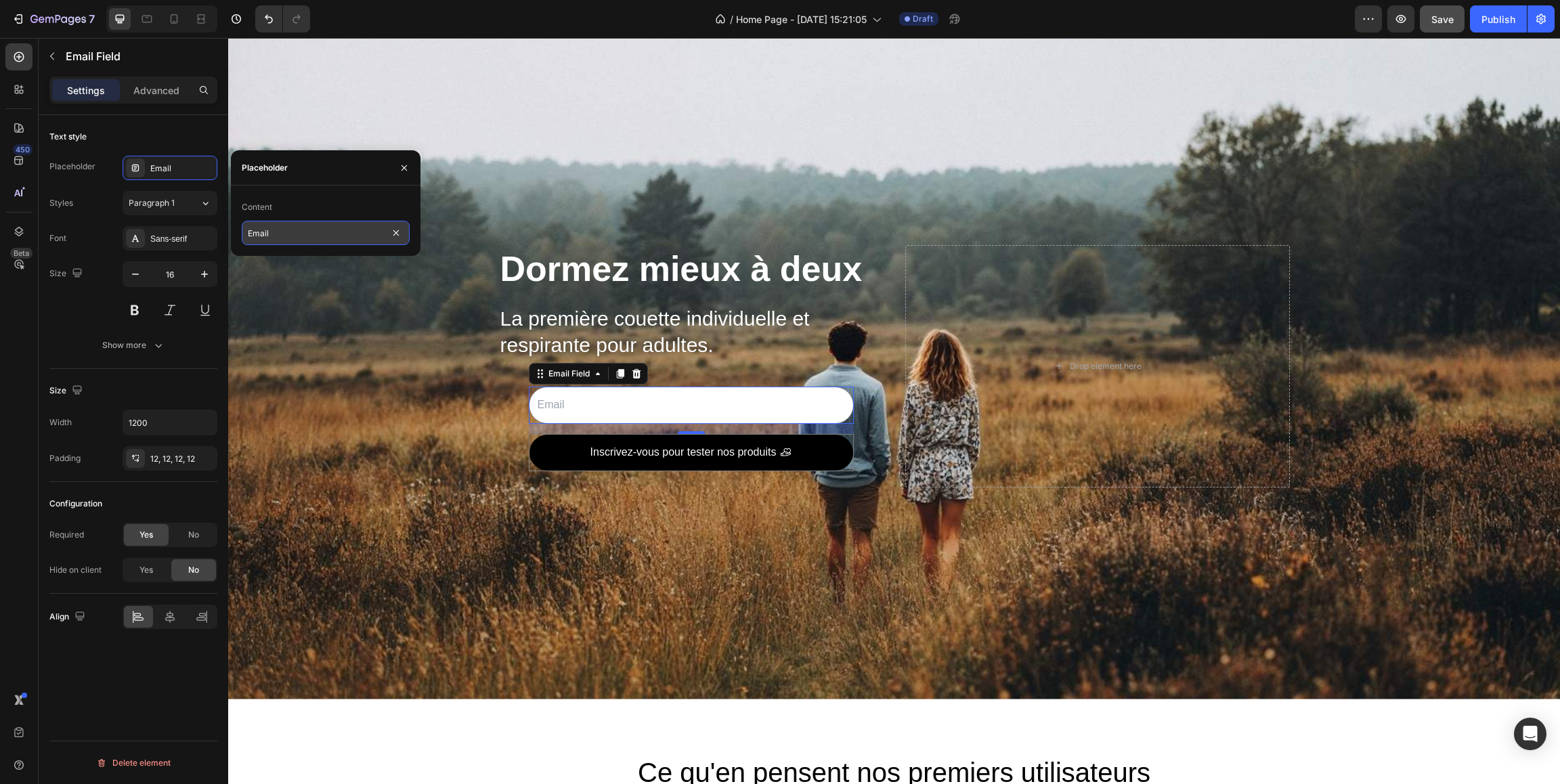
click at [287, 226] on input "Email" at bounding box center [326, 233] width 168 height 25
click at [317, 231] on input "Email" at bounding box center [326, 233] width 168 height 25
drag, startPoint x: 295, startPoint y: 236, endPoint x: 212, endPoint y: 231, distance: 83.2
click at [242, 231] on input "Email" at bounding box center [326, 233] width 168 height 25
type input "E"
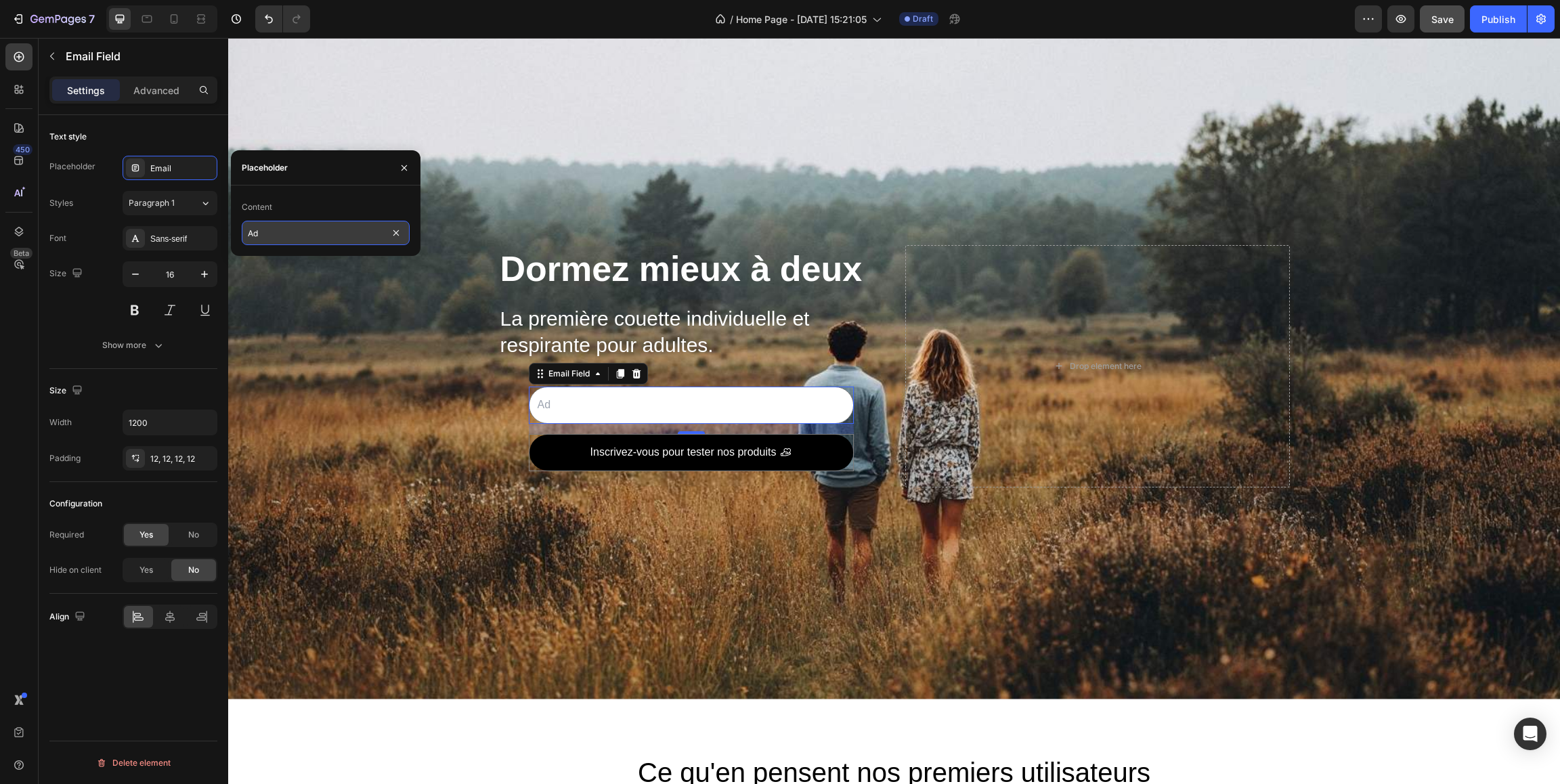
type input "A"
type input "V"
type input "Adresse mail"
click at [406, 164] on icon "button" at bounding box center [404, 168] width 11 height 11
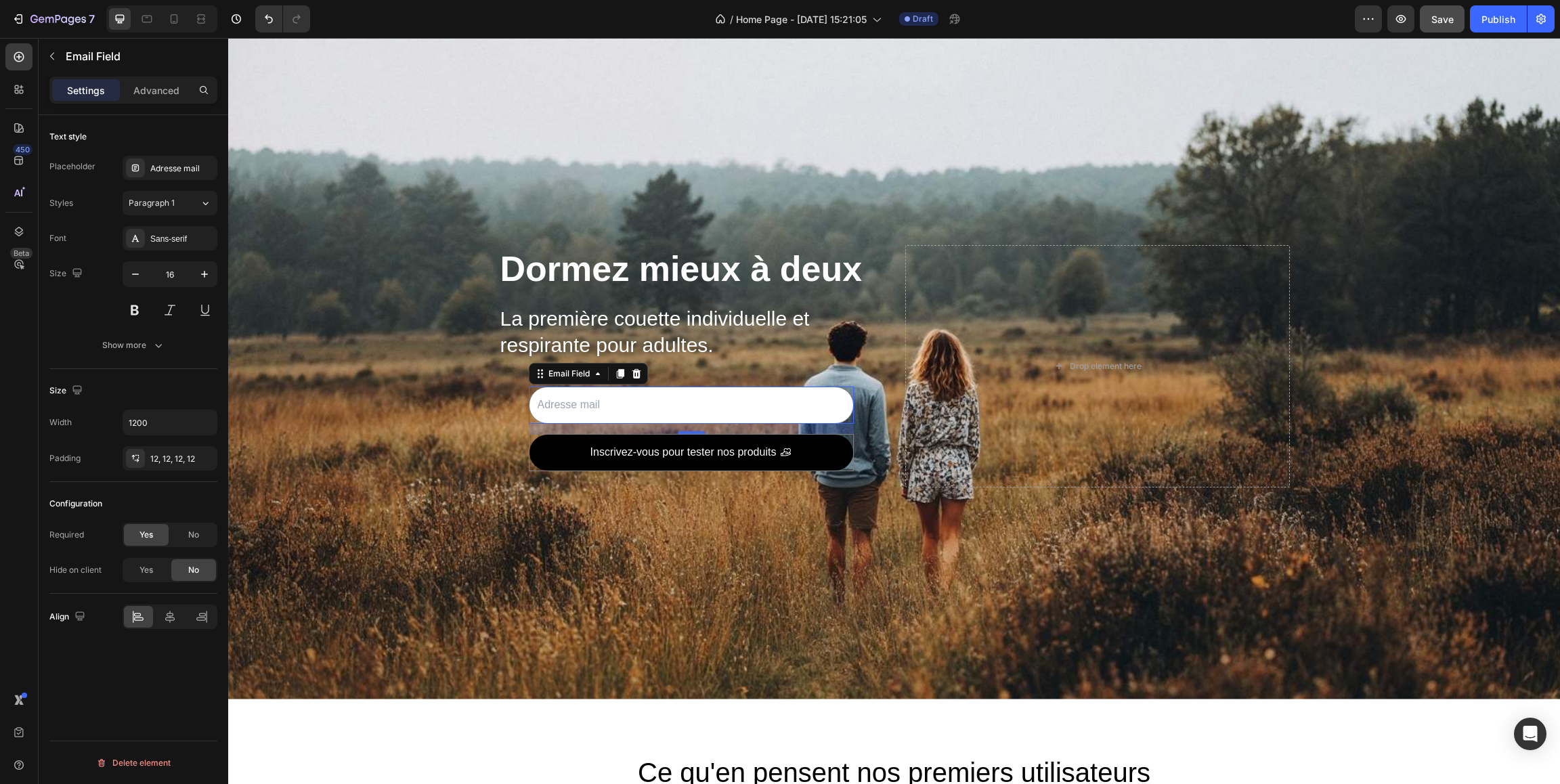
click at [115, 132] on div "Text style" at bounding box center [133, 137] width 168 height 22
click at [137, 348] on div "Show more" at bounding box center [133, 345] width 63 height 14
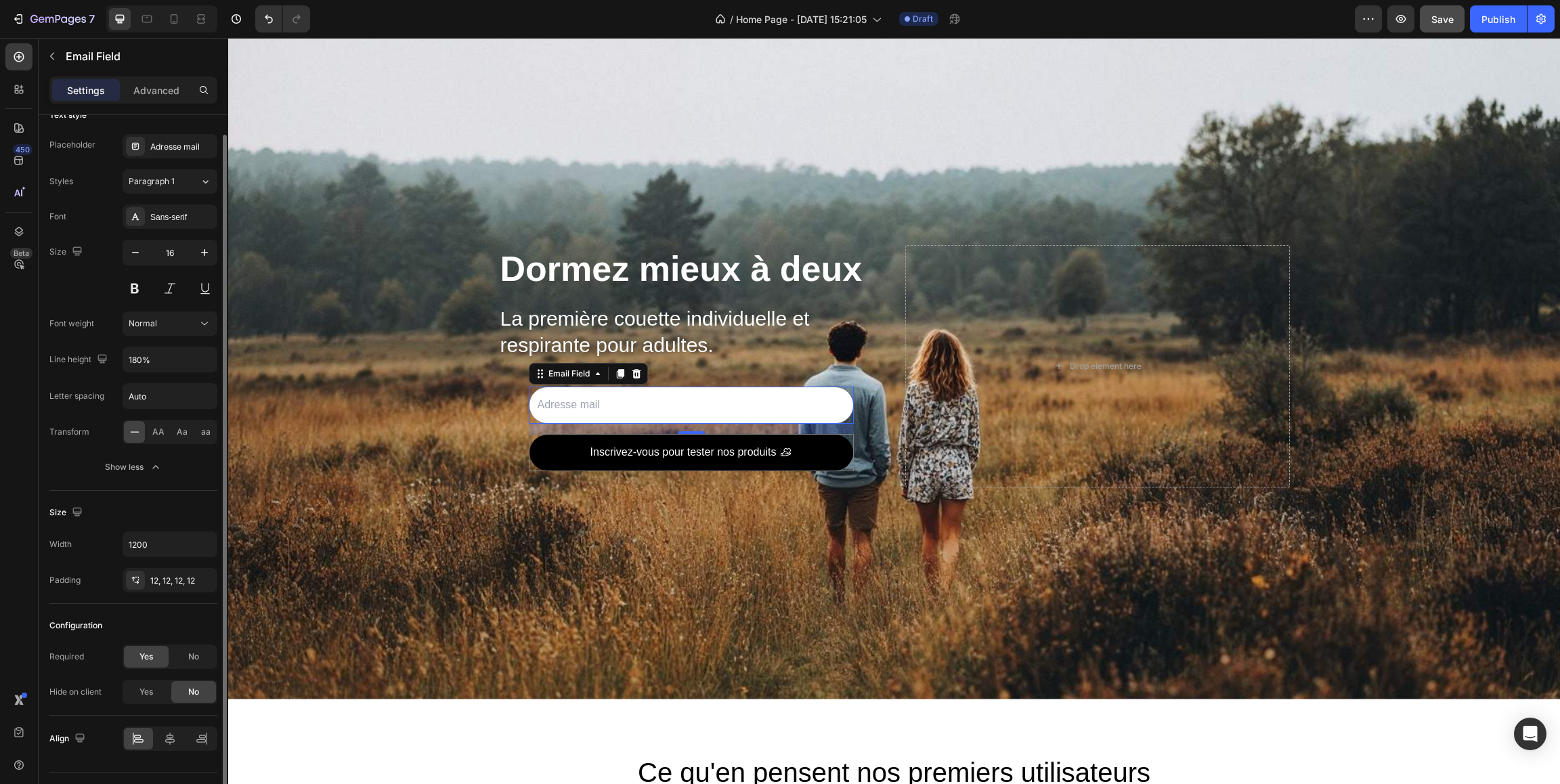
scroll to position [53, 0]
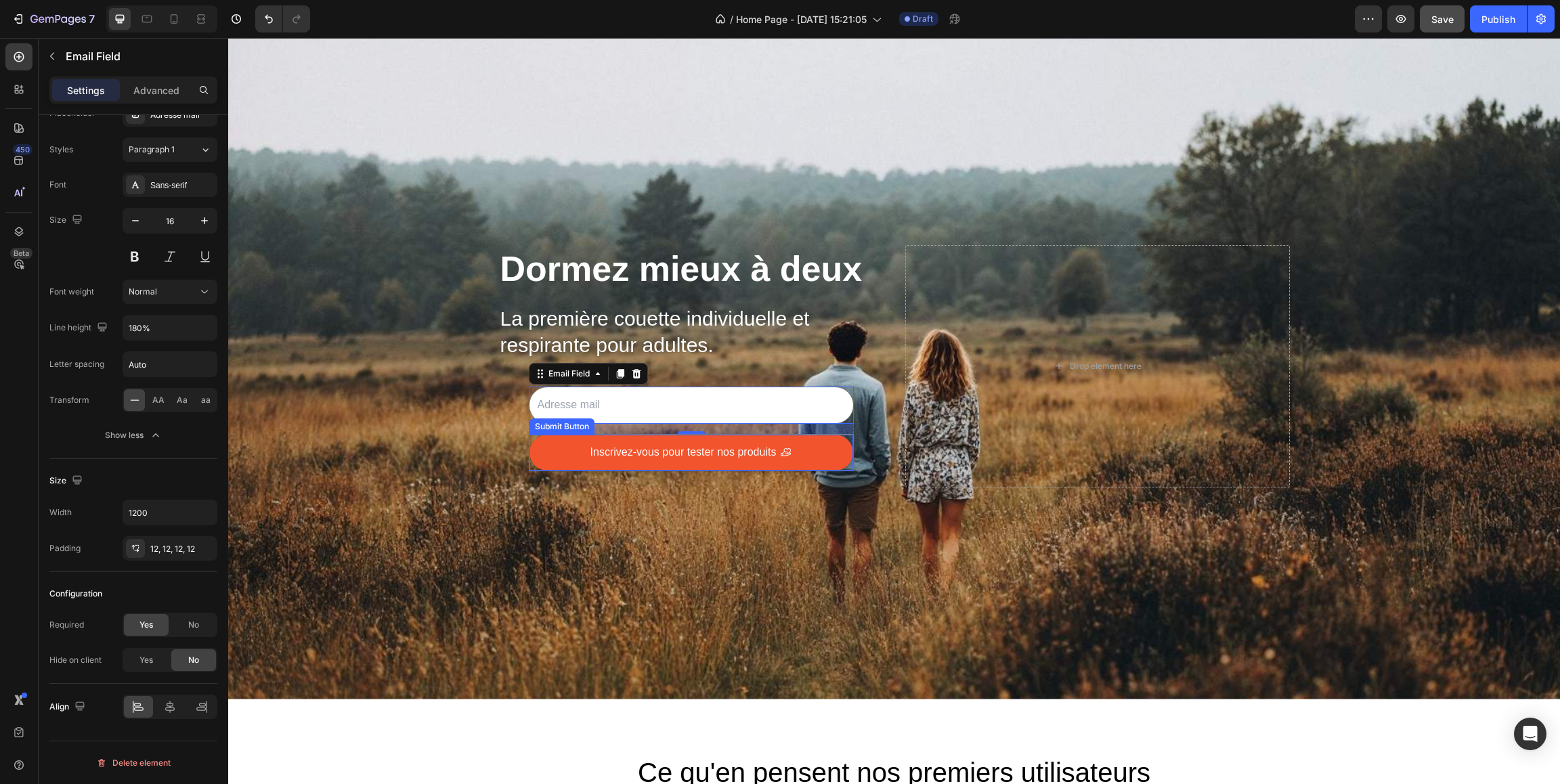
click at [548, 453] on button "Inscrivez-vous pour tester nos produits" at bounding box center [691, 452] width 324 height 36
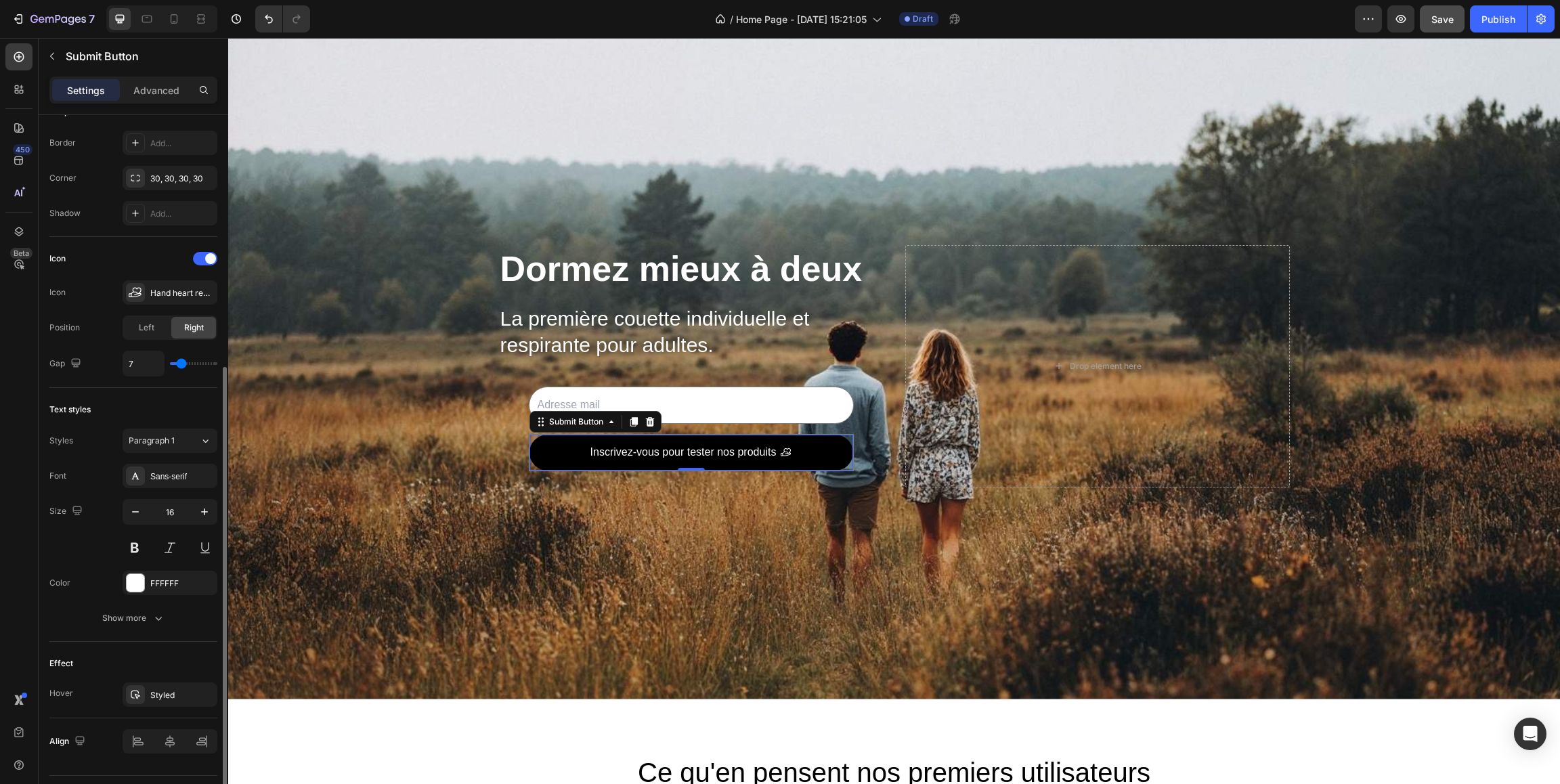
scroll to position [359, 0]
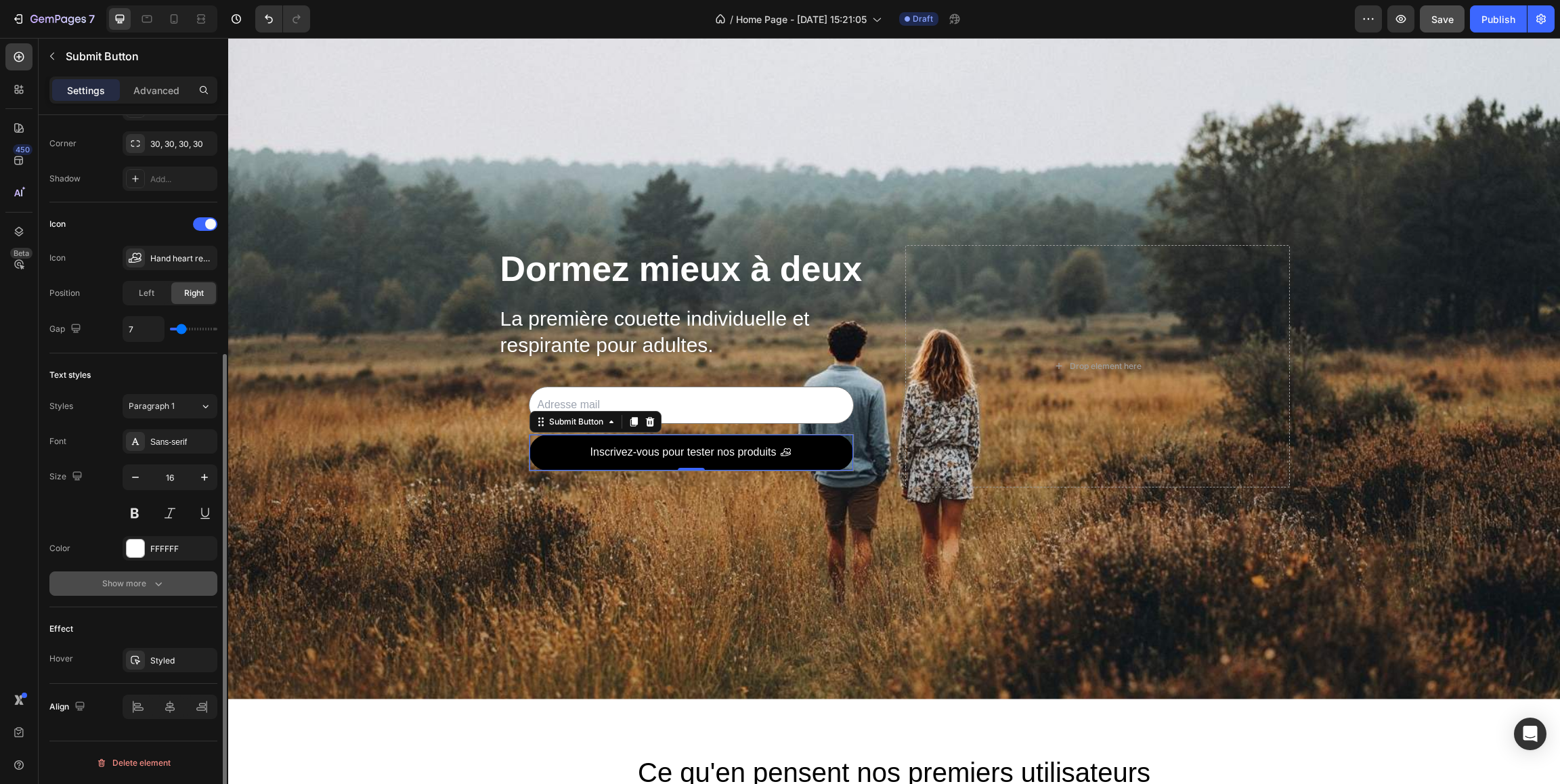
click at [128, 586] on div "Show more" at bounding box center [133, 583] width 63 height 14
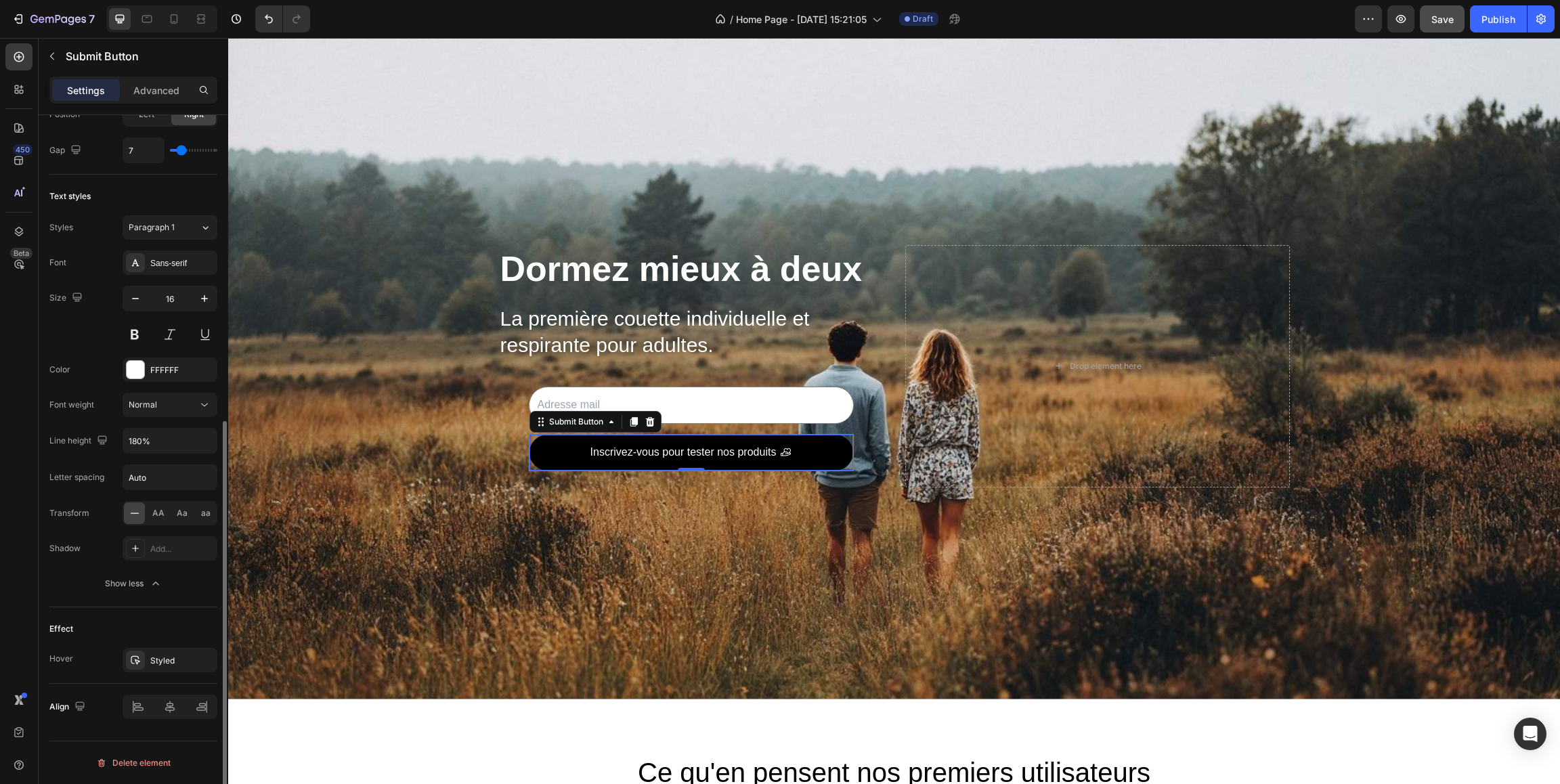
scroll to position [527, 0]
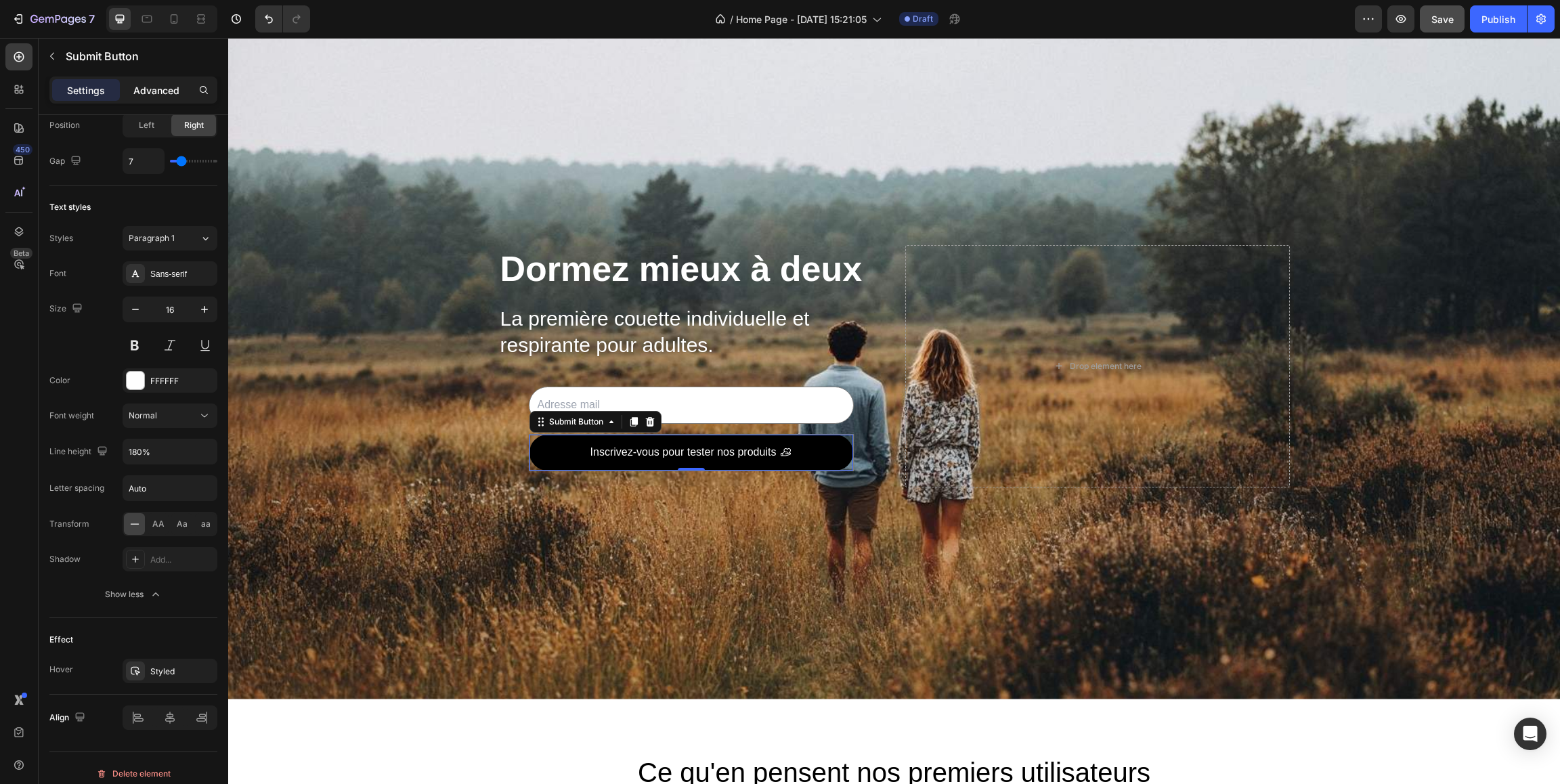
click at [171, 91] on p "Advanced" at bounding box center [156, 91] width 46 height 15
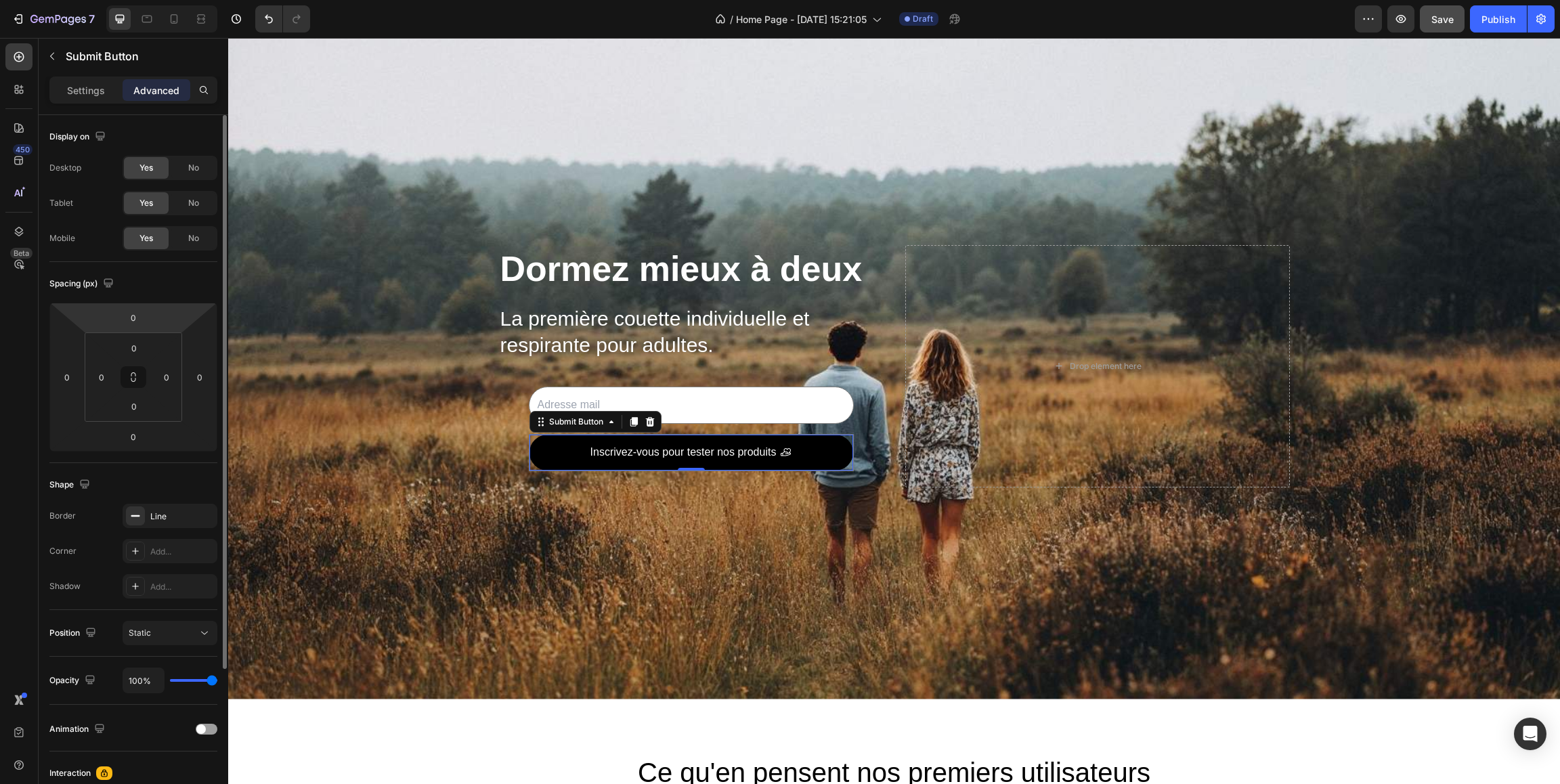
scroll to position [11, 0]
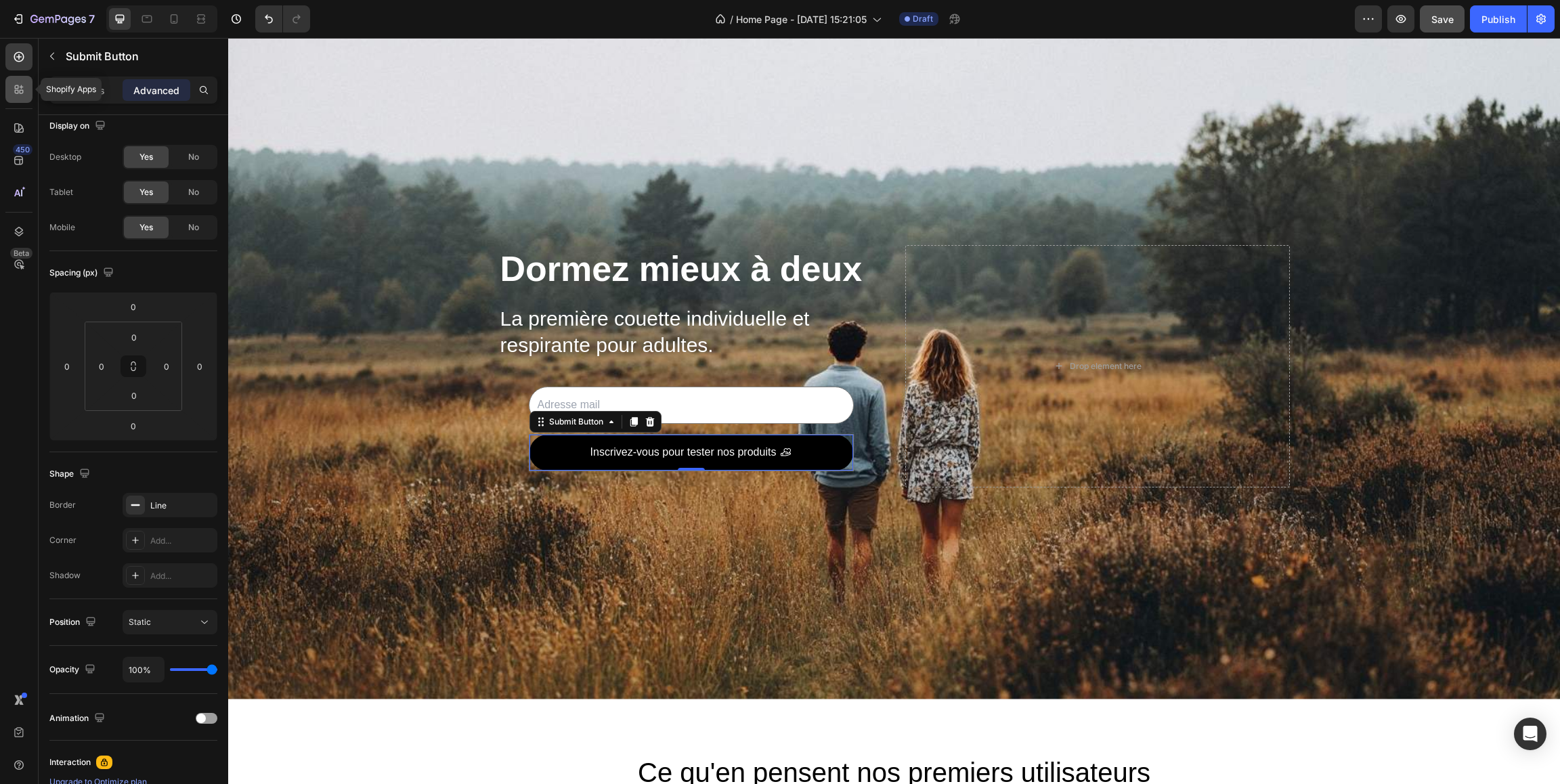
click at [22, 93] on icon at bounding box center [18, 89] width 14 height 14
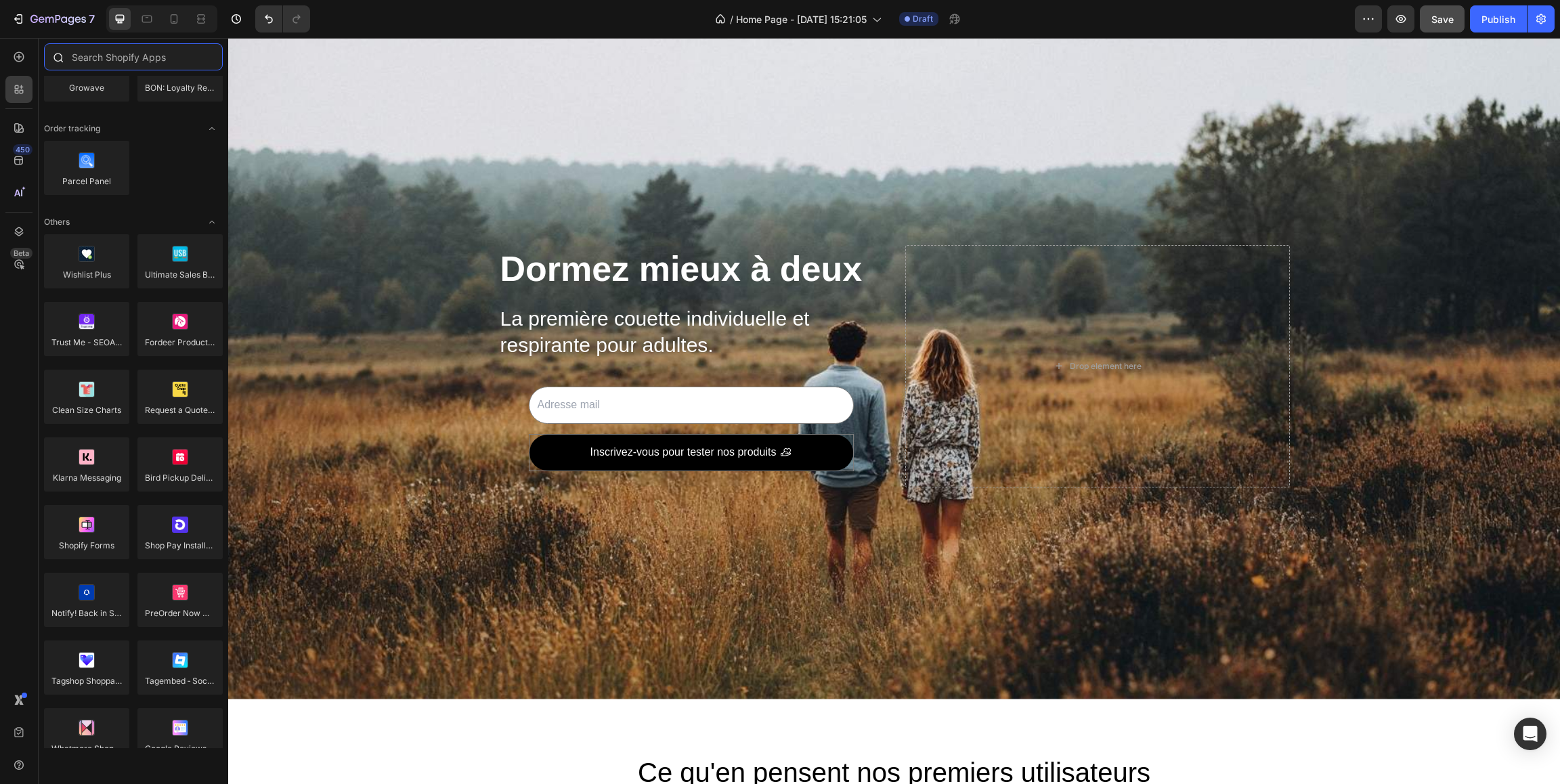
click at [105, 69] on input "text" at bounding box center [133, 57] width 179 height 28
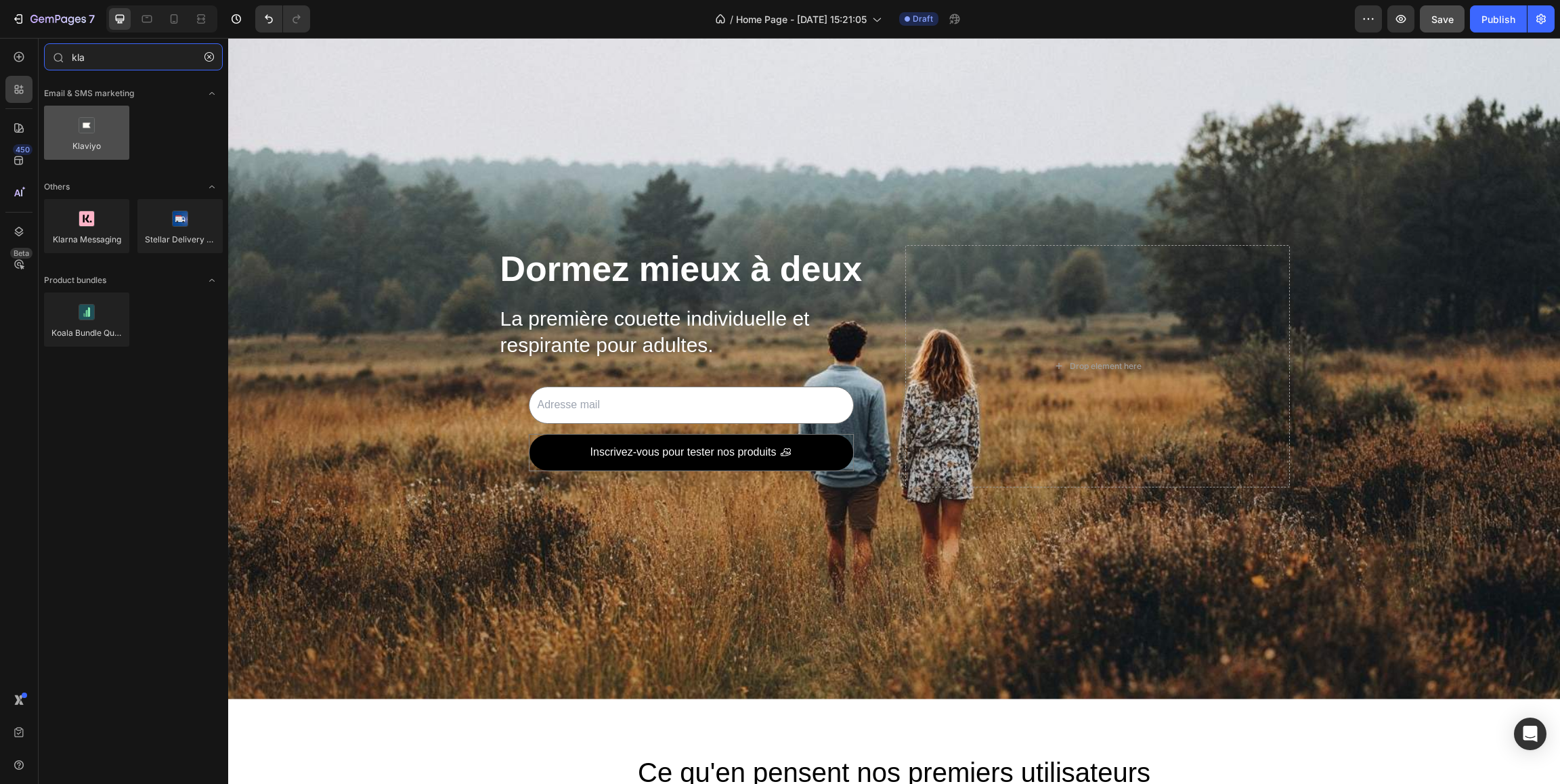
type input "kla"
click at [104, 127] on div at bounding box center [86, 132] width 85 height 54
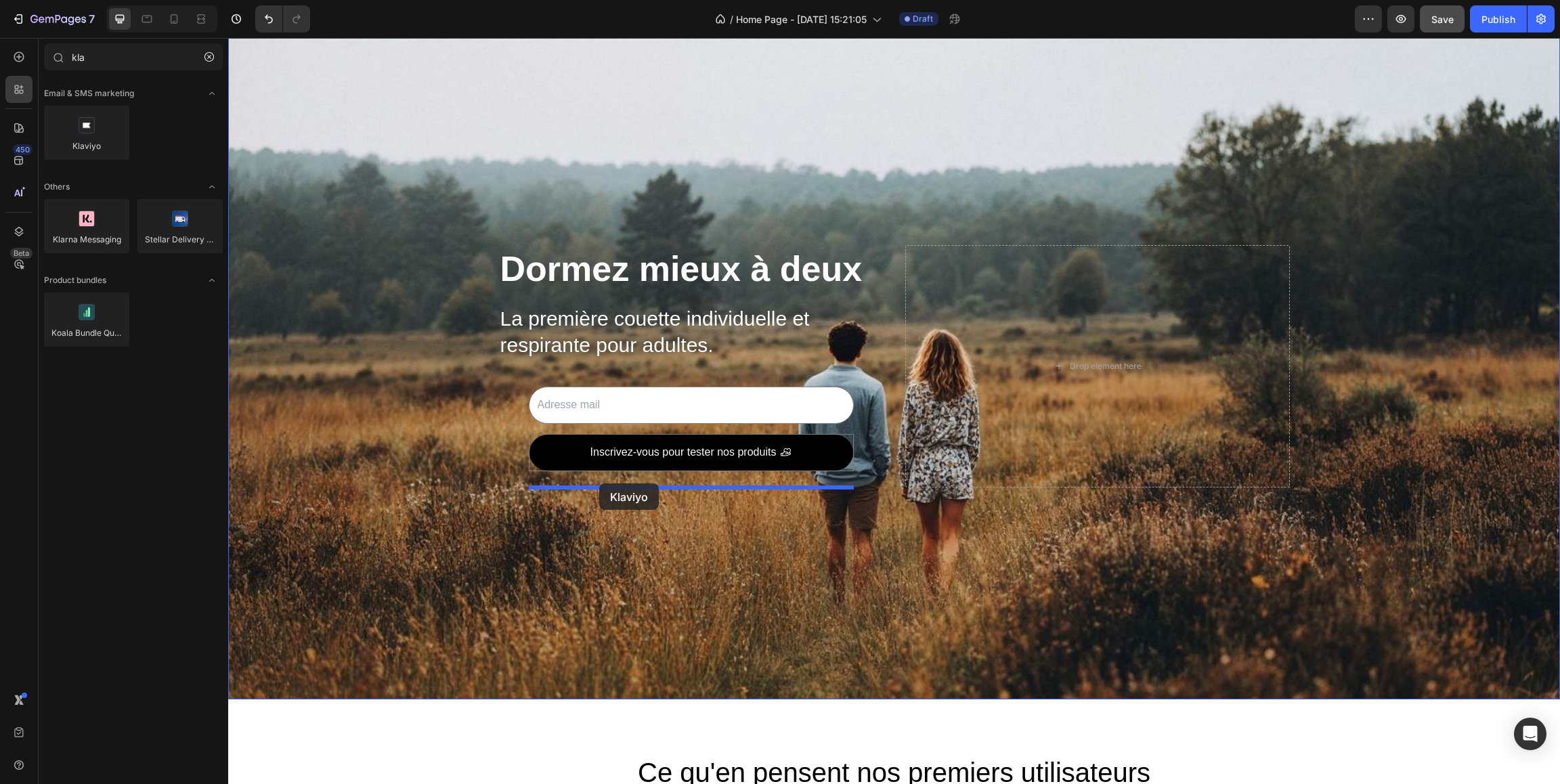
drag, startPoint x: 333, startPoint y: 174, endPoint x: 599, endPoint y: 483, distance: 407.7
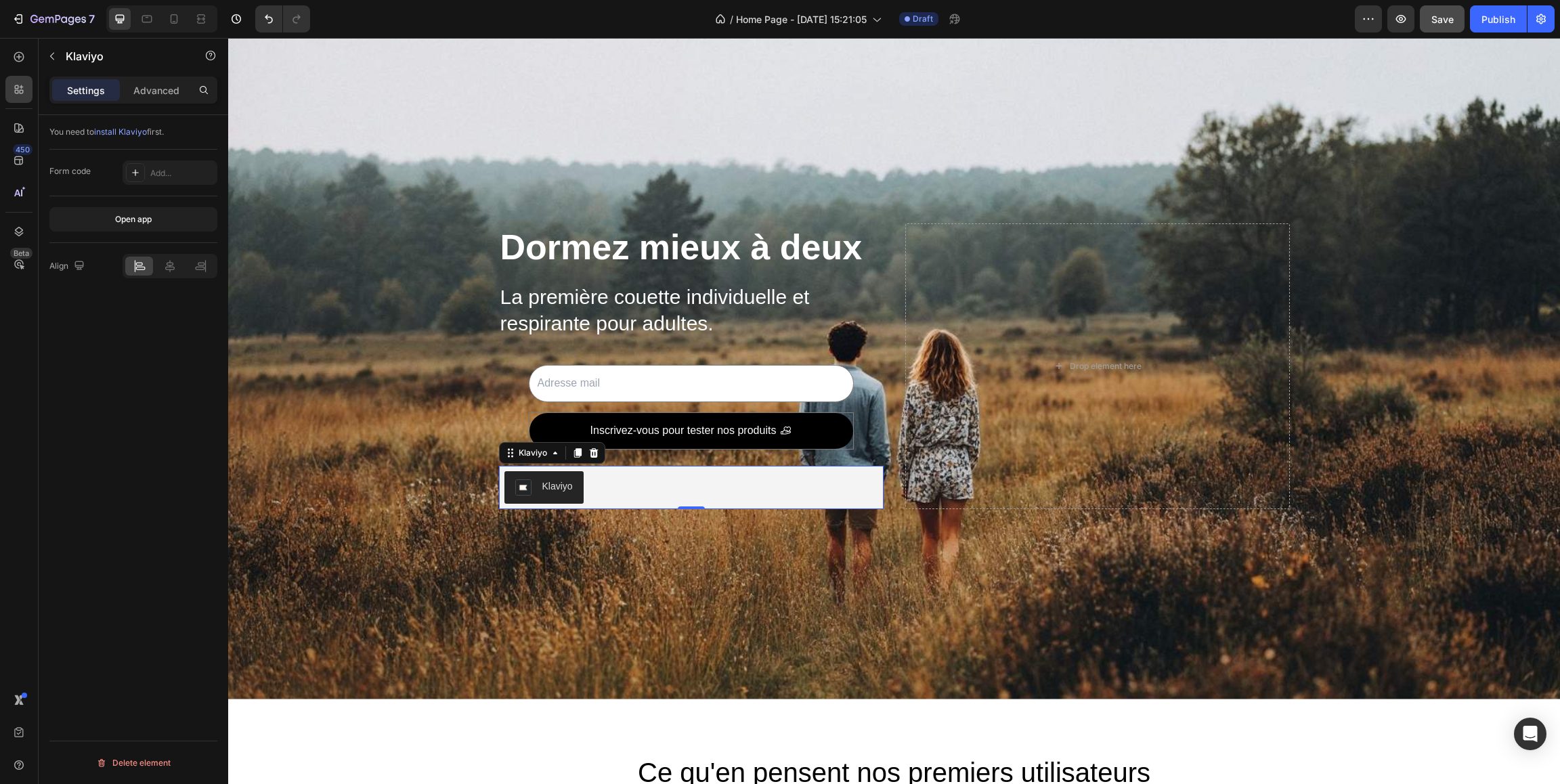
click at [133, 131] on span "install Klaviyo" at bounding box center [121, 131] width 53 height 10
click at [366, 240] on div "Background Image" at bounding box center [894, 366] width 1332 height 666
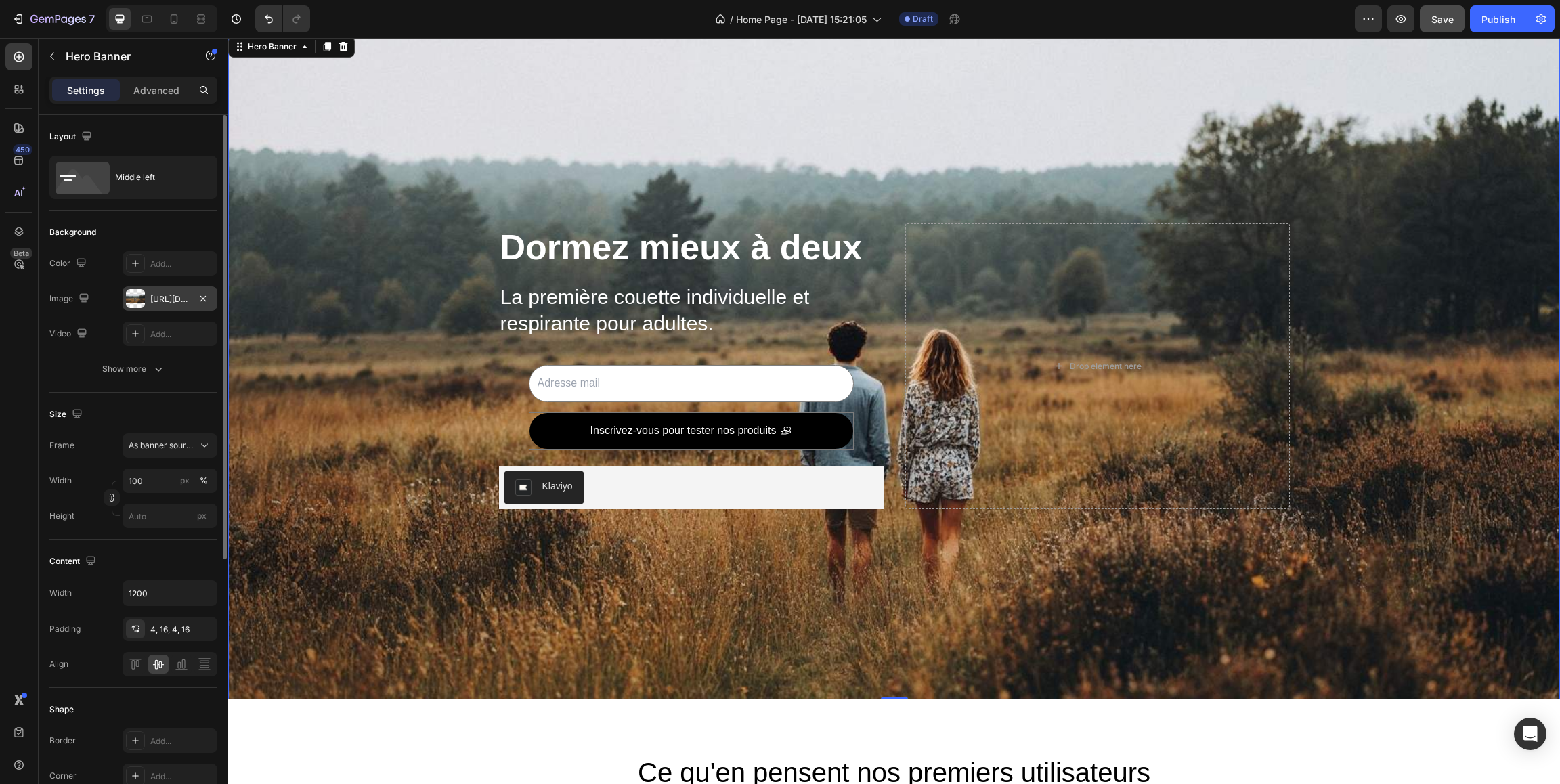
click at [182, 299] on div "https://cdn.shopify.com/s/files/1/0880/9444/1797/files/gempages_578179559359250…" at bounding box center [170, 299] width 39 height 12
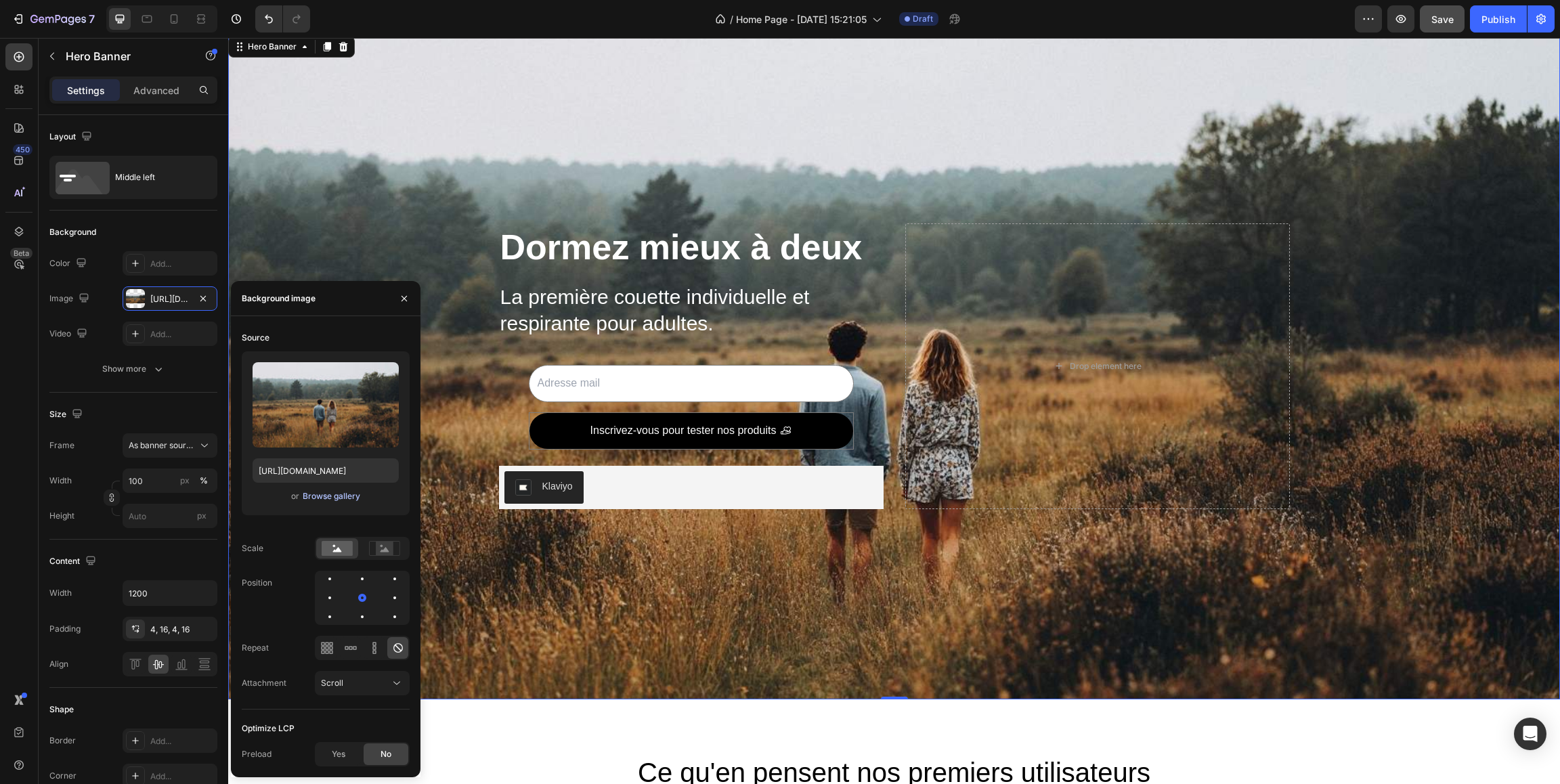
click at [337, 500] on div "Browse gallery" at bounding box center [331, 495] width 58 height 12
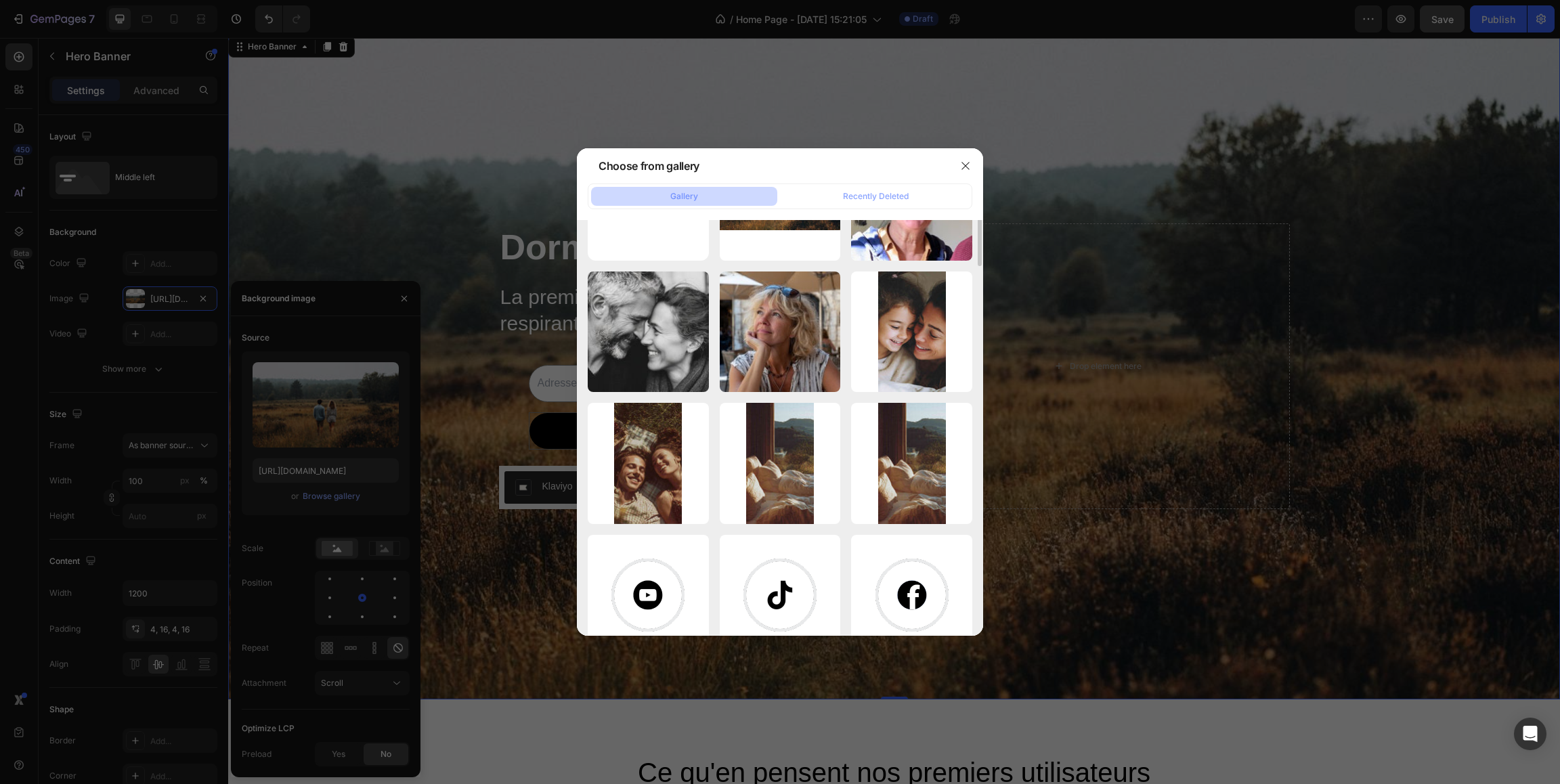
scroll to position [16, 0]
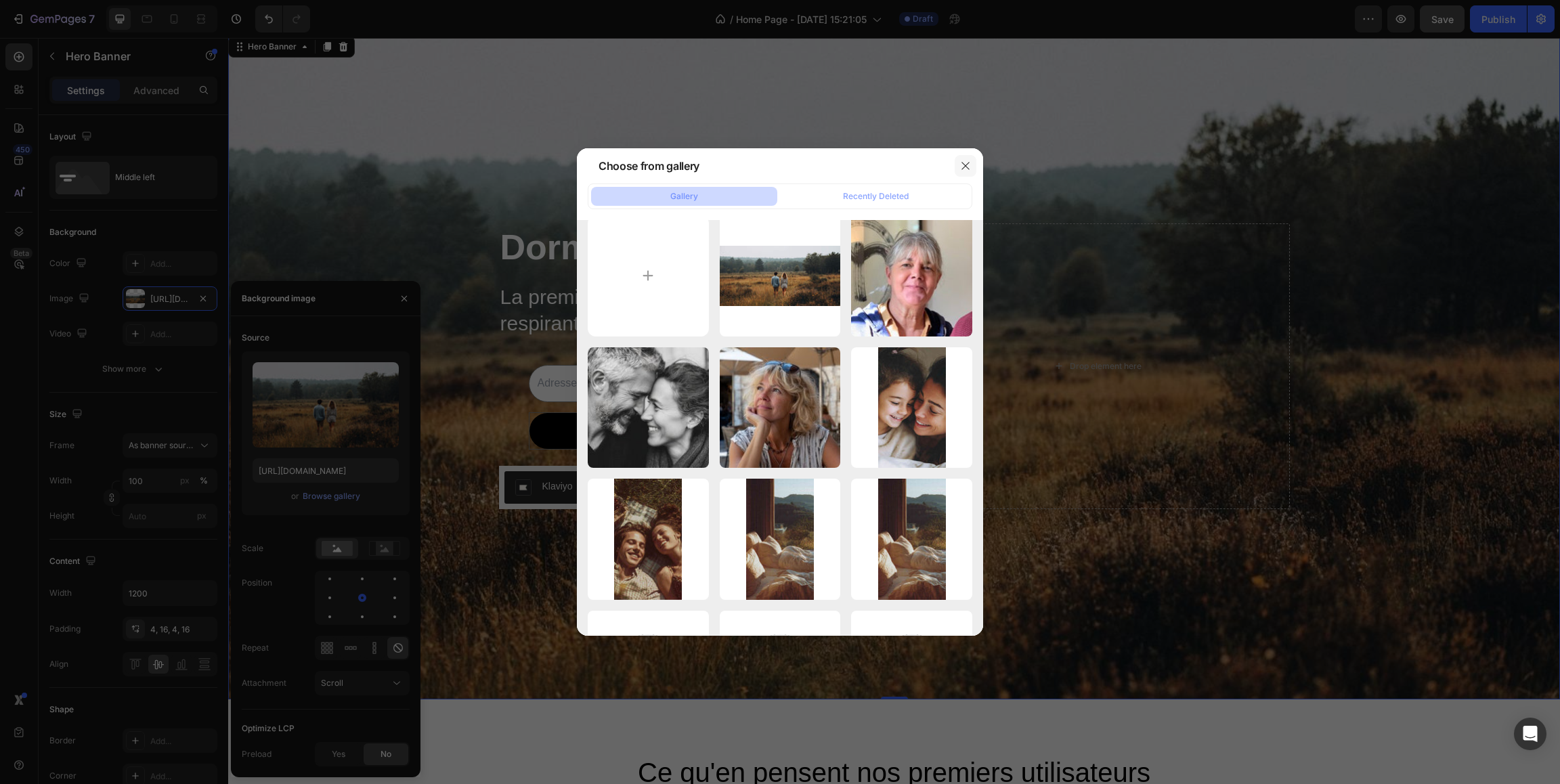
click at [963, 166] on icon "button" at bounding box center [966, 166] width 11 height 11
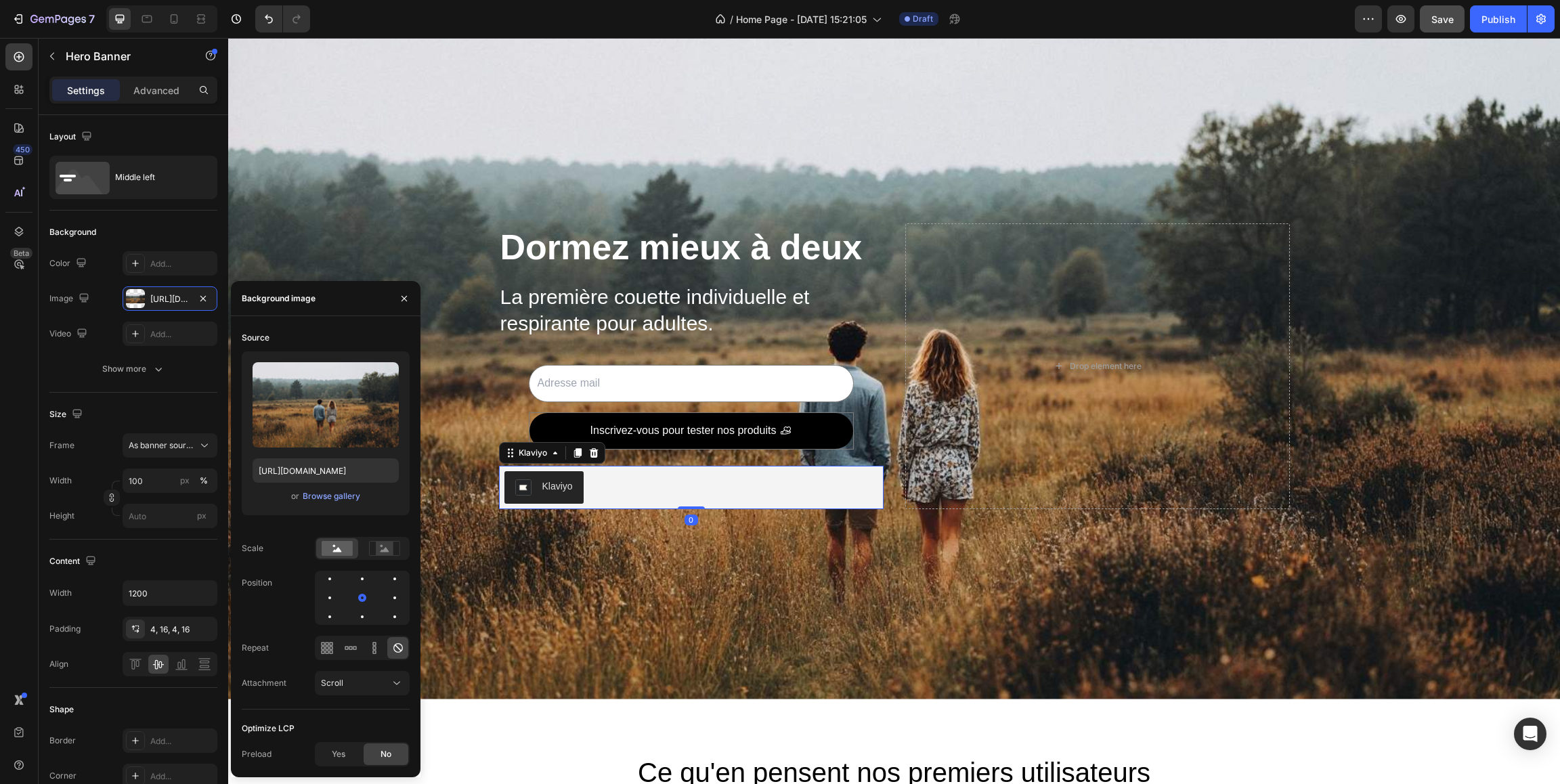
click at [611, 491] on div "Klaviyo" at bounding box center [691, 487] width 373 height 32
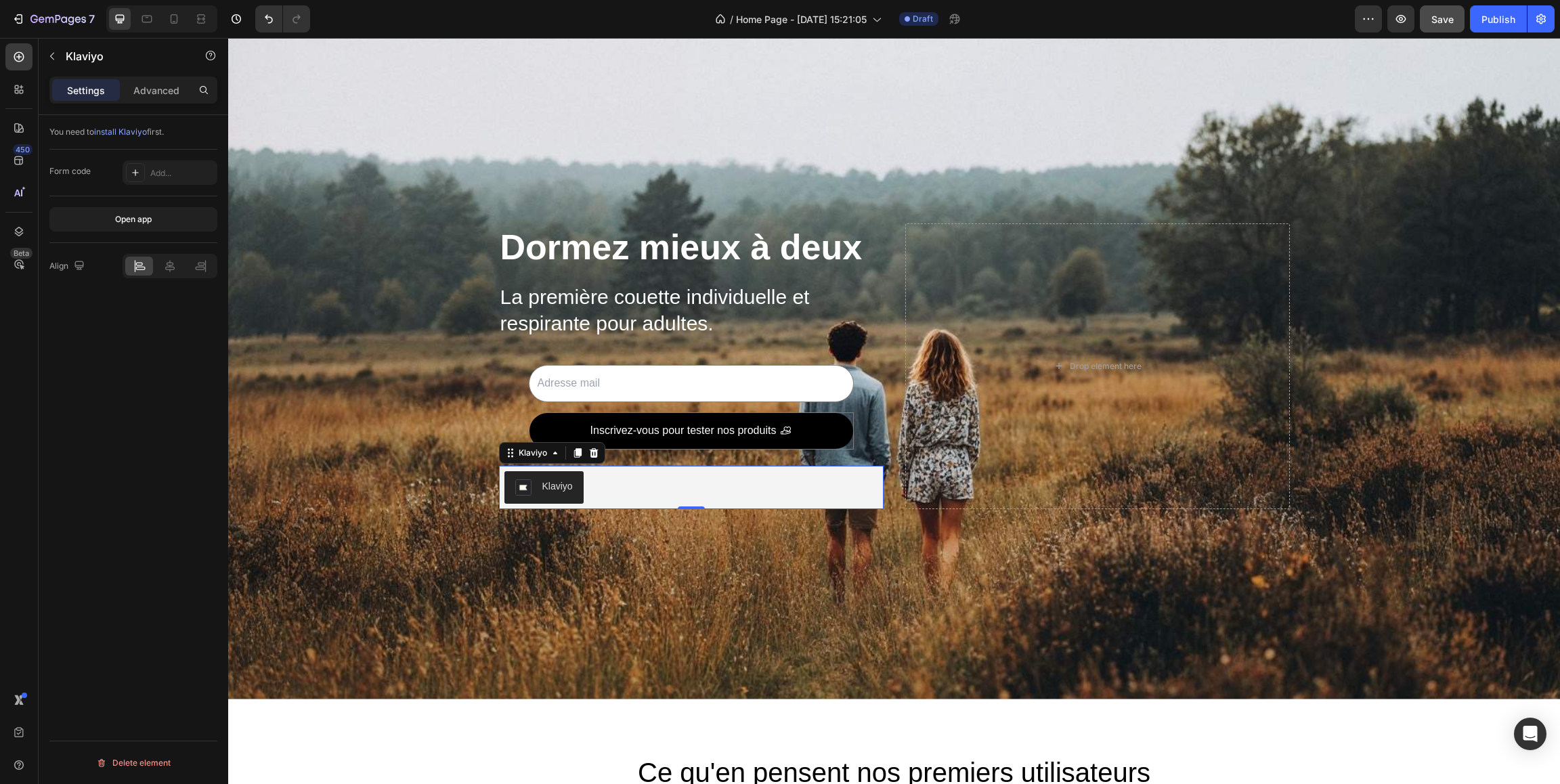
click at [129, 133] on span "install Klaviyo" at bounding box center [121, 131] width 53 height 10
click at [138, 220] on div "Open app" at bounding box center [133, 219] width 37 height 12
click at [149, 171] on div "Add..." at bounding box center [170, 172] width 94 height 25
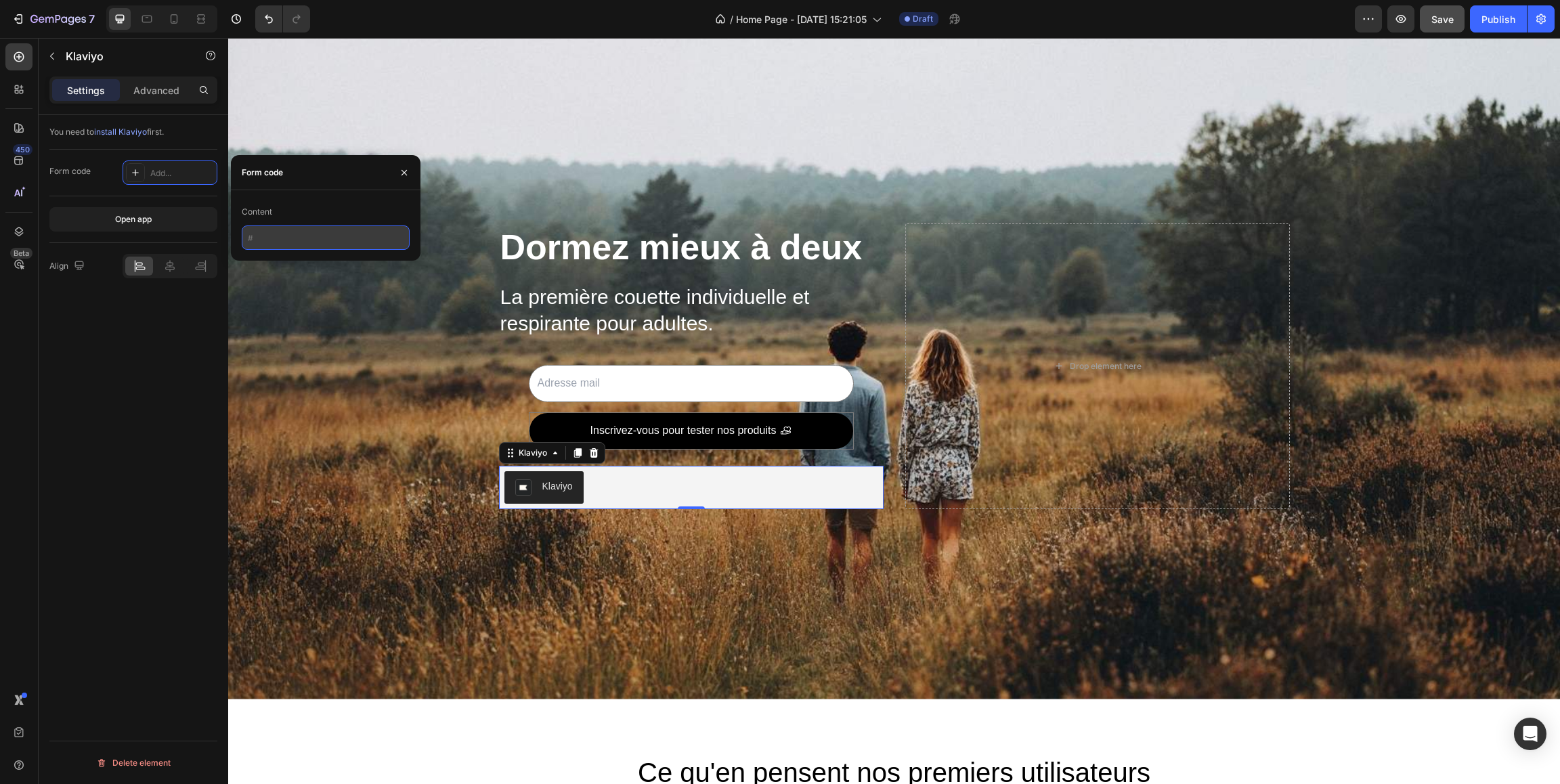
click at [291, 233] on input "text" at bounding box center [326, 237] width 168 height 25
paste input "<div class="klaviyo-form-SDvmPh"></div>"
type input "<div class="klaviyo-form-SDvmPh"></div>"
click at [154, 379] on div "You need to install Klaviyo first. Form code <div class="klaviyo-form-SDvmPh"><…" at bounding box center [133, 468] width 190 height 707
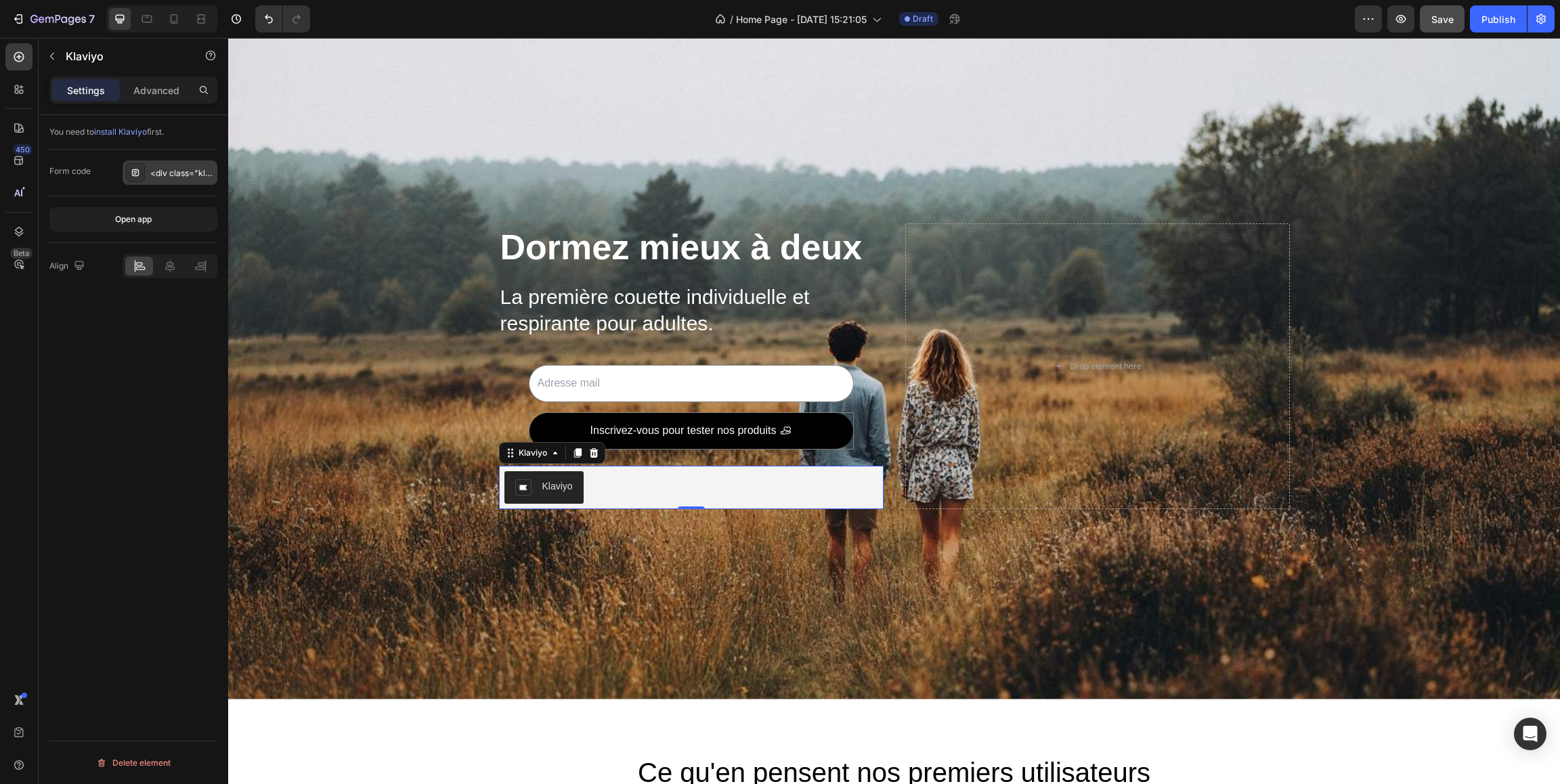
click at [135, 176] on icon at bounding box center [135, 172] width 6 height 6
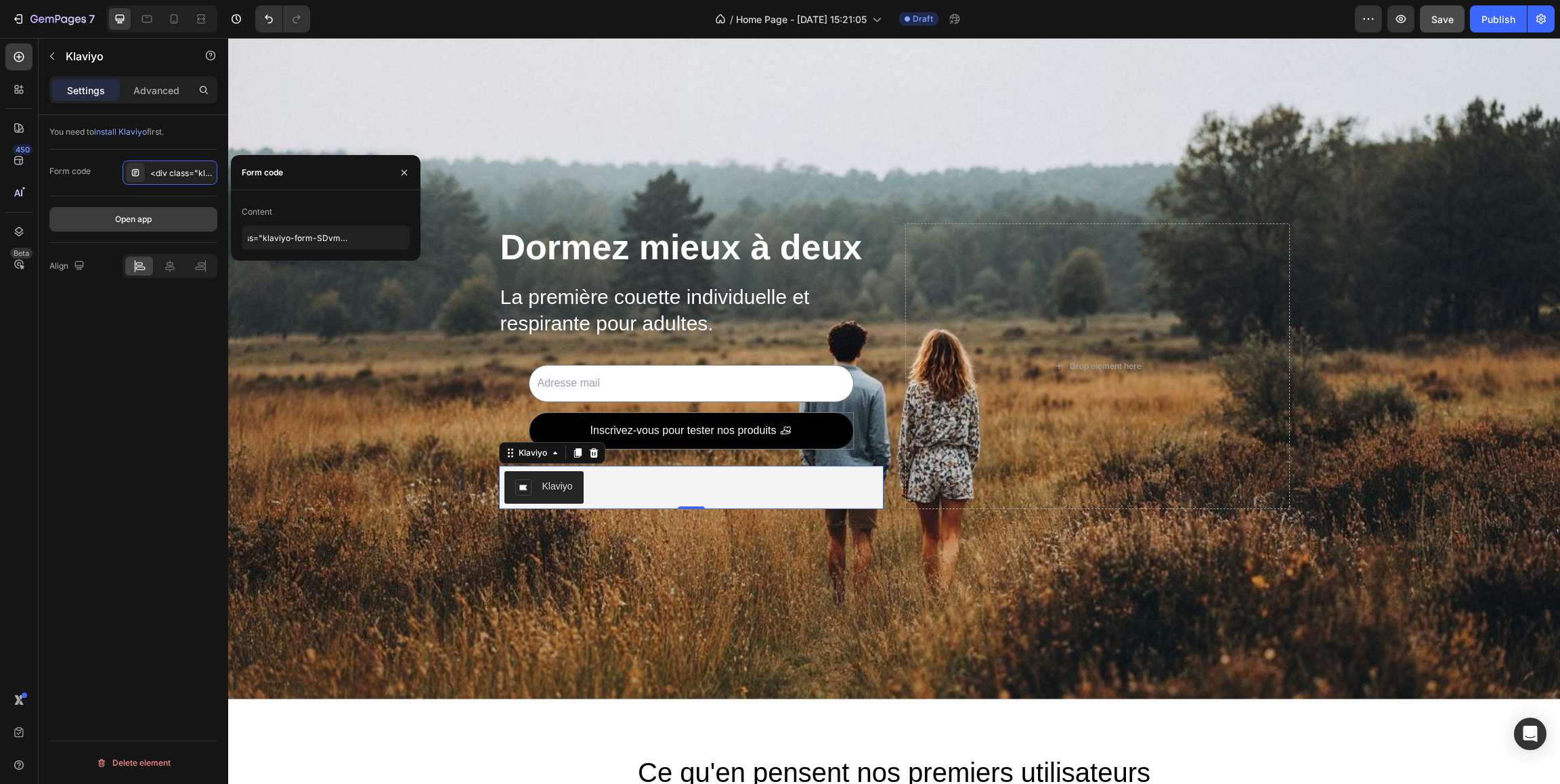
click at [172, 219] on button "Open app" at bounding box center [133, 219] width 168 height 25
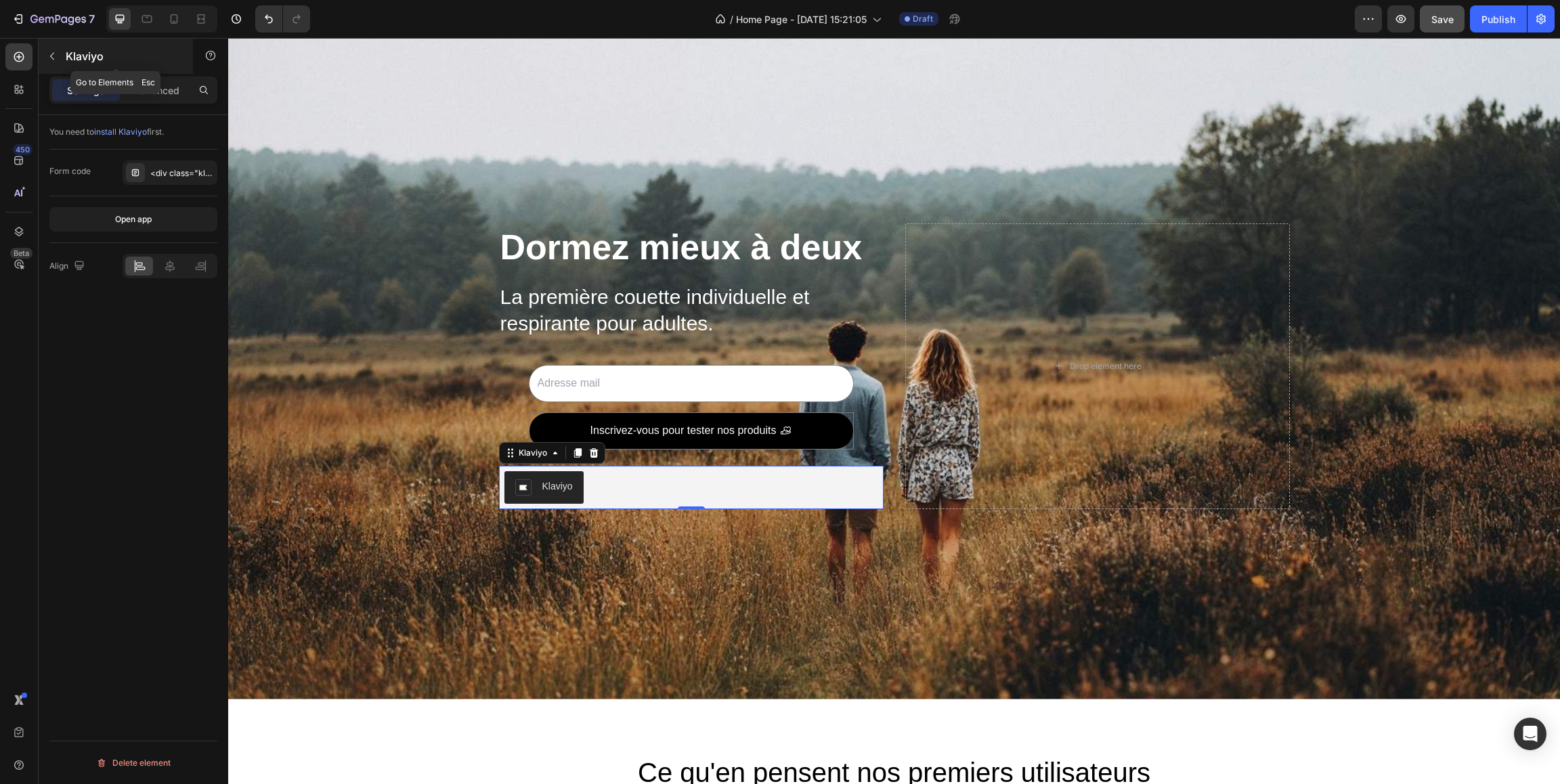
click at [50, 60] on icon "button" at bounding box center [52, 56] width 11 height 11
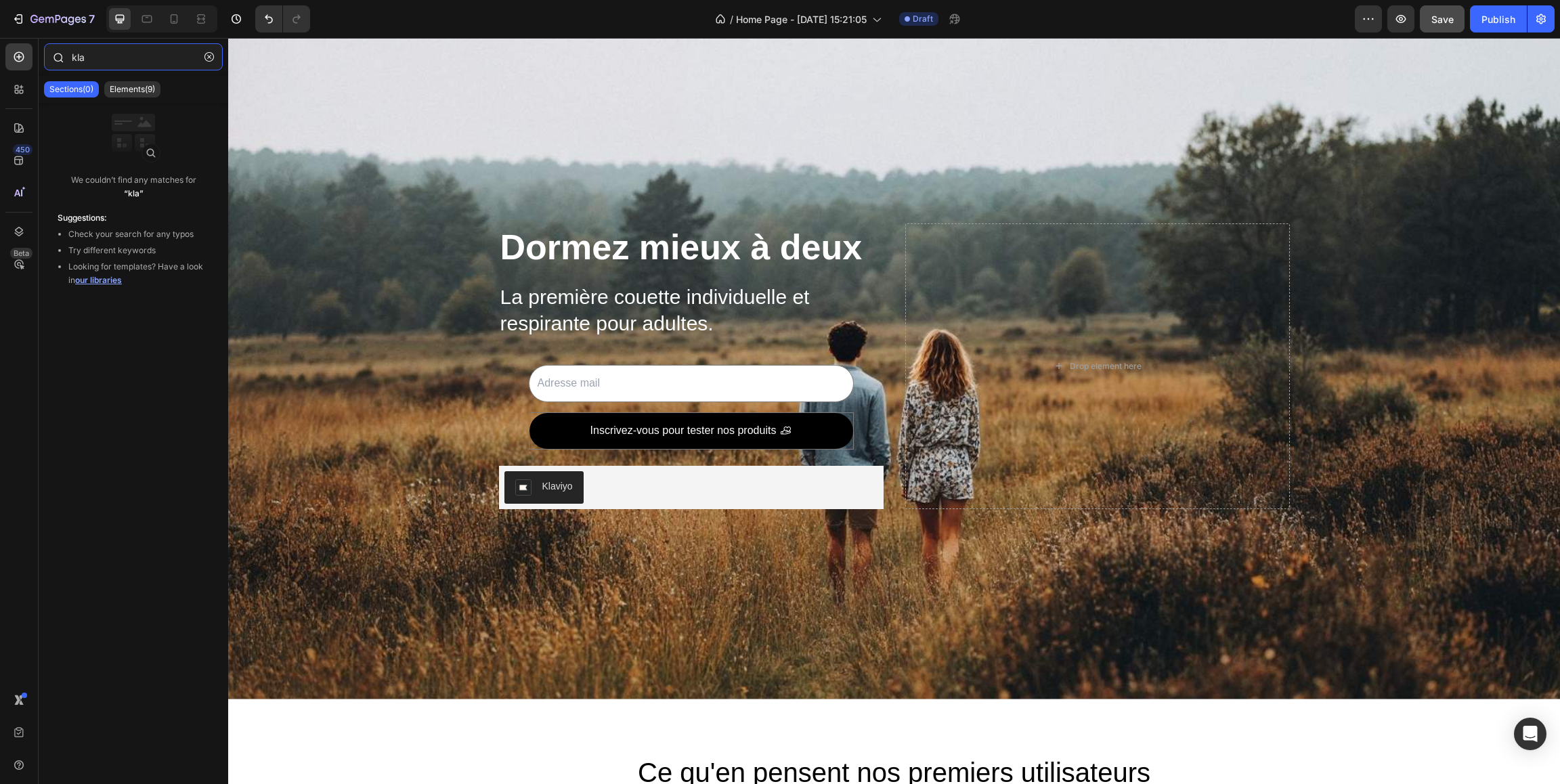
click at [121, 66] on input "kla" at bounding box center [133, 57] width 179 height 28
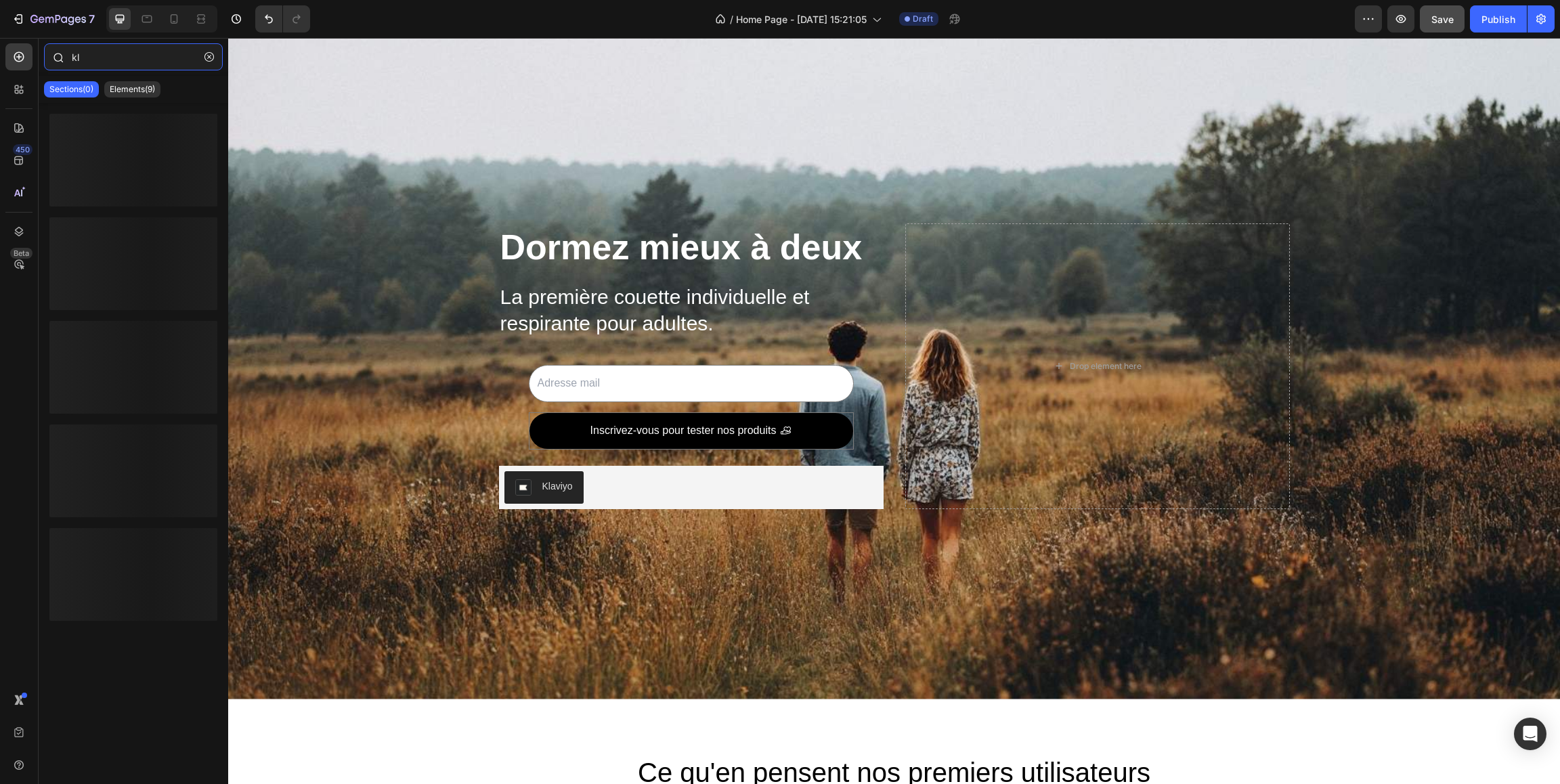
type input "k"
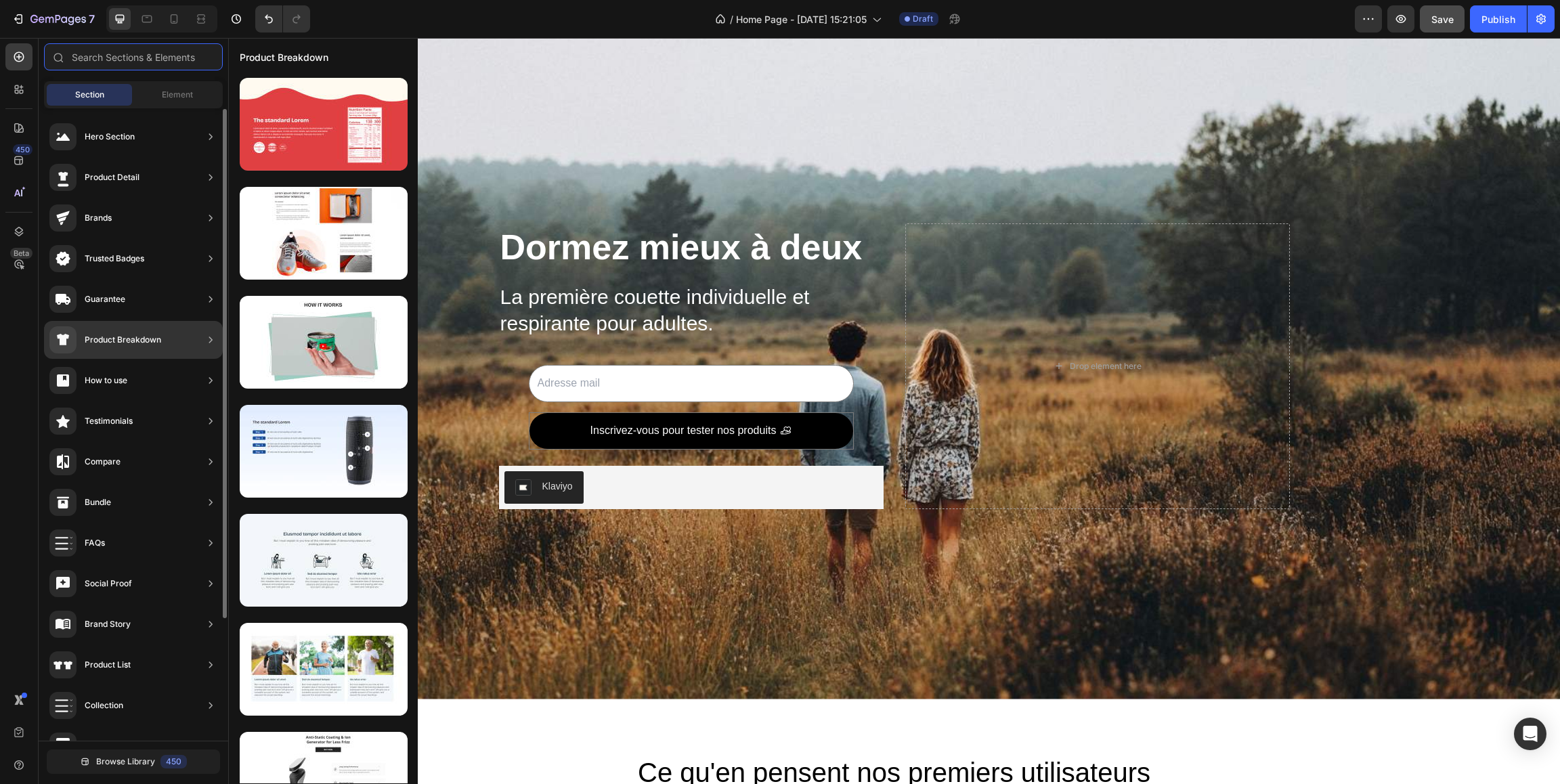
scroll to position [0, 0]
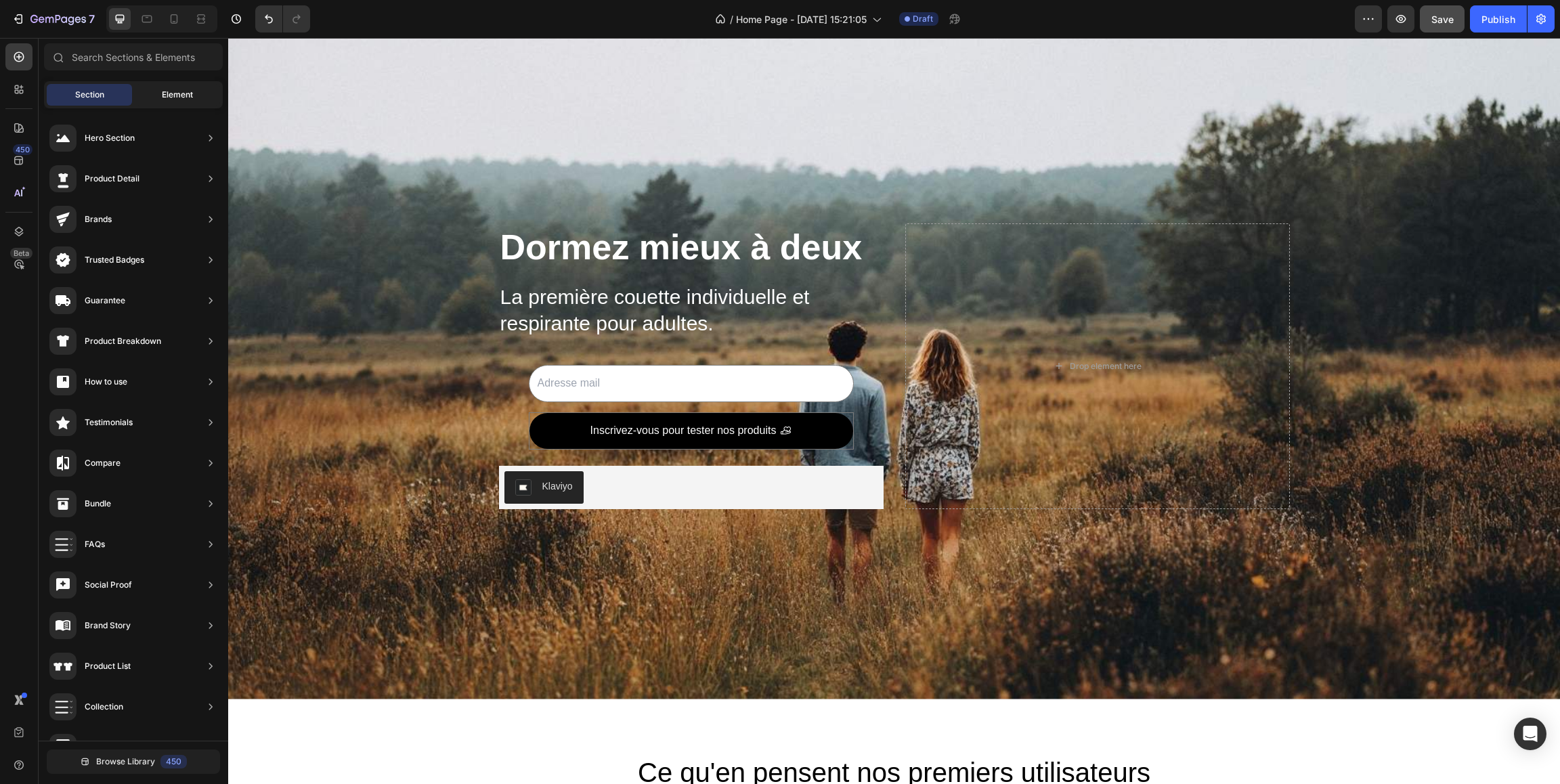
click at [159, 94] on div "Element" at bounding box center [177, 95] width 85 height 22
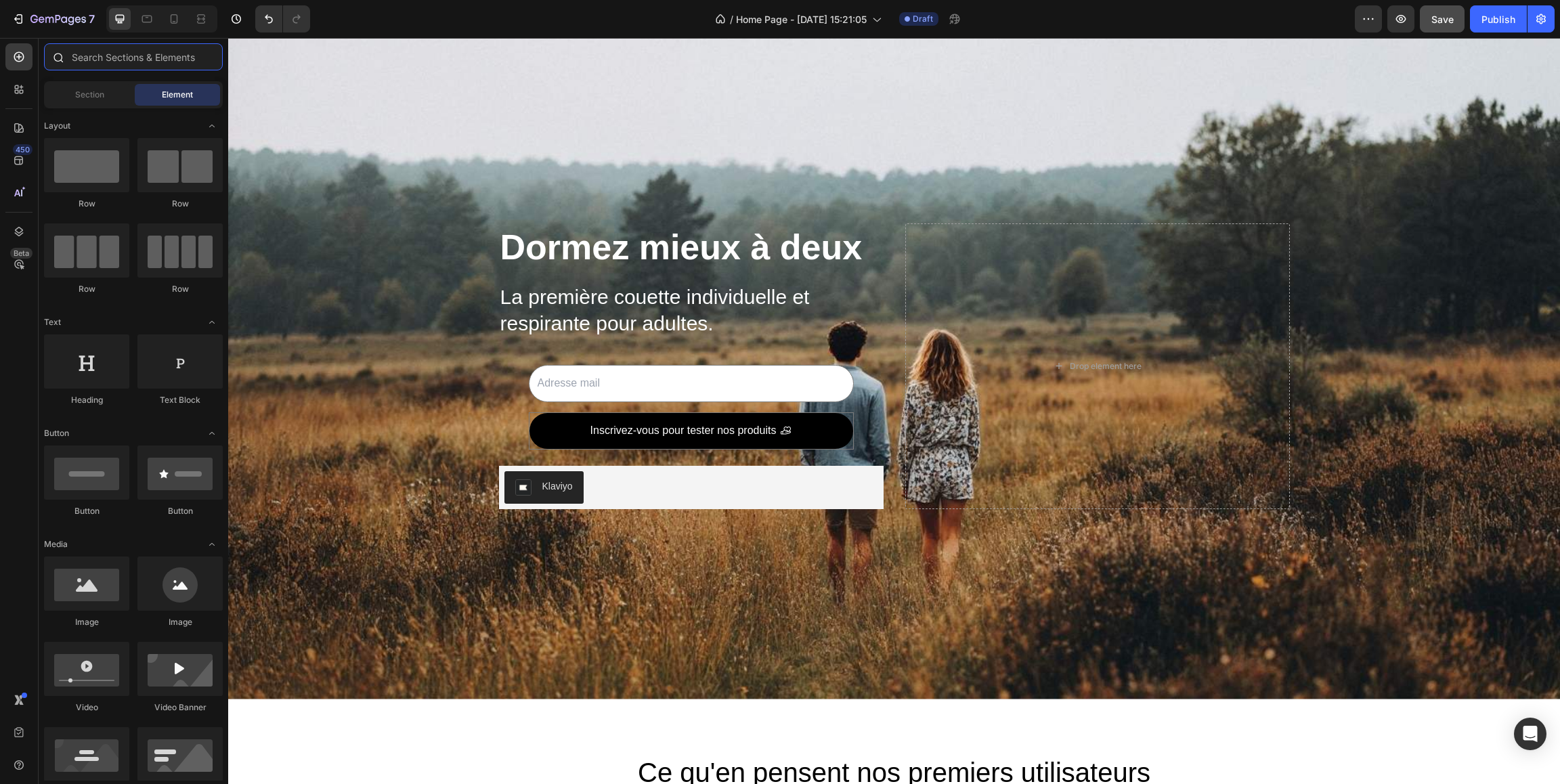
click at [110, 64] on input "text" at bounding box center [133, 57] width 179 height 28
click at [17, 90] on icon at bounding box center [17, 92] width 4 height 4
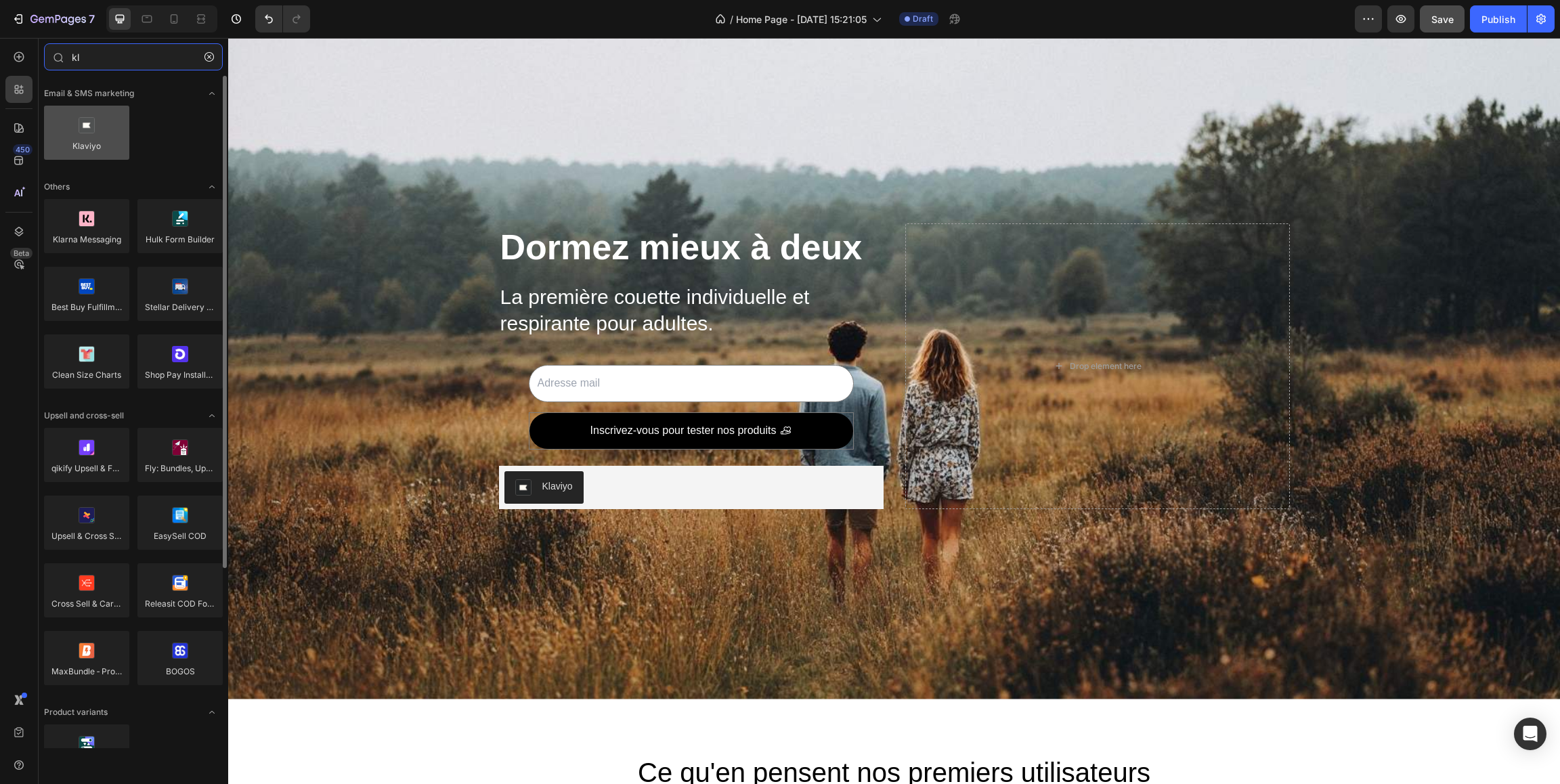
type input "kl"
click at [81, 147] on div at bounding box center [86, 132] width 85 height 54
click at [94, 138] on div at bounding box center [86, 132] width 85 height 54
click at [94, 137] on div at bounding box center [86, 132] width 85 height 54
click at [90, 133] on div at bounding box center [86, 132] width 85 height 54
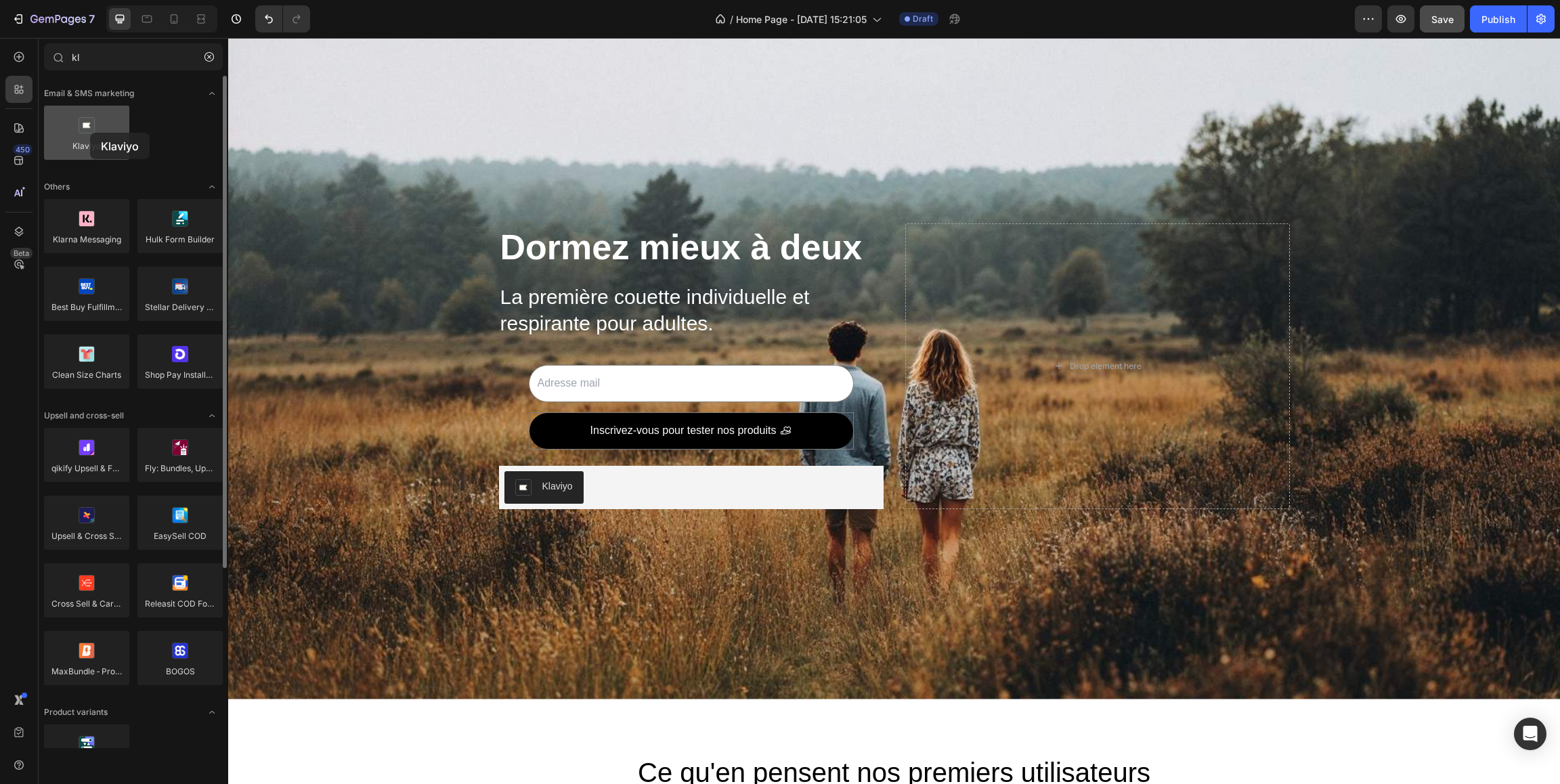
click at [90, 133] on div at bounding box center [86, 132] width 85 height 54
click at [84, 139] on div at bounding box center [86, 132] width 85 height 54
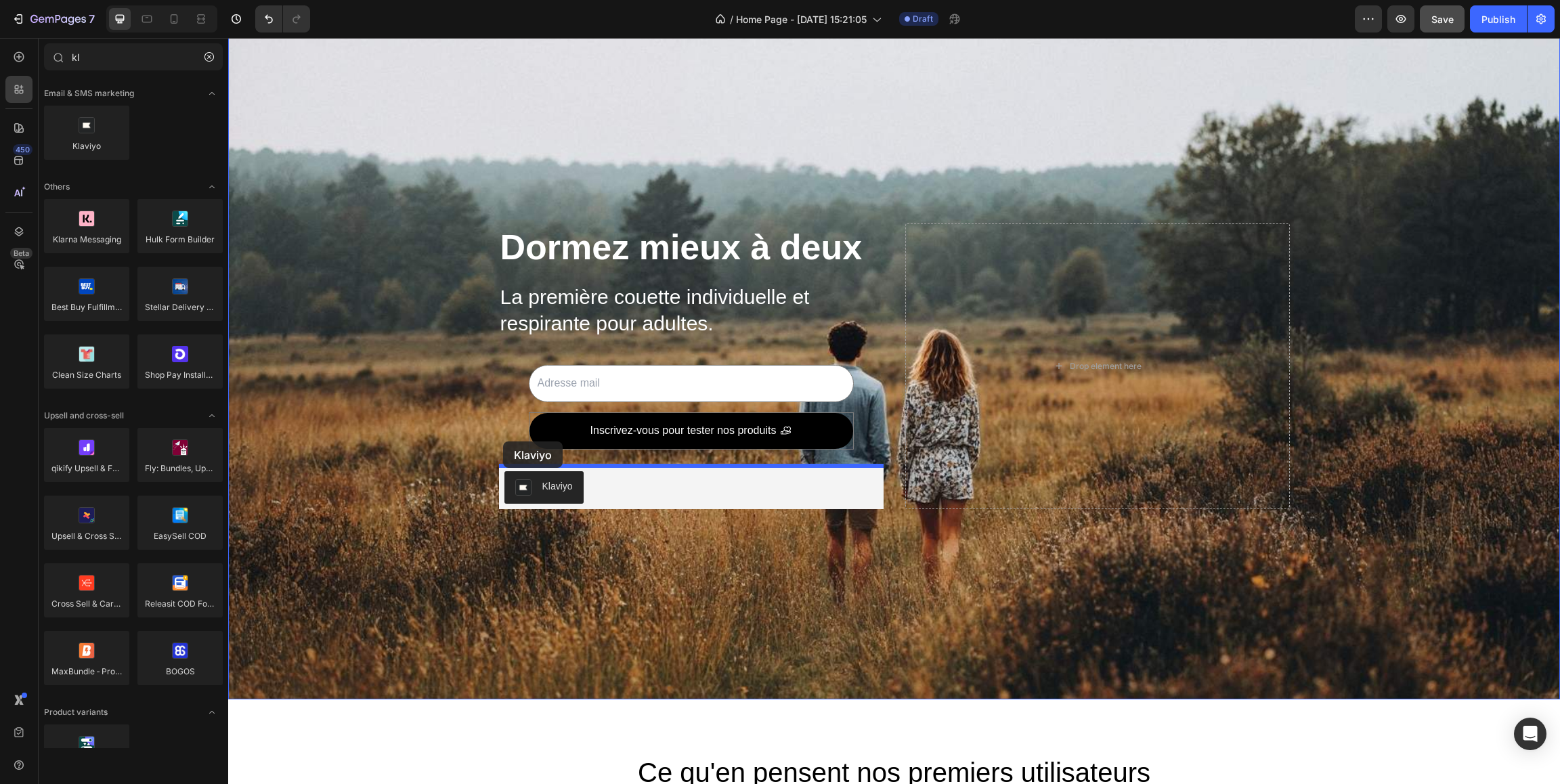
drag, startPoint x: 310, startPoint y: 180, endPoint x: 503, endPoint y: 441, distance: 324.6
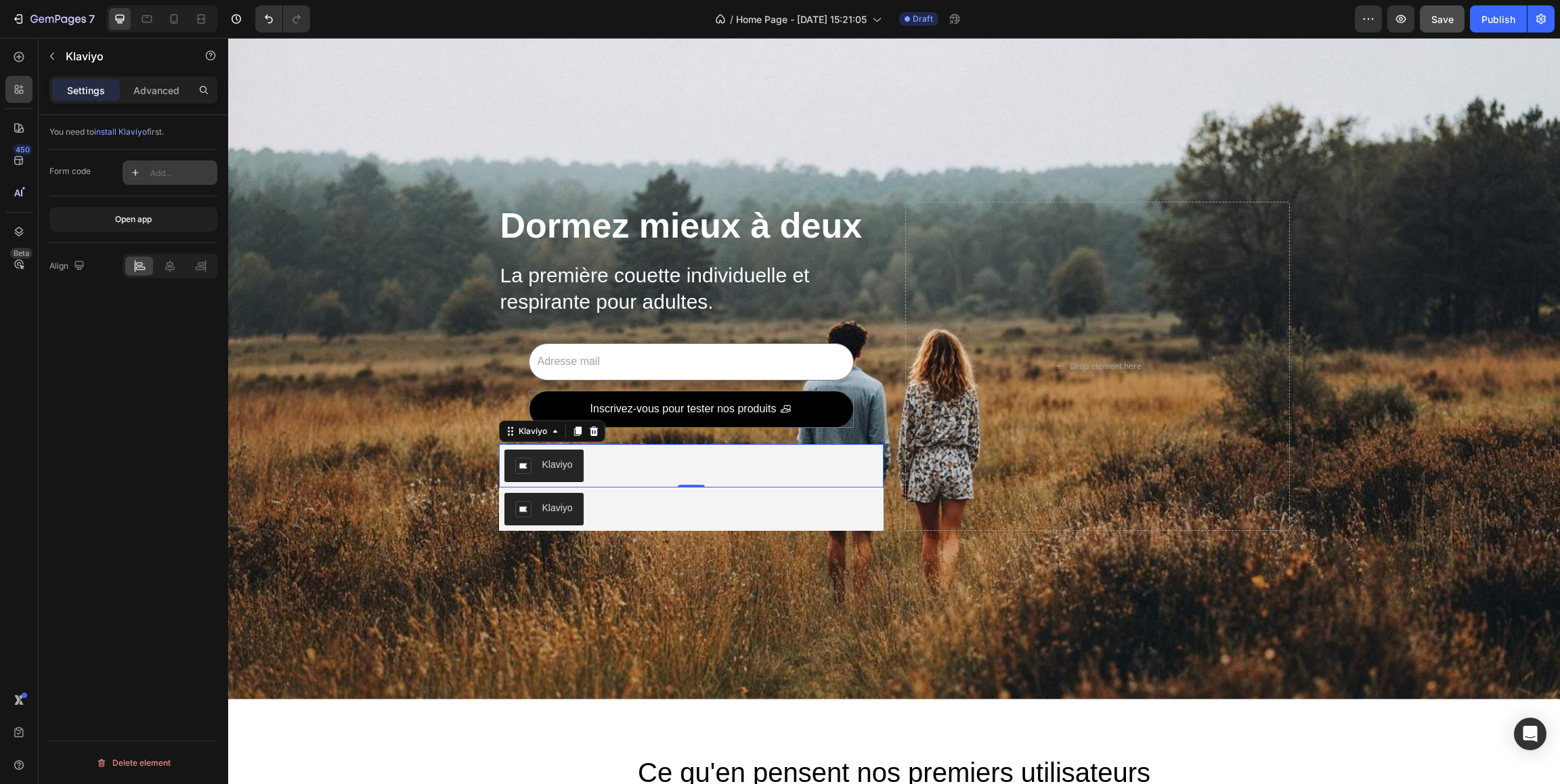
click at [157, 170] on div "Add..." at bounding box center [182, 172] width 63 height 12
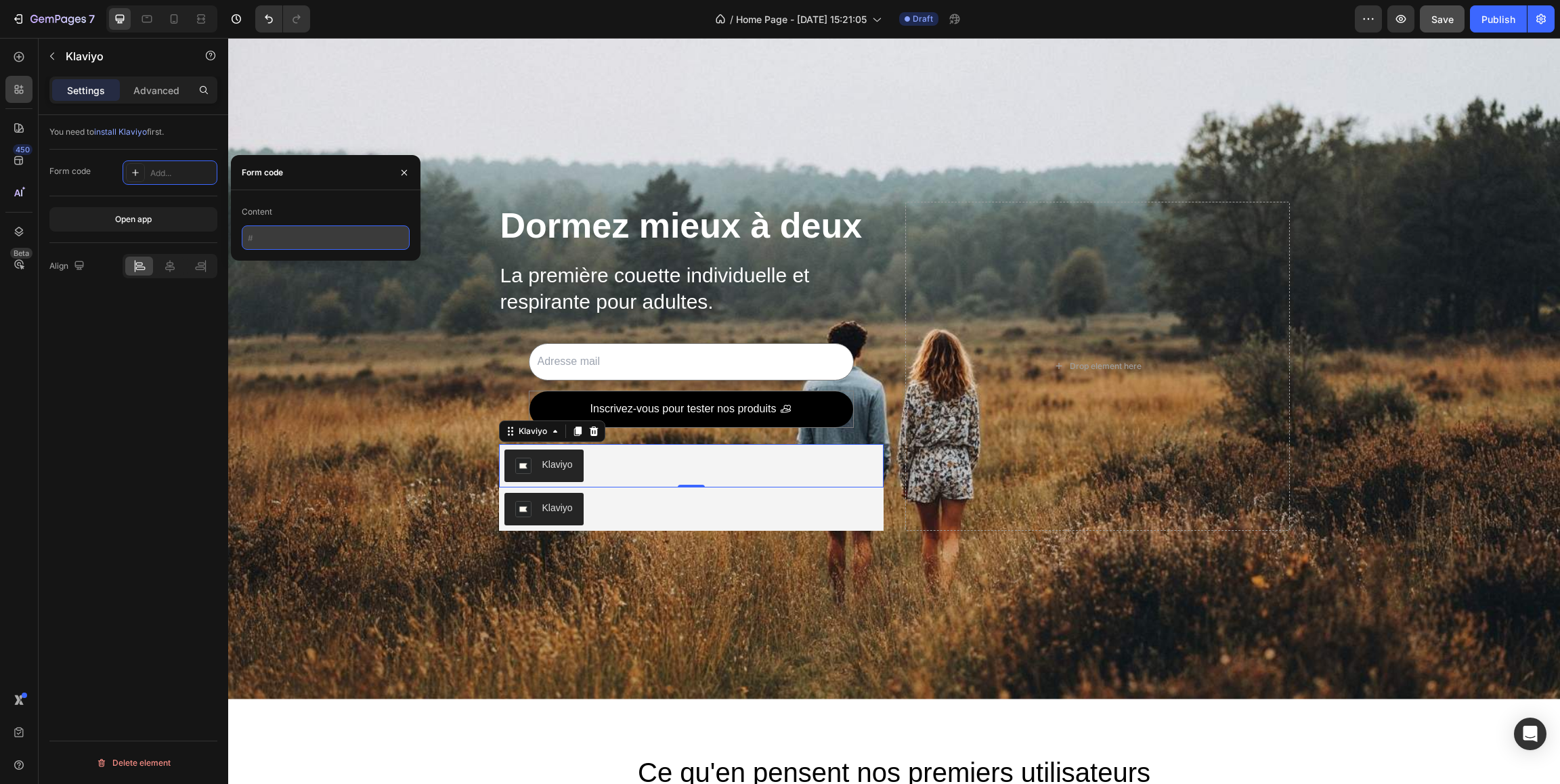
click at [283, 232] on input "text" at bounding box center [326, 237] width 168 height 25
paste input "<div class="klaviyo-form-SDvmPh"></div>"
drag, startPoint x: 384, startPoint y: 239, endPoint x: 349, endPoint y: 242, distance: 35.1
click at [349, 242] on input "<div class="klaviyo-form-SDvmPh"></div>" at bounding box center [326, 237] width 168 height 25
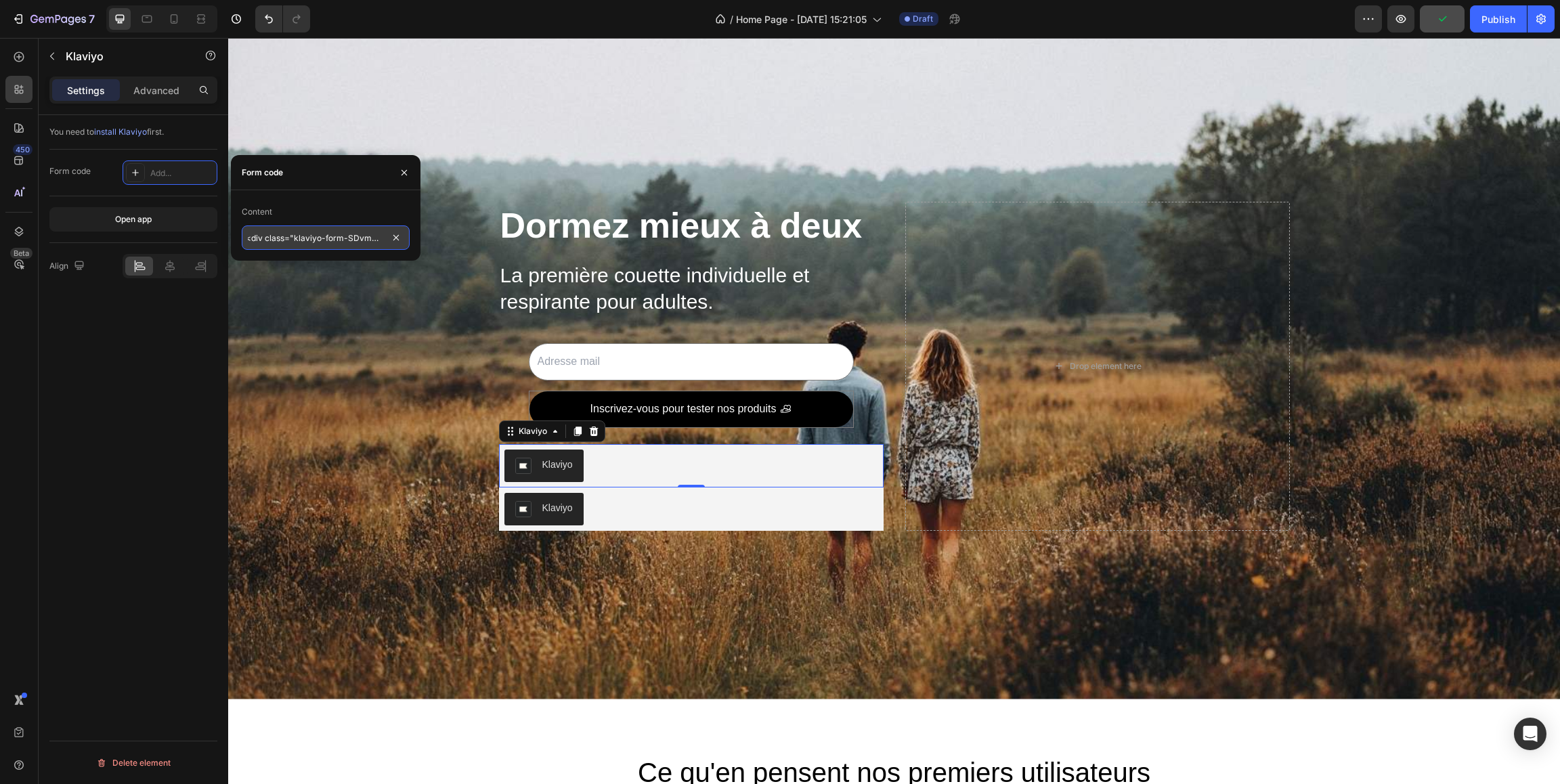
scroll to position [0, 0]
drag, startPoint x: 296, startPoint y: 239, endPoint x: 190, endPoint y: 239, distance: 106.0
click at [242, 239] on input "<div class="klaviyo-form-SDvmPh" at bounding box center [326, 237] width 168 height 25
drag, startPoint x: 301, startPoint y: 239, endPoint x: 232, endPoint y: 237, distance: 69.0
click at [242, 237] on input "klaviyo-form-SDvmPh" at bounding box center [326, 237] width 168 height 25
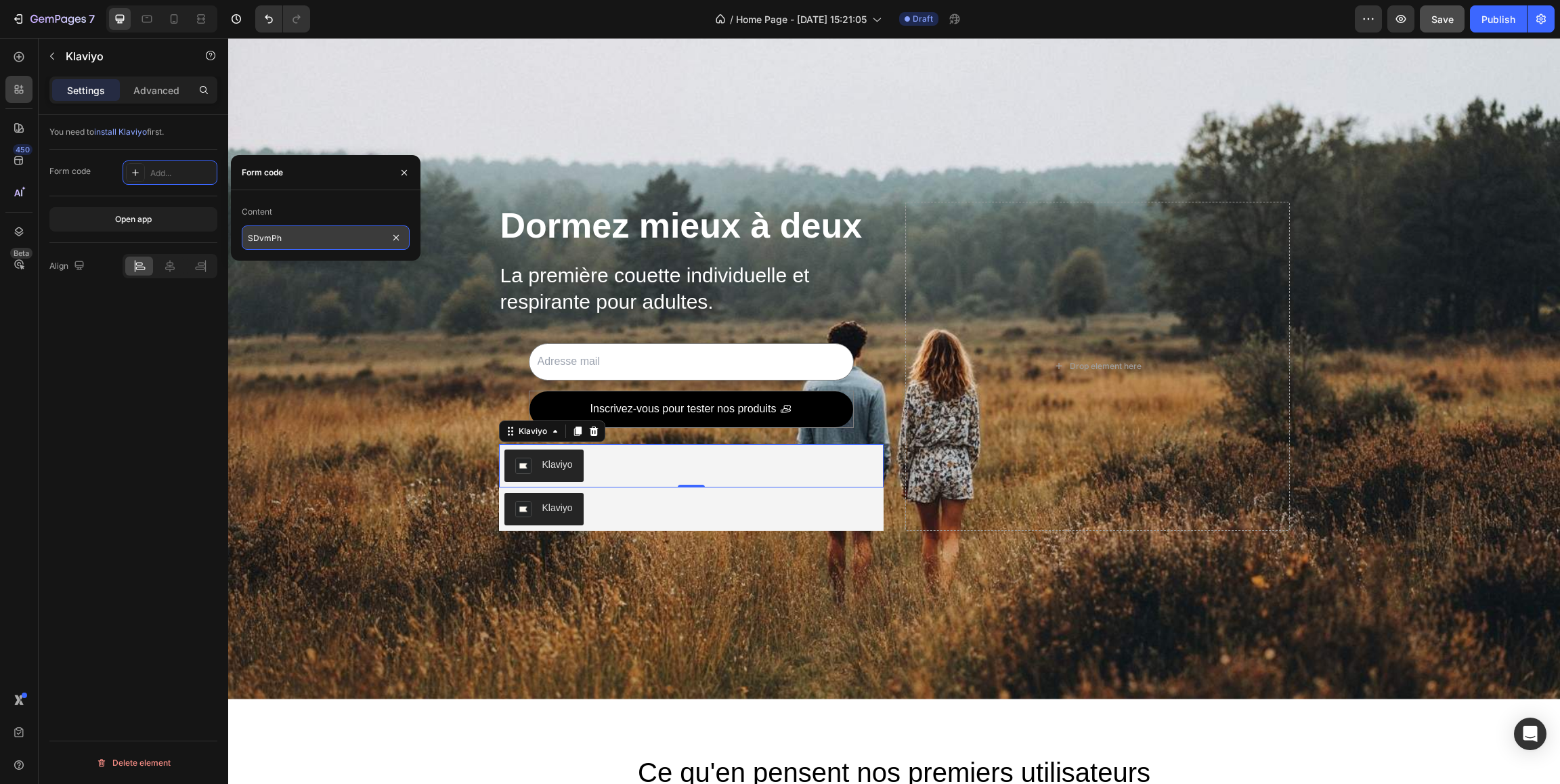
click at [335, 235] on input "SDvmPh" at bounding box center [326, 237] width 168 height 25
type input "SDvmPh"
drag, startPoint x: 404, startPoint y: 171, endPoint x: 136, endPoint y: 141, distance: 269.7
click at [404, 171] on icon "button" at bounding box center [404, 172] width 11 height 11
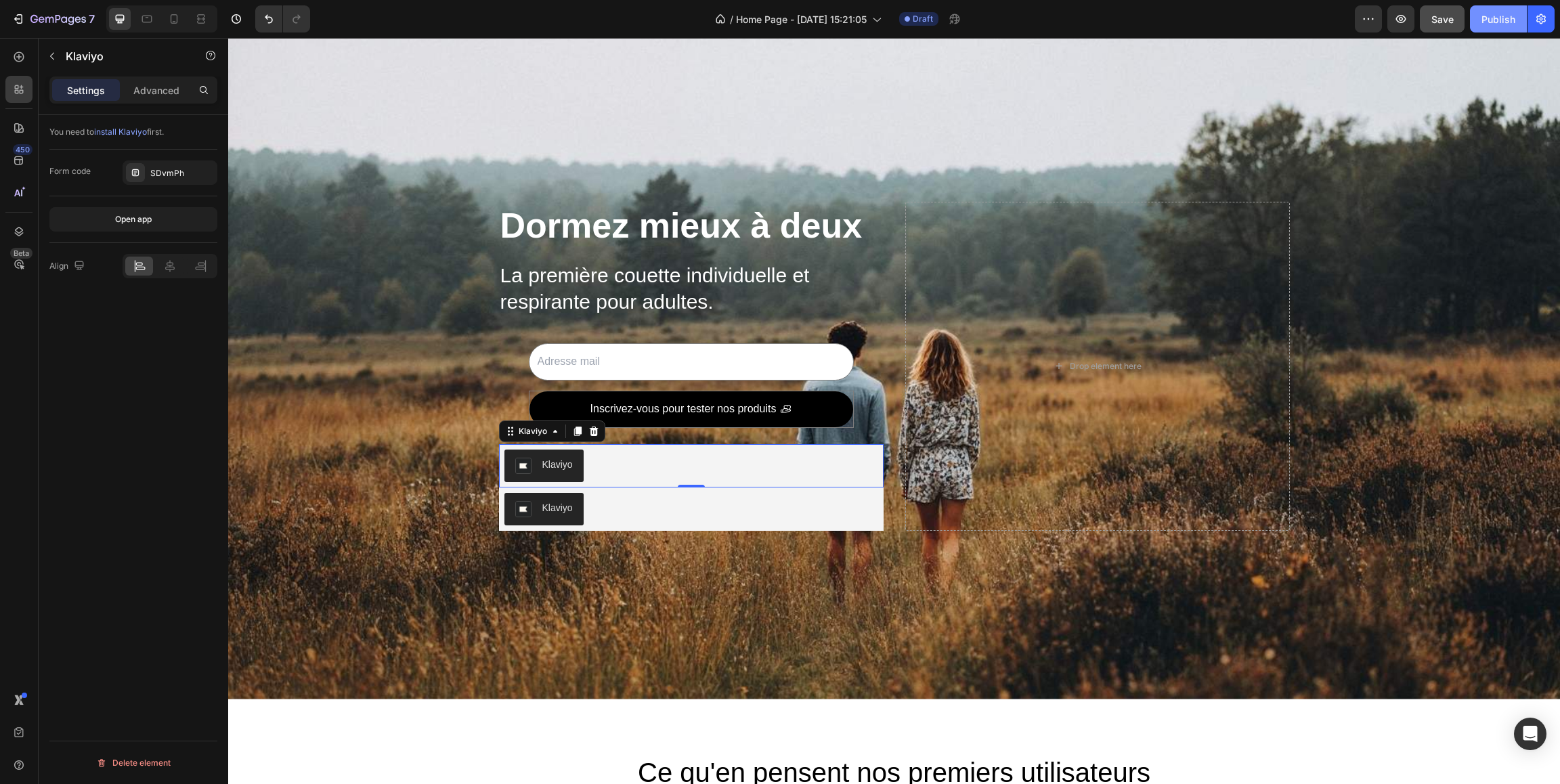
click at [1499, 13] on div "Publish" at bounding box center [1498, 19] width 34 height 15
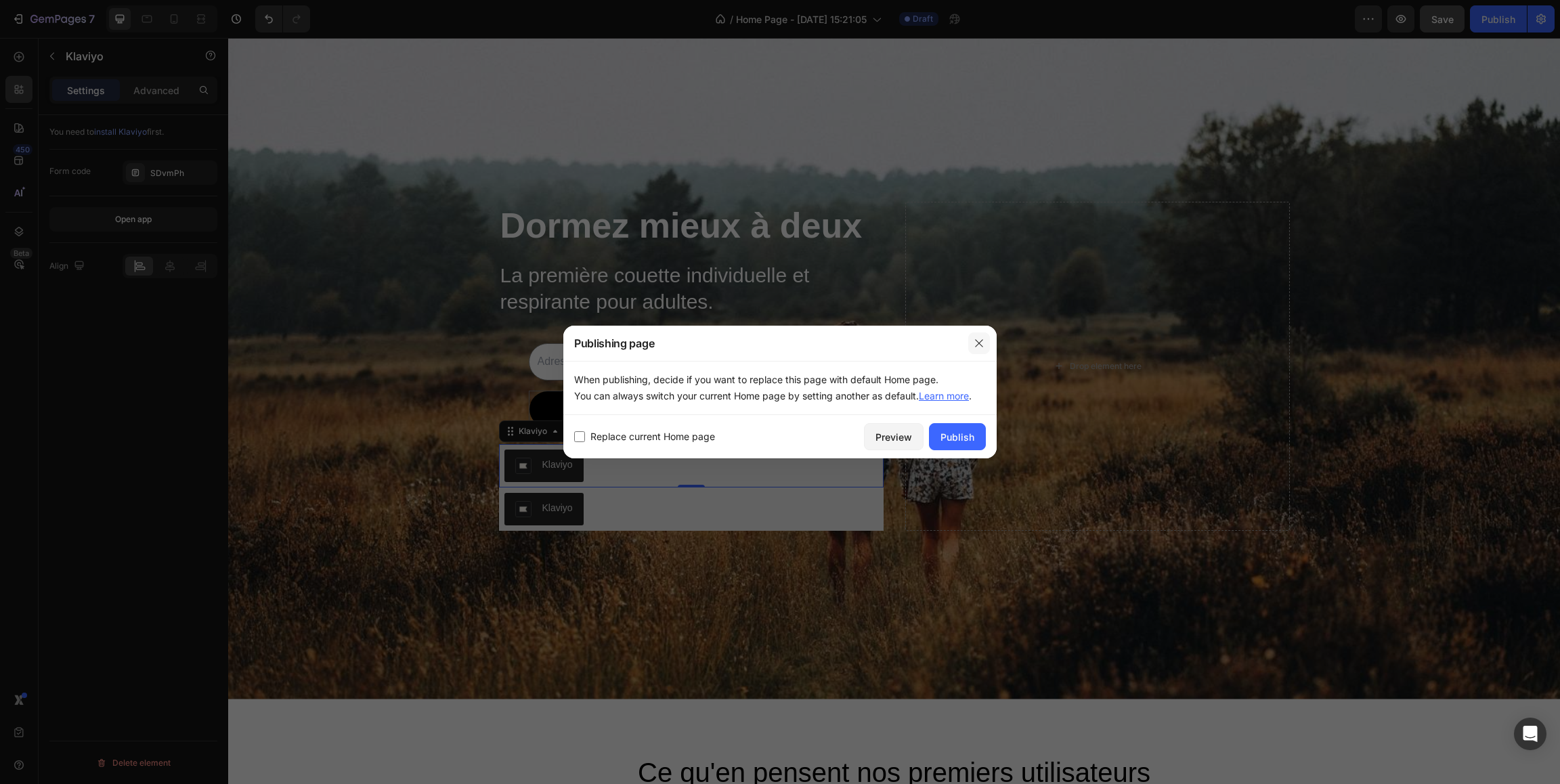
click at [978, 349] on button "button" at bounding box center [979, 343] width 22 height 22
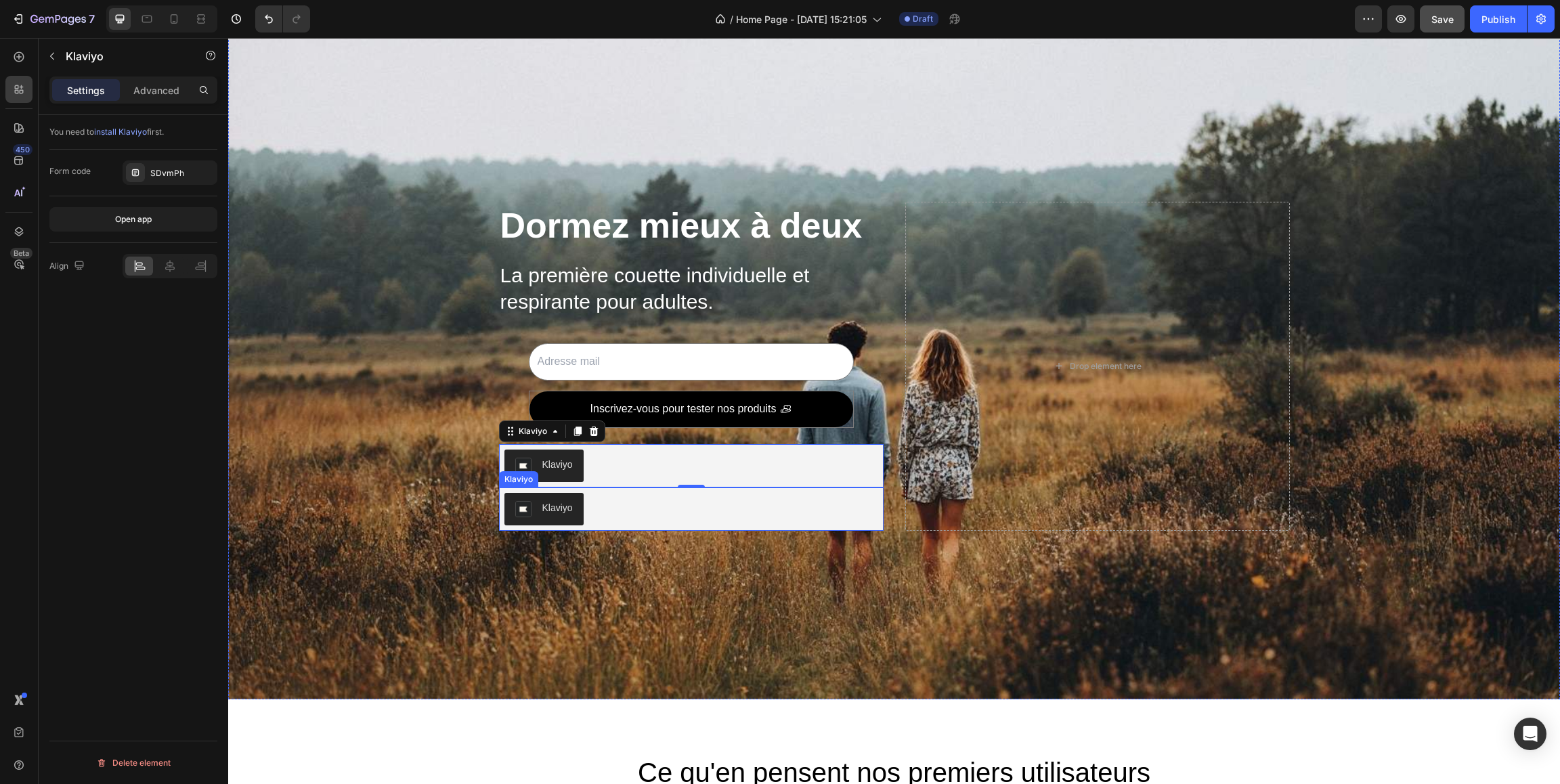
click at [635, 501] on div "Klaviyo" at bounding box center [691, 508] width 373 height 32
click at [638, 474] on div "Klaviyo" at bounding box center [691, 465] width 373 height 32
click at [615, 518] on div "Klaviyo" at bounding box center [691, 508] width 373 height 32
click at [590, 475] on icon at bounding box center [593, 475] width 11 height 11
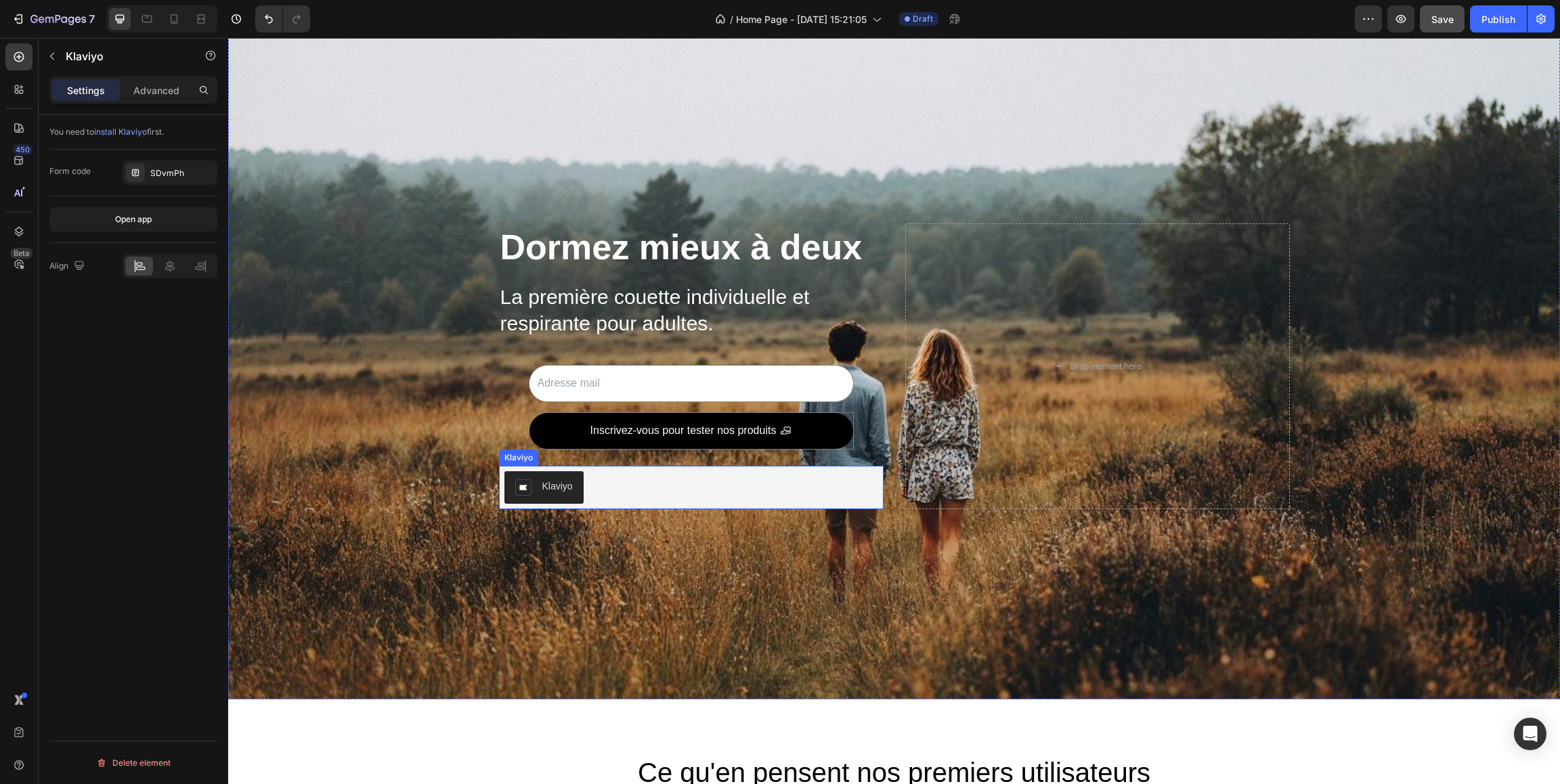
click at [659, 495] on div "Klaviyo" at bounding box center [691, 487] width 373 height 32
click at [166, 269] on icon at bounding box center [170, 265] width 9 height 12
click at [149, 271] on div at bounding box center [139, 266] width 28 height 19
click at [145, 20] on icon at bounding box center [147, 18] width 14 height 14
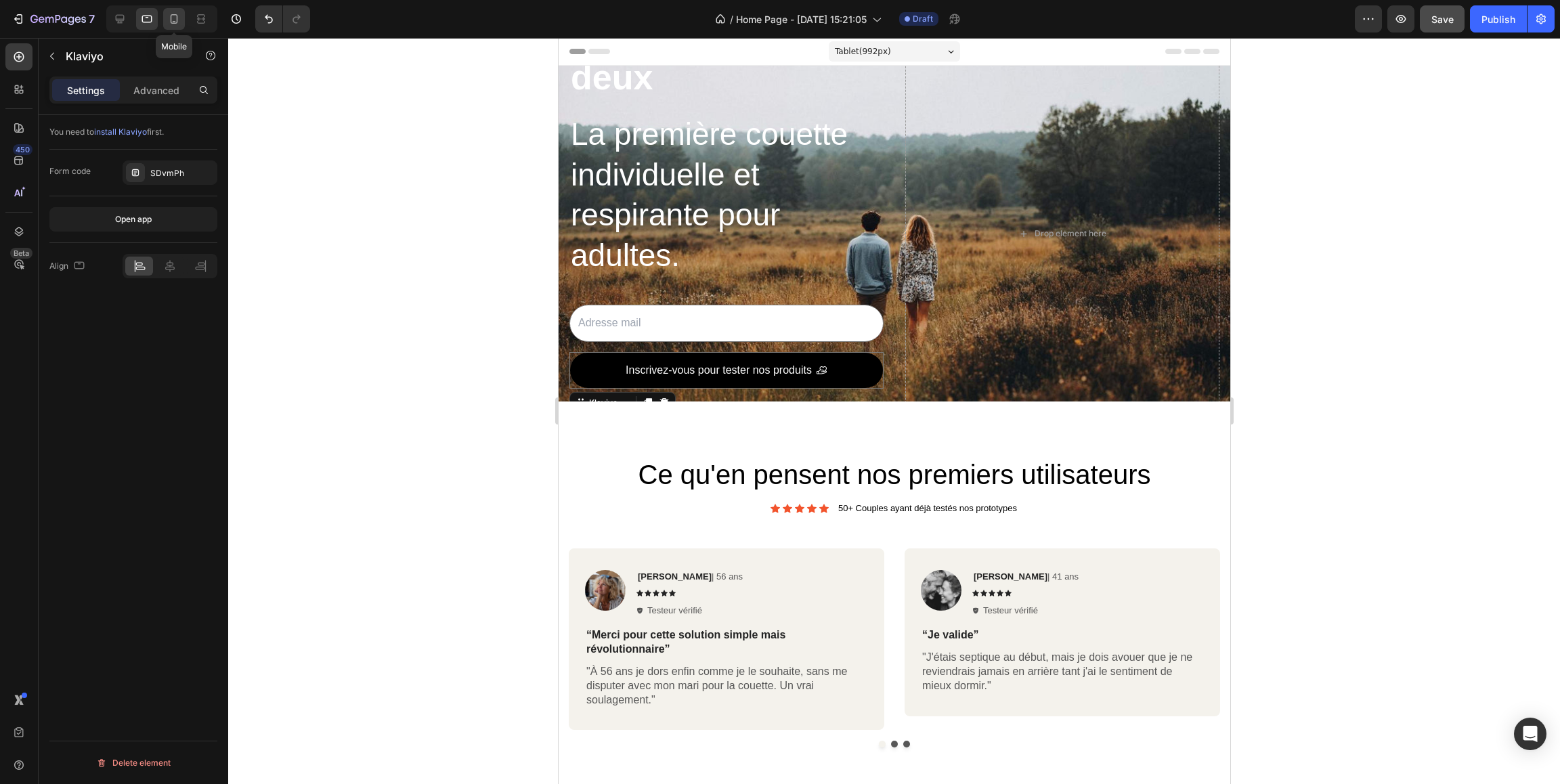
click at [178, 22] on icon at bounding box center [173, 18] width 14 height 14
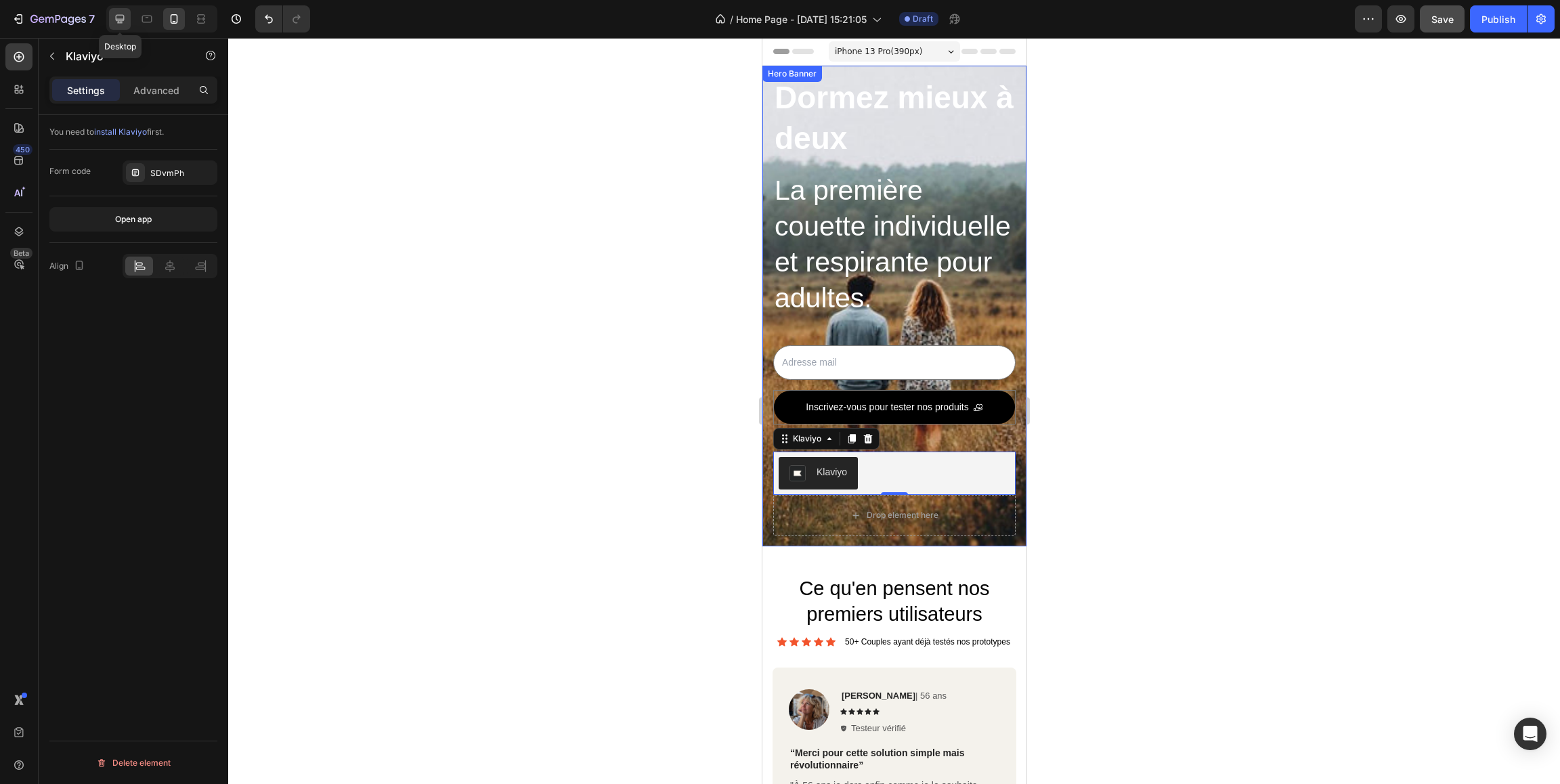
click at [121, 23] on icon at bounding box center [120, 19] width 9 height 9
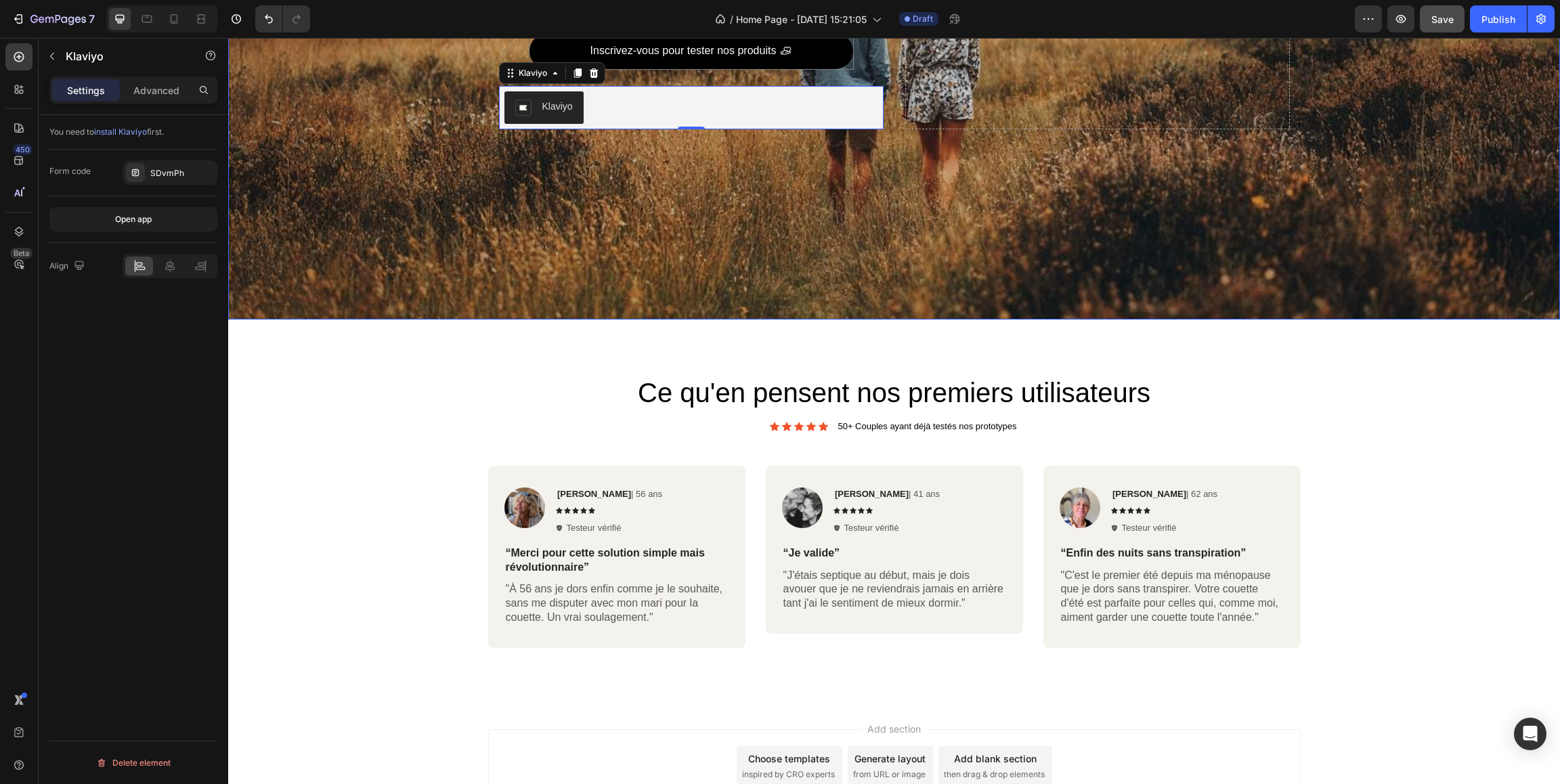
scroll to position [131, 0]
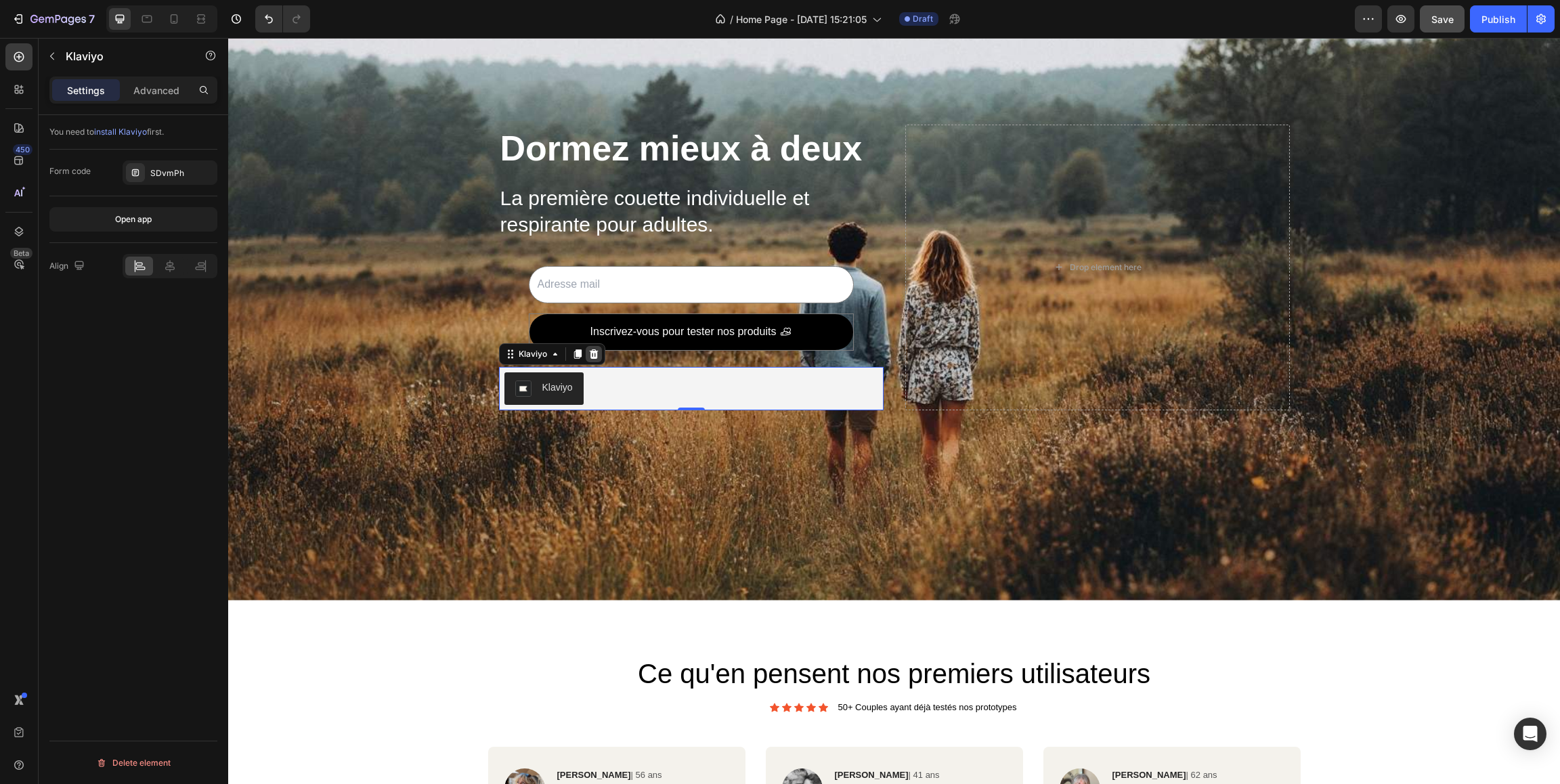
click at [595, 357] on icon at bounding box center [593, 354] width 9 height 9
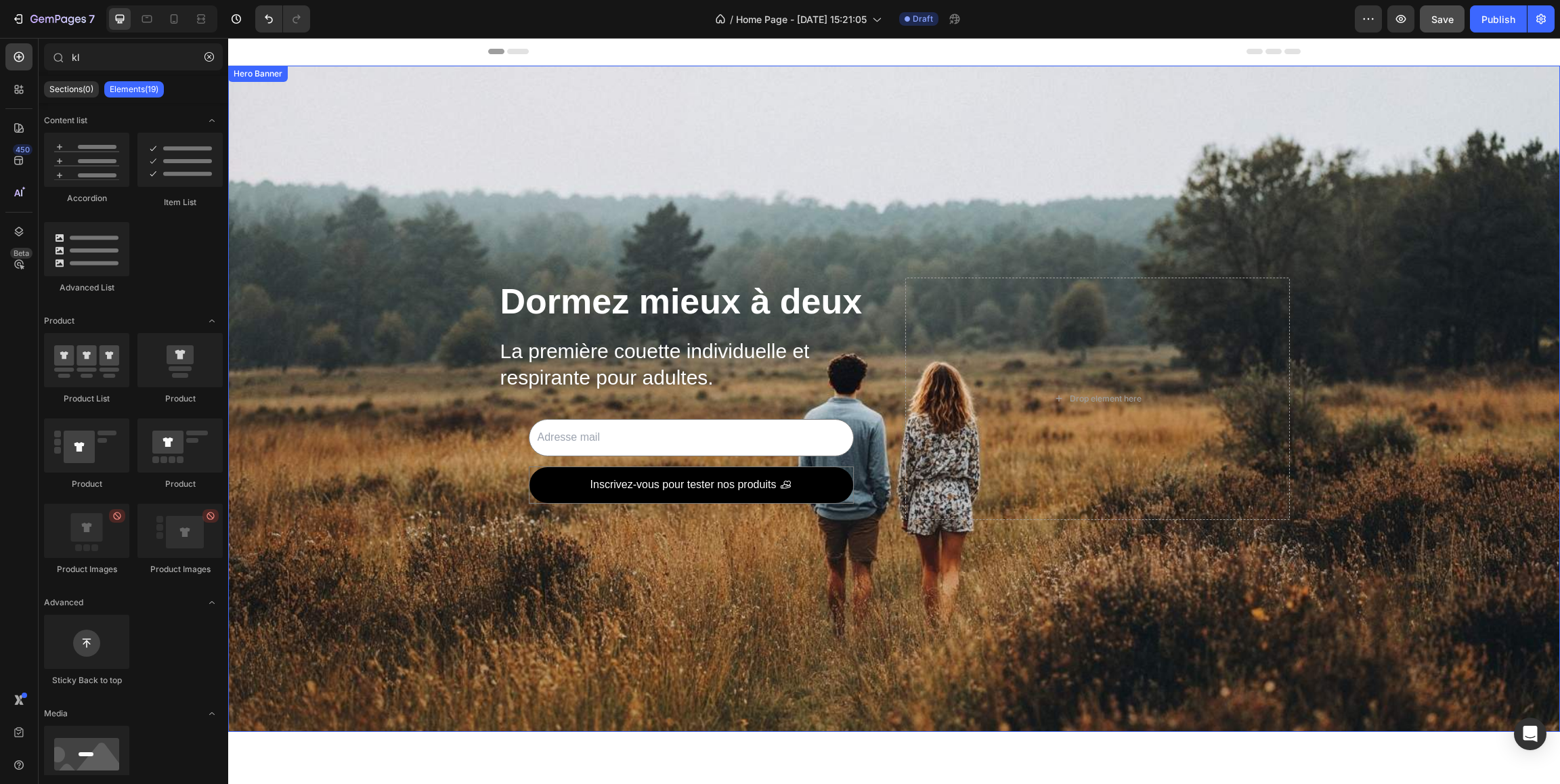
scroll to position [11, 0]
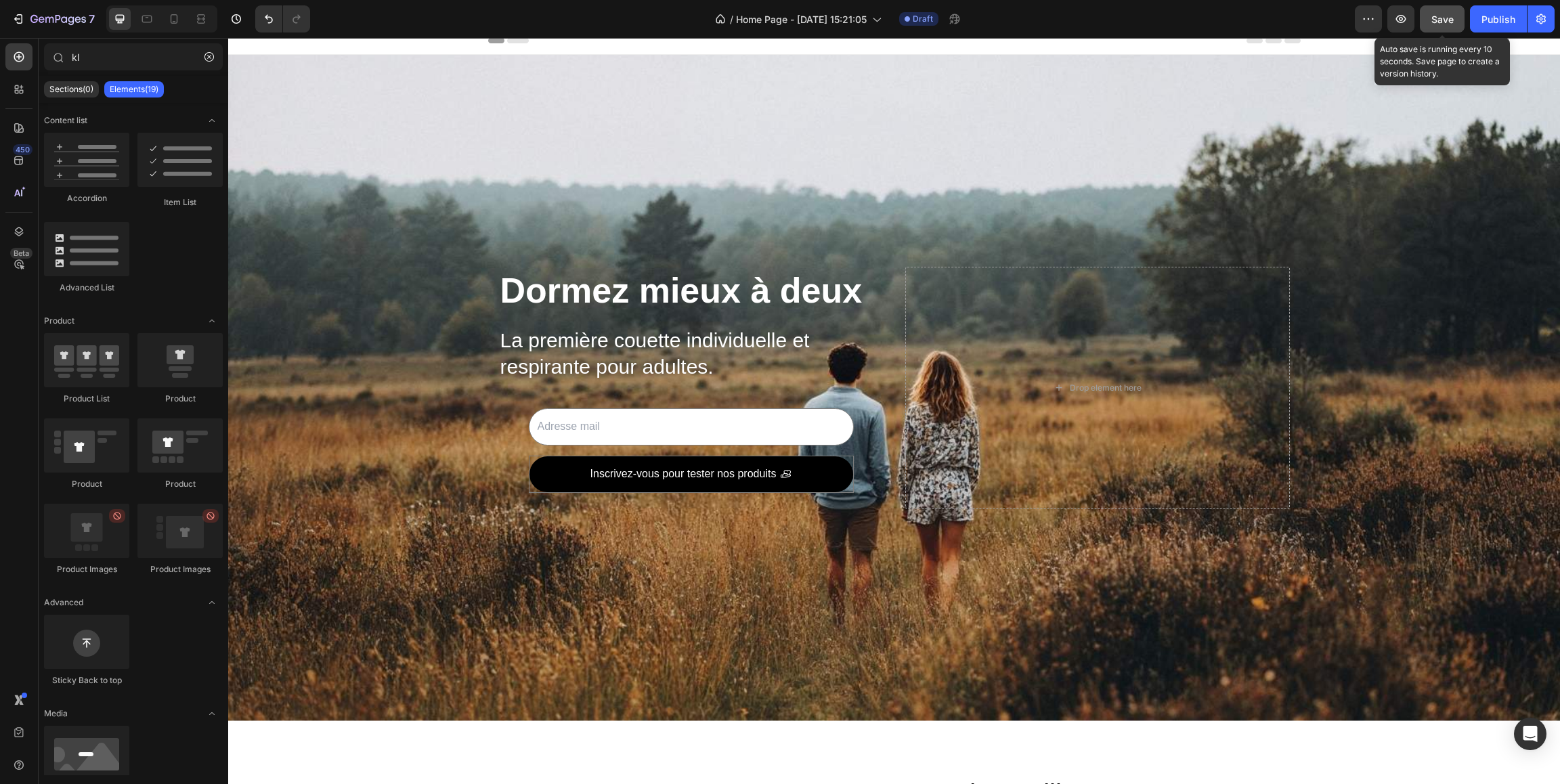
click at [1444, 23] on span "Save" at bounding box center [1442, 19] width 22 height 12
